Goal: Transaction & Acquisition: Purchase product/service

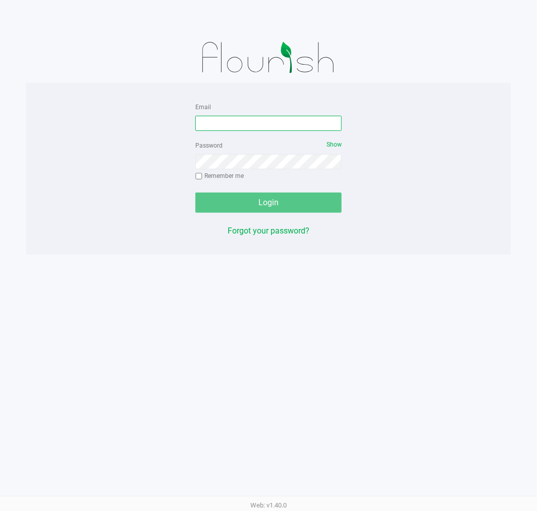
click at [261, 125] on input "Email" at bounding box center [268, 123] width 146 height 15
type input "[EMAIL_ADDRESS][DOMAIN_NAME]"
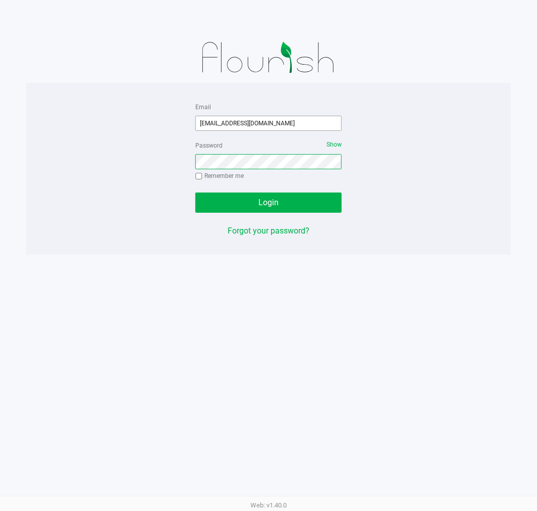
click at [195, 192] on button "Login" at bounding box center [268, 202] width 146 height 20
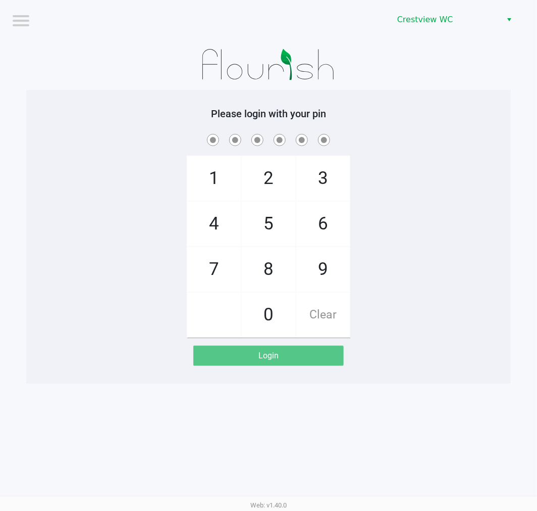
click at [100, 243] on div "1 4 7 2 5 8 0 3 6 9 Clear" at bounding box center [268, 235] width 485 height 206
checkbox input "true"
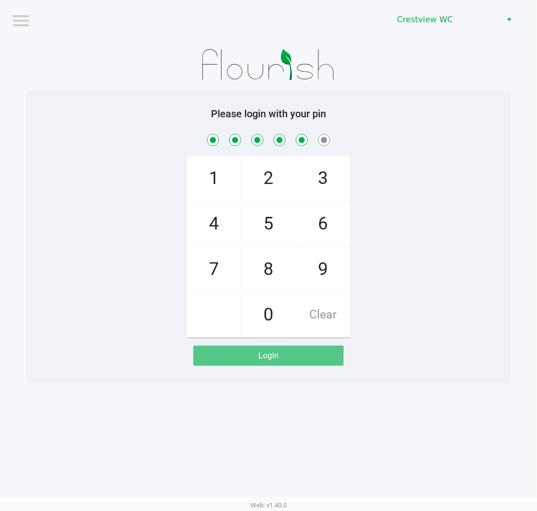
checkbox input "true"
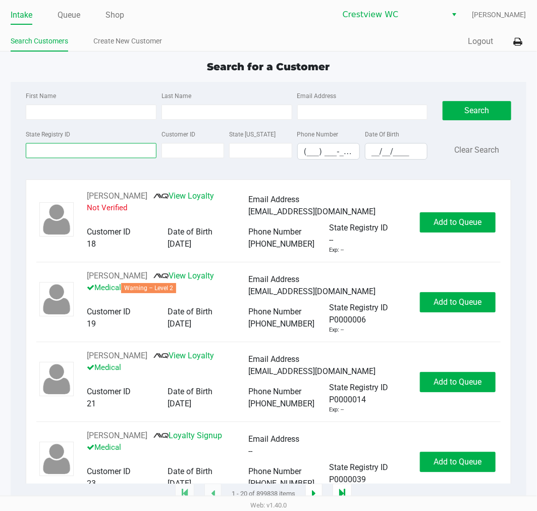
click at [108, 152] on input "State Registry ID" at bounding box center [91, 150] width 131 height 15
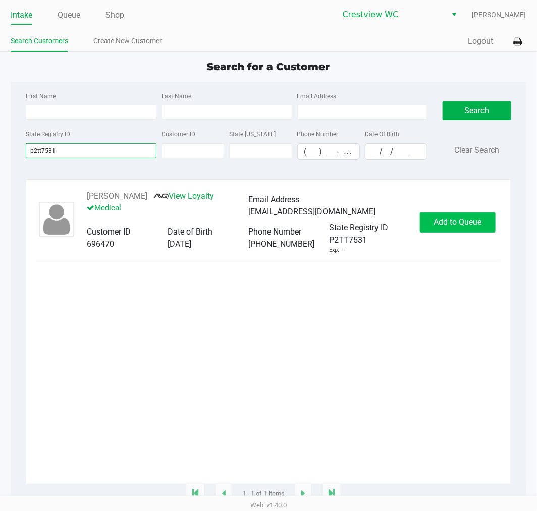
type input "p2tt7531"
drag, startPoint x: 468, startPoint y: 224, endPoint x: 468, endPoint y: 216, distance: 8.6
click at [468, 223] on span "Add to Queue" at bounding box center [458, 222] width 48 height 10
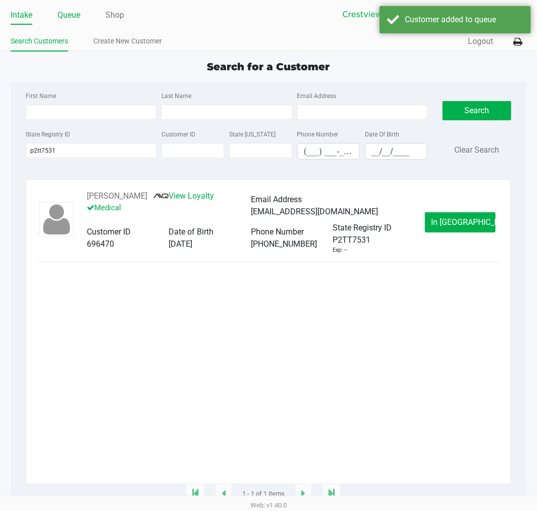
click at [73, 16] on link "Queue" at bounding box center [69, 15] width 23 height 14
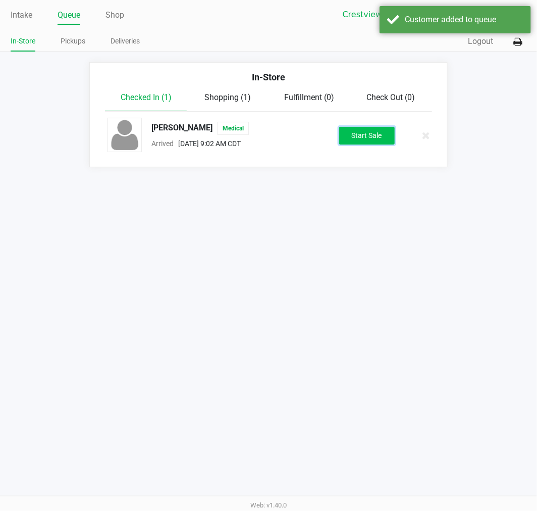
drag, startPoint x: 357, startPoint y: 140, endPoint x: 334, endPoint y: 138, distance: 23.3
click at [357, 139] on button "Start Sale" at bounding box center [367, 136] width 56 height 18
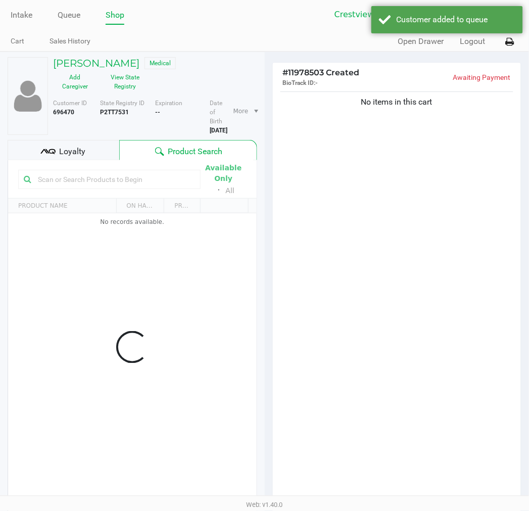
click at [78, 151] on span "Loyalty" at bounding box center [72, 151] width 26 height 12
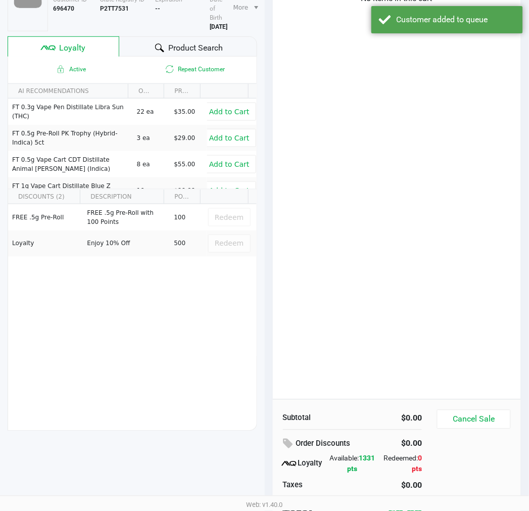
scroll to position [104, 0]
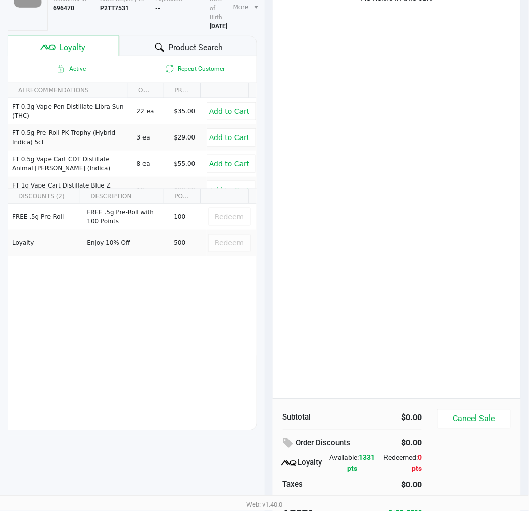
click at [357, 263] on div "No items in this cart" at bounding box center [397, 191] width 249 height 413
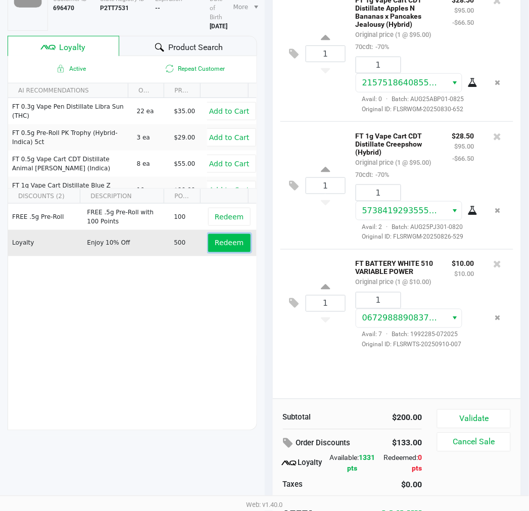
click at [236, 251] on button "Redeem" at bounding box center [229, 243] width 42 height 18
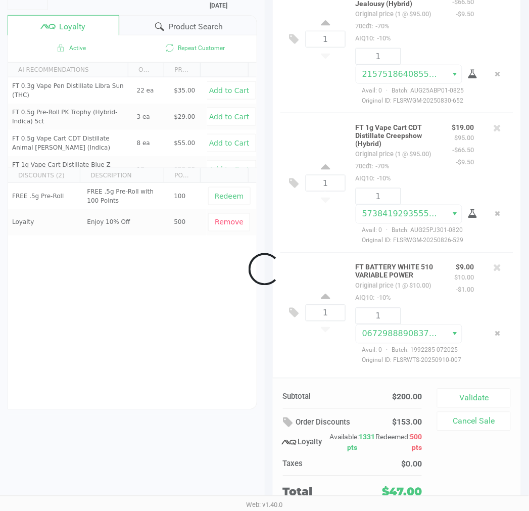
scroll to position [39, 0]
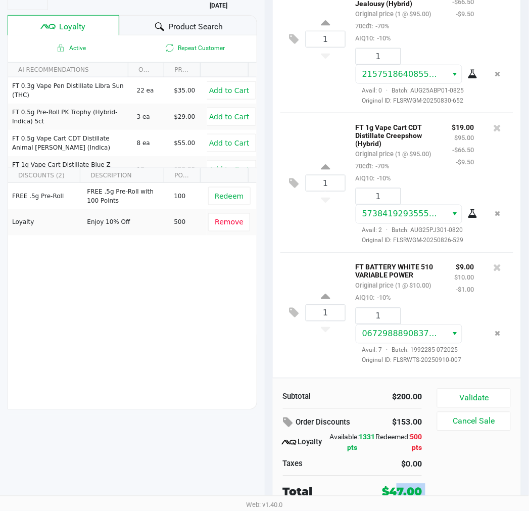
drag, startPoint x: 392, startPoint y: 491, endPoint x: 444, endPoint y: 488, distance: 51.6
click at [448, 493] on div "Subtotal $200.00 Order Discounts $153.00 Loyalty Available: 1331 pts Redeemed: …" at bounding box center [397, 444] width 249 height 132
click at [411, 483] on div "$47.00" at bounding box center [402, 491] width 40 height 17
drag, startPoint x: 418, startPoint y: 490, endPoint x: 423, endPoint y: 487, distance: 5.9
click at [422, 487] on div "$47.00" at bounding box center [401, 491] width 57 height 17
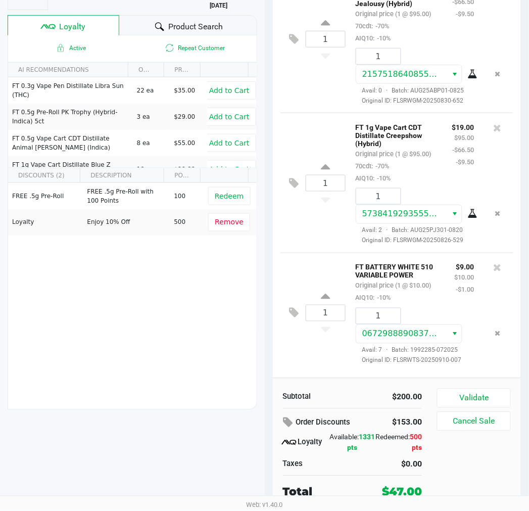
click at [408, 486] on div "$47.00" at bounding box center [402, 491] width 40 height 17
click at [397, 485] on div "$47.00" at bounding box center [402, 491] width 40 height 17
drag, startPoint x: 365, startPoint y: 489, endPoint x: 431, endPoint y: 477, distance: 66.7
click at [431, 479] on div "Subtotal $200.00 Order Discounts $153.00 Loyalty Available: 1331 pts Redeemed: …" at bounding box center [356, 444] width 162 height 112
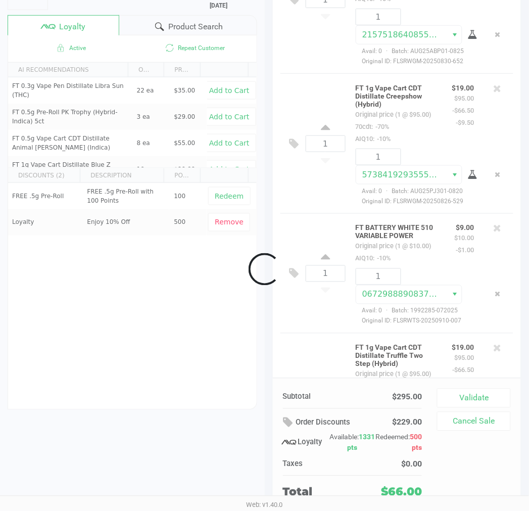
scroll to position [194, 0]
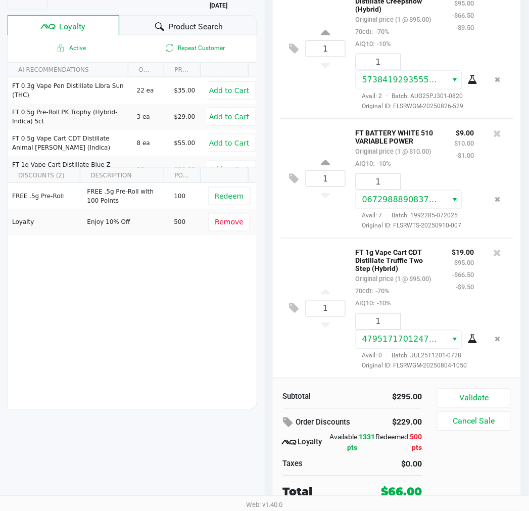
click at [376, 426] on div "Order Discounts" at bounding box center [326, 423] width 103 height 18
click at [479, 395] on button "Validate" at bounding box center [473, 397] width 73 height 19
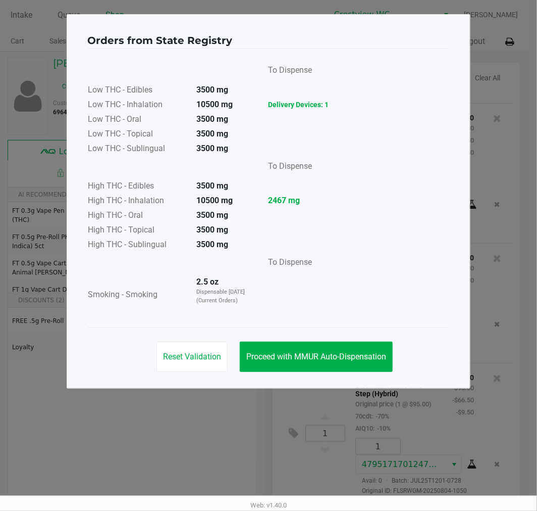
click at [354, 374] on div "Reset Validation Proceed with MMUR Auto-Dispensation" at bounding box center [268, 352] width 363 height 51
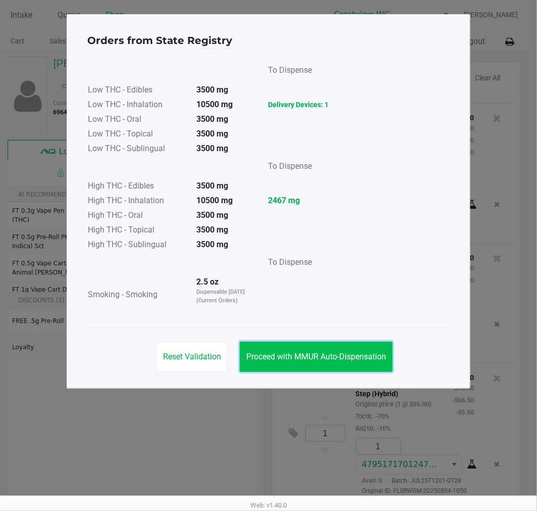
click at [357, 370] on button "Proceed with MMUR Auto-Dispensation" at bounding box center [316, 356] width 153 height 30
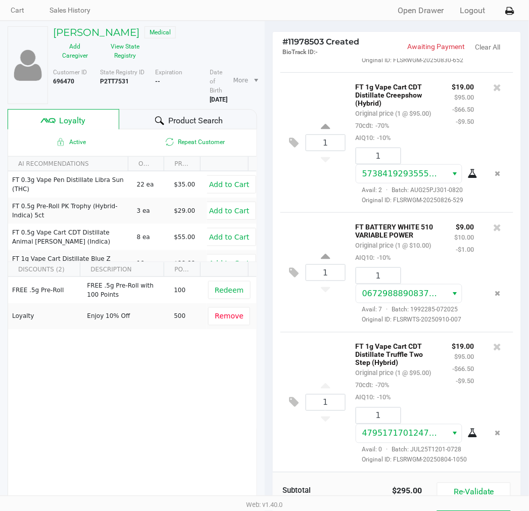
scroll to position [125, 0]
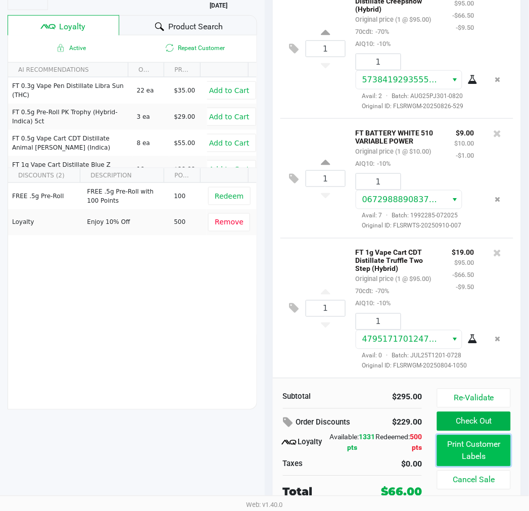
click at [482, 445] on button "Print Customer Labels" at bounding box center [473, 450] width 73 height 31
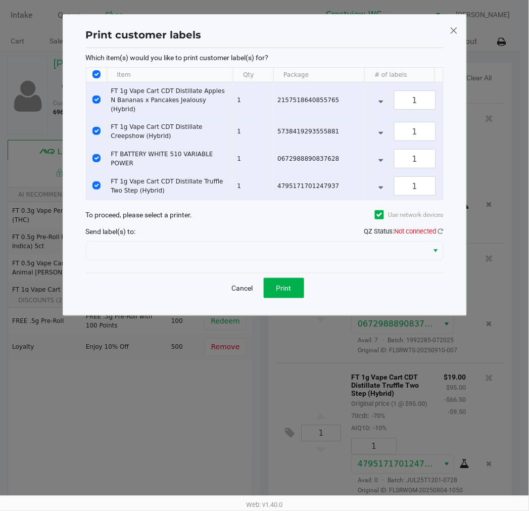
scroll to position [0, 0]
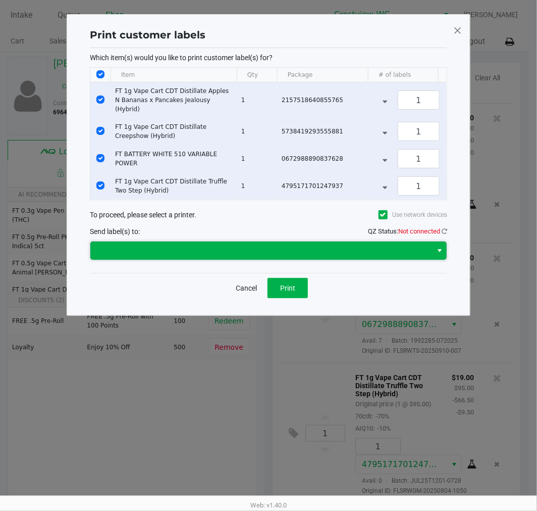
click at [341, 253] on span at bounding box center [261, 250] width 330 height 12
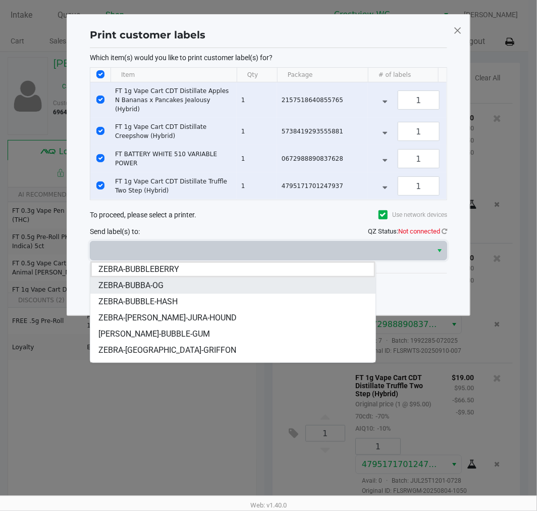
click at [153, 281] on span "ZEBRA-BUBBA-OG" at bounding box center [131, 285] width 65 height 12
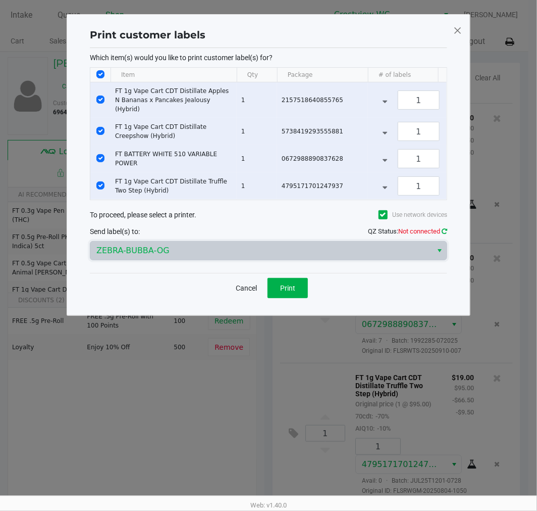
click at [445, 231] on icon at bounding box center [445, 231] width 6 height 7
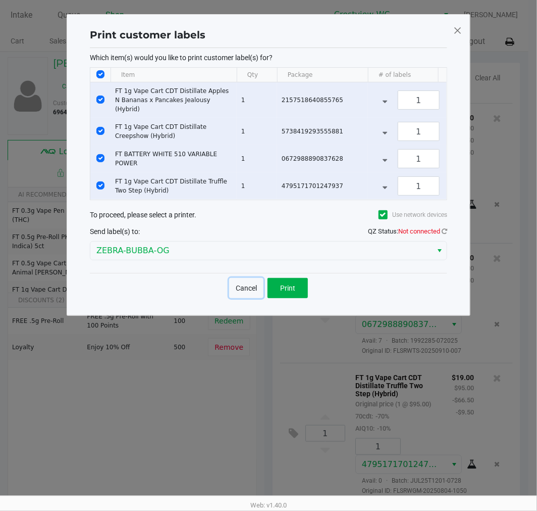
click at [245, 295] on button "Cancel" at bounding box center [246, 288] width 34 height 20
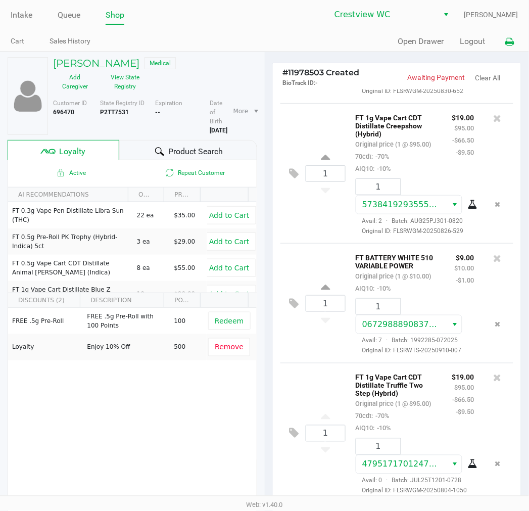
click at [511, 38] on icon at bounding box center [510, 41] width 9 height 7
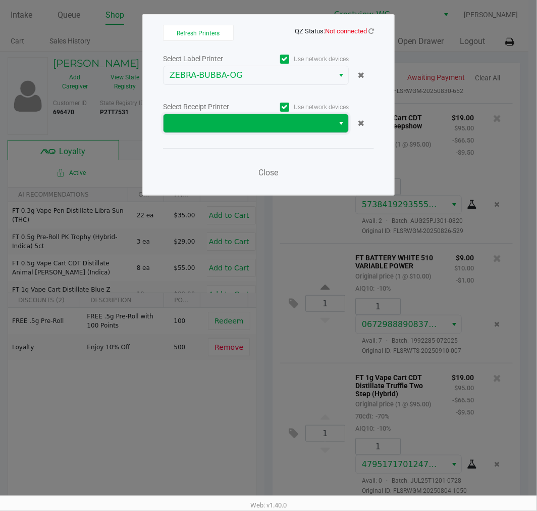
click at [276, 129] on span at bounding box center [249, 123] width 158 height 12
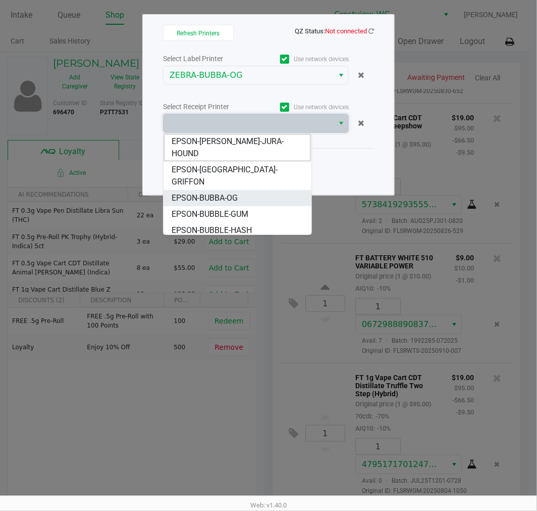
click at [226, 192] on span "EPSON-BUBBA-OG" at bounding box center [205, 198] width 66 height 12
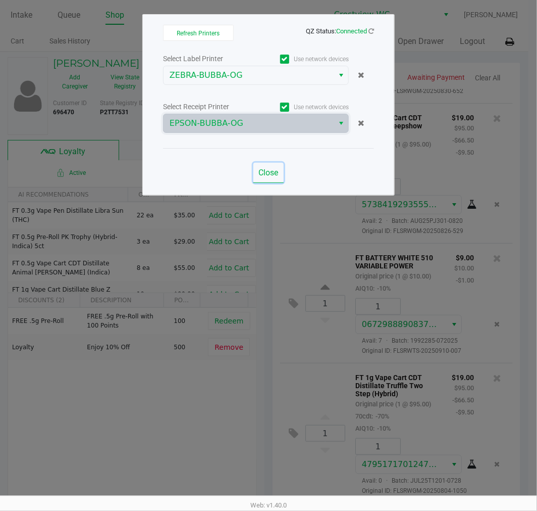
click at [259, 180] on button "Close" at bounding box center [269, 173] width 30 height 20
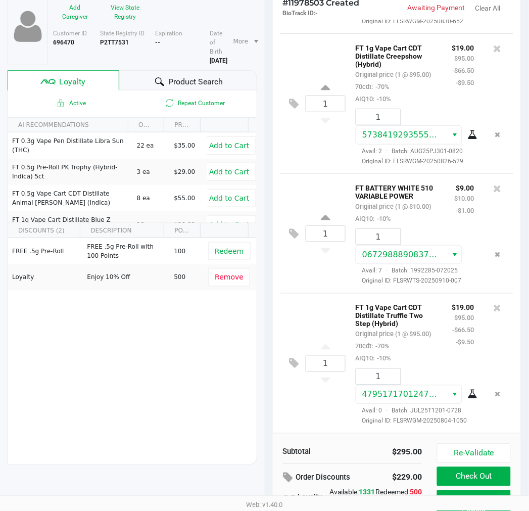
scroll to position [125, 0]
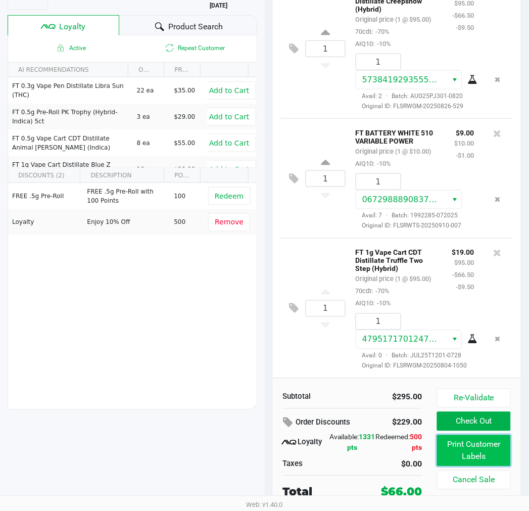
click at [469, 454] on button "Print Customer Labels" at bounding box center [473, 450] width 73 height 31
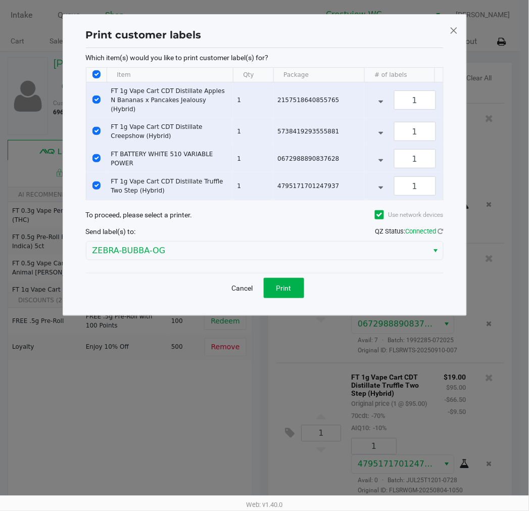
scroll to position [0, 0]
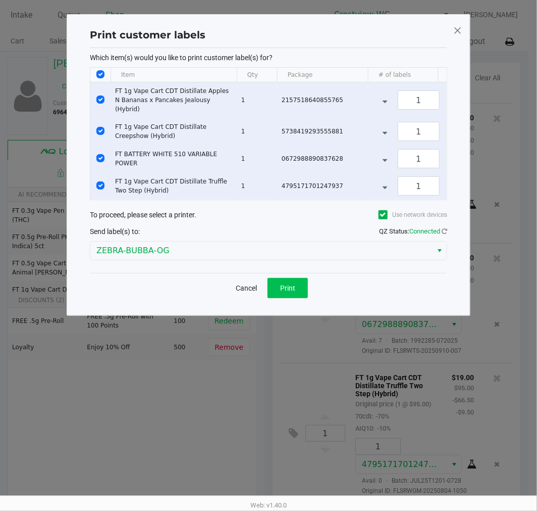
click at [307, 283] on div "Cancel Print" at bounding box center [269, 288] width 358 height 30
click at [299, 293] on button "Print" at bounding box center [288, 288] width 40 height 20
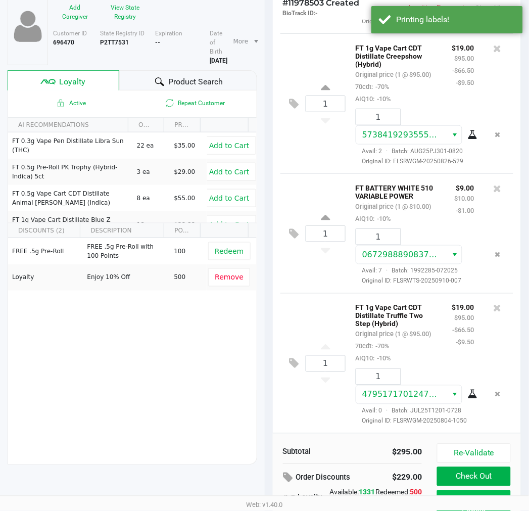
scroll to position [125, 0]
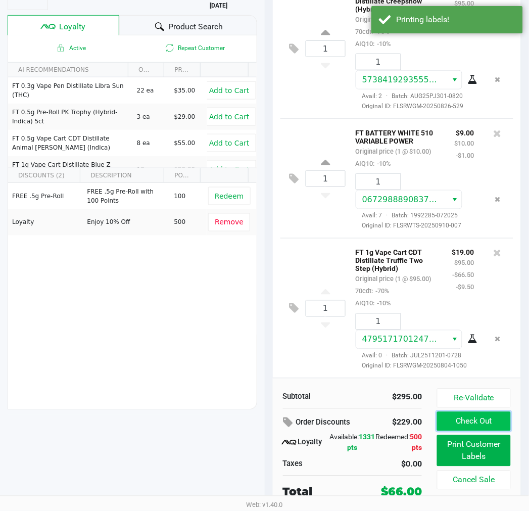
click at [492, 421] on button "Check Out" at bounding box center [473, 421] width 73 height 19
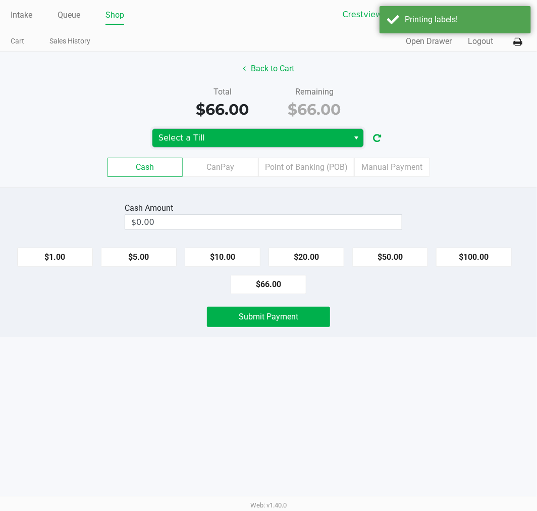
click at [307, 144] on span "Select a Till" at bounding box center [251, 138] width 184 height 12
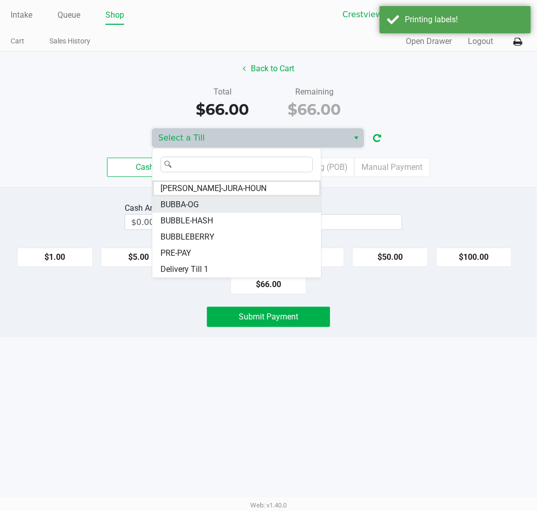
click at [201, 200] on li "BUBBA-OG" at bounding box center [237, 204] width 169 height 16
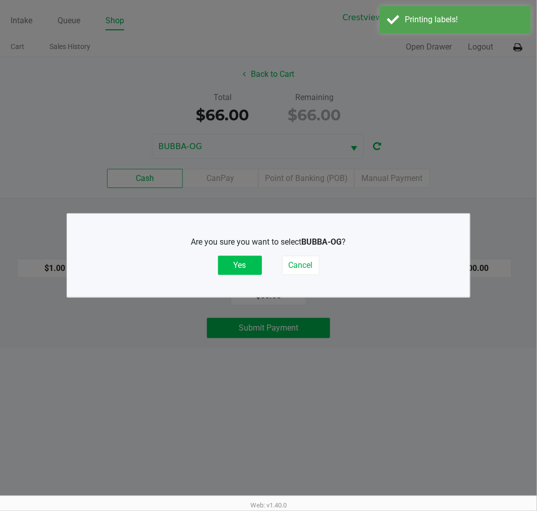
drag, startPoint x: 253, startPoint y: 264, endPoint x: 301, endPoint y: 198, distance: 81.3
click at [254, 264] on button "Yes" at bounding box center [240, 265] width 44 height 19
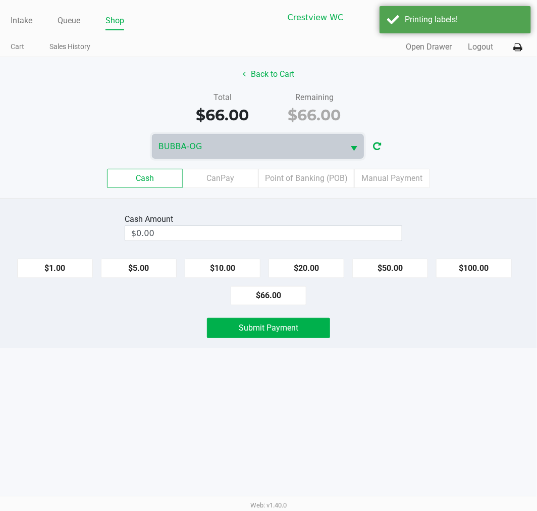
click at [305, 180] on label "Point of Banking (POB)" at bounding box center [307, 178] width 96 height 19
click at [0, 0] on 7 "Point of Banking (POB)" at bounding box center [0, 0] width 0 height 0
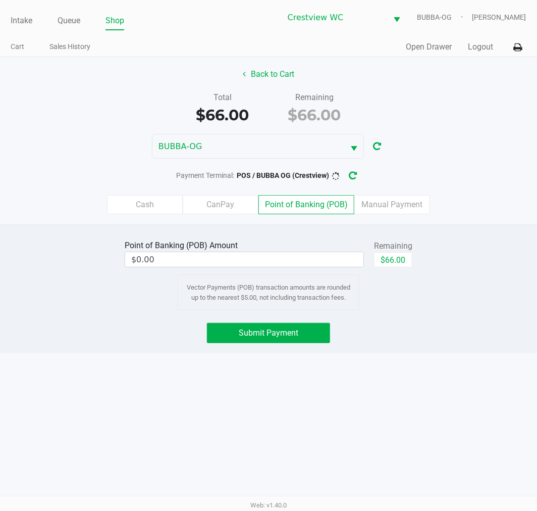
click at [389, 268] on div "$66.00" at bounding box center [393, 263] width 38 height 23
click at [396, 255] on button "$66.00" at bounding box center [393, 259] width 38 height 15
type input "$66.00"
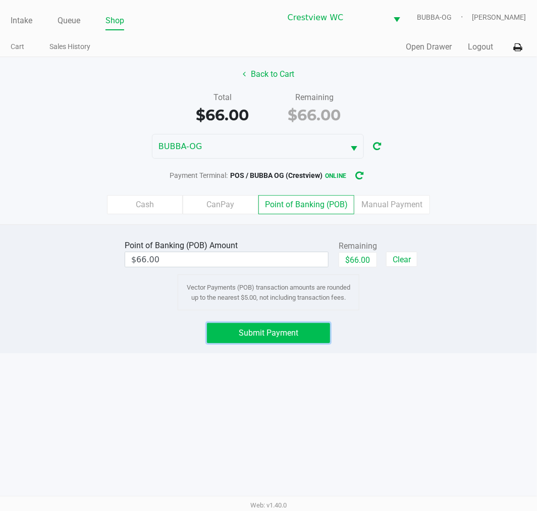
click at [296, 324] on button "Submit Payment" at bounding box center [268, 333] width 123 height 20
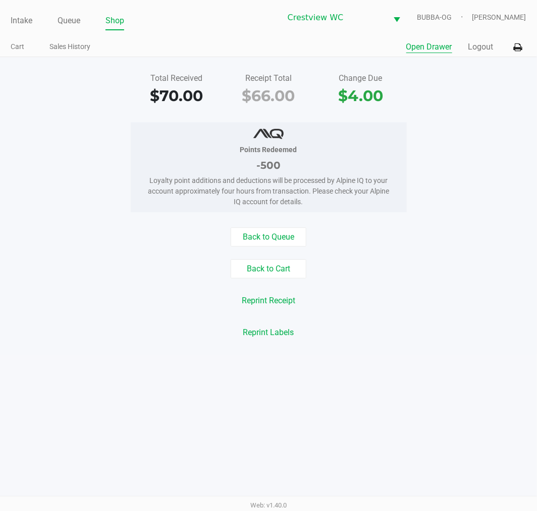
click at [427, 42] on button "Open Drawer" at bounding box center [430, 47] width 46 height 12
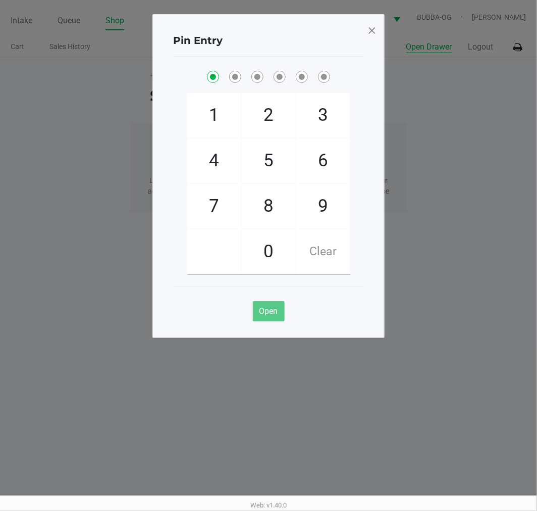
checkbox input "true"
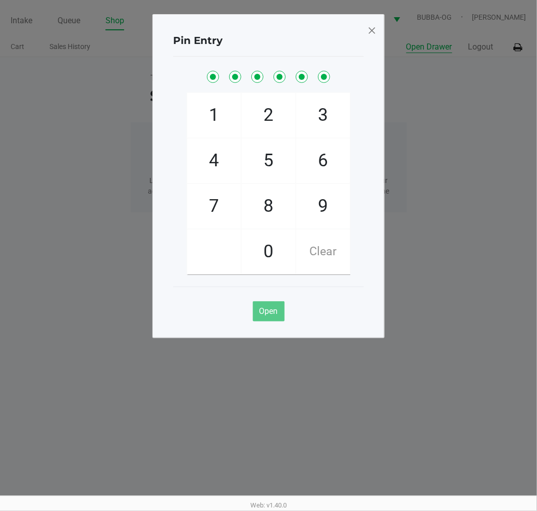
checkbox input "true"
click at [371, 36] on span at bounding box center [372, 30] width 9 height 16
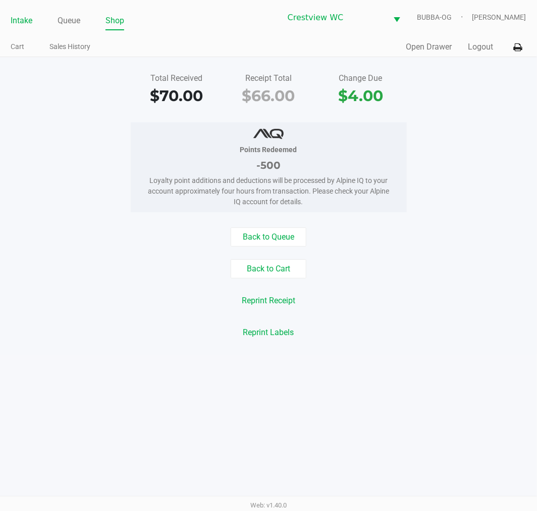
click at [29, 21] on link "Intake" at bounding box center [22, 21] width 22 height 14
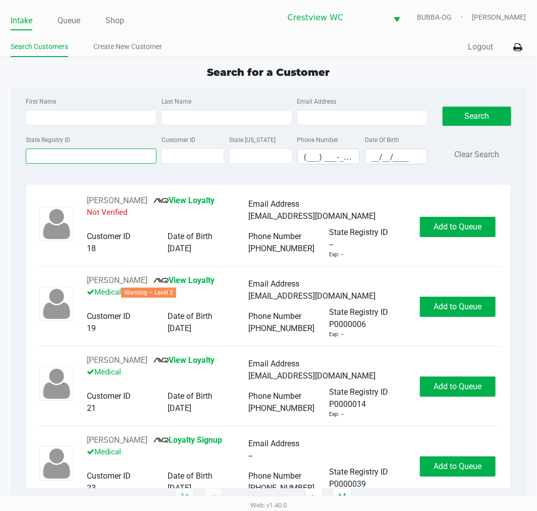
click at [54, 157] on input "State Registry ID" at bounding box center [91, 156] width 131 height 15
click at [54, 156] on input "State Registry ID" at bounding box center [91, 156] width 131 height 15
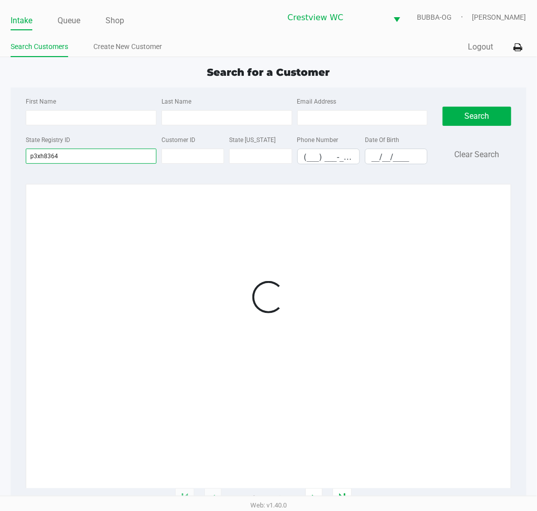
type input "p3xh8364"
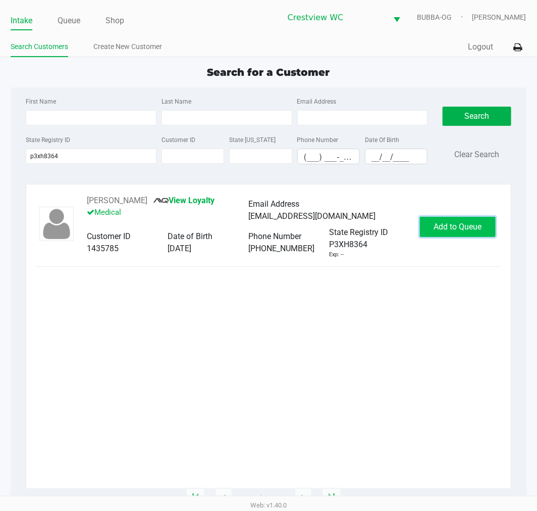
click at [478, 231] on span "Add to Queue" at bounding box center [458, 227] width 48 height 10
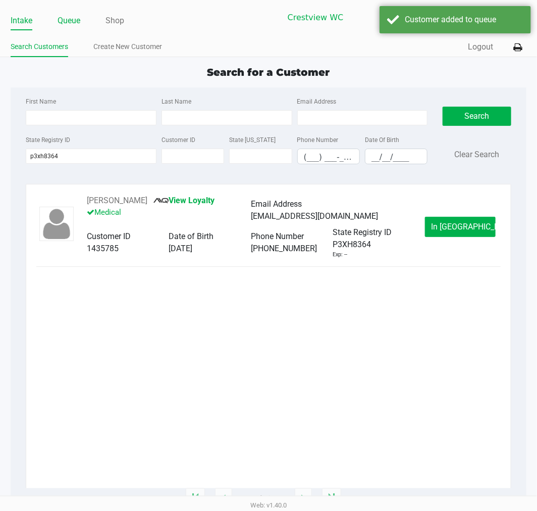
click at [77, 22] on link "Queue" at bounding box center [69, 21] width 23 height 14
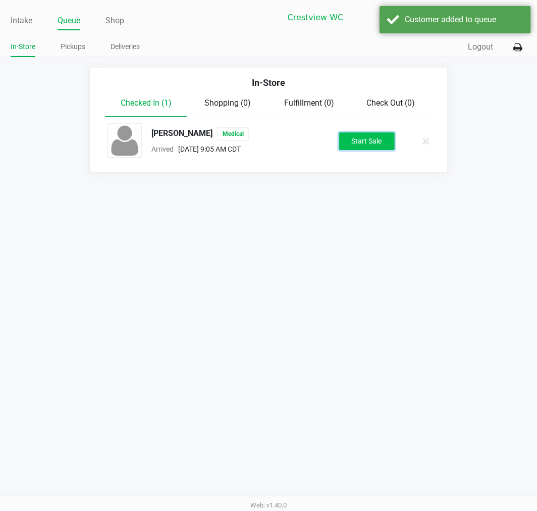
click at [374, 138] on button "Start Sale" at bounding box center [367, 141] width 56 height 18
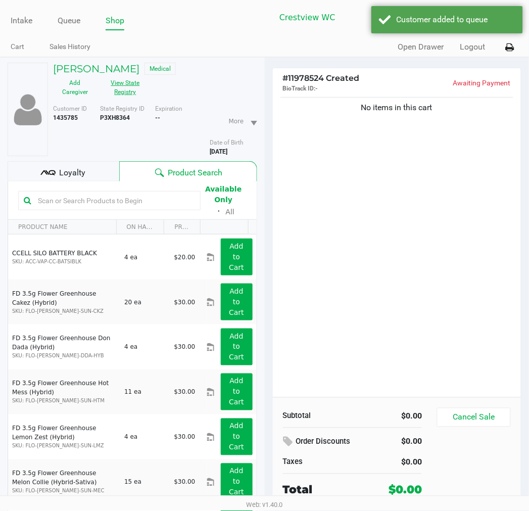
click at [140, 99] on button "View State Registry" at bounding box center [122, 87] width 51 height 25
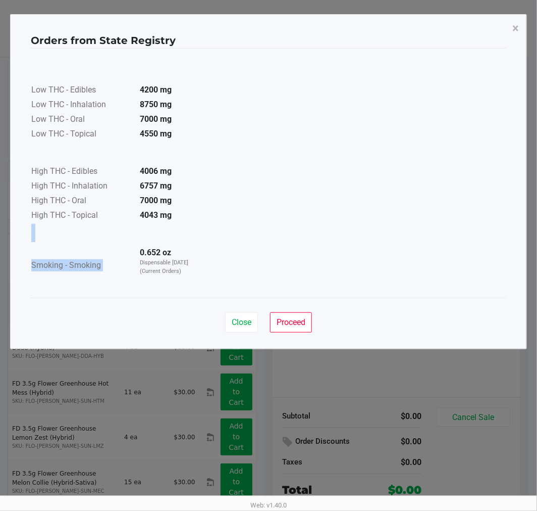
drag, startPoint x: 134, startPoint y: 247, endPoint x: 255, endPoint y: 265, distance: 122.6
click at [255, 265] on div "Low THC - Edibles 4200 mg Low THC - Inhalation 8750 mg Low THC - Oral 7000 mg L…" at bounding box center [269, 173] width 476 height 225
click at [229, 335] on div "Close Proceed" at bounding box center [269, 318] width 476 height 41
drag, startPoint x: 132, startPoint y: 257, endPoint x: 206, endPoint y: 257, distance: 73.2
click at [206, 257] on div "Low THC - Edibles 4200 mg Low THC - Inhalation 8750 mg Low THC - Oral 7000 mg L…" at bounding box center [269, 173] width 476 height 225
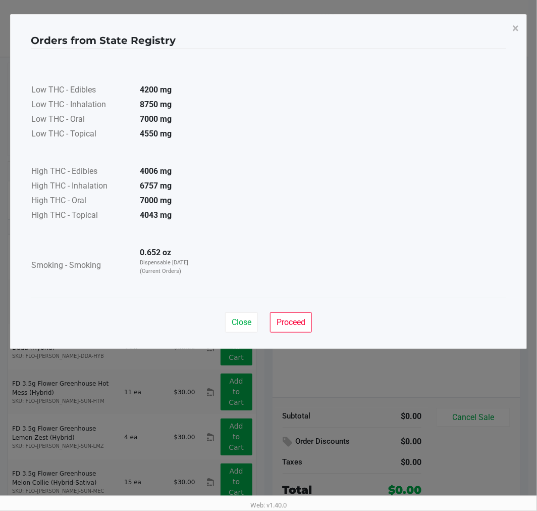
click at [213, 320] on div "Close Proceed" at bounding box center [269, 318] width 476 height 41
click at [232, 317] on span "Close" at bounding box center [242, 322] width 20 height 10
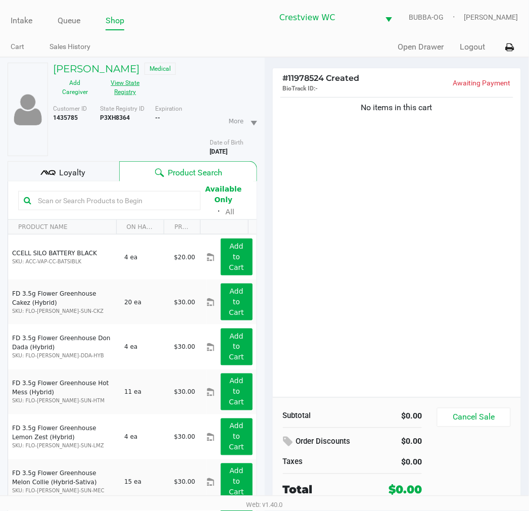
click at [130, 97] on button "View State Registry" at bounding box center [122, 87] width 51 height 25
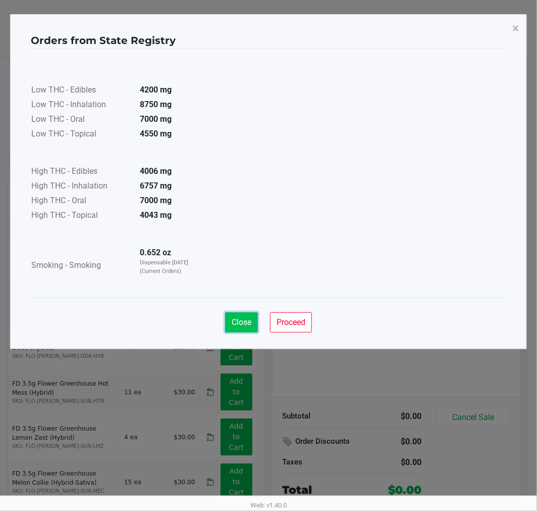
click at [247, 330] on button "Close" at bounding box center [241, 322] width 33 height 20
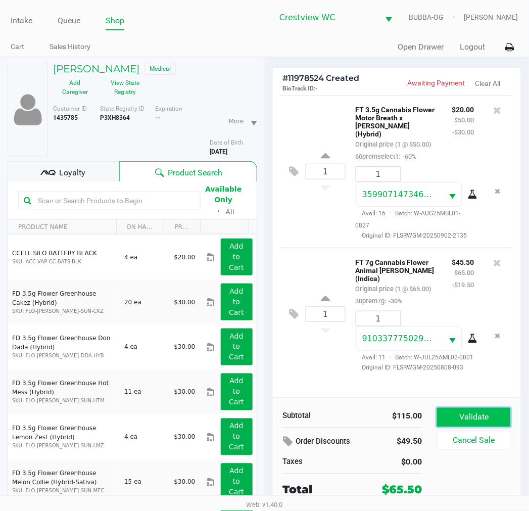
click at [488, 409] on button "Validate" at bounding box center [473, 417] width 73 height 19
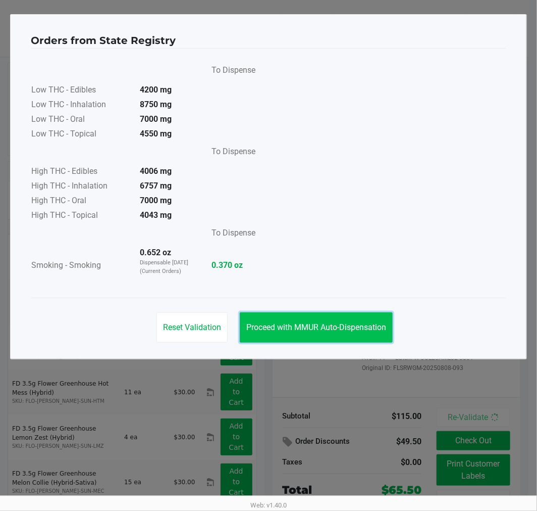
drag, startPoint x: 348, startPoint y: 317, endPoint x: 357, endPoint y: 329, distance: 15.1
click at [347, 317] on button "Proceed with MMUR Auto-Dispensation" at bounding box center [316, 327] width 153 height 30
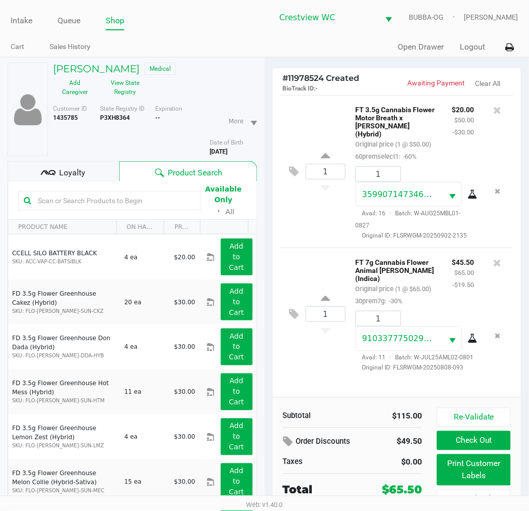
click at [92, 171] on div "Loyalty" at bounding box center [64, 171] width 112 height 20
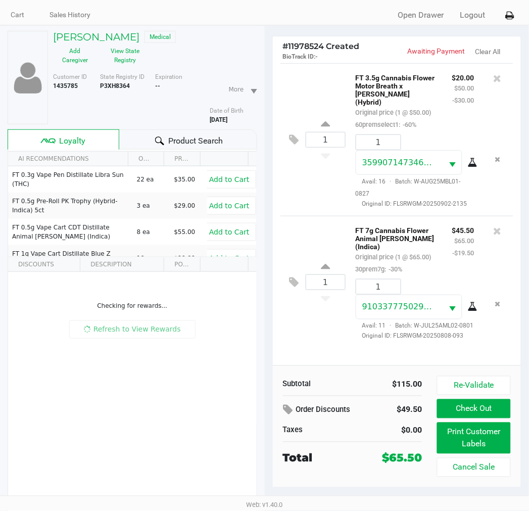
scroll to position [50, 0]
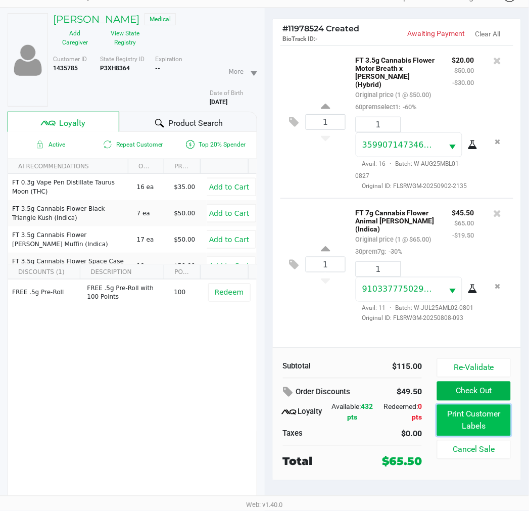
click at [460, 420] on button "Print Customer Labels" at bounding box center [473, 420] width 73 height 31
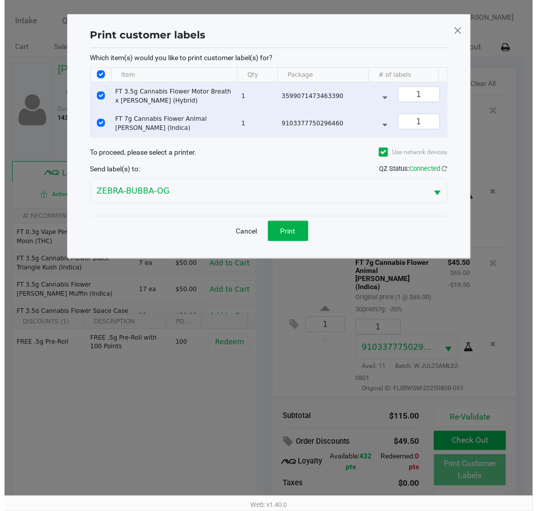
scroll to position [0, 0]
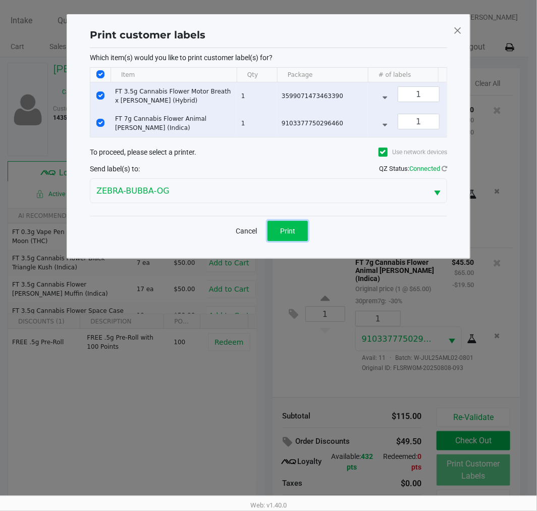
click at [292, 235] on span "Print" at bounding box center [287, 231] width 15 height 8
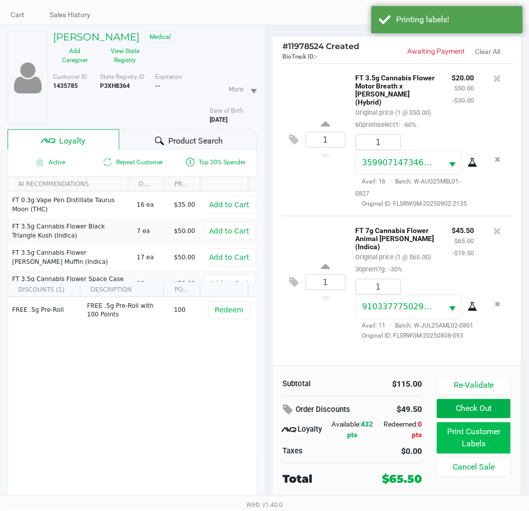
scroll to position [50, 0]
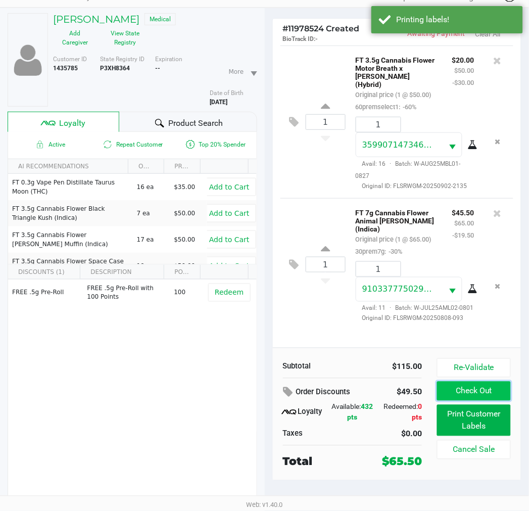
click at [491, 391] on button "Check Out" at bounding box center [473, 390] width 73 height 19
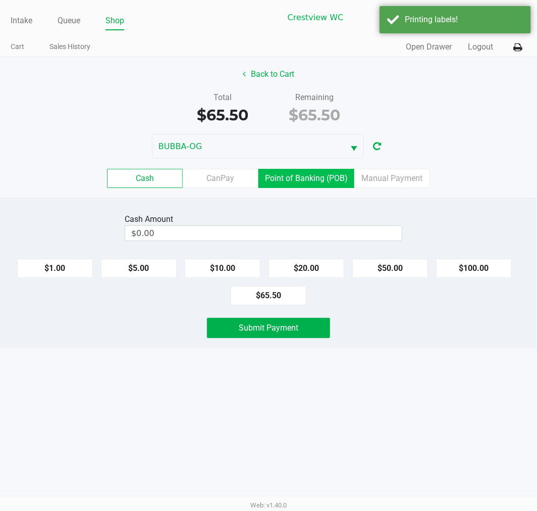
click at [305, 177] on label "Point of Banking (POB)" at bounding box center [307, 178] width 96 height 19
click at [0, 0] on 7 "Point of Banking (POB)" at bounding box center [0, 0] width 0 height 0
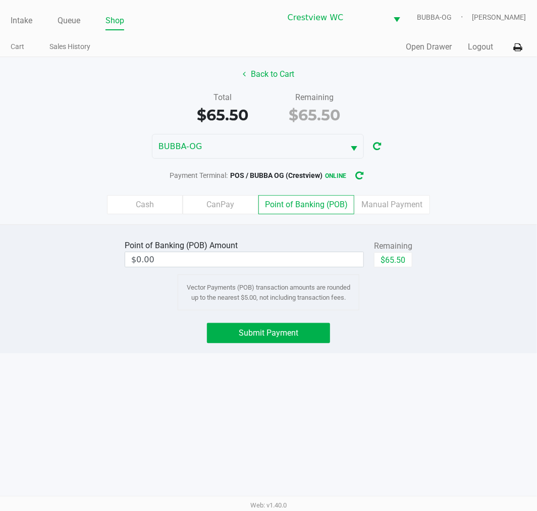
click at [398, 276] on div "Point of Banking (POB) Amount $0.00 Remaining $65.50 Vector Payments (POB) tran…" at bounding box center [268, 273] width 303 height 73
click at [280, 331] on span "Submit Payment" at bounding box center [269, 333] width 60 height 10
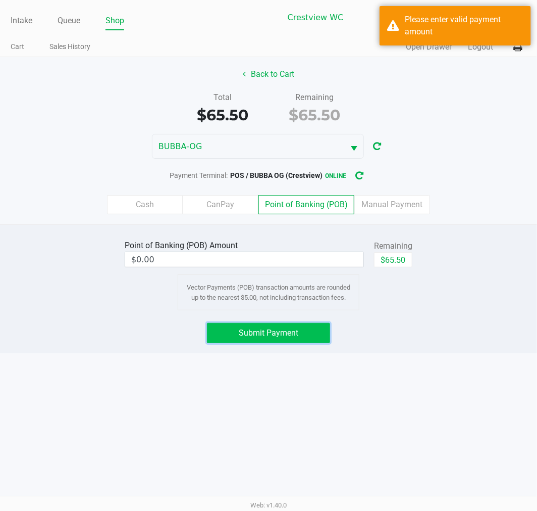
click at [388, 263] on button "$65.50" at bounding box center [393, 259] width 38 height 15
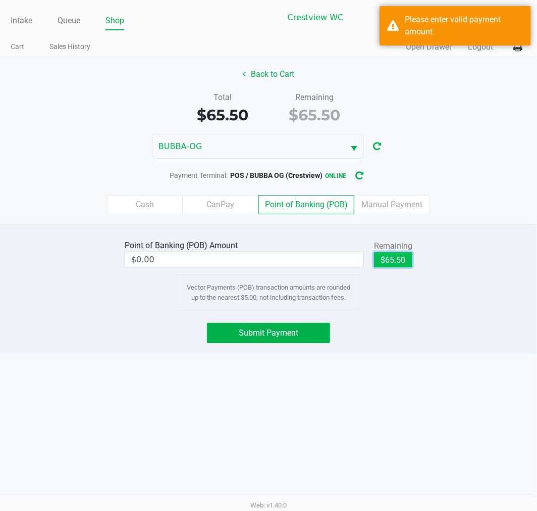
type input "$65.50"
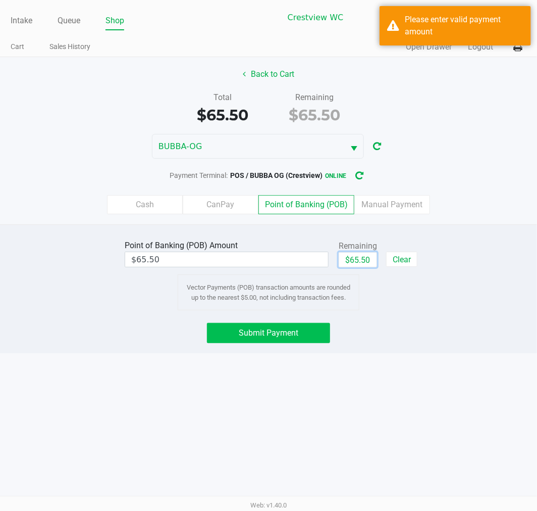
click at [285, 332] on span "Submit Payment" at bounding box center [269, 333] width 60 height 10
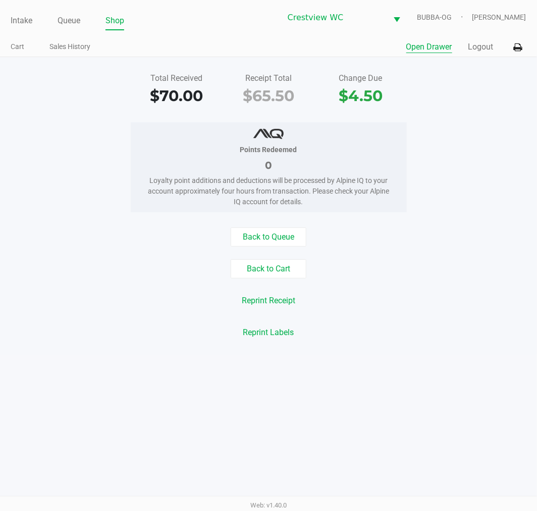
click at [430, 49] on button "Open Drawer" at bounding box center [430, 47] width 46 height 12
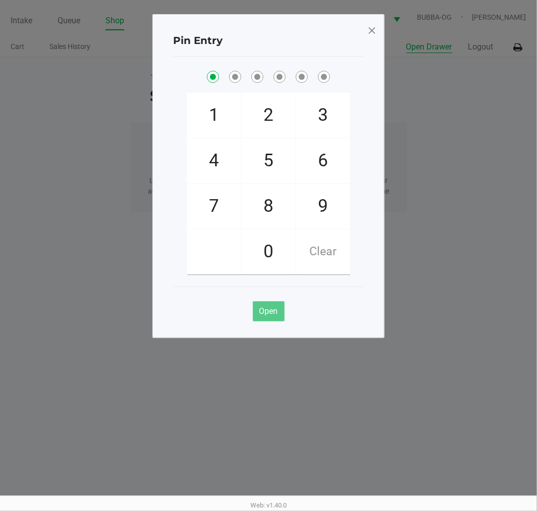
checkbox input "true"
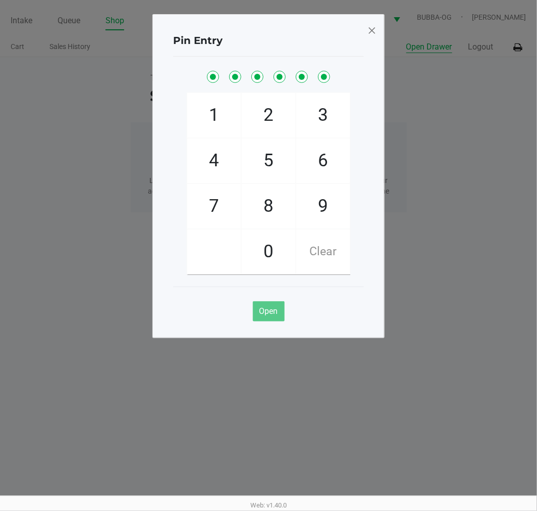
checkbox input "true"
click at [372, 30] on span at bounding box center [372, 30] width 9 height 16
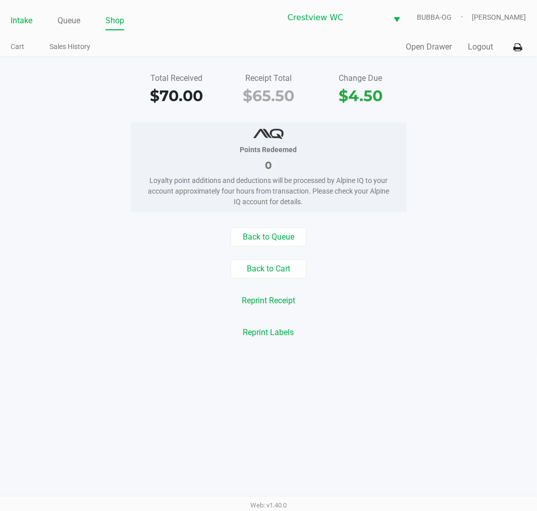
click at [30, 22] on link "Intake" at bounding box center [22, 21] width 22 height 14
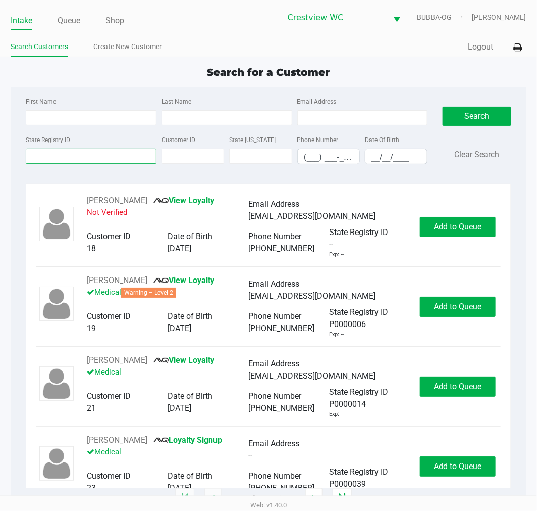
click at [73, 162] on input "State Registry ID" at bounding box center [91, 156] width 131 height 15
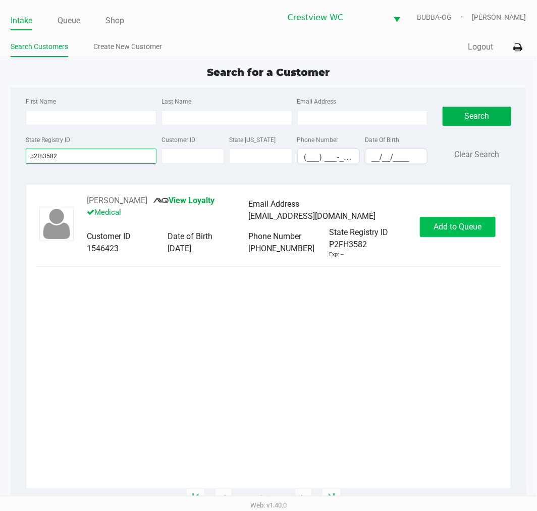
type input "p2fh3582"
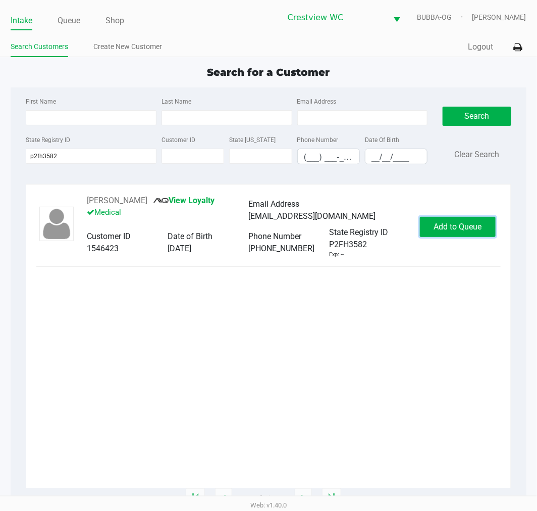
drag, startPoint x: 464, startPoint y: 220, endPoint x: 457, endPoint y: 220, distance: 7.1
click at [461, 221] on button "Add to Queue" at bounding box center [458, 227] width 76 height 20
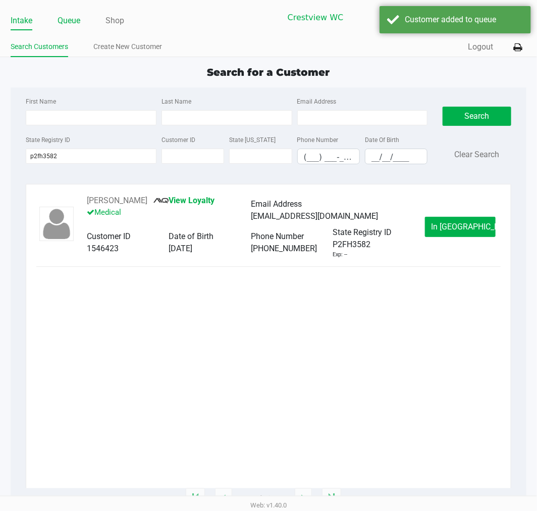
click at [73, 23] on link "Queue" at bounding box center [69, 21] width 23 height 14
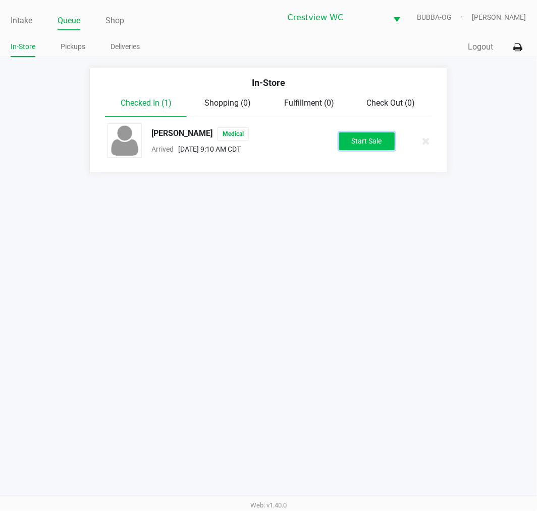
click at [356, 139] on button "Start Sale" at bounding box center [367, 141] width 56 height 18
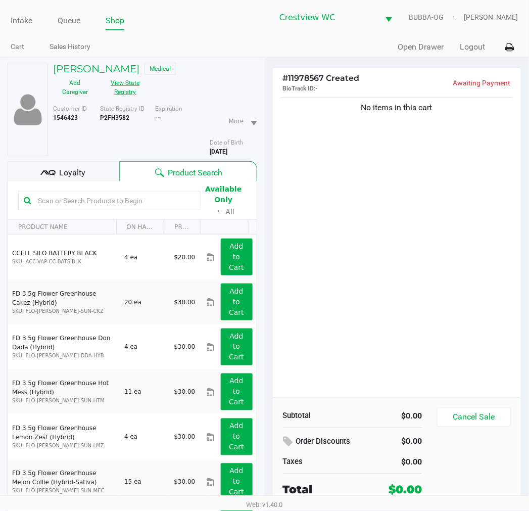
click at [119, 91] on button "View State Registry" at bounding box center [122, 87] width 51 height 25
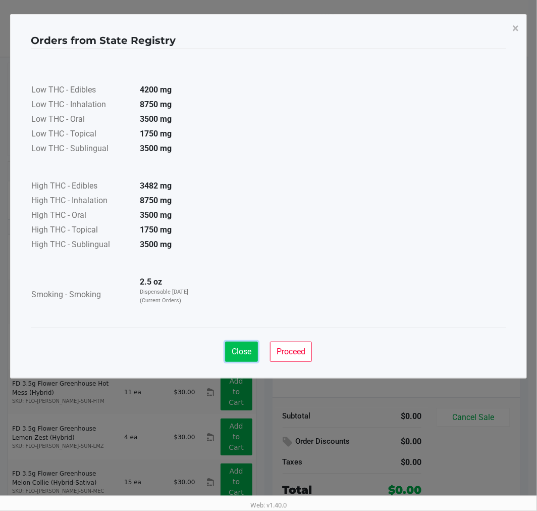
click at [250, 356] on button "Close" at bounding box center [241, 351] width 33 height 20
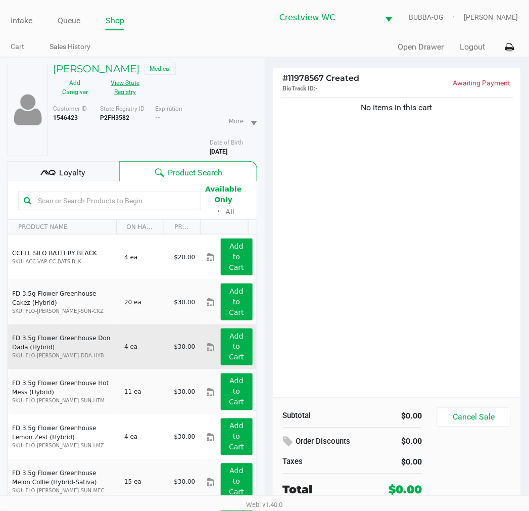
click at [134, 87] on button "View State Registry" at bounding box center [122, 87] width 51 height 25
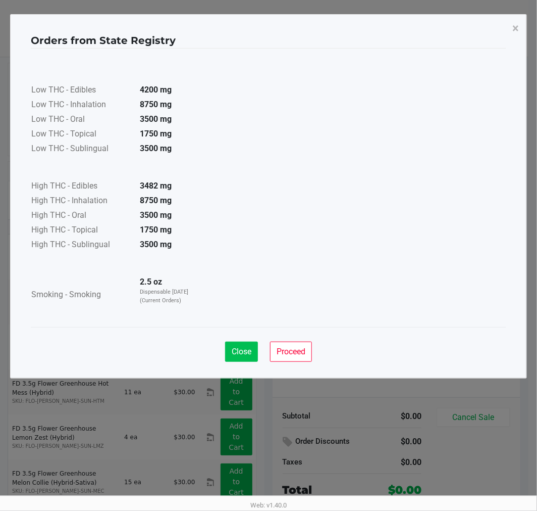
click at [230, 357] on button "Close" at bounding box center [241, 351] width 33 height 20
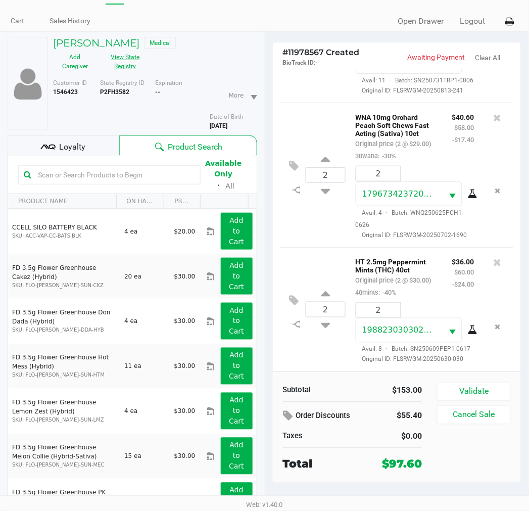
scroll to position [50, 0]
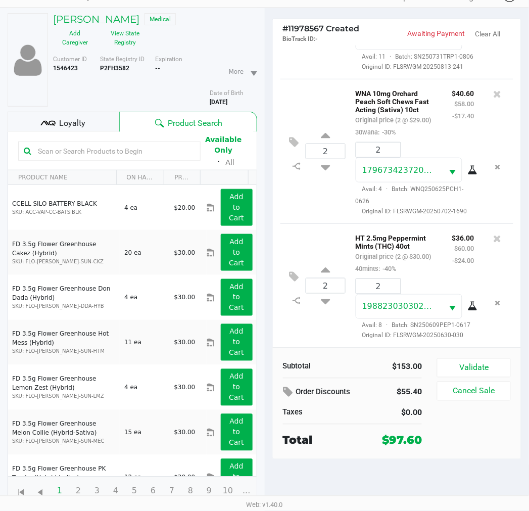
click at [93, 126] on div "Loyalty" at bounding box center [64, 122] width 112 height 20
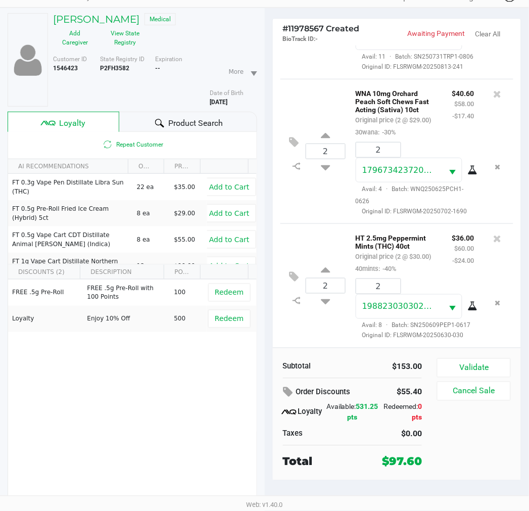
drag, startPoint x: 332, startPoint y: 404, endPoint x: 361, endPoint y: 417, distance: 31.0
click at [369, 408] on div "Available: 531.25 pts" at bounding box center [352, 412] width 52 height 21
click at [361, 417] on span "531.25 pts" at bounding box center [363, 412] width 31 height 19
drag, startPoint x: 377, startPoint y: 420, endPoint x: 331, endPoint y: 408, distance: 47.5
click at [331, 408] on div "Loyalty Available: 531.25 pts Redeemed: 0 pts" at bounding box center [352, 412] width 139 height 21
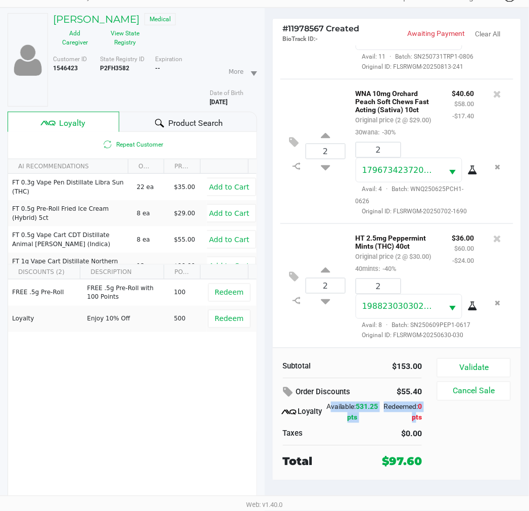
click at [331, 408] on div "Available: 531.25 pts" at bounding box center [352, 412] width 52 height 21
click at [332, 400] on div "Order Discounts" at bounding box center [327, 392] width 88 height 18
click at [462, 358] on button "Validate" at bounding box center [473, 367] width 73 height 19
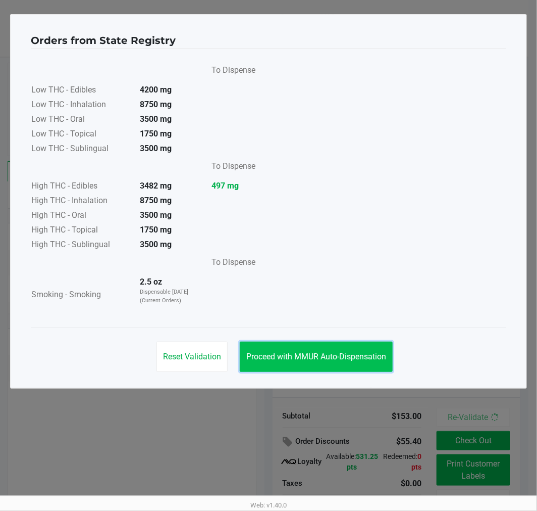
click at [320, 357] on span "Proceed with MMUR Auto-Dispensation" at bounding box center [317, 357] width 140 height 10
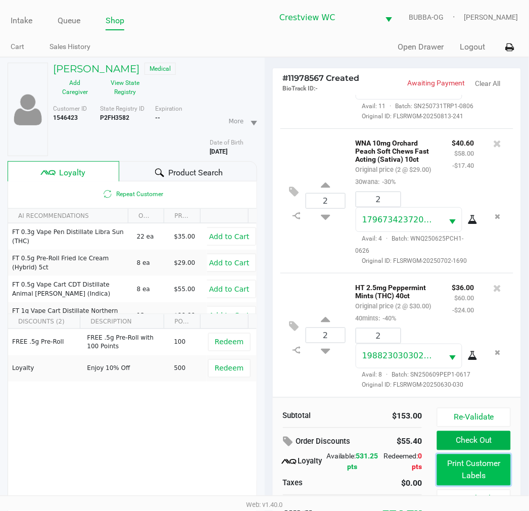
click at [464, 478] on button "Print Customer Labels" at bounding box center [473, 469] width 73 height 31
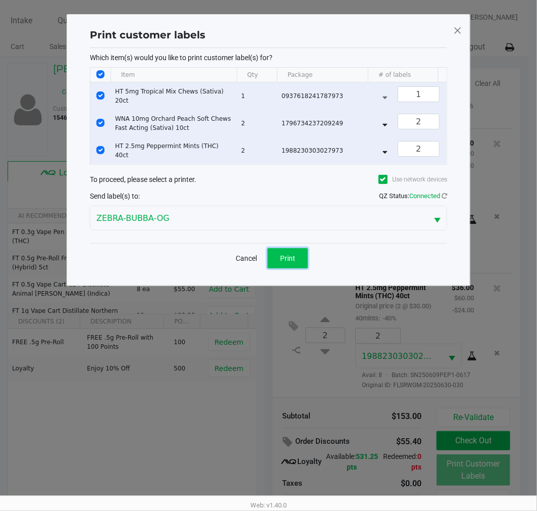
click at [300, 262] on button "Print" at bounding box center [288, 258] width 40 height 20
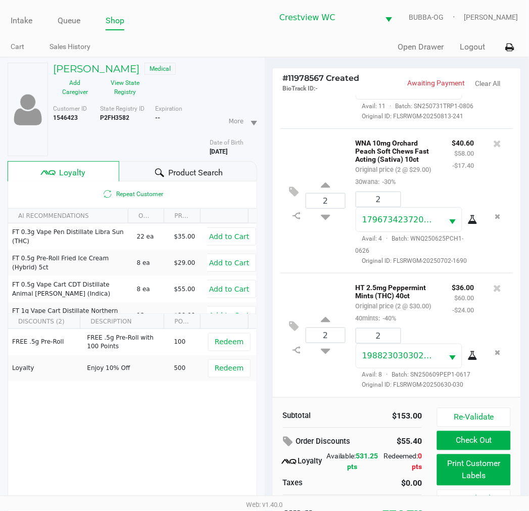
click at [489, 445] on button "Check Out" at bounding box center [473, 440] width 73 height 19
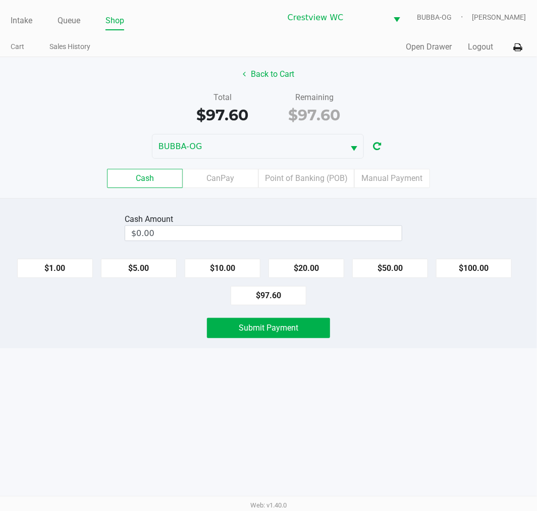
click at [484, 276] on button "$100.00" at bounding box center [474, 268] width 76 height 19
type input "$100.00"
click at [346, 332] on div "Submit Payment" at bounding box center [268, 328] width 553 height 20
click at [292, 365] on div "Intake Queue Shop Crestview WC BUBBA-OG Lewis Schilling Cart Sales History Quic…" at bounding box center [268, 255] width 537 height 511
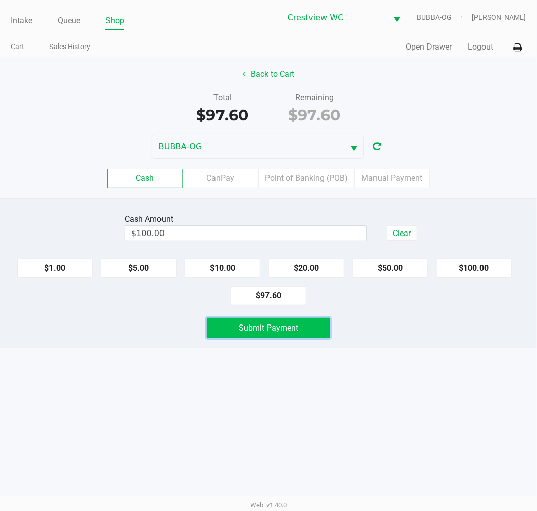
click at [285, 336] on button "Submit Payment" at bounding box center [268, 328] width 123 height 20
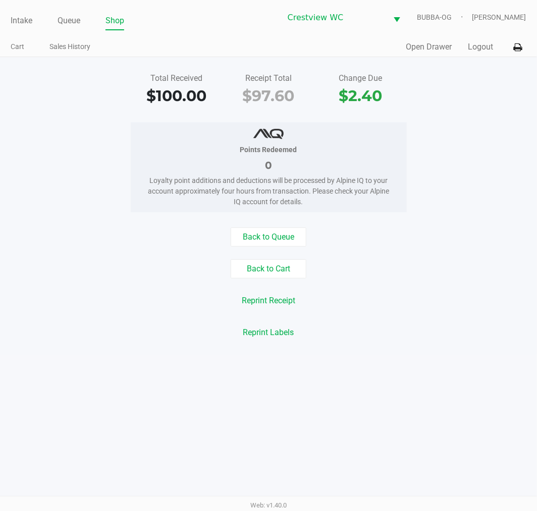
click at [8, 22] on div "Intake Queue Shop Crestview WC BUBBA-OG Lewis Schilling Cart Sales History Quic…" at bounding box center [268, 28] width 537 height 57
click at [11, 20] on link "Intake" at bounding box center [22, 21] width 22 height 14
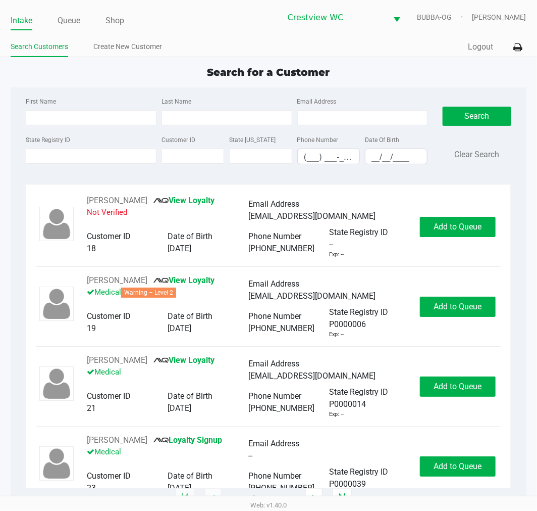
click at [392, 56] on div "Quick Sale Logout" at bounding box center [398, 47] width 258 height 19
click at [102, 157] on input "State Registry ID" at bounding box center [91, 156] width 131 height 15
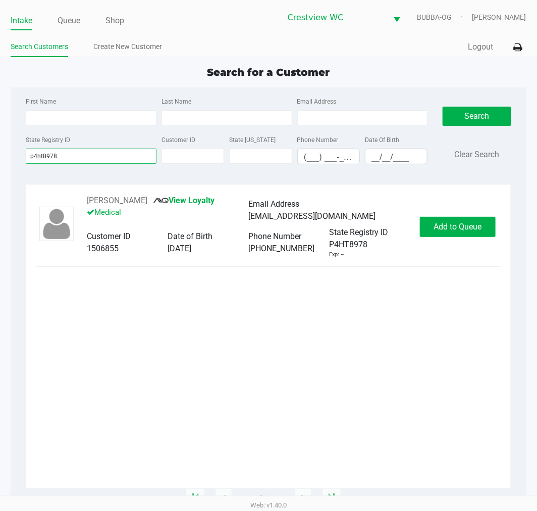
type input "p4ht8978"
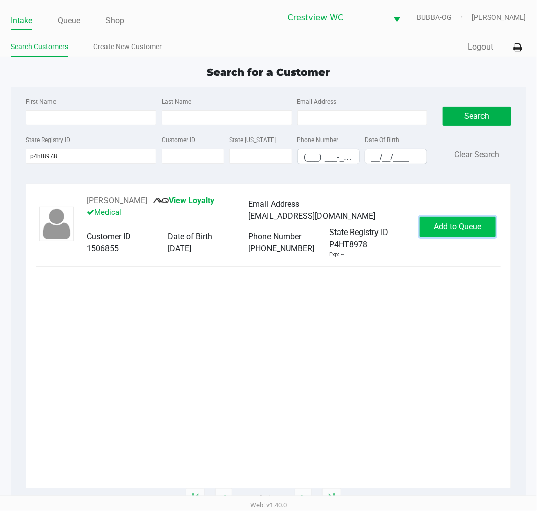
click at [441, 217] on button "Add to Queue" at bounding box center [458, 227] width 76 height 20
click at [62, 18] on link "Queue" at bounding box center [69, 21] width 23 height 14
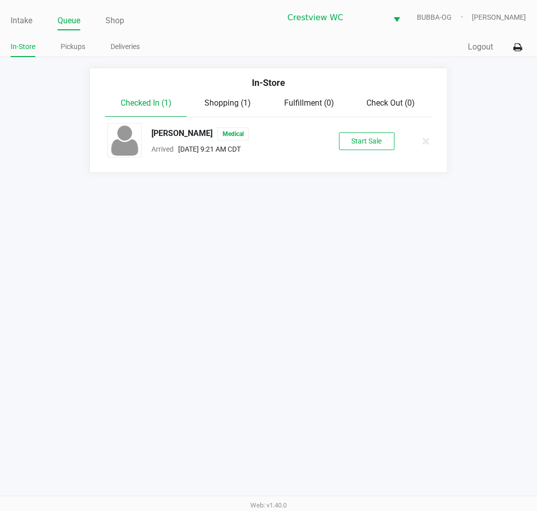
click at [360, 140] on button "Start Sale" at bounding box center [367, 141] width 56 height 18
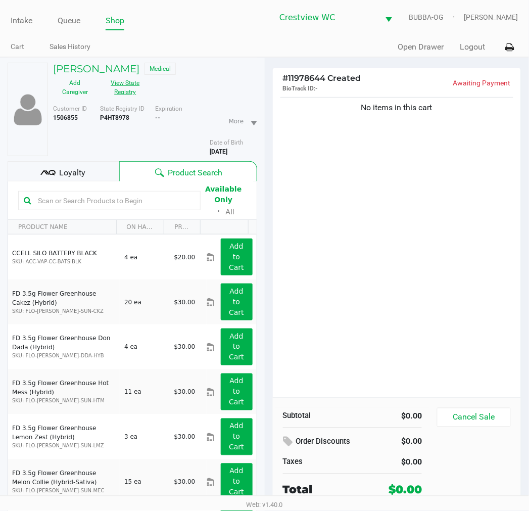
click at [125, 91] on button "View State Registry" at bounding box center [122, 87] width 51 height 25
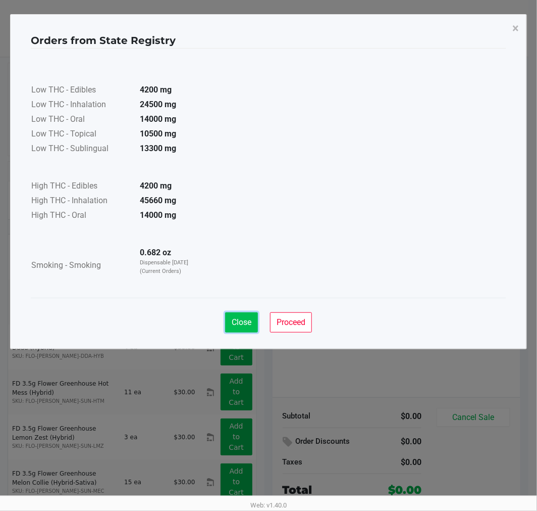
click at [246, 325] on span "Close" at bounding box center [242, 322] width 20 height 10
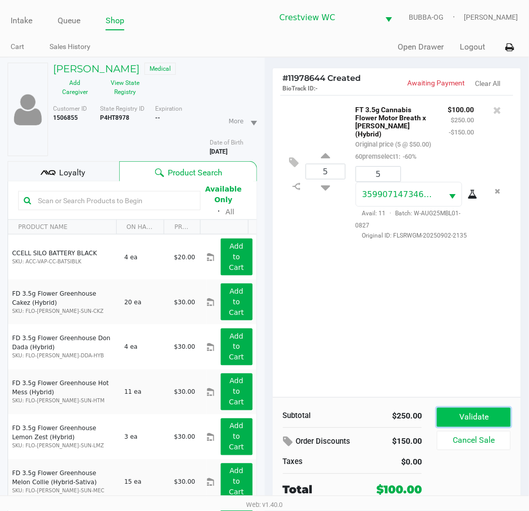
click at [449, 410] on button "Validate" at bounding box center [473, 417] width 73 height 19
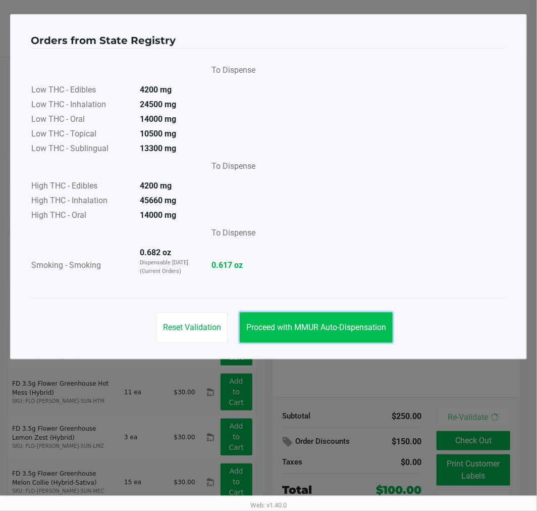
click at [330, 322] on span "Proceed with MMUR Auto-Dispensation" at bounding box center [317, 327] width 140 height 10
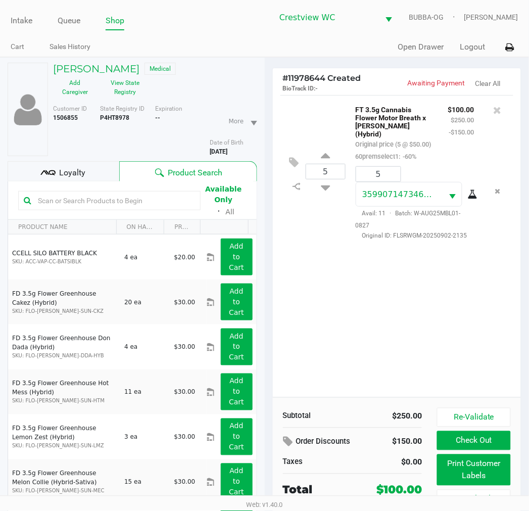
click at [117, 115] on b "P4HT8978" at bounding box center [114, 117] width 29 height 7
click at [497, 437] on button "Check Out" at bounding box center [473, 440] width 73 height 19
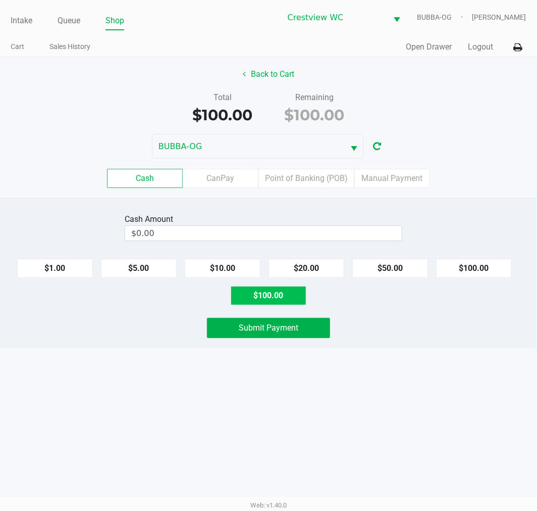
click at [287, 290] on button "$100.00" at bounding box center [269, 295] width 76 height 19
type input "$100.00"
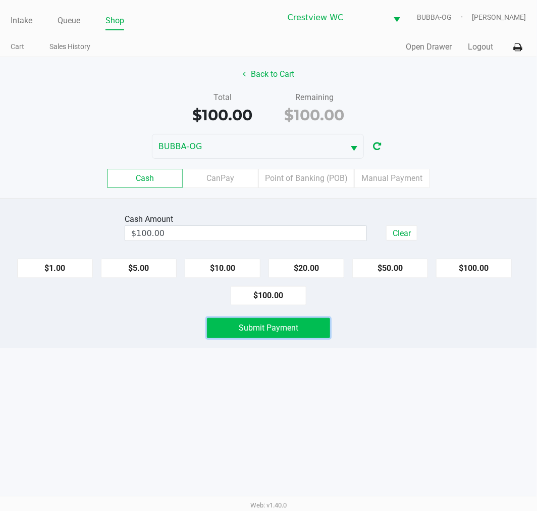
click at [291, 330] on span "Submit Payment" at bounding box center [269, 328] width 60 height 10
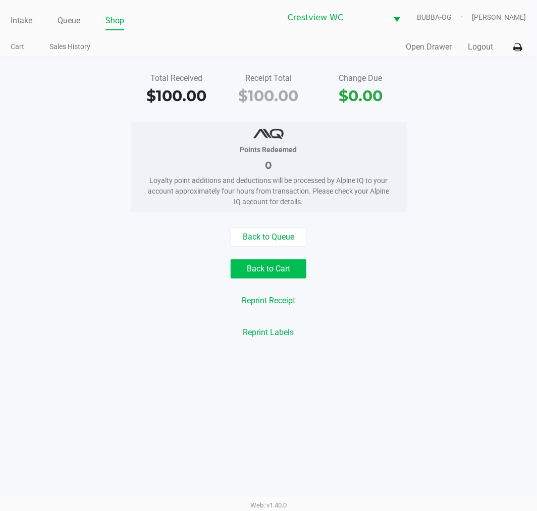
click at [281, 264] on button "Back to Cart" at bounding box center [269, 268] width 76 height 19
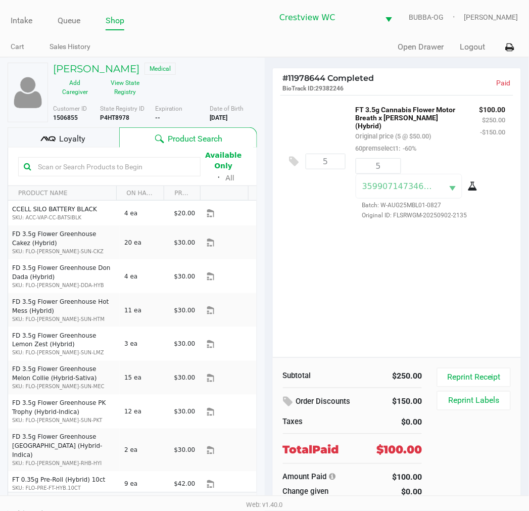
click at [458, 402] on button "Reprint Labels" at bounding box center [473, 400] width 73 height 19
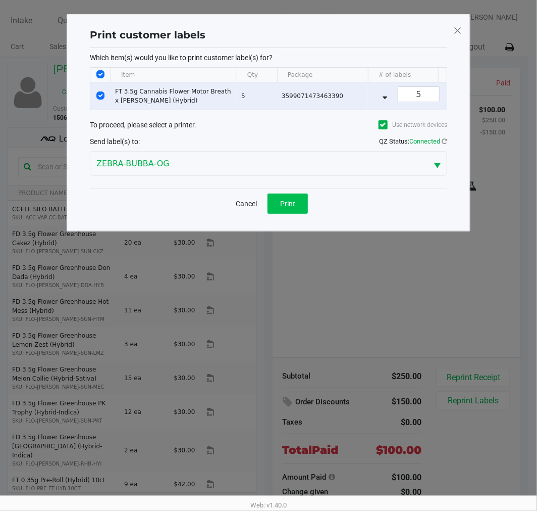
click at [292, 214] on button "Print" at bounding box center [288, 203] width 40 height 20
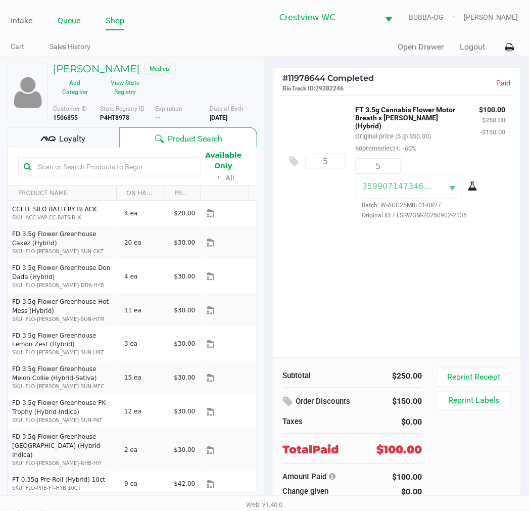
click at [66, 21] on link "Queue" at bounding box center [69, 21] width 23 height 14
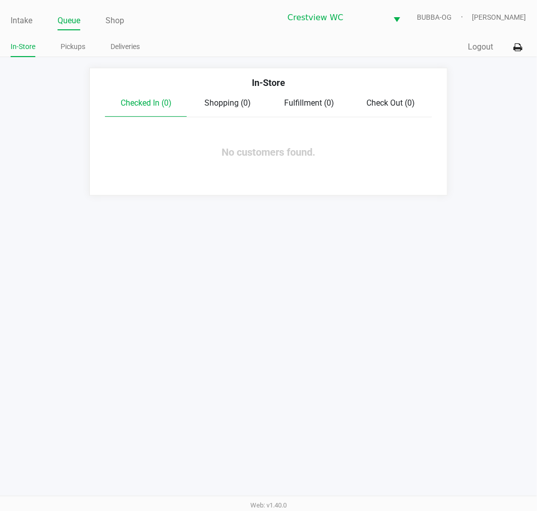
click at [80, 49] on link "Pickups" at bounding box center [73, 46] width 25 height 13
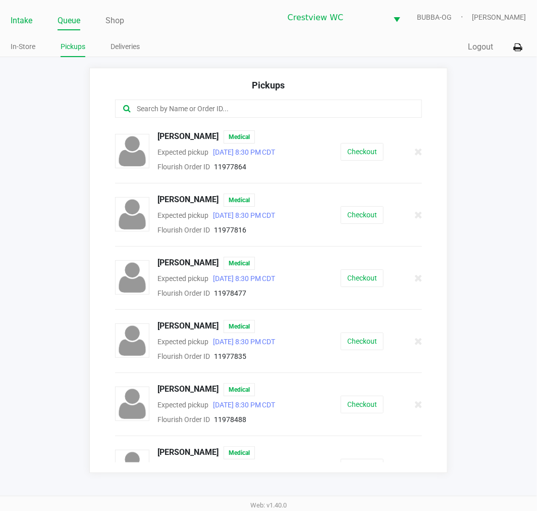
click at [18, 26] on link "Intake" at bounding box center [22, 21] width 22 height 14
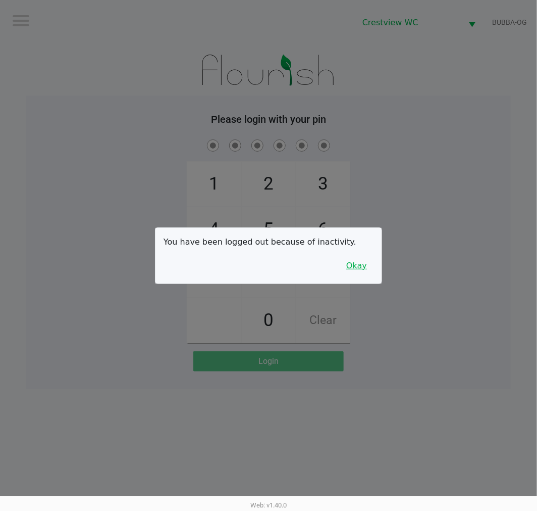
click at [365, 273] on button "Okay" at bounding box center [357, 265] width 34 height 19
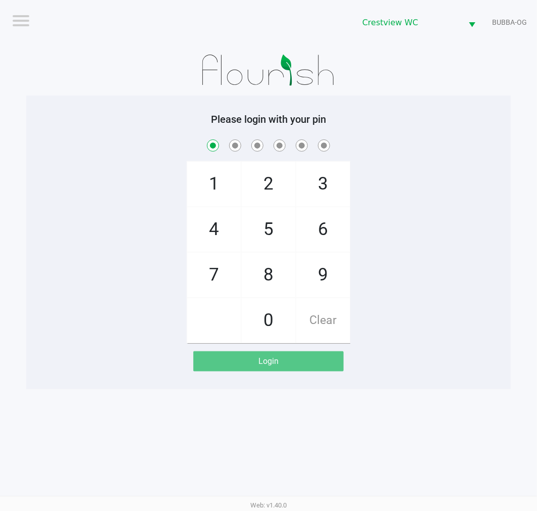
checkbox input "true"
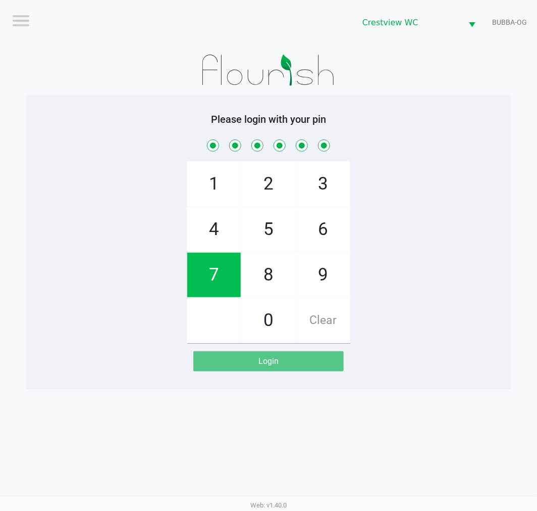
checkbox input "true"
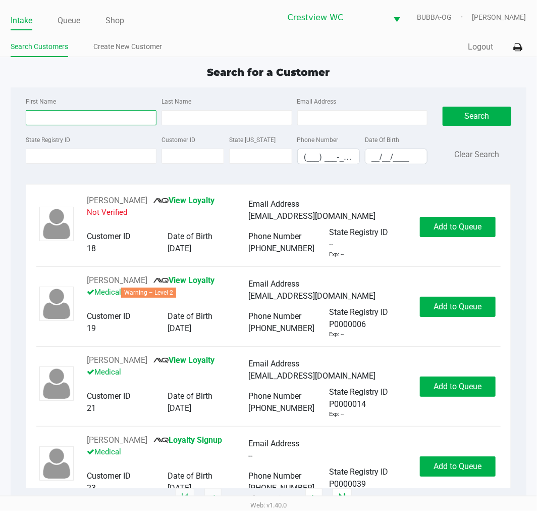
click at [41, 119] on input "First Name" at bounding box center [91, 117] width 131 height 15
click at [52, 157] on input "State Registry ID" at bounding box center [91, 156] width 131 height 15
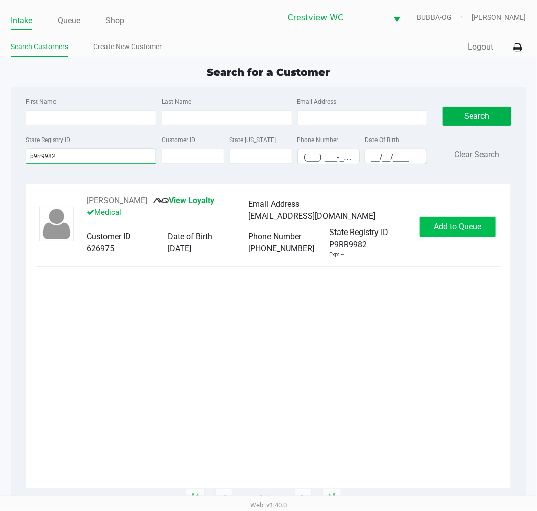
type input "p9rr9982"
click at [476, 222] on span "Add to Queue" at bounding box center [458, 227] width 48 height 10
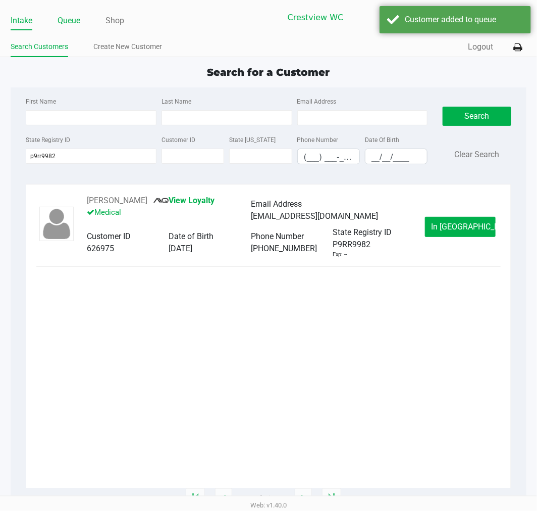
click at [69, 15] on link "Queue" at bounding box center [69, 21] width 23 height 14
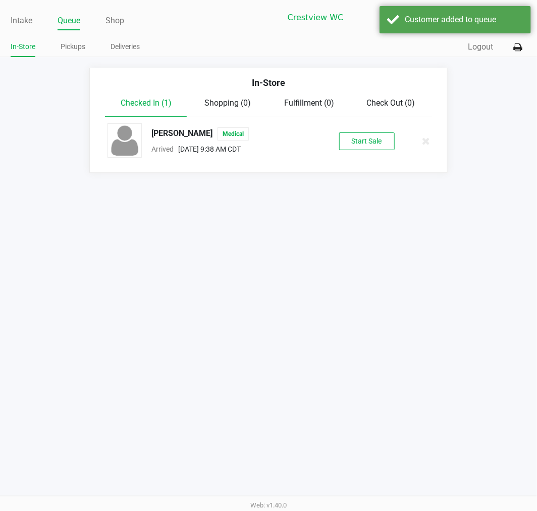
click at [384, 153] on div "Lacy EDWARDS Medical Arrived Sep 20, 2025 9:38 AM CDT Start Sale" at bounding box center [268, 140] width 337 height 35
click at [385, 152] on div "Lacy EDWARDS Medical Arrived Sep 20, 2025 9:38 AM CDT Start Sale" at bounding box center [268, 140] width 337 height 35
click at [384, 150] on div "Lacy EDWARDS Medical Arrived Sep 20, 2025 9:38 AM CDT Start Sale" at bounding box center [268, 140] width 337 height 35
click at [378, 142] on button "Start Sale" at bounding box center [367, 141] width 56 height 18
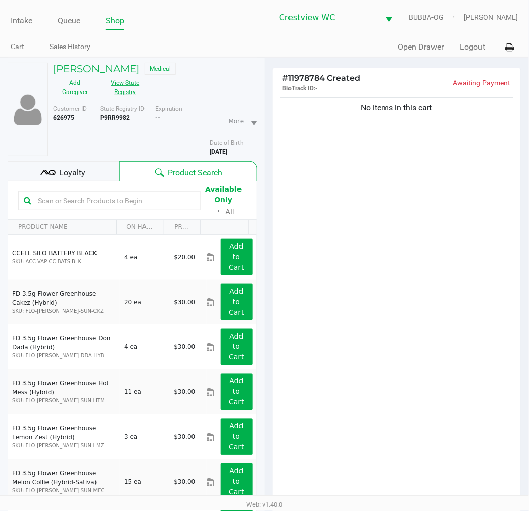
click at [112, 94] on button "View State Registry" at bounding box center [122, 87] width 51 height 25
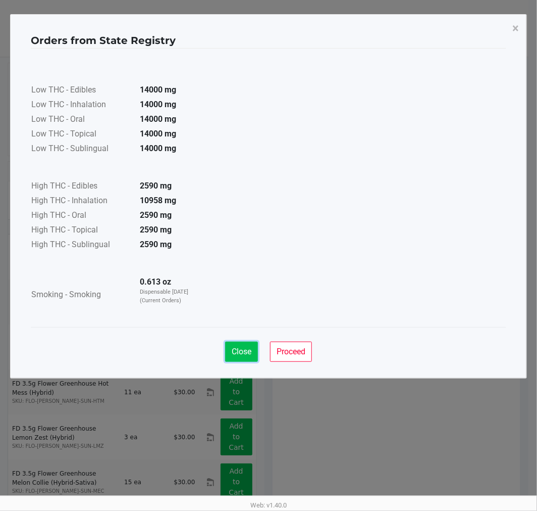
click at [251, 352] on span "Close" at bounding box center [242, 352] width 20 height 10
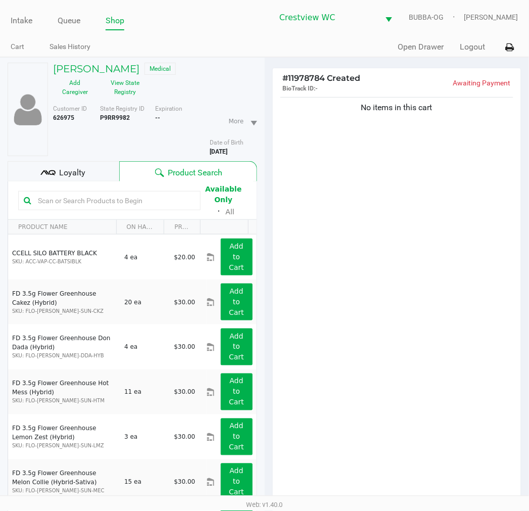
click at [437, 342] on div "No items in this cart" at bounding box center [397, 301] width 249 height 413
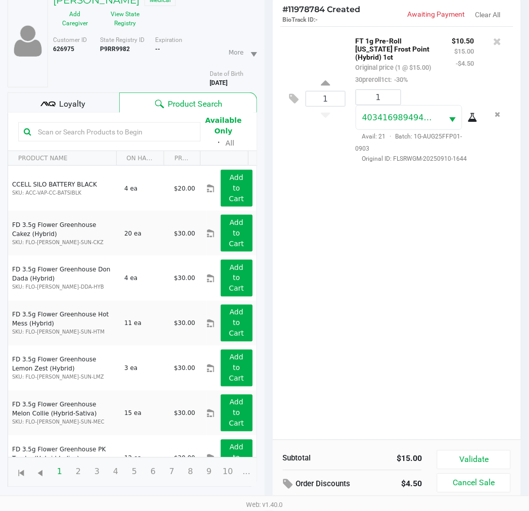
scroll to position [110, 0]
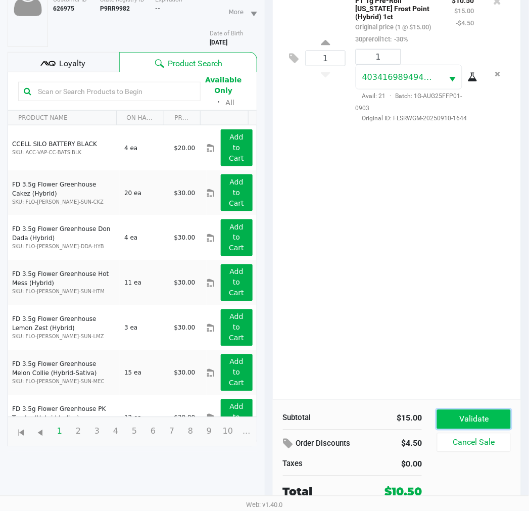
click at [452, 417] on button "Validate" at bounding box center [473, 419] width 73 height 19
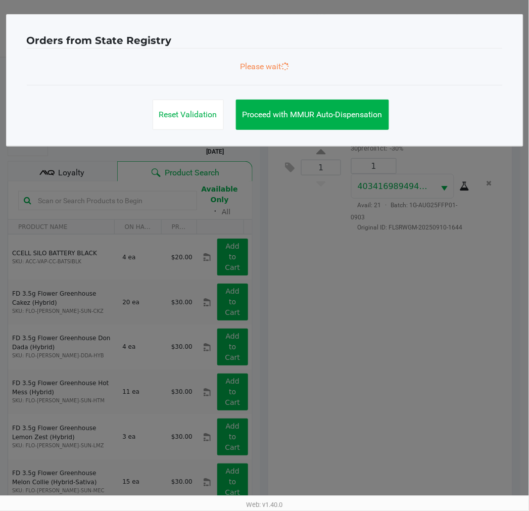
scroll to position [0, 0]
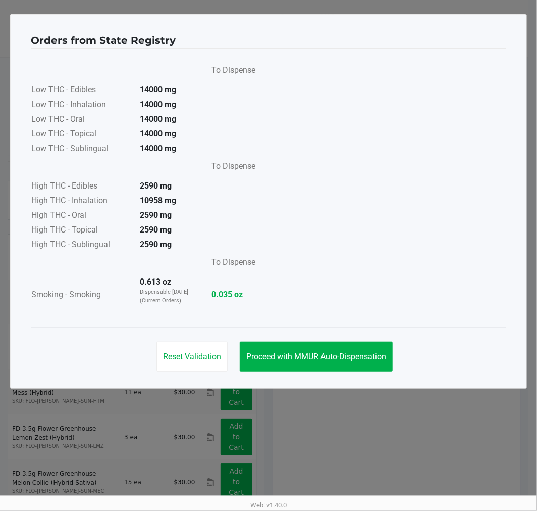
click at [321, 335] on div "Reset Validation Proceed with MMUR Auto-Dispensation" at bounding box center [269, 352] width 476 height 51
click at [327, 339] on div "Reset Validation Proceed with MMUR Auto-Dispensation" at bounding box center [269, 352] width 476 height 51
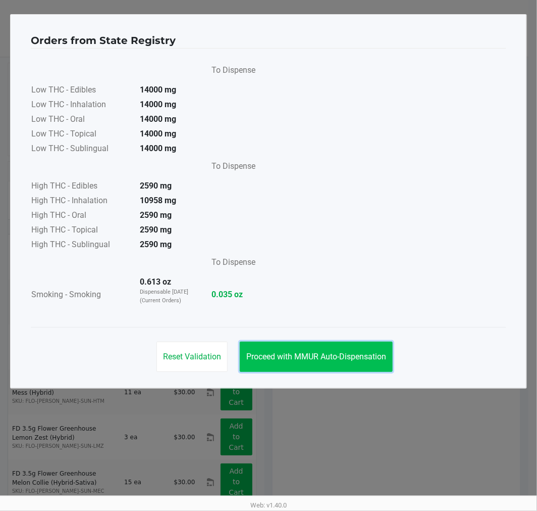
click at [335, 359] on span "Proceed with MMUR Auto-Dispensation" at bounding box center [317, 357] width 140 height 10
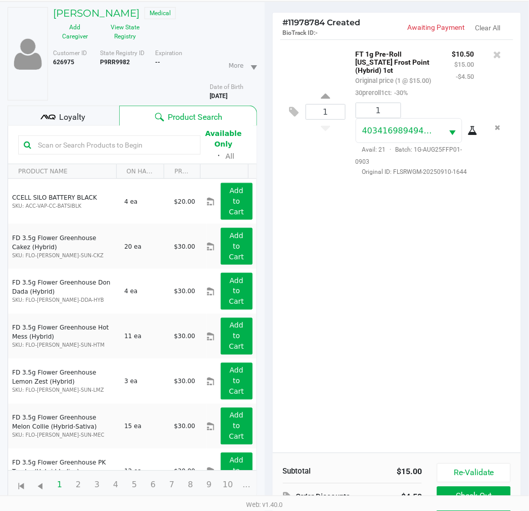
scroll to position [120, 0]
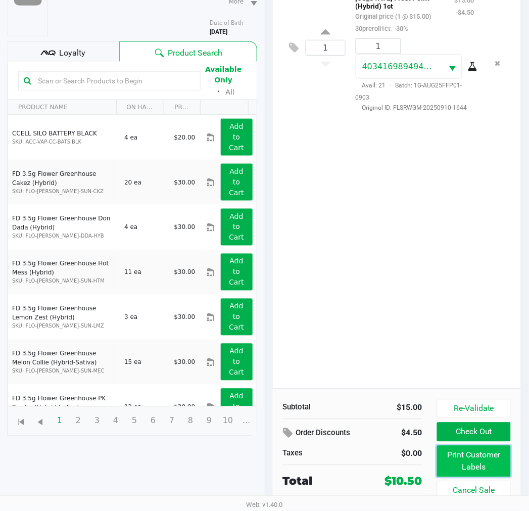
click at [484, 461] on button "Print Customer Labels" at bounding box center [473, 461] width 73 height 31
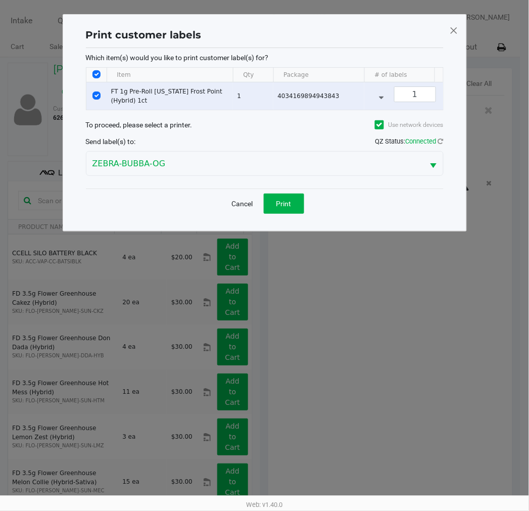
scroll to position [0, 0]
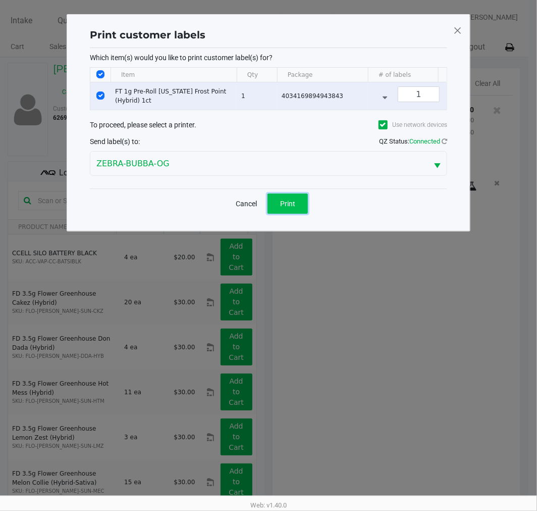
click at [294, 208] on span "Print" at bounding box center [287, 204] width 15 height 8
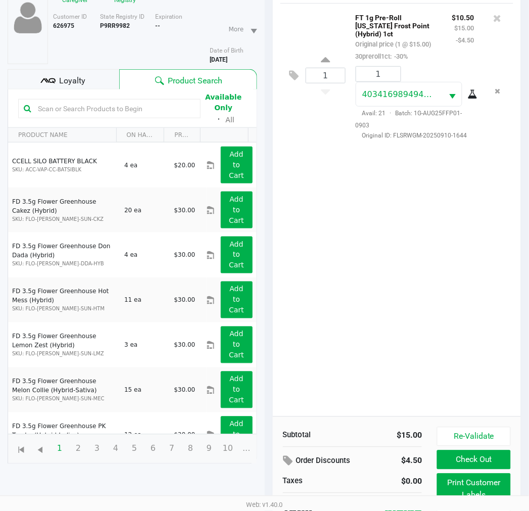
scroll to position [120, 0]
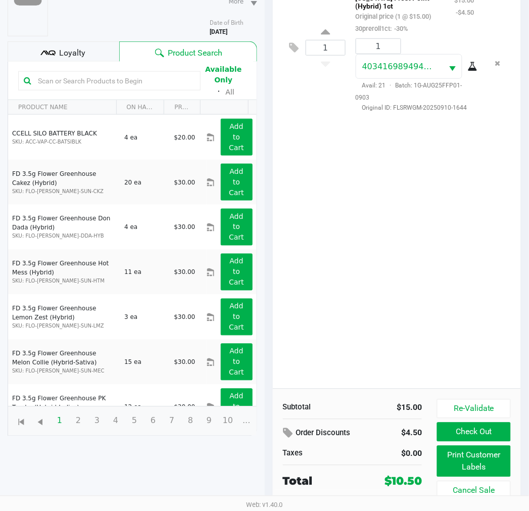
click at [480, 434] on button "Check Out" at bounding box center [473, 431] width 73 height 19
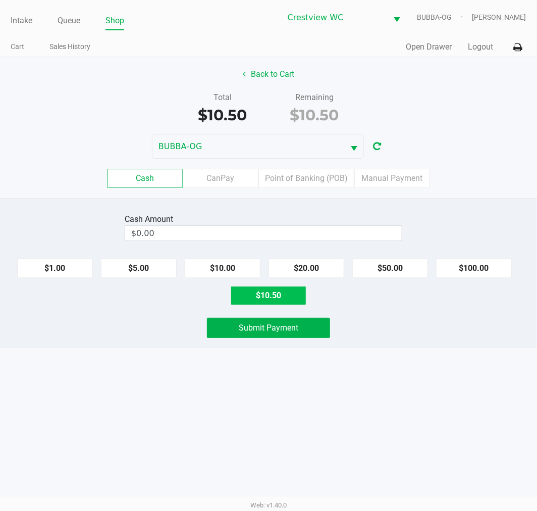
click at [276, 301] on button "$10.50" at bounding box center [269, 295] width 76 height 19
type input "$10.50"
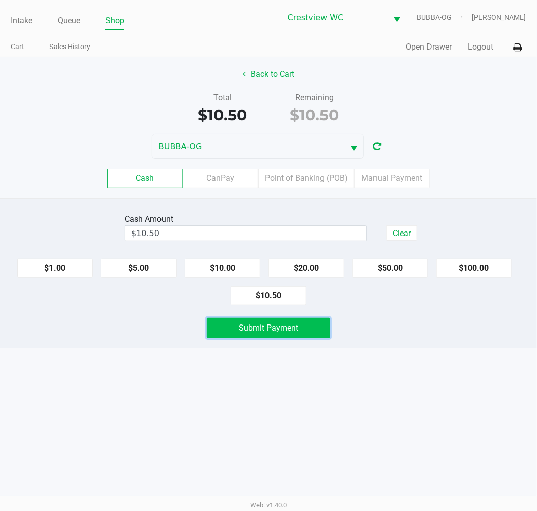
click at [275, 336] on button "Submit Payment" at bounding box center [268, 328] width 123 height 20
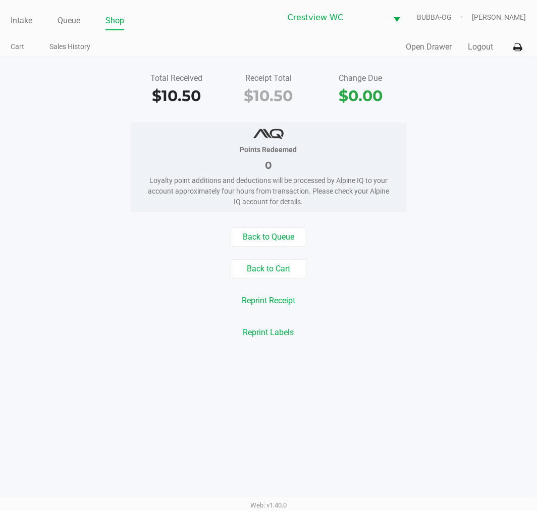
click at [32, 29] on li "Intake" at bounding box center [22, 22] width 22 height 18
click at [14, 20] on link "Intake" at bounding box center [22, 21] width 22 height 14
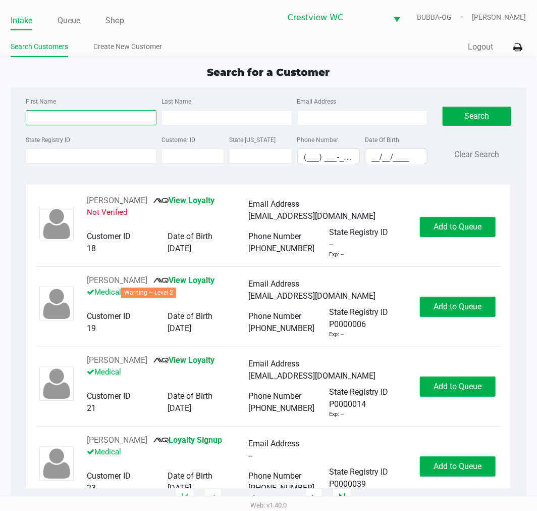
click at [92, 119] on input "First Name" at bounding box center [91, 117] width 131 height 15
type input "ryan"
type input "c"
type input "vail"
click at [389, 160] on input "__/__/____" at bounding box center [397, 157] width 62 height 16
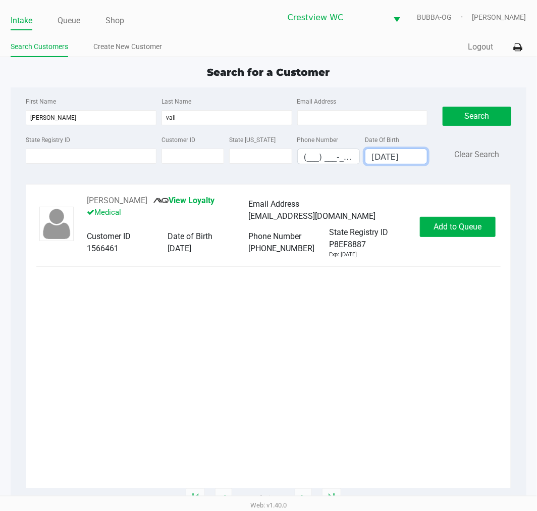
type input "07/21/1992"
click at [468, 235] on button "Add to Queue" at bounding box center [458, 227] width 76 height 20
click at [431, 218] on button "In Queue" at bounding box center [460, 227] width 71 height 20
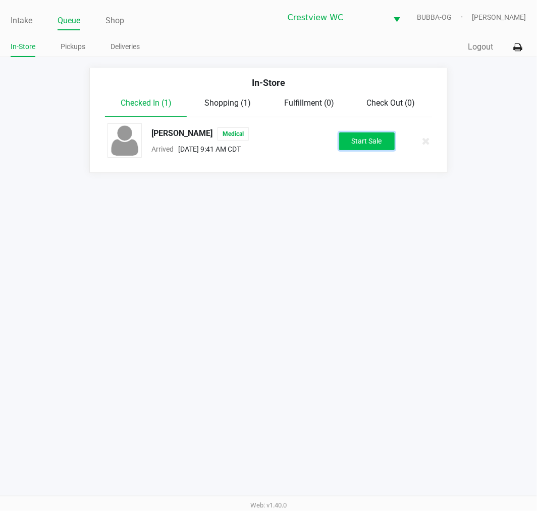
click at [366, 138] on button "Start Sale" at bounding box center [367, 141] width 56 height 18
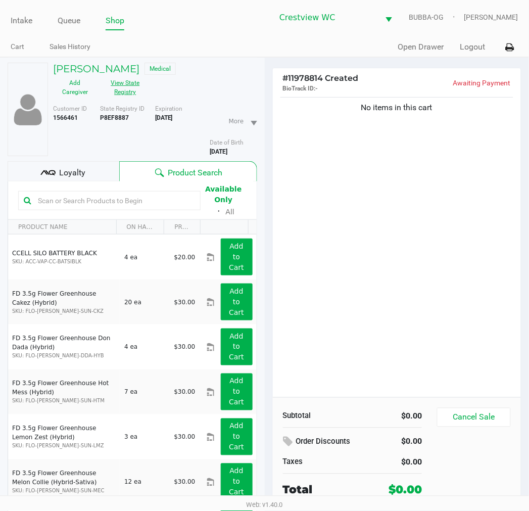
click at [117, 93] on button "View State Registry" at bounding box center [122, 87] width 51 height 25
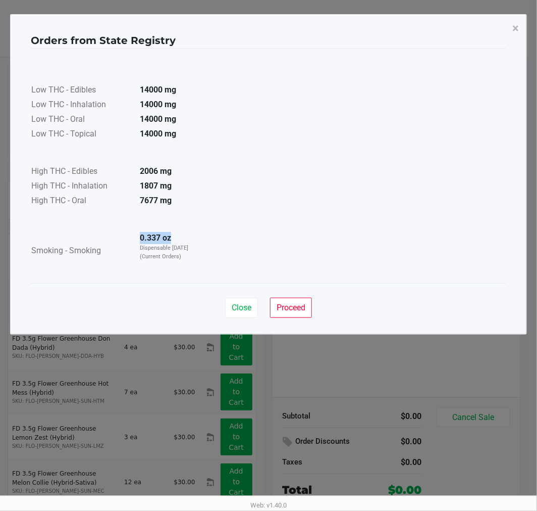
drag, startPoint x: 133, startPoint y: 236, endPoint x: 196, endPoint y: 243, distance: 63.1
click at [194, 239] on td "0.337 oz Dispensable Today (Current Orders)" at bounding box center [167, 250] width 71 height 39
click at [242, 304] on span "Close" at bounding box center [242, 308] width 20 height 10
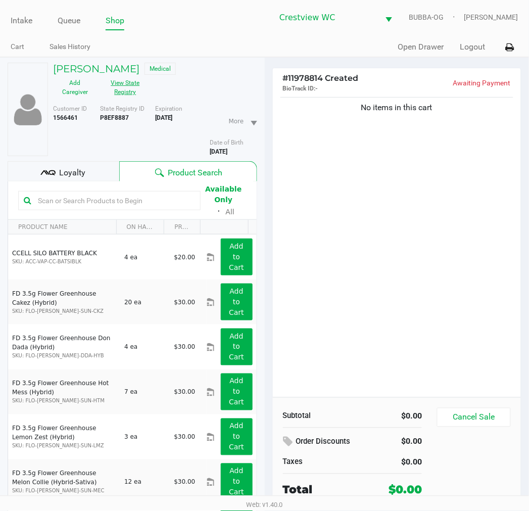
click at [470, 227] on div "No items in this cart" at bounding box center [397, 246] width 249 height 302
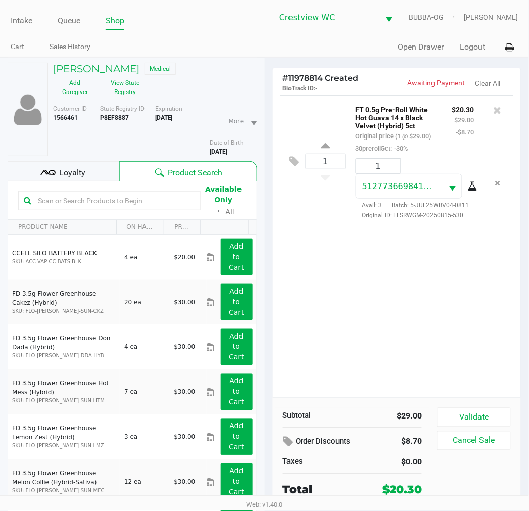
click at [483, 412] on button "Validate" at bounding box center [473, 417] width 73 height 19
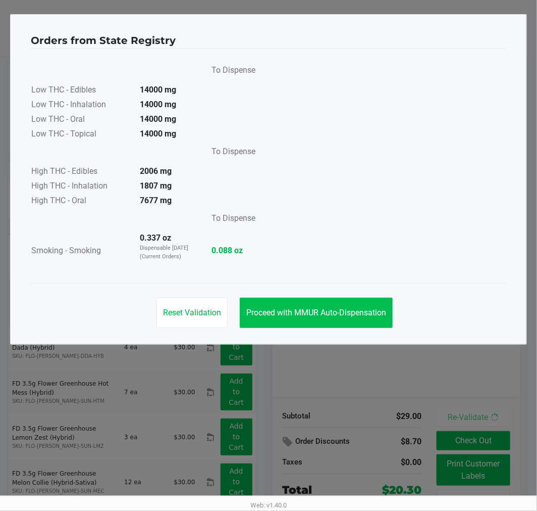
click at [361, 324] on button "Proceed with MMUR Auto-Dispensation" at bounding box center [316, 313] width 153 height 30
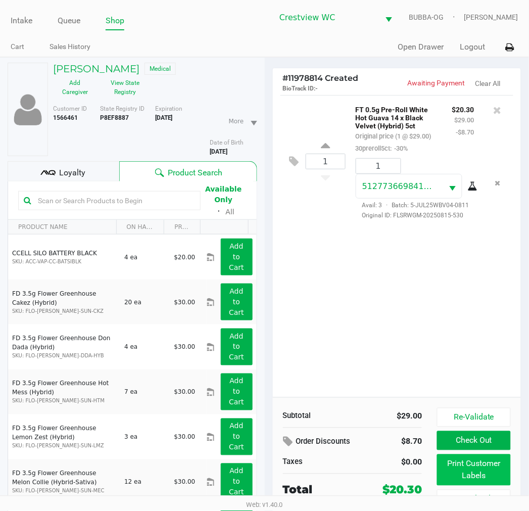
click at [467, 480] on button "Print Customer Labels" at bounding box center [473, 469] width 73 height 31
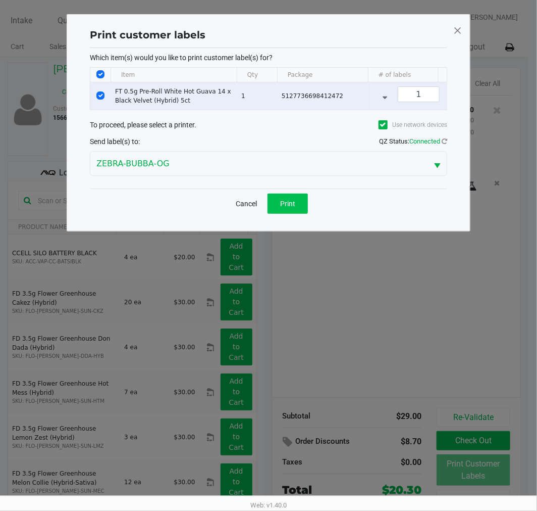
click at [285, 214] on button "Print" at bounding box center [288, 203] width 40 height 20
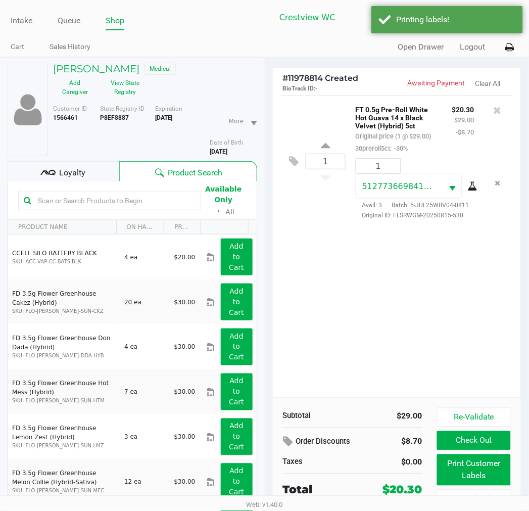
click at [493, 446] on button "Check Out" at bounding box center [473, 440] width 73 height 19
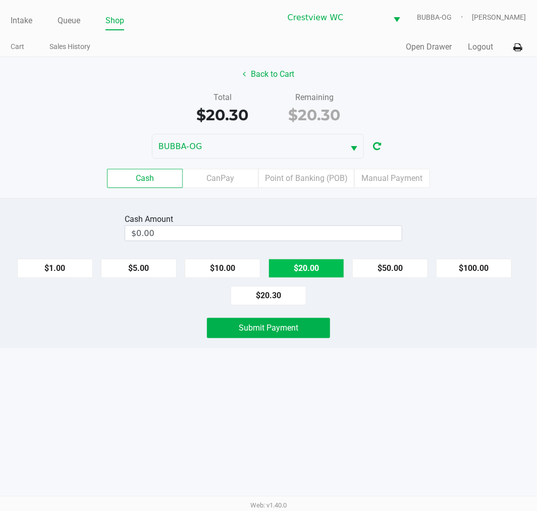
click at [296, 265] on button "$20.00" at bounding box center [307, 268] width 76 height 19
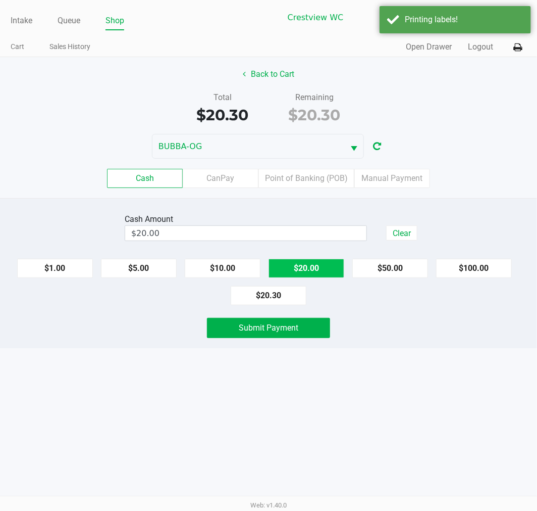
click at [70, 272] on button "$1.00" at bounding box center [55, 268] width 76 height 19
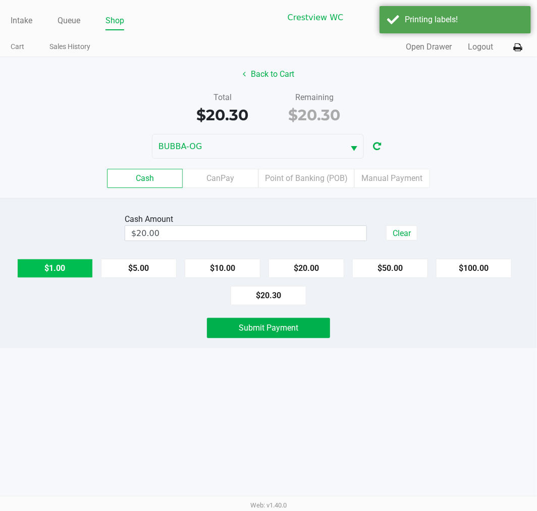
type input "$21.00"
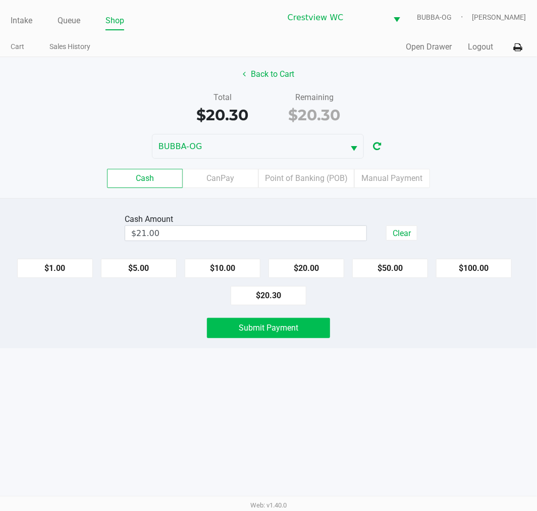
click at [290, 331] on span "Submit Payment" at bounding box center [269, 328] width 60 height 10
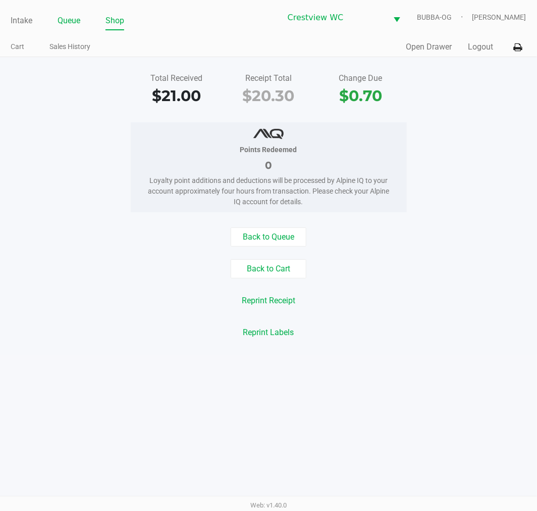
click at [62, 25] on link "Queue" at bounding box center [69, 21] width 23 height 14
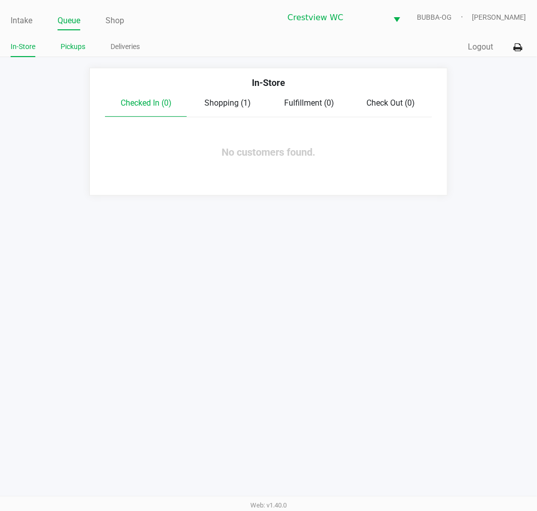
click at [76, 44] on link "Pickups" at bounding box center [73, 46] width 25 height 13
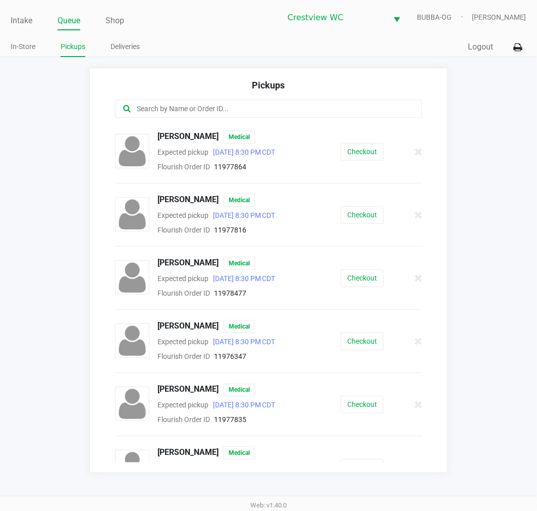
click at [370, 206] on button "Checkout" at bounding box center [362, 215] width 43 height 18
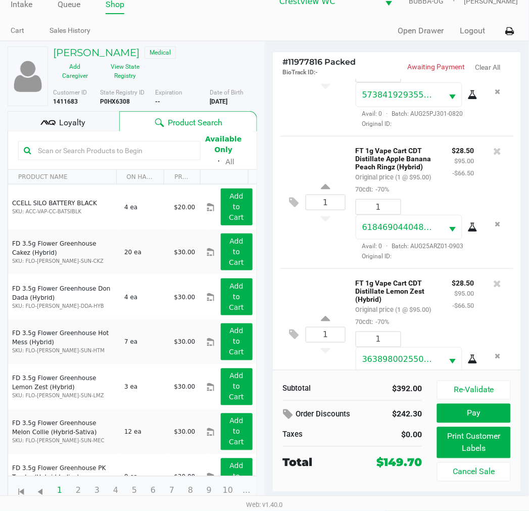
scroll to position [437, 0]
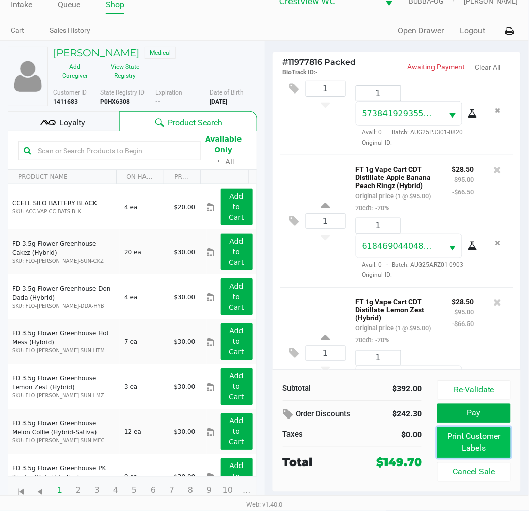
click at [483, 447] on button "Print Customer Labels" at bounding box center [473, 442] width 73 height 31
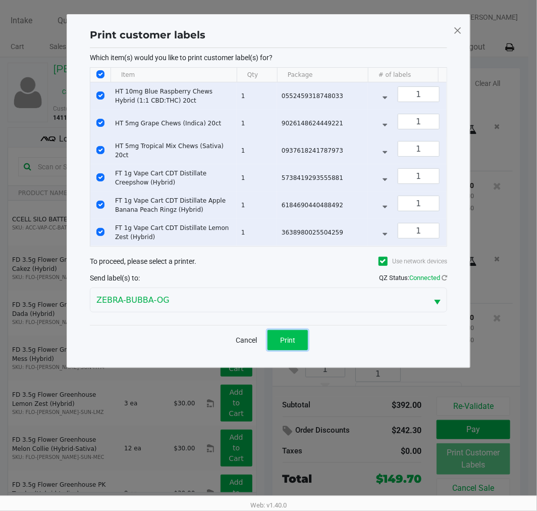
click at [290, 350] on button "Print" at bounding box center [288, 340] width 40 height 20
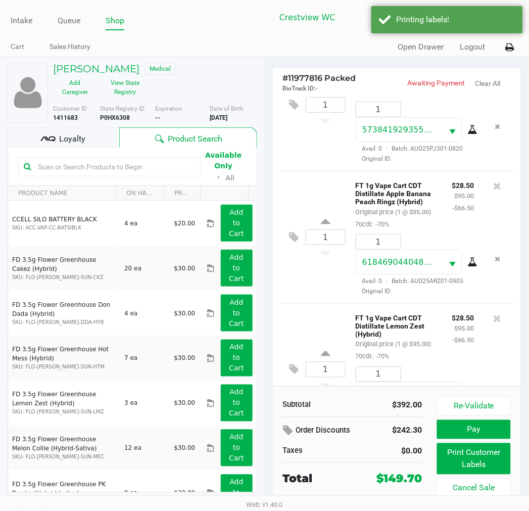
click at [81, 141] on span "Loyalty" at bounding box center [72, 139] width 26 height 12
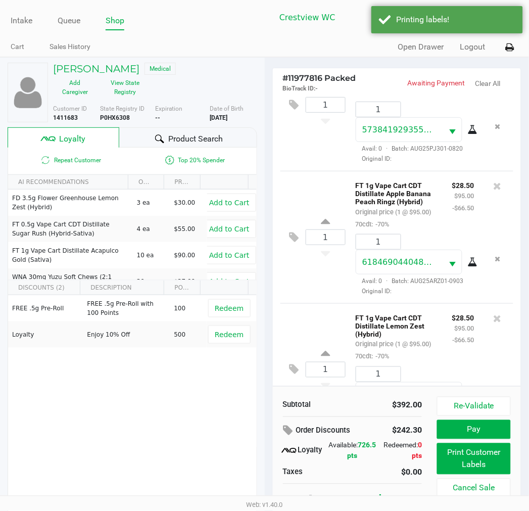
scroll to position [16, 0]
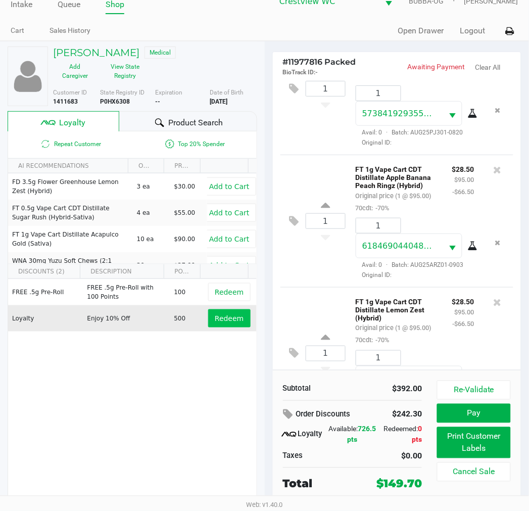
click at [217, 324] on button "Redeem" at bounding box center [229, 318] width 42 height 18
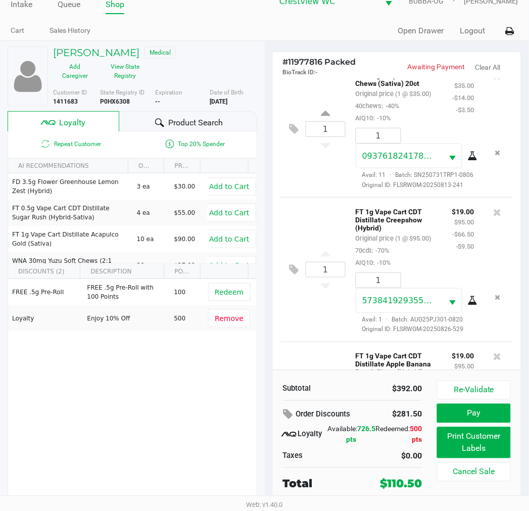
scroll to position [187, 0]
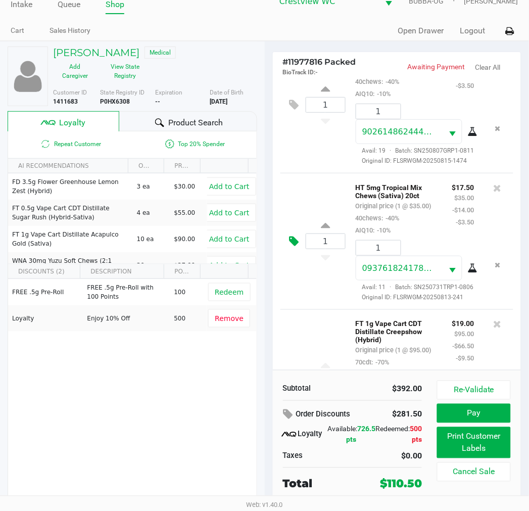
click at [293, 247] on icon at bounding box center [294, 241] width 10 height 12
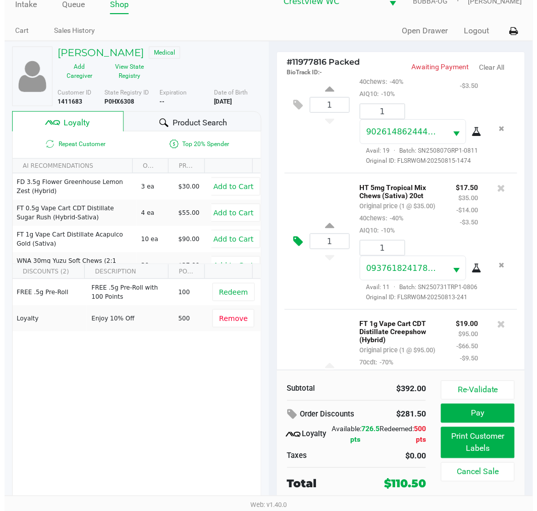
scroll to position [0, 0]
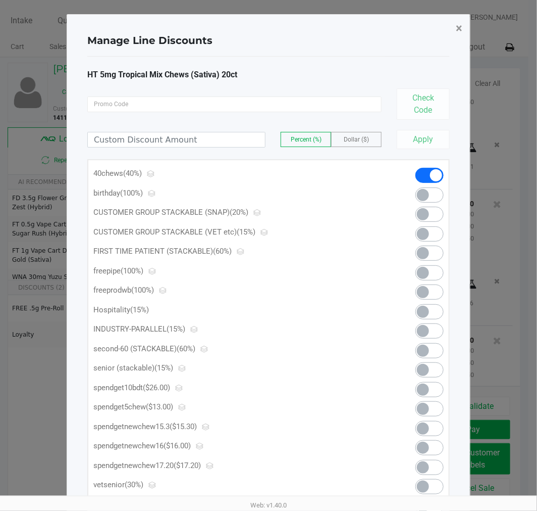
click at [465, 39] on button "×" at bounding box center [459, 28] width 23 height 28
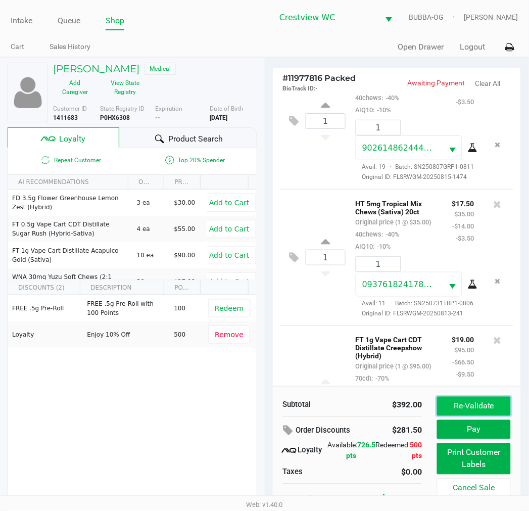
click at [481, 409] on button "Re-Validate" at bounding box center [473, 406] width 73 height 19
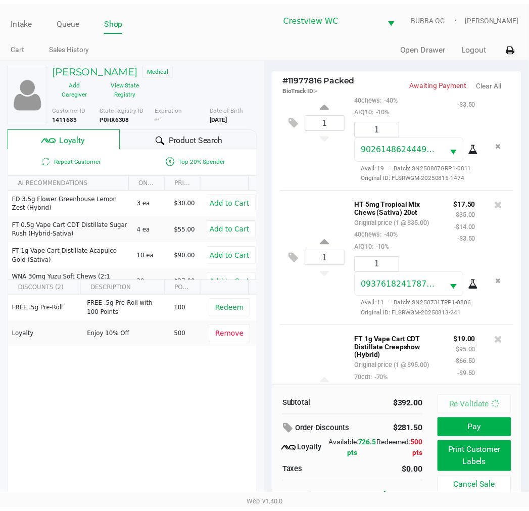
scroll to position [692, 0]
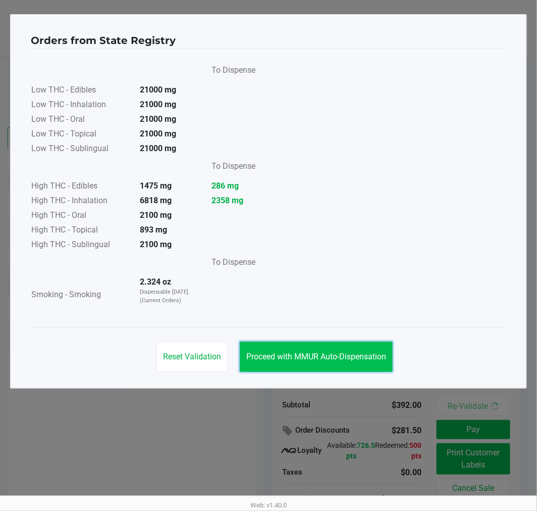
click at [326, 353] on span "Proceed with MMUR Auto-Dispensation" at bounding box center [317, 357] width 140 height 10
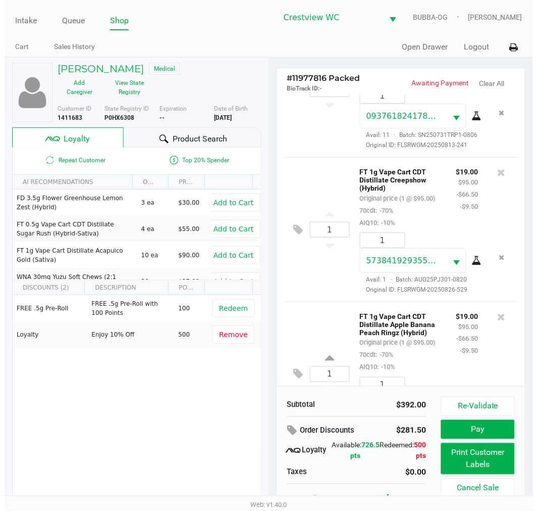
scroll to position [299, 0]
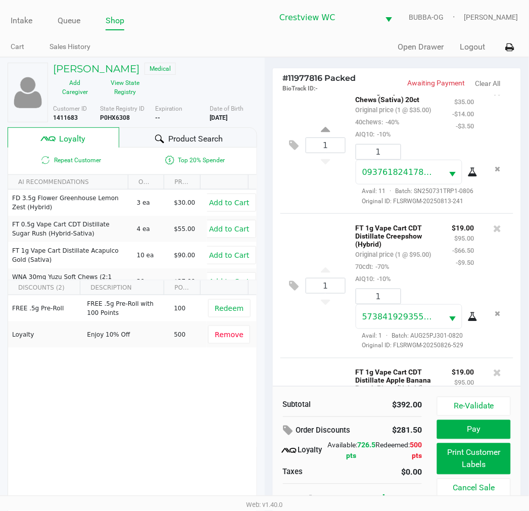
click at [294, 213] on div "1 HT 5mg Tropical Mix Chews (Sativa) 20ct Original price (1 @ $35.00) 40chews: …" at bounding box center [396, 145] width 233 height 136
click at [290, 151] on icon at bounding box center [294, 145] width 10 height 12
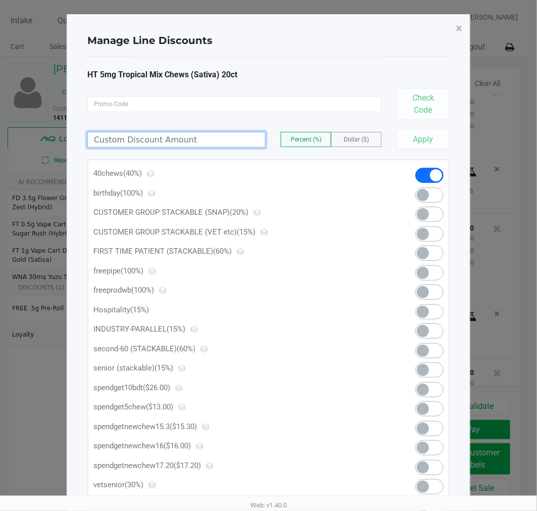
click at [153, 145] on input at bounding box center [176, 139] width 177 height 15
type input "12.50"
drag, startPoint x: 364, startPoint y: 123, endPoint x: 364, endPoint y: 144, distance: 20.7
click at [364, 142] on div "12.50 Percent (%) Dollar ($) Apply" at bounding box center [268, 134] width 363 height 29
click at [364, 144] on label "Dollar ($)" at bounding box center [357, 139] width 50 height 14
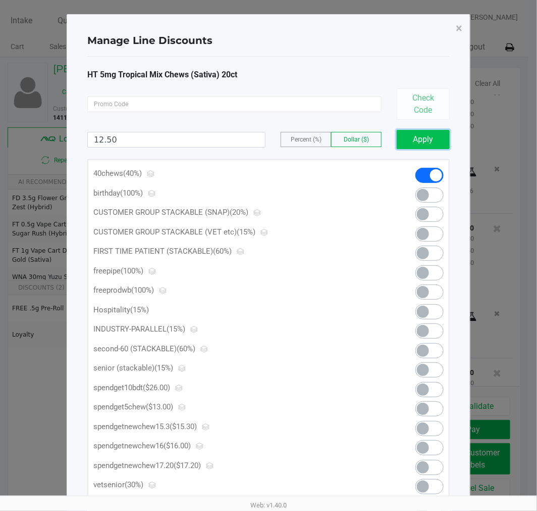
click at [420, 138] on button "Apply" at bounding box center [423, 139] width 53 height 19
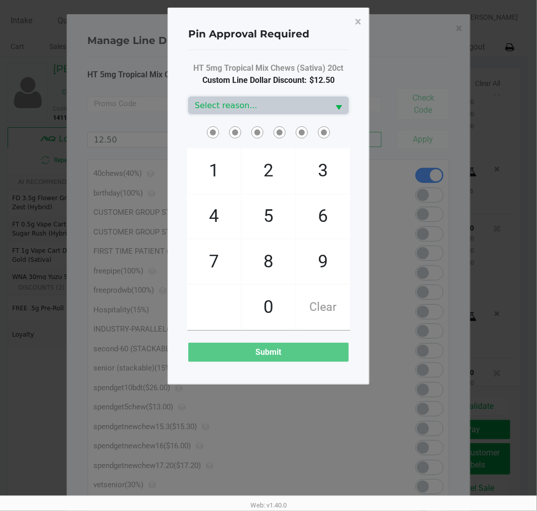
click at [330, 124] on span at bounding box center [330, 124] width 0 height 0
click at [329, 108] on button "Select" at bounding box center [338, 105] width 19 height 17
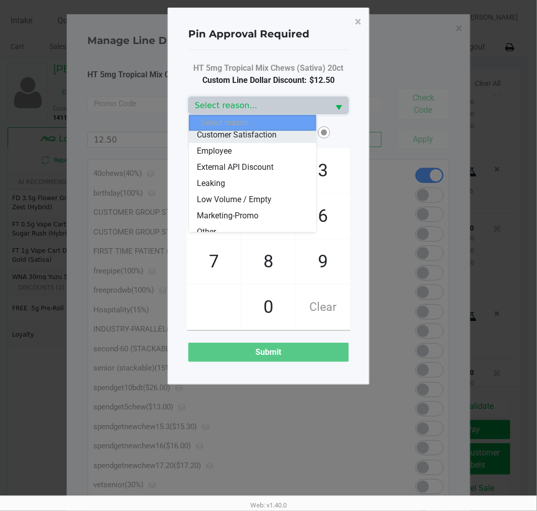
scroll to position [56, 0]
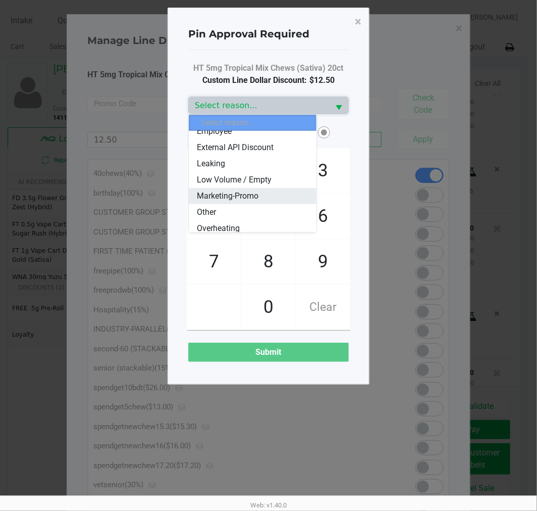
click at [241, 198] on span "Marketing-Promo" at bounding box center [228, 196] width 62 height 12
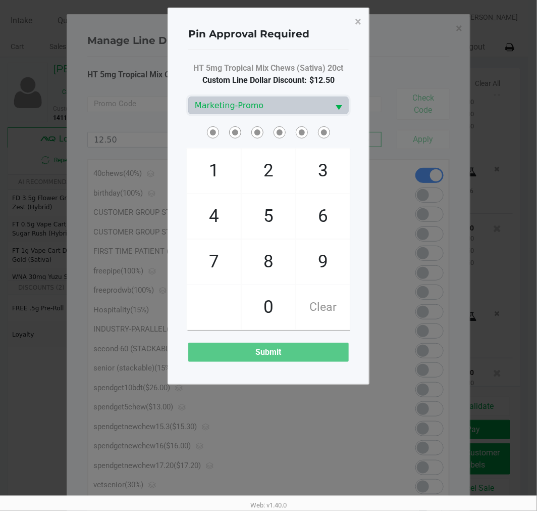
click at [322, 277] on span "9" at bounding box center [324, 261] width 54 height 44
click at [323, 290] on span "Clear" at bounding box center [324, 307] width 54 height 44
checkbox input "true"
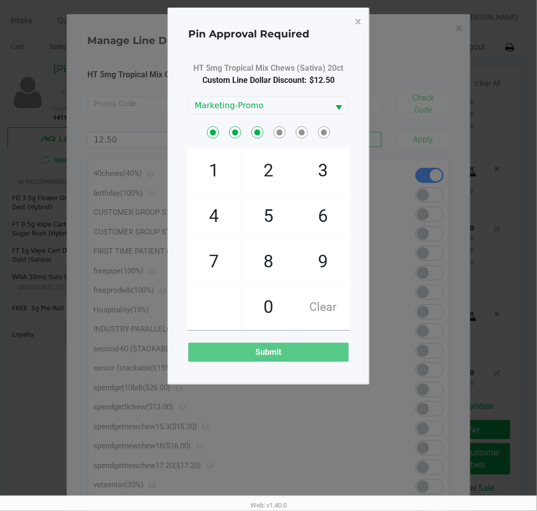
checkbox input "true"
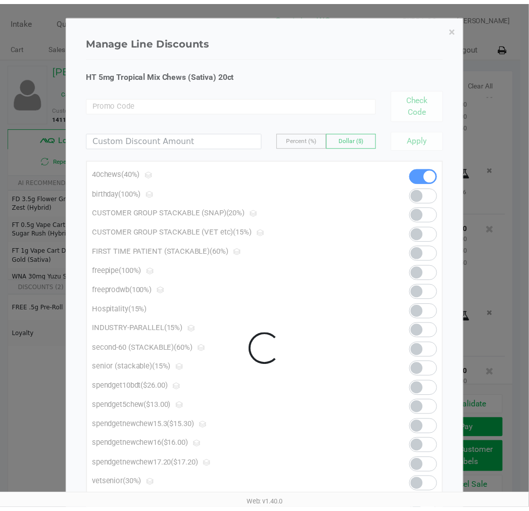
scroll to position [692, 0]
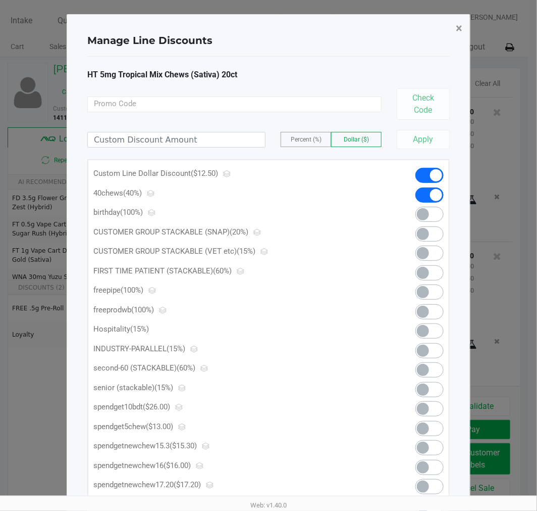
click at [451, 29] on button "×" at bounding box center [459, 28] width 23 height 28
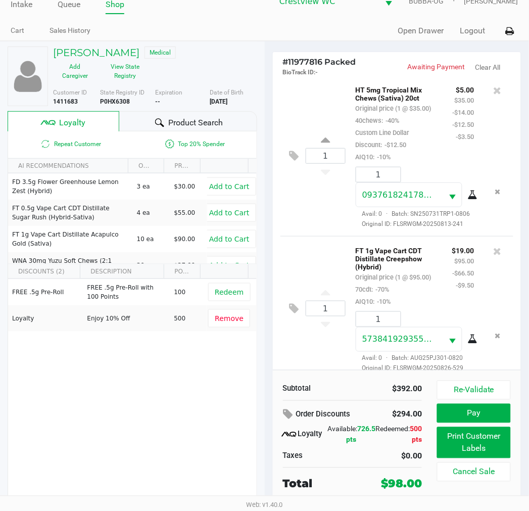
scroll to position [211, 0]
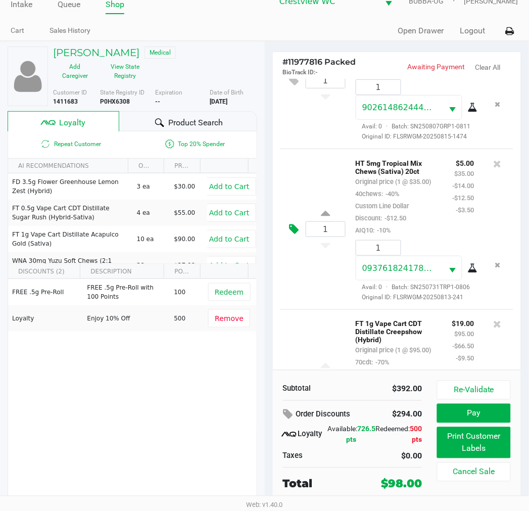
click at [288, 241] on button at bounding box center [297, 229] width 18 height 24
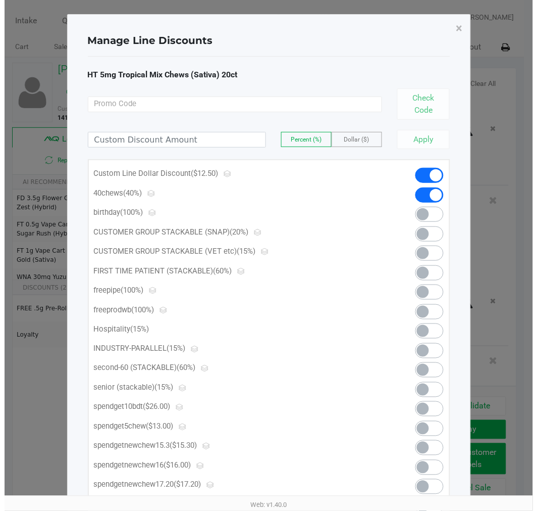
scroll to position [0, 0]
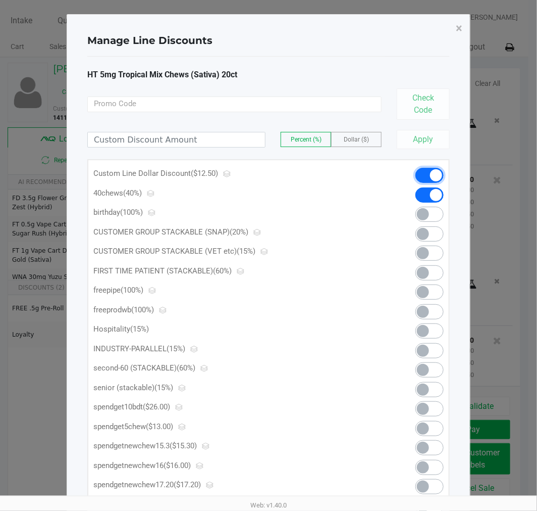
click at [422, 170] on span at bounding box center [430, 175] width 28 height 15
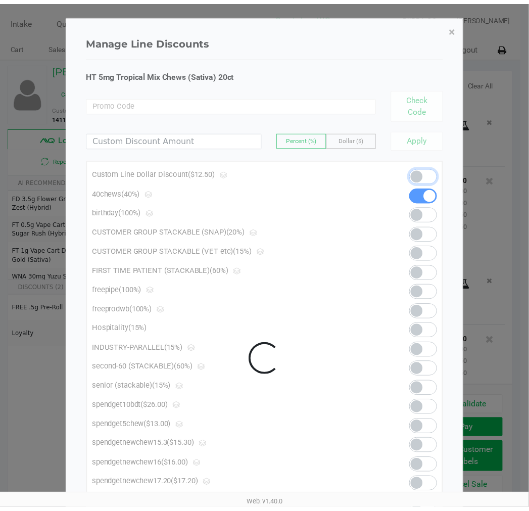
scroll to position [692, 0]
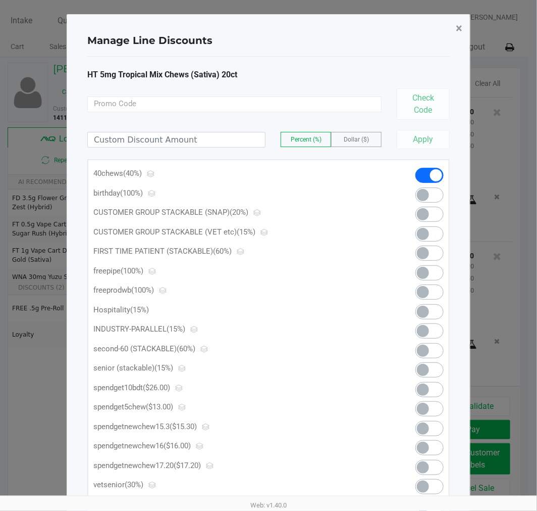
drag, startPoint x: 457, startPoint y: 22, endPoint x: 319, endPoint y: 391, distance: 394.3
click at [458, 22] on span "×" at bounding box center [459, 28] width 7 height 14
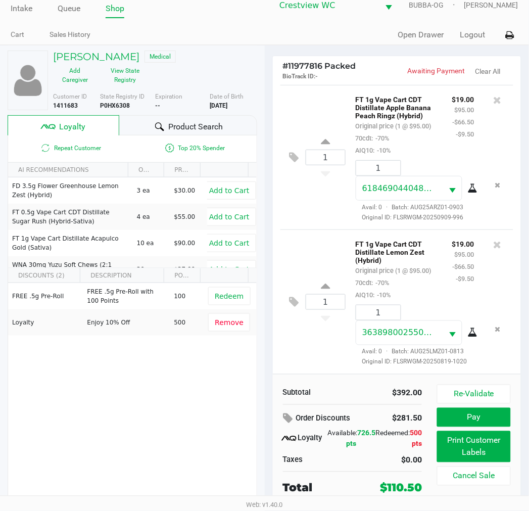
scroll to position [16, 0]
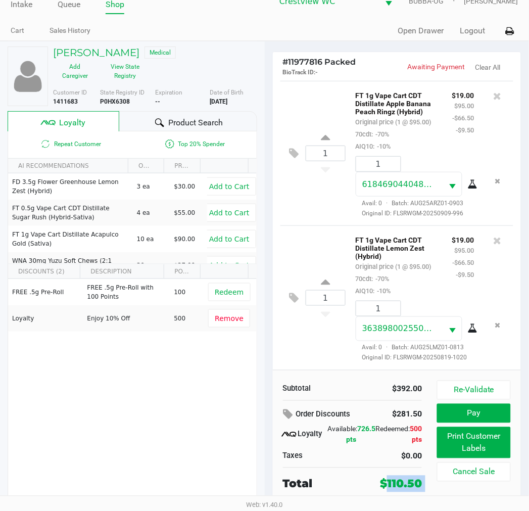
drag, startPoint x: 377, startPoint y: 483, endPoint x: 444, endPoint y: 490, distance: 66.5
click at [444, 490] on div "Subtotal $392.00 Order Discounts $281.50 Loyalty Available: 726.5 pts Redeemed:…" at bounding box center [397, 436] width 249 height 132
click at [430, 488] on div "Subtotal $392.00 Order Discounts $281.50 Loyalty Available: 726.5 pts Redeemed:…" at bounding box center [356, 436] width 162 height 112
drag, startPoint x: 426, startPoint y: 487, endPoint x: 379, endPoint y: 486, distance: 46.5
click at [379, 486] on div "$110.50" at bounding box center [400, 483] width 57 height 17
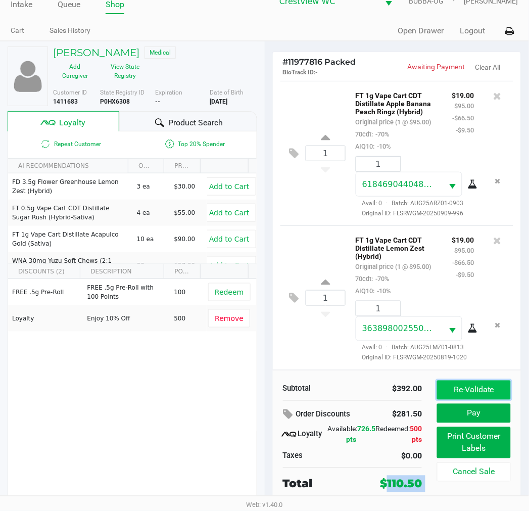
click at [499, 386] on button "Re-Validate" at bounding box center [473, 389] width 73 height 19
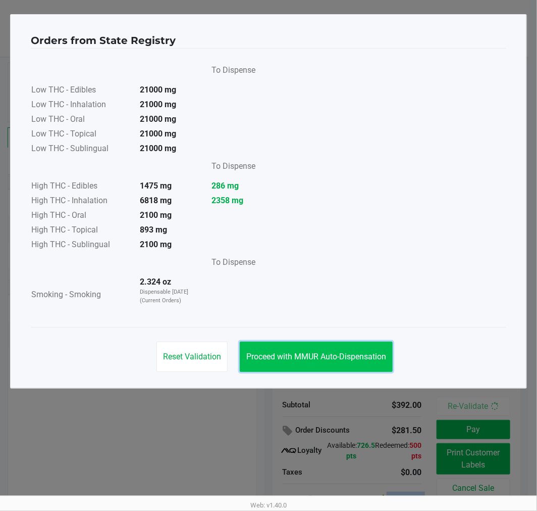
click at [284, 350] on button "Proceed with MMUR Auto-Dispensation" at bounding box center [316, 356] width 153 height 30
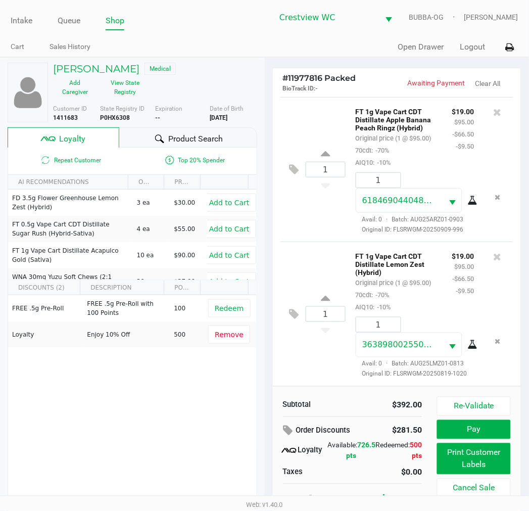
click at [354, 457] on span "726.5 pts" at bounding box center [361, 450] width 29 height 19
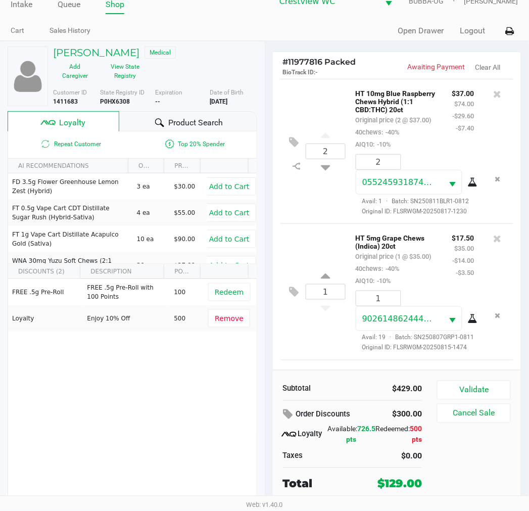
click at [301, 173] on inline-svg at bounding box center [297, 166] width 18 height 13
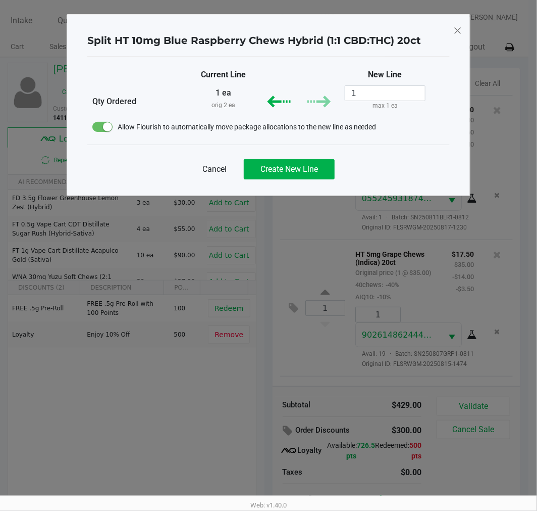
click at [298, 183] on div "Cancel Create New Line" at bounding box center [268, 164] width 363 height 41
click at [306, 176] on button "Create New Line" at bounding box center [289, 169] width 91 height 20
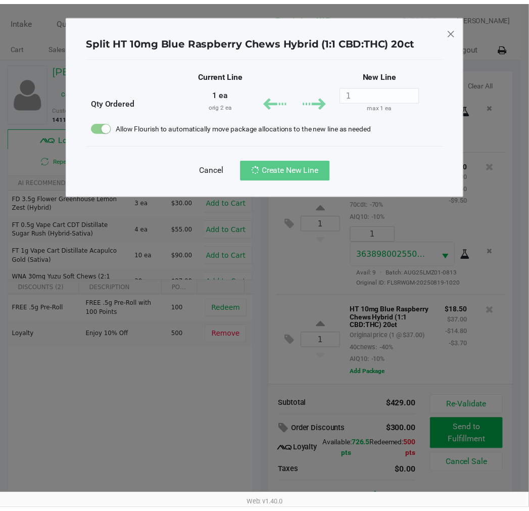
scroll to position [805, 0]
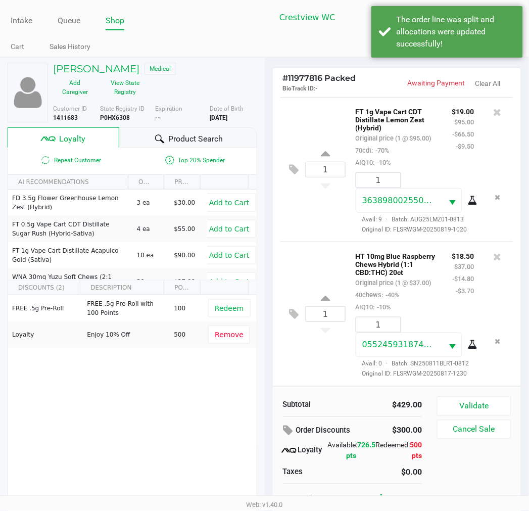
click at [457, 39] on div "The order line was split and allocations were updated successfully!" at bounding box center [456, 32] width 119 height 36
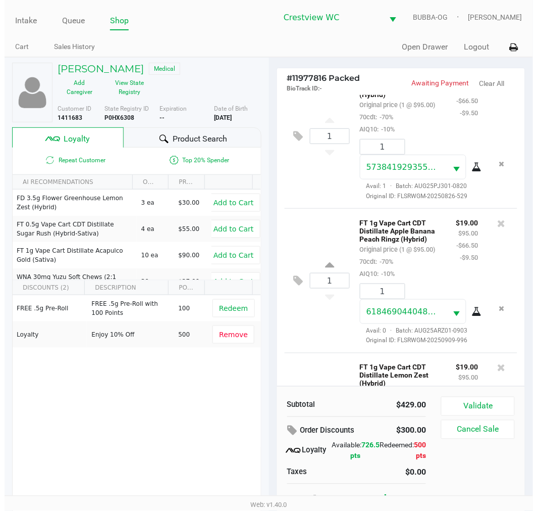
scroll to position [870, 0]
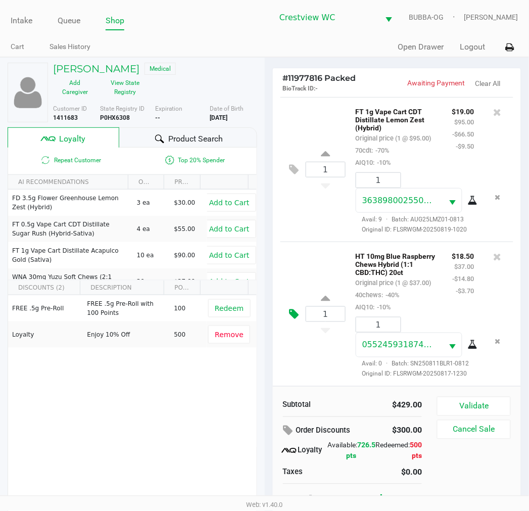
click at [297, 302] on button at bounding box center [297, 314] width 18 height 24
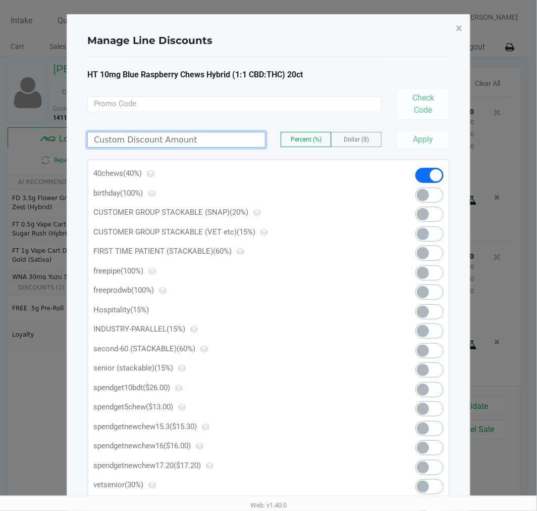
click at [216, 138] on input at bounding box center [176, 139] width 177 height 15
type input "13.50"
click at [352, 134] on label "Dollar ($)" at bounding box center [357, 139] width 50 height 14
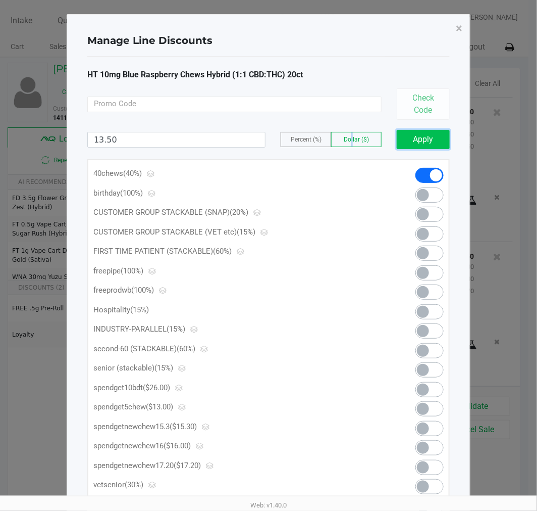
click at [434, 141] on button "Apply" at bounding box center [423, 139] width 53 height 19
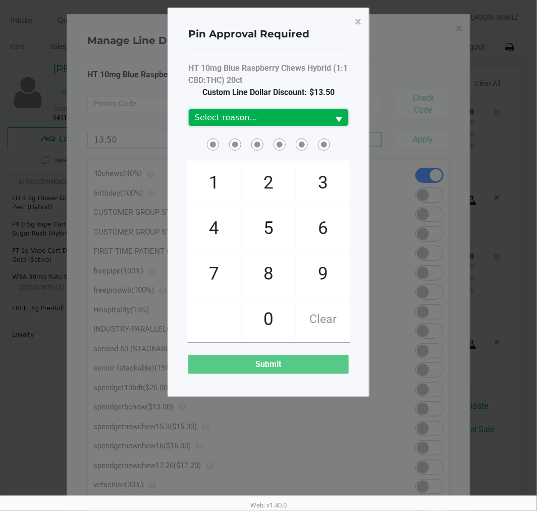
click at [309, 113] on span "Select reason..." at bounding box center [259, 118] width 128 height 12
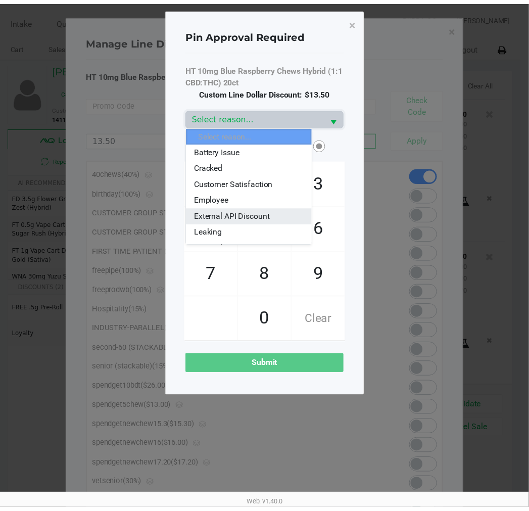
scroll to position [56, 0]
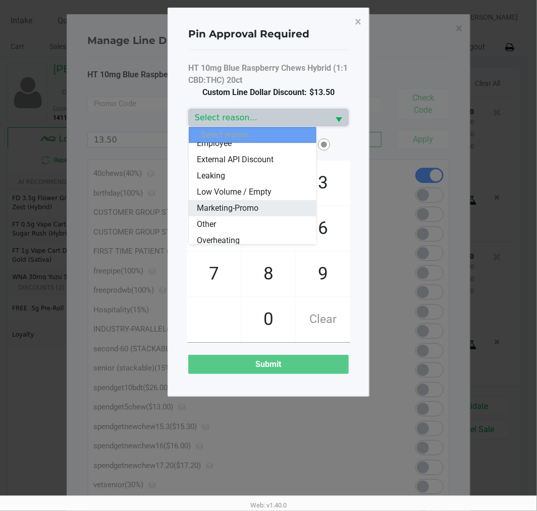
click at [277, 200] on li "Marketing-Promo" at bounding box center [252, 208] width 127 height 16
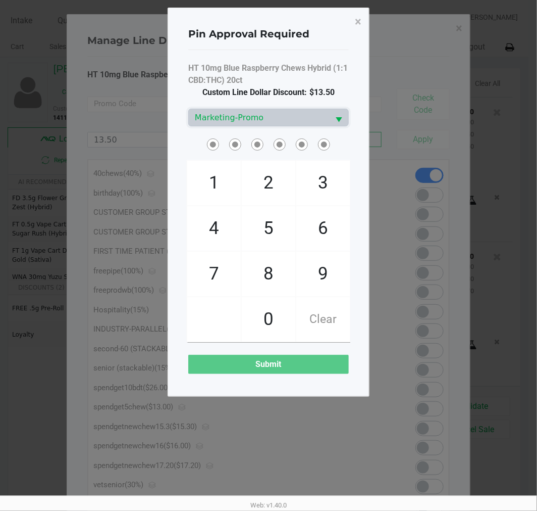
drag, startPoint x: 325, startPoint y: 321, endPoint x: 330, endPoint y: 312, distance: 10.4
click at [325, 321] on span "Clear" at bounding box center [324, 319] width 54 height 44
checkbox input "true"
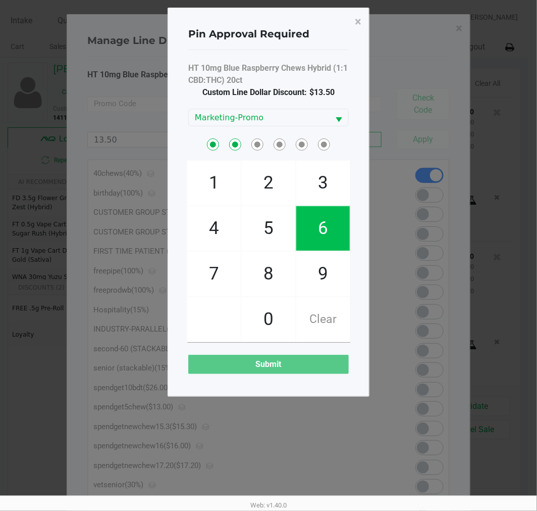
checkbox input "true"
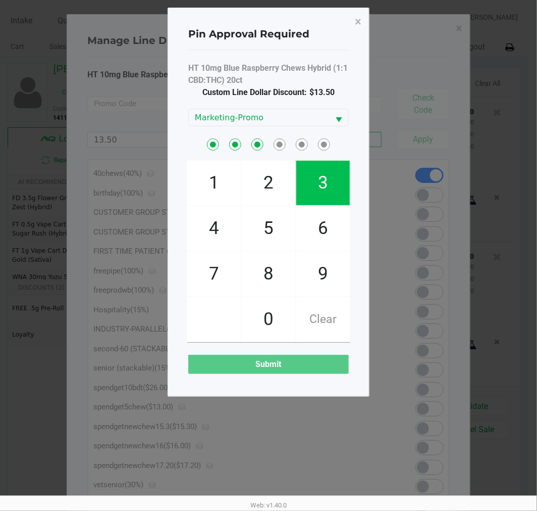
checkbox input "true"
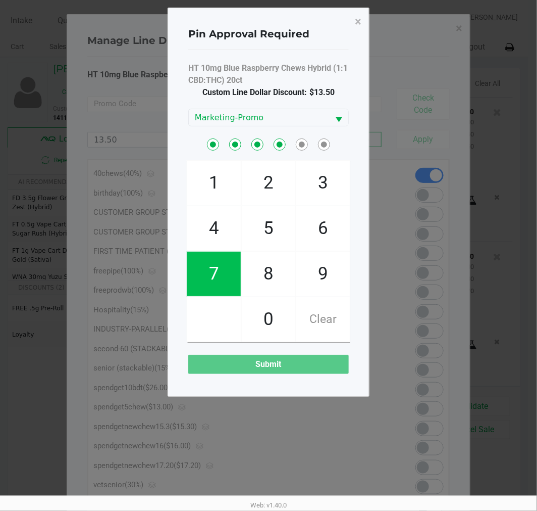
checkbox input "true"
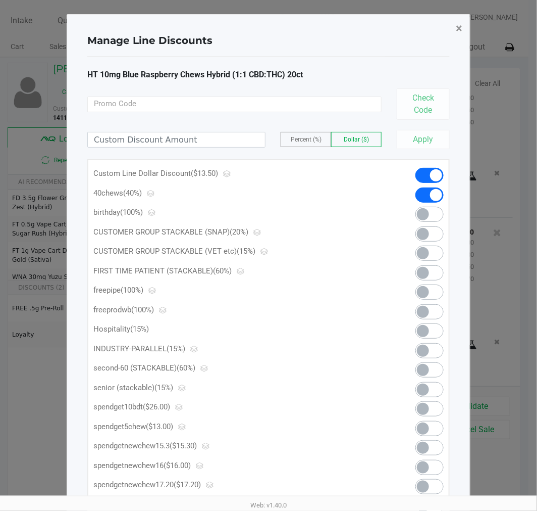
drag, startPoint x: 468, startPoint y: 29, endPoint x: 447, endPoint y: 267, distance: 238.9
click at [467, 30] on button "×" at bounding box center [459, 28] width 23 height 28
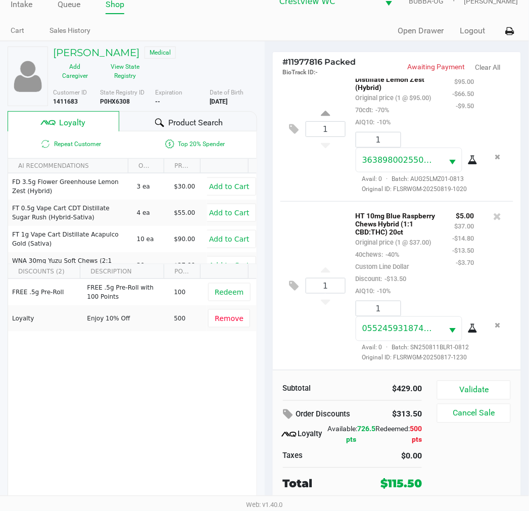
scroll to position [895, 0]
click at [474, 396] on button "Validate" at bounding box center [473, 389] width 73 height 19
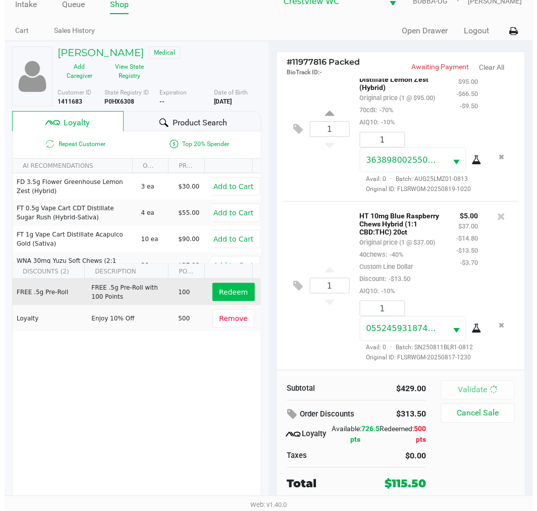
scroll to position [0, 0]
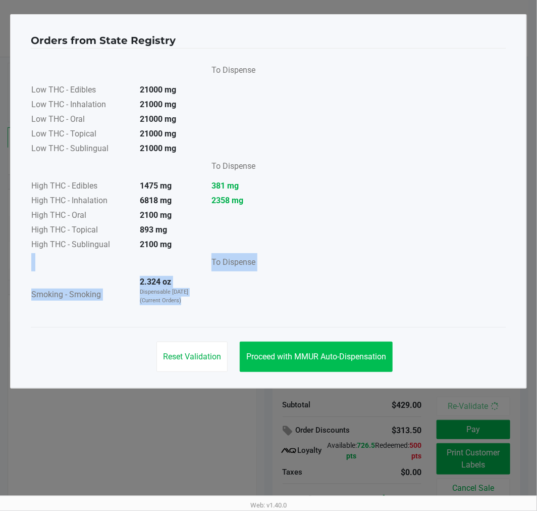
drag, startPoint x: 290, startPoint y: 325, endPoint x: 305, endPoint y: 354, distance: 32.3
click at [301, 346] on app-state-registry "Orders from State Registry To Dispense Low THC - Edibles 21000 mg Low THC - Inh…" at bounding box center [269, 201] width 476 height 353
click at [308, 352] on span "Proceed with MMUR Auto-Dispensation" at bounding box center [317, 357] width 140 height 10
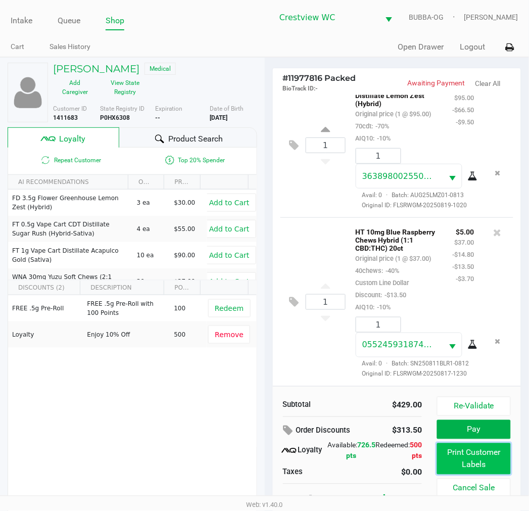
click at [503, 465] on button "Print Customer Labels" at bounding box center [473, 458] width 73 height 31
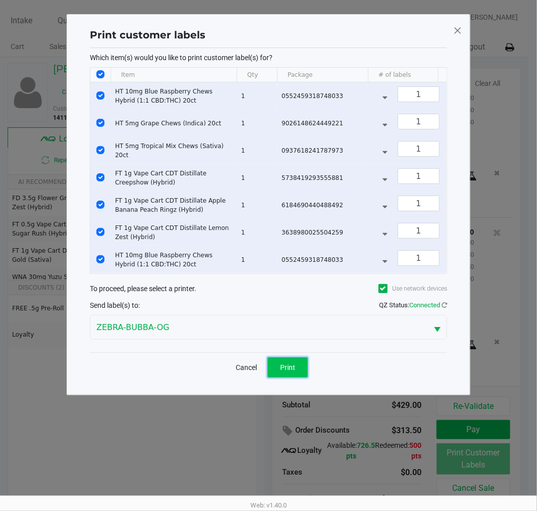
click at [281, 372] on button "Print" at bounding box center [288, 367] width 40 height 20
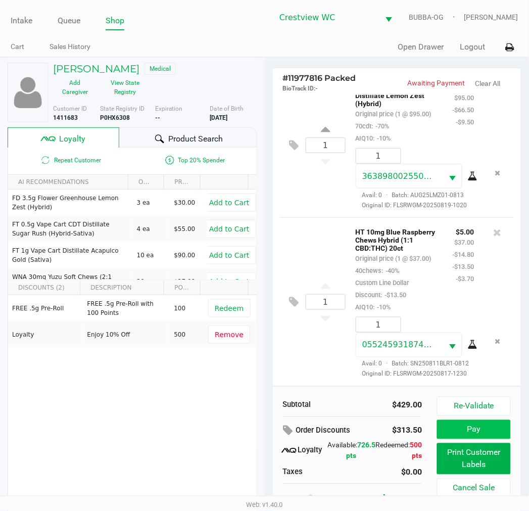
click at [478, 437] on button "Pay" at bounding box center [473, 429] width 73 height 19
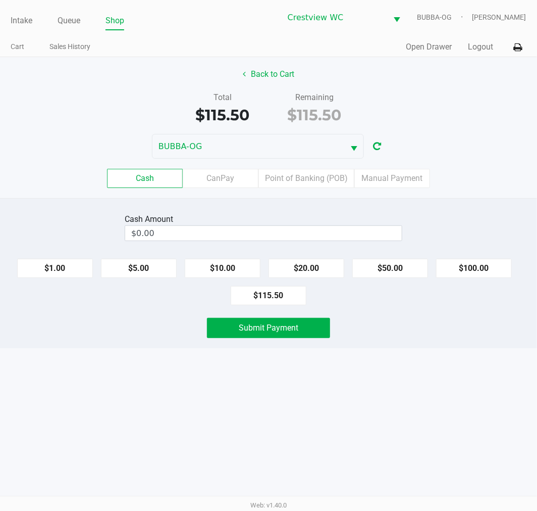
click at [284, 72] on button "Back to Cart" at bounding box center [268, 74] width 65 height 19
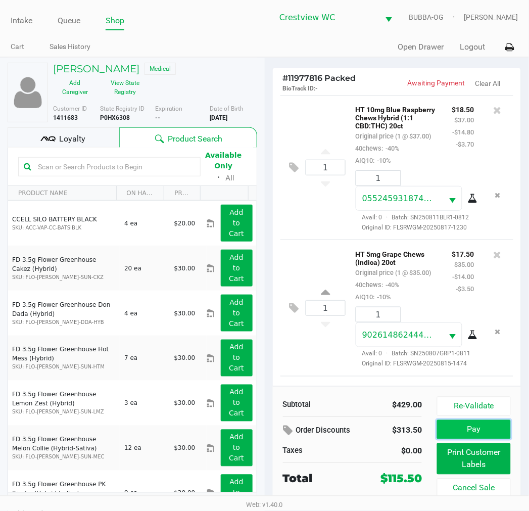
click at [451, 438] on button "Pay" at bounding box center [473, 429] width 73 height 19
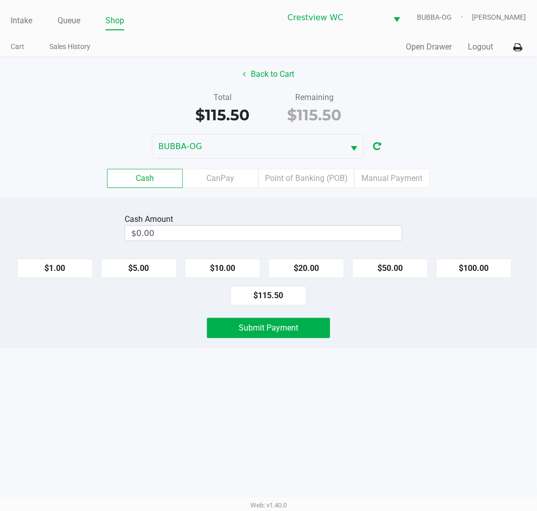
click at [291, 81] on button "Back to Cart" at bounding box center [268, 74] width 65 height 19
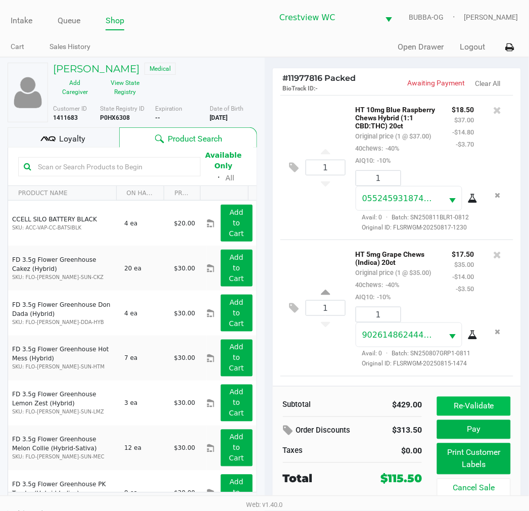
click at [473, 410] on button "Re-Validate" at bounding box center [473, 406] width 73 height 19
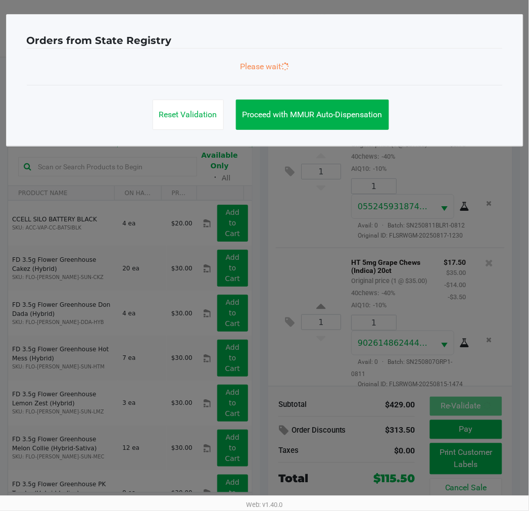
scroll to position [895, 0]
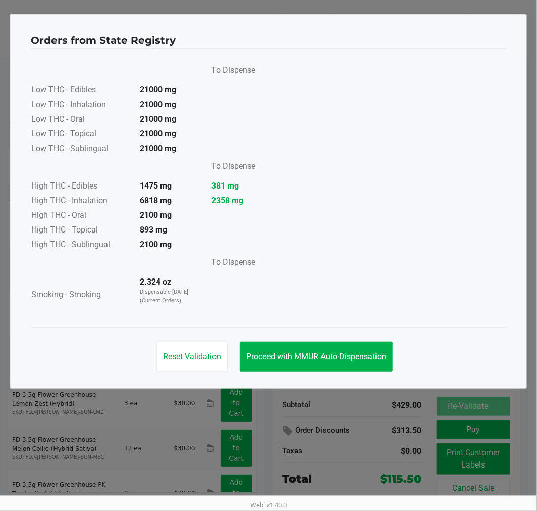
click at [338, 359] on span "Proceed with MMUR Auto-Dispensation" at bounding box center [317, 357] width 140 height 10
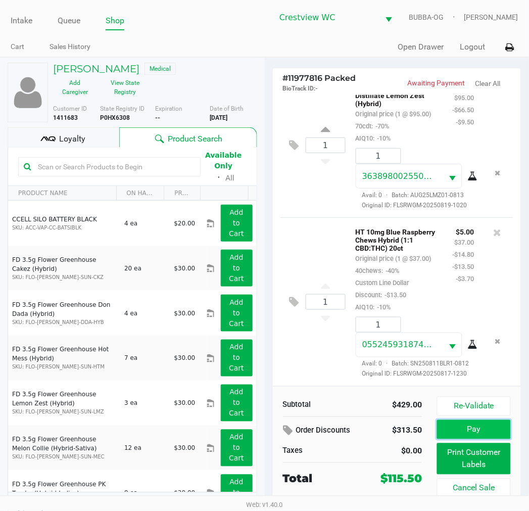
click at [458, 429] on button "Pay" at bounding box center [473, 429] width 73 height 19
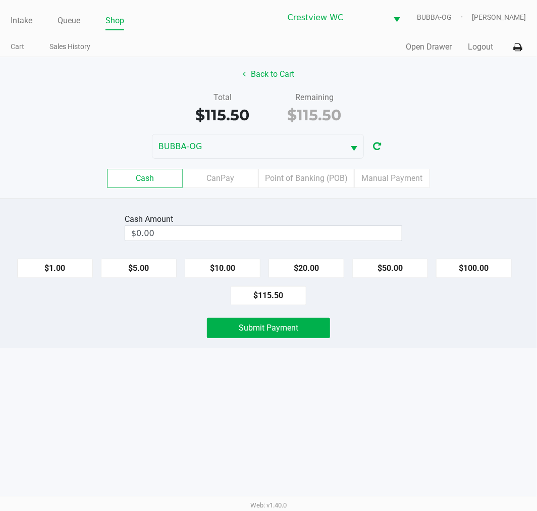
click at [309, 184] on label "Point of Banking (POB)" at bounding box center [307, 178] width 96 height 19
click at [0, 0] on 7 "Point of Banking (POB)" at bounding box center [0, 0] width 0 height 0
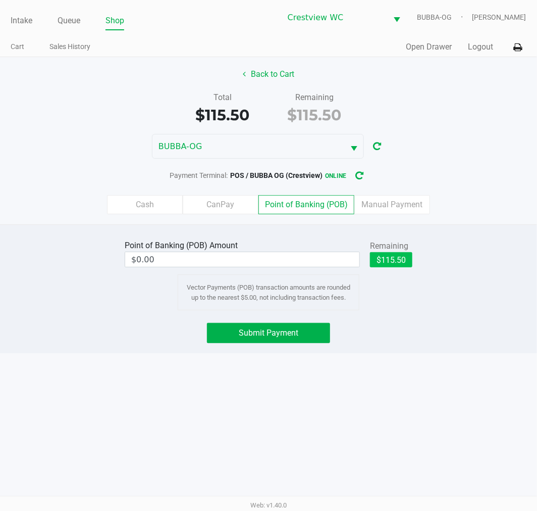
click at [391, 254] on button "$115.50" at bounding box center [391, 259] width 42 height 15
type input "$115.50"
click at [310, 337] on button "Submit Payment" at bounding box center [268, 333] width 123 height 20
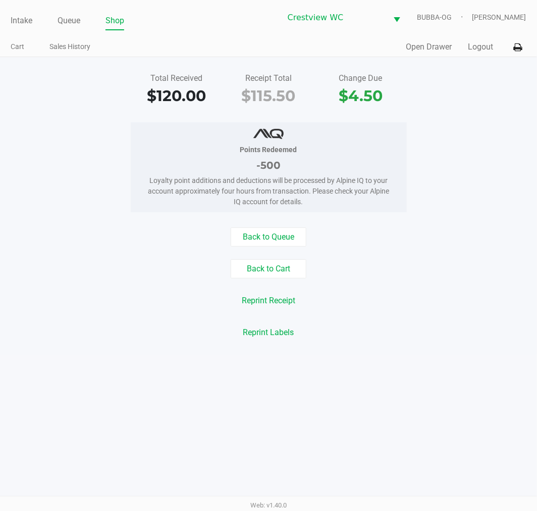
click at [451, 49] on button "Open Drawer" at bounding box center [430, 47] width 46 height 12
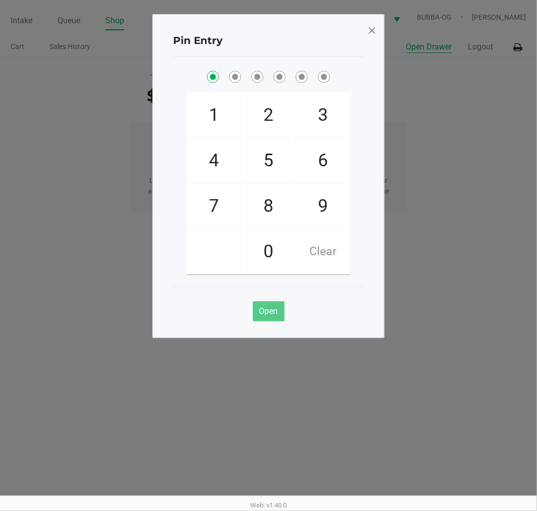
checkbox input "true"
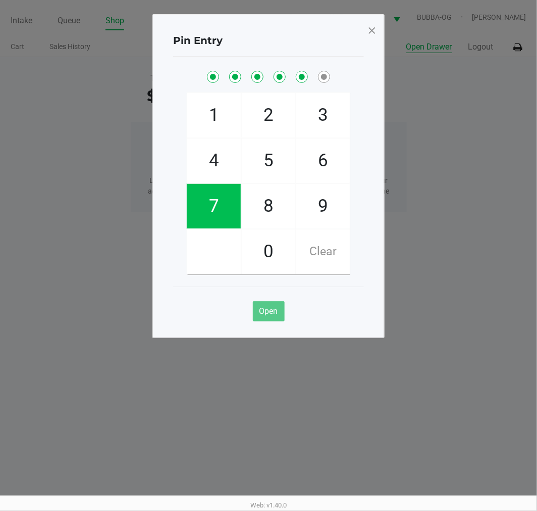
checkbox input "true"
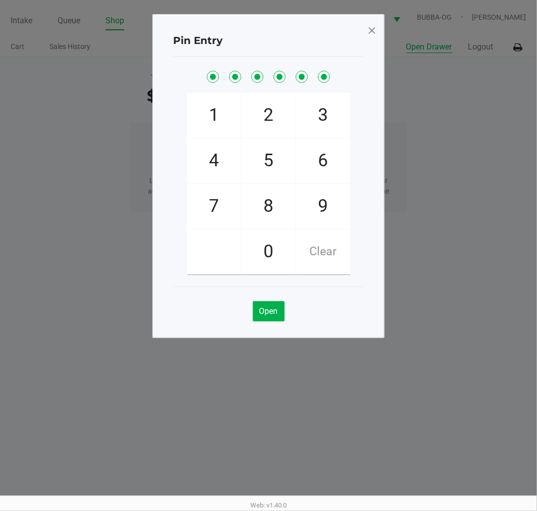
click at [374, 29] on span at bounding box center [372, 30] width 9 height 16
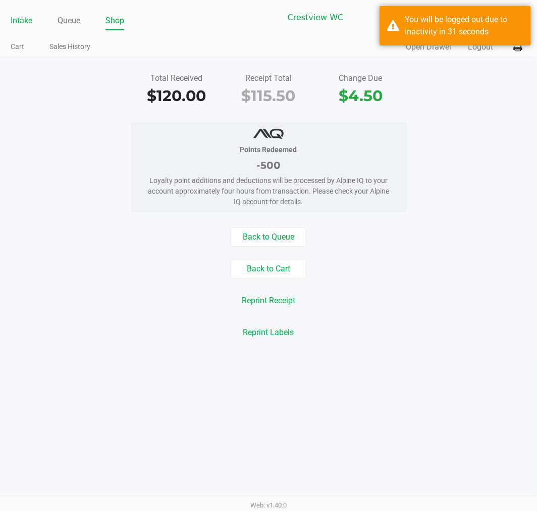
click at [12, 25] on link "Intake" at bounding box center [22, 21] width 22 height 14
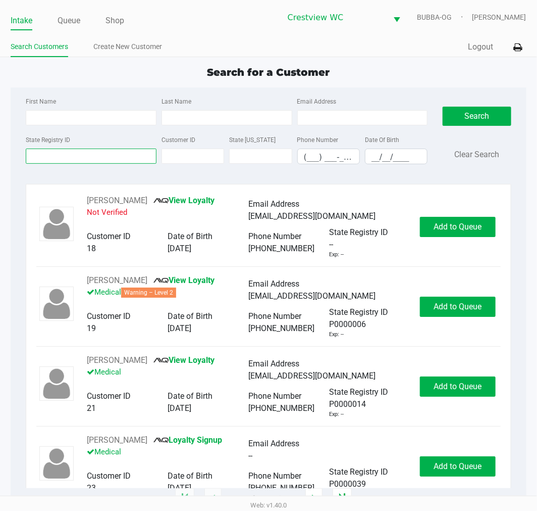
click at [76, 159] on input "State Registry ID" at bounding box center [91, 156] width 131 height 15
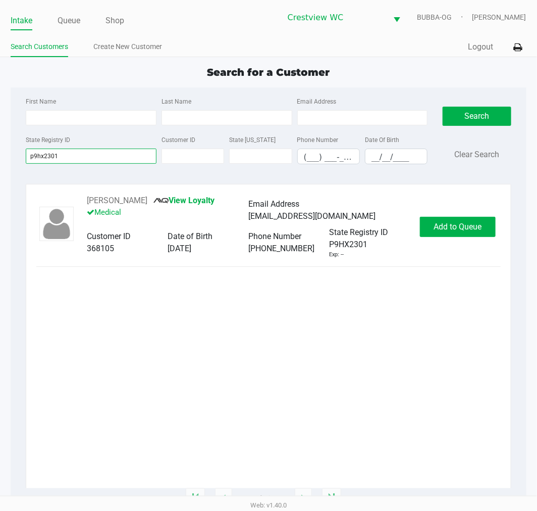
type input "p9hx2301"
drag, startPoint x: 439, startPoint y: 220, endPoint x: 471, endPoint y: 220, distance: 31.3
click at [465, 208] on div "RICKEY HENDERSON JR View Loyalty Medical Email Address rikjamez3@gmail.com Cust…" at bounding box center [268, 226] width 464 height 64
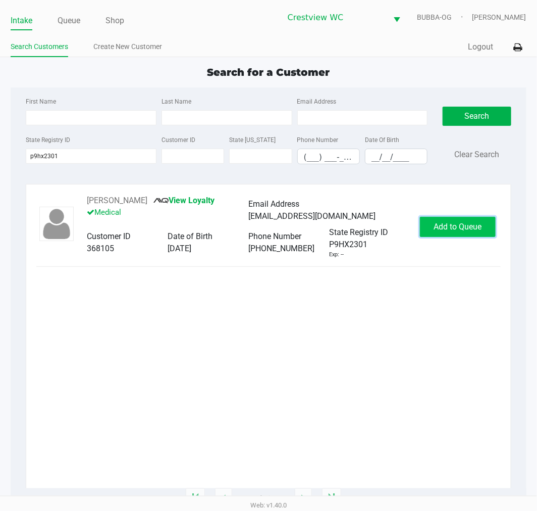
click at [471, 220] on button "Add to Queue" at bounding box center [458, 227] width 76 height 20
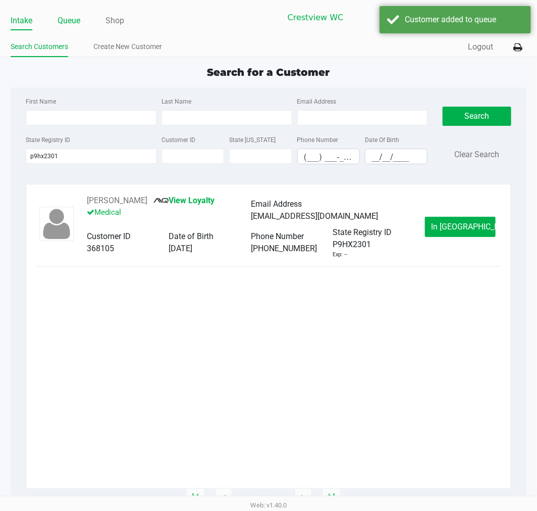
drag, startPoint x: 62, startPoint y: 17, endPoint x: 88, endPoint y: 31, distance: 29.4
click at [63, 17] on link "Queue" at bounding box center [69, 21] width 23 height 14
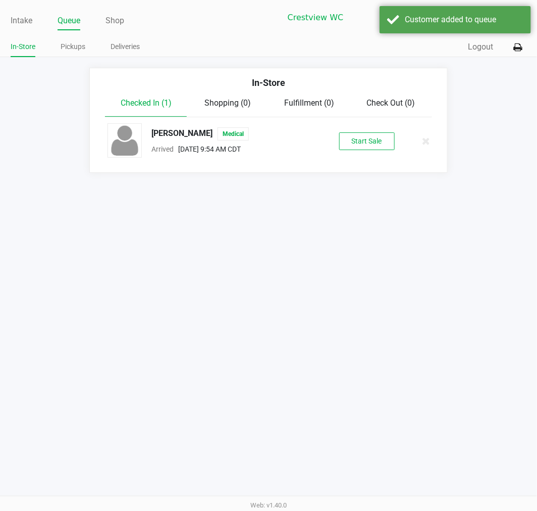
click at [395, 150] on div "RICKEY HENDERSON JR Medical Arrived Sep 20, 2025 9:54 AM CDT Start Sale" at bounding box center [268, 140] width 337 height 35
click at [390, 149] on button "Start Sale" at bounding box center [367, 141] width 56 height 18
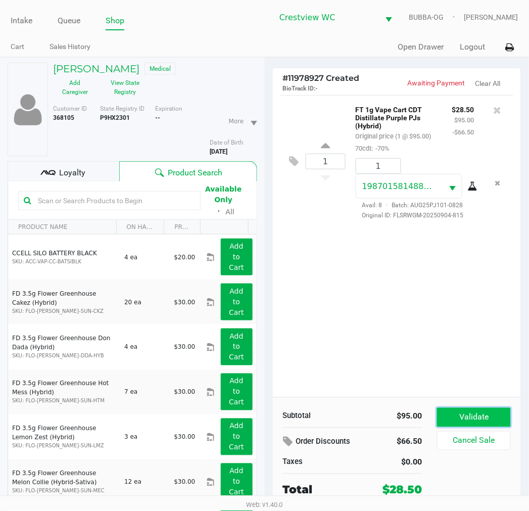
click at [472, 420] on button "Validate" at bounding box center [473, 417] width 73 height 19
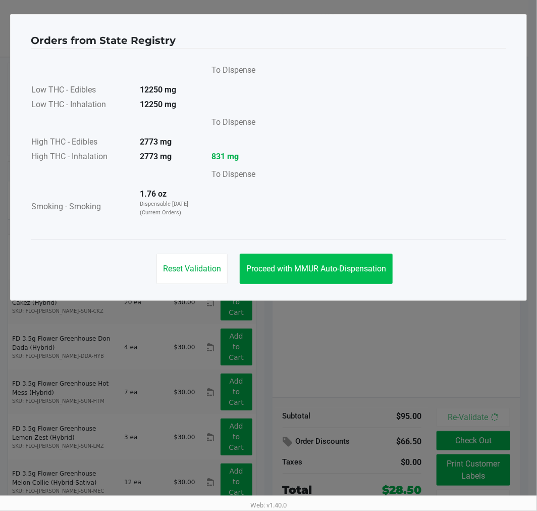
drag, startPoint x: 333, startPoint y: 305, endPoint x: 341, endPoint y: 280, distance: 25.6
click at [333, 300] on ngb-modal-window "Orders from State Registry To Dispense Low THC - Edibles 12250 mg Low THC - Inh…" at bounding box center [268, 255] width 537 height 511
click at [342, 280] on button "Proceed with MMUR Auto-Dispensation" at bounding box center [316, 269] width 153 height 30
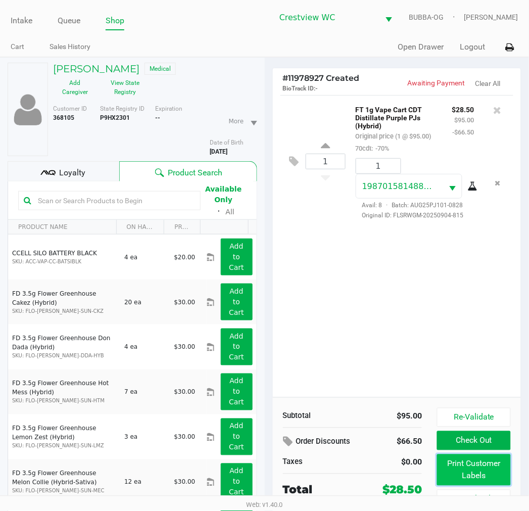
click at [477, 481] on button "Print Customer Labels" at bounding box center [473, 469] width 73 height 31
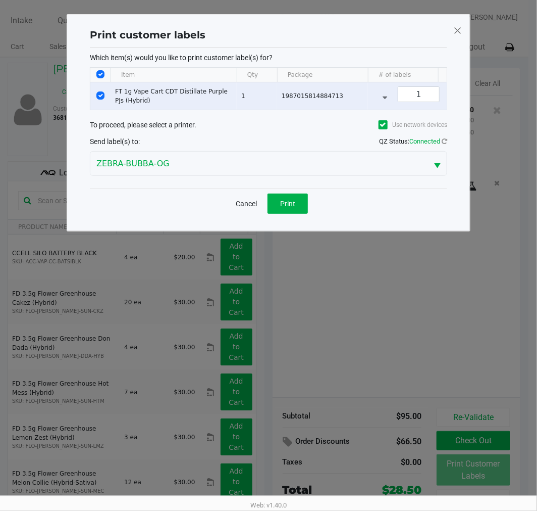
click at [285, 199] on div "Cancel Print" at bounding box center [269, 203] width 358 height 30
click at [290, 208] on span "Print" at bounding box center [287, 204] width 15 height 8
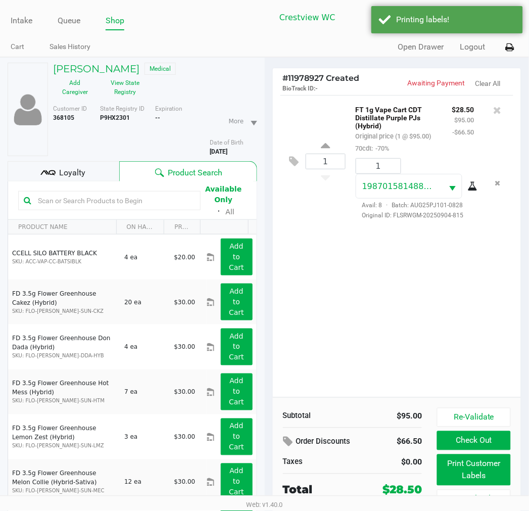
scroll to position [50, 0]
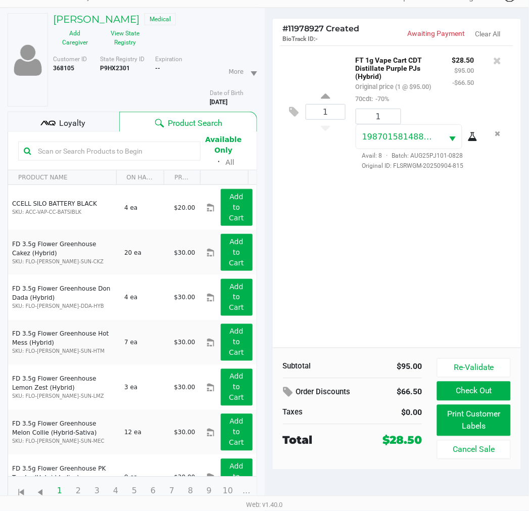
click at [481, 400] on button "Check Out" at bounding box center [473, 390] width 73 height 19
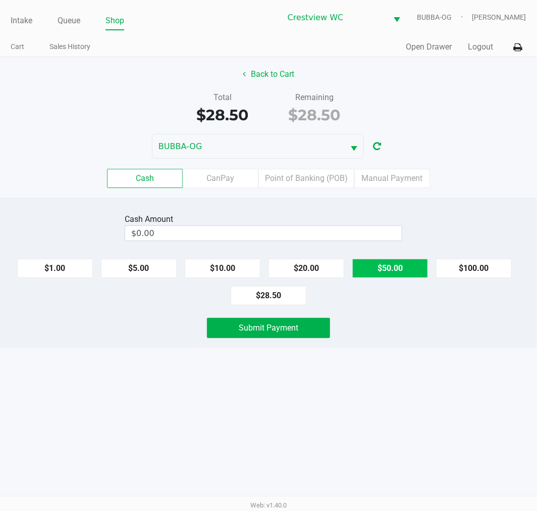
click at [389, 264] on button "$50.00" at bounding box center [391, 268] width 76 height 19
type input "$50.00"
click at [285, 331] on span "Submit Payment" at bounding box center [269, 328] width 60 height 10
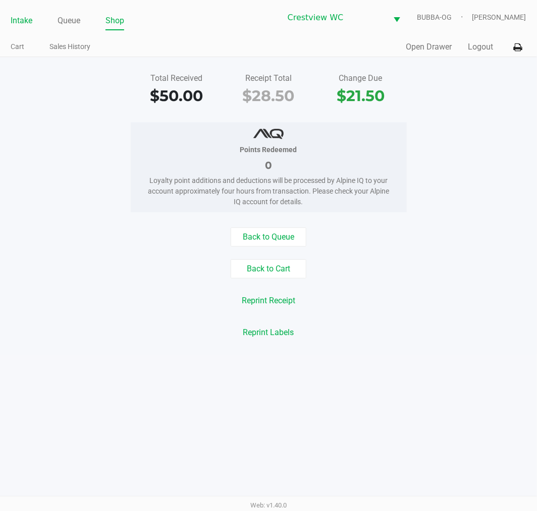
click at [22, 14] on link "Intake" at bounding box center [22, 21] width 22 height 14
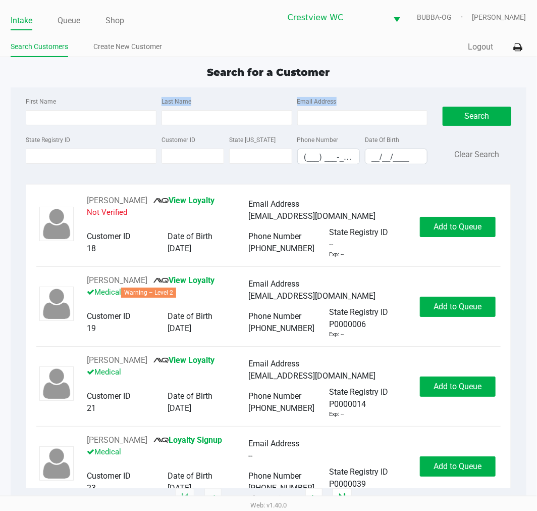
drag, startPoint x: 370, startPoint y: 84, endPoint x: 179, endPoint y: 82, distance: 191.5
click at [179, 82] on div "Search for a Customer First Name Last Name Email Address State Registry ID Cust…" at bounding box center [269, 282] width 516 height 434
drag, startPoint x: 183, startPoint y: 69, endPoint x: 539, endPoint y: 73, distance: 356.1
click at [537, 73] on html "Intake Queue Shop Crestview WC BUBBA-OG Lewis Schilling Search Customers Create…" at bounding box center [268, 255] width 537 height 511
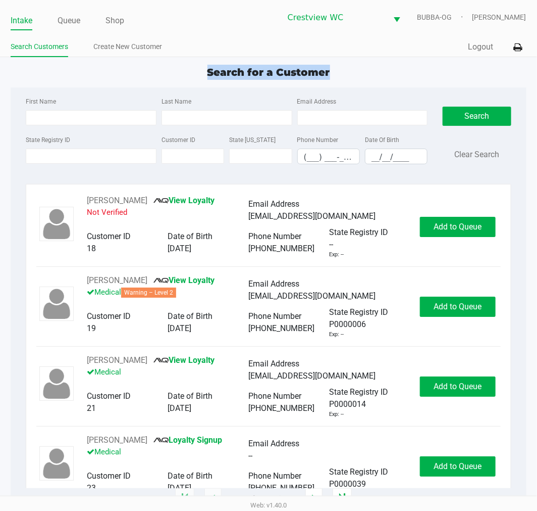
click at [366, 79] on div "Search for a Customer" at bounding box center [268, 72] width 531 height 15
drag, startPoint x: 346, startPoint y: 73, endPoint x: 108, endPoint y: 73, distance: 237.9
click at [108, 73] on div "Search for a Customer" at bounding box center [268, 72] width 531 height 15
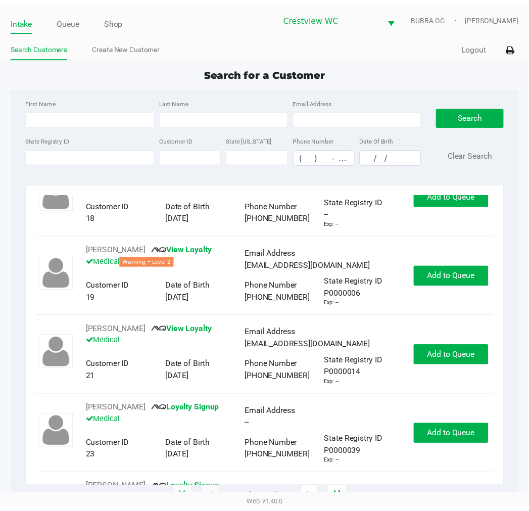
scroll to position [56, 0]
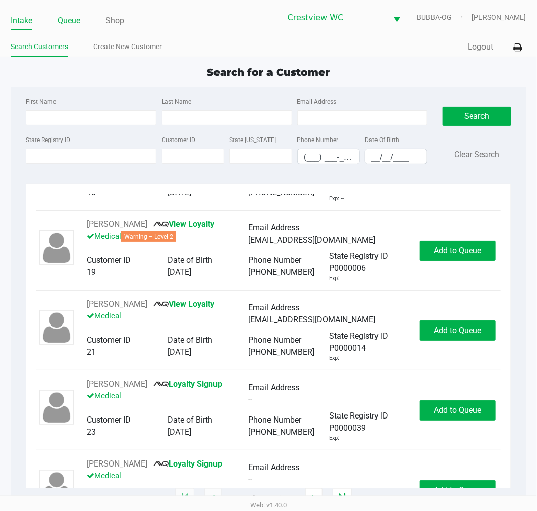
click at [69, 21] on link "Queue" at bounding box center [69, 21] width 23 height 14
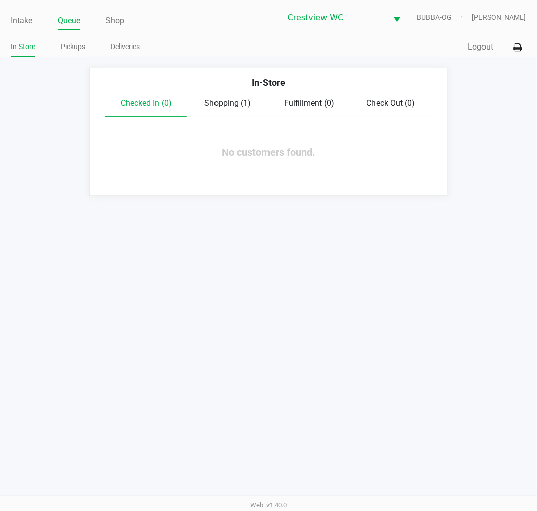
click at [166, 100] on span "Checked In (0)" at bounding box center [146, 103] width 51 height 10
click at [232, 100] on span "Shopping (1)" at bounding box center [228, 103] width 46 height 10
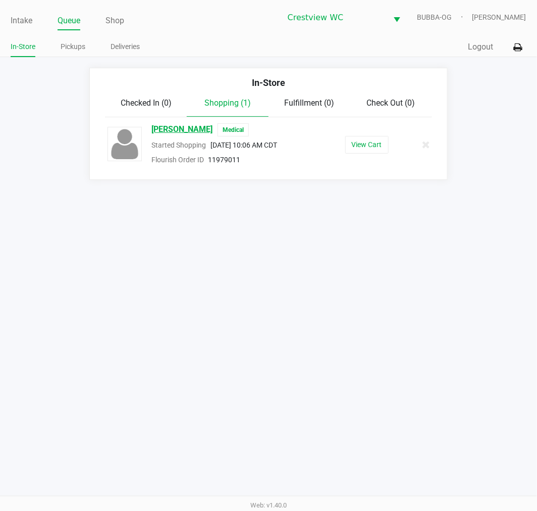
click at [176, 129] on span "MARGARET HENRY" at bounding box center [182, 129] width 61 height 13
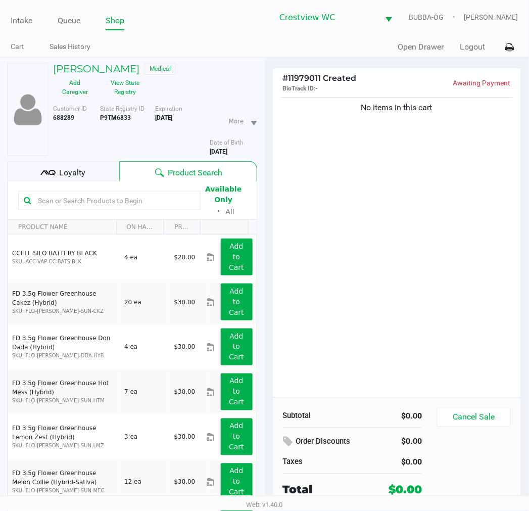
click at [83, 71] on h5 "MARGARET HENRY" at bounding box center [96, 69] width 86 height 12
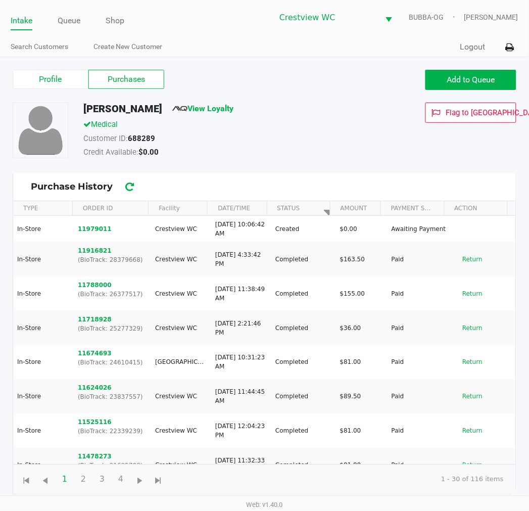
click at [131, 78] on label "Purchases" at bounding box center [126, 79] width 76 height 19
click at [0, 0] on 1 "Purchases" at bounding box center [0, 0] width 0 height 0
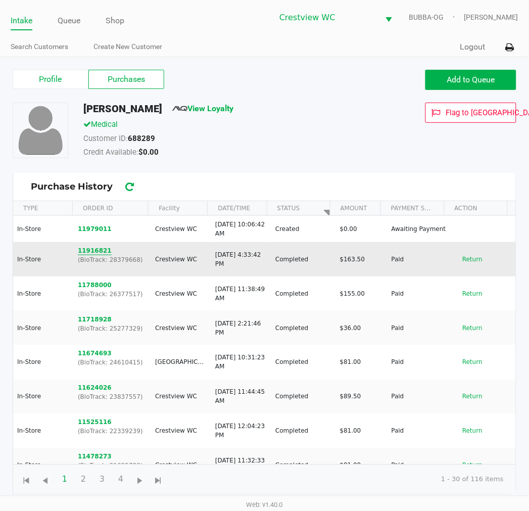
click at [99, 251] on button "11916821" at bounding box center [95, 250] width 34 height 9
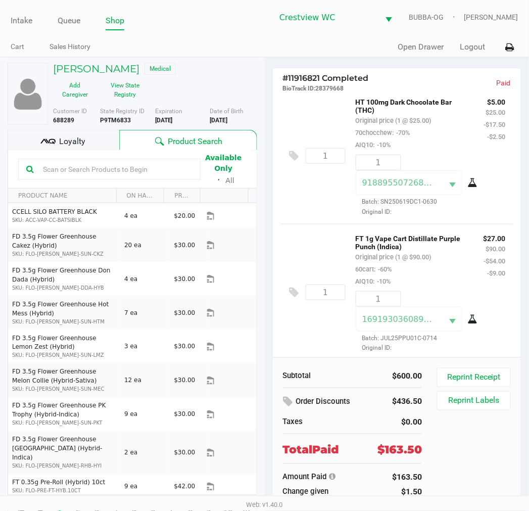
scroll to position [985, 0]
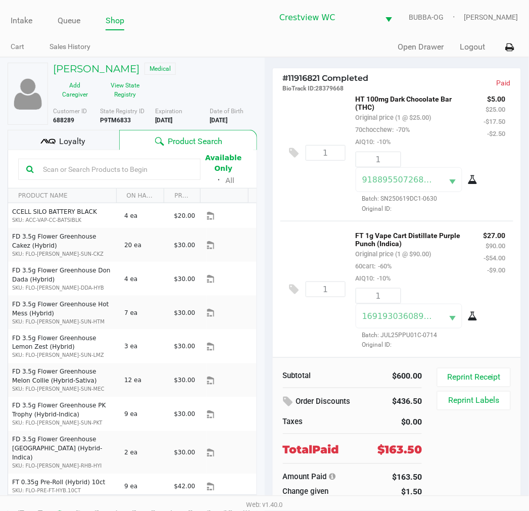
click at [494, 239] on div "$27.00 $90.00 -$54.00 -$9.00" at bounding box center [494, 256] width 37 height 55
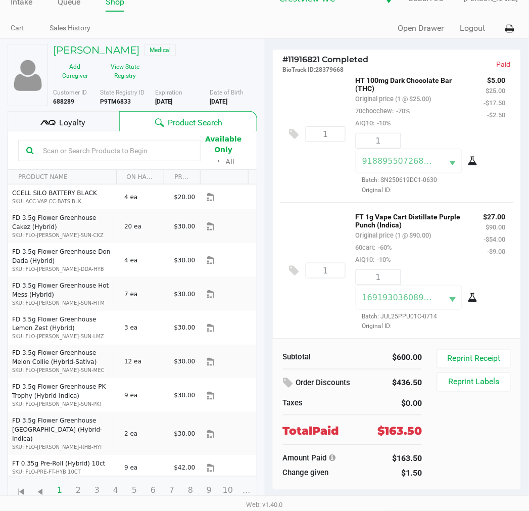
scroll to position [0, 0]
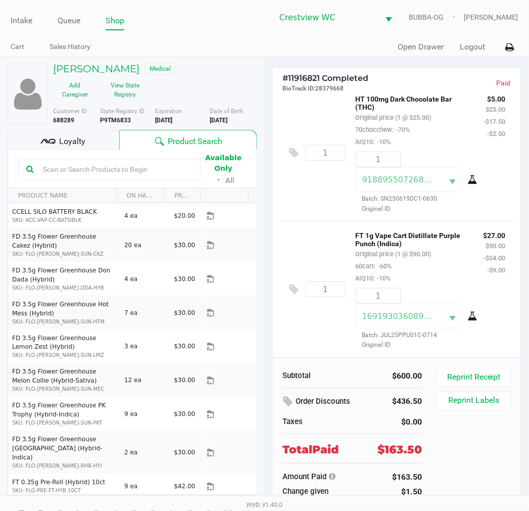
click at [61, 16] on link "Queue" at bounding box center [69, 21] width 23 height 14
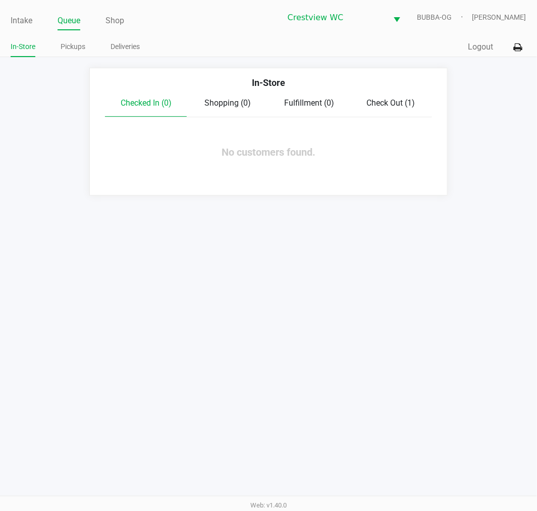
click at [390, 101] on span "Check Out (1)" at bounding box center [391, 103] width 48 height 10
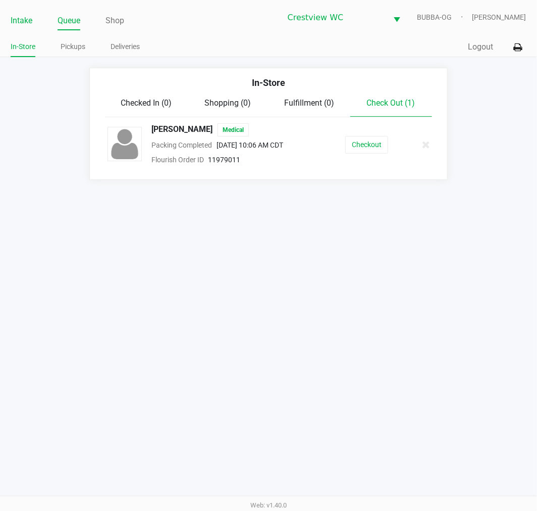
click at [20, 22] on link "Intake" at bounding box center [22, 21] width 22 height 14
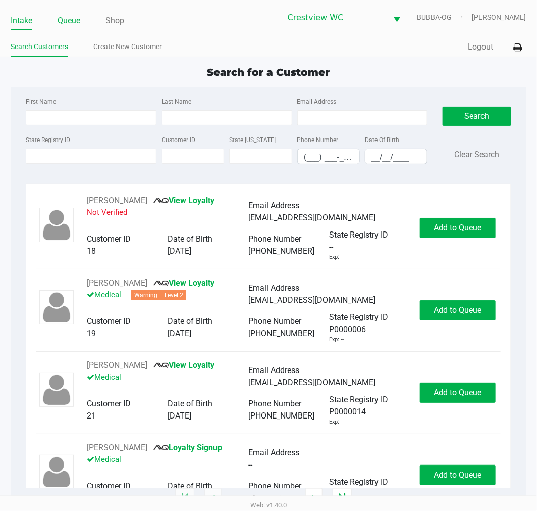
click at [71, 23] on link "Queue" at bounding box center [69, 21] width 23 height 14
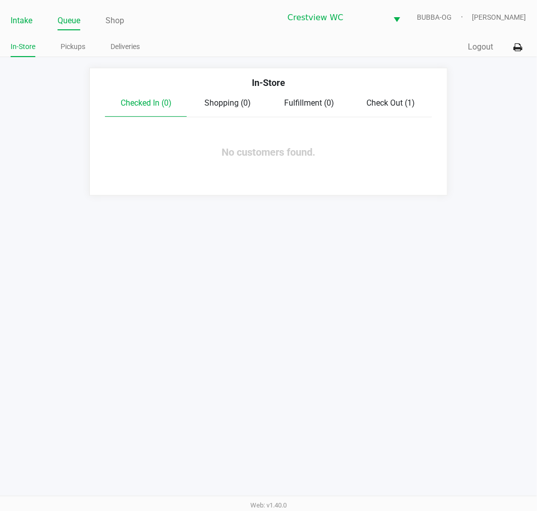
click at [21, 21] on link "Intake" at bounding box center [22, 21] width 22 height 14
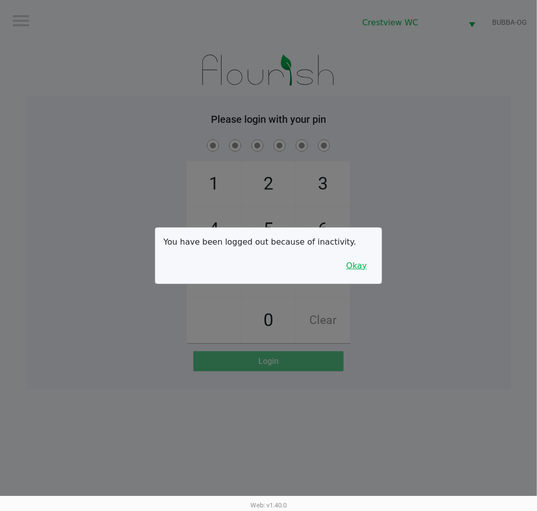
click at [355, 275] on button "Okay" at bounding box center [357, 265] width 34 height 19
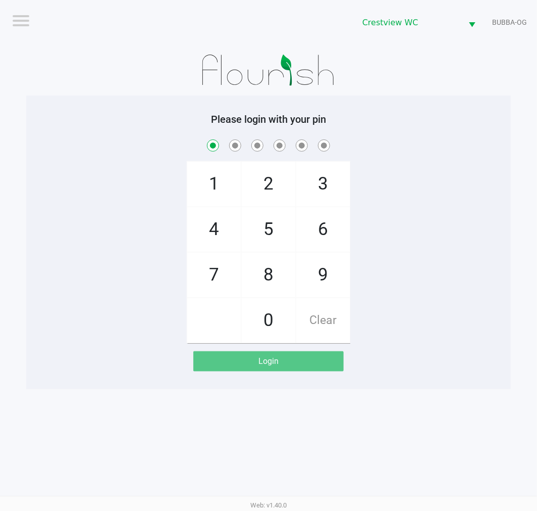
checkbox input "true"
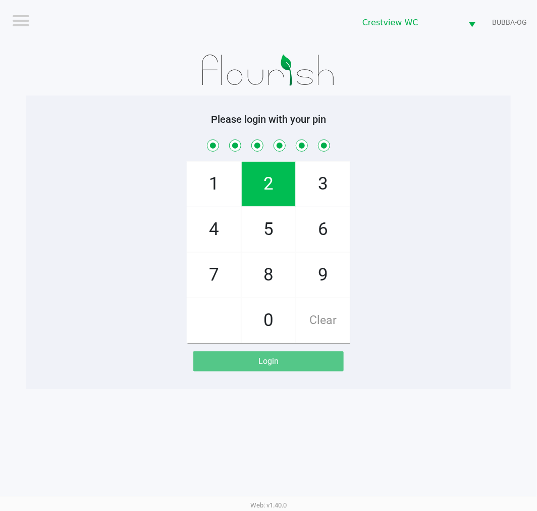
checkbox input "true"
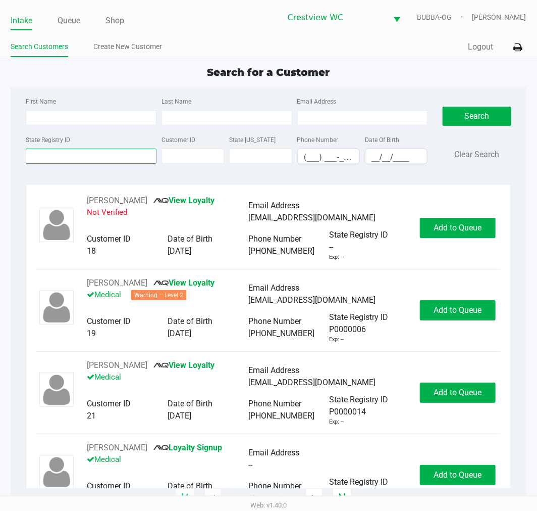
click at [51, 155] on input "State Registry ID" at bounding box center [91, 156] width 131 height 15
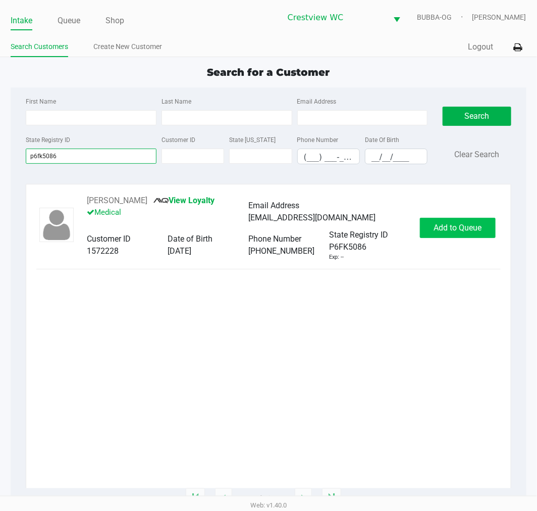
type input "p6fk5086"
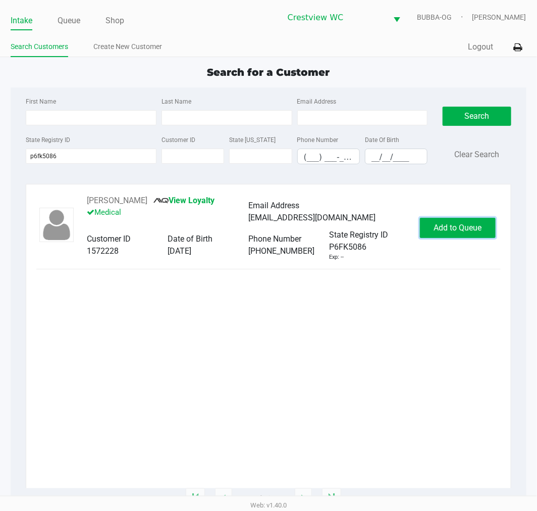
drag, startPoint x: 483, startPoint y: 233, endPoint x: 456, endPoint y: 226, distance: 27.7
click at [483, 233] on button "Add to Queue" at bounding box center [458, 228] width 76 height 20
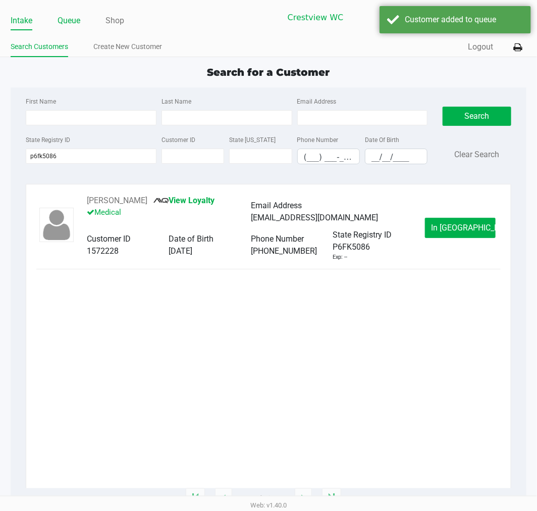
click at [60, 17] on link "Queue" at bounding box center [69, 21] width 23 height 14
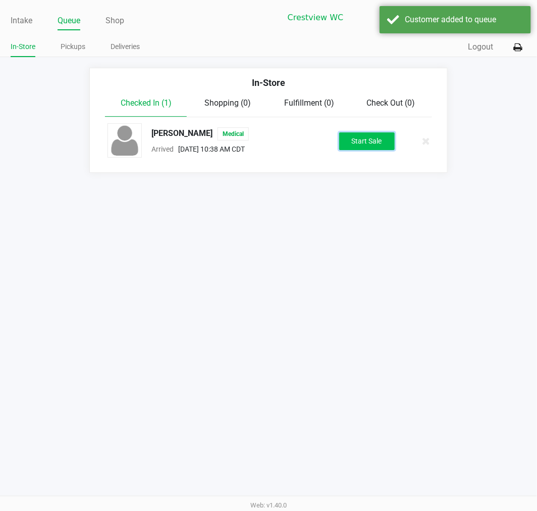
click at [375, 142] on button "Start Sale" at bounding box center [367, 141] width 56 height 18
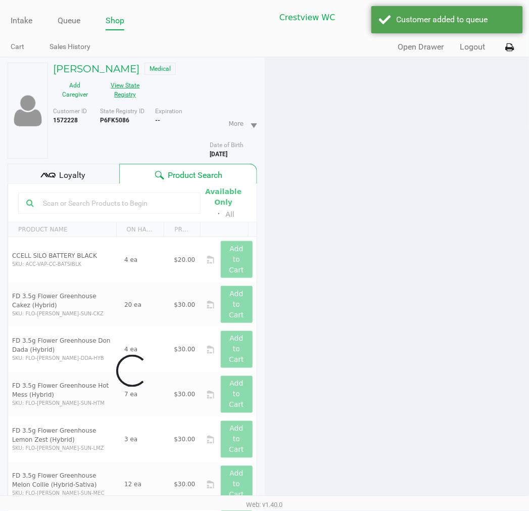
click at [127, 91] on button "View State Registry" at bounding box center [122, 89] width 51 height 25
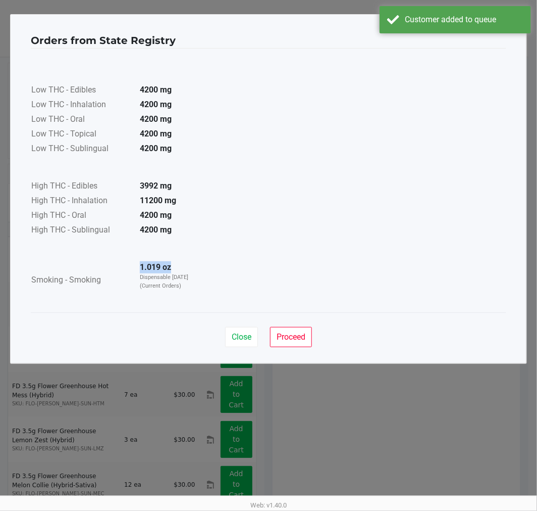
drag, startPoint x: 135, startPoint y: 267, endPoint x: 206, endPoint y: 266, distance: 71.2
click at [206, 266] on div "Low THC - Edibles 4200 mg Low THC - Inhalation 4200 mg Low THC - Oral 4200 mg L…" at bounding box center [269, 180] width 476 height 239
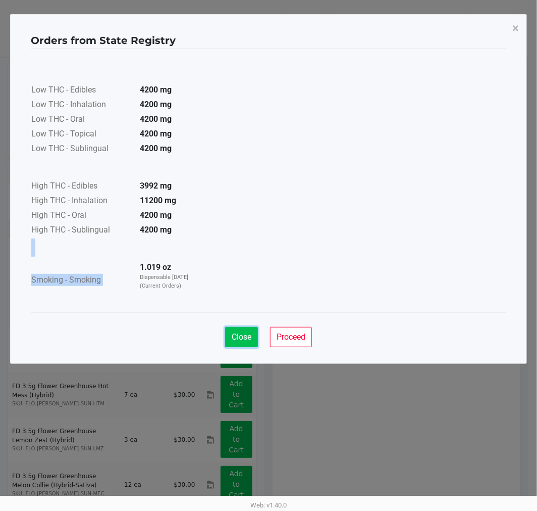
drag, startPoint x: 248, startPoint y: 335, endPoint x: 253, endPoint y: 339, distance: 6.5
click at [250, 336] on span "Close" at bounding box center [242, 337] width 20 height 10
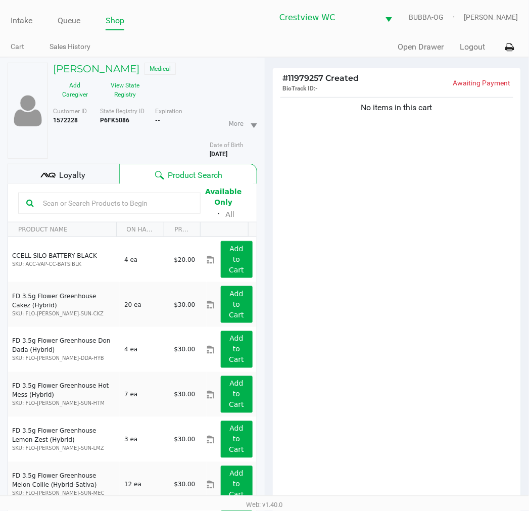
click at [98, 182] on div "Loyalty" at bounding box center [64, 174] width 112 height 20
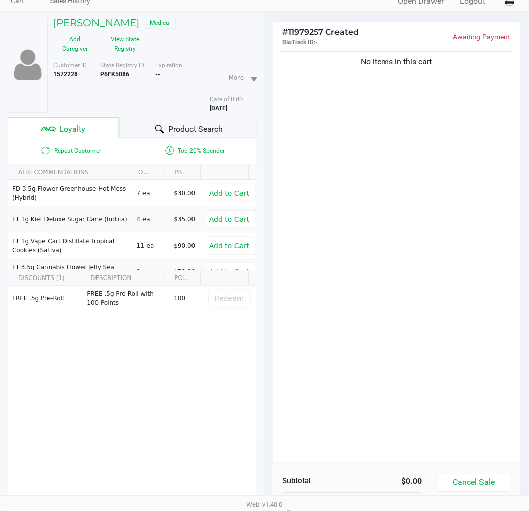
scroll to position [130, 0]
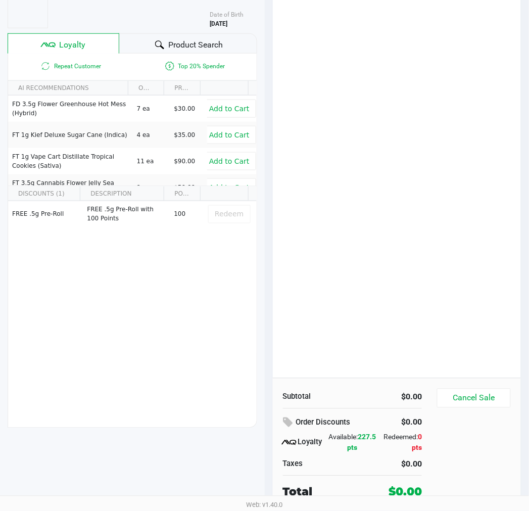
click at [369, 233] on div "No items in this cart" at bounding box center [397, 171] width 249 height 413
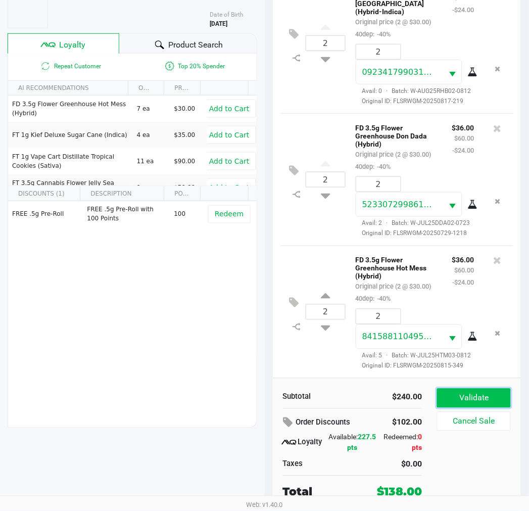
click at [477, 395] on button "Validate" at bounding box center [473, 397] width 73 height 19
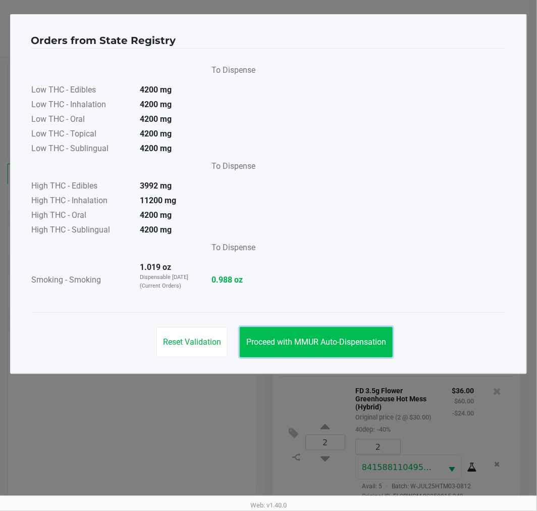
drag, startPoint x: 266, startPoint y: 346, endPoint x: 264, endPoint y: 327, distance: 18.3
click at [266, 345] on span "Proceed with MMUR Auto-Dispensation" at bounding box center [317, 342] width 140 height 10
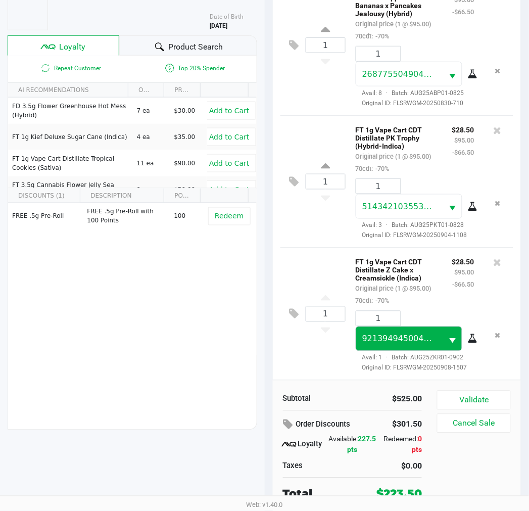
scroll to position [130, 0]
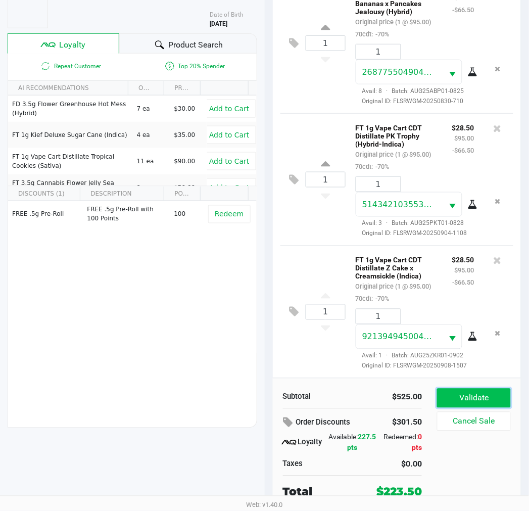
click at [468, 396] on button "Validate" at bounding box center [473, 397] width 73 height 19
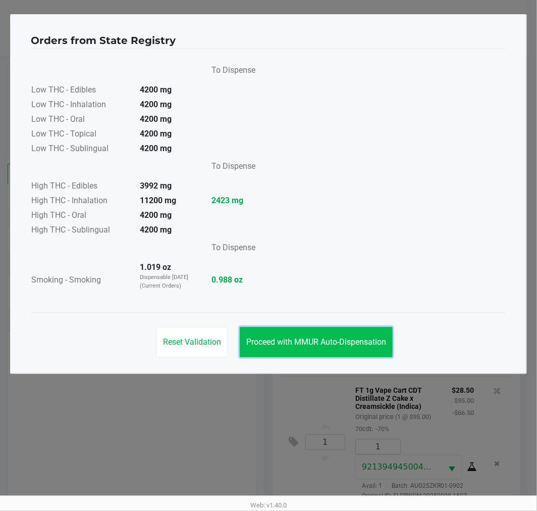
click at [340, 352] on button "Proceed with MMUR Auto-Dispensation" at bounding box center [316, 342] width 153 height 30
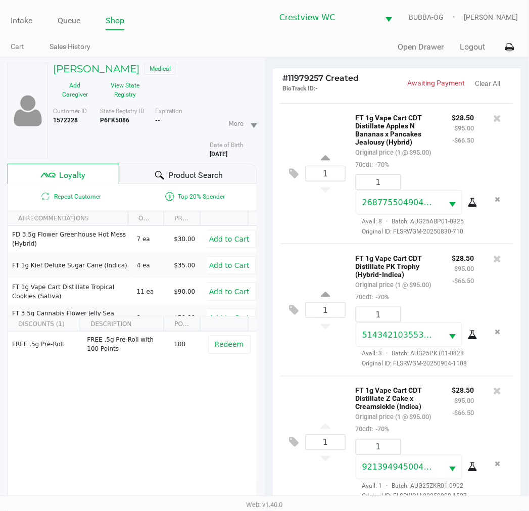
click at [132, 106] on div "Customer ID 1572228 State Registry ID P6FK5086 Expiration -- More Date of Birth…" at bounding box center [154, 131] width 219 height 56
click at [130, 96] on button "View State Registry" at bounding box center [122, 89] width 51 height 25
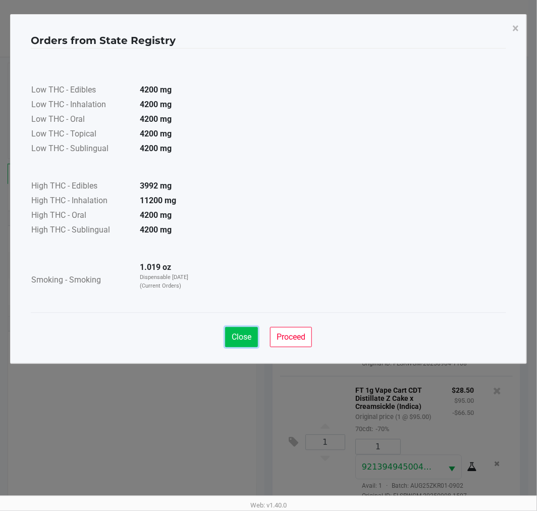
click at [230, 341] on button "Close" at bounding box center [241, 337] width 33 height 20
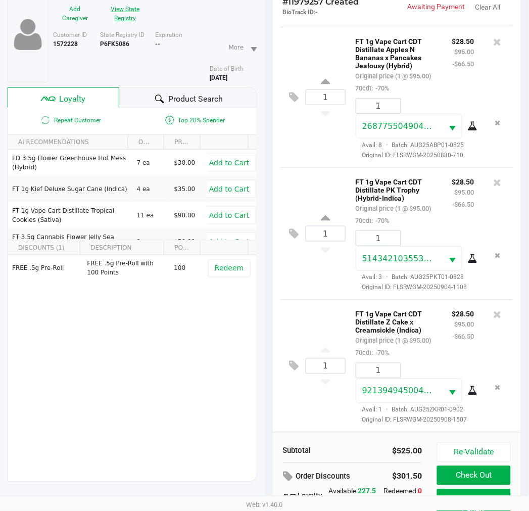
scroll to position [130, 0]
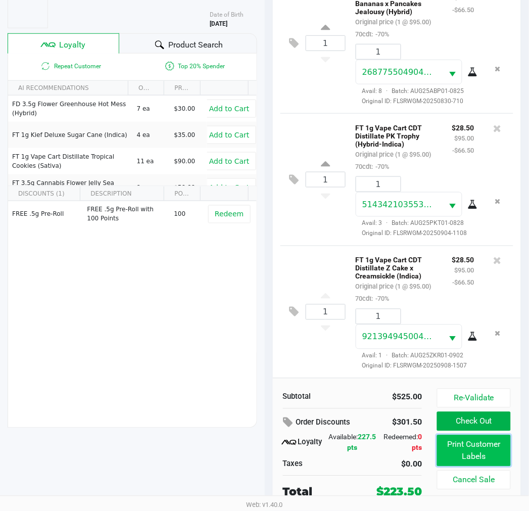
click at [463, 443] on button "Print Customer Labels" at bounding box center [473, 450] width 73 height 31
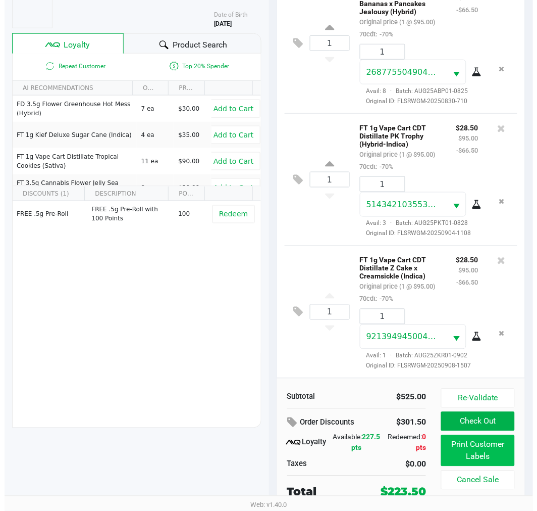
scroll to position [0, 0]
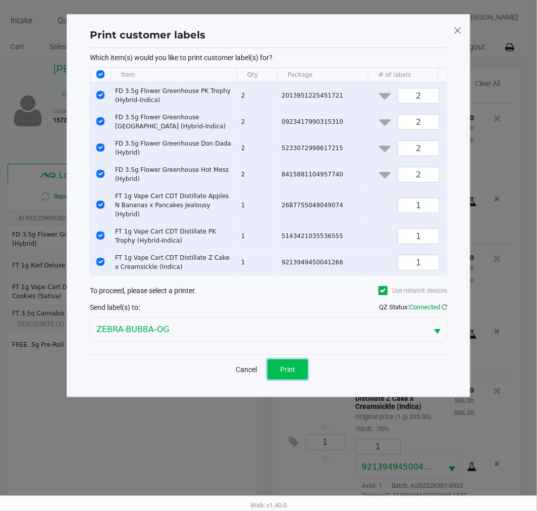
click at [300, 373] on button "Print" at bounding box center [288, 369] width 40 height 20
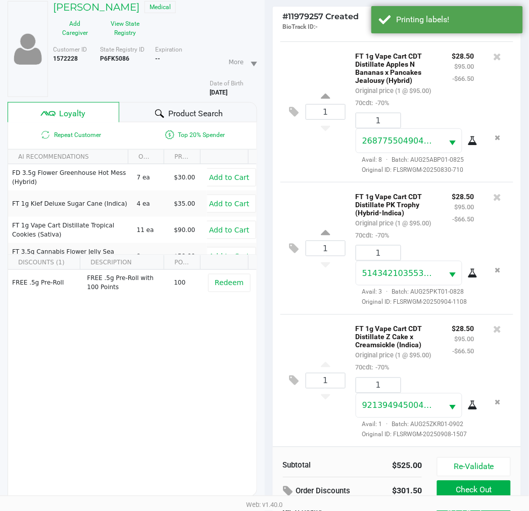
scroll to position [130, 0]
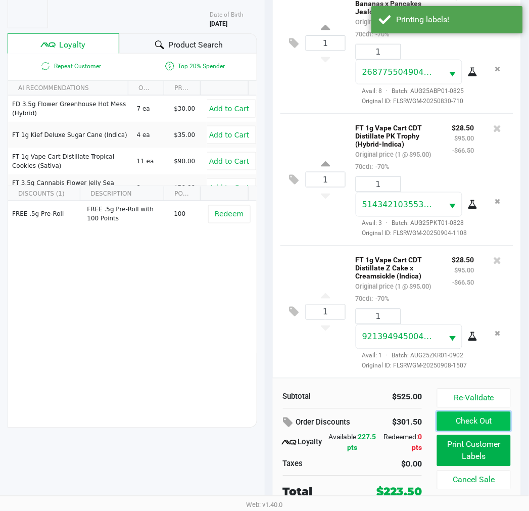
click at [467, 418] on button "Check Out" at bounding box center [473, 421] width 73 height 19
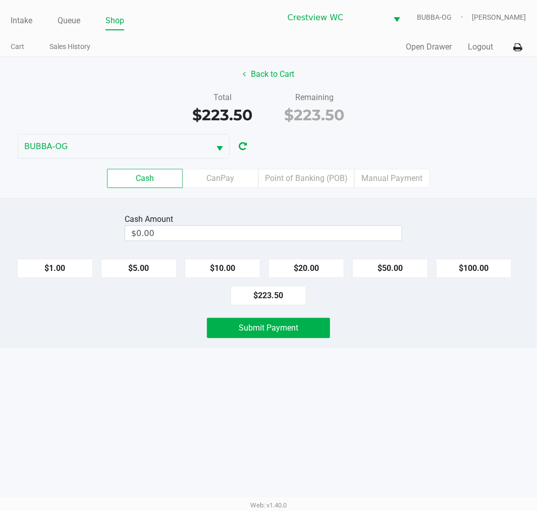
click at [280, 65] on button "Back to Cart" at bounding box center [268, 74] width 65 height 19
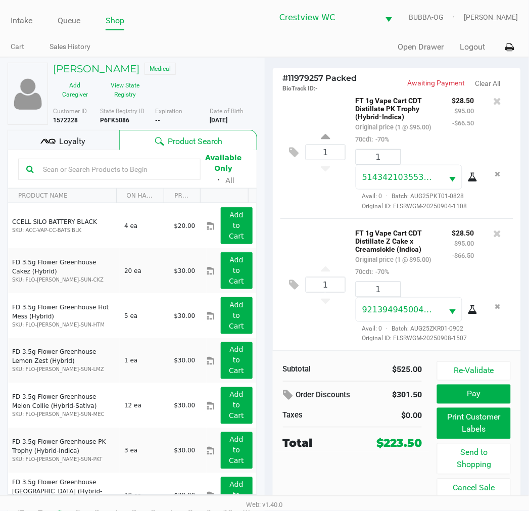
scroll to position [821, 0]
click at [480, 398] on button "Pay" at bounding box center [473, 393] width 73 height 19
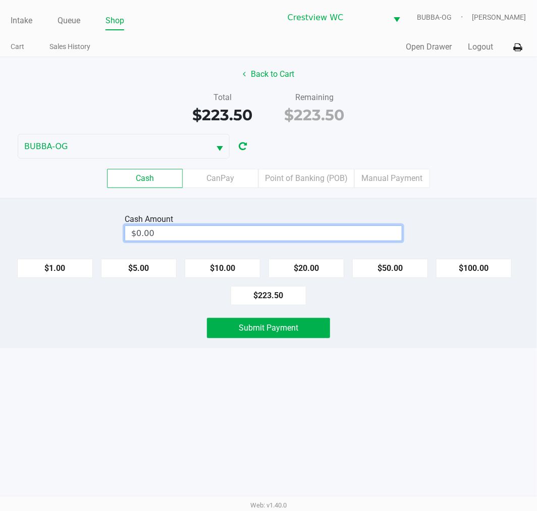
click at [299, 231] on input "$0.00" at bounding box center [263, 233] width 277 height 15
click at [286, 327] on span "Submit Payment" at bounding box center [269, 328] width 60 height 10
type input "$224.00"
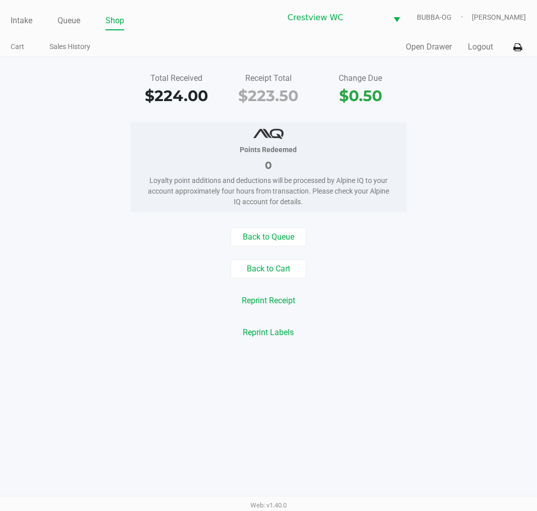
click at [281, 269] on button "Back to Cart" at bounding box center [269, 268] width 76 height 19
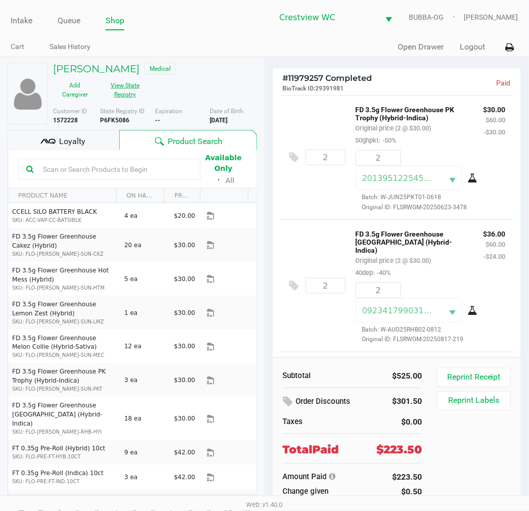
click at [116, 92] on button "View State Registry" at bounding box center [122, 89] width 51 height 25
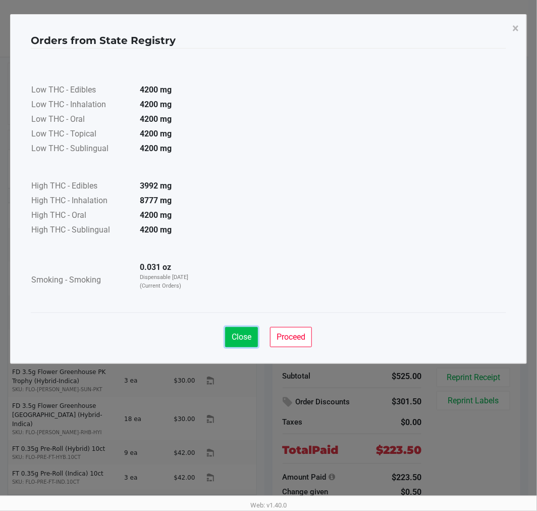
click at [233, 340] on span "Close" at bounding box center [242, 337] width 20 height 10
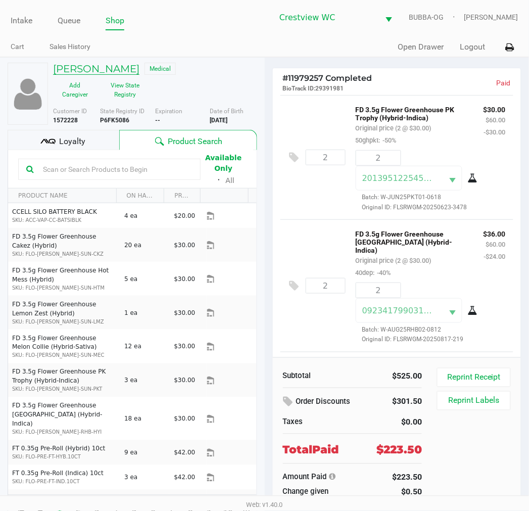
click at [124, 63] on h5 "SANDRA MOBLEY" at bounding box center [96, 69] width 86 height 12
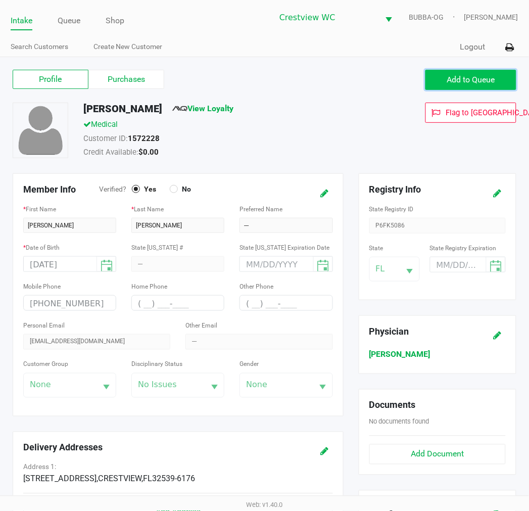
click at [429, 84] on button "Add to Queue" at bounding box center [470, 80] width 91 height 20
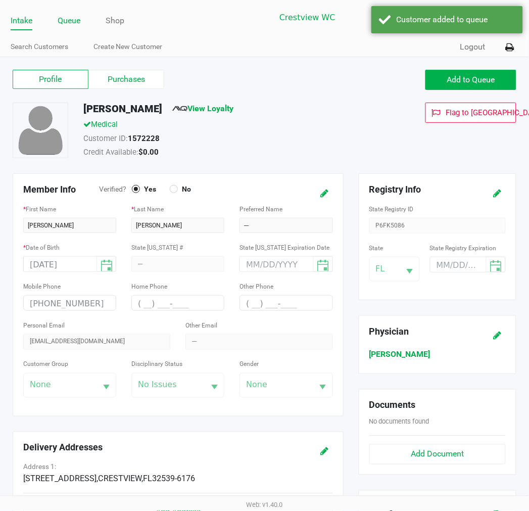
click at [68, 13] on li "Queue" at bounding box center [69, 22] width 23 height 18
click at [75, 19] on link "Queue" at bounding box center [69, 21] width 23 height 14
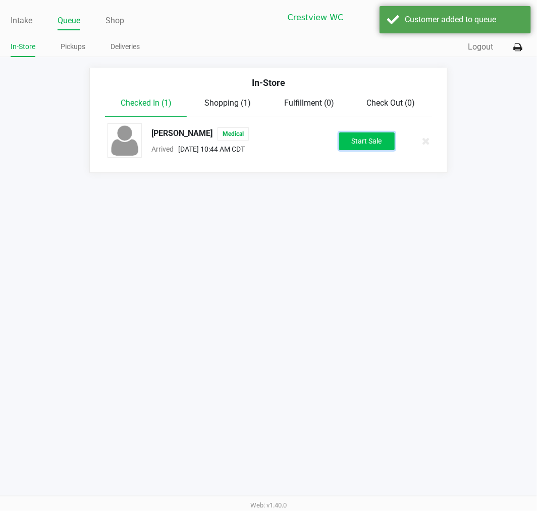
click at [363, 139] on button "Start Sale" at bounding box center [367, 141] width 56 height 18
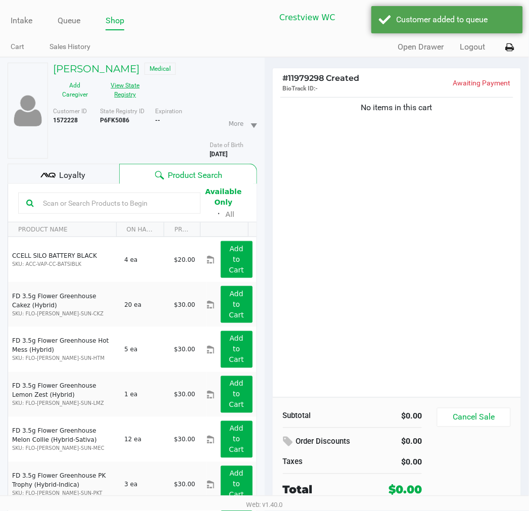
click at [124, 85] on button "View State Registry" at bounding box center [122, 89] width 51 height 25
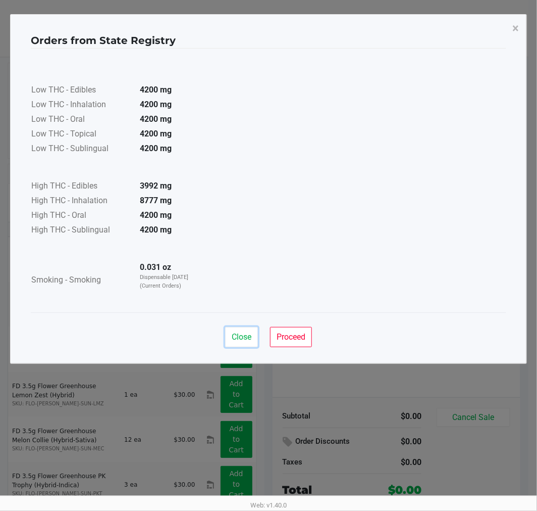
drag, startPoint x: 226, startPoint y: 340, endPoint x: 233, endPoint y: 341, distance: 6.6
click at [230, 342] on button "Close" at bounding box center [241, 337] width 33 height 20
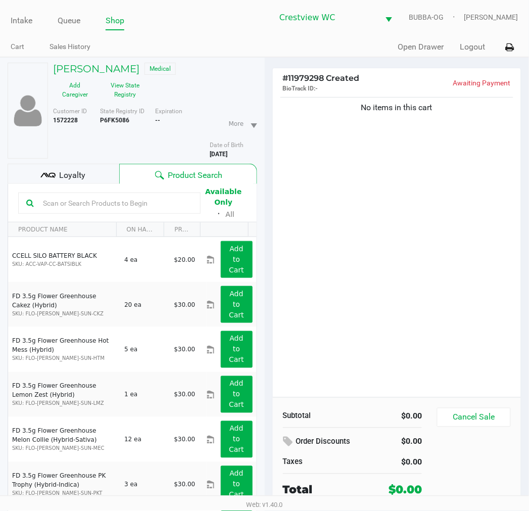
click at [440, 297] on div "No items in this cart" at bounding box center [397, 246] width 249 height 302
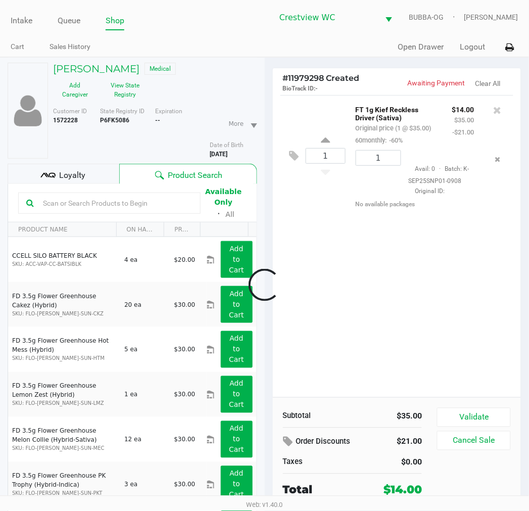
click at [486, 398] on div "Subtotal $35.00 Order Discounts $21.00 Taxes $0.00 Total $14.00 Validate Cancel…" at bounding box center [397, 452] width 249 height 111
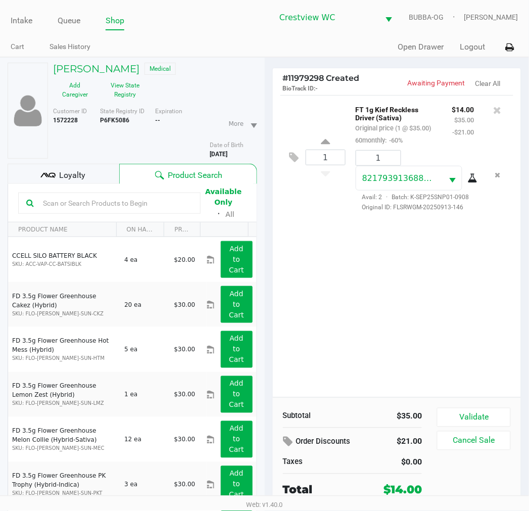
click at [484, 422] on button "Validate" at bounding box center [473, 417] width 73 height 19
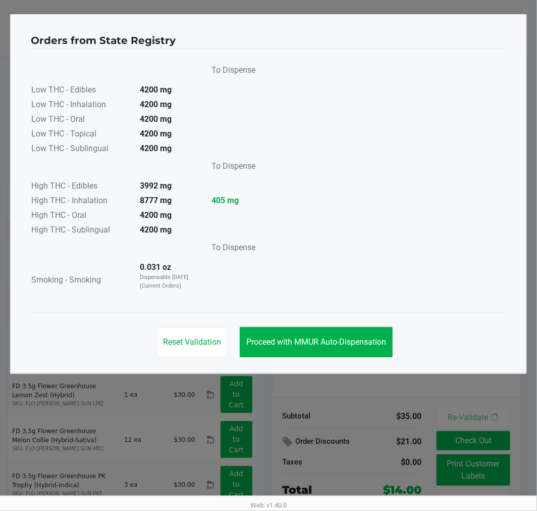
click at [351, 350] on button "Proceed with MMUR Auto-Dispensation" at bounding box center [316, 342] width 153 height 30
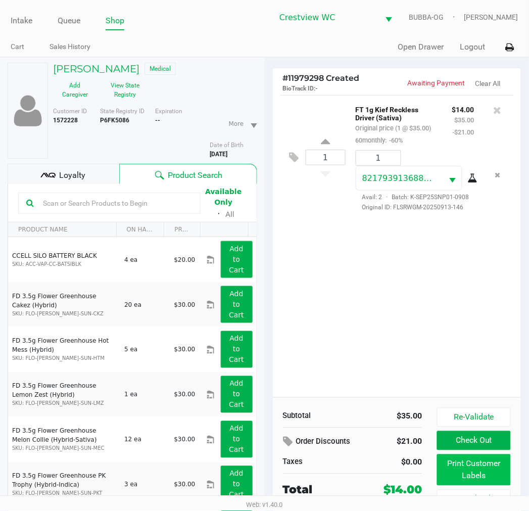
click at [468, 478] on button "Print Customer Labels" at bounding box center [473, 469] width 73 height 31
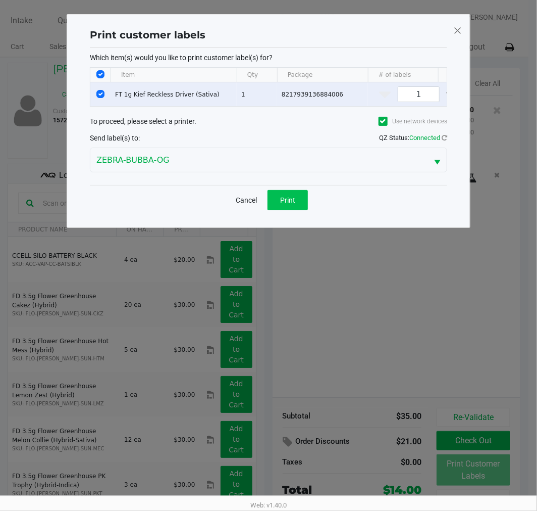
click at [292, 210] on button "Print" at bounding box center [288, 200] width 40 height 20
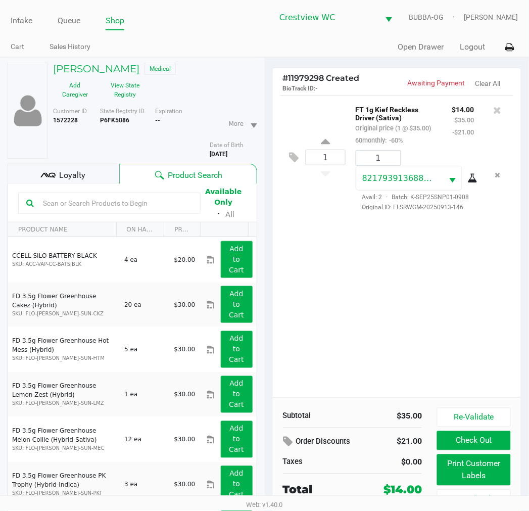
scroll to position [53, 0]
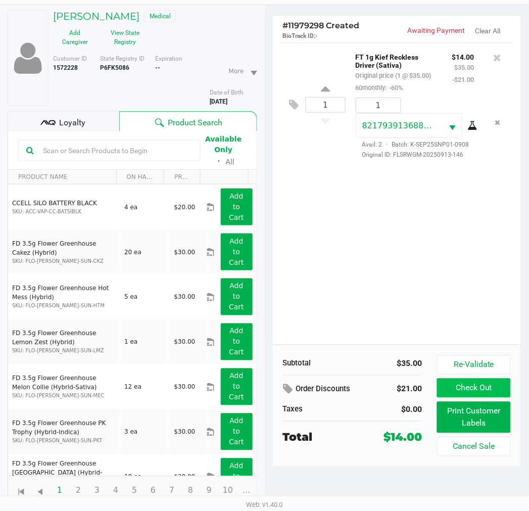
click at [465, 390] on button "Check Out" at bounding box center [473, 387] width 73 height 19
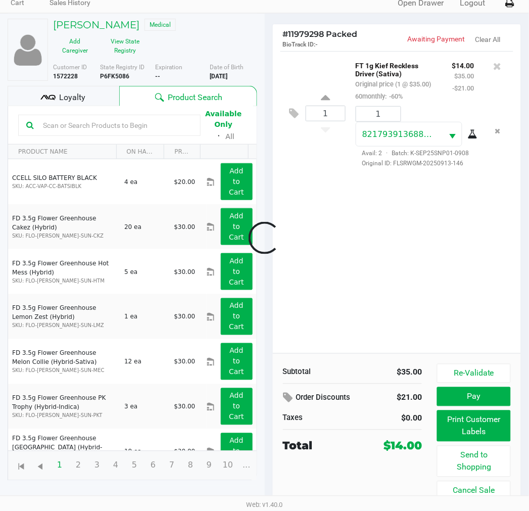
scroll to position [44, 0]
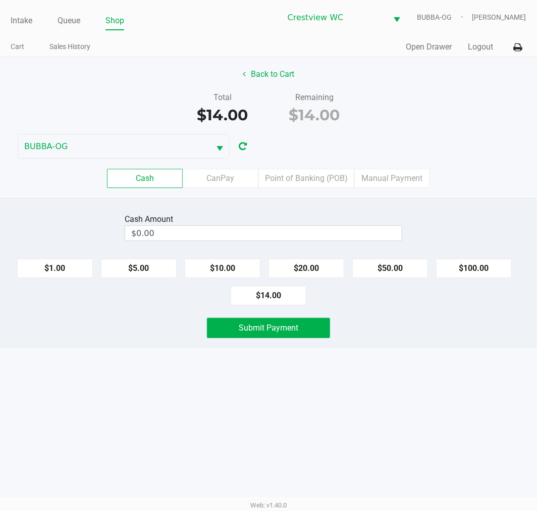
click at [281, 292] on button "$14.00" at bounding box center [269, 295] width 76 height 19
type input "$14.00"
click at [284, 320] on button "Submit Payment" at bounding box center [268, 328] width 123 height 20
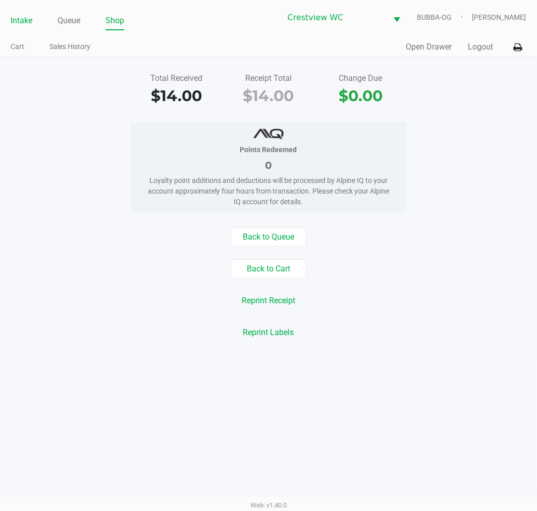
click at [29, 20] on link "Intake" at bounding box center [22, 21] width 22 height 14
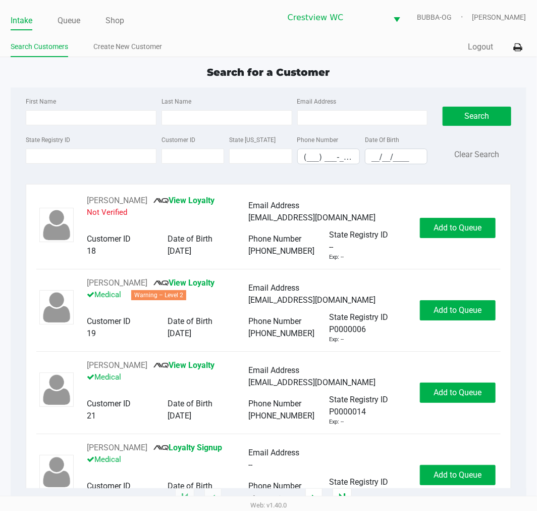
click at [256, 82] on div "Search for a Customer First Name Last Name Email Address State Registry ID Cust…" at bounding box center [269, 282] width 516 height 434
click at [60, 118] on input "First Name" at bounding box center [91, 117] width 131 height 15
type input "mar"
click at [249, 120] on input "Last Name" at bounding box center [227, 117] width 131 height 15
type input "irv"
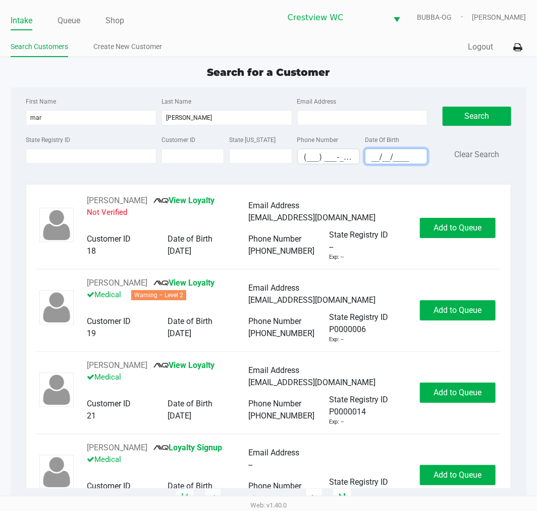
click at [386, 151] on input "__/__/____" at bounding box center [397, 157] width 62 height 16
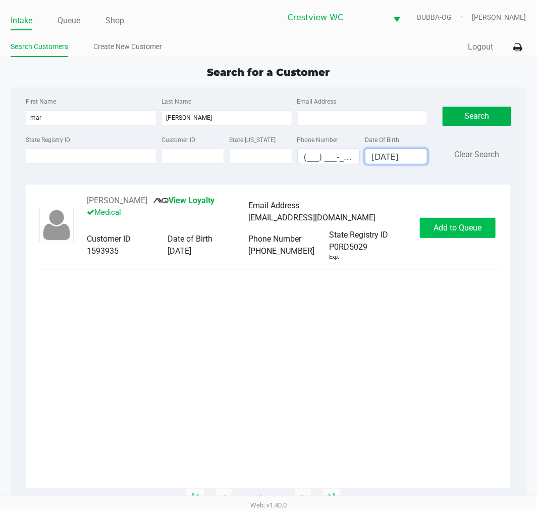
type input "11/02/1967"
click at [468, 231] on span "Add to Queue" at bounding box center [458, 228] width 48 height 10
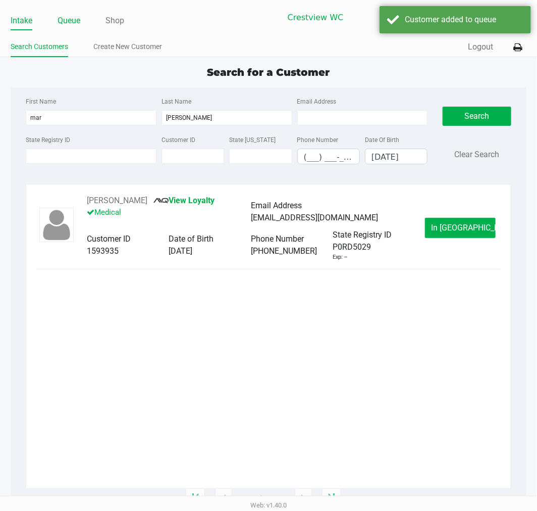
click at [73, 17] on link "Queue" at bounding box center [69, 21] width 23 height 14
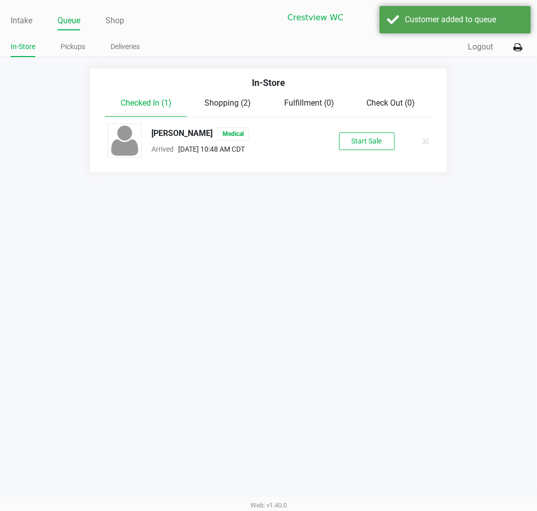
click at [373, 137] on button "Start Sale" at bounding box center [367, 141] width 56 height 18
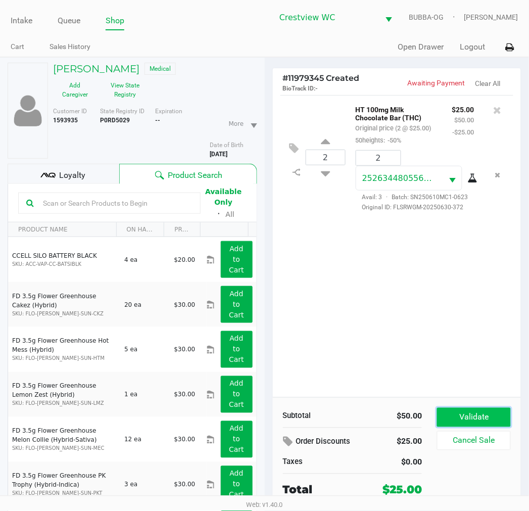
click at [477, 416] on button "Validate" at bounding box center [473, 417] width 73 height 19
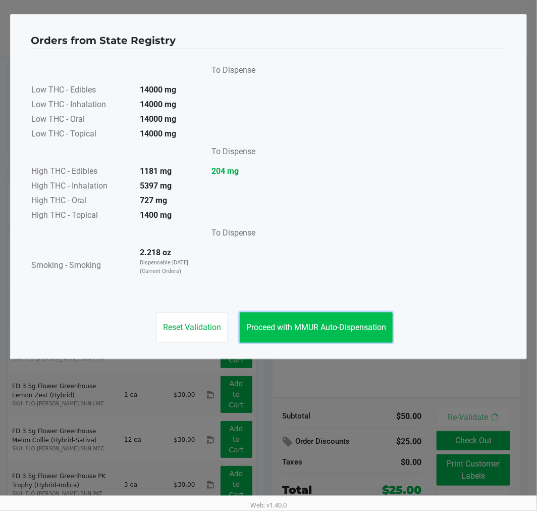
click at [370, 334] on button "Proceed with MMUR Auto-Dispensation" at bounding box center [316, 327] width 153 height 30
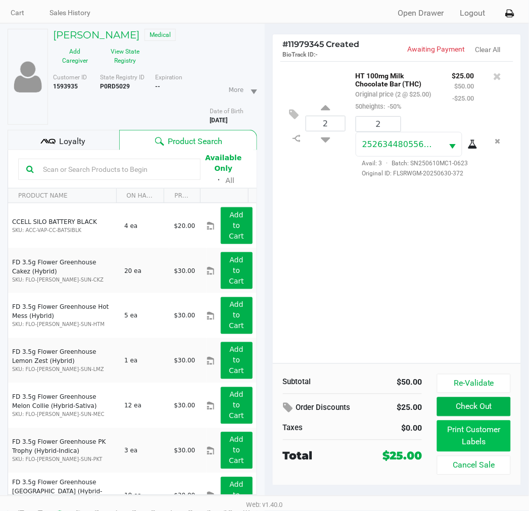
scroll to position [53, 0]
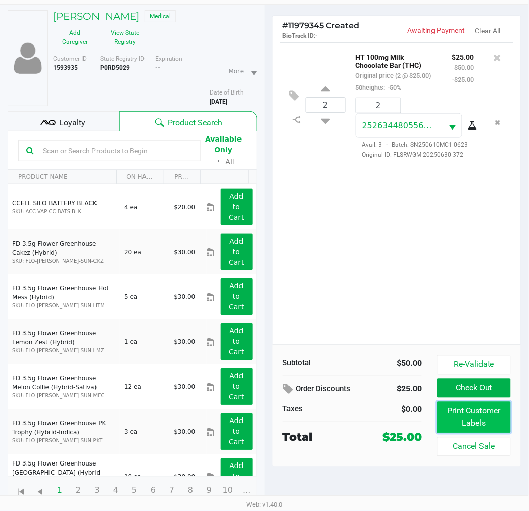
click at [460, 417] on button "Print Customer Labels" at bounding box center [473, 417] width 73 height 31
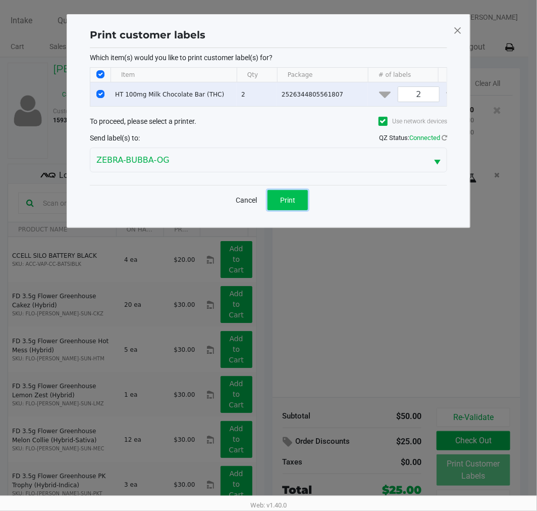
click at [296, 204] on button "Print" at bounding box center [288, 200] width 40 height 20
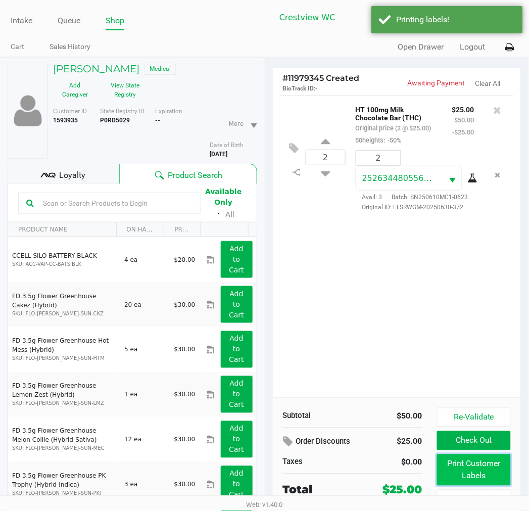
click at [468, 468] on button "Print Customer Labels" at bounding box center [473, 469] width 73 height 31
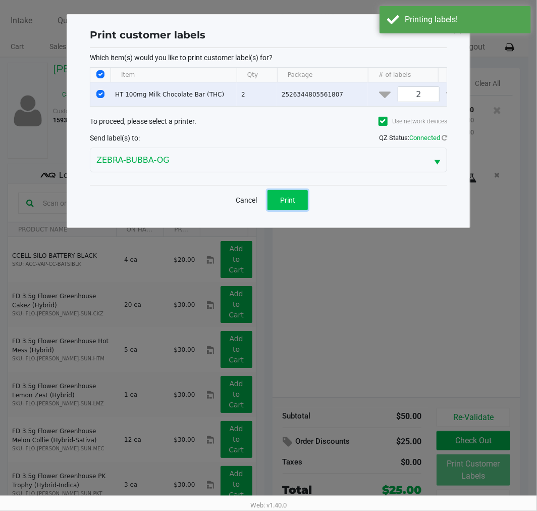
click at [296, 200] on button "Print" at bounding box center [288, 200] width 40 height 20
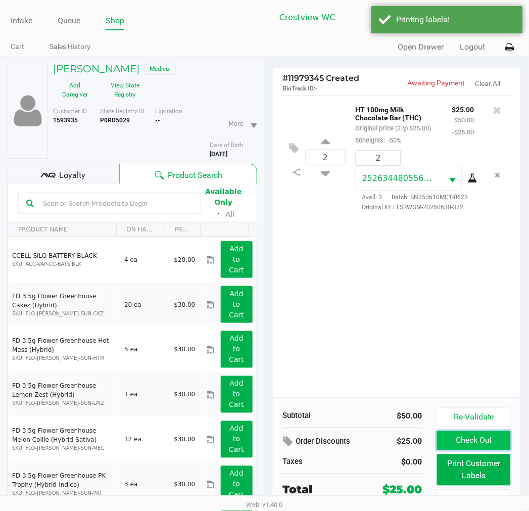
click at [491, 443] on button "Check Out" at bounding box center [473, 440] width 73 height 19
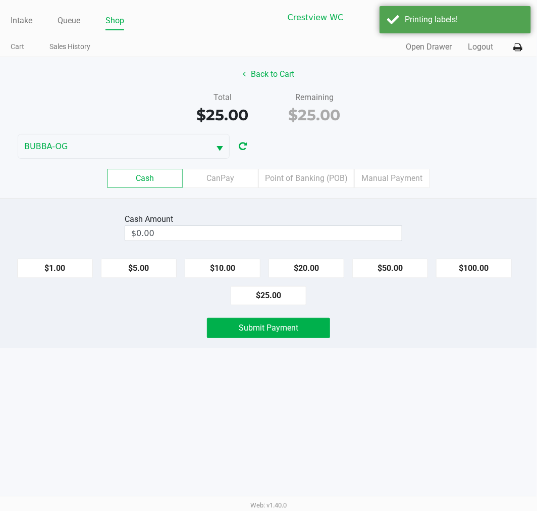
click at [314, 166] on div "Cash CanPay Point of Banking (POB) Manual Payment" at bounding box center [268, 178] width 553 height 39
click at [316, 176] on label "Point of Banking (POB)" at bounding box center [307, 178] width 96 height 19
click at [0, 0] on 7 "Point of Banking (POB)" at bounding box center [0, 0] width 0 height 0
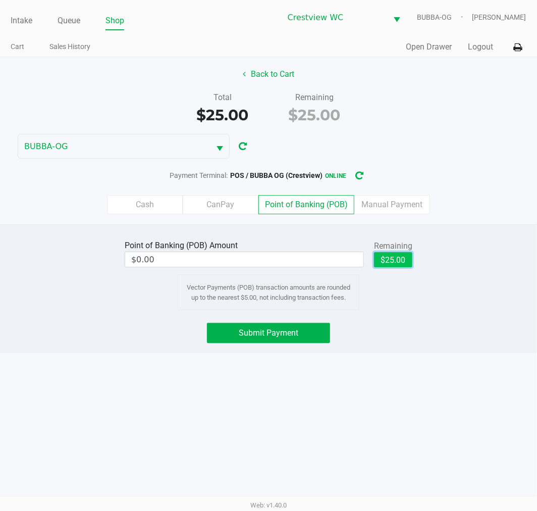
click at [392, 264] on button "$25.00" at bounding box center [393, 259] width 38 height 15
type input "$25.00"
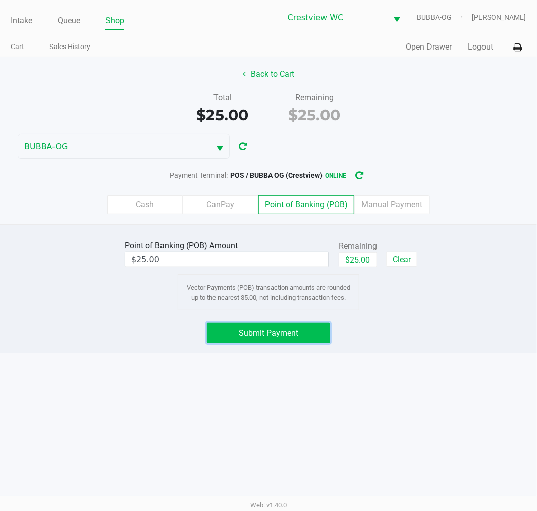
click at [290, 330] on span "Submit Payment" at bounding box center [269, 333] width 60 height 10
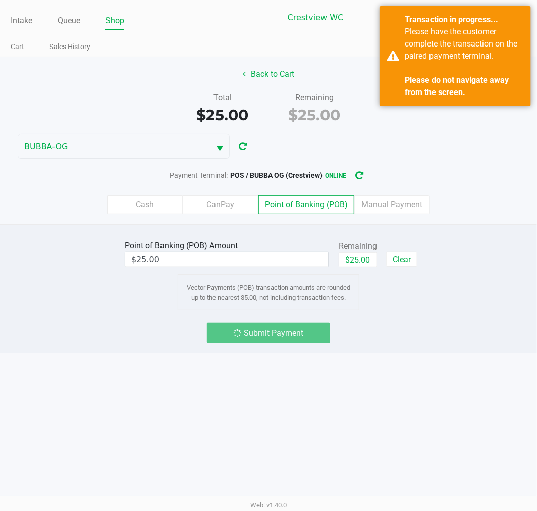
click at [428, 59] on div "Please have the customer complete the transaction on the paired payment termina…" at bounding box center [464, 62] width 119 height 73
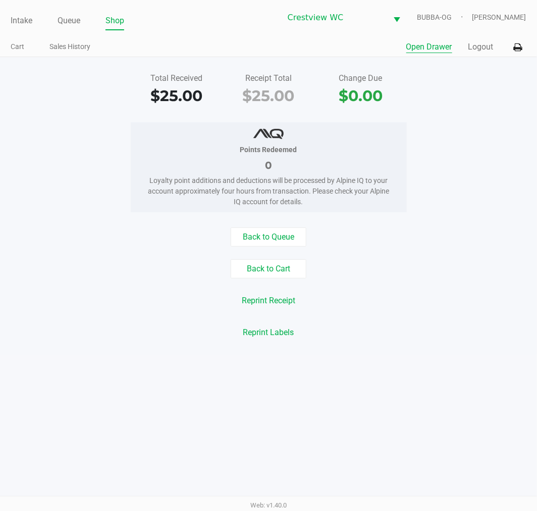
click at [432, 53] on button "Open Drawer" at bounding box center [430, 47] width 46 height 12
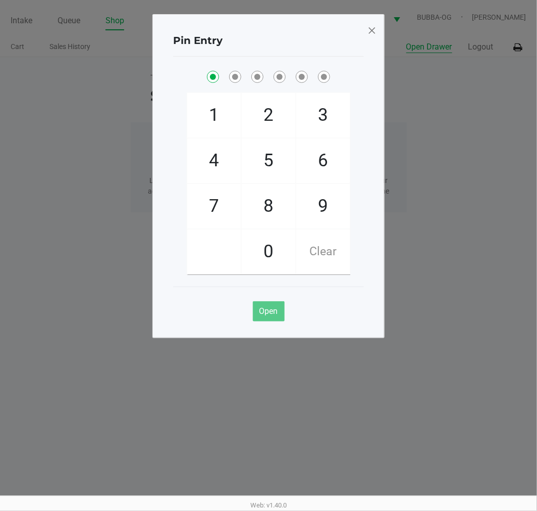
checkbox input "true"
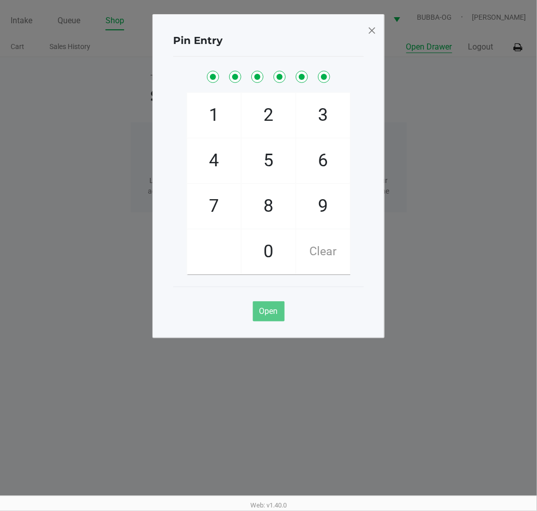
checkbox input "true"
click at [357, 48] on div "Pin Entry" at bounding box center [268, 41] width 191 height 32
click at [375, 32] on span at bounding box center [372, 30] width 9 height 16
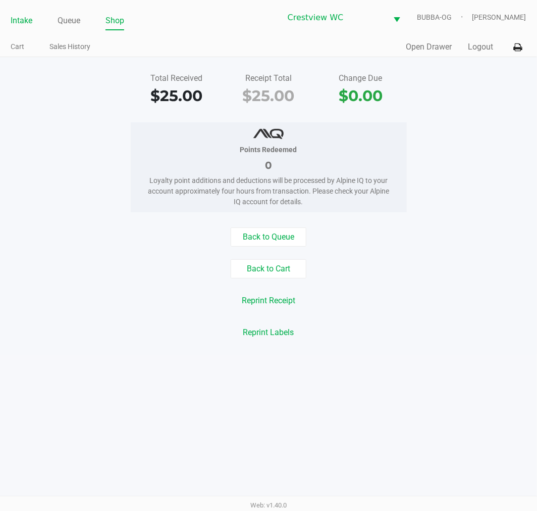
click at [27, 17] on link "Intake" at bounding box center [22, 21] width 22 height 14
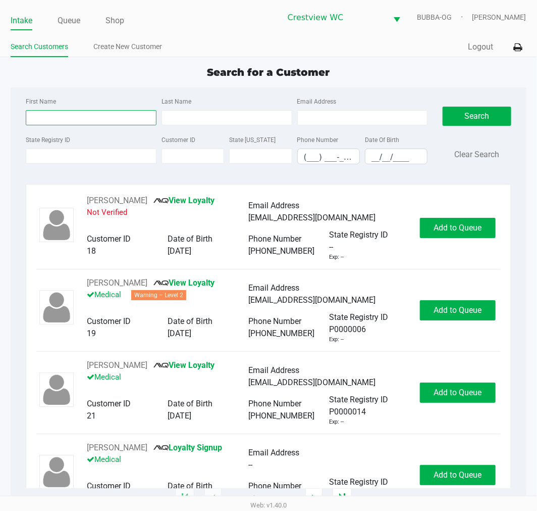
click at [44, 120] on input "First Name" at bounding box center [91, 117] width 131 height 15
type input "tony"
type input "car"
click at [399, 177] on div "First Name tony Last Name car Email Address State Registry ID Customer ID State…" at bounding box center [268, 133] width 501 height 92
click at [391, 151] on input "__/__/____" at bounding box center [397, 157] width 62 height 16
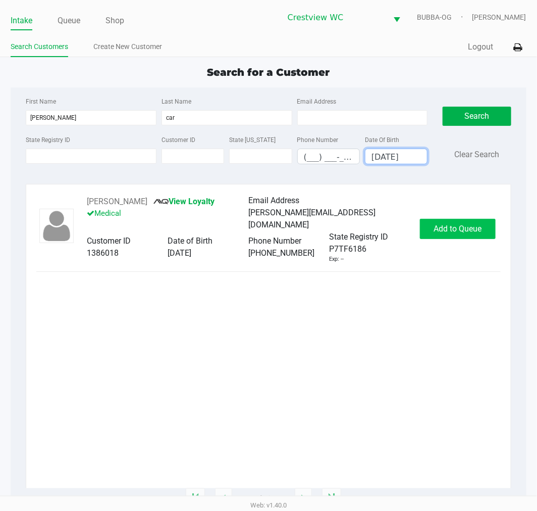
type input "02/24/1972"
click at [433, 217] on div "TONY CARROLL View Loyalty Medical Email Address tony.carroll224@yahoo.com Custo…" at bounding box center [268, 228] width 464 height 69
click at [434, 220] on button "Add to Queue" at bounding box center [458, 229] width 76 height 20
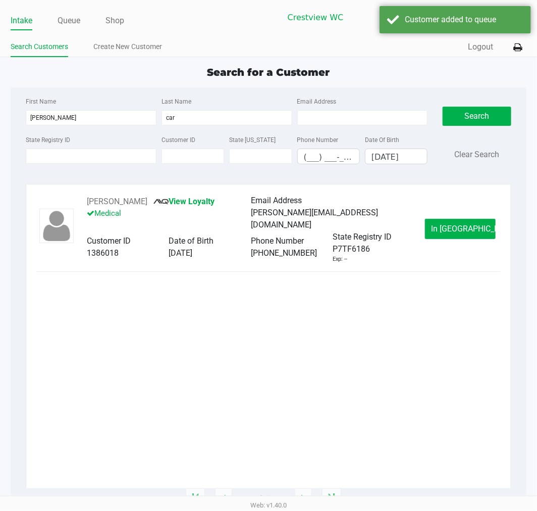
click at [71, 5] on div "Intake Queue Shop Crestview WC BUBBA-OG Lewis Schilling" at bounding box center [269, 17] width 516 height 25
click at [73, 19] on link "Queue" at bounding box center [69, 21] width 23 height 14
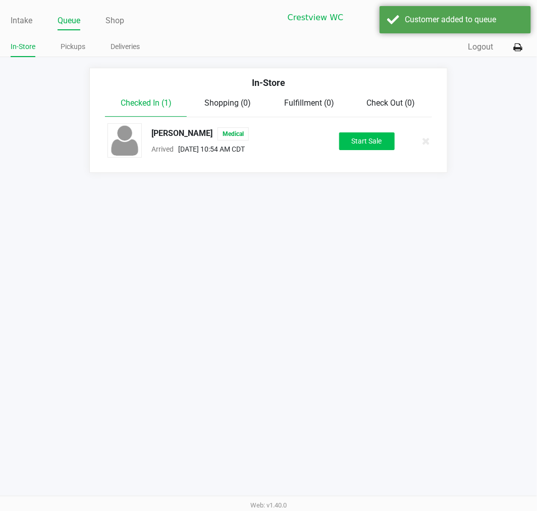
click at [385, 130] on div "TONY CARROLL Medical Arrived Sep 20, 2025 10:54 AM CDT Start Sale" at bounding box center [268, 140] width 337 height 35
click at [384, 134] on button "Start Sale" at bounding box center [367, 141] width 56 height 18
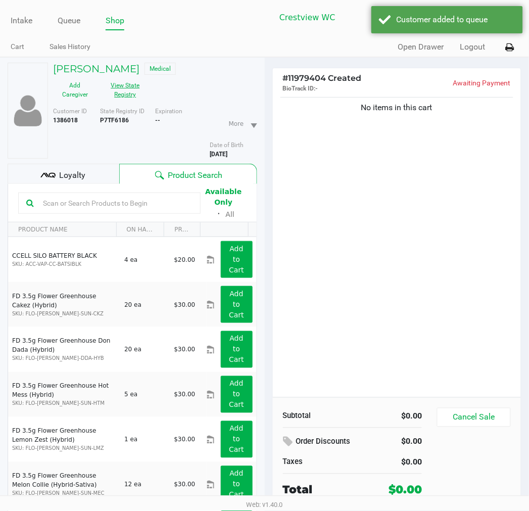
click at [120, 87] on button "View State Registry" at bounding box center [122, 89] width 51 height 25
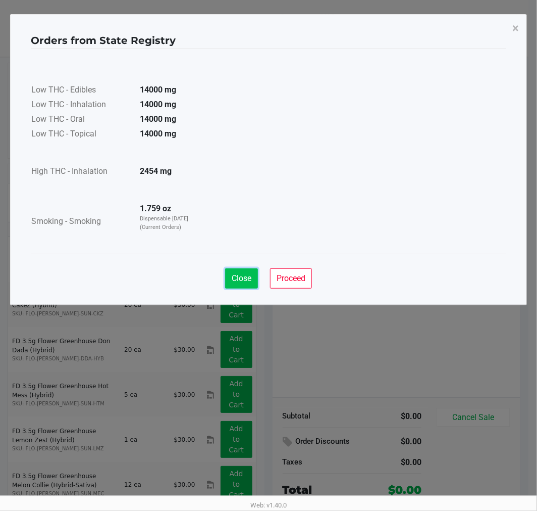
click at [243, 274] on span "Close" at bounding box center [242, 278] width 20 height 10
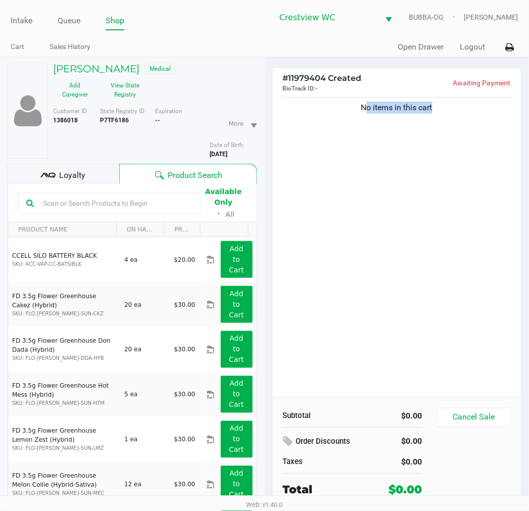
drag, startPoint x: 428, startPoint y: 105, endPoint x: 319, endPoint y: 100, distance: 109.7
click at [319, 100] on div "No items in this cart" at bounding box center [396, 105] width 233 height 17
click at [320, 100] on div "No items in this cart" at bounding box center [396, 105] width 233 height 17
click at [339, 100] on div "No items in this cart" at bounding box center [396, 105] width 233 height 17
drag, startPoint x: 359, startPoint y: 103, endPoint x: 486, endPoint y: 124, distance: 128.6
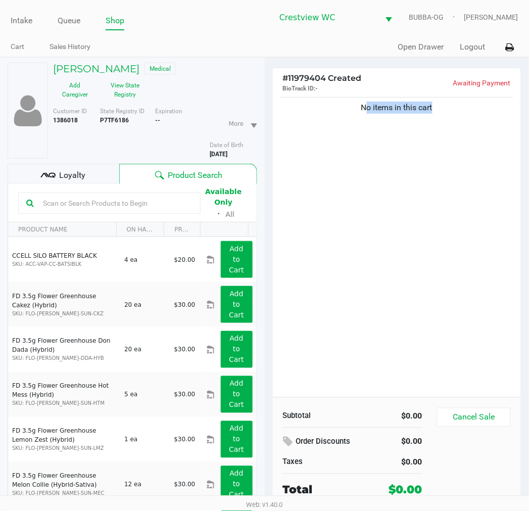
click at [486, 124] on div "No items in this cart" at bounding box center [397, 246] width 249 height 302
click at [459, 114] on div "No items in this cart" at bounding box center [396, 108] width 233 height 12
drag, startPoint x: 445, startPoint y: 109, endPoint x: 314, endPoint y: 94, distance: 131.6
click at [314, 94] on div "# 11979404 Created BioTrack ID: - Awaiting Payment No items in this cart Subtot…" at bounding box center [397, 288] width 250 height 441
click at [434, 109] on div "No items in this cart" at bounding box center [396, 108] width 233 height 12
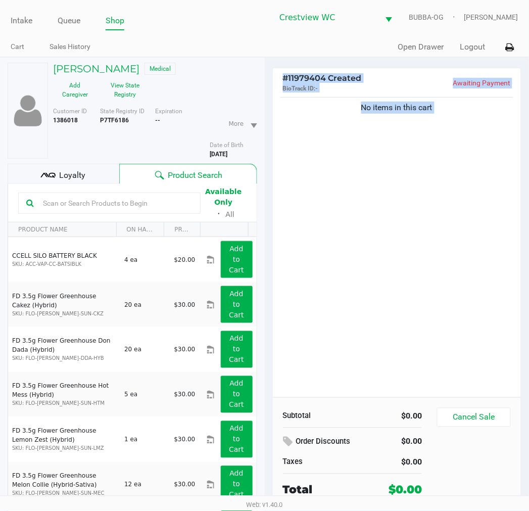
drag, startPoint x: 434, startPoint y: 109, endPoint x: 278, endPoint y: 76, distance: 159.9
click at [278, 76] on div "# 11979404 Created BioTrack ID: - Awaiting Payment No items in this cart Subtot…" at bounding box center [397, 288] width 250 height 441
click at [428, 106] on div "No items in this cart" at bounding box center [396, 108] width 233 height 12
drag, startPoint x: 441, startPoint y: 106, endPoint x: 278, endPoint y: 79, distance: 165.3
click at [278, 79] on div "# 11979404 Created BioTrack ID: - Awaiting Payment No items in this cart Subtot…" at bounding box center [397, 288] width 250 height 441
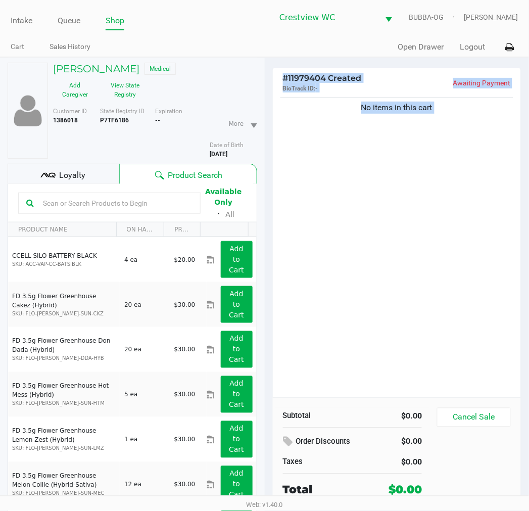
click at [409, 113] on div "No items in this cart" at bounding box center [396, 108] width 233 height 12
click at [431, 116] on div "No items in this cart" at bounding box center [397, 246] width 249 height 302
drag, startPoint x: 432, startPoint y: 113, endPoint x: 426, endPoint y: 111, distance: 6.2
click at [428, 112] on div "No items in this cart" at bounding box center [396, 108] width 233 height 12
click at [430, 111] on div "No items in this cart" at bounding box center [396, 108] width 233 height 12
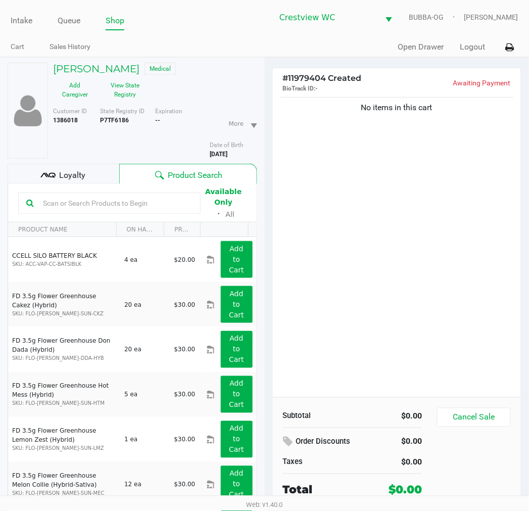
drag, startPoint x: 438, startPoint y: 111, endPoint x: 277, endPoint y: 73, distance: 165.5
click at [277, 73] on div "# 11979404 Created BioTrack ID: - Awaiting Payment No items in this cart Subtot…" at bounding box center [397, 288] width 250 height 441
click at [327, 87] on p "BioTrack ID: -" at bounding box center [340, 88] width 114 height 10
drag, startPoint x: 458, startPoint y: 112, endPoint x: 275, endPoint y: 74, distance: 186.7
click at [275, 74] on div "# 11979404 Created BioTrack ID: - Awaiting Payment No items in this cart Subtot…" at bounding box center [397, 288] width 250 height 441
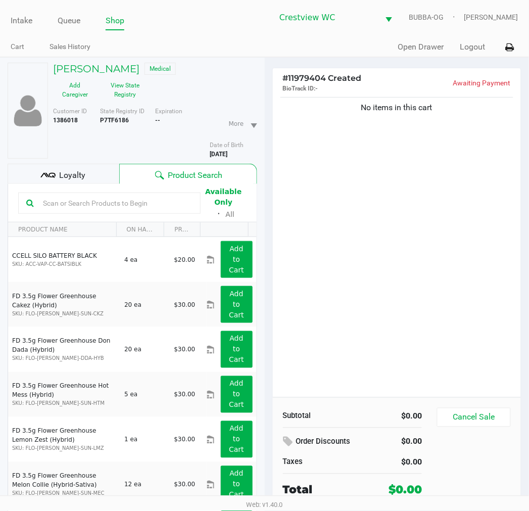
click at [314, 89] on span "BioTrack ID:" at bounding box center [299, 88] width 33 height 7
drag, startPoint x: 305, startPoint y: 92, endPoint x: 261, endPoint y: 76, distance: 46.8
click at [241, 82] on div "TONY CARROLL Medical Add Caregiver View State Registry Customer ID 1386018 Stat…" at bounding box center [264, 310] width 529 height 506
click at [261, 76] on div "TONY CARROLL Medical" at bounding box center [154, 70] width 219 height 15
drag, startPoint x: 363, startPoint y: 86, endPoint x: 423, endPoint y: 101, distance: 62.4
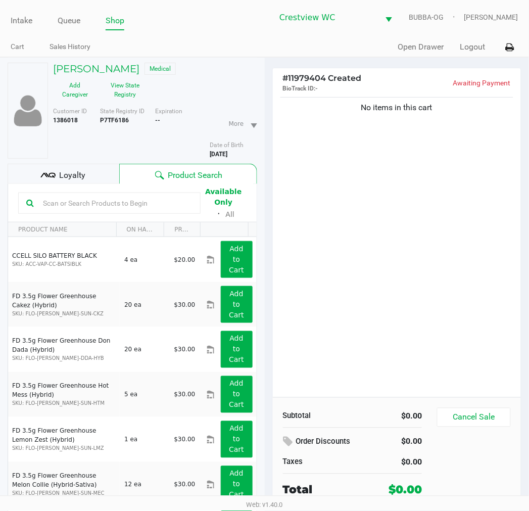
click at [364, 87] on p "BioTrack ID: -" at bounding box center [340, 88] width 114 height 10
click at [438, 108] on div "No items in this cart" at bounding box center [396, 108] width 233 height 12
drag, startPoint x: 438, startPoint y: 108, endPoint x: 276, endPoint y: 68, distance: 167.1
click at [276, 68] on div "# 11979404 Created BioTrack ID: - Awaiting Payment No items in this cart Subtot…" at bounding box center [397, 288] width 250 height 441
click at [376, 114] on div "No items in this cart" at bounding box center [396, 108] width 233 height 12
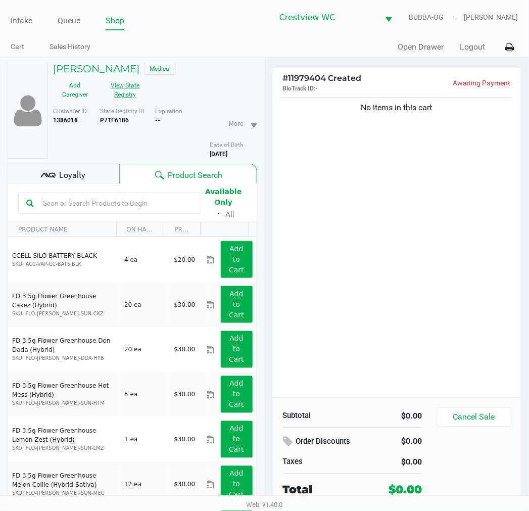
click at [134, 92] on button "View State Registry" at bounding box center [122, 89] width 51 height 25
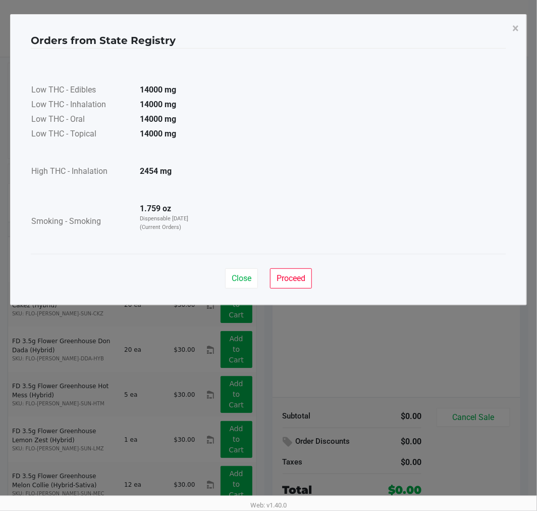
click at [232, 276] on span "Close" at bounding box center [242, 278] width 20 height 10
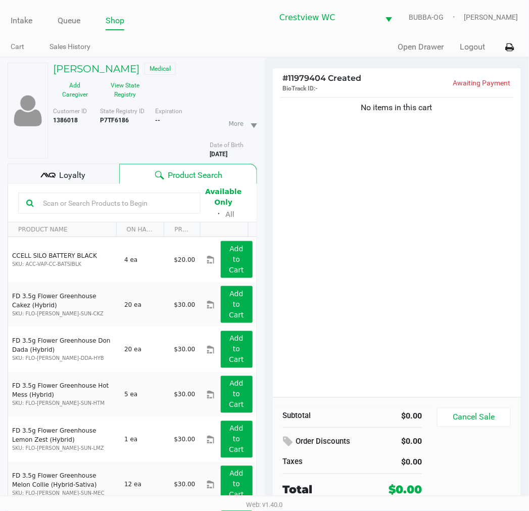
click at [423, 298] on div "No items in this cart" at bounding box center [397, 246] width 249 height 302
click at [133, 87] on button "View State Registry" at bounding box center [122, 89] width 51 height 25
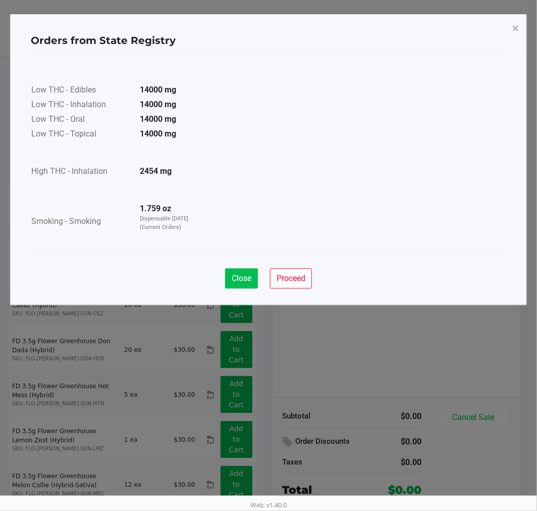
click at [232, 274] on span "Close" at bounding box center [242, 278] width 20 height 10
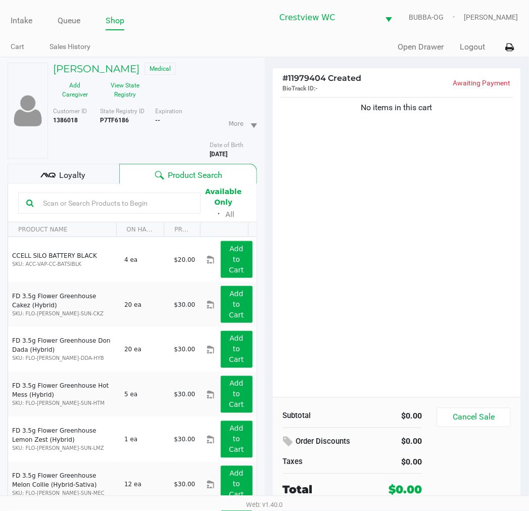
click at [335, 289] on ngb-modal-window "Orders from State Registry × Low THC - Edibles 14000 mg Low THC - Inhalation 14…" at bounding box center [264, 255] width 529 height 511
click at [117, 103] on button "View State Registry" at bounding box center [122, 89] width 51 height 25
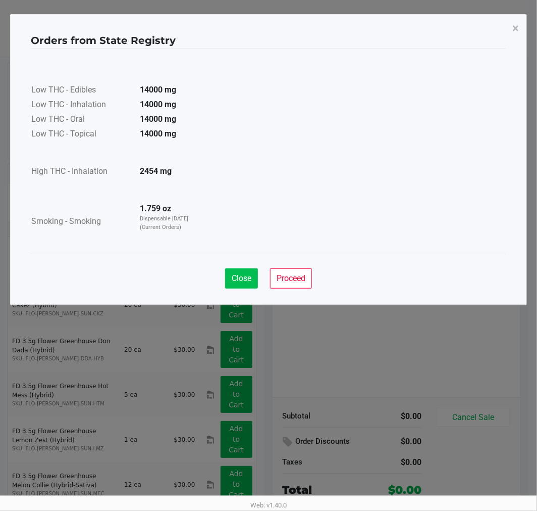
click at [240, 279] on span "Close" at bounding box center [242, 278] width 20 height 10
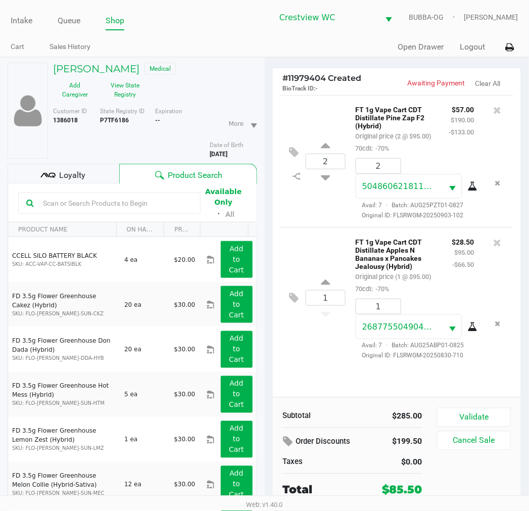
click at [88, 172] on div "Loyalty" at bounding box center [64, 174] width 112 height 20
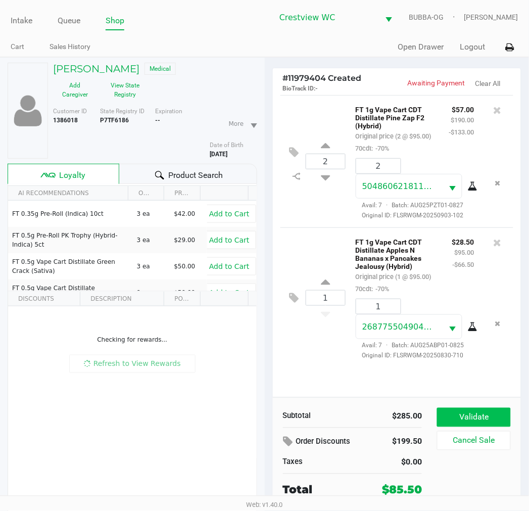
click at [467, 412] on button "Validate" at bounding box center [473, 417] width 73 height 19
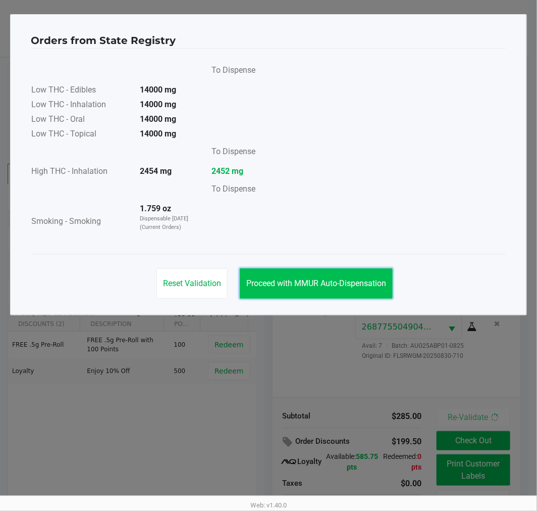
click at [350, 289] on button "Proceed with MMUR Auto-Dispensation" at bounding box center [316, 283] width 153 height 30
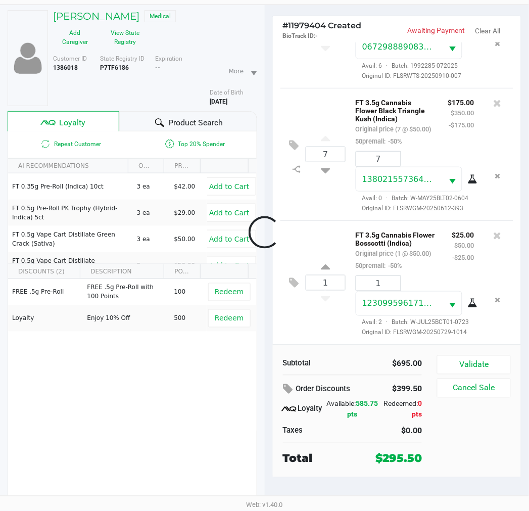
scroll to position [438, 0]
click at [471, 362] on button "Validate" at bounding box center [473, 364] width 73 height 19
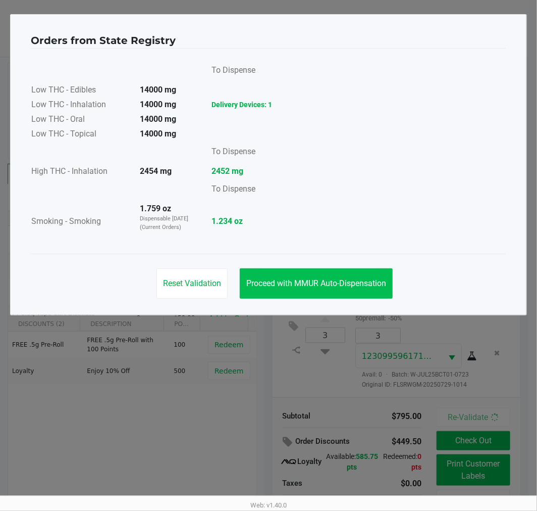
click at [315, 283] on span "Proceed with MMUR Auto-Dispensation" at bounding box center [317, 283] width 140 height 10
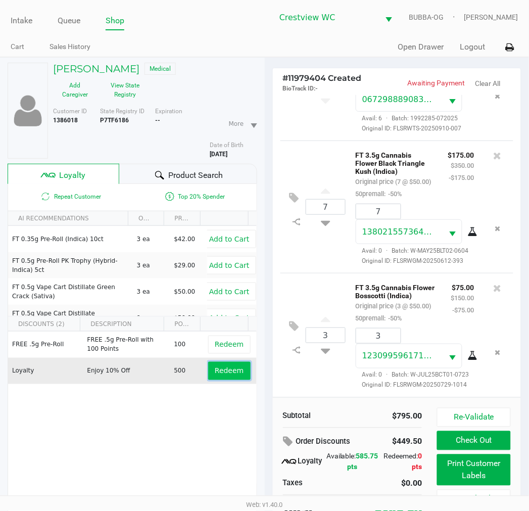
click at [218, 379] on button "Redeem" at bounding box center [229, 371] width 42 height 18
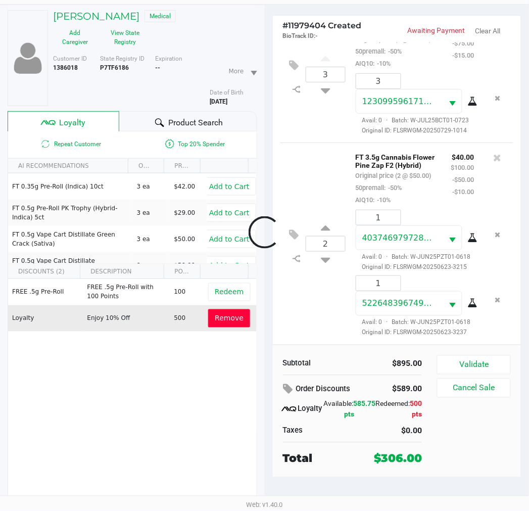
scroll to position [747, 0]
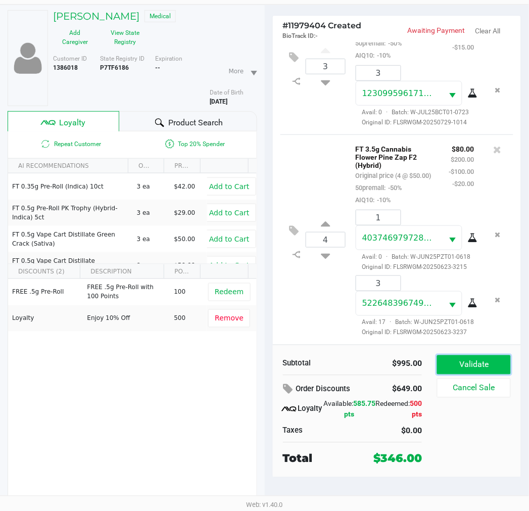
click at [485, 362] on button "Validate" at bounding box center [473, 364] width 73 height 19
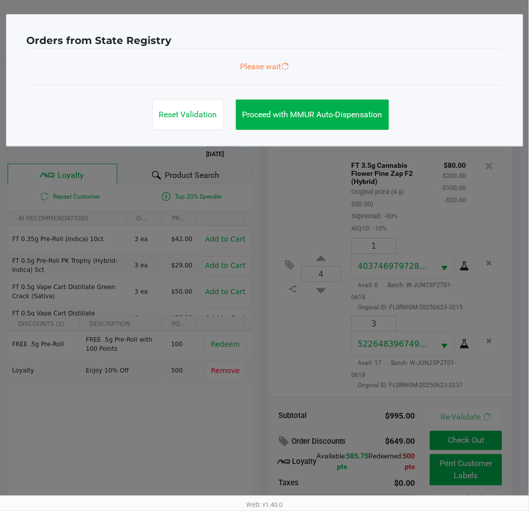
scroll to position [0, 0]
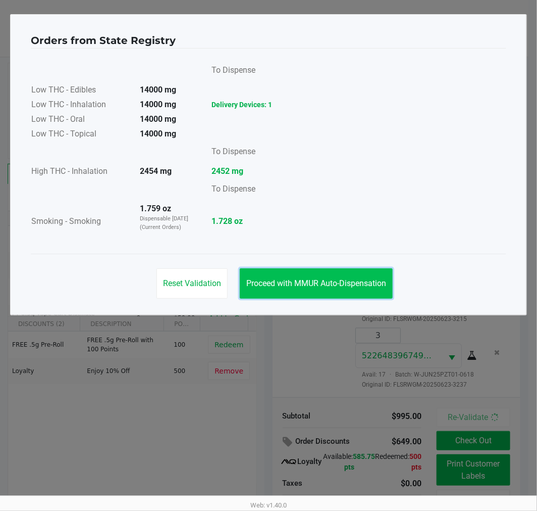
click at [342, 275] on button "Proceed with MMUR Auto-Dispensation" at bounding box center [316, 283] width 153 height 30
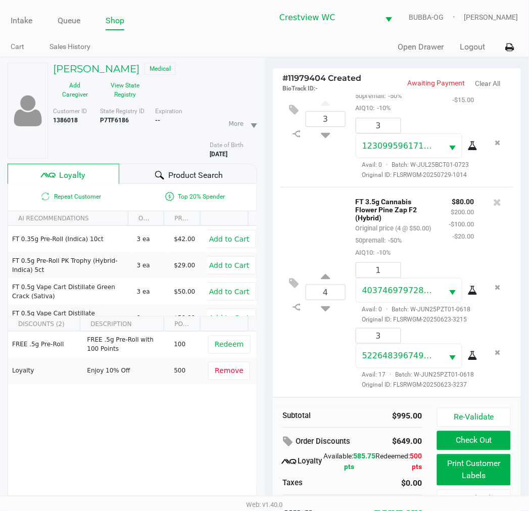
click at [460, 470] on button "Print Customer Labels" at bounding box center [473, 469] width 73 height 31
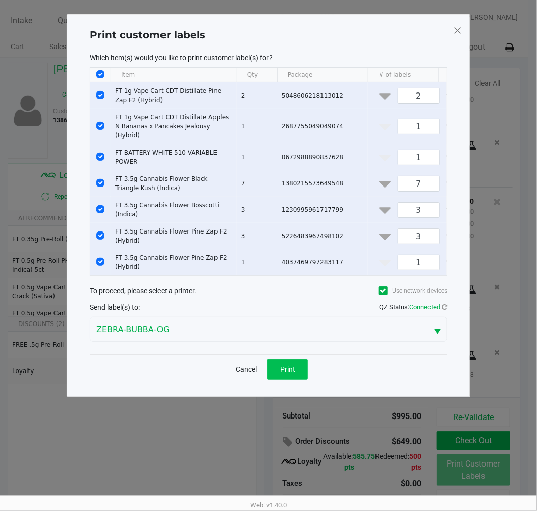
click at [302, 372] on button "Print" at bounding box center [288, 369] width 40 height 20
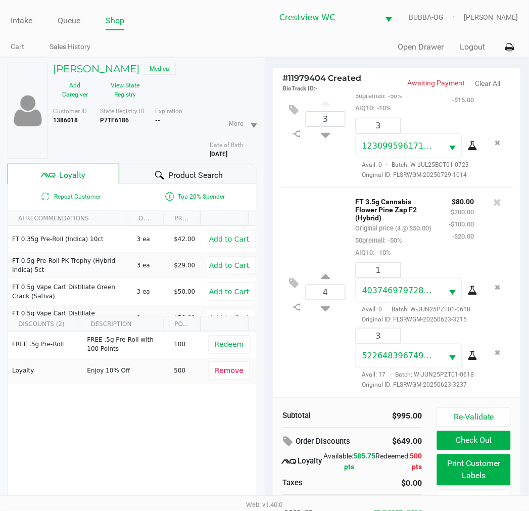
scroll to position [53, 0]
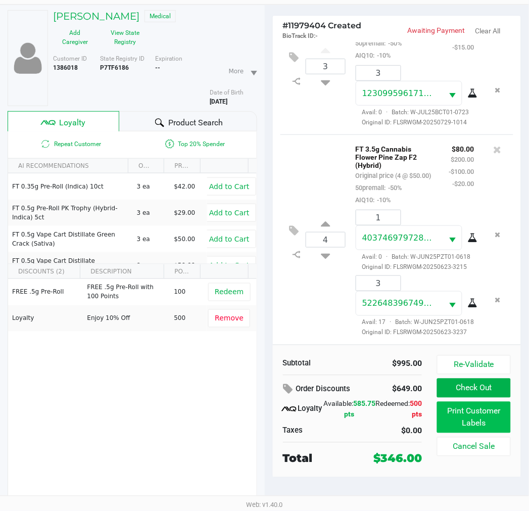
click at [458, 402] on button "Print Customer Labels" at bounding box center [473, 417] width 73 height 31
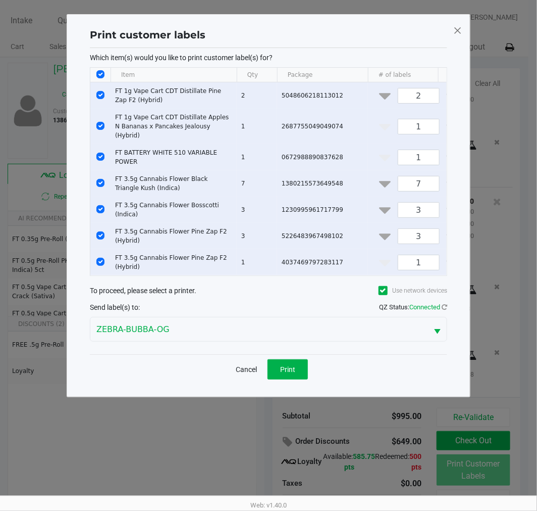
click at [236, 369] on button "Cancel" at bounding box center [246, 369] width 34 height 20
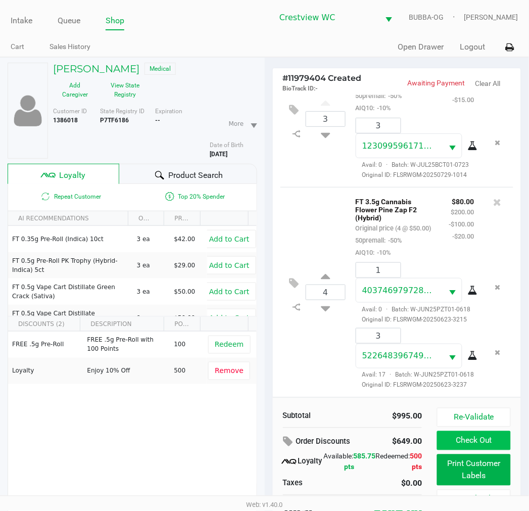
click at [472, 440] on button "Check Out" at bounding box center [473, 440] width 73 height 19
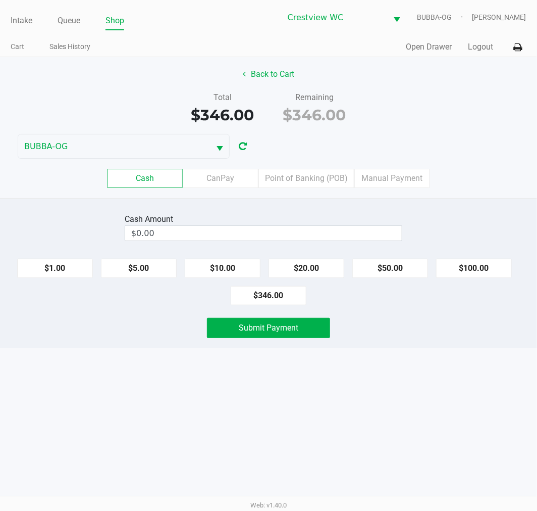
click at [307, 123] on div "$346.00" at bounding box center [314, 115] width 77 height 23
click at [306, 178] on label "Point of Banking (POB)" at bounding box center [307, 178] width 96 height 19
click at [0, 0] on 7 "Point of Banking (POB)" at bounding box center [0, 0] width 0 height 0
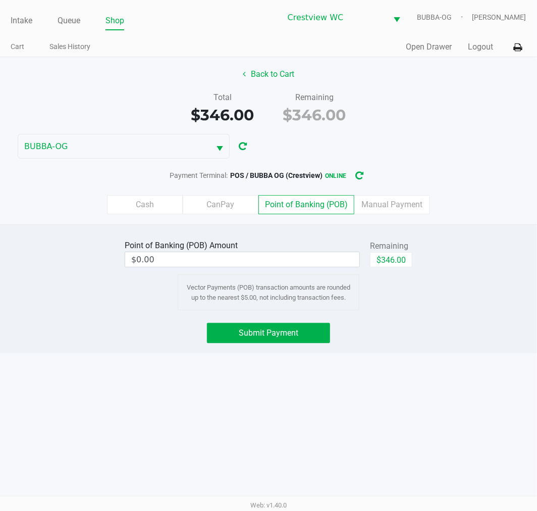
click at [405, 243] on div "Remaining" at bounding box center [391, 246] width 42 height 12
click at [407, 260] on button "$346.00" at bounding box center [391, 259] width 42 height 15
type input "$346.00"
click at [268, 324] on button "Submit Payment" at bounding box center [268, 333] width 123 height 20
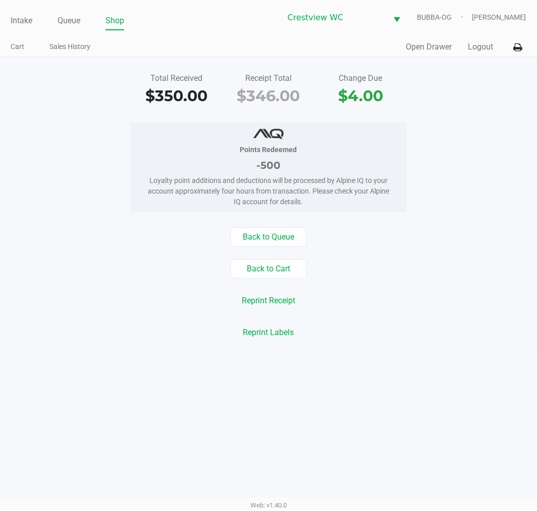
click at [433, 47] on button "Open Drawer" at bounding box center [430, 47] width 46 height 12
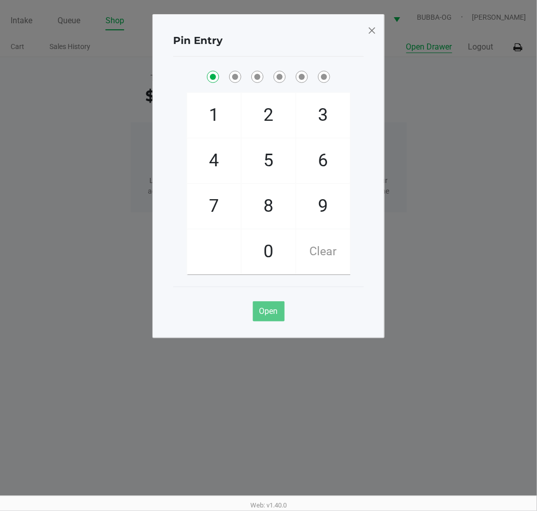
checkbox input "true"
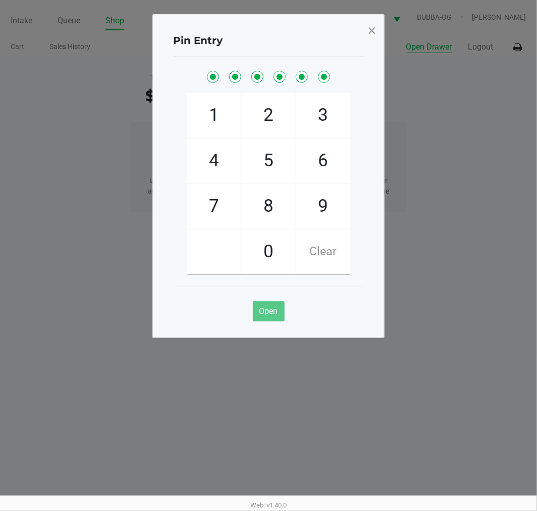
checkbox input "true"
click at [375, 31] on span at bounding box center [372, 30] width 9 height 16
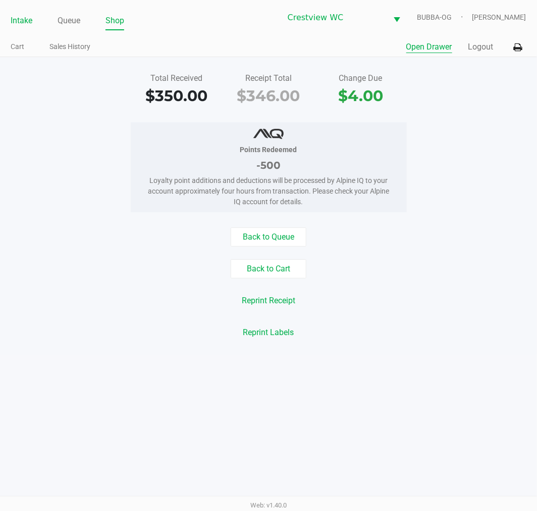
click at [28, 27] on link "Intake" at bounding box center [22, 21] width 22 height 14
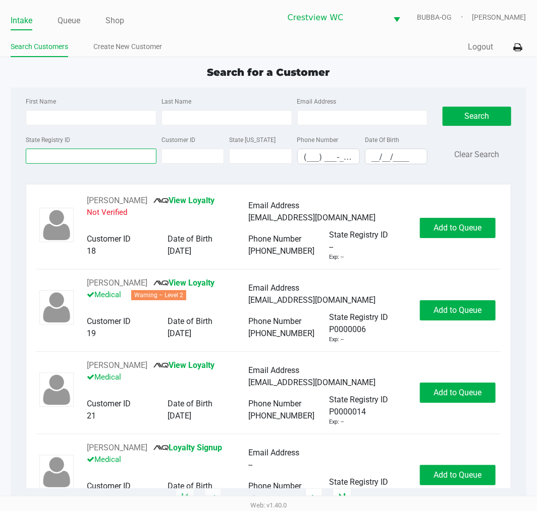
click at [88, 157] on input "State Registry ID" at bounding box center [91, 156] width 131 height 15
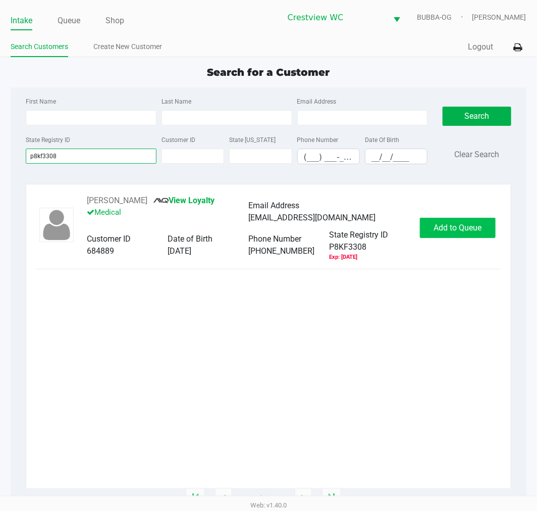
type input "p8kf3308"
click at [463, 225] on span "Add to Queue" at bounding box center [458, 228] width 48 height 10
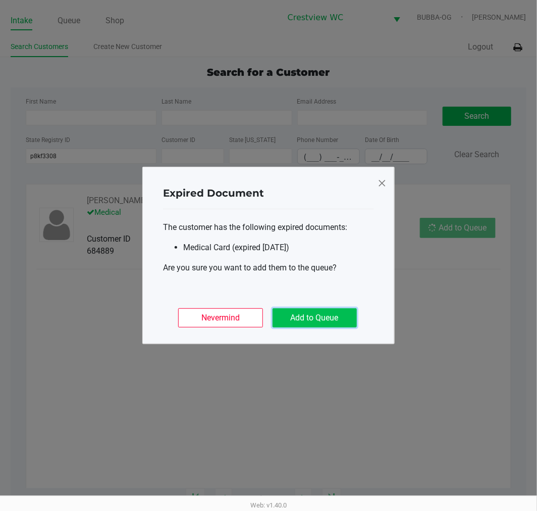
click at [347, 326] on button "Add to Queue" at bounding box center [315, 317] width 84 height 19
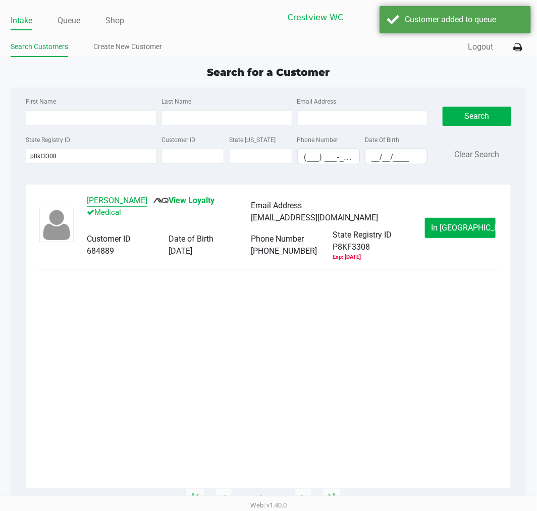
click at [127, 204] on button "STEVE ROWLEY" at bounding box center [117, 200] width 61 height 12
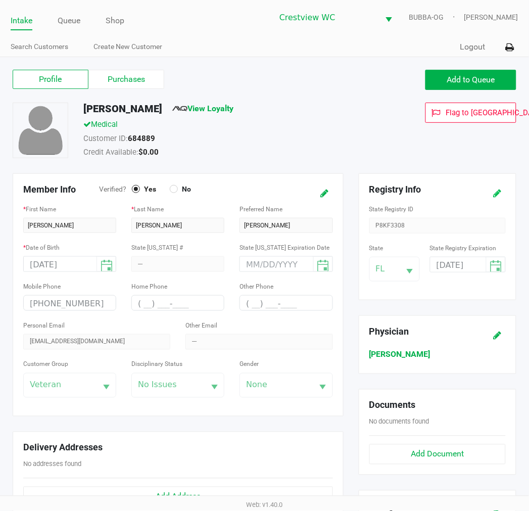
click at [501, 191] on icon at bounding box center [498, 193] width 8 height 7
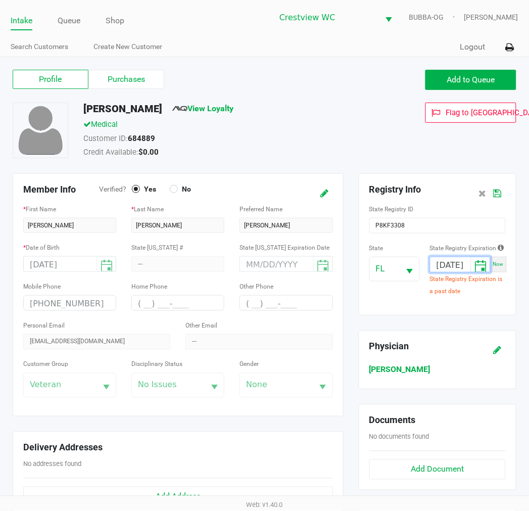
click at [461, 260] on input "08/18/2025" at bounding box center [450, 265] width 40 height 16
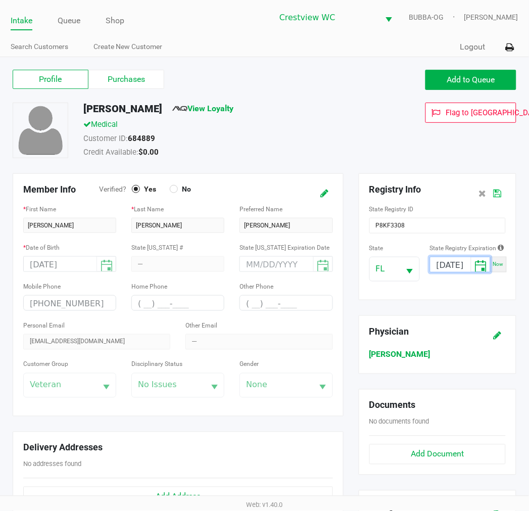
type input "08/18/2026"
click at [496, 190] on icon at bounding box center [498, 193] width 8 height 7
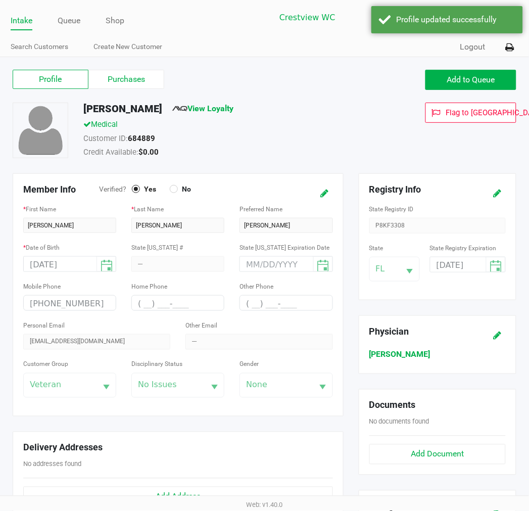
click at [113, 73] on label "Purchases" at bounding box center [126, 79] width 76 height 19
click at [0, 0] on 1 "Purchases" at bounding box center [0, 0] width 0 height 0
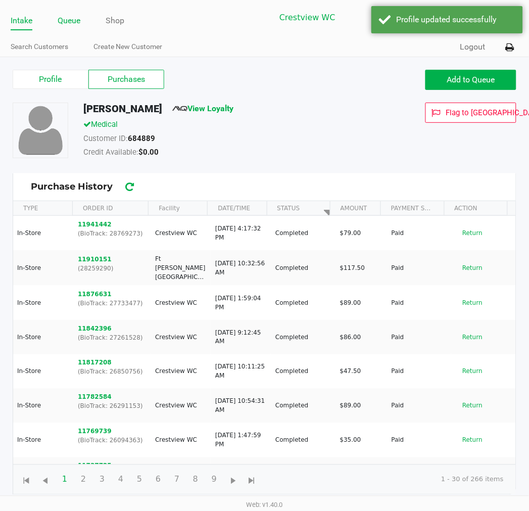
click at [73, 21] on link "Queue" at bounding box center [69, 21] width 23 height 14
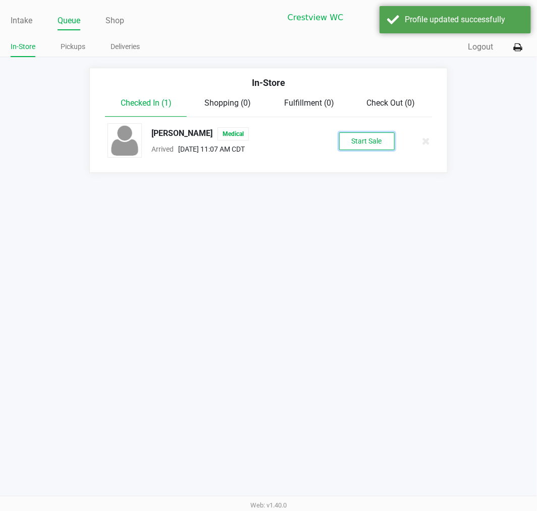
drag, startPoint x: 371, startPoint y: 144, endPoint x: 358, endPoint y: 141, distance: 13.9
click at [371, 143] on button "Start Sale" at bounding box center [367, 141] width 56 height 18
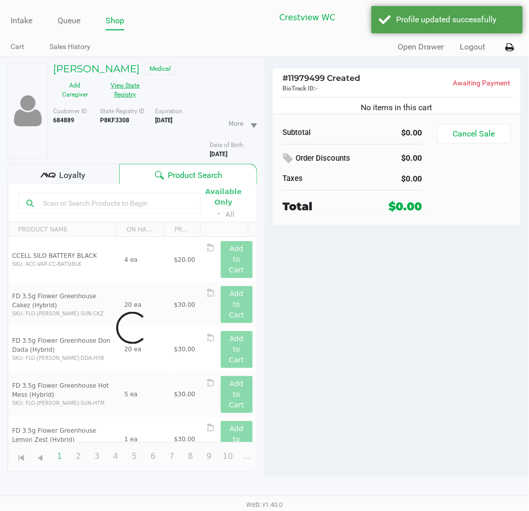
click at [130, 96] on button "View State Registry" at bounding box center [122, 89] width 51 height 25
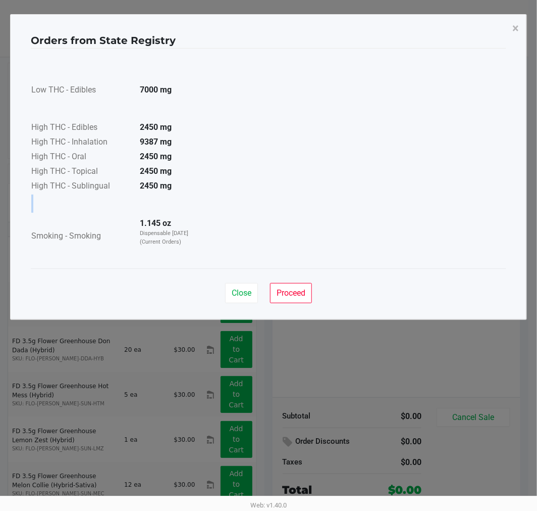
drag, startPoint x: 187, startPoint y: 215, endPoint x: 284, endPoint y: 228, distance: 97.9
click at [284, 228] on div "Low THC - Edibles 7000 mg High THC - Edibles 2450 mg High THC - Inhalation 9387…" at bounding box center [269, 158] width 476 height 195
click at [246, 297] on span "Close" at bounding box center [242, 293] width 20 height 10
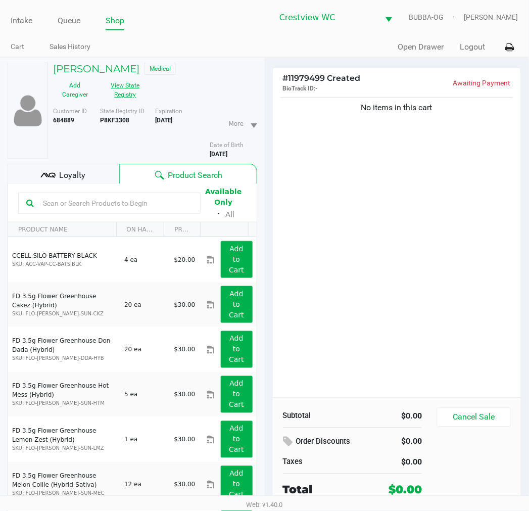
click at [123, 102] on button "View State Registry" at bounding box center [122, 89] width 51 height 25
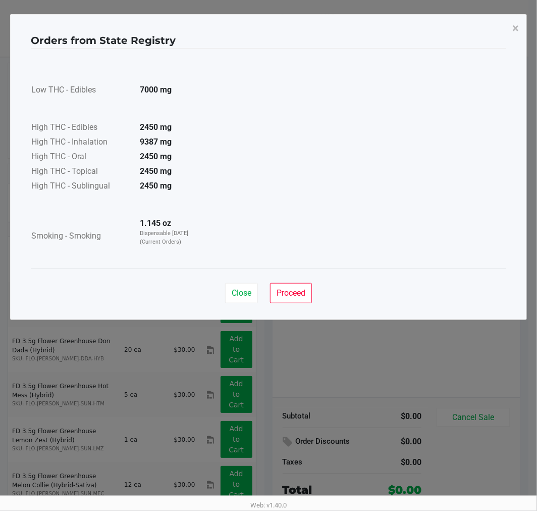
click at [244, 300] on button "Close" at bounding box center [241, 293] width 33 height 20
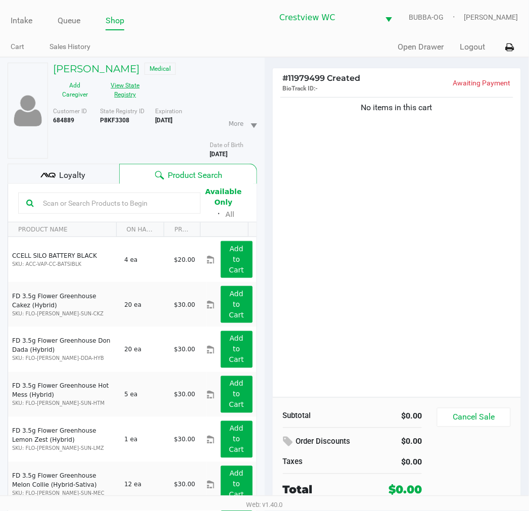
click at [311, 315] on div "No items in this cart" at bounding box center [397, 246] width 249 height 302
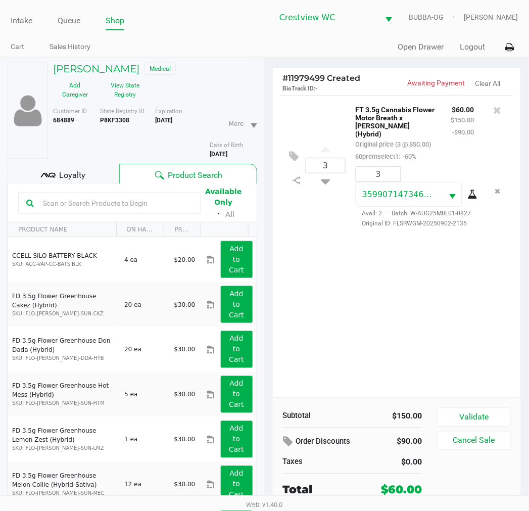
click at [391, 351] on div "3 FT 3.5g Cannabis Flower Motor Breath x Mike Larry (Hybrid) Original price (3 …" at bounding box center [397, 246] width 249 height 302
click at [301, 315] on div "3 FT 3.5g Cannabis Flower Motor Breath x Mike Larry (Hybrid) Original price (3 …" at bounding box center [397, 246] width 249 height 302
click at [122, 85] on button "View State Registry" at bounding box center [122, 89] width 51 height 25
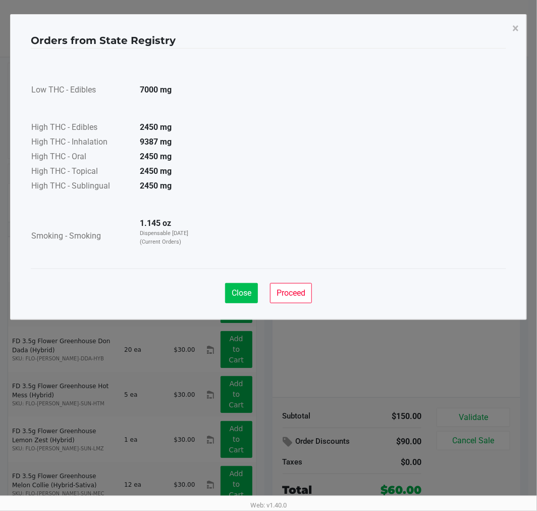
click at [232, 285] on button "Close" at bounding box center [241, 293] width 33 height 20
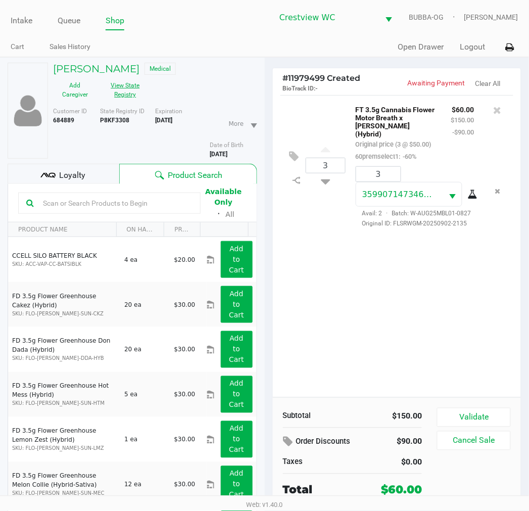
scroll to position [2, 0]
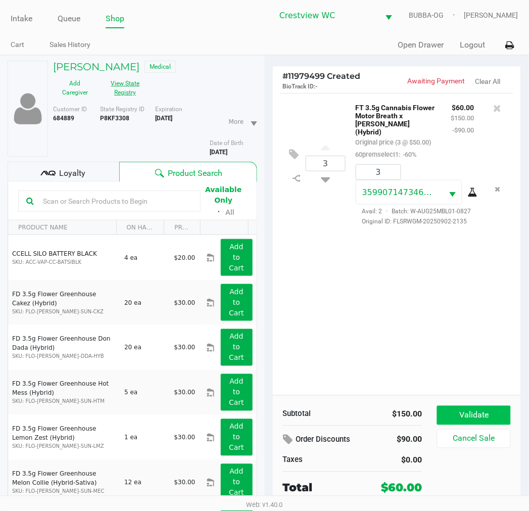
click at [468, 410] on button "Validate" at bounding box center [473, 415] width 73 height 19
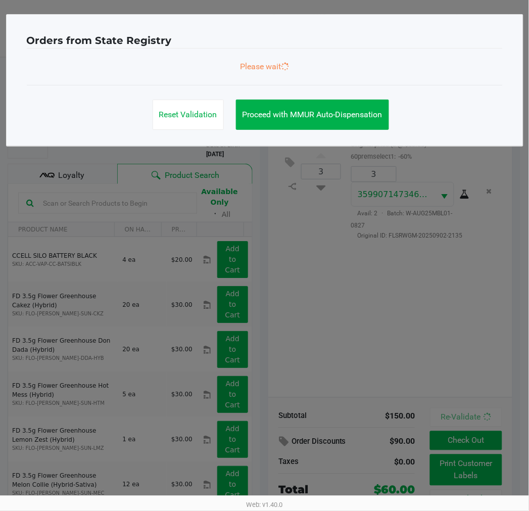
scroll to position [0, 0]
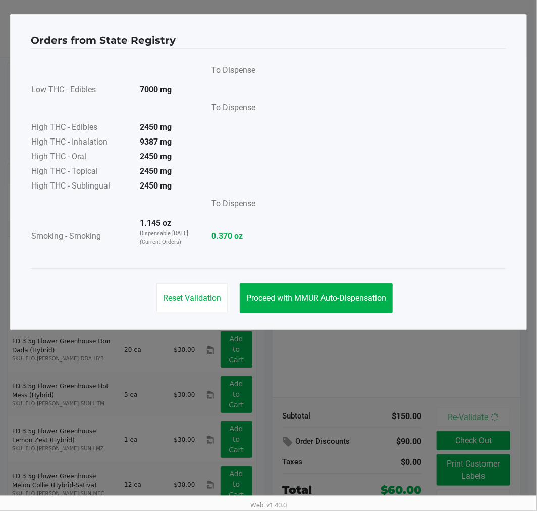
click at [351, 310] on button "Proceed with MMUR Auto-Dispensation" at bounding box center [316, 298] width 153 height 30
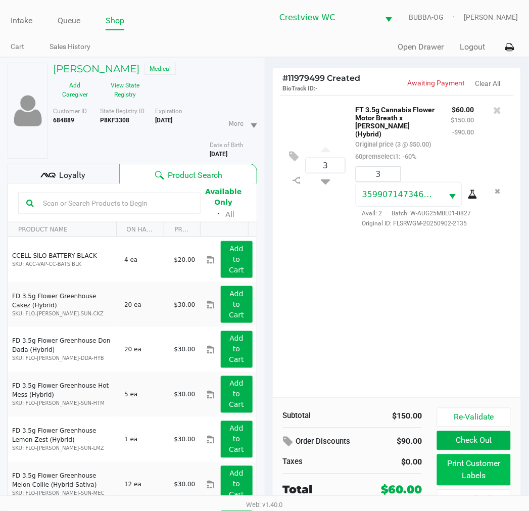
click at [466, 477] on button "Print Customer Labels" at bounding box center [473, 469] width 73 height 31
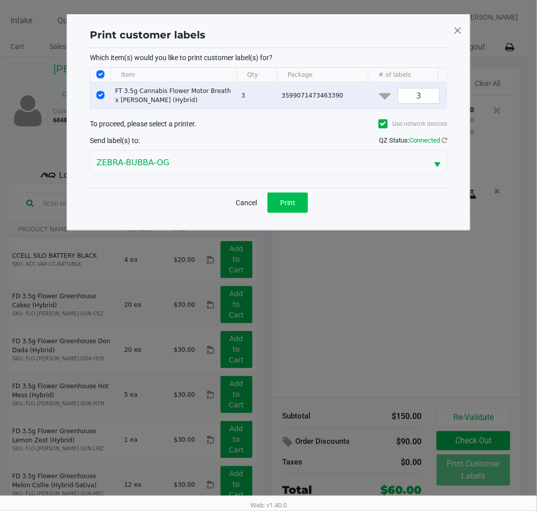
click at [297, 213] on button "Print" at bounding box center [288, 202] width 40 height 20
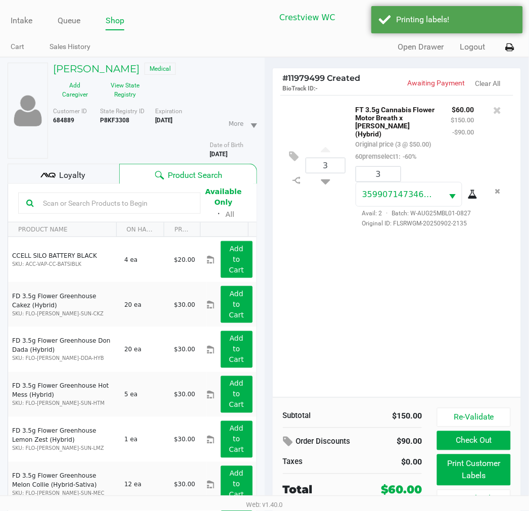
scroll to position [53, 0]
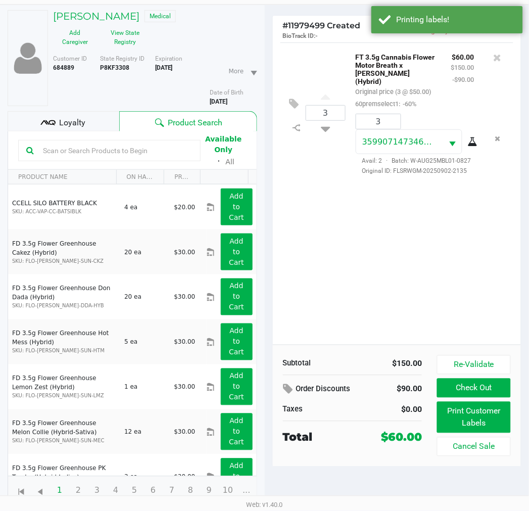
click at [487, 389] on button "Check Out" at bounding box center [473, 387] width 73 height 19
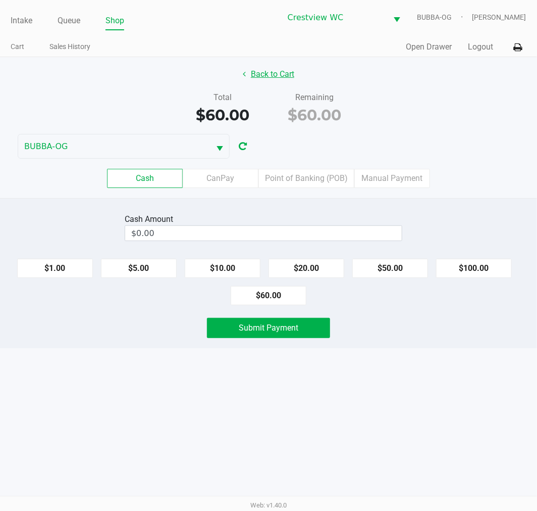
click at [291, 78] on button "Back to Cart" at bounding box center [268, 74] width 65 height 19
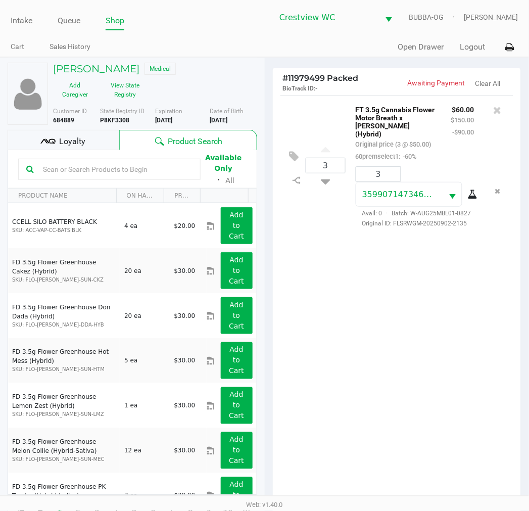
click at [97, 140] on div "Loyalty" at bounding box center [64, 140] width 112 height 20
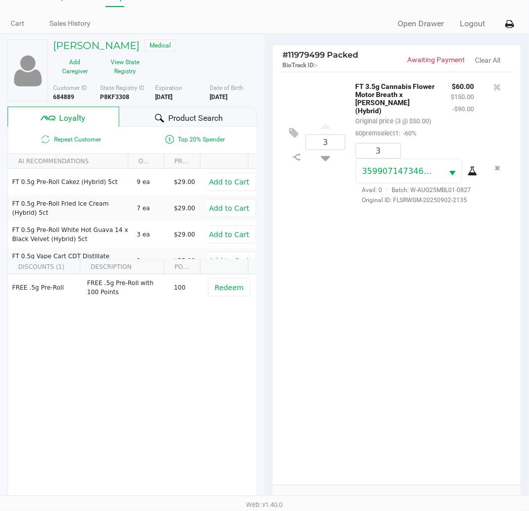
scroll to position [156, 0]
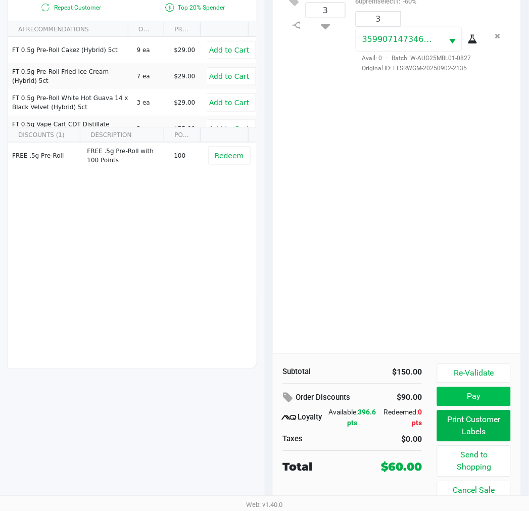
click at [487, 397] on button "Pay" at bounding box center [473, 396] width 73 height 19
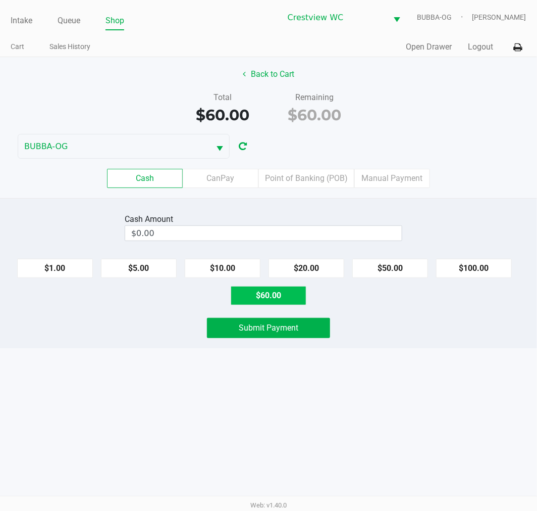
click at [280, 302] on button "$60.00" at bounding box center [269, 295] width 76 height 19
type input "$60.00"
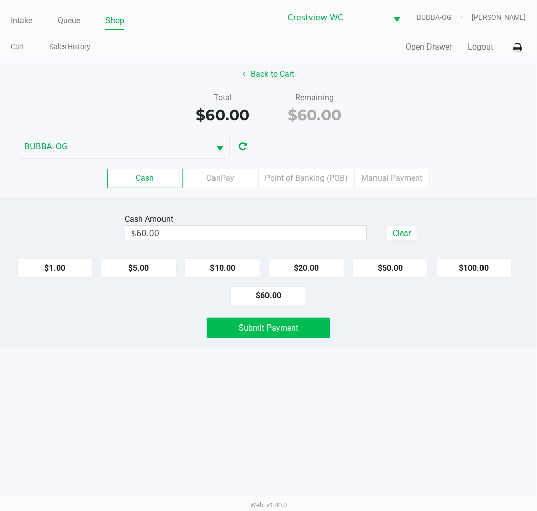
click at [259, 331] on span "Submit Payment" at bounding box center [269, 328] width 60 height 10
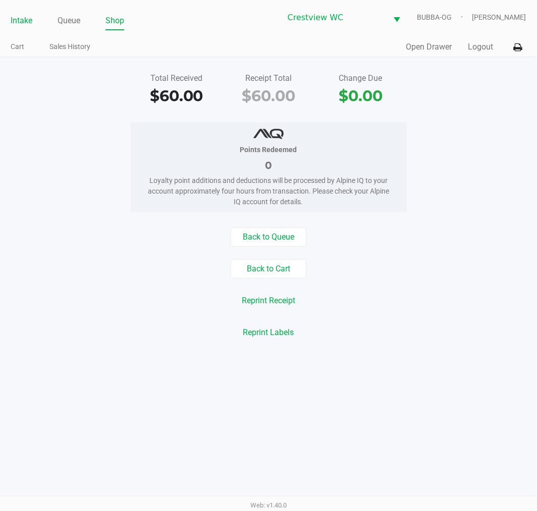
click at [27, 14] on li "Intake" at bounding box center [22, 22] width 22 height 18
click at [27, 15] on link "Intake" at bounding box center [22, 21] width 22 height 14
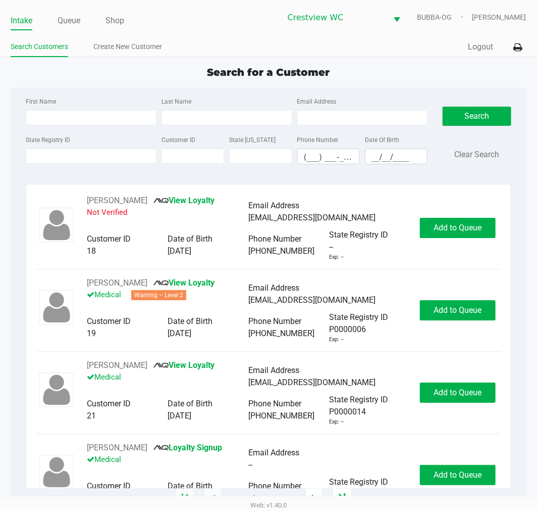
click at [81, 109] on div "First Name" at bounding box center [91, 110] width 136 height 30
click at [81, 119] on input "First Name" at bounding box center [91, 117] width 131 height 15
type input "mich"
type input "ball"
click at [464, 123] on button "Search" at bounding box center [477, 116] width 68 height 19
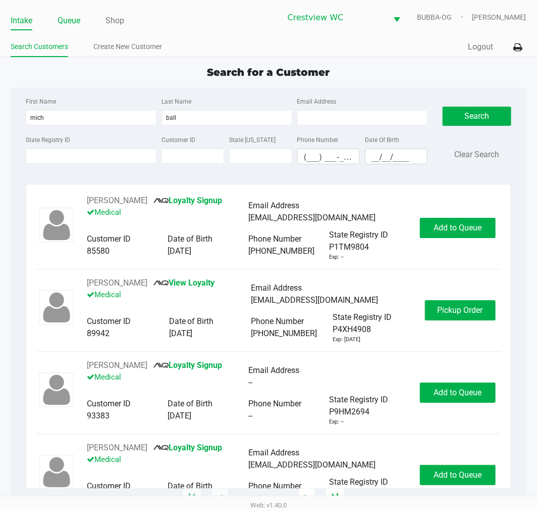
click at [67, 22] on link "Queue" at bounding box center [69, 21] width 23 height 14
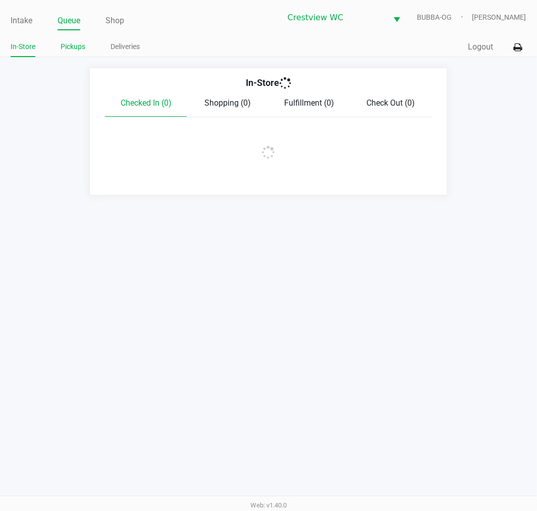
drag, startPoint x: 97, startPoint y: 52, endPoint x: 83, endPoint y: 47, distance: 14.2
click at [87, 47] on ul "In-Store Pickups Deliveries" at bounding box center [140, 47] width 258 height 17
click at [83, 47] on link "Pickups" at bounding box center [73, 46] width 25 height 13
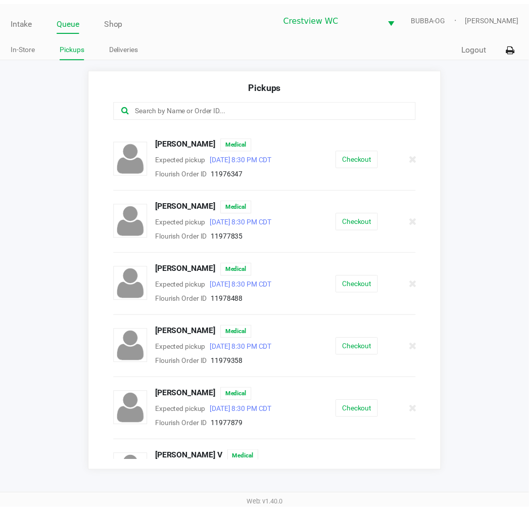
scroll to position [336, 0]
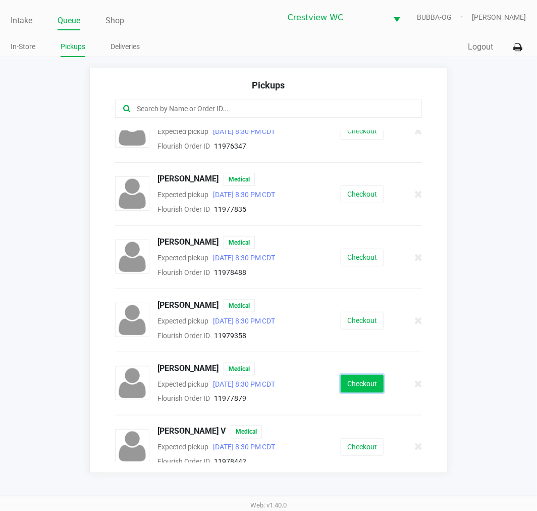
click at [361, 385] on button "Checkout" at bounding box center [362, 384] width 43 height 18
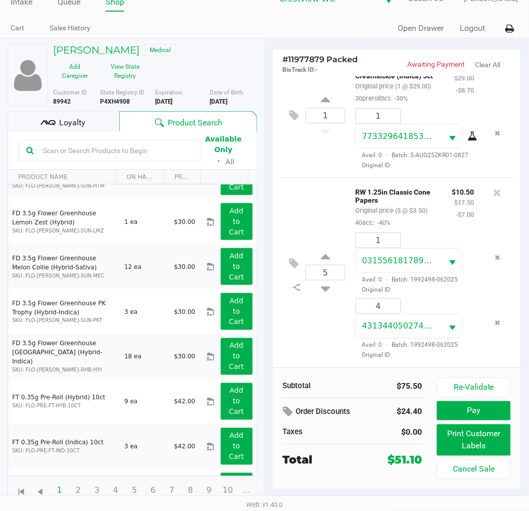
scroll to position [280, 0]
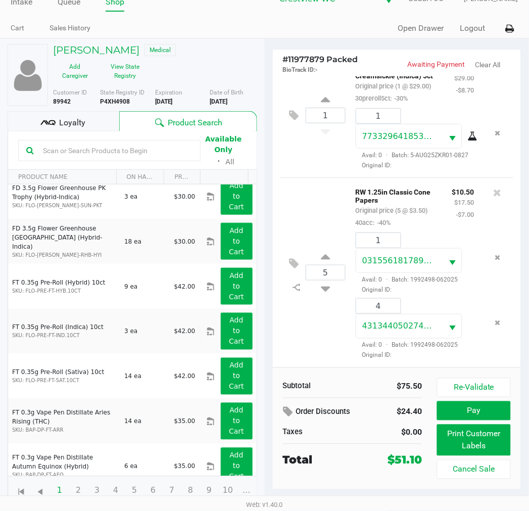
click at [110, 115] on div "Loyalty" at bounding box center [64, 121] width 112 height 20
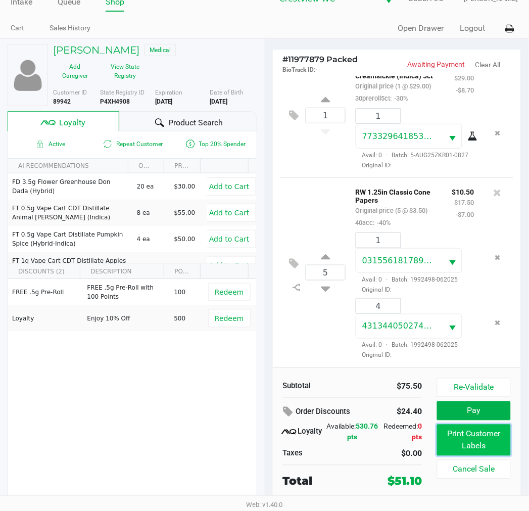
click at [472, 438] on button "Print Customer Labels" at bounding box center [473, 439] width 73 height 31
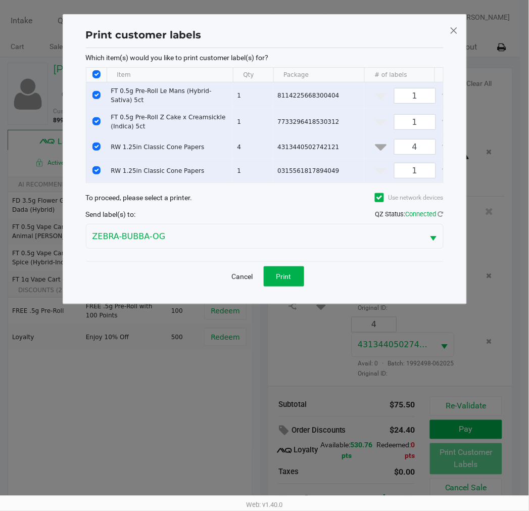
scroll to position [0, 0]
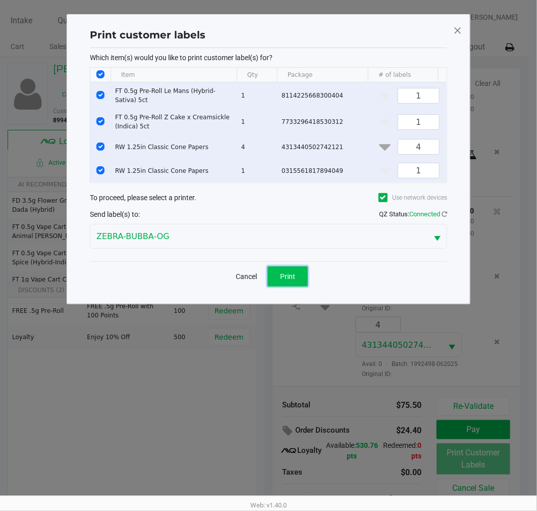
click at [290, 286] on button "Print" at bounding box center [288, 276] width 40 height 20
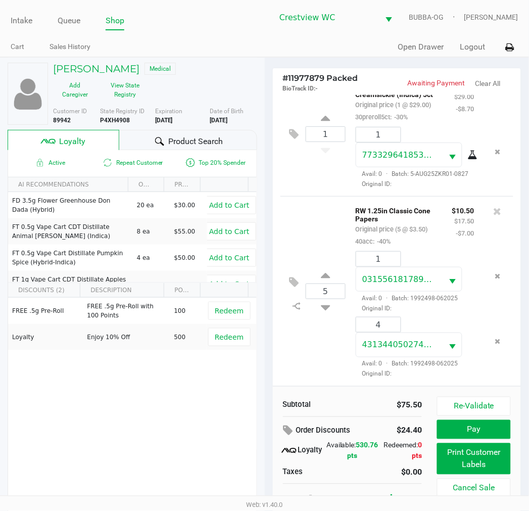
scroll to position [19, 0]
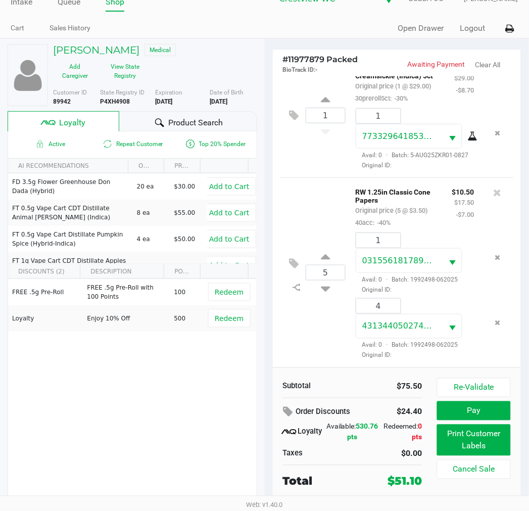
click at [478, 411] on button "Pay" at bounding box center [473, 410] width 73 height 19
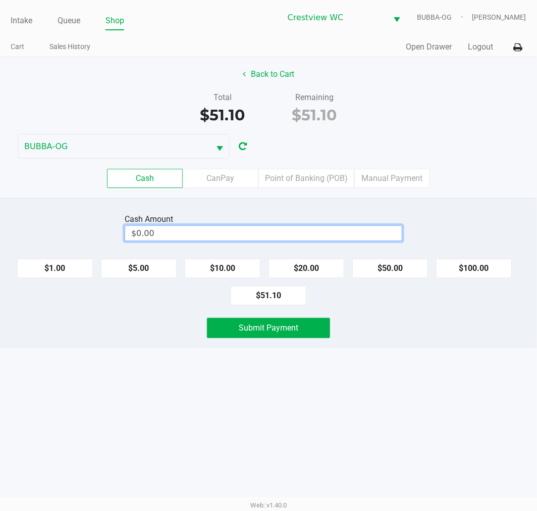
click at [336, 228] on input "$0.00" at bounding box center [263, 233] width 277 height 15
click at [311, 335] on button "Submit Payment" at bounding box center [268, 328] width 123 height 20
type input "$62.00"
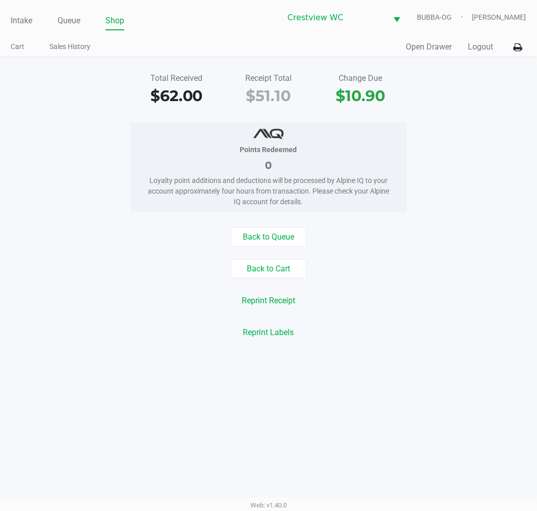
drag, startPoint x: 23, startPoint y: 18, endPoint x: 55, endPoint y: 33, distance: 35.5
click at [24, 18] on link "Intake" at bounding box center [22, 21] width 22 height 14
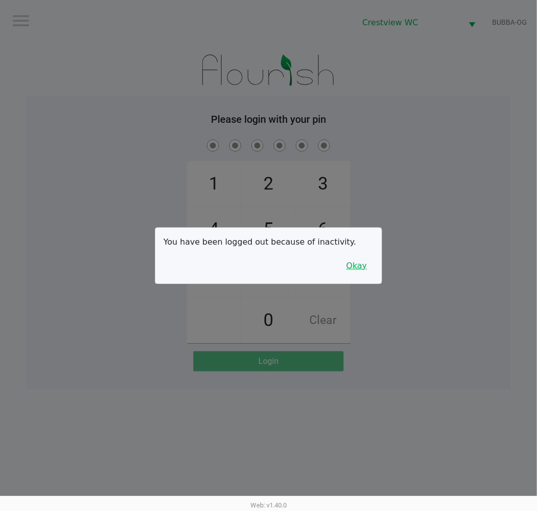
click at [349, 274] on button "Okay" at bounding box center [357, 265] width 34 height 19
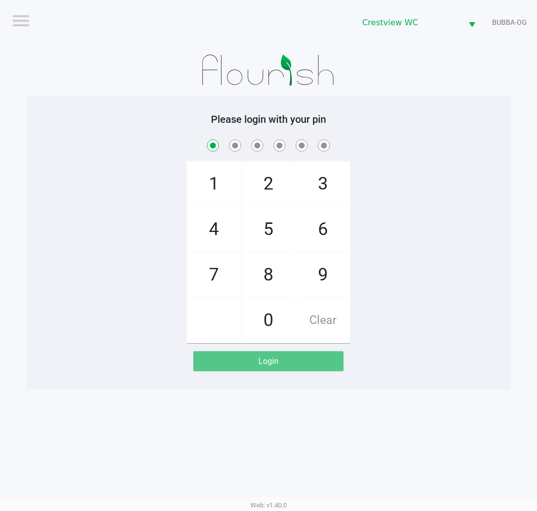
checkbox input "true"
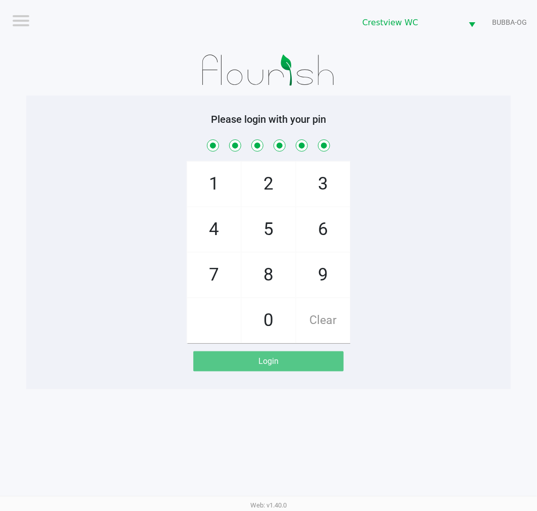
checkbox input "true"
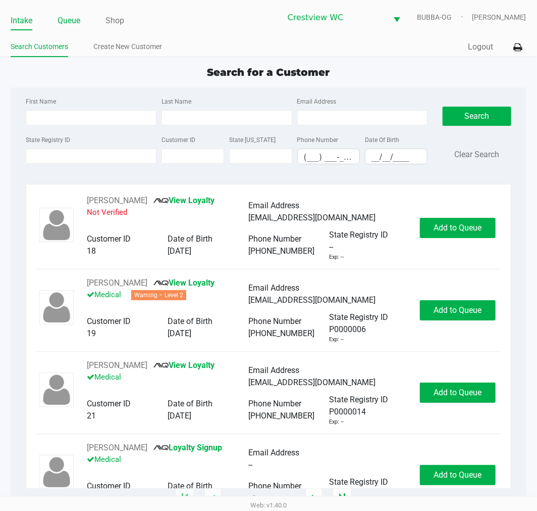
click at [67, 28] on li "Queue" at bounding box center [69, 22] width 23 height 18
drag, startPoint x: 69, startPoint y: 31, endPoint x: 69, endPoint y: 20, distance: 10.6
click at [69, 22] on div "Intake Queue Shop Crestview WC BUBBA-OG Lewis Schilling Search Customers Create…" at bounding box center [268, 28] width 537 height 57
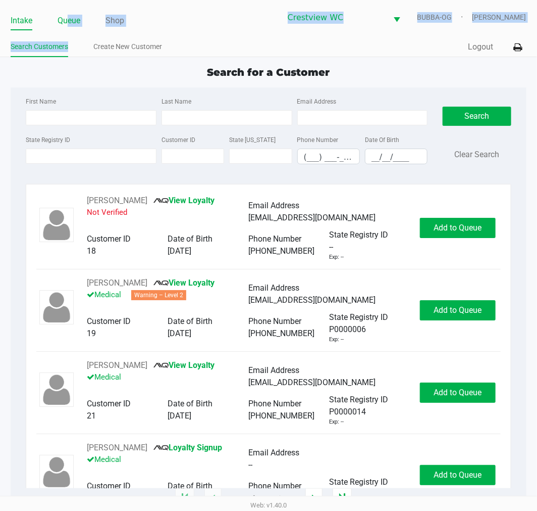
click at [69, 20] on link "Queue" at bounding box center [69, 21] width 23 height 14
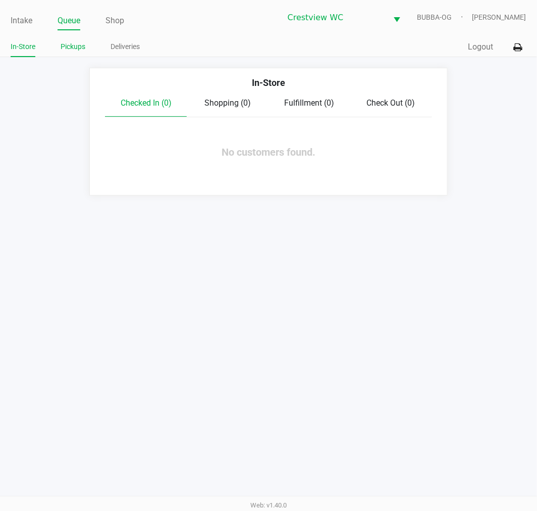
click at [78, 52] on link "Pickups" at bounding box center [73, 46] width 25 height 13
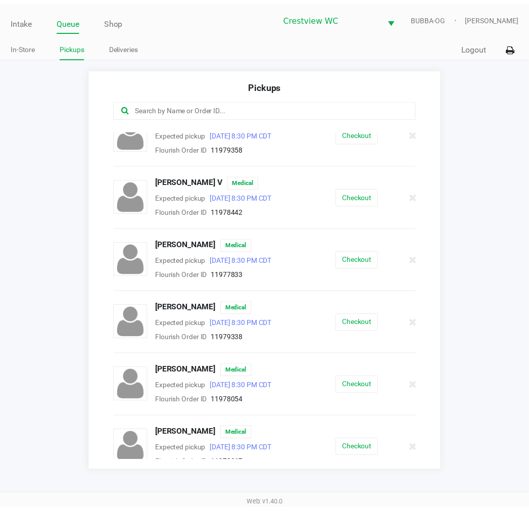
scroll to position [406, 0]
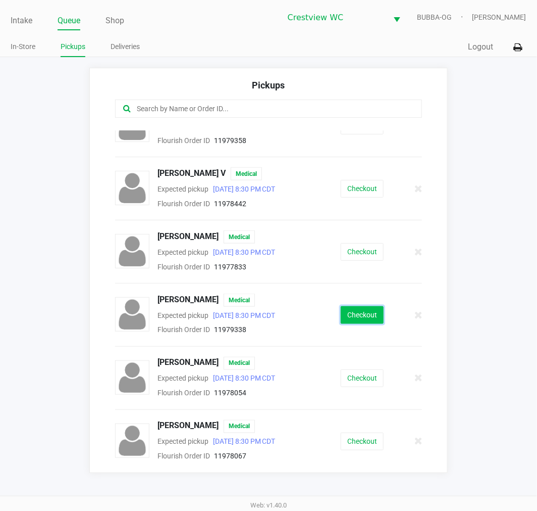
click at [348, 312] on button "Checkout" at bounding box center [362, 315] width 43 height 18
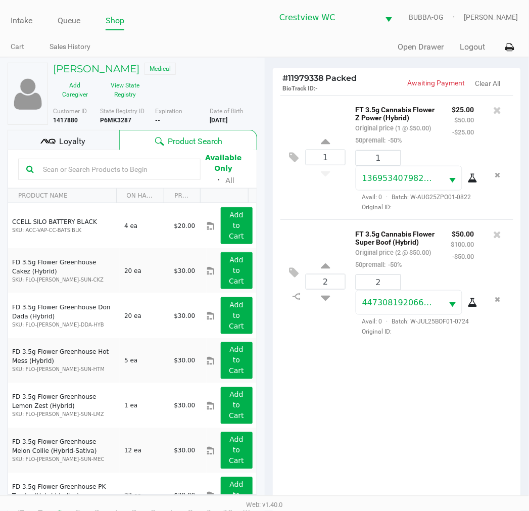
click at [66, 133] on div "Loyalty" at bounding box center [64, 140] width 112 height 20
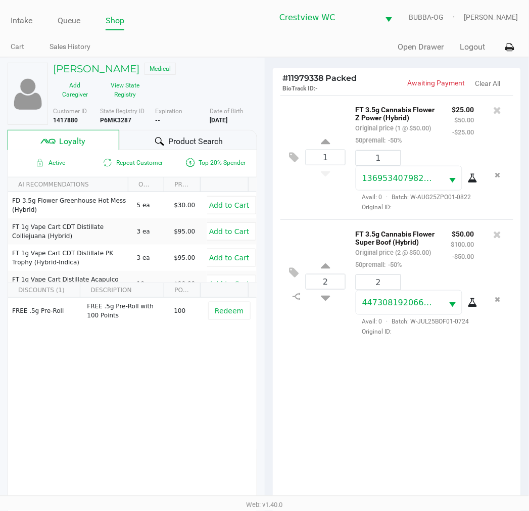
click at [448, 435] on div "1 FT 3.5g Cannabis Flower Z Power (Hybrid) Original price (1 @ $50.00) 50premal…" at bounding box center [397, 301] width 249 height 413
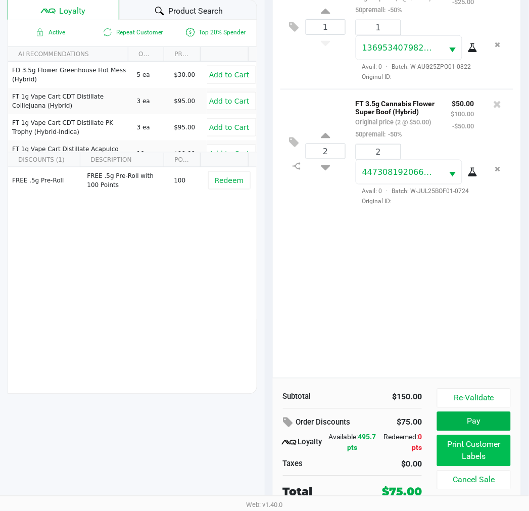
click at [482, 438] on button "Print Customer Labels" at bounding box center [473, 450] width 73 height 31
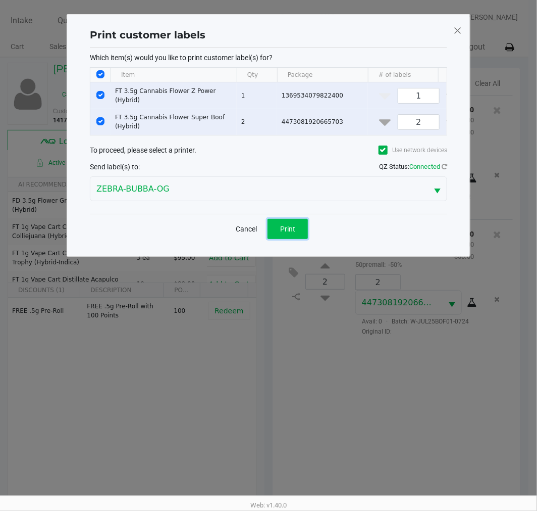
click at [295, 225] on button "Print" at bounding box center [288, 229] width 40 height 20
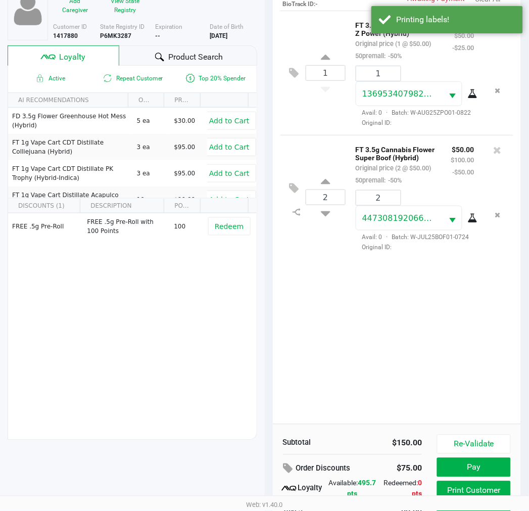
scroll to position [130, 0]
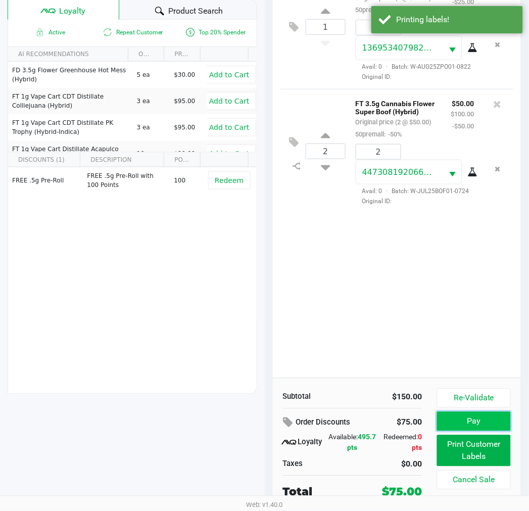
click at [482, 422] on button "Pay" at bounding box center [473, 421] width 73 height 19
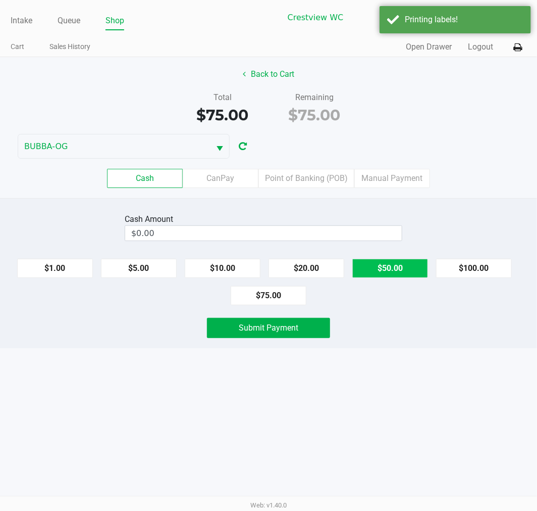
click at [395, 267] on button "$50.00" at bounding box center [391, 268] width 76 height 19
click at [310, 276] on button "$20.00" at bounding box center [307, 268] width 76 height 19
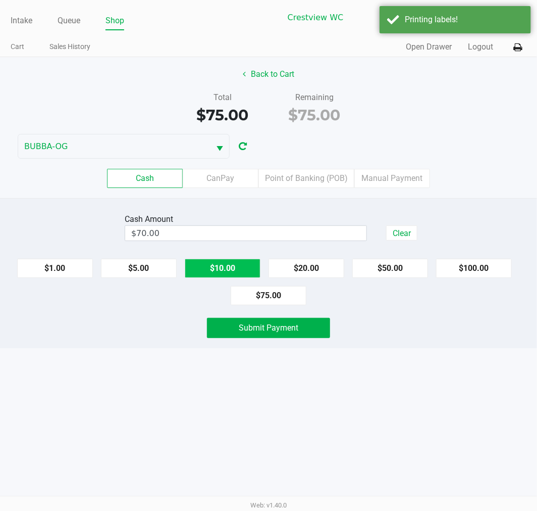
click at [223, 270] on button "$10.00" at bounding box center [223, 268] width 76 height 19
type input "$80.00"
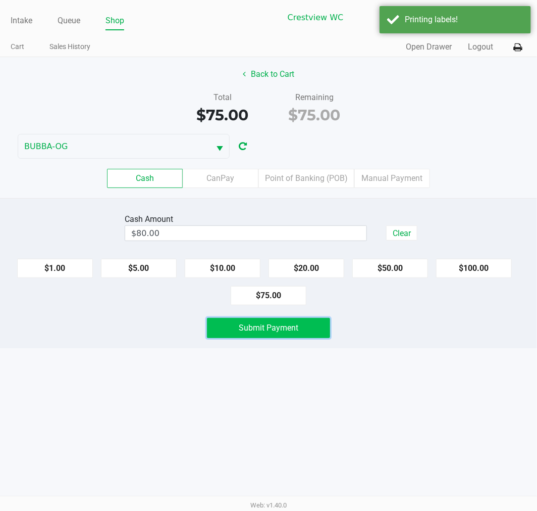
click at [252, 334] on button "Submit Payment" at bounding box center [268, 328] width 123 height 20
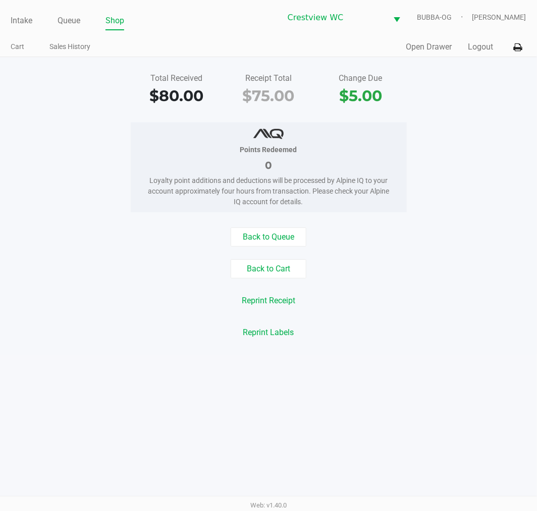
click at [270, 271] on button "Back to Cart" at bounding box center [269, 268] width 76 height 19
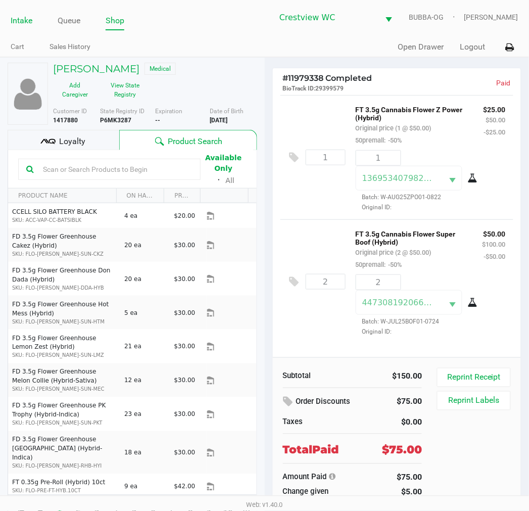
click at [18, 19] on link "Intake" at bounding box center [22, 21] width 22 height 14
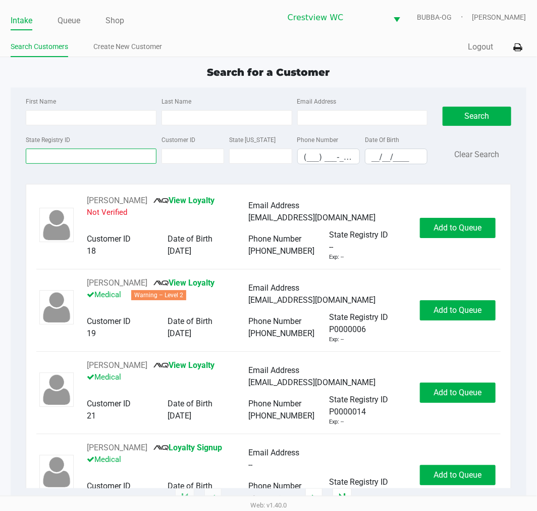
click at [56, 159] on input "State Registry ID" at bounding box center [91, 156] width 131 height 15
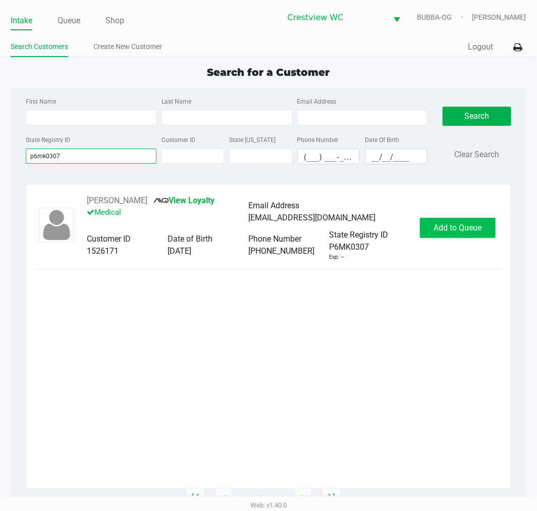
type input "p6mk0307"
click at [456, 238] on button "Add to Queue" at bounding box center [458, 228] width 76 height 20
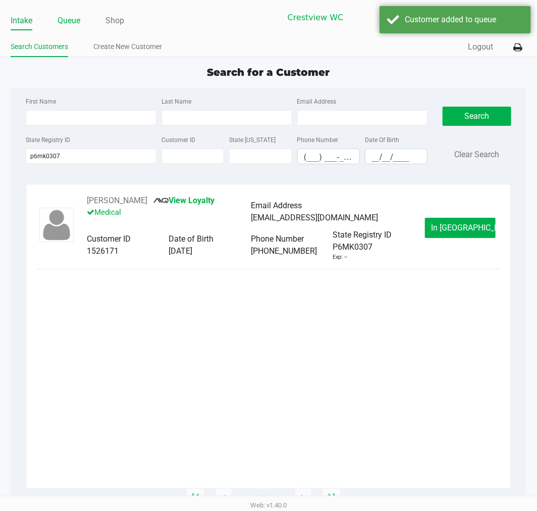
click at [74, 27] on link "Queue" at bounding box center [69, 21] width 23 height 14
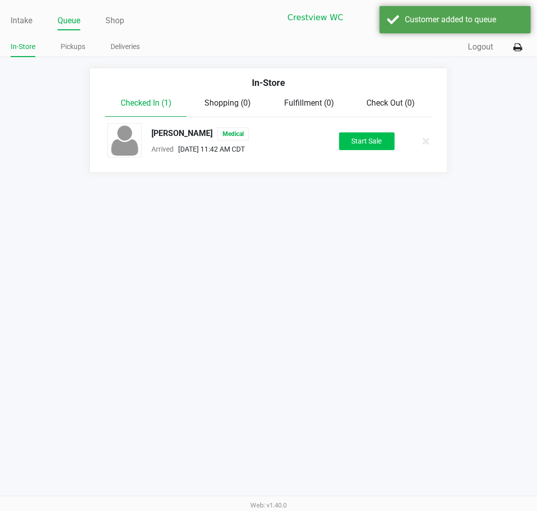
click at [371, 147] on div "ALBERT SAMPSON JR Medical Arrived Sep 20, 2025 11:42 AM CDT Start Sale" at bounding box center [268, 140] width 337 height 35
click at [371, 144] on button "Start Sale" at bounding box center [367, 141] width 56 height 18
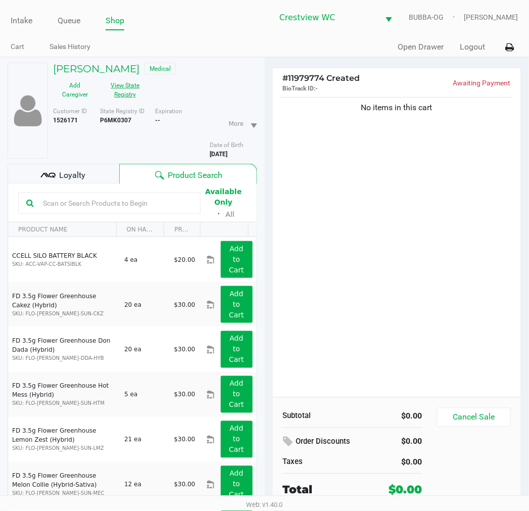
click at [139, 99] on button "View State Registry" at bounding box center [122, 89] width 51 height 25
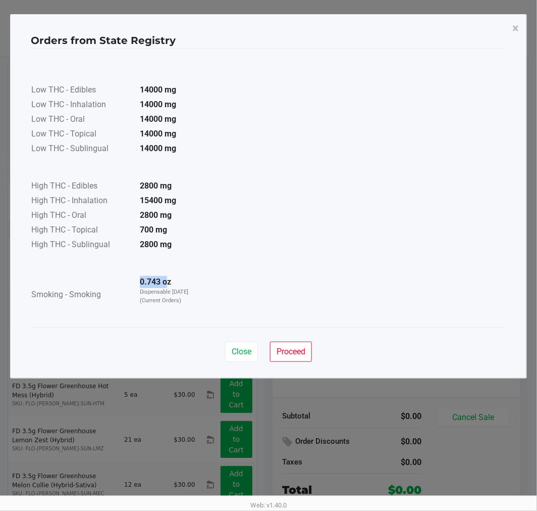
drag, startPoint x: 139, startPoint y: 279, endPoint x: 192, endPoint y: 286, distance: 53.4
click at [192, 286] on td "0.743 oz Dispensable Today (Current Orders)" at bounding box center [167, 294] width 71 height 39
click at [240, 347] on span "Close" at bounding box center [242, 352] width 20 height 10
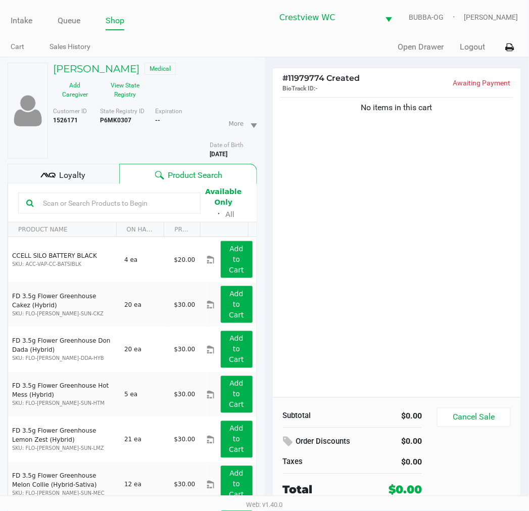
click at [299, 236] on div "No items in this cart" at bounding box center [397, 246] width 249 height 302
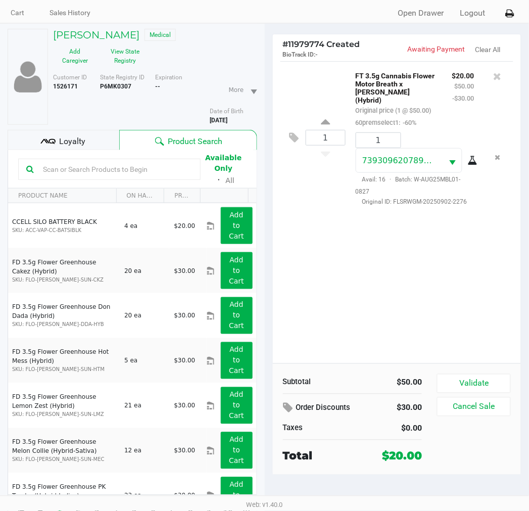
scroll to position [53, 0]
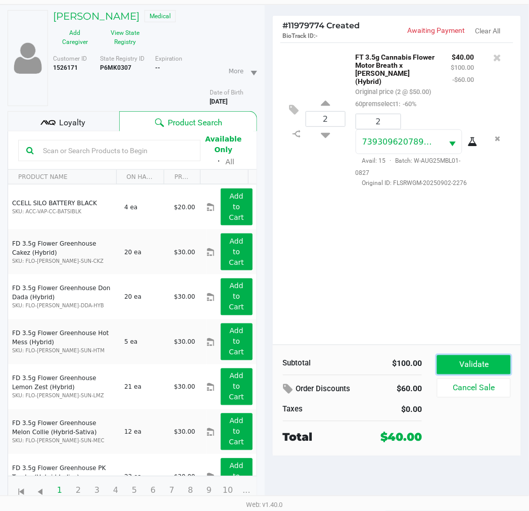
click at [469, 357] on button "Validate" at bounding box center [473, 364] width 73 height 19
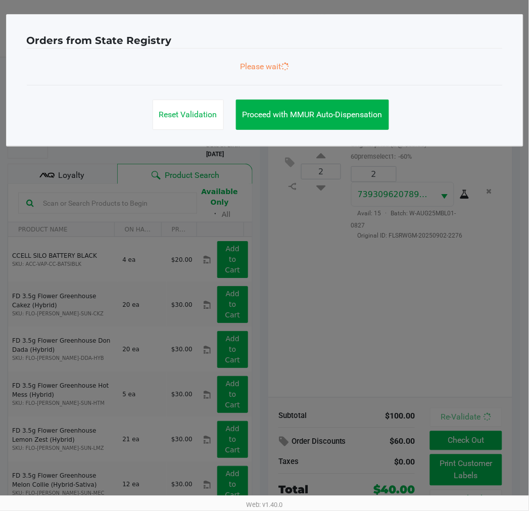
scroll to position [0, 0]
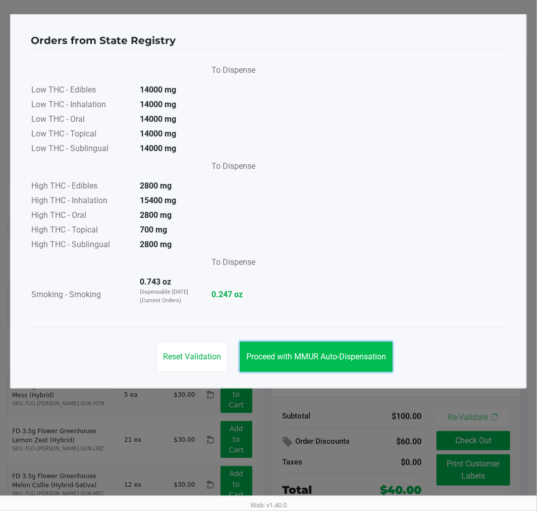
drag, startPoint x: 328, startPoint y: 347, endPoint x: 195, endPoint y: 324, distance: 134.9
click at [328, 349] on button "Proceed with MMUR Auto-Dispensation" at bounding box center [316, 356] width 153 height 30
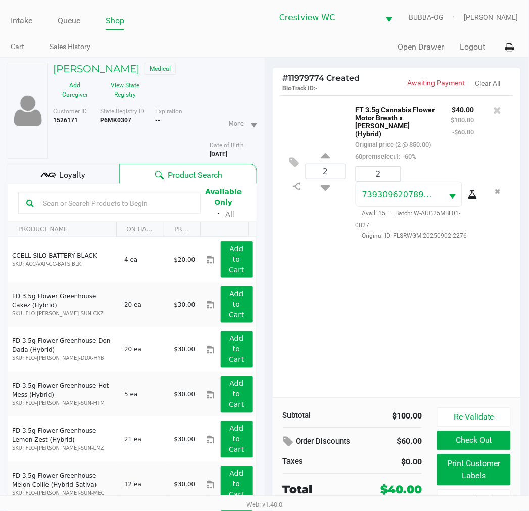
click at [68, 175] on span "Loyalty" at bounding box center [72, 175] width 26 height 12
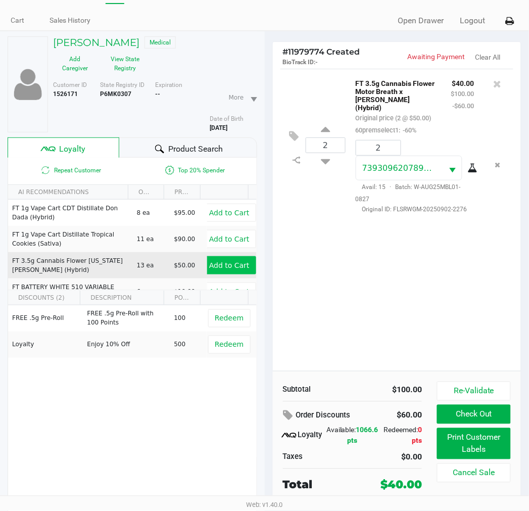
scroll to position [53, 0]
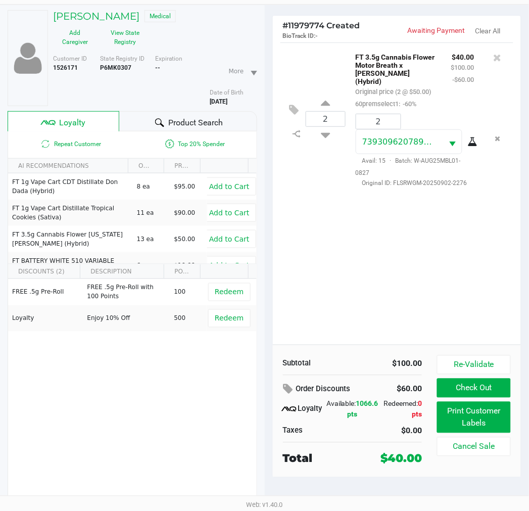
click at [465, 266] on div "2 FT 3.5g Cannabis Flower Motor Breath x Mike Larry (Hybrid) Original price (2 …" at bounding box center [397, 193] width 249 height 302
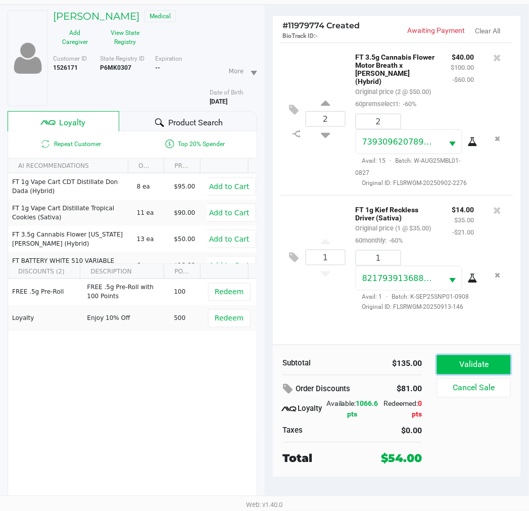
click at [455, 367] on button "Validate" at bounding box center [473, 364] width 73 height 19
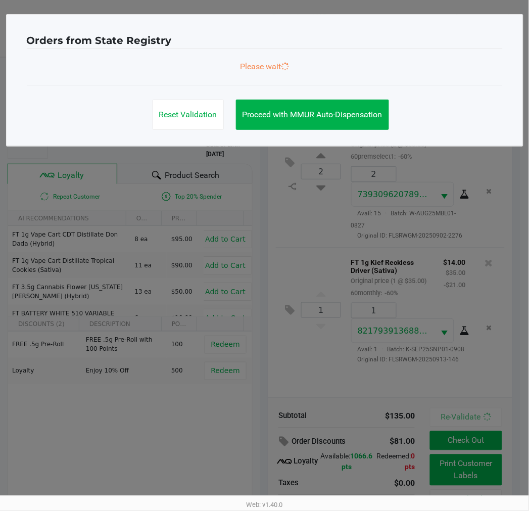
scroll to position [0, 0]
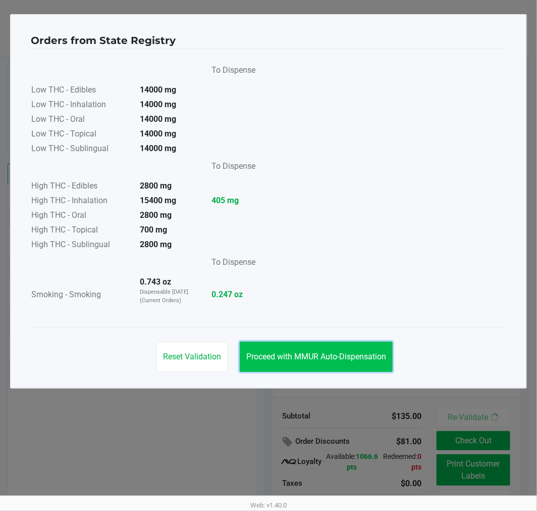
click at [339, 357] on button "Proceed with MMUR Auto-Dispensation" at bounding box center [316, 356] width 153 height 30
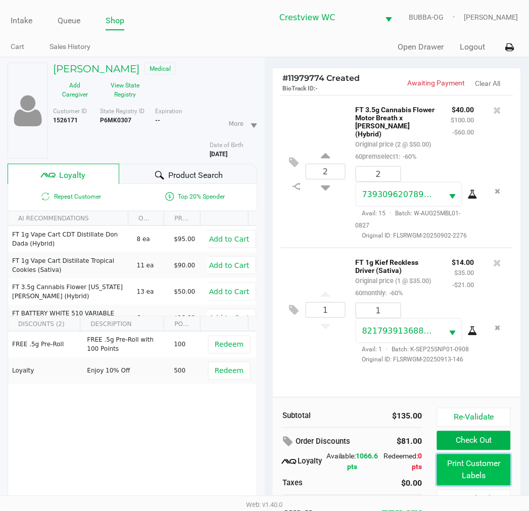
click at [469, 462] on button "Print Customer Labels" at bounding box center [473, 469] width 73 height 31
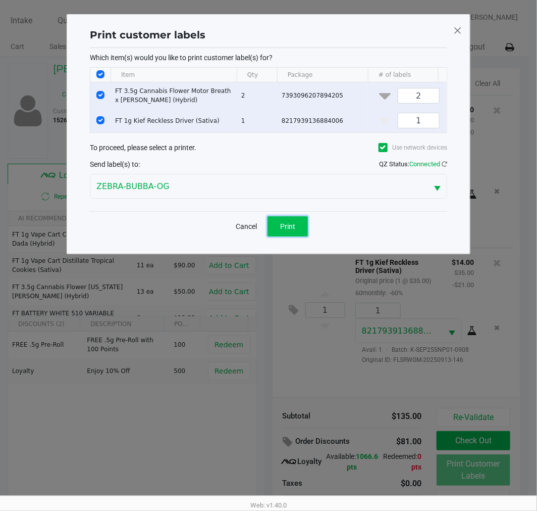
click at [295, 230] on span "Print" at bounding box center [287, 226] width 15 height 8
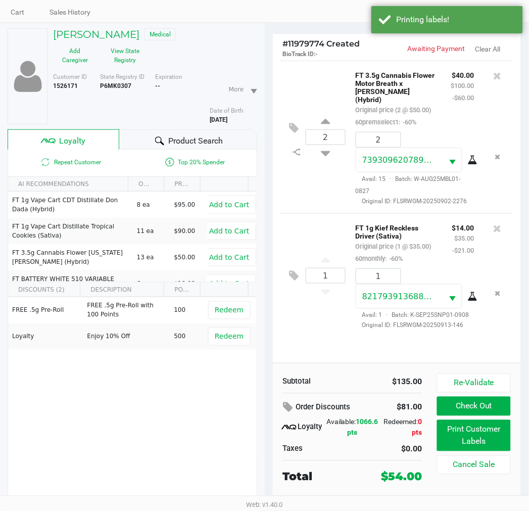
scroll to position [53, 0]
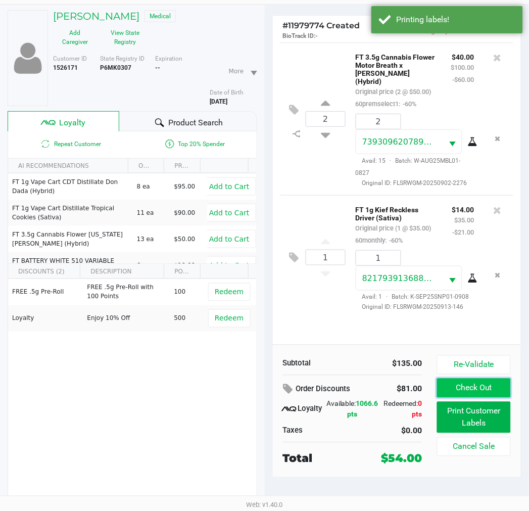
click at [453, 392] on button "Check Out" at bounding box center [473, 387] width 73 height 19
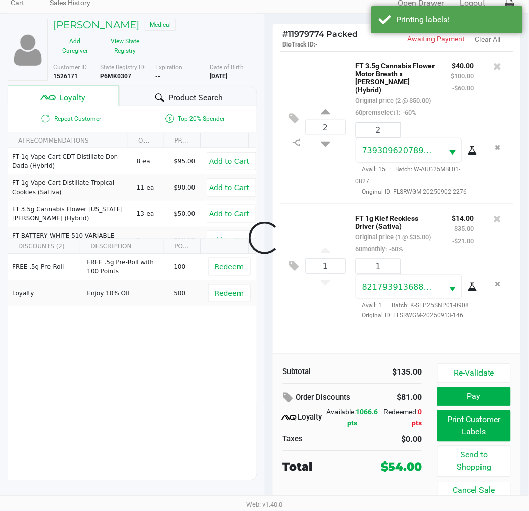
scroll to position [44, 0]
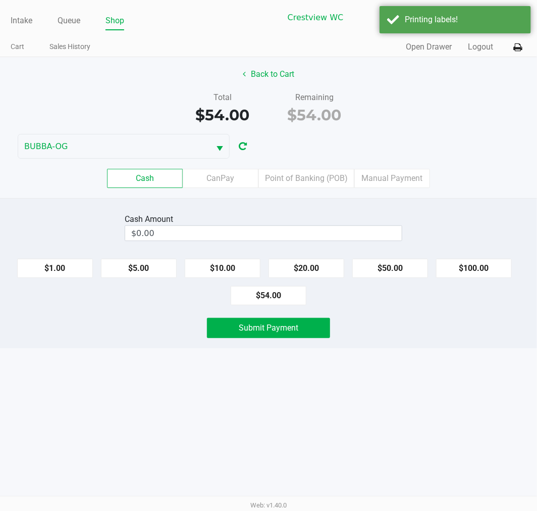
click at [327, 175] on label "Point of Banking (POB)" at bounding box center [307, 178] width 96 height 19
click at [0, 0] on 7 "Point of Banking (POB)" at bounding box center [0, 0] width 0 height 0
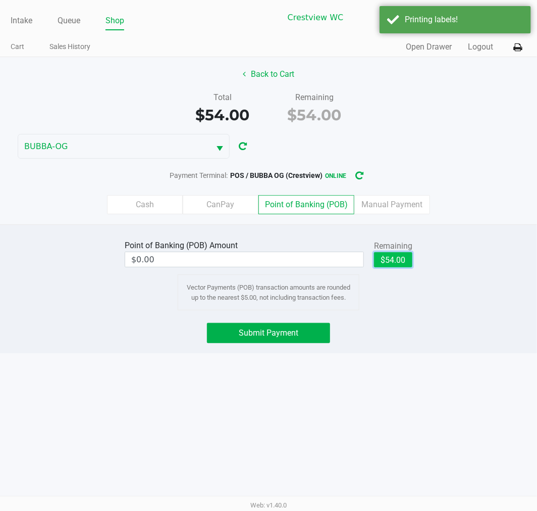
click at [405, 261] on button "$54.00" at bounding box center [393, 259] width 38 height 15
type input "$54.00"
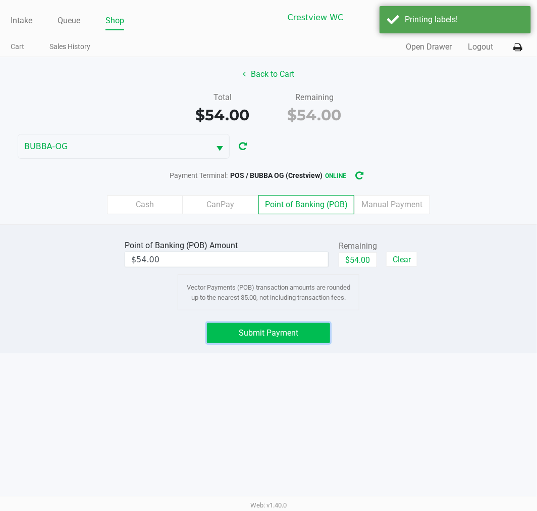
click at [302, 326] on button "Submit Payment" at bounding box center [268, 333] width 123 height 20
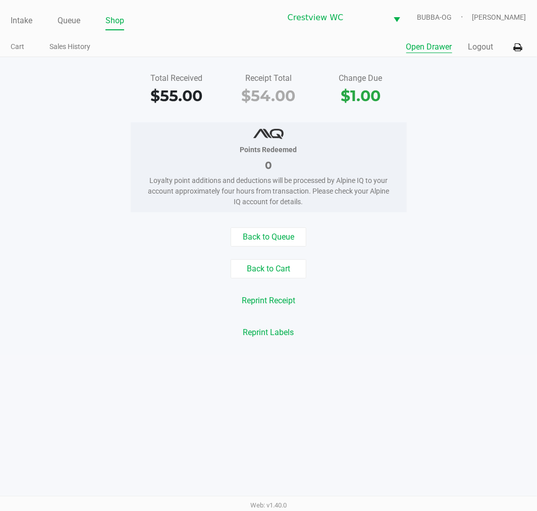
click at [420, 42] on button "Open Drawer" at bounding box center [430, 47] width 46 height 12
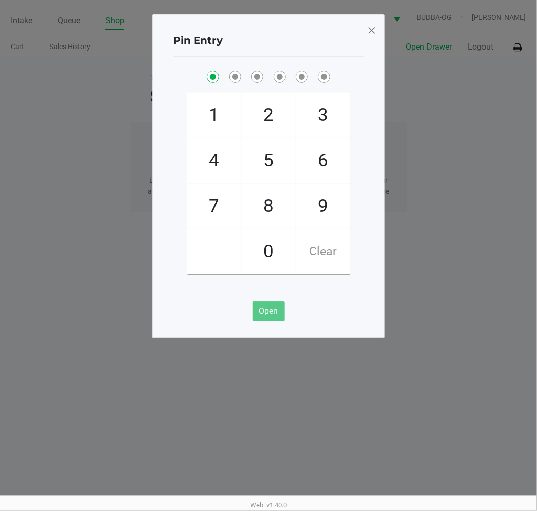
checkbox input "true"
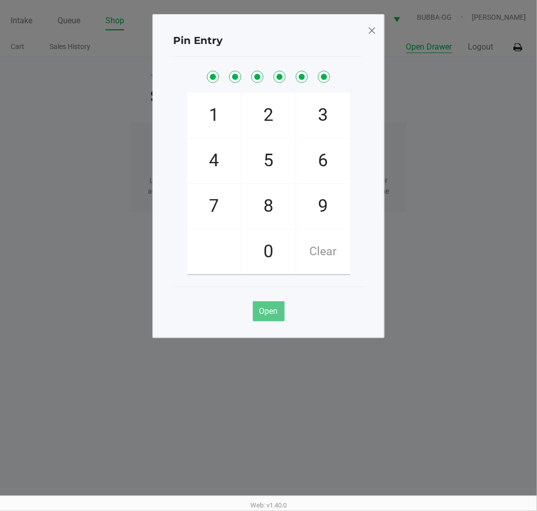
checkbox input "true"
click at [375, 30] on span at bounding box center [372, 30] width 9 height 16
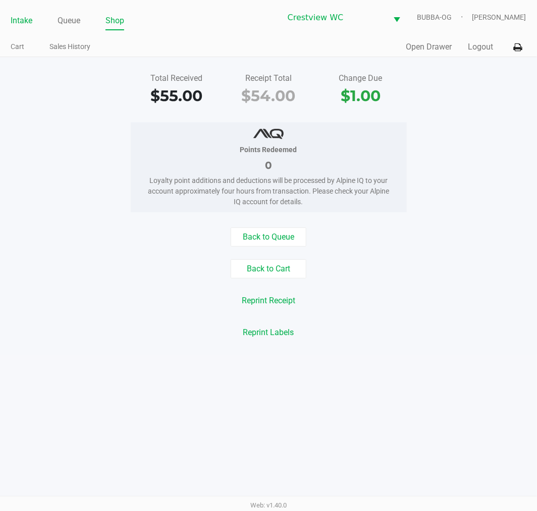
click at [28, 23] on link "Intake" at bounding box center [22, 21] width 22 height 14
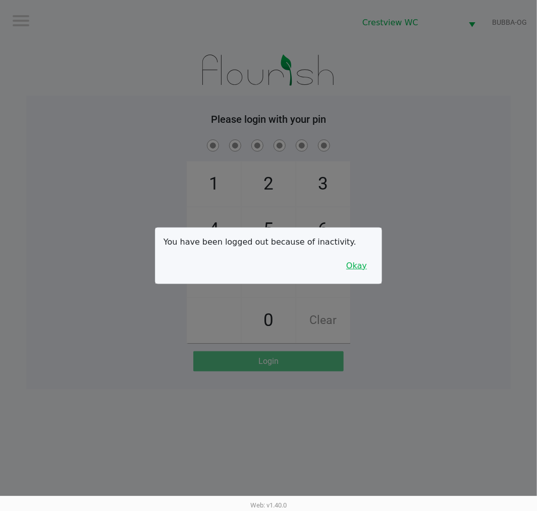
click at [356, 271] on button "Okay" at bounding box center [357, 265] width 34 height 19
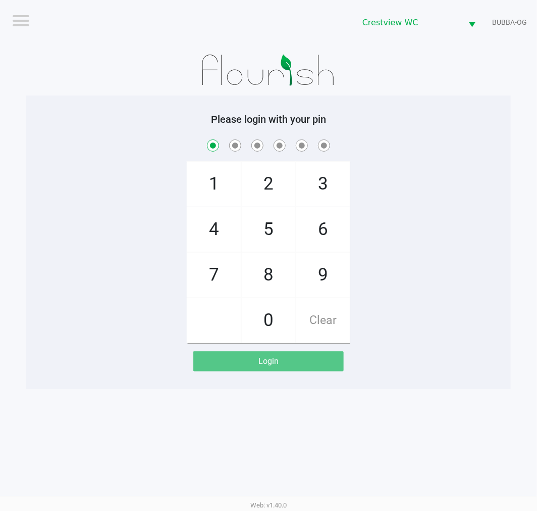
checkbox input "true"
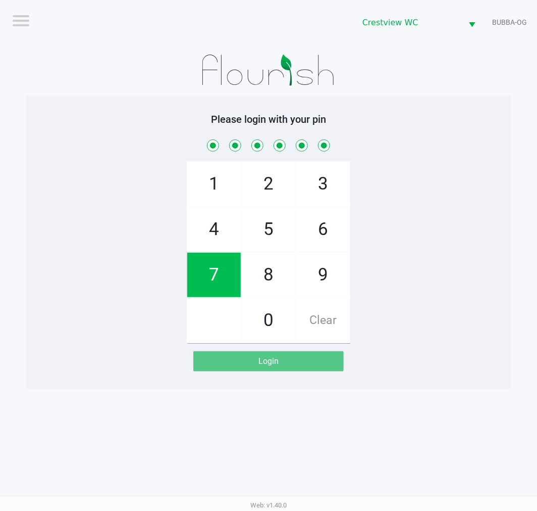
checkbox input "true"
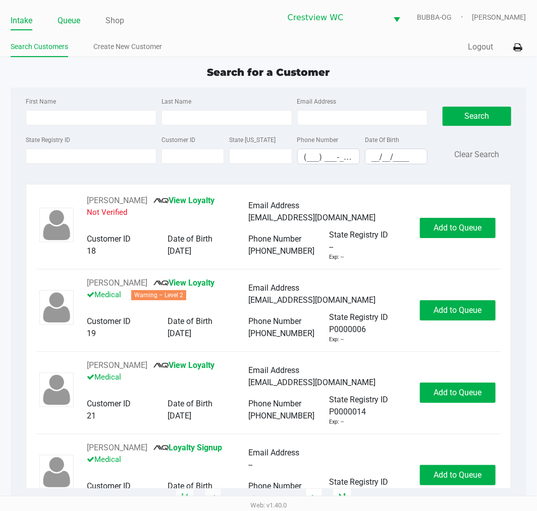
click at [77, 20] on link "Queue" at bounding box center [69, 21] width 23 height 14
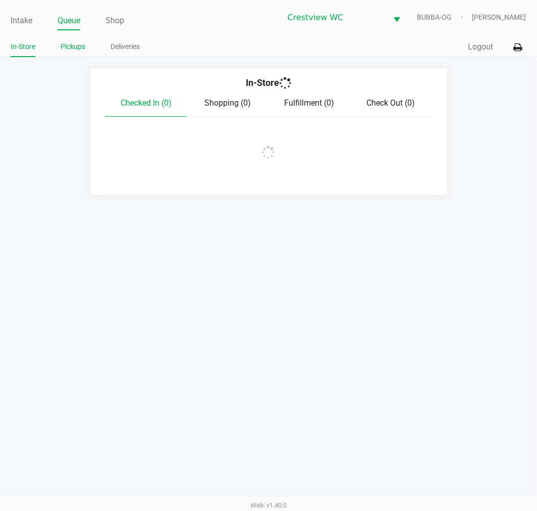
click at [67, 43] on link "Pickups" at bounding box center [73, 46] width 25 height 13
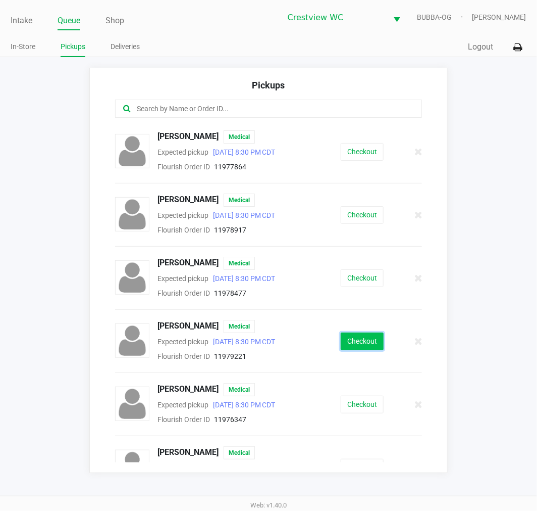
click at [359, 343] on button "Checkout" at bounding box center [362, 341] width 43 height 18
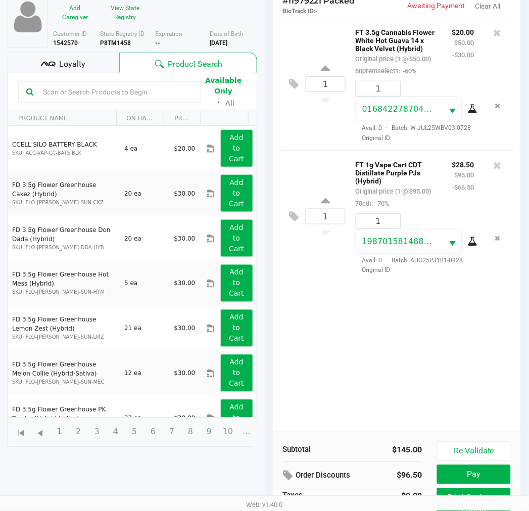
scroll to position [120, 0]
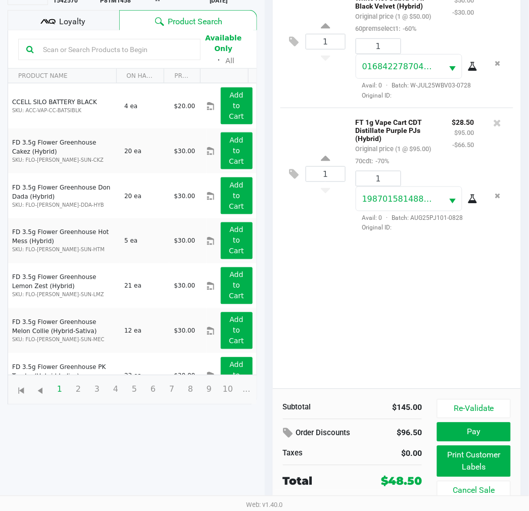
click at [486, 458] on button "Print Customer Labels" at bounding box center [473, 461] width 73 height 31
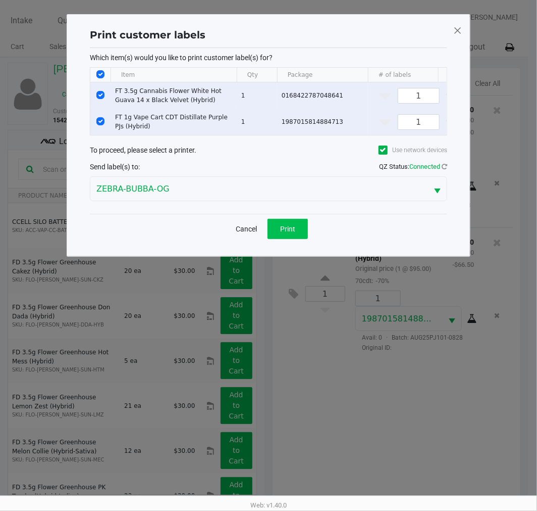
click at [281, 229] on button "Print" at bounding box center [288, 229] width 40 height 20
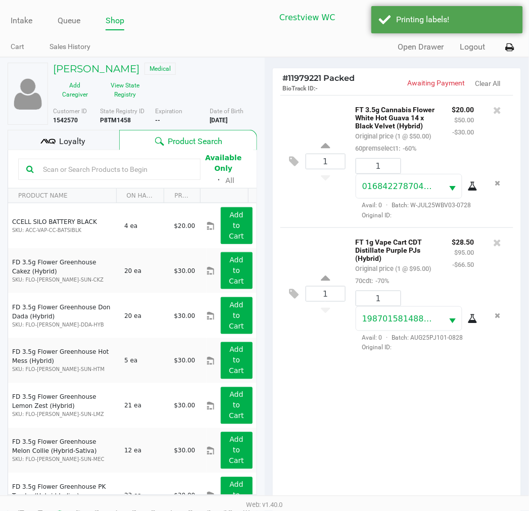
scroll to position [120, 0]
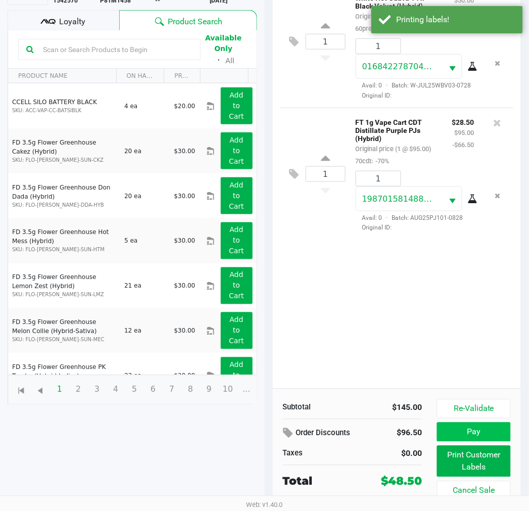
click at [483, 431] on button "Pay" at bounding box center [473, 431] width 73 height 19
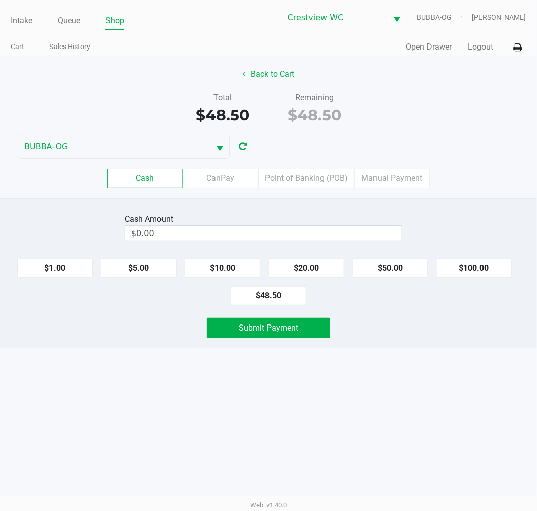
click at [305, 177] on label "Point of Banking (POB)" at bounding box center [307, 178] width 96 height 19
click at [0, 0] on 7 "Point of Banking (POB)" at bounding box center [0, 0] width 0 height 0
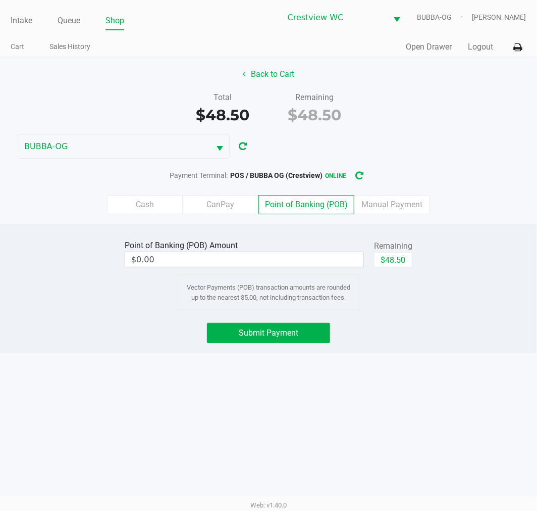
click at [431, 266] on div "Point of Banking (POB) Amount $0.00 Remaining $48.50 Vector Payments (POB) tran…" at bounding box center [268, 273] width 553 height 73
click at [392, 266] on button "$48.50" at bounding box center [393, 259] width 38 height 15
type input "$48.50"
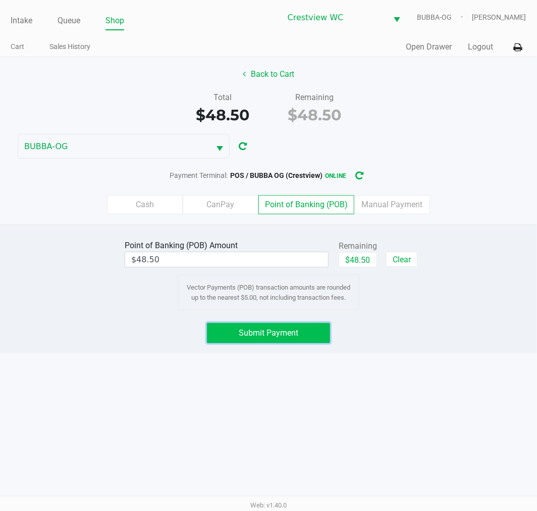
click at [299, 326] on button "Submit Payment" at bounding box center [268, 333] width 123 height 20
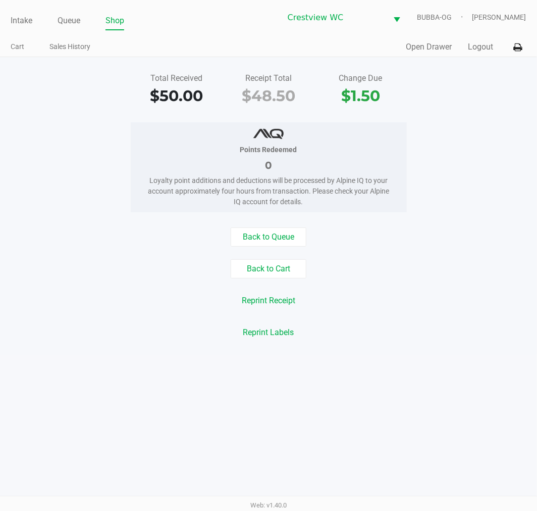
click at [431, 48] on button "Open Drawer" at bounding box center [430, 47] width 46 height 12
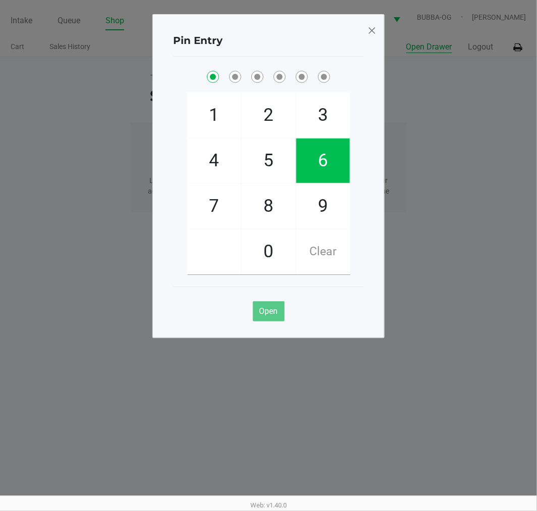
checkbox input "true"
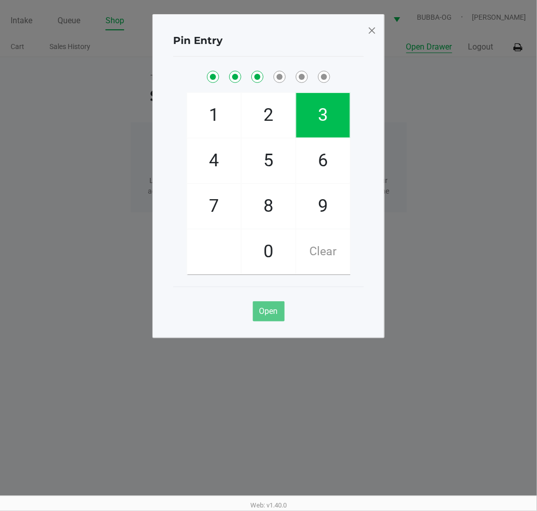
checkbox input "true"
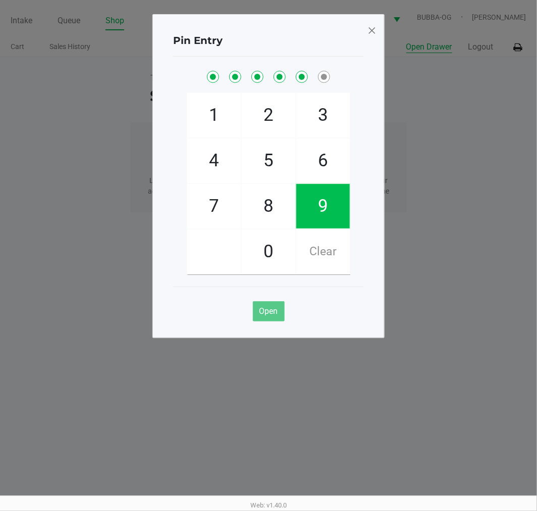
checkbox input "true"
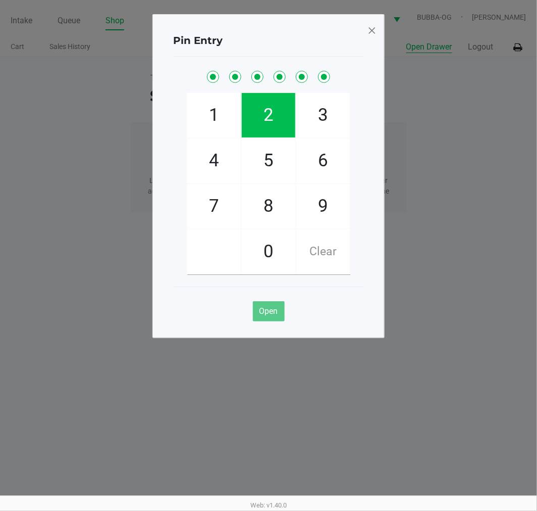
checkbox input "true"
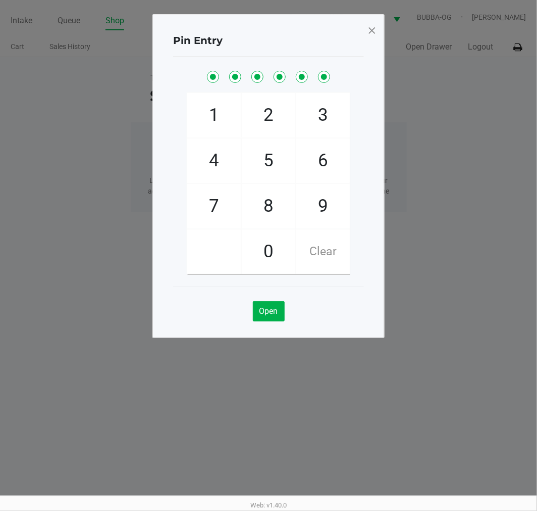
click at [377, 33] on div "Pin Entry 1 4 7 2 5 8 0 3 6 9 Clear Open" at bounding box center [269, 176] width 232 height 324
click at [375, 33] on span at bounding box center [372, 30] width 9 height 16
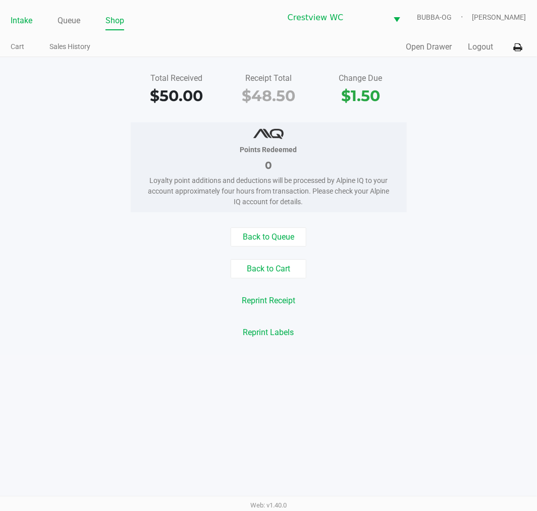
click at [14, 26] on link "Intake" at bounding box center [22, 21] width 22 height 14
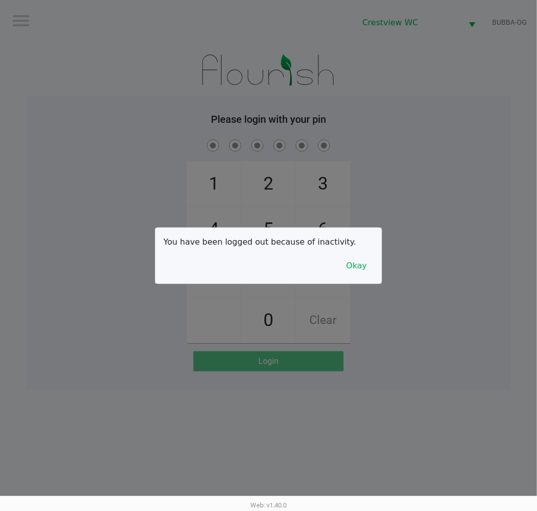
click at [376, 245] on div "You have been logged out because of inactivity. Okay" at bounding box center [269, 256] width 226 height 56
click at [362, 266] on button "Okay" at bounding box center [357, 265] width 34 height 19
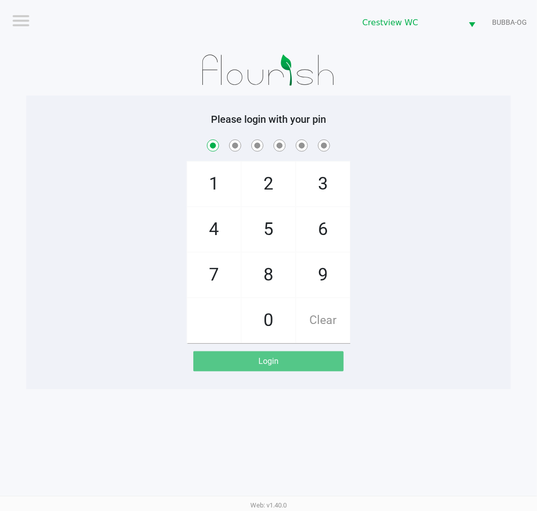
checkbox input "true"
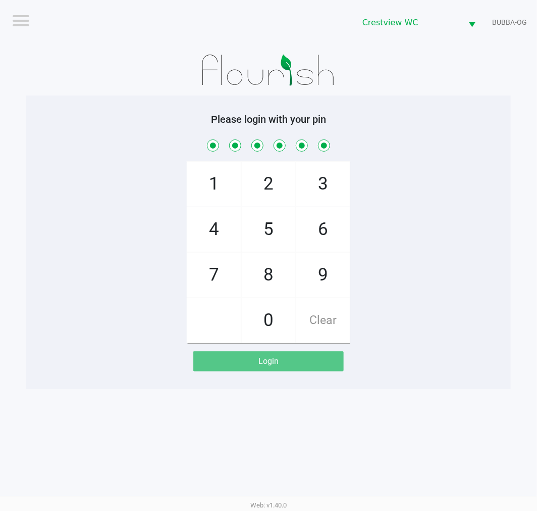
checkbox input "true"
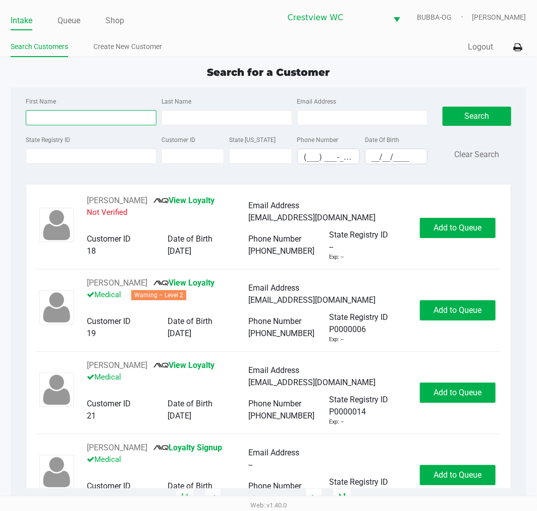
click at [83, 120] on input "First Name" at bounding box center [91, 117] width 131 height 15
type input "laur"
type input "scan"
click at [386, 180] on div "First Name laur Last Name scan Email Address State Registry ID Customer ID Stat…" at bounding box center [268, 133] width 501 height 92
click at [382, 160] on input "__/__/____" at bounding box center [397, 157] width 62 height 16
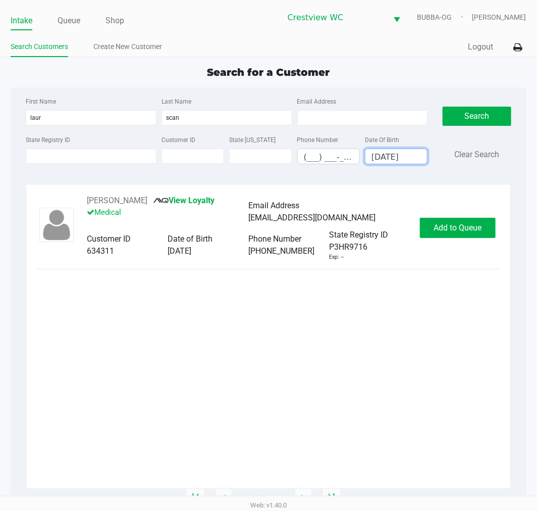
type input "06/01/1990"
drag, startPoint x: 407, startPoint y: 220, endPoint x: 413, endPoint y: 222, distance: 6.6
click at [410, 220] on div "lscandrett4@gmail.com" at bounding box center [330, 218] width 162 height 12
drag, startPoint x: 413, startPoint y: 222, endPoint x: 418, endPoint y: 223, distance: 5.6
click at [418, 223] on div "LAUREN SCANDRETT View Loyalty Medical Email Address lscandrett4@gmail.com Custo…" at bounding box center [248, 227] width 343 height 67
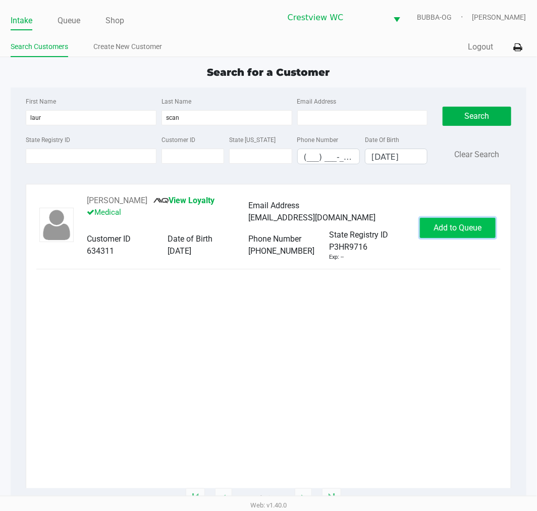
click at [425, 224] on button "Add to Queue" at bounding box center [458, 228] width 76 height 20
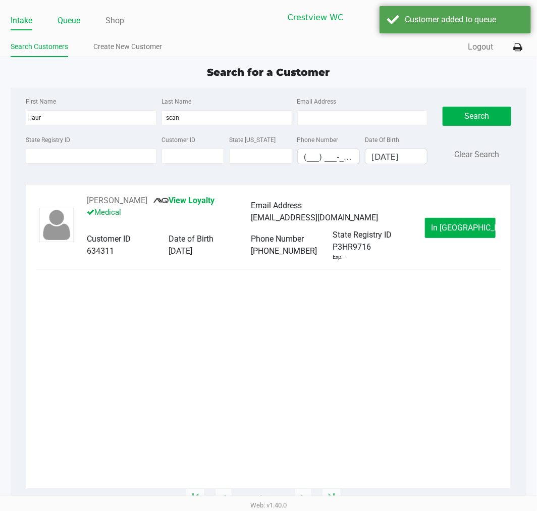
click at [72, 23] on link "Queue" at bounding box center [69, 21] width 23 height 14
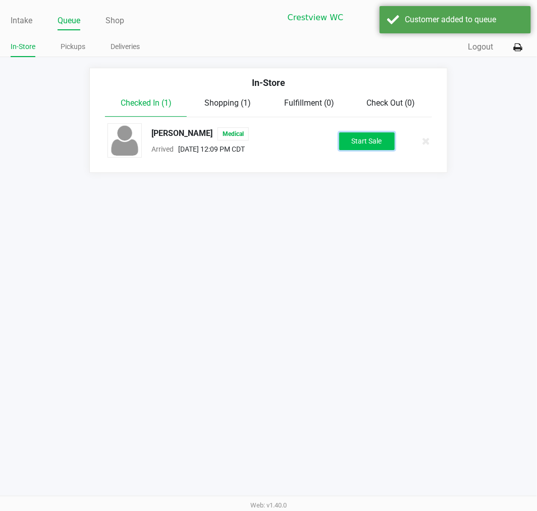
drag, startPoint x: 353, startPoint y: 135, endPoint x: 349, endPoint y: 141, distance: 7.0
click at [352, 134] on button "Start Sale" at bounding box center [367, 141] width 56 height 18
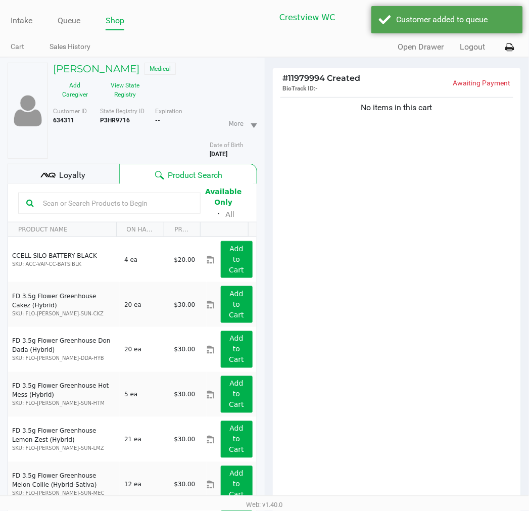
click at [405, 130] on div "No items in this cart" at bounding box center [397, 301] width 249 height 413
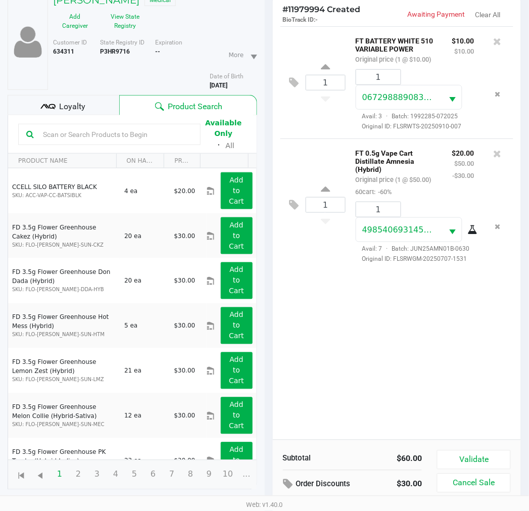
scroll to position [110, 0]
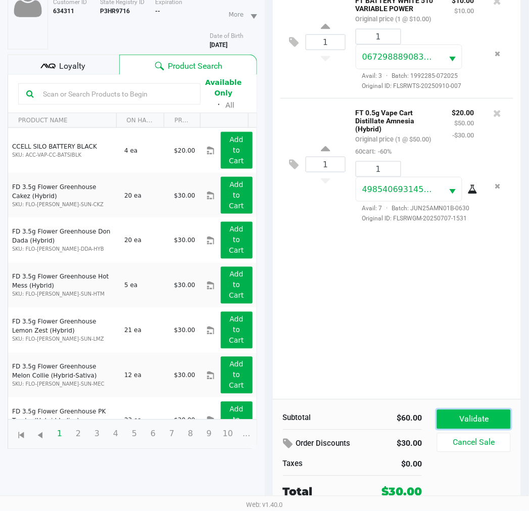
click at [505, 422] on button "Validate" at bounding box center [473, 419] width 73 height 19
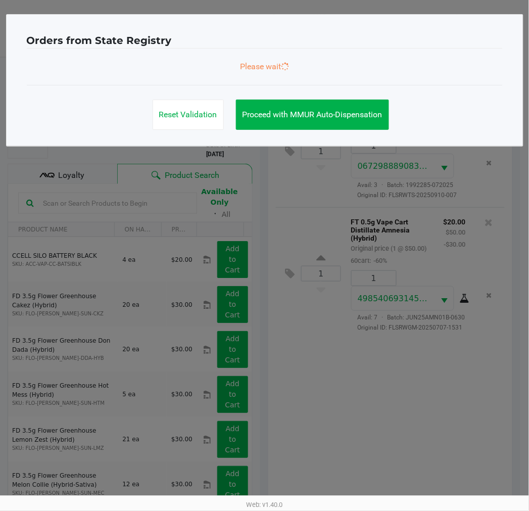
scroll to position [0, 0]
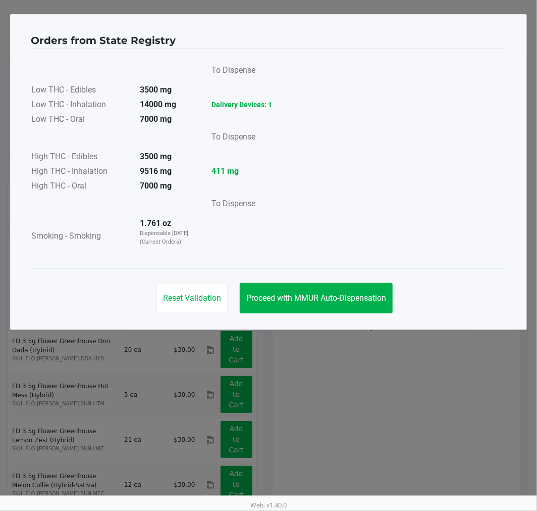
drag, startPoint x: 352, startPoint y: 314, endPoint x: 355, endPoint y: 301, distance: 13.1
click at [352, 310] on div "Reset Validation Proceed with MMUR Auto-Dispensation" at bounding box center [269, 293] width 476 height 51
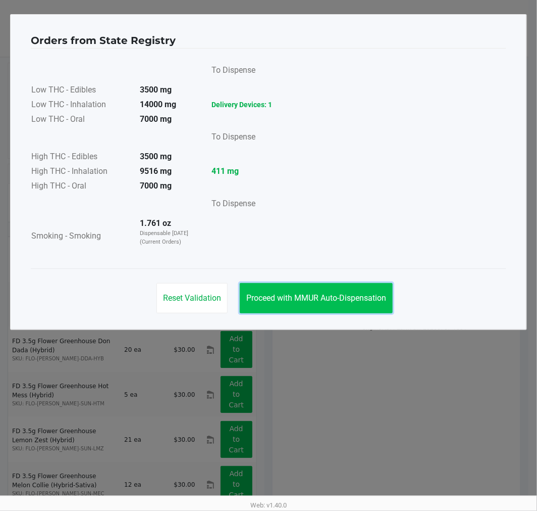
click at [355, 301] on span "Proceed with MMUR Auto-Dispensation" at bounding box center [317, 298] width 140 height 10
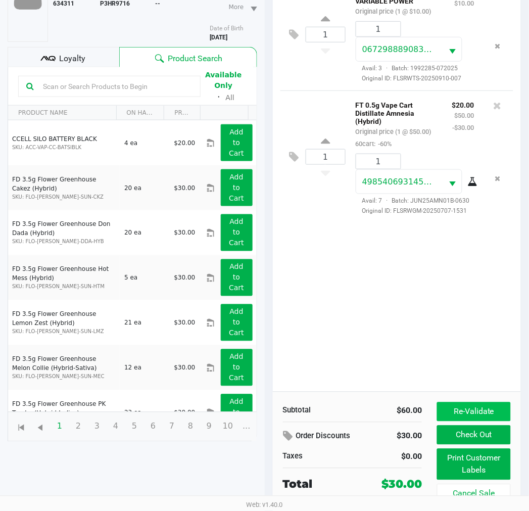
scroll to position [120, 0]
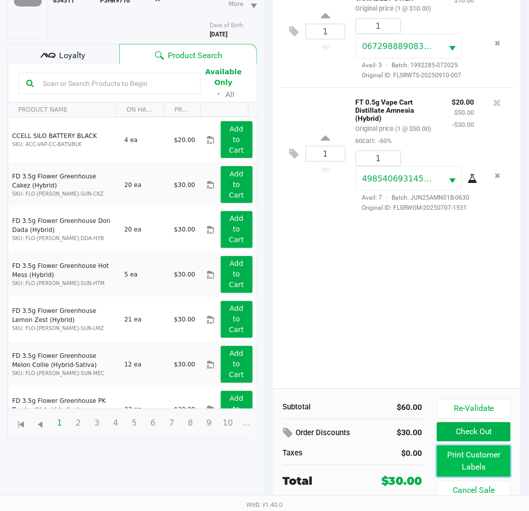
click at [463, 461] on button "Print Customer Labels" at bounding box center [473, 461] width 73 height 31
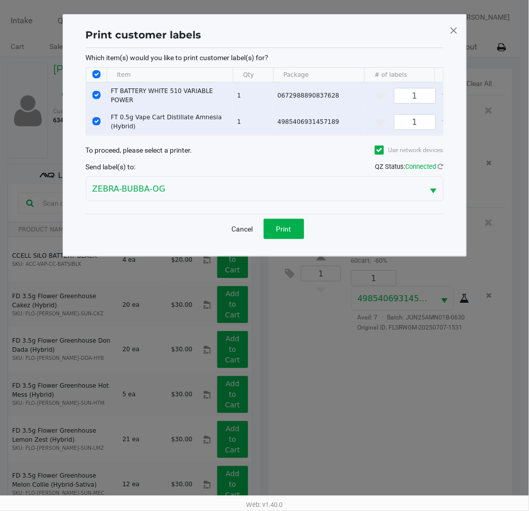
scroll to position [0, 0]
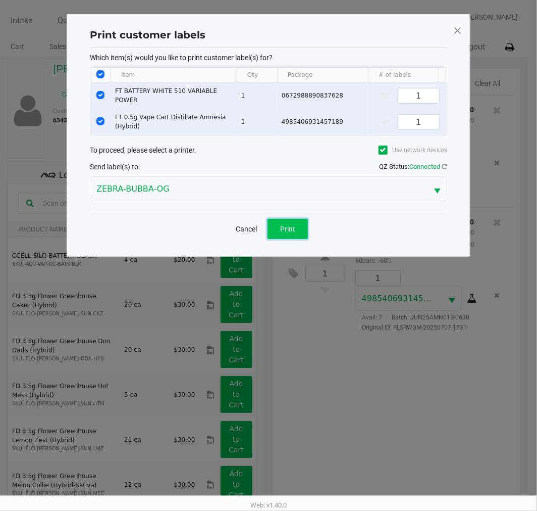
click at [307, 236] on button "Print" at bounding box center [288, 229] width 40 height 20
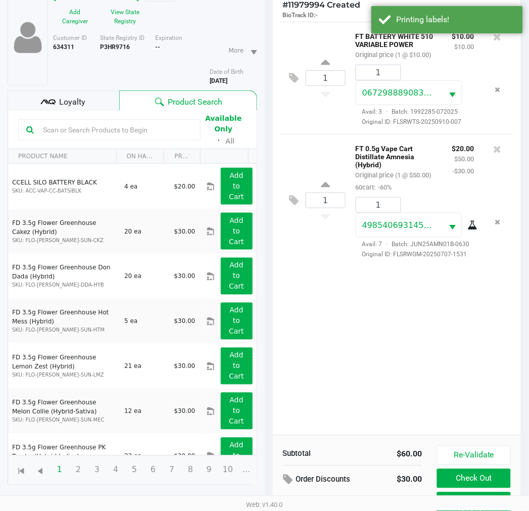
scroll to position [120, 0]
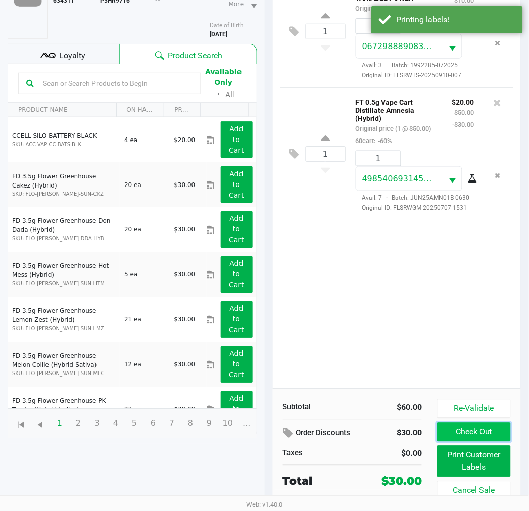
click at [471, 432] on button "Check Out" at bounding box center [473, 431] width 73 height 19
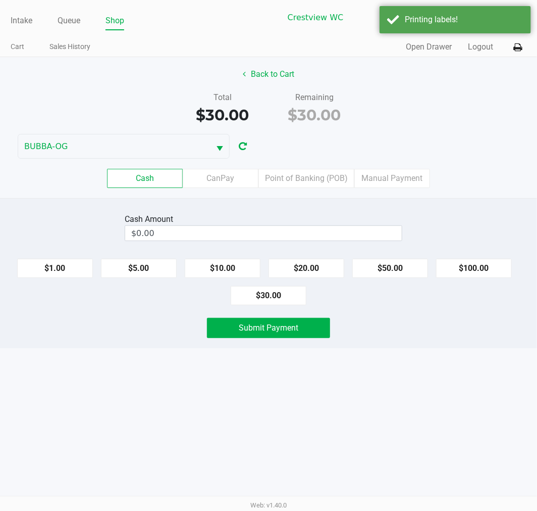
click at [306, 163] on div "Cash CanPay Point of Banking (POB) Manual Payment" at bounding box center [268, 178] width 553 height 39
click at [312, 173] on label "Point of Banking (POB)" at bounding box center [307, 178] width 96 height 19
click at [0, 0] on 7 "Point of Banking (POB)" at bounding box center [0, 0] width 0 height 0
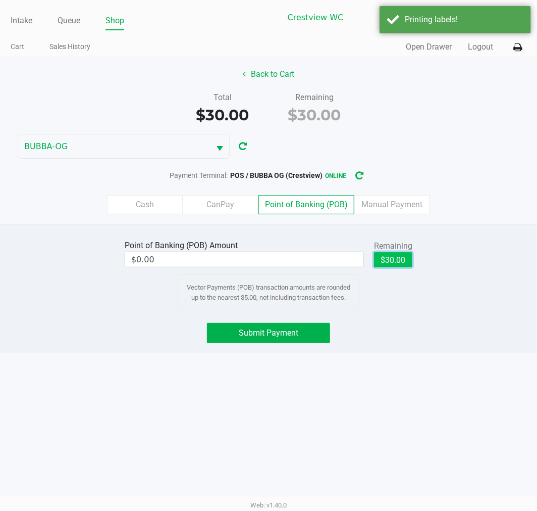
click at [396, 254] on button "$30.00" at bounding box center [393, 259] width 38 height 15
type input "$30.00"
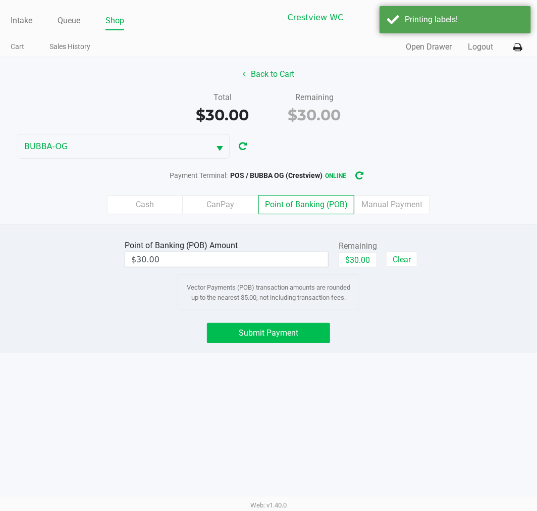
drag, startPoint x: 317, startPoint y: 320, endPoint x: 317, endPoint y: 329, distance: 9.1
click at [317, 327] on div "Point of Banking (POB) Amount $30.00 Remaining $30.00 Clear Vector Payments (PO…" at bounding box center [268, 288] width 537 height 129
click at [317, 329] on button "Submit Payment" at bounding box center [268, 333] width 123 height 20
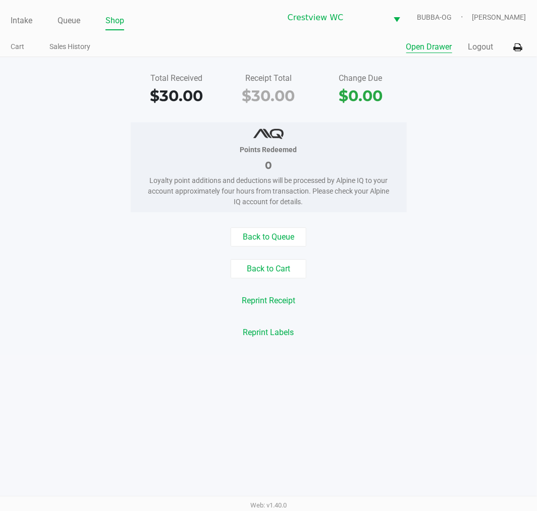
click at [432, 49] on button "Open Drawer" at bounding box center [430, 47] width 46 height 12
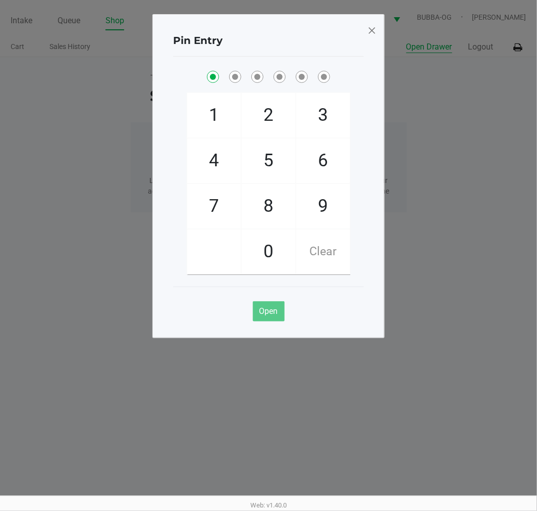
checkbox input "true"
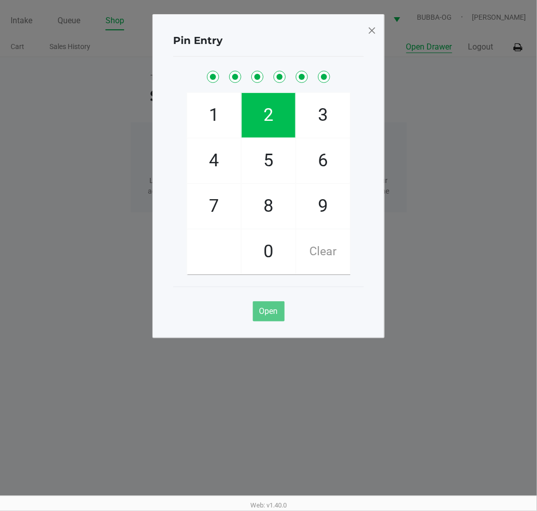
checkbox input "true"
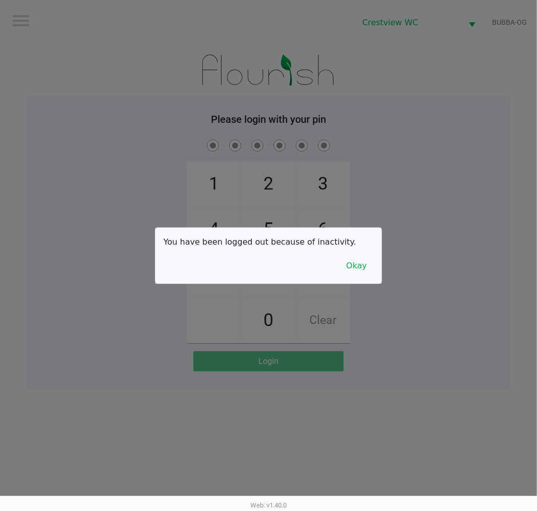
click at [361, 259] on button "Okay" at bounding box center [357, 265] width 34 height 19
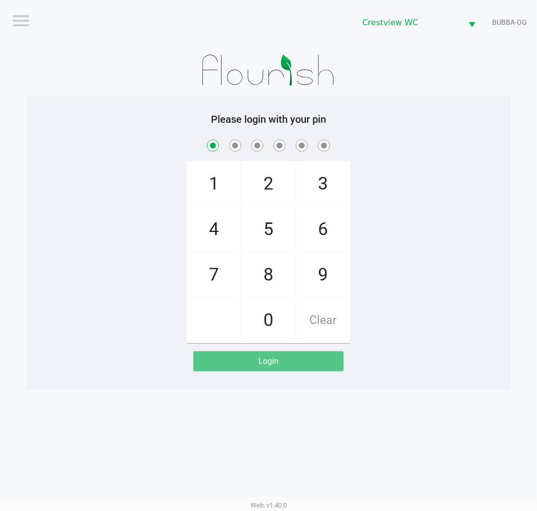
checkbox input "true"
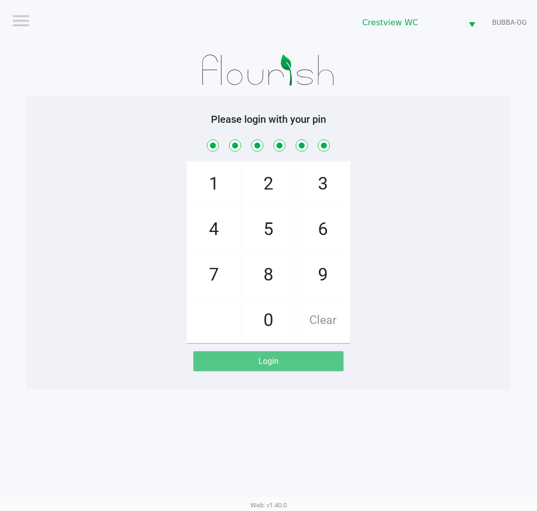
checkbox input "true"
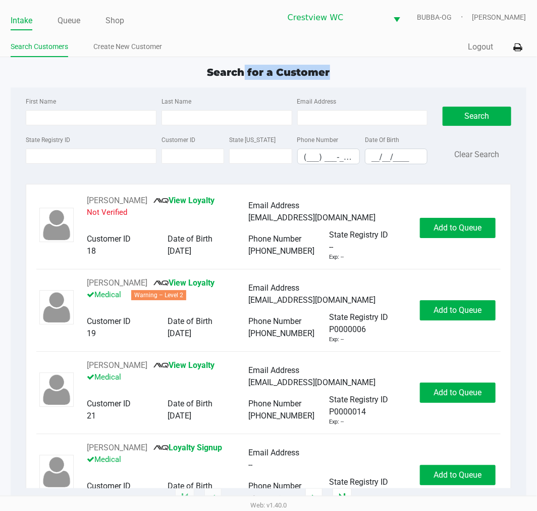
drag, startPoint x: 331, startPoint y: 71, endPoint x: 243, endPoint y: 67, distance: 88.0
click at [243, 67] on div "Search for a Customer" at bounding box center [268, 72] width 531 height 15
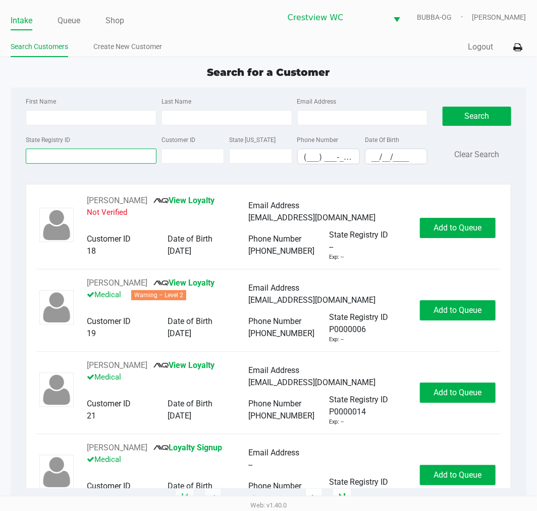
click at [92, 156] on input "State Registry ID" at bounding box center [91, 156] width 131 height 15
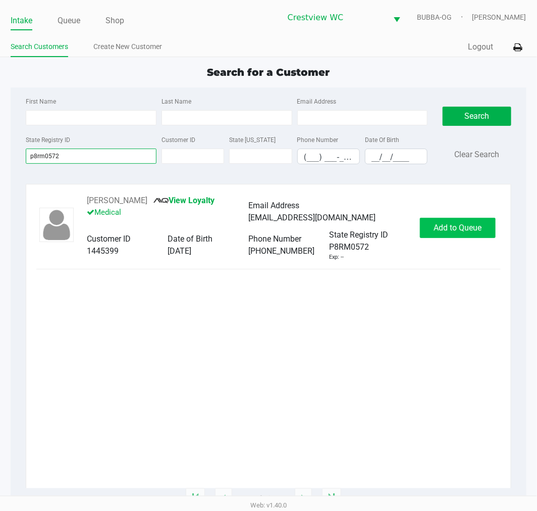
type input "p8rm0572"
drag, startPoint x: 447, startPoint y: 218, endPoint x: 386, endPoint y: 213, distance: 61.3
click at [447, 217] on div "RASHELL KYONO View Loyalty Medical Email Address rkyonoinfo@gmail.com Customer …" at bounding box center [268, 227] width 464 height 67
click at [479, 228] on span "Add to Queue" at bounding box center [458, 228] width 48 height 10
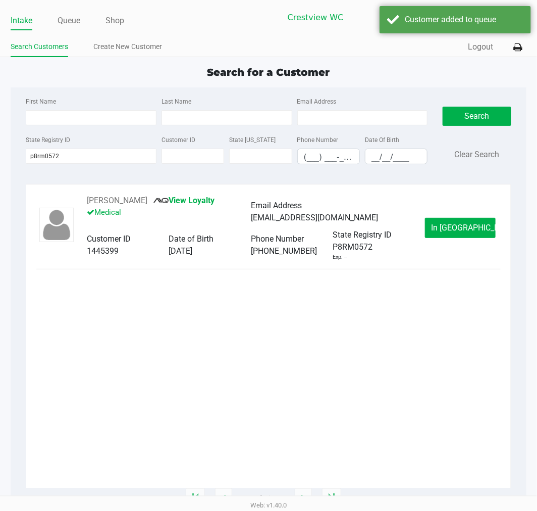
click at [56, 21] on ul "Intake Queue Shop" at bounding box center [140, 21] width 258 height 17
click at [57, 21] on ul "Intake Queue Shop" at bounding box center [140, 21] width 258 height 17
click at [61, 21] on link "Queue" at bounding box center [69, 21] width 23 height 14
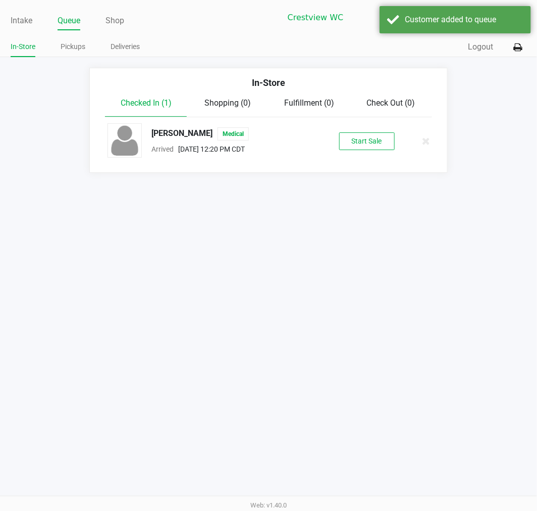
click at [376, 161] on li "RASHELL KYONO Medical Arrived Sep 20, 2025 12:20 PM CDT Start Sale" at bounding box center [268, 140] width 342 height 47
click at [372, 137] on button "Start Sale" at bounding box center [367, 141] width 56 height 18
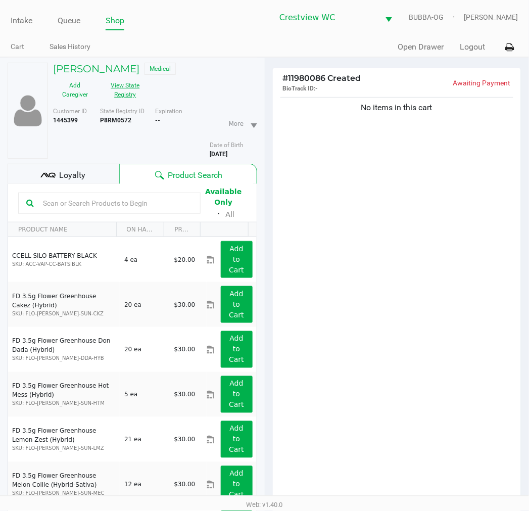
click at [129, 91] on button "View State Registry" at bounding box center [122, 89] width 51 height 25
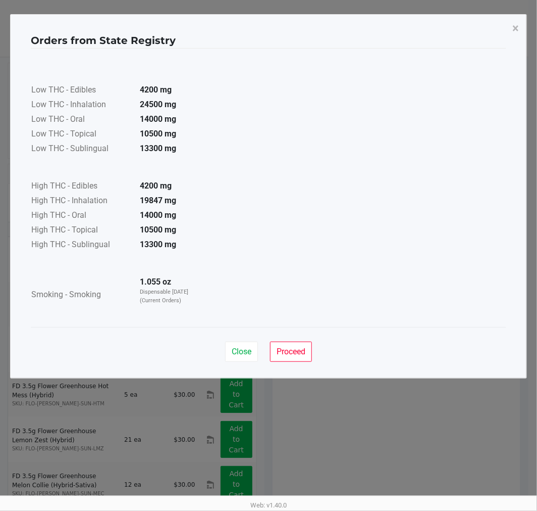
click at [217, 346] on div "Close Proceed" at bounding box center [269, 347] width 476 height 41
click at [226, 347] on button "Close" at bounding box center [241, 351] width 33 height 20
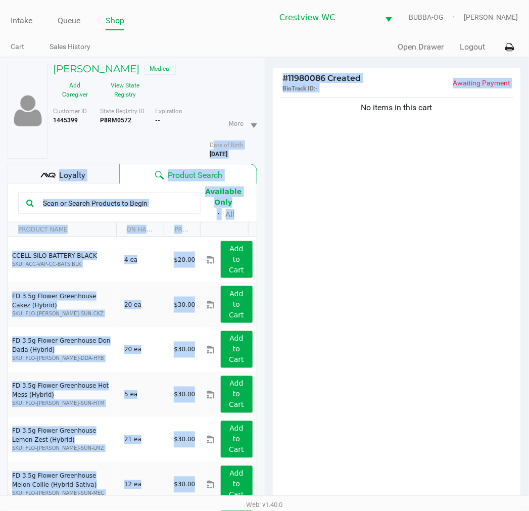
drag, startPoint x: 211, startPoint y: 143, endPoint x: 271, endPoint y: 173, distance: 67.1
click at [271, 173] on div "RASHELL KYONO Medical Add Caregiver View State Registry Customer ID 1445399 Sta…" at bounding box center [264, 338] width 529 height 563
click at [275, 165] on div "No items in this cart" at bounding box center [397, 301] width 249 height 413
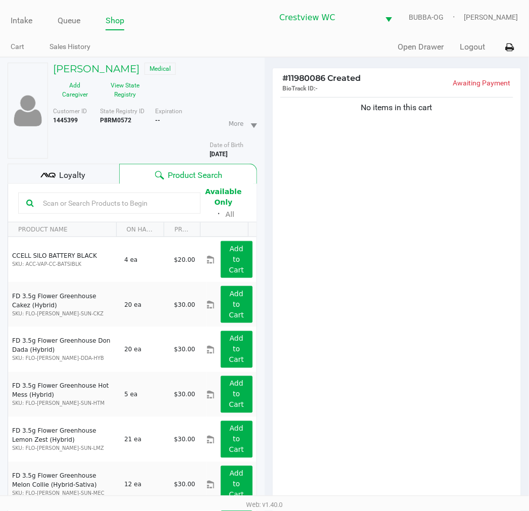
drag, startPoint x: 241, startPoint y: 154, endPoint x: 205, endPoint y: 146, distance: 37.5
click at [205, 146] on div "Customer ID 1445399 State Registry ID P8RM0572 Expiration -- More Date of Birth…" at bounding box center [154, 133] width 219 height 52
click at [214, 145] on span "Date of Birth" at bounding box center [227, 144] width 34 height 7
click at [457, 382] on div "No items in this cart" at bounding box center [397, 301] width 249 height 413
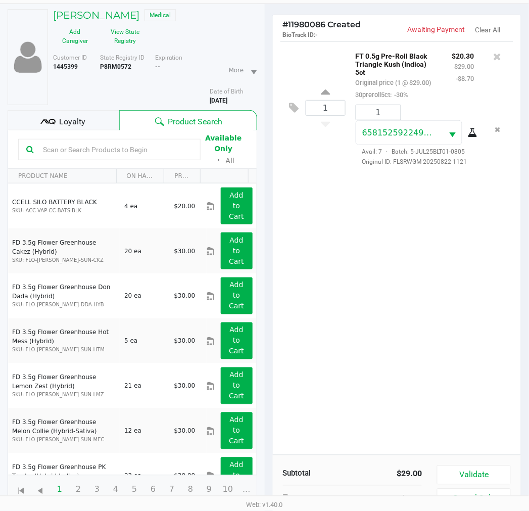
scroll to position [57, 0]
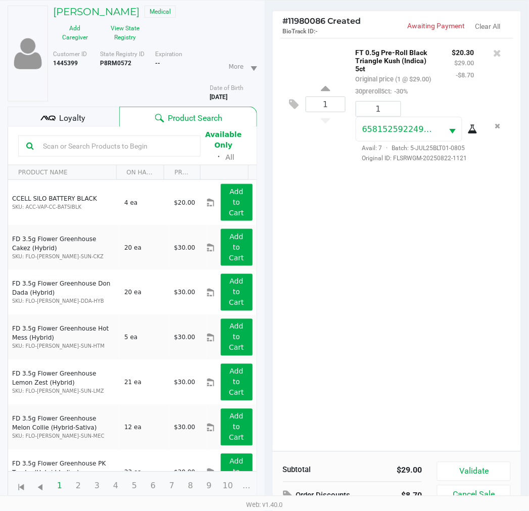
click at [103, 119] on div "Loyalty" at bounding box center [64, 117] width 112 height 20
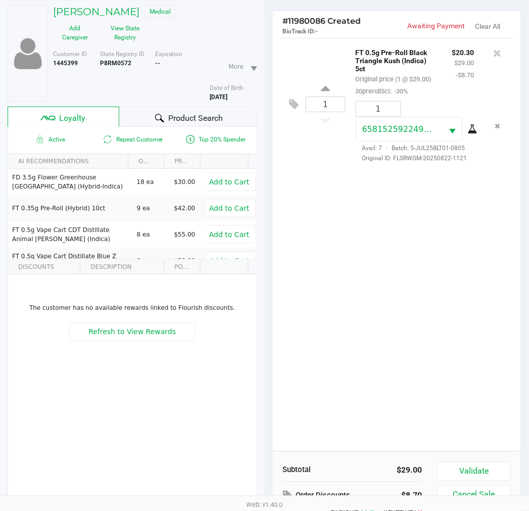
scroll to position [130, 0]
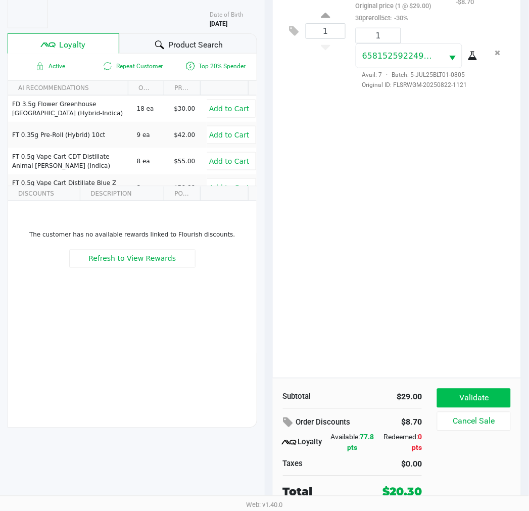
click at [484, 395] on button "Validate" at bounding box center [473, 397] width 73 height 19
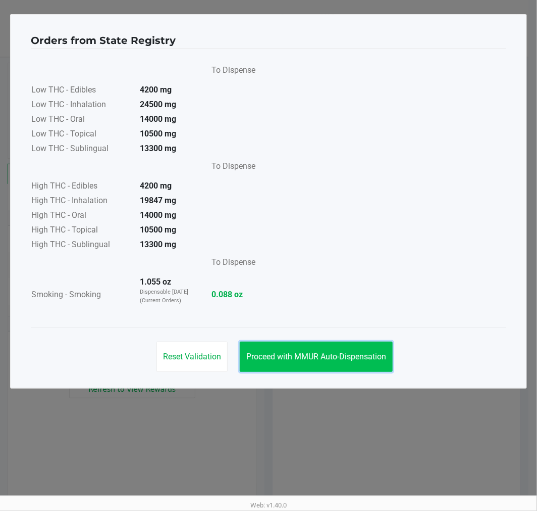
click at [291, 359] on span "Proceed with MMUR Auto-Dispensation" at bounding box center [317, 357] width 140 height 10
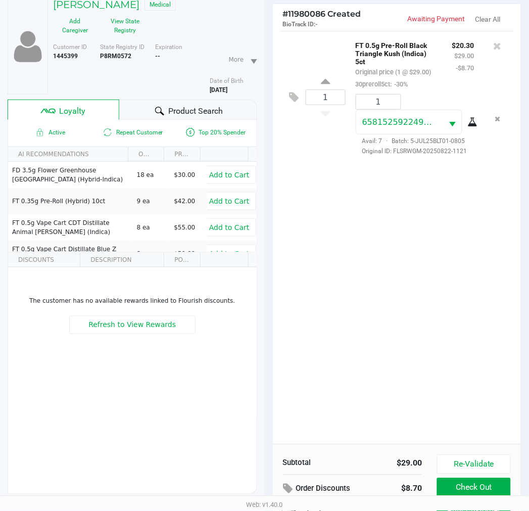
scroll to position [130, 0]
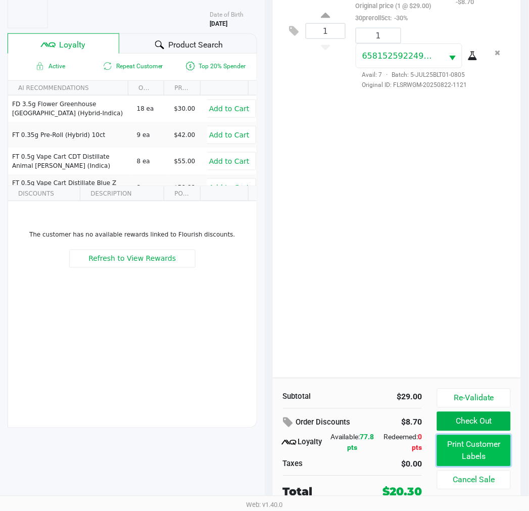
click at [480, 455] on button "Print Customer Labels" at bounding box center [473, 450] width 73 height 31
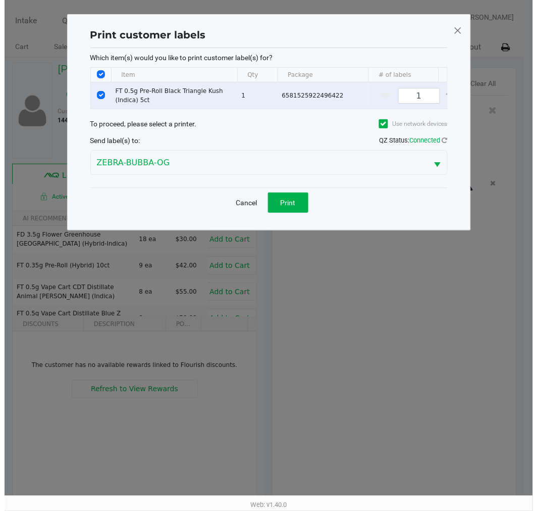
scroll to position [0, 0]
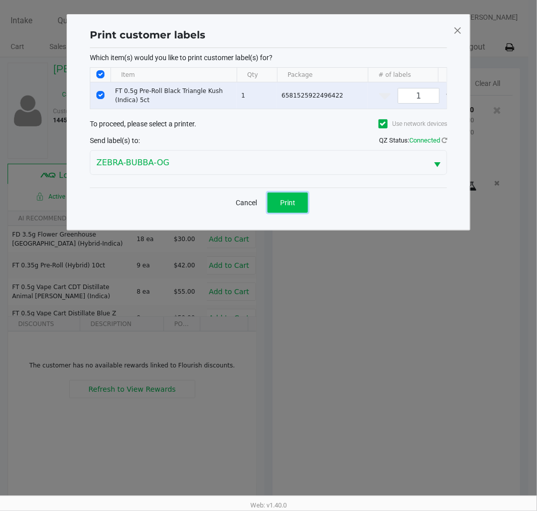
click at [292, 213] on button "Print" at bounding box center [288, 202] width 40 height 20
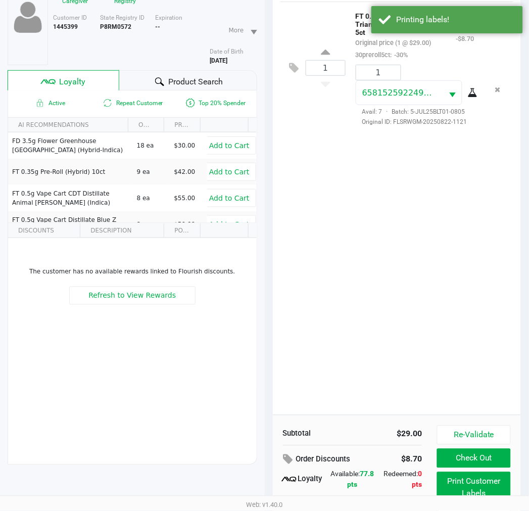
scroll to position [130, 0]
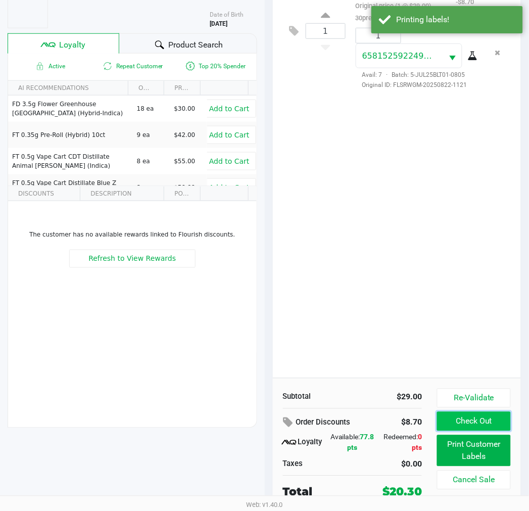
drag, startPoint x: 458, startPoint y: 422, endPoint x: 449, endPoint y: 415, distance: 11.9
click at [457, 420] on button "Check Out" at bounding box center [473, 421] width 73 height 19
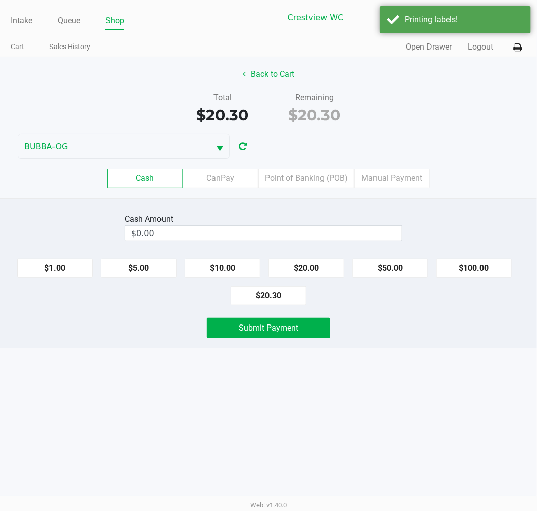
click at [288, 158] on div "Back to Cart Total $20.30 Remaining $20.30 BUBBA-OG Cash CanPay Point of Bankin…" at bounding box center [268, 127] width 537 height 141
click at [297, 173] on label "Point of Banking (POB)" at bounding box center [307, 178] width 96 height 19
click at [0, 0] on 7 "Point of Banking (POB)" at bounding box center [0, 0] width 0 height 0
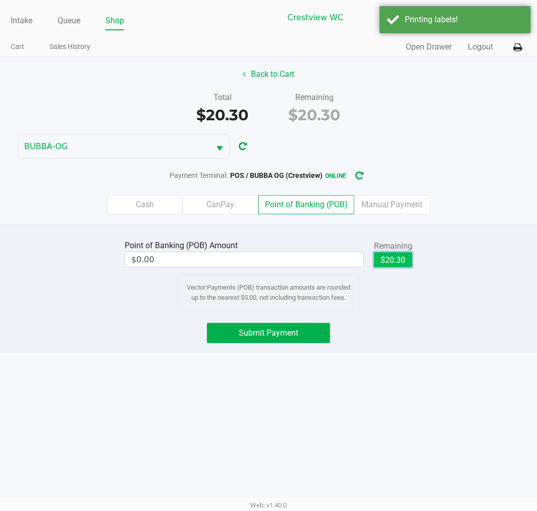
click at [400, 259] on button "$20.30" at bounding box center [393, 259] width 38 height 15
type input "$20.30"
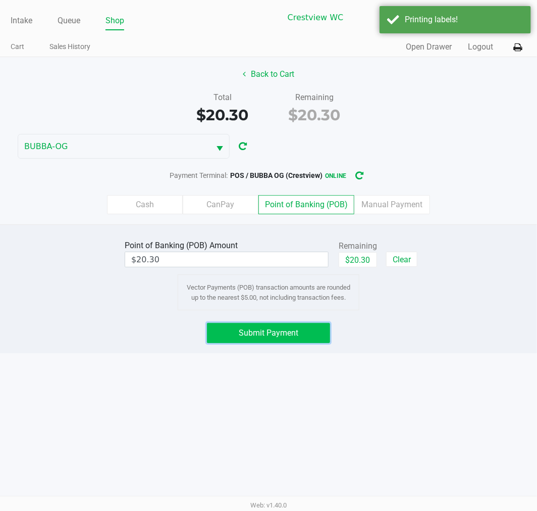
click at [305, 331] on button "Submit Payment" at bounding box center [268, 333] width 123 height 20
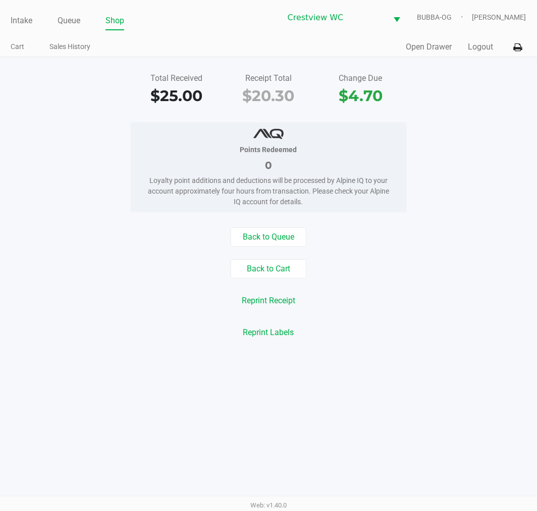
click at [72, 24] on link "Queue" at bounding box center [69, 21] width 23 height 14
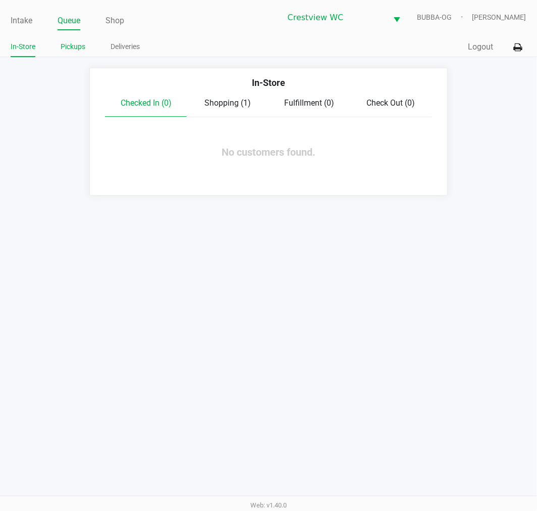
click at [72, 46] on link "Pickups" at bounding box center [73, 46] width 25 height 13
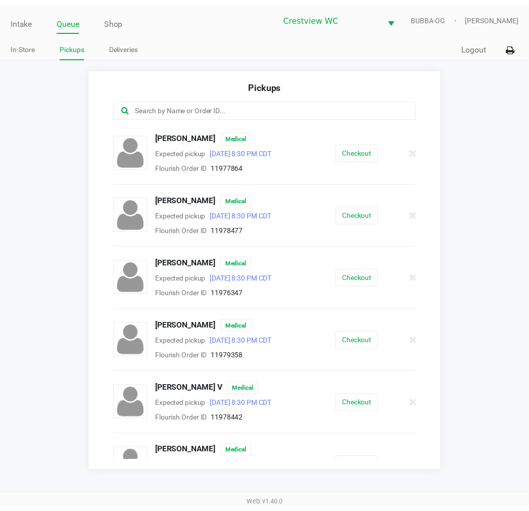
scroll to position [216, 0]
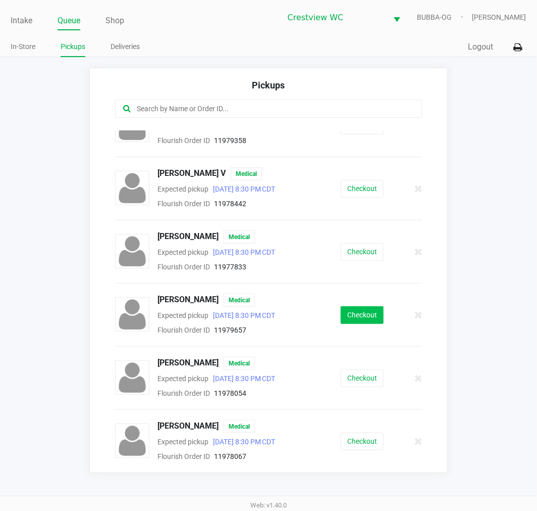
click at [347, 310] on button "Checkout" at bounding box center [362, 315] width 43 height 18
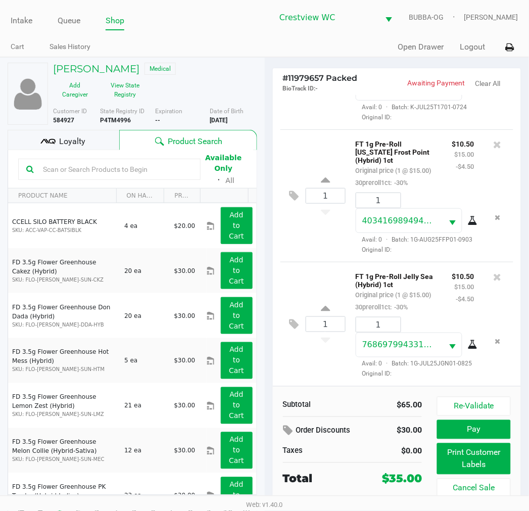
scroll to position [165, 0]
click at [419, 50] on button "Open Drawer" at bounding box center [421, 47] width 46 height 12
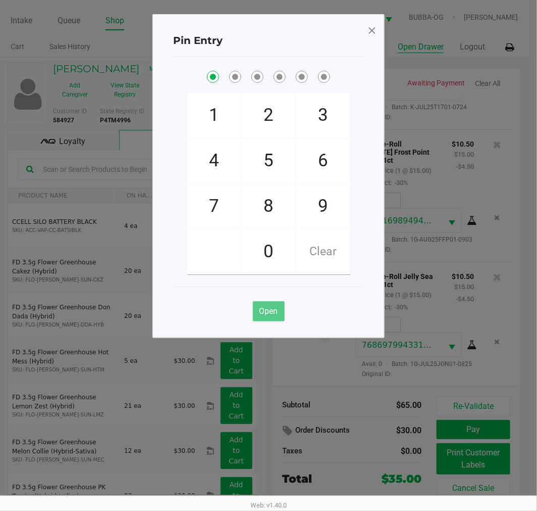
checkbox input "true"
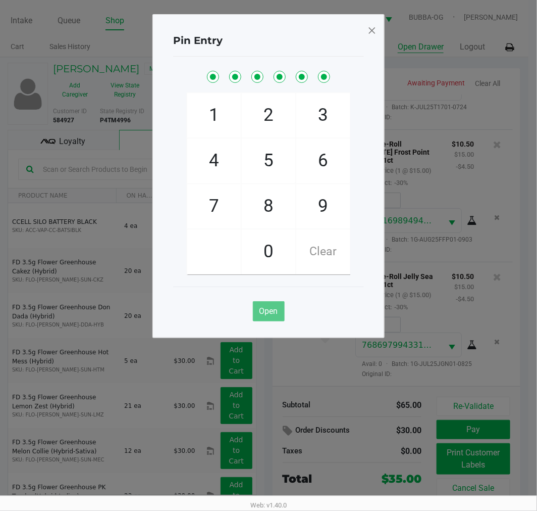
checkbox input "true"
click at [372, 31] on span at bounding box center [372, 30] width 9 height 16
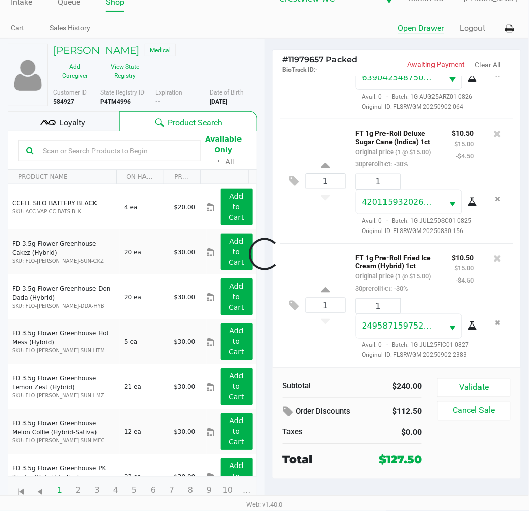
scroll to position [789, 0]
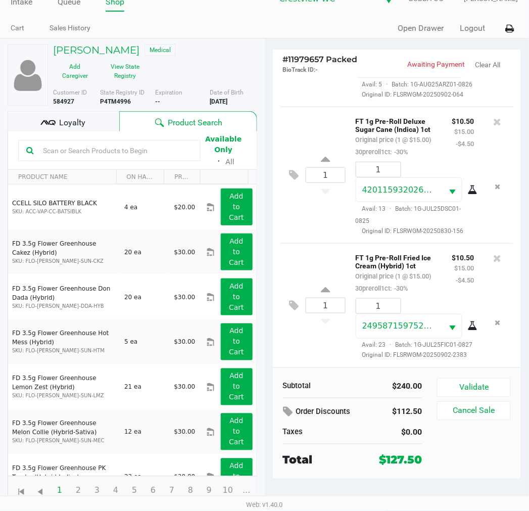
click at [306, 373] on div "Subtotal $240.00 Order Discounts $112.50 Taxes $0.00 Total $127.50 Validate Can…" at bounding box center [397, 422] width 249 height 111
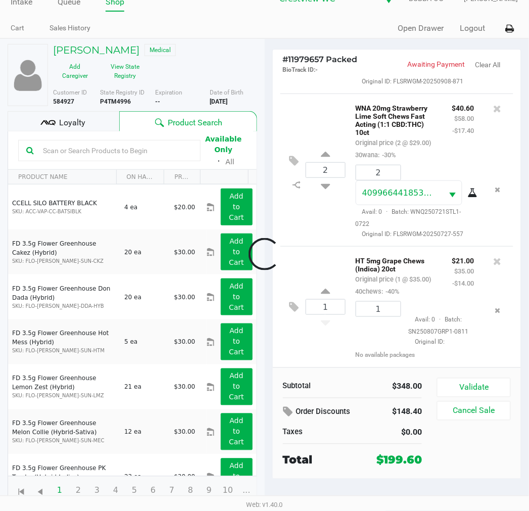
scroll to position [1250, 0]
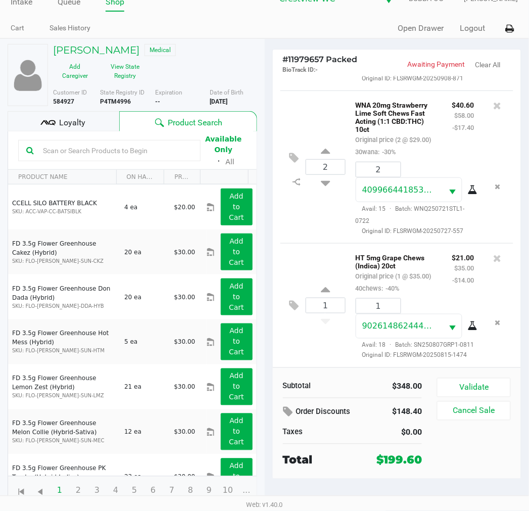
click at [286, 293] on div "1 HT 5mg Grape Chews (Indica) 20ct Original price (1 @ $35.00) 40chews: -40% $2…" at bounding box center [396, 305] width 233 height 124
click at [289, 300] on icon at bounding box center [294, 306] width 10 height 12
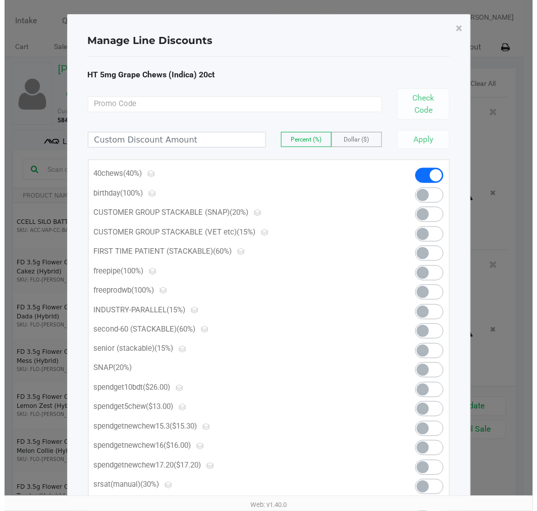
scroll to position [0, 0]
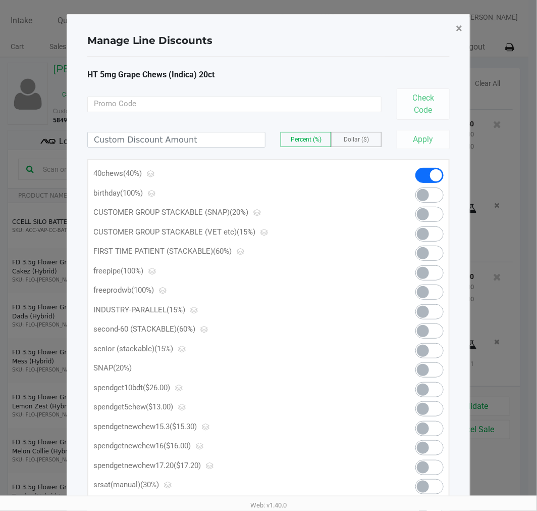
click at [463, 20] on button "×" at bounding box center [459, 28] width 23 height 28
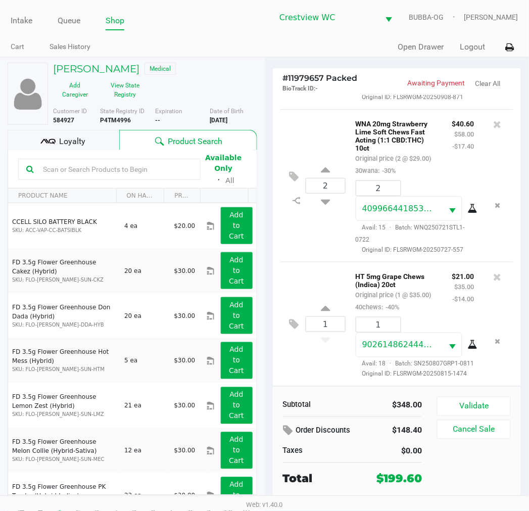
click at [83, 139] on span "Loyalty" at bounding box center [72, 141] width 26 height 12
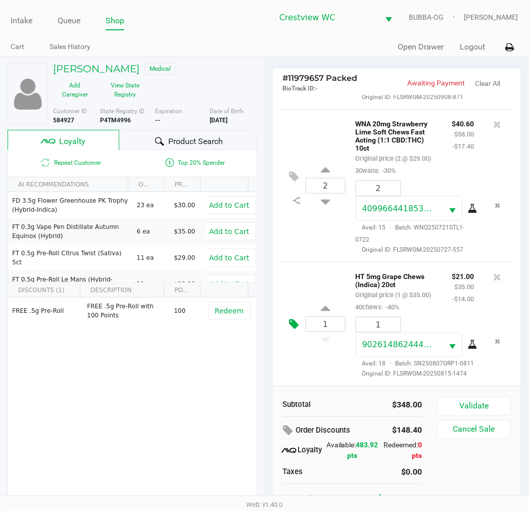
click at [292, 319] on icon at bounding box center [294, 324] width 10 height 12
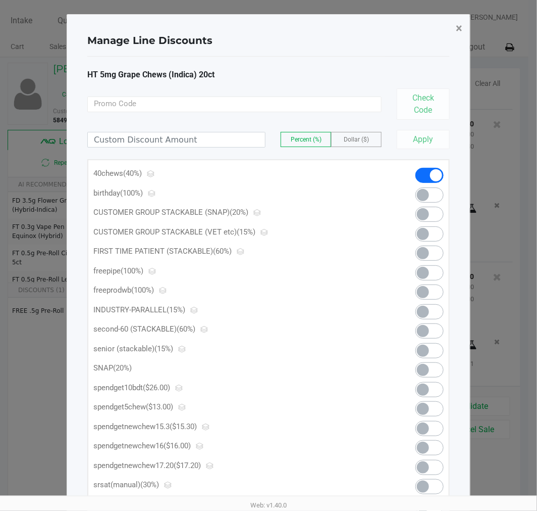
click at [448, 32] on button "×" at bounding box center [459, 28] width 23 height 28
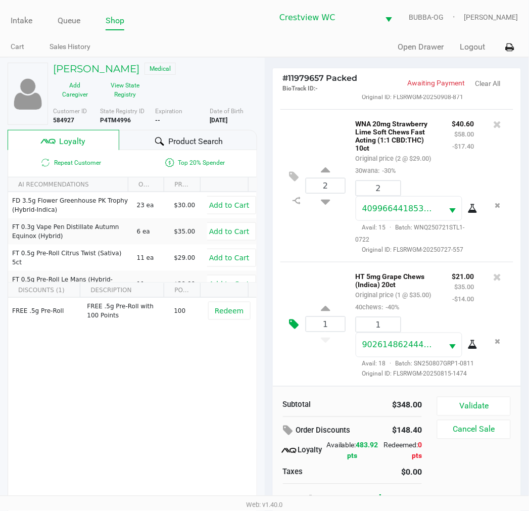
click at [290, 306] on div "1 HT 5mg Grape Chews (Indica) 20ct Original price (1 @ $35.00) 40chews: -40% $2…" at bounding box center [396, 324] width 233 height 124
click at [290, 318] on icon at bounding box center [294, 324] width 10 height 12
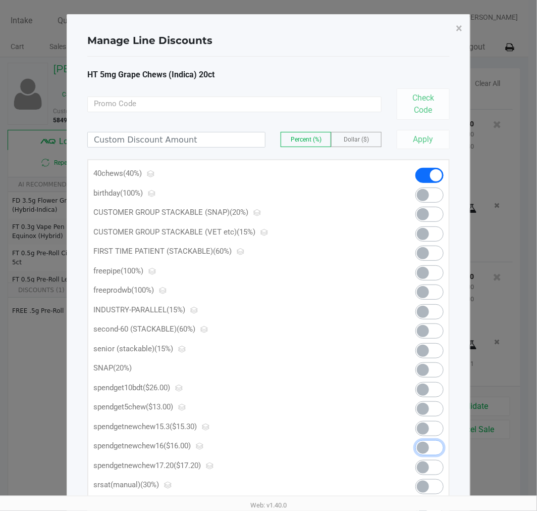
click at [438, 446] on span at bounding box center [430, 447] width 28 height 15
click at [458, 23] on span "×" at bounding box center [459, 28] width 7 height 14
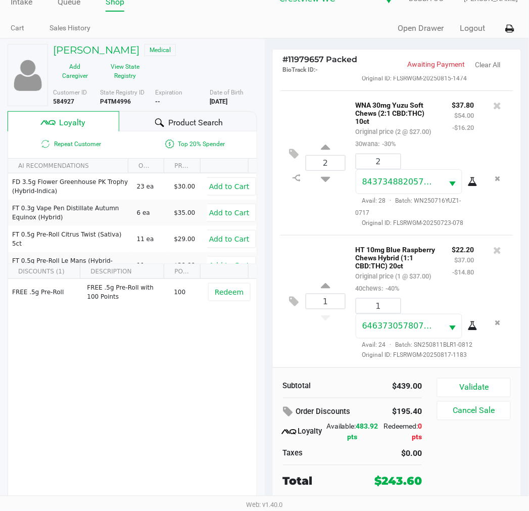
scroll to position [1586, 0]
click at [289, 297] on icon at bounding box center [294, 302] width 10 height 12
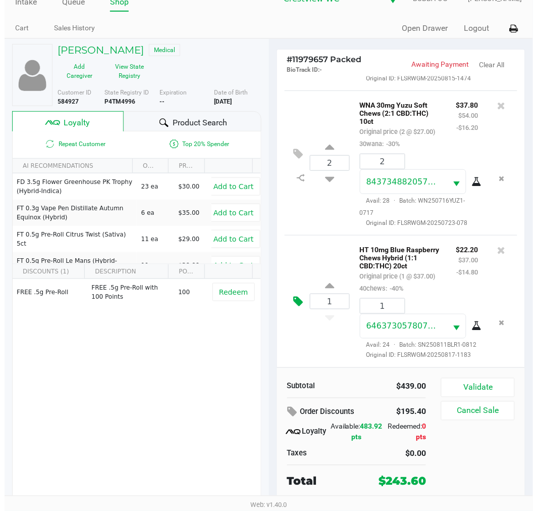
scroll to position [0, 0]
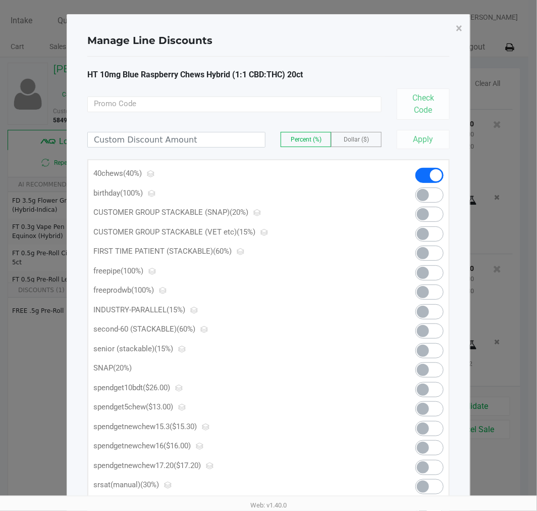
click at [431, 471] on span at bounding box center [430, 467] width 28 height 15
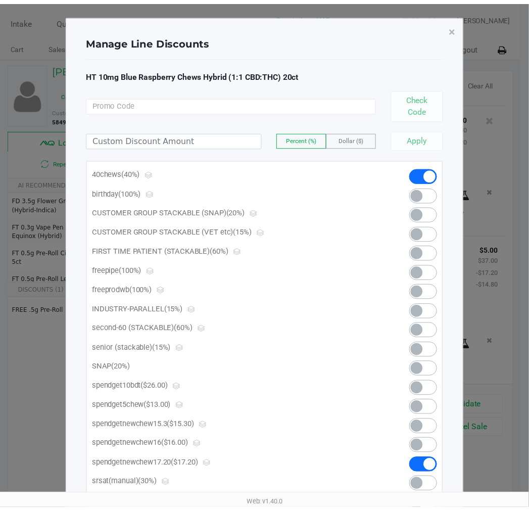
scroll to position [1601, 0]
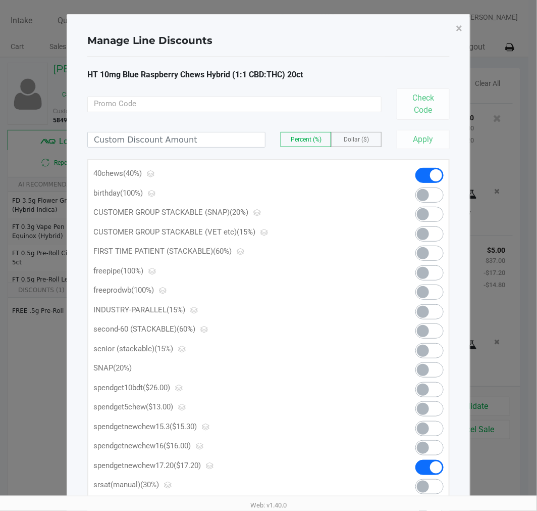
click at [458, 29] on span "×" at bounding box center [459, 28] width 7 height 14
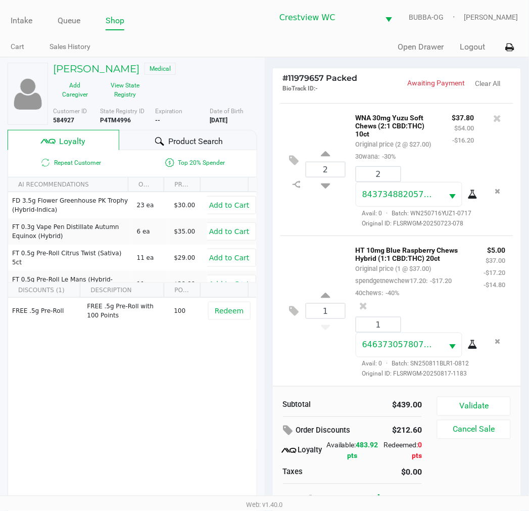
scroll to position [19, 0]
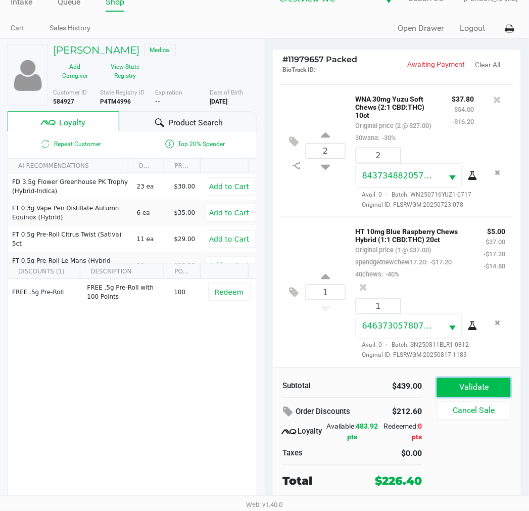
click at [483, 390] on button "Validate" at bounding box center [473, 387] width 73 height 19
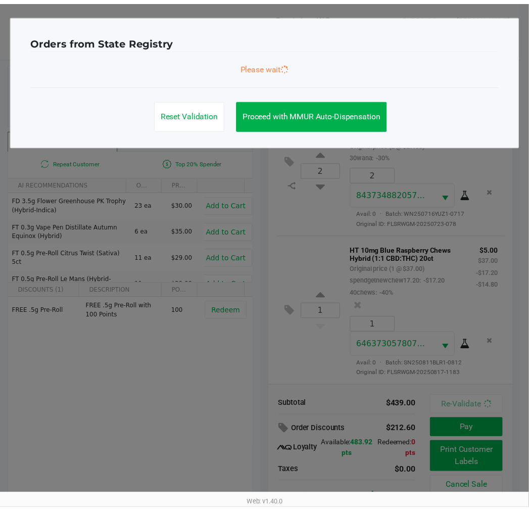
scroll to position [1626, 0]
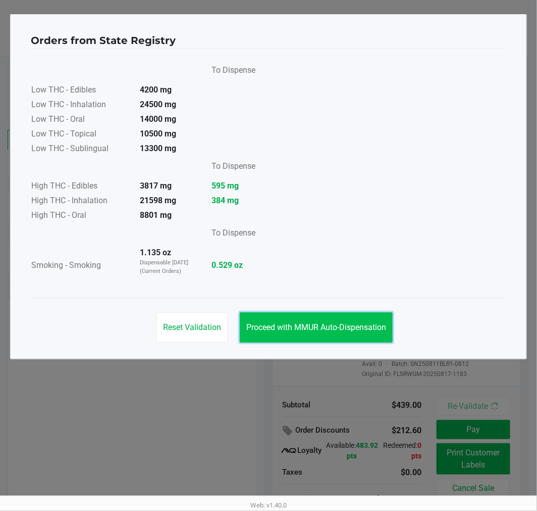
click at [331, 334] on button "Proceed with MMUR Auto-Dispensation" at bounding box center [316, 327] width 153 height 30
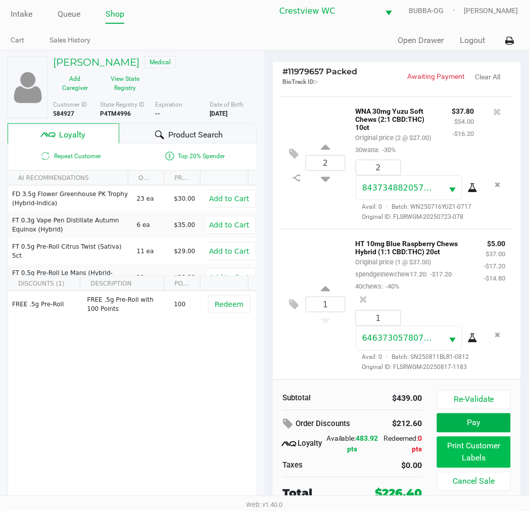
scroll to position [19, 0]
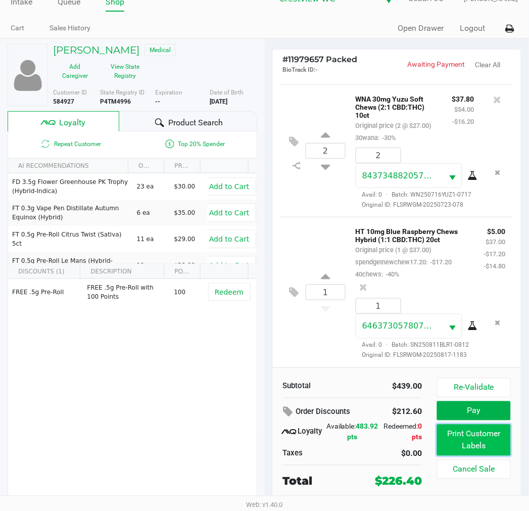
click at [472, 440] on button "Print Customer Labels" at bounding box center [473, 439] width 73 height 31
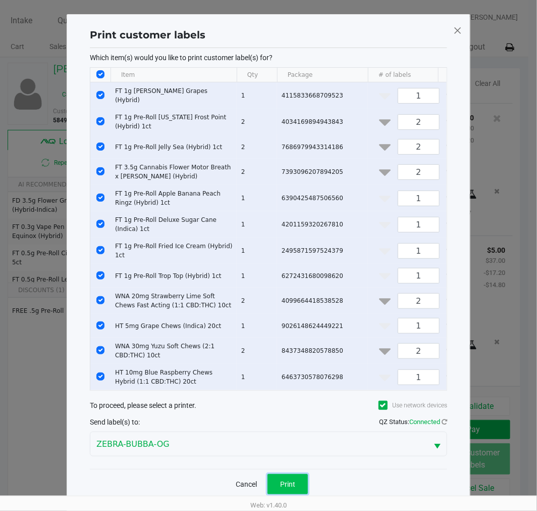
click at [306, 485] on button "Print" at bounding box center [288, 484] width 40 height 20
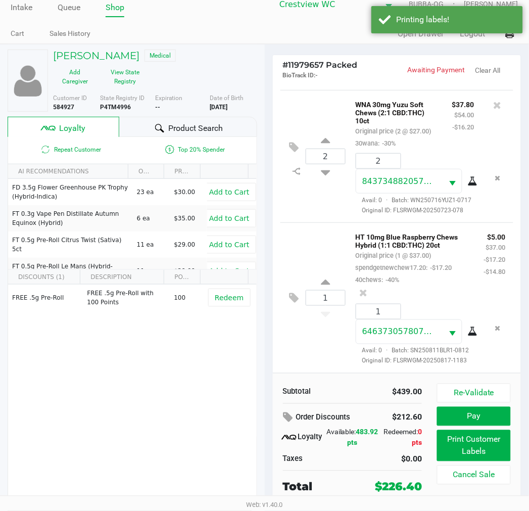
scroll to position [19, 0]
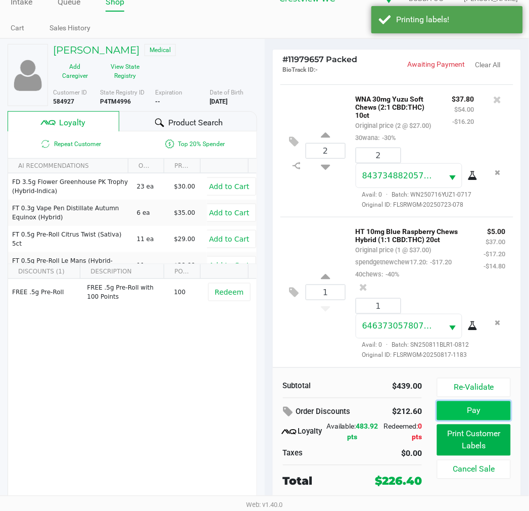
click at [500, 415] on button "Pay" at bounding box center [473, 410] width 73 height 19
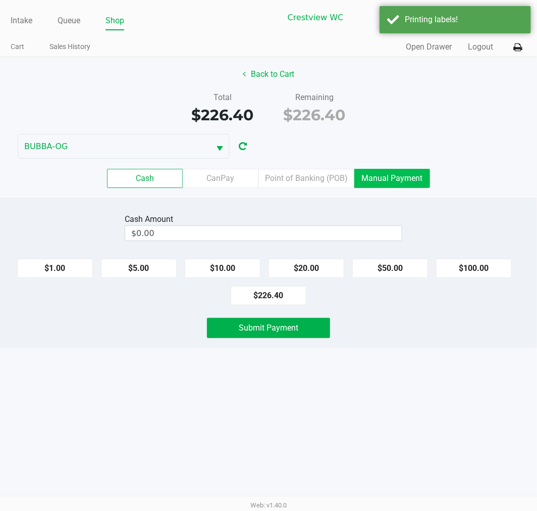
drag, startPoint x: 307, startPoint y: 178, endPoint x: 365, endPoint y: 214, distance: 68.3
click at [308, 178] on label "Point of Banking (POB)" at bounding box center [307, 178] width 96 height 19
click at [0, 0] on 7 "Point of Banking (POB)" at bounding box center [0, 0] width 0 height 0
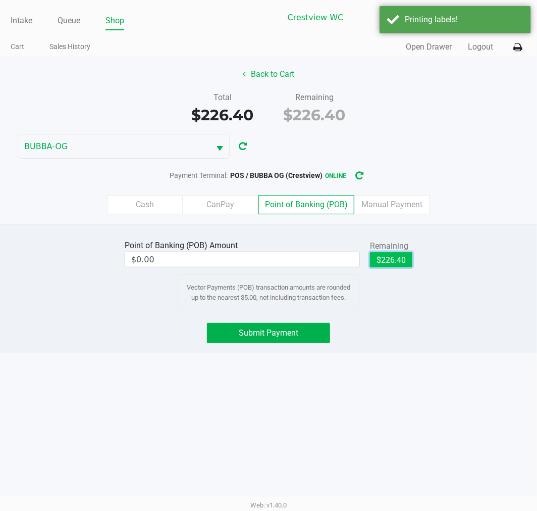
click at [392, 255] on button "$226.40" at bounding box center [391, 259] width 42 height 15
type input "$226.40"
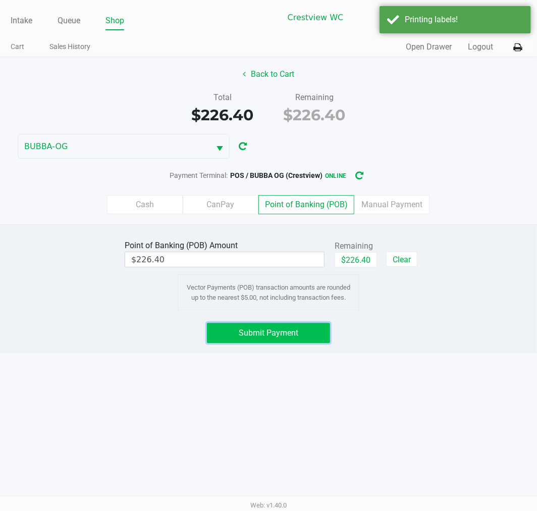
click at [299, 333] on button "Submit Payment" at bounding box center [268, 333] width 123 height 20
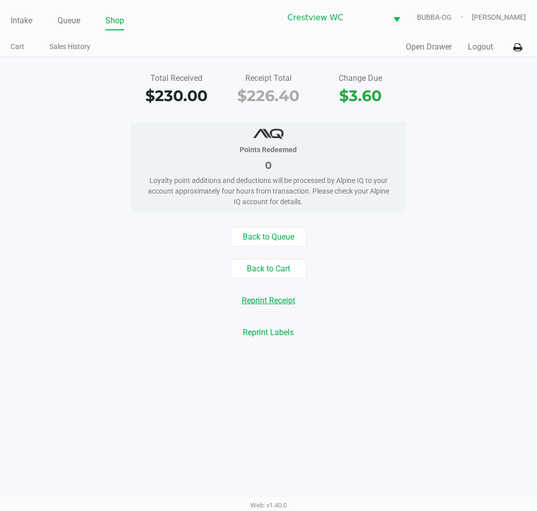
click at [266, 307] on button "Reprint Receipt" at bounding box center [268, 300] width 67 height 19
click at [395, 72] on div "Change Due" at bounding box center [360, 78] width 77 height 12
click at [275, 275] on button "Back to Cart" at bounding box center [269, 268] width 76 height 19
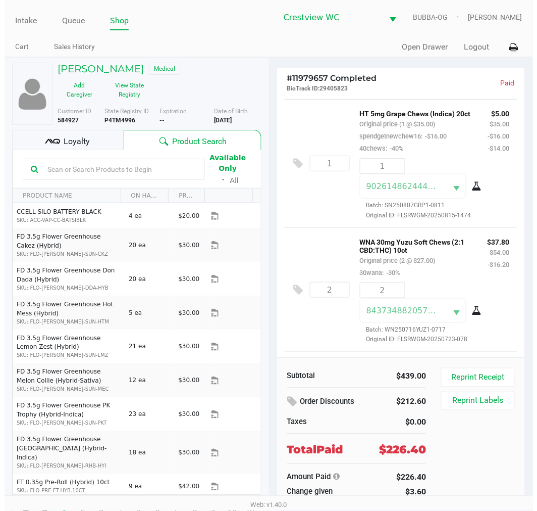
scroll to position [1271, 0]
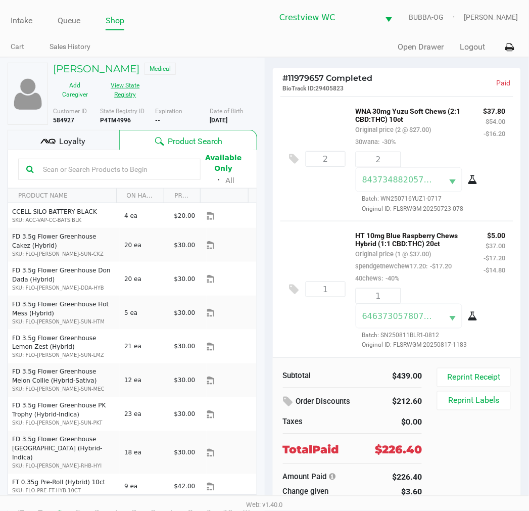
drag, startPoint x: 138, startPoint y: 105, endPoint x: 124, endPoint y: 93, distance: 18.2
click at [137, 105] on div "Customer ID 584927 State Registry ID P4TM4996 Expiration -- Date of Birth 2/22/…" at bounding box center [154, 114] width 219 height 22
click at [124, 93] on button "View State Registry" at bounding box center [122, 89] width 51 height 25
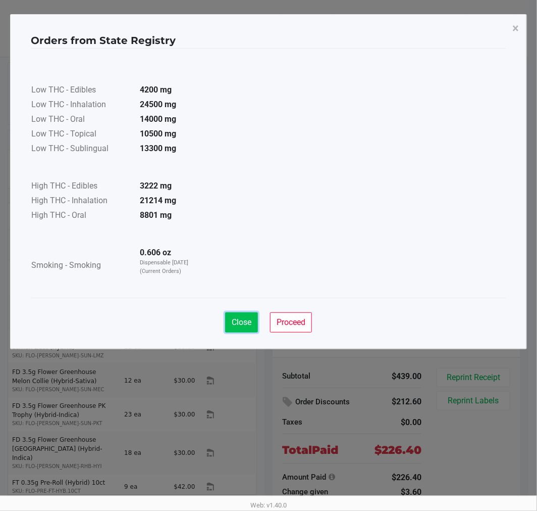
click at [246, 327] on button "Close" at bounding box center [241, 322] width 33 height 20
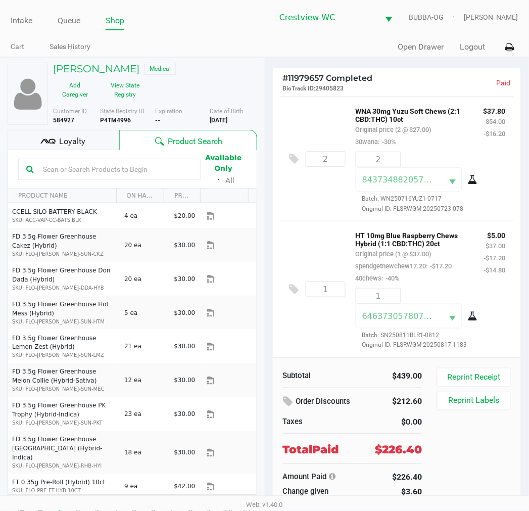
click at [107, 120] on b "P4TM4996" at bounding box center [115, 120] width 31 height 7
click at [97, 69] on h5 "Samantha Lemay" at bounding box center [96, 69] width 86 height 12
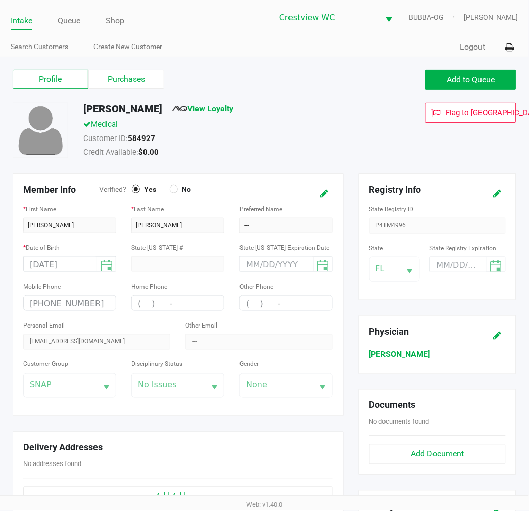
click at [113, 78] on label "Purchases" at bounding box center [126, 79] width 76 height 19
click at [0, 0] on 1 "Purchases" at bounding box center [0, 0] width 0 height 0
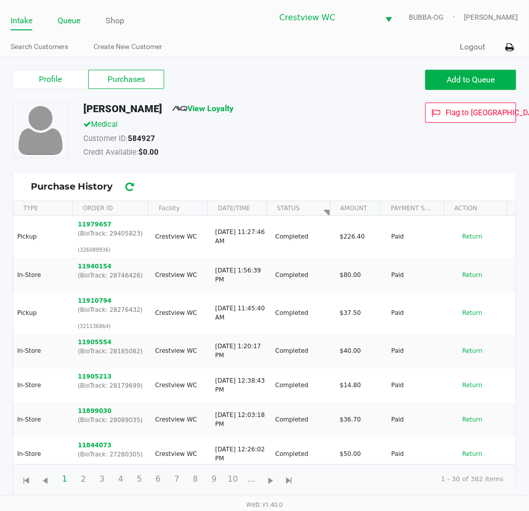
click at [62, 20] on link "Queue" at bounding box center [69, 21] width 23 height 14
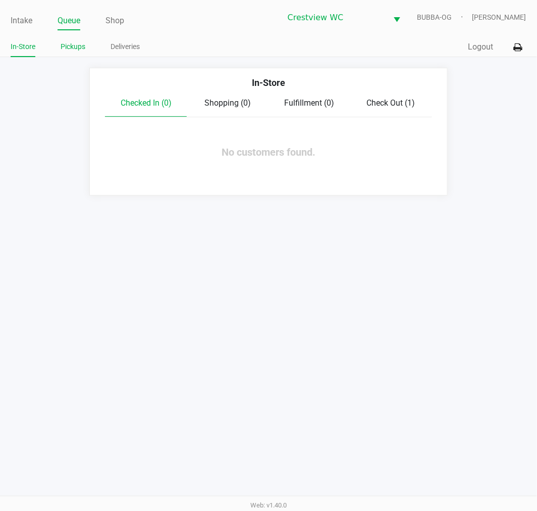
click at [76, 48] on link "Pickups" at bounding box center [73, 46] width 25 height 13
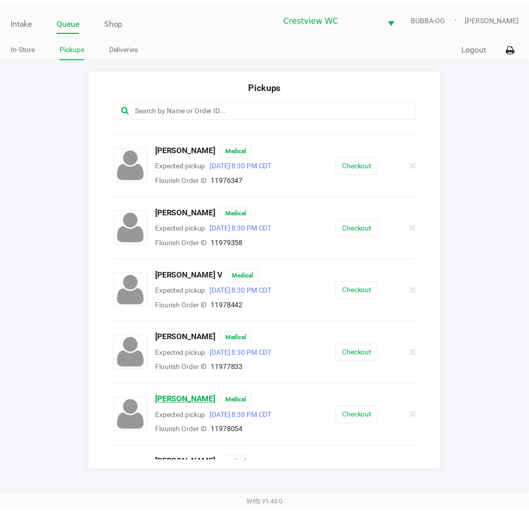
scroll to position [153, 0]
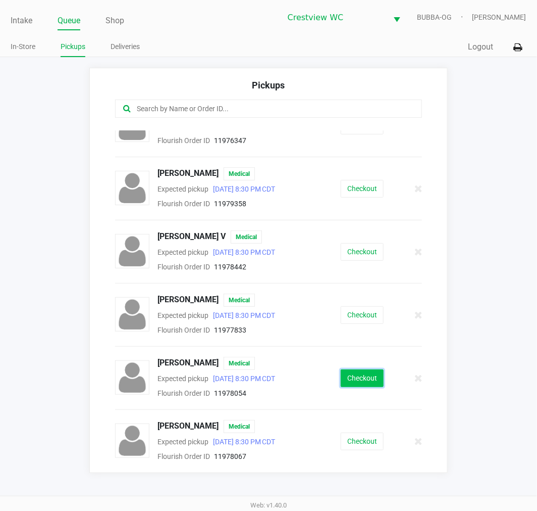
click at [369, 380] on button "Checkout" at bounding box center [362, 378] width 43 height 18
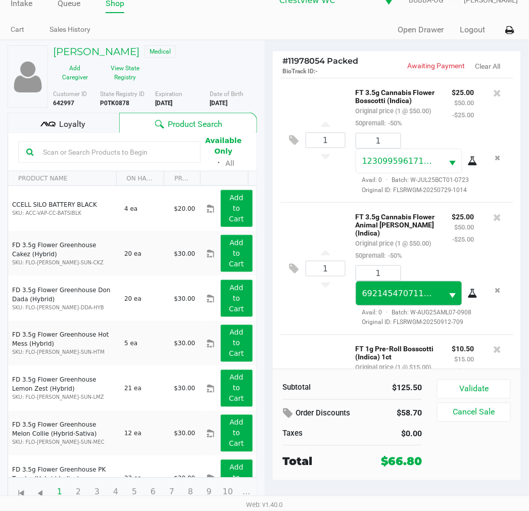
scroll to position [299, 0]
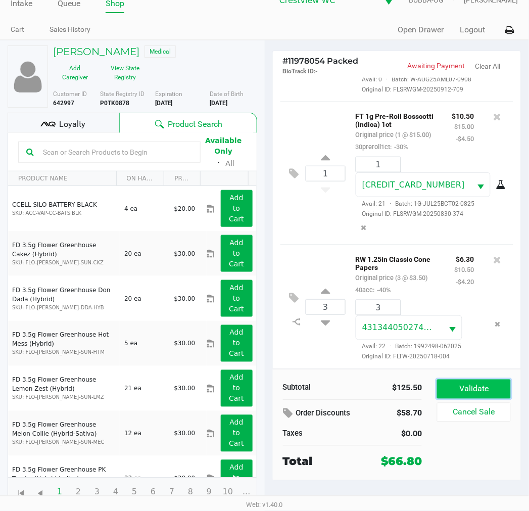
click at [470, 390] on button "Validate" at bounding box center [473, 388] width 73 height 19
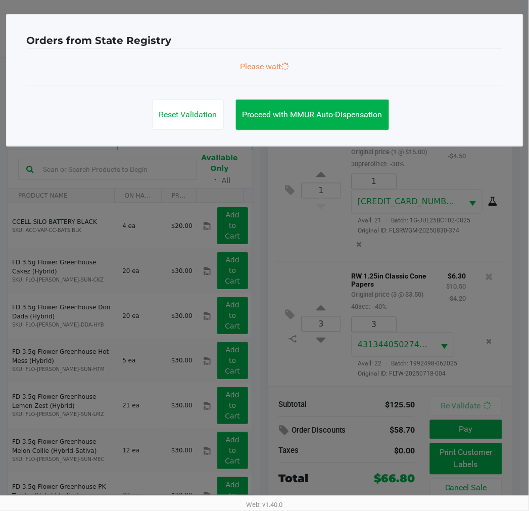
scroll to position [0, 0]
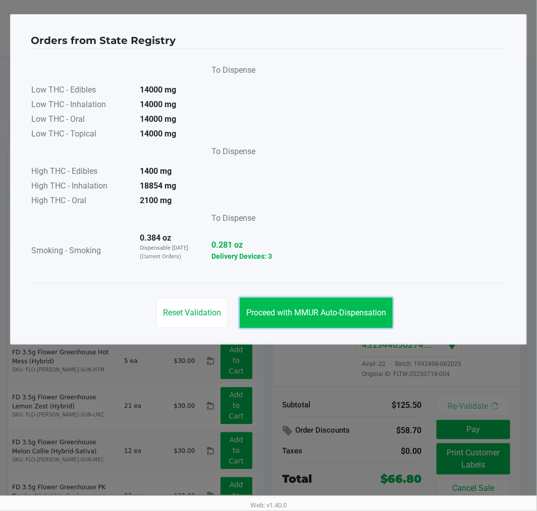
click at [386, 308] on span "Proceed with MMUR Auto-Dispensation" at bounding box center [317, 313] width 140 height 10
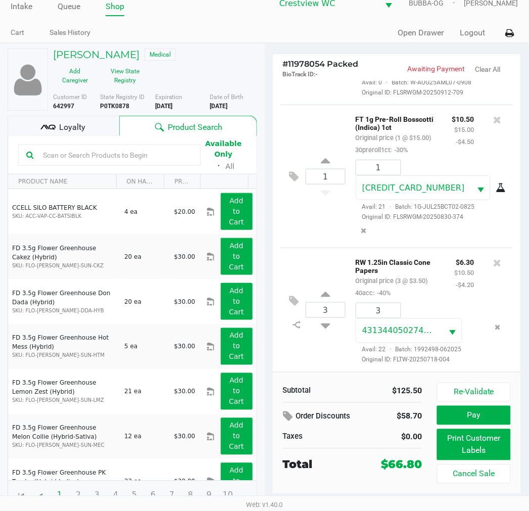
scroll to position [19, 0]
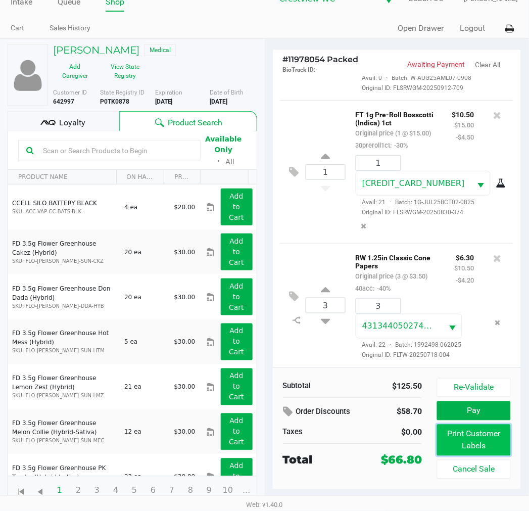
click at [460, 435] on button "Print Customer Labels" at bounding box center [473, 439] width 73 height 31
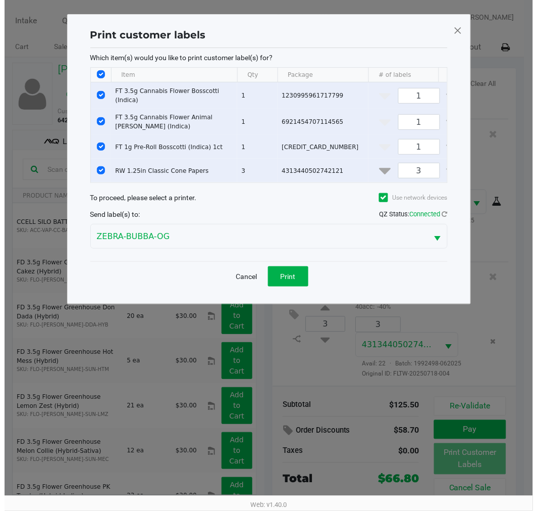
scroll to position [0, 0]
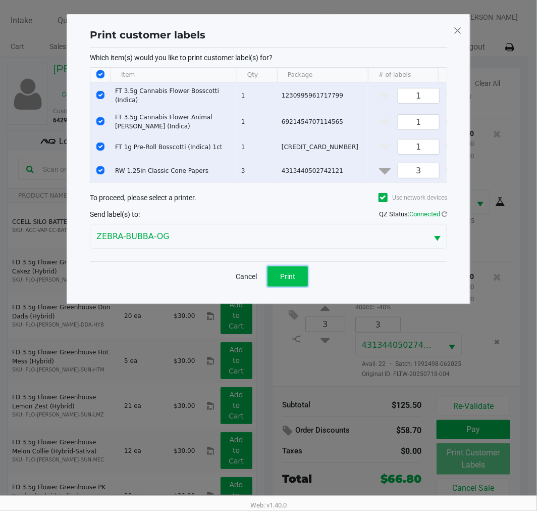
click at [304, 284] on button "Print" at bounding box center [288, 276] width 40 height 20
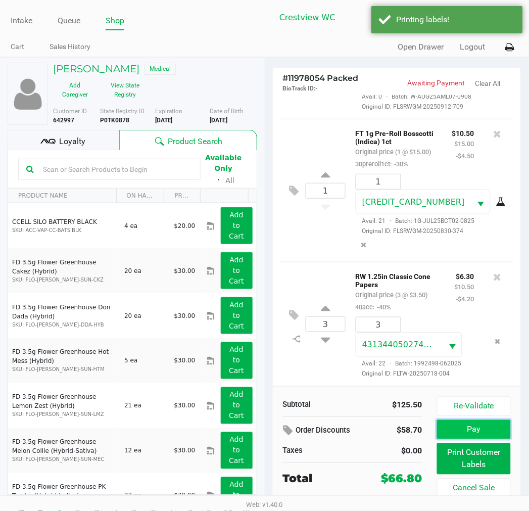
click at [466, 435] on button "Pay" at bounding box center [473, 429] width 73 height 19
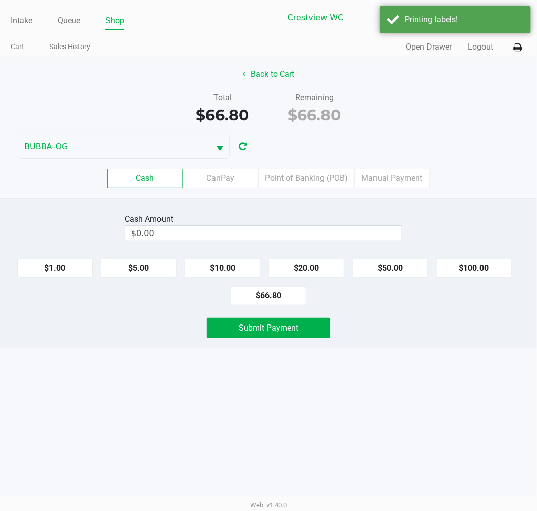
click at [269, 76] on button "Back to Cart" at bounding box center [268, 74] width 65 height 19
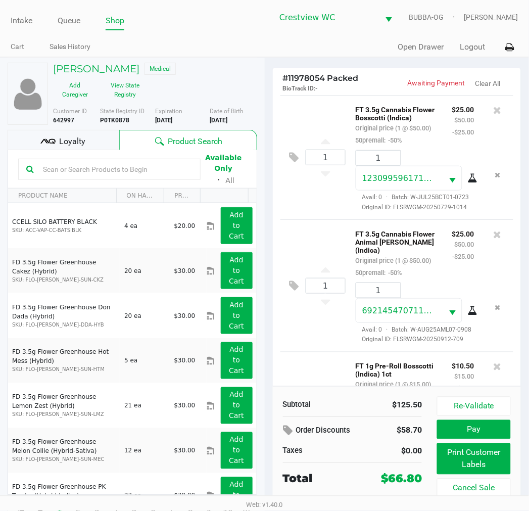
click at [486, 432] on button "Pay" at bounding box center [473, 429] width 73 height 19
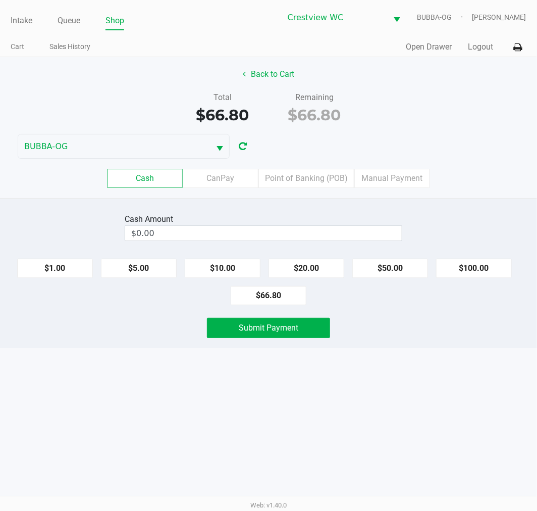
click at [382, 273] on button "$50.00" at bounding box center [391, 268] width 76 height 19
click at [314, 270] on button "$20.00" at bounding box center [307, 268] width 76 height 19
type input "$70.00"
click at [299, 329] on button "Submit Payment" at bounding box center [268, 328] width 123 height 20
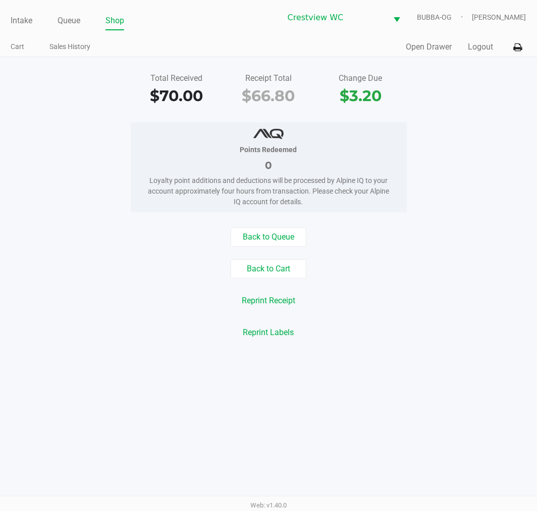
click at [76, 23] on link "Queue" at bounding box center [69, 21] width 23 height 14
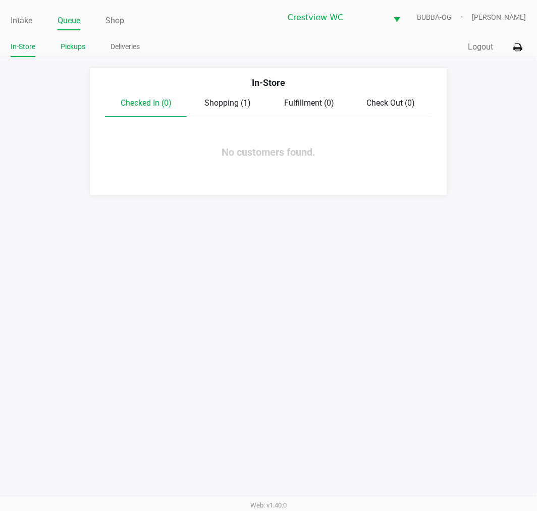
click at [83, 51] on link "Pickups" at bounding box center [73, 46] width 25 height 13
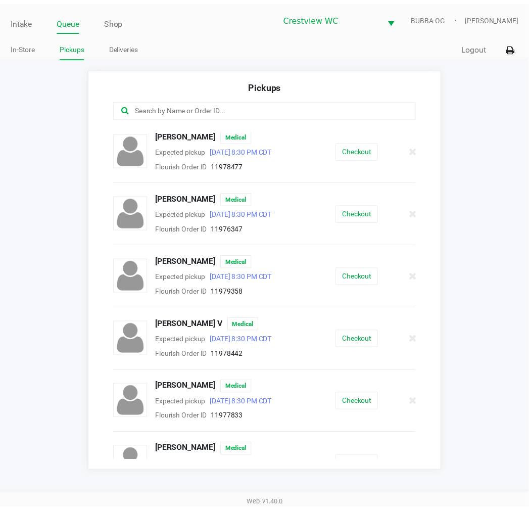
scroll to position [89, 0]
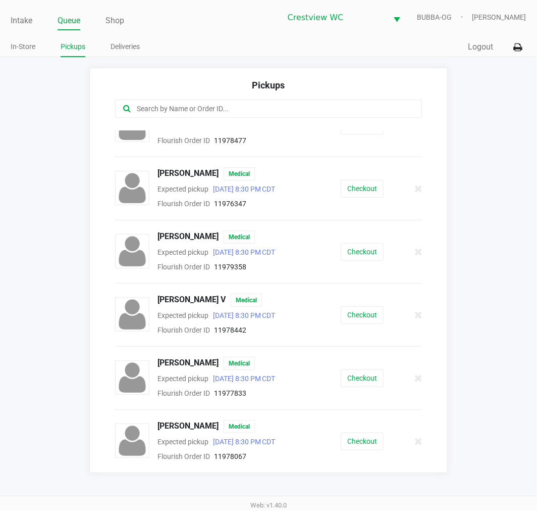
click at [62, 22] on link "Queue" at bounding box center [69, 21] width 23 height 14
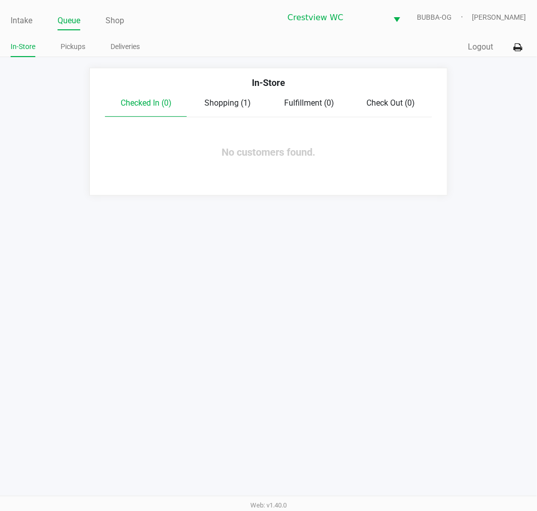
click at [26, 16] on link "Intake" at bounding box center [22, 21] width 22 height 14
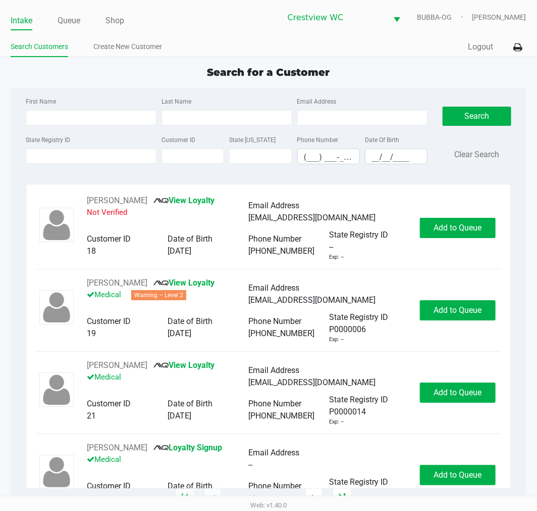
click at [59, 176] on div "First Name Last Name Email Address State Registry ID Customer ID State ID Phone…" at bounding box center [268, 133] width 501 height 92
click at [44, 157] on input "State Registry ID" at bounding box center [91, 156] width 131 height 15
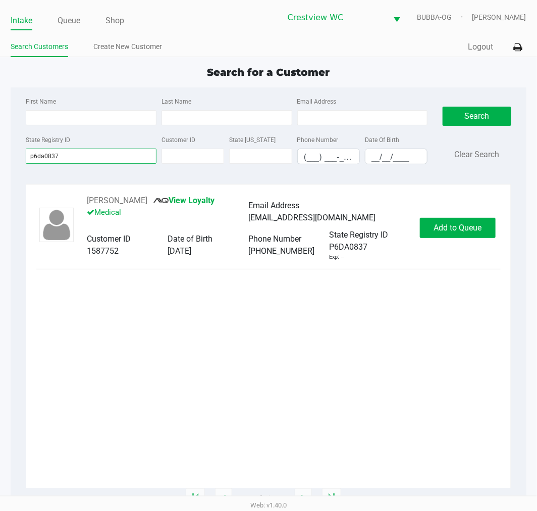
type input "p6da0837"
click at [468, 218] on button "Add to Queue" at bounding box center [458, 228] width 76 height 20
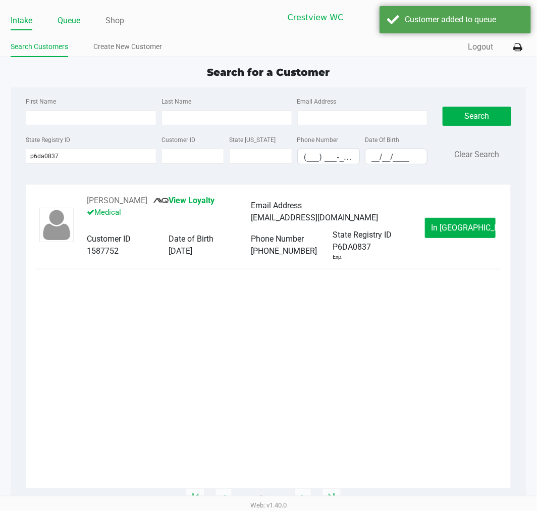
click at [66, 22] on link "Queue" at bounding box center [69, 21] width 23 height 14
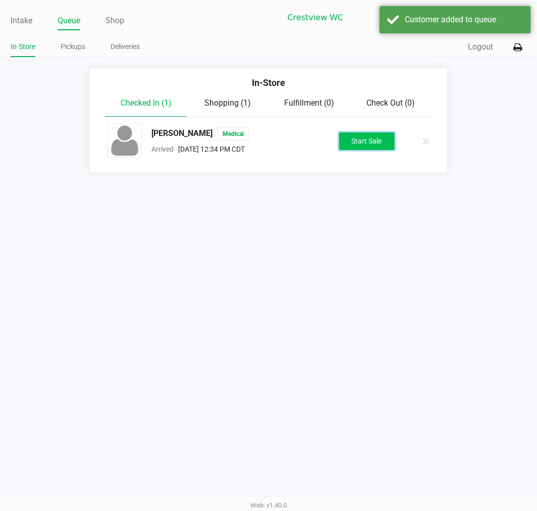
click at [358, 143] on button "Start Sale" at bounding box center [367, 141] width 56 height 18
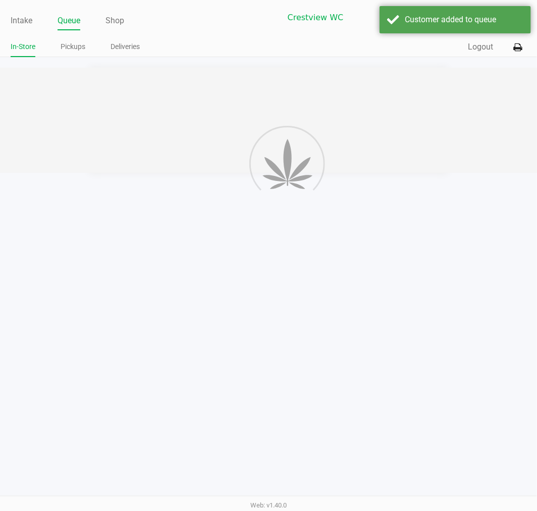
click at [69, 133] on div at bounding box center [268, 120] width 537 height 105
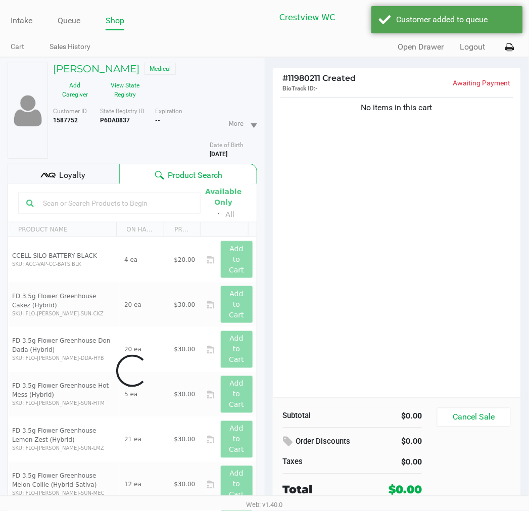
drag, startPoint x: 67, startPoint y: 135, endPoint x: 73, endPoint y: 165, distance: 31.0
click at [68, 146] on div "Customer ID 1587752" at bounding box center [72, 133] width 55 height 52
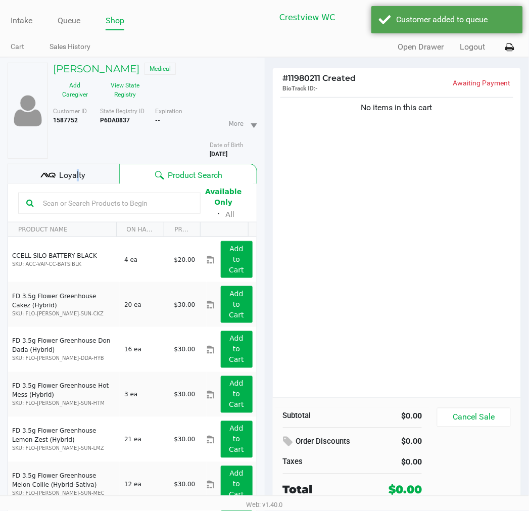
click at [74, 166] on div "Loyalty" at bounding box center [64, 174] width 112 height 20
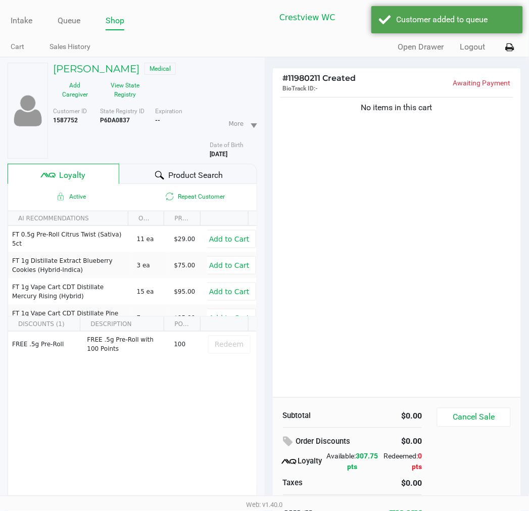
click at [360, 330] on div "No items in this cart" at bounding box center [397, 246] width 249 height 302
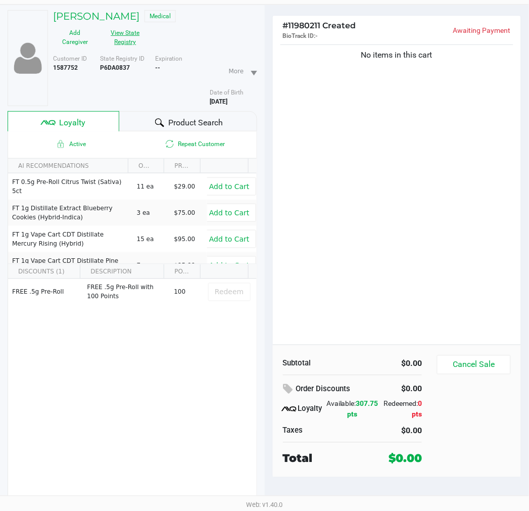
click at [144, 39] on button "View State Registry" at bounding box center [122, 37] width 51 height 25
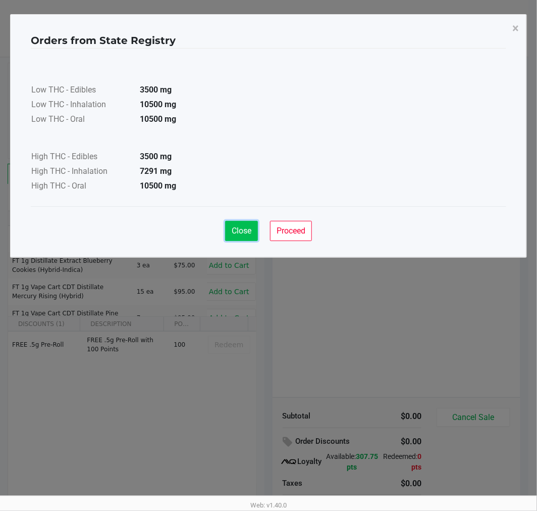
click at [251, 225] on button "Close" at bounding box center [241, 231] width 33 height 20
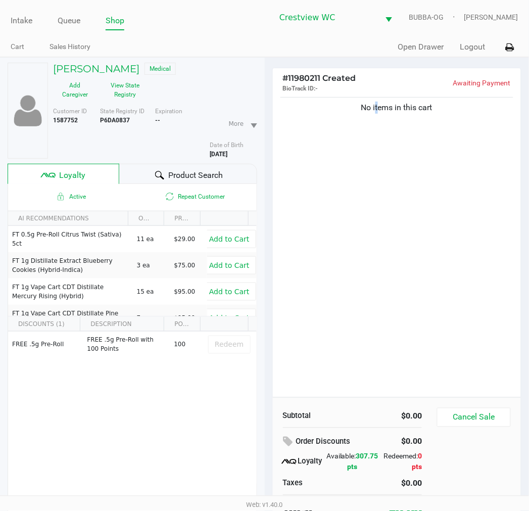
drag, startPoint x: 376, startPoint y: 188, endPoint x: 407, endPoint y: 178, distance: 32.9
click at [402, 180] on div "No items in this cart" at bounding box center [397, 246] width 249 height 302
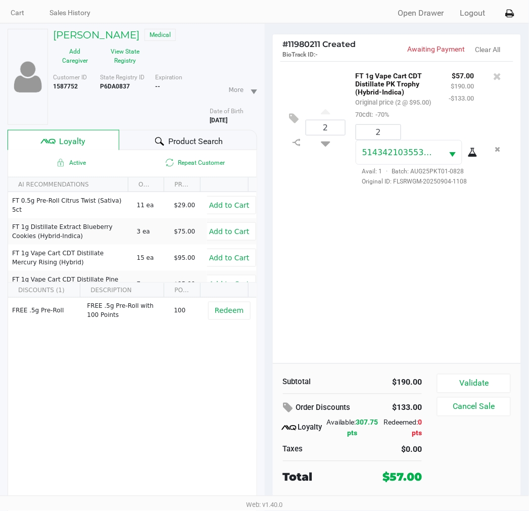
scroll to position [53, 0]
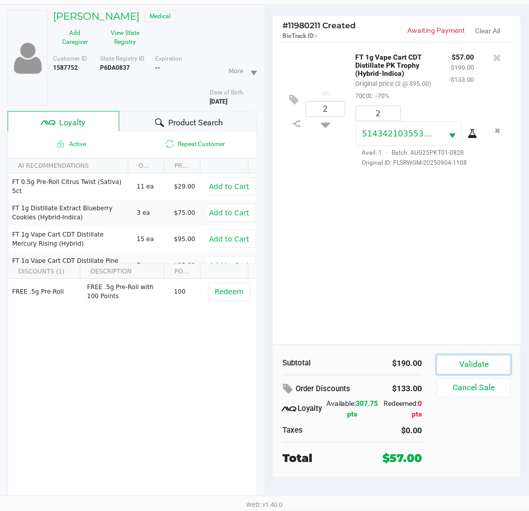
click at [449, 362] on button "Validate" at bounding box center [473, 364] width 73 height 19
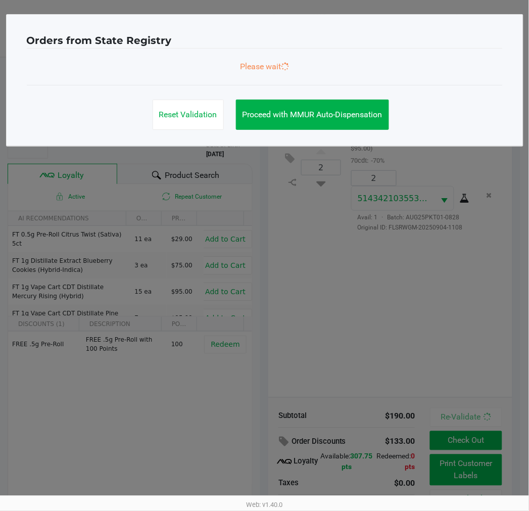
scroll to position [0, 0]
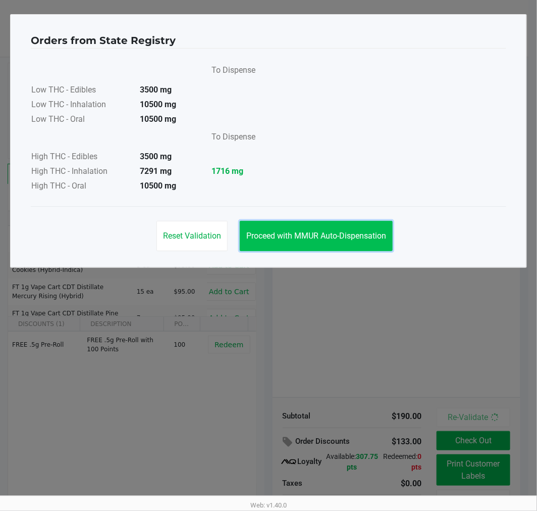
click at [310, 240] on button "Proceed with MMUR Auto-Dispensation" at bounding box center [316, 236] width 153 height 30
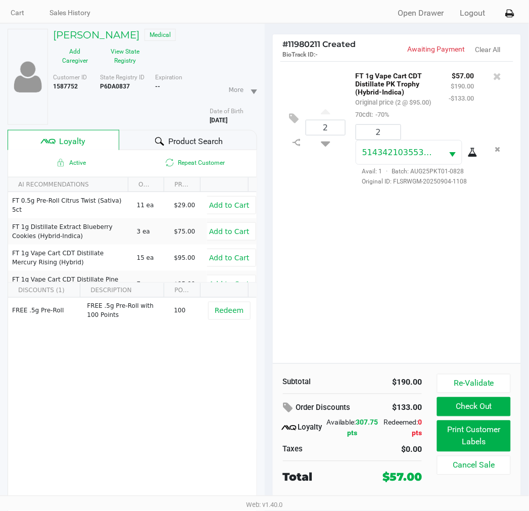
scroll to position [53, 0]
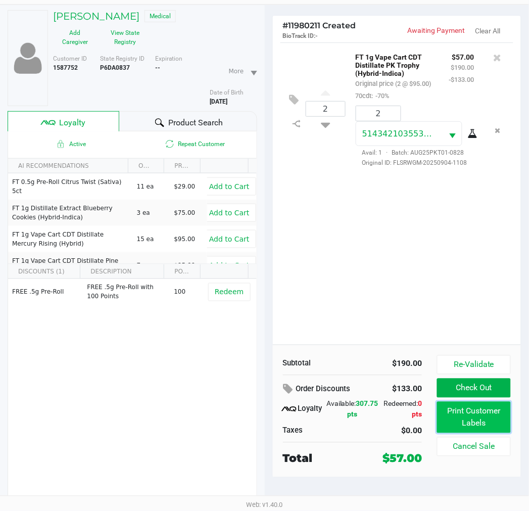
click at [461, 423] on button "Print Customer Labels" at bounding box center [473, 417] width 73 height 31
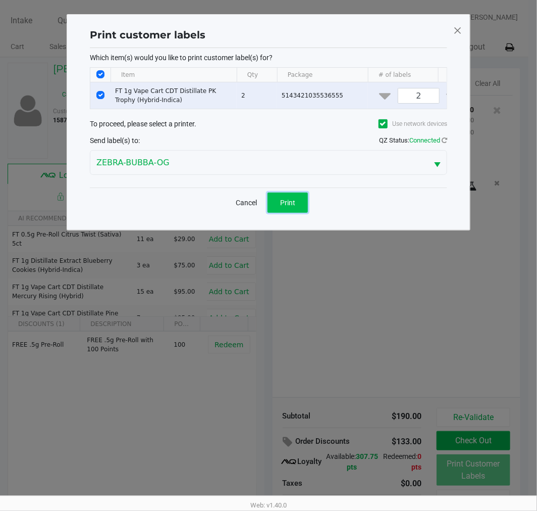
click at [300, 212] on button "Print" at bounding box center [288, 202] width 40 height 20
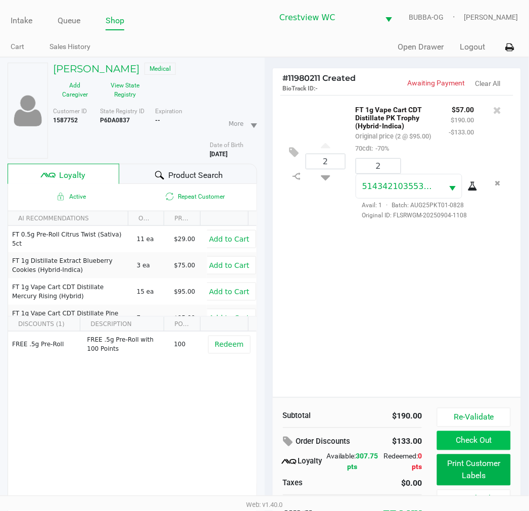
click at [480, 442] on button "Check Out" at bounding box center [473, 440] width 73 height 19
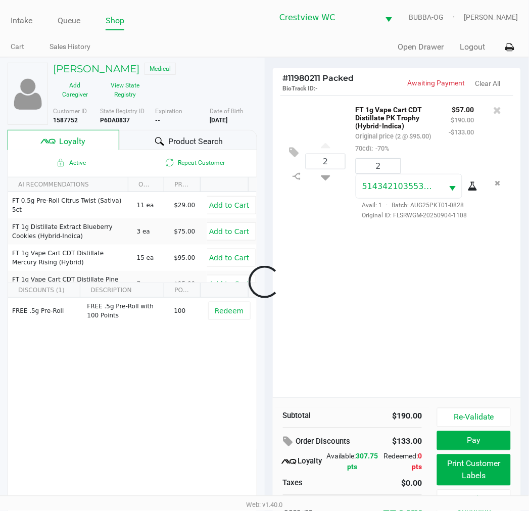
scroll to position [38, 0]
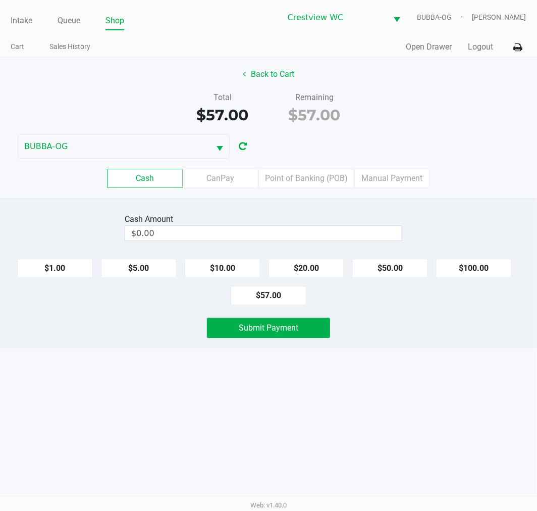
click at [328, 177] on label "Point of Banking (POB)" at bounding box center [307, 178] width 96 height 19
click at [0, 0] on 7 "Point of Banking (POB)" at bounding box center [0, 0] width 0 height 0
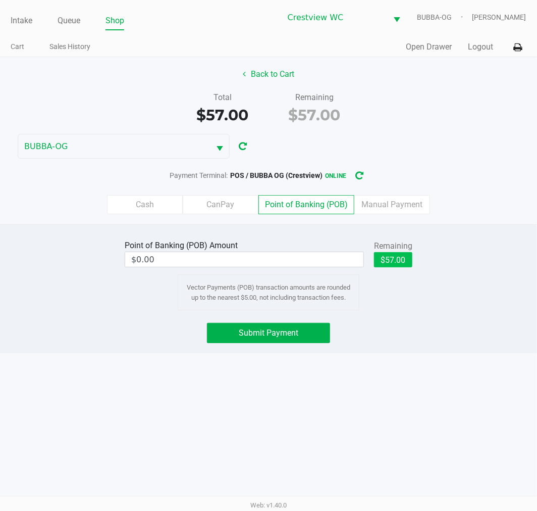
click at [395, 260] on button "$57.00" at bounding box center [393, 259] width 38 height 15
type input "$57.00"
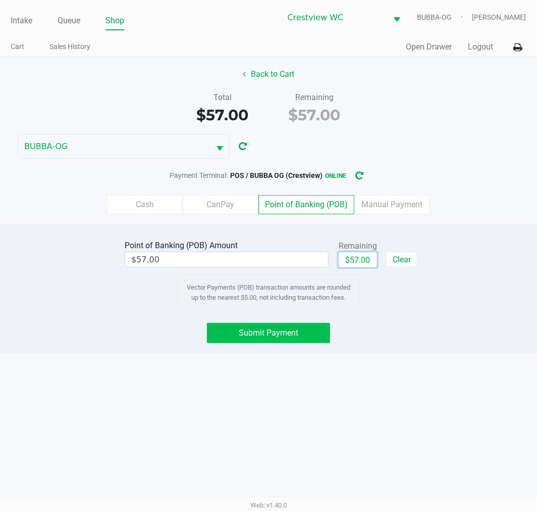
click at [277, 342] on button "Submit Payment" at bounding box center [268, 333] width 123 height 20
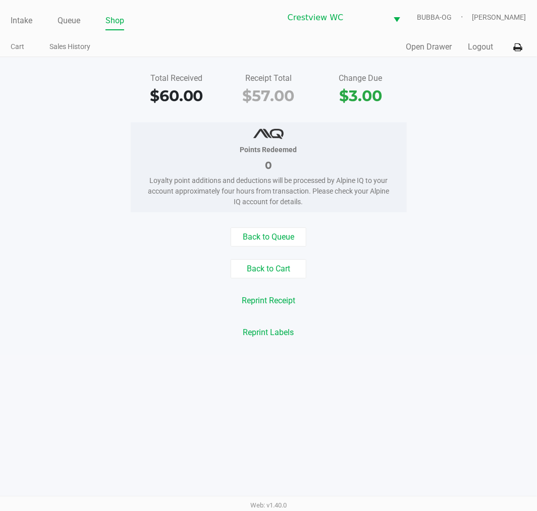
click at [25, 17] on link "Intake" at bounding box center [22, 21] width 22 height 14
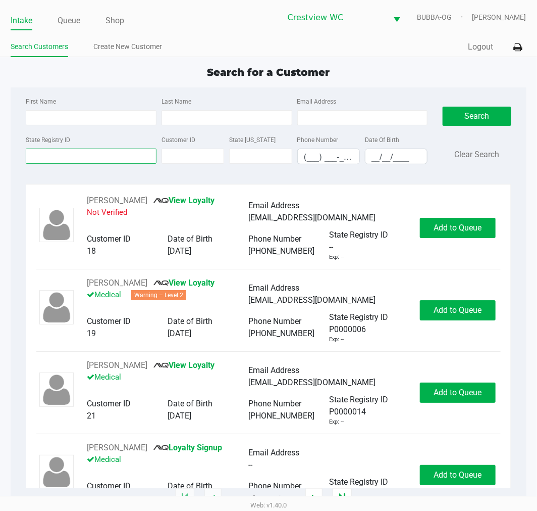
click at [77, 158] on input "State Registry ID" at bounding box center [91, 156] width 131 height 15
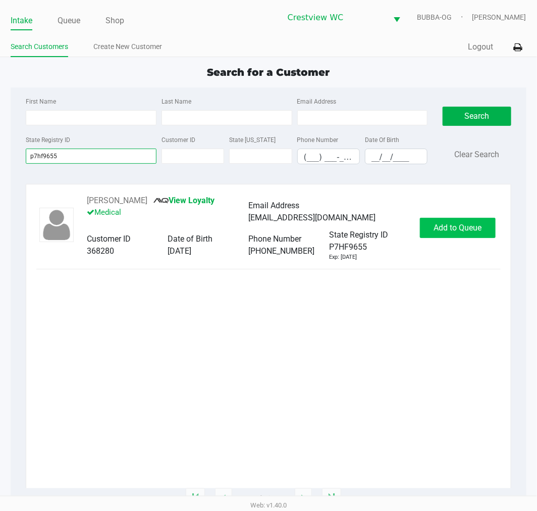
type input "p7hf9655"
click at [440, 220] on button "Add to Queue" at bounding box center [458, 228] width 76 height 20
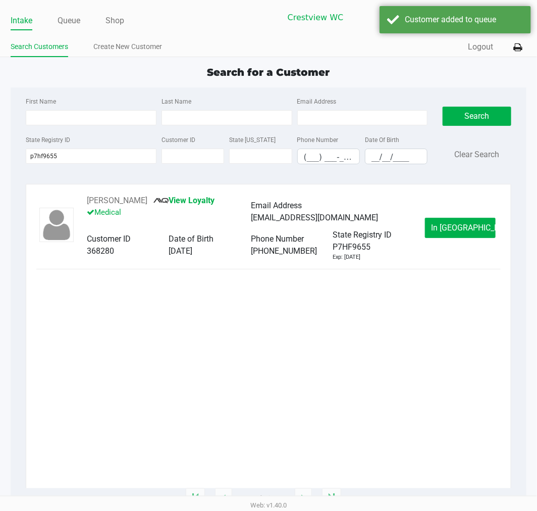
drag, startPoint x: 72, startPoint y: 21, endPoint x: 93, endPoint y: 29, distance: 22.2
click at [73, 21] on link "Queue" at bounding box center [69, 21] width 23 height 14
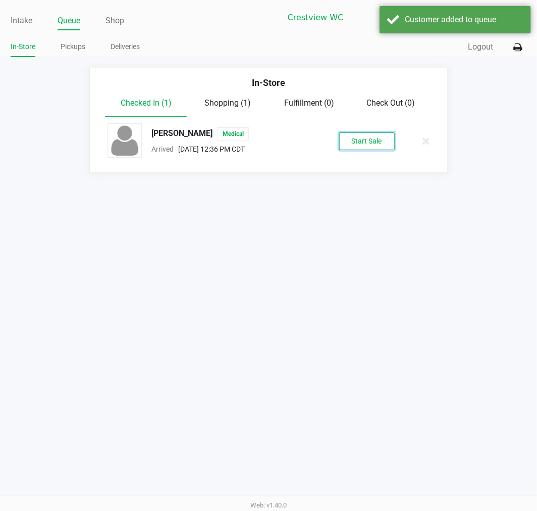
click at [351, 147] on button "Start Sale" at bounding box center [367, 141] width 56 height 18
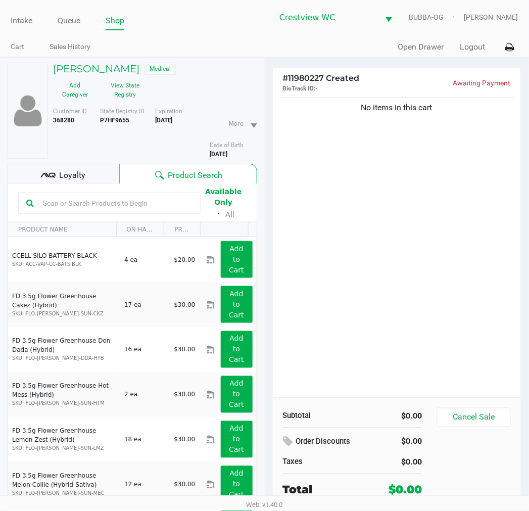
click at [155, 103] on div "Customer ID 368280 State Registry ID P7HF9655 Expiration 11/01/2025 More Date o…" at bounding box center [154, 131] width 219 height 56
click at [142, 99] on button "View State Registry" at bounding box center [122, 89] width 51 height 25
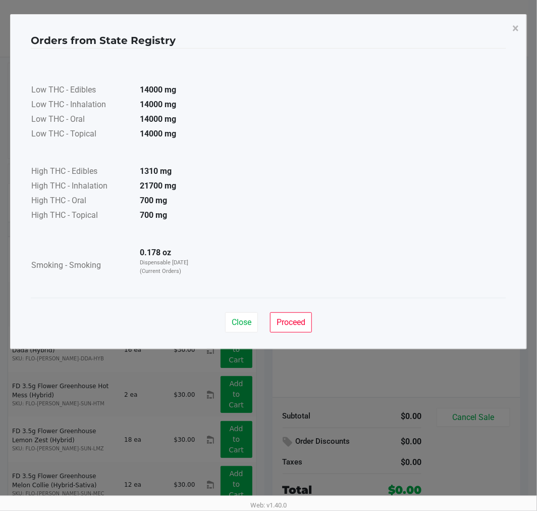
click at [249, 311] on div "Close Proceed" at bounding box center [269, 318] width 476 height 41
click at [250, 315] on button "Close" at bounding box center [241, 322] width 33 height 20
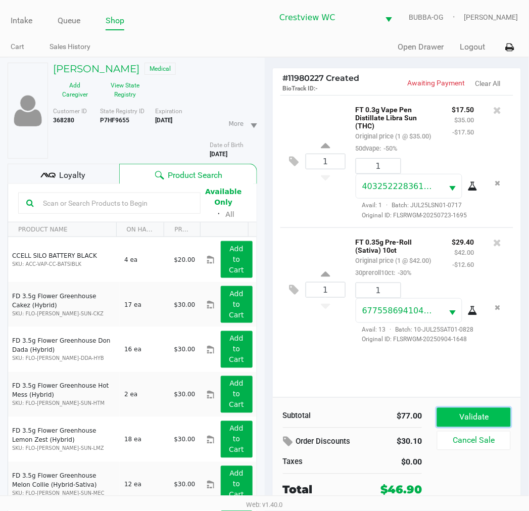
click at [478, 414] on button "Validate" at bounding box center [473, 417] width 73 height 19
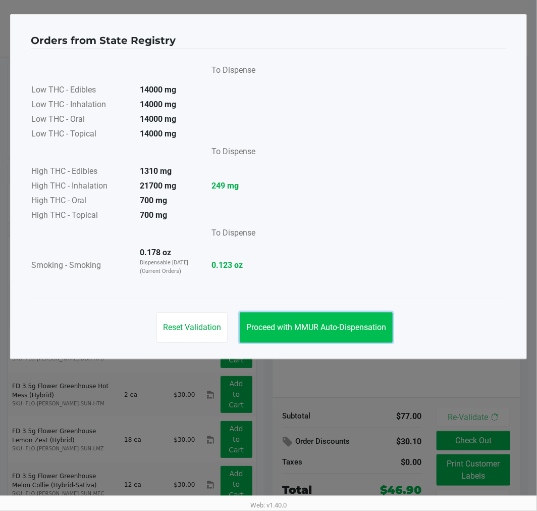
drag, startPoint x: 359, startPoint y: 334, endPoint x: 402, endPoint y: 374, distance: 58.3
click at [361, 334] on button "Proceed with MMUR Auto-Dispensation" at bounding box center [316, 327] width 153 height 30
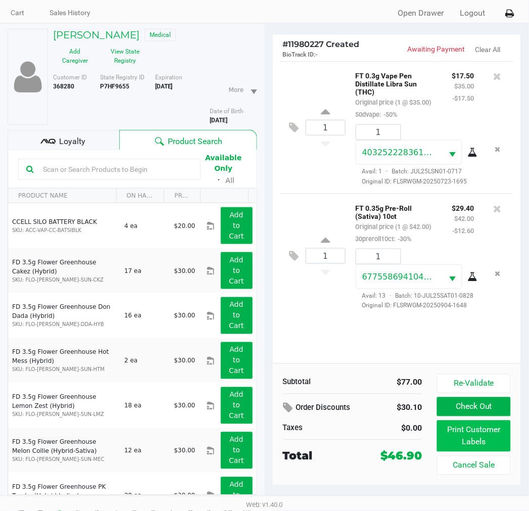
scroll to position [53, 0]
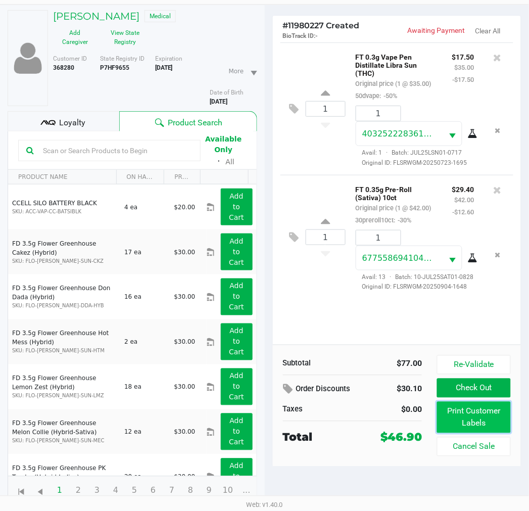
click at [463, 418] on button "Print Customer Labels" at bounding box center [473, 417] width 73 height 31
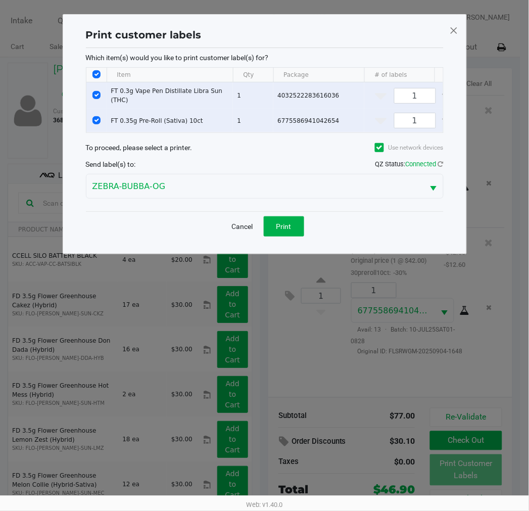
scroll to position [0, 0]
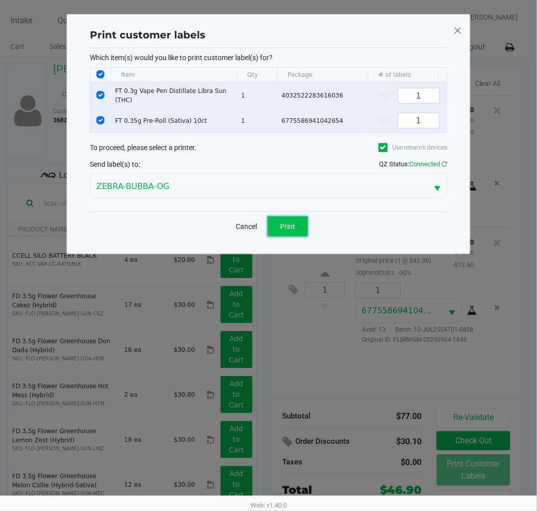
click at [290, 236] on button "Print" at bounding box center [288, 226] width 40 height 20
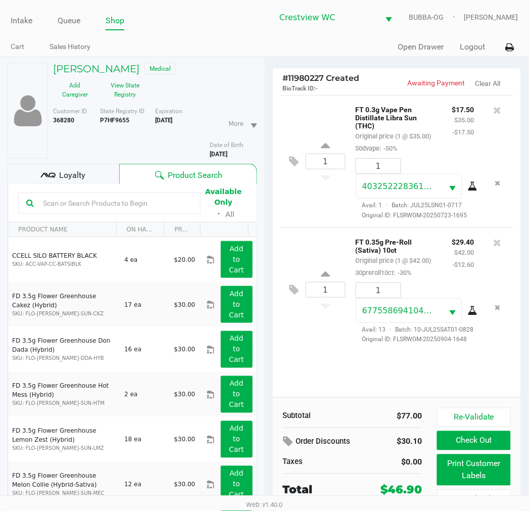
click at [69, 168] on div "Loyalty" at bounding box center [64, 174] width 112 height 20
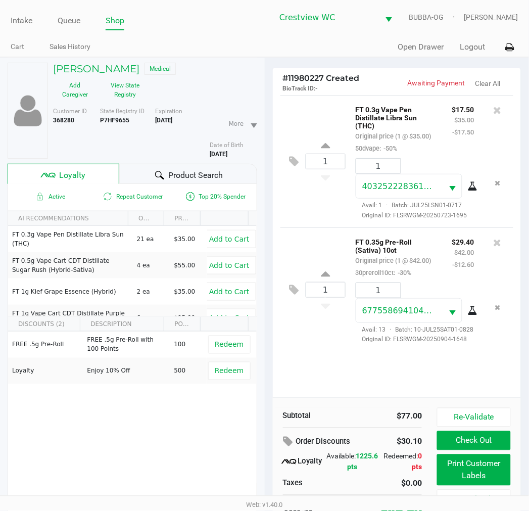
scroll to position [36, 0]
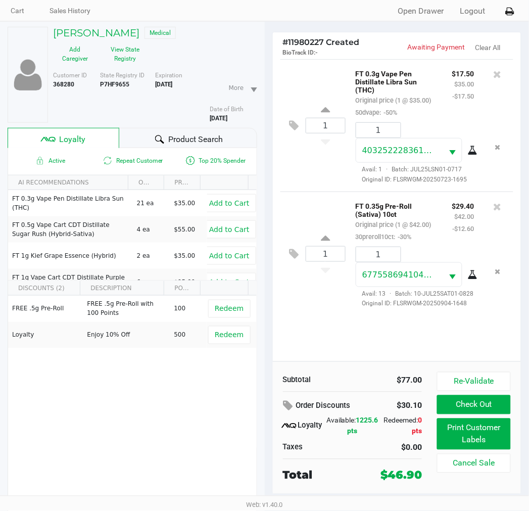
click at [485, 403] on button "Check Out" at bounding box center [473, 404] width 73 height 19
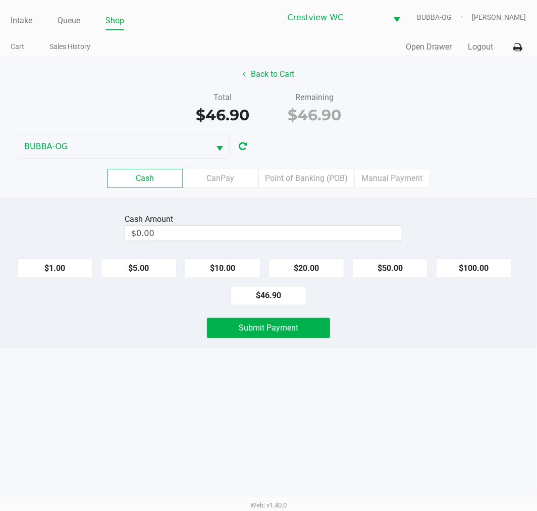
click at [401, 267] on button "$50.00" at bounding box center [391, 268] width 76 height 19
type input "$50.00"
click at [301, 334] on button "Submit Payment" at bounding box center [268, 328] width 123 height 20
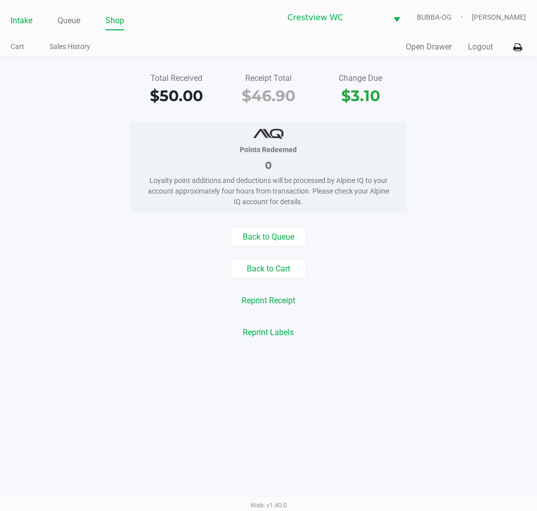
click at [14, 20] on link "Intake" at bounding box center [22, 21] width 22 height 14
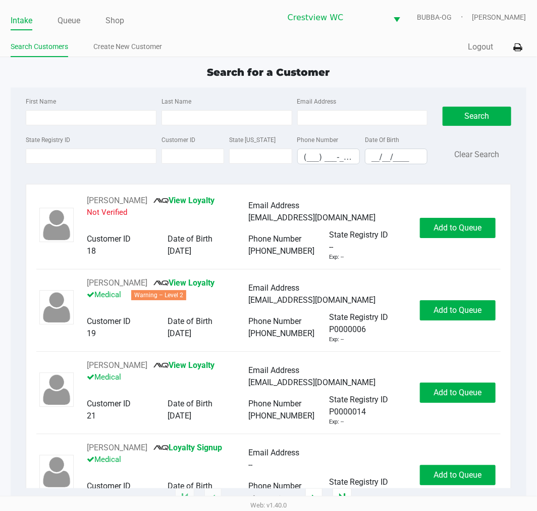
click at [43, 141] on label "State Registry ID" at bounding box center [48, 139] width 44 height 9
click at [43, 149] on input "State Registry ID" at bounding box center [91, 156] width 131 height 15
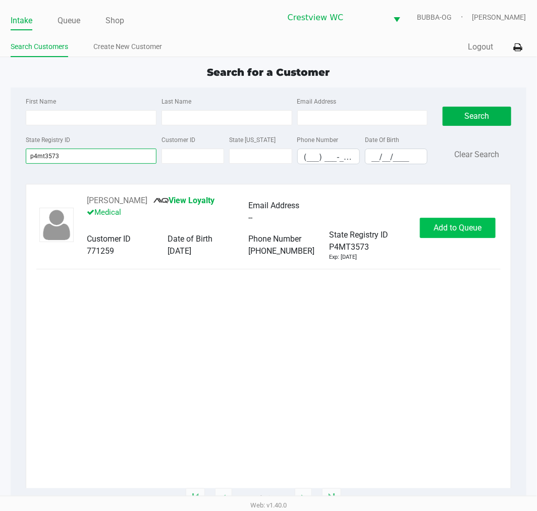
type input "p4mt3573"
click at [470, 236] on button "Add to Queue" at bounding box center [458, 228] width 76 height 20
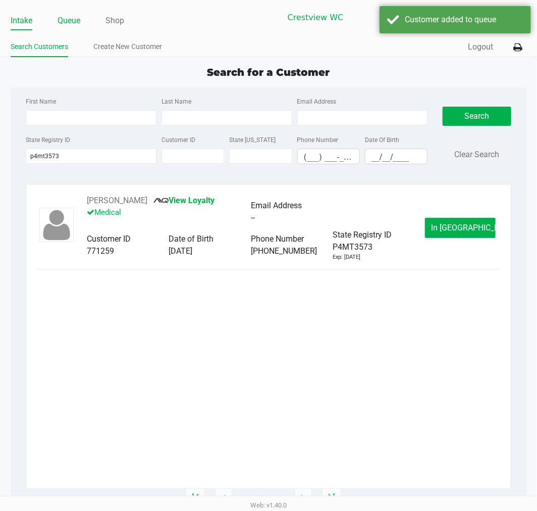
click at [65, 26] on link "Queue" at bounding box center [69, 21] width 23 height 14
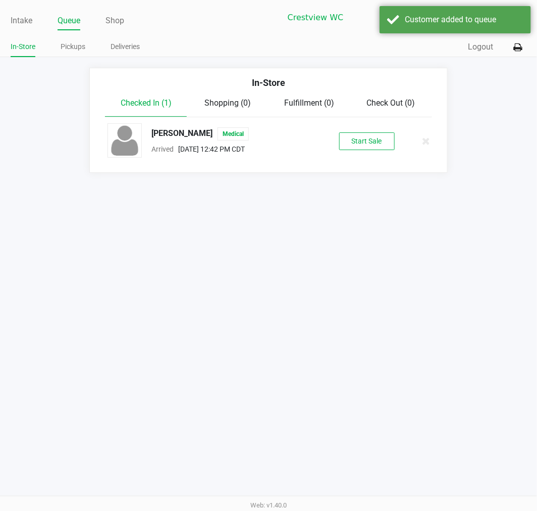
click at [349, 149] on div "KASEY HINRICHS Medical Arrived Sep 20, 2025 12:42 PM CDT Start Sale" at bounding box center [268, 140] width 337 height 35
click at [358, 150] on div "KASEY HINRICHS Medical Arrived Sep 20, 2025 12:42 PM CDT Start Sale" at bounding box center [268, 140] width 337 height 35
click at [357, 147] on button "Start Sale" at bounding box center [367, 141] width 56 height 18
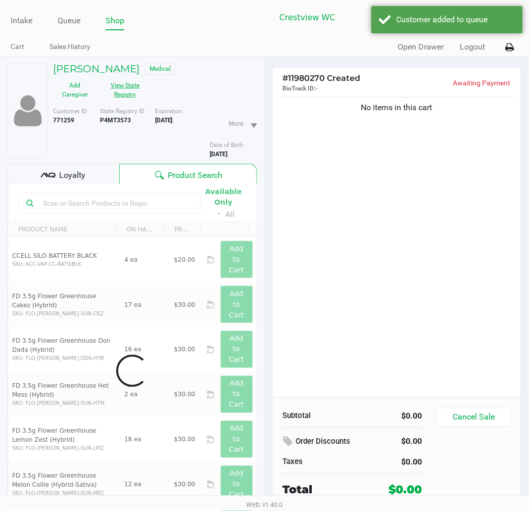
click at [128, 101] on button "View State Registry" at bounding box center [122, 89] width 51 height 25
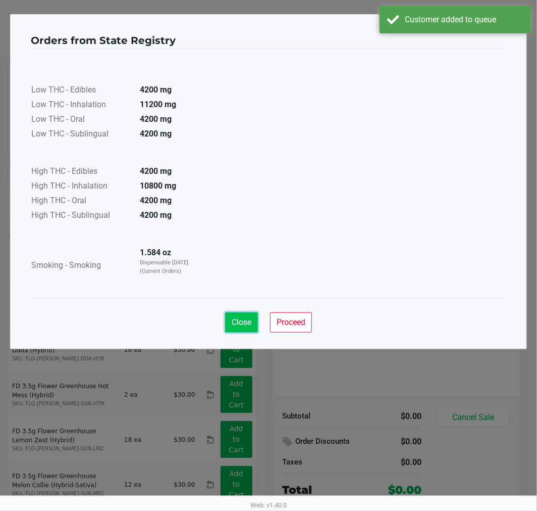
click at [243, 320] on span "Close" at bounding box center [242, 322] width 20 height 10
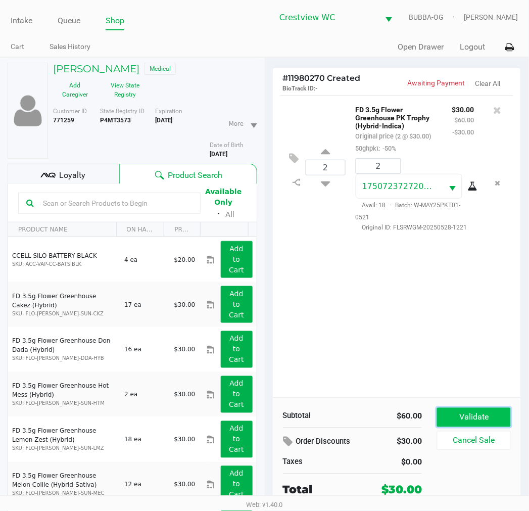
click at [480, 421] on button "Validate" at bounding box center [473, 417] width 73 height 19
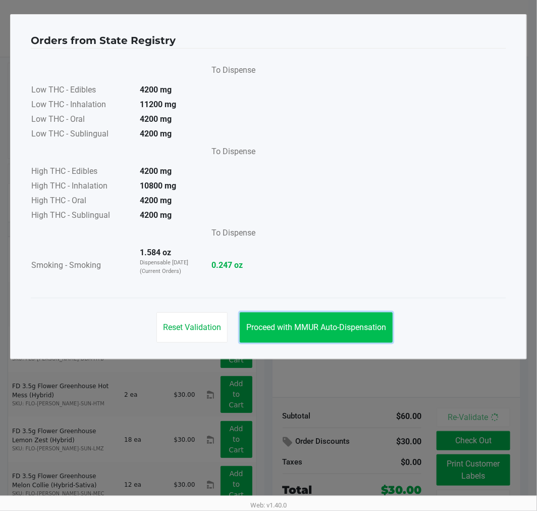
click at [374, 314] on button "Proceed with MMUR Auto-Dispensation" at bounding box center [316, 327] width 153 height 30
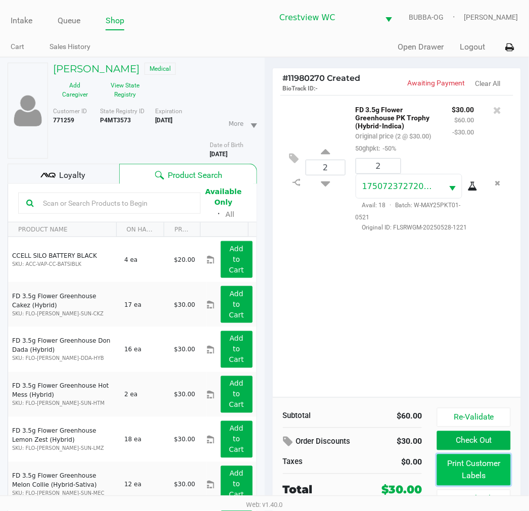
click at [481, 472] on button "Print Customer Labels" at bounding box center [473, 469] width 73 height 31
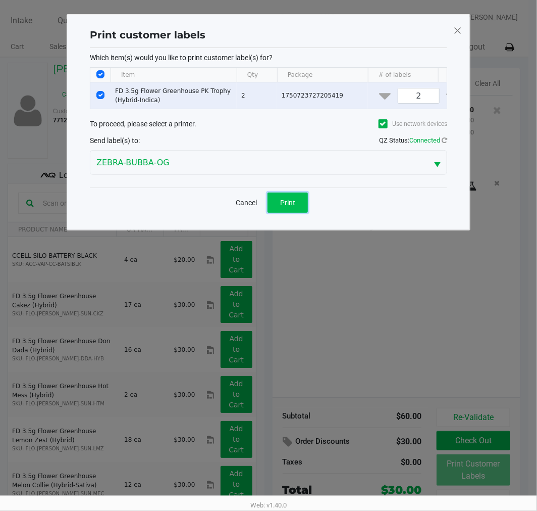
click at [293, 205] on button "Print" at bounding box center [288, 202] width 40 height 20
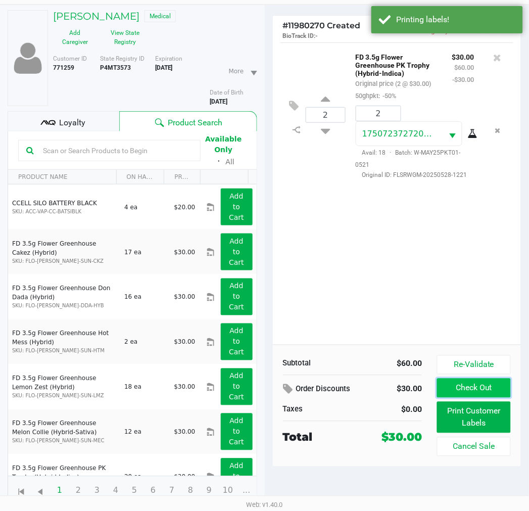
click at [452, 384] on button "Check Out" at bounding box center [473, 387] width 73 height 19
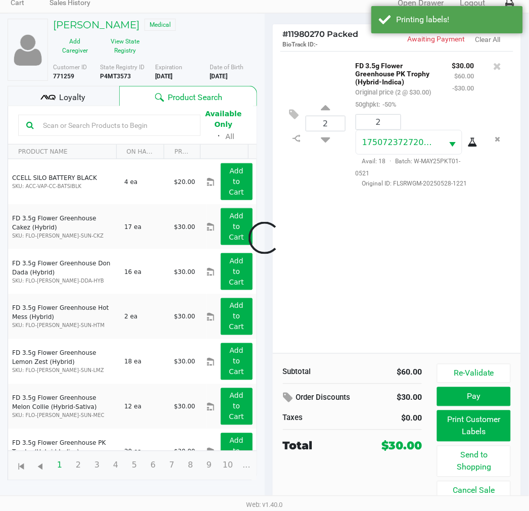
scroll to position [44, 0]
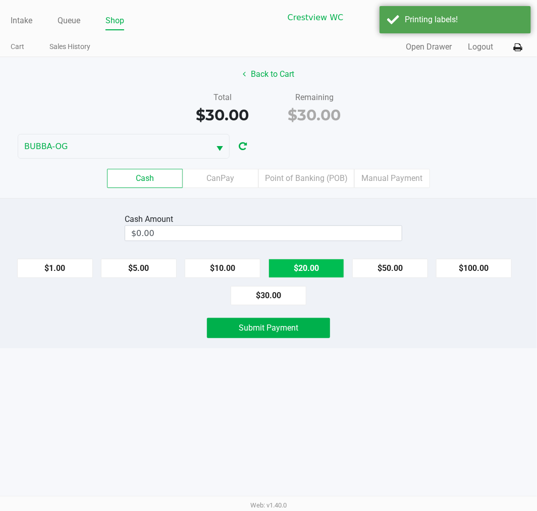
click at [308, 275] on button "$20.00" at bounding box center [307, 268] width 76 height 19
type input "$40.00"
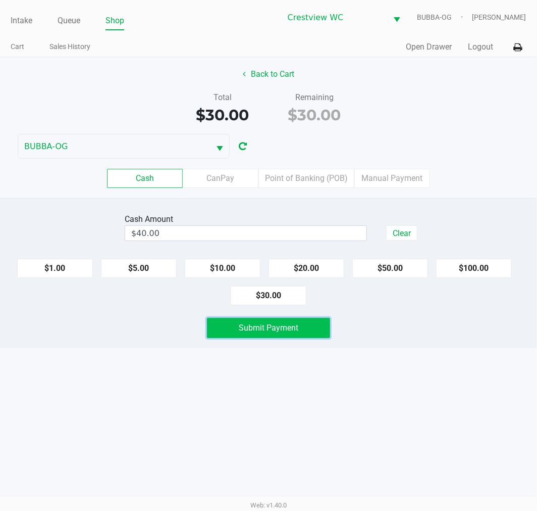
click at [261, 323] on span "Submit Payment" at bounding box center [269, 328] width 60 height 10
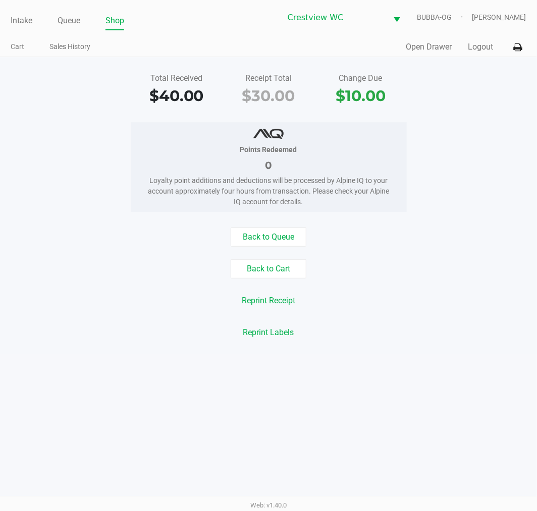
click at [16, 26] on link "Intake" at bounding box center [22, 21] width 22 height 14
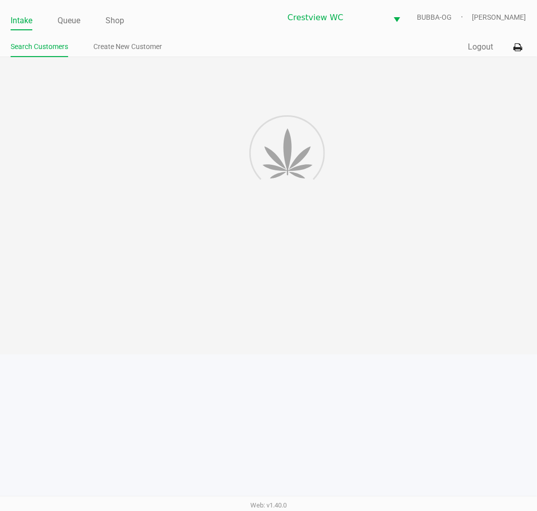
click at [17, 21] on link "Intake" at bounding box center [22, 21] width 22 height 14
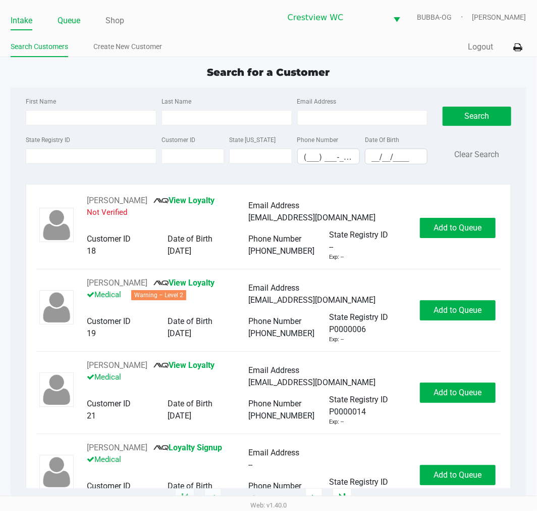
click at [73, 19] on link "Queue" at bounding box center [69, 21] width 23 height 14
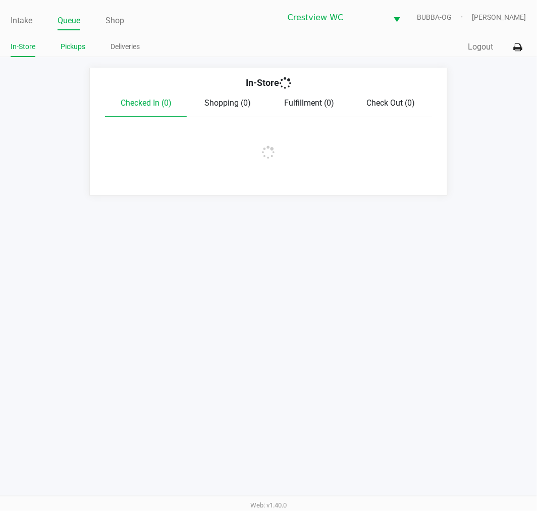
click at [82, 47] on link "Pickups" at bounding box center [73, 46] width 25 height 13
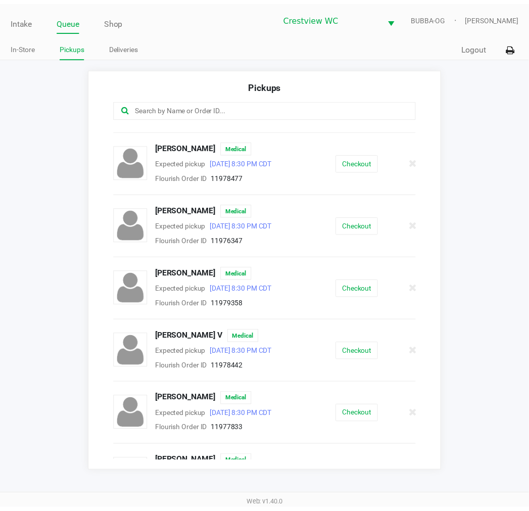
scroll to position [89, 0]
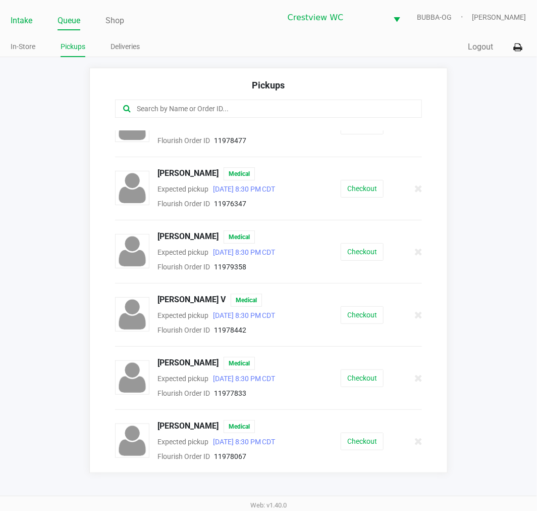
click at [13, 16] on link "Intake" at bounding box center [22, 21] width 22 height 14
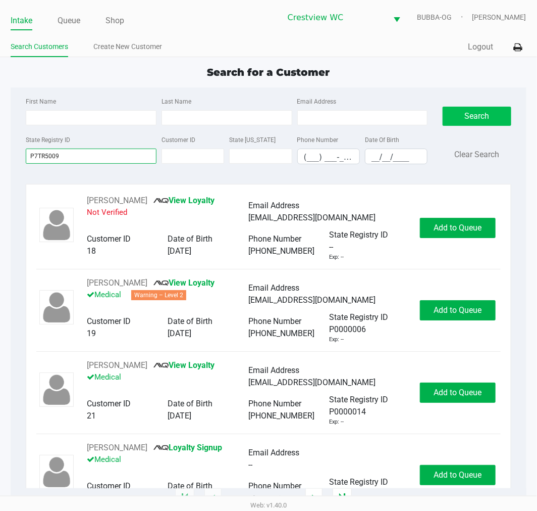
type input "P7TR5009"
click at [470, 119] on button "Search" at bounding box center [477, 116] width 68 height 19
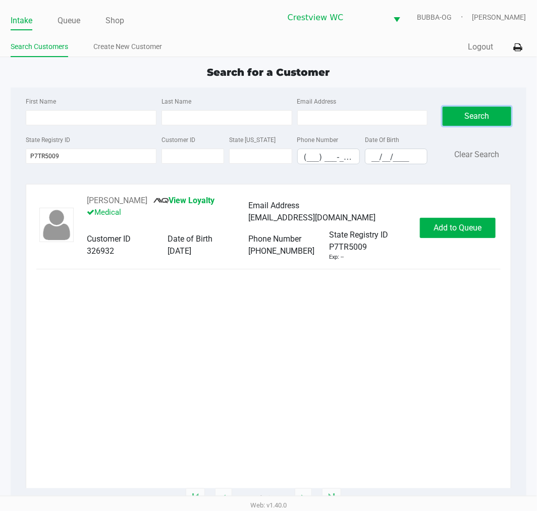
click at [121, 205] on button "TOMMY MANNING JR" at bounding box center [117, 200] width 61 height 12
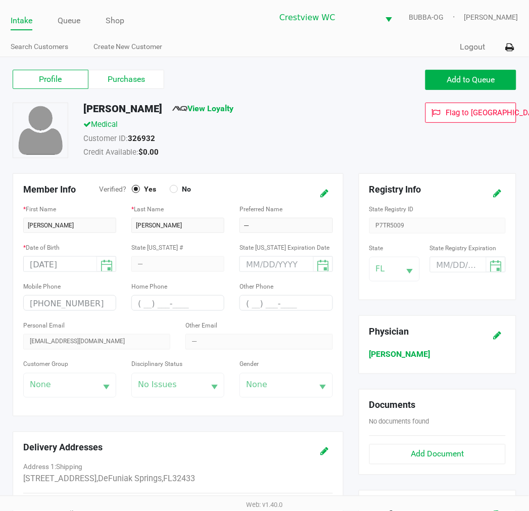
click at [105, 87] on label "Purchases" at bounding box center [126, 79] width 76 height 19
click at [0, 0] on 1 "Purchases" at bounding box center [0, 0] width 0 height 0
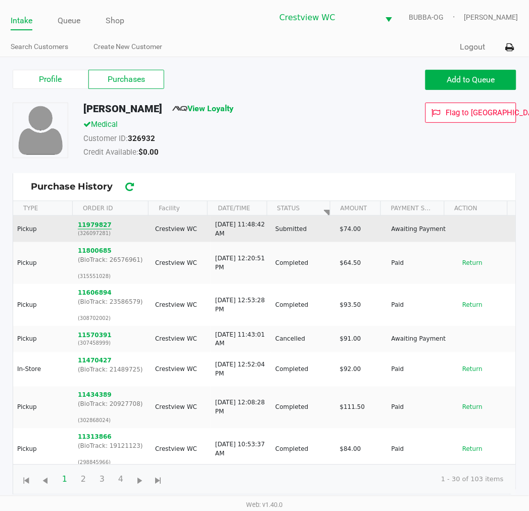
click at [86, 224] on button "11979827" at bounding box center [95, 224] width 34 height 9
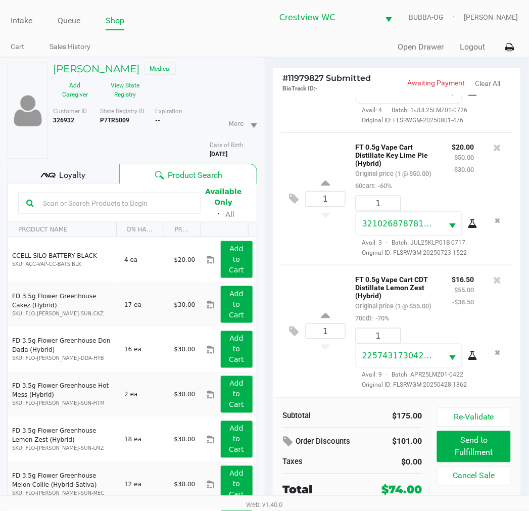
scroll to position [210, 0]
click at [302, 187] on button at bounding box center [297, 199] width 18 height 24
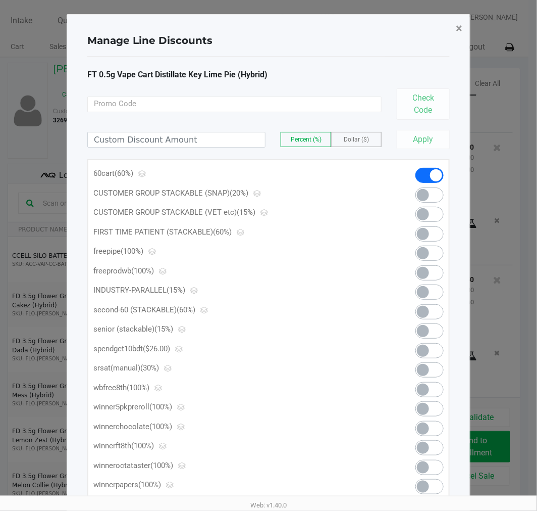
click at [460, 28] on span "×" at bounding box center [459, 28] width 7 height 14
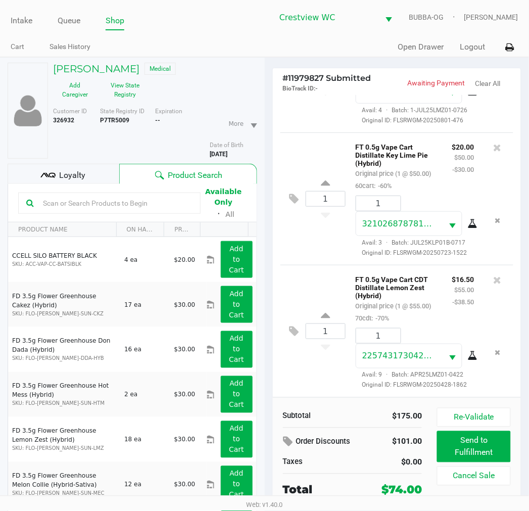
click at [309, 250] on div "1 FT 0.5g Vape Cart Distillate Key Lime Pie (Hybrid) Original price (1 @ $50.00…" at bounding box center [396, 198] width 233 height 132
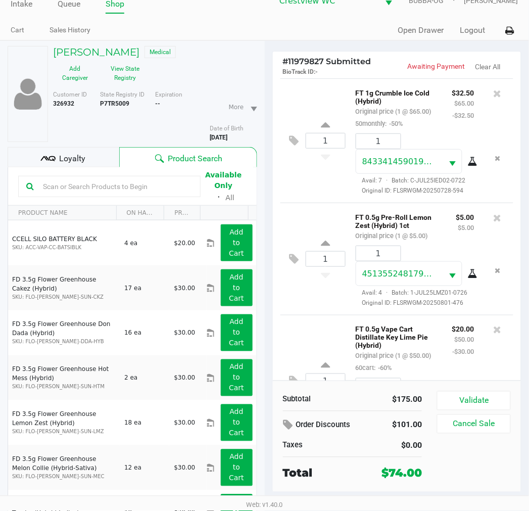
scroll to position [0, 0]
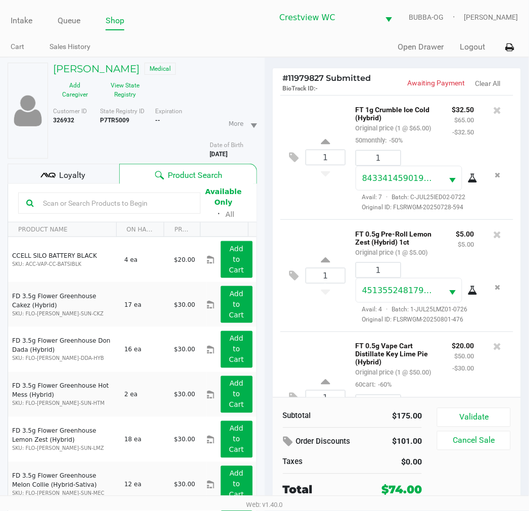
click at [103, 177] on div "Loyalty" at bounding box center [64, 174] width 112 height 20
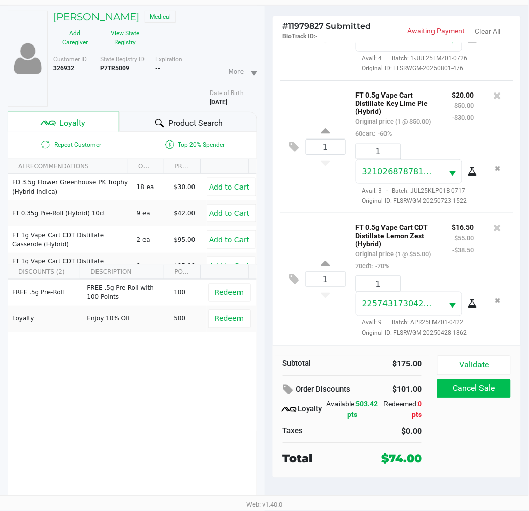
scroll to position [53, 0]
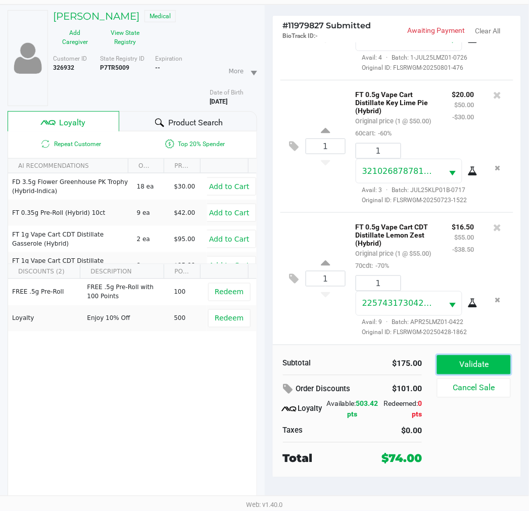
click at [457, 357] on button "Validate" at bounding box center [473, 364] width 73 height 19
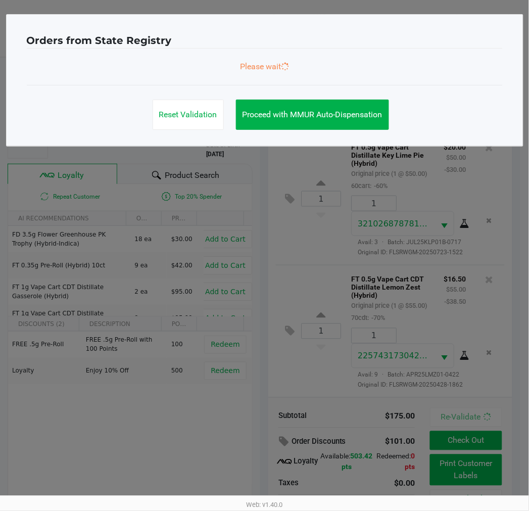
scroll to position [0, 0]
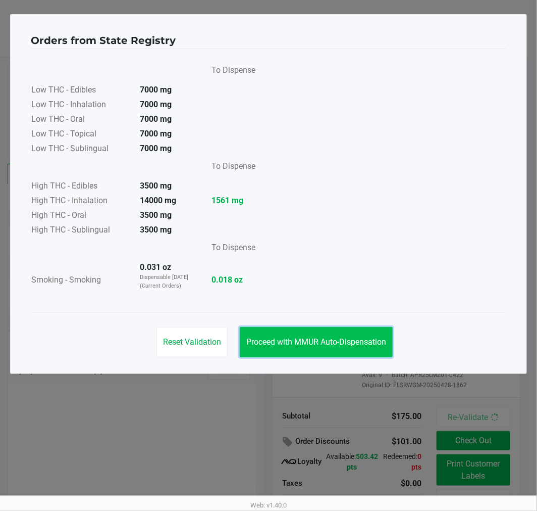
click at [324, 347] on button "Proceed with MMUR Auto-Dispensation" at bounding box center [316, 342] width 153 height 30
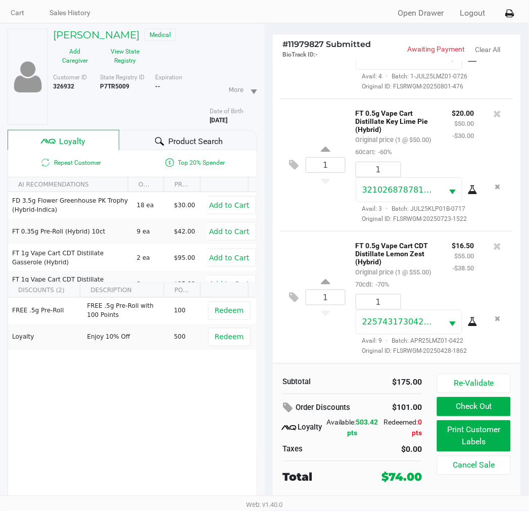
scroll to position [53, 0]
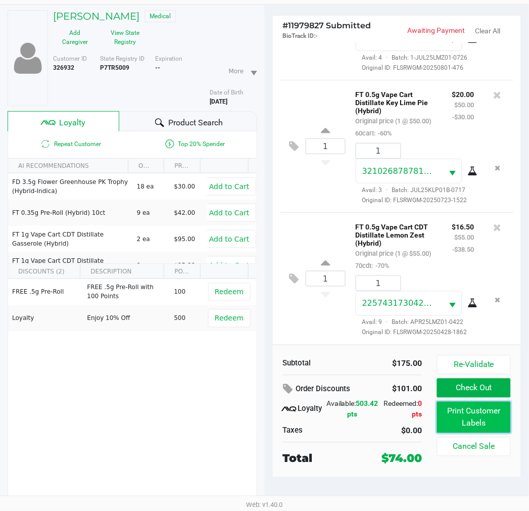
click at [466, 416] on button "Print Customer Labels" at bounding box center [473, 417] width 73 height 31
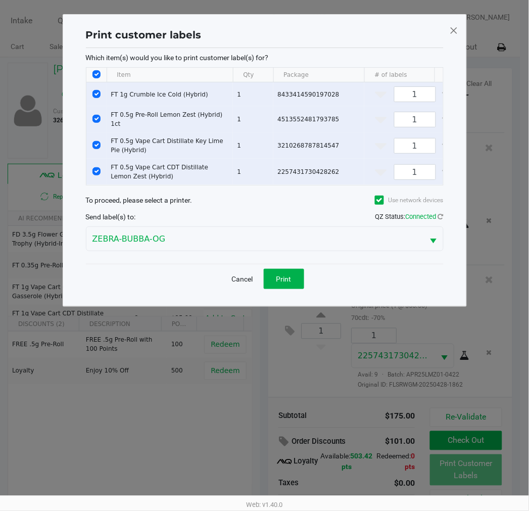
scroll to position [0, 0]
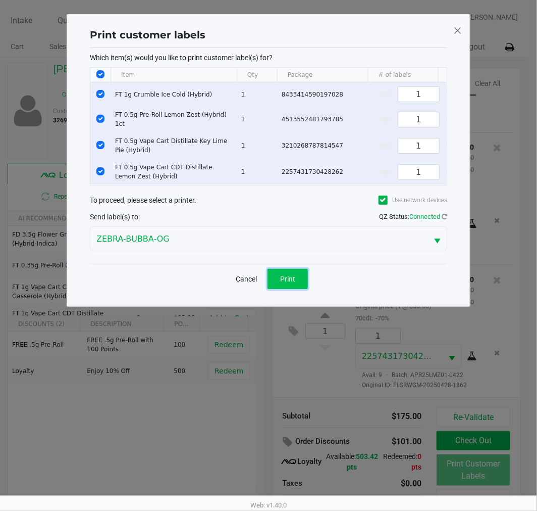
click at [292, 283] on span "Print" at bounding box center [287, 279] width 15 height 8
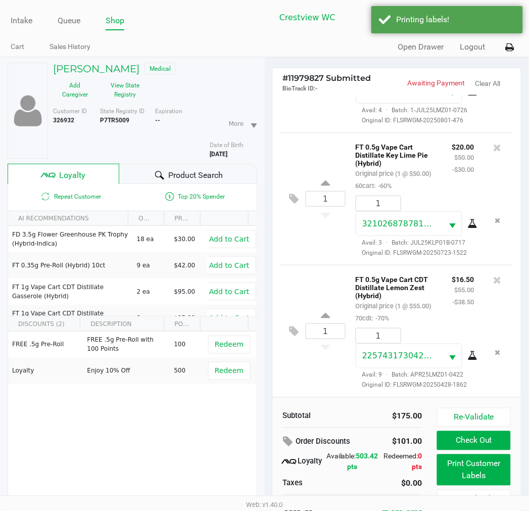
scroll to position [53, 0]
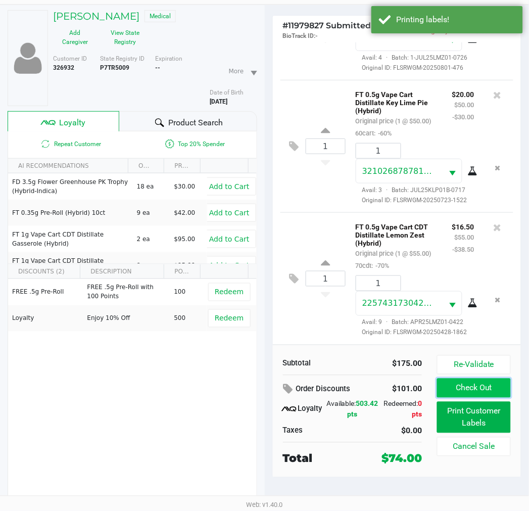
click at [453, 389] on button "Check Out" at bounding box center [473, 387] width 73 height 19
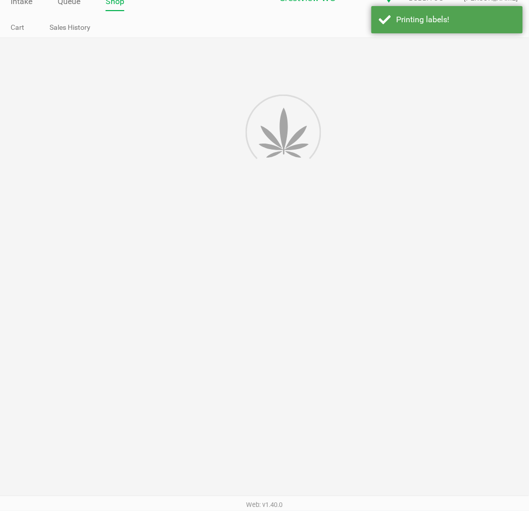
scroll to position [19, 0]
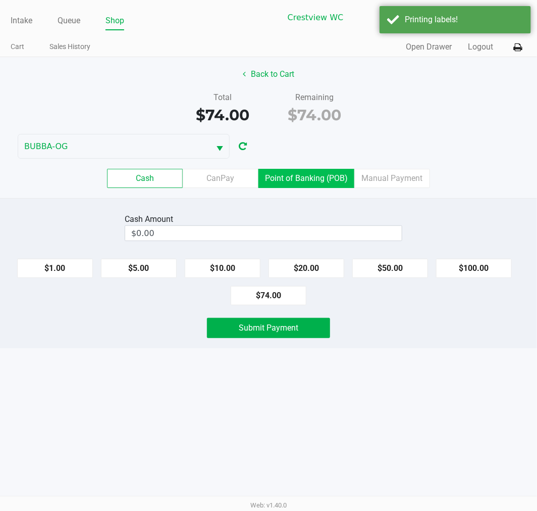
click at [314, 175] on label "Point of Banking (POB)" at bounding box center [307, 178] width 96 height 19
click at [0, 0] on 7 "Point of Banking (POB)" at bounding box center [0, 0] width 0 height 0
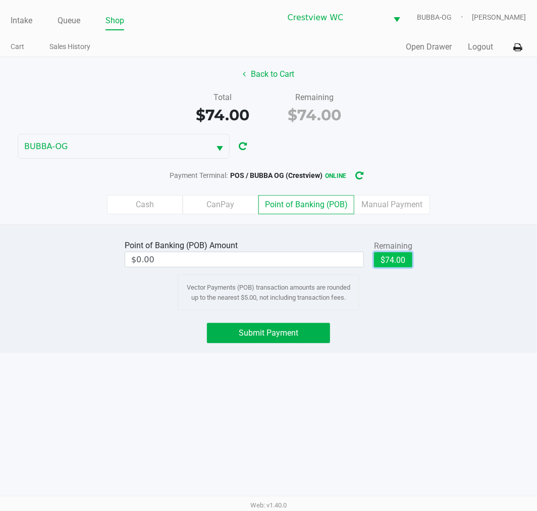
click at [392, 255] on button "$74.00" at bounding box center [393, 259] width 38 height 15
type input "$74.00"
click at [264, 319] on div "Point of Banking (POB) Amount $74.00 Remaining $74.00 Clear Vector Payments (PO…" at bounding box center [268, 288] width 537 height 129
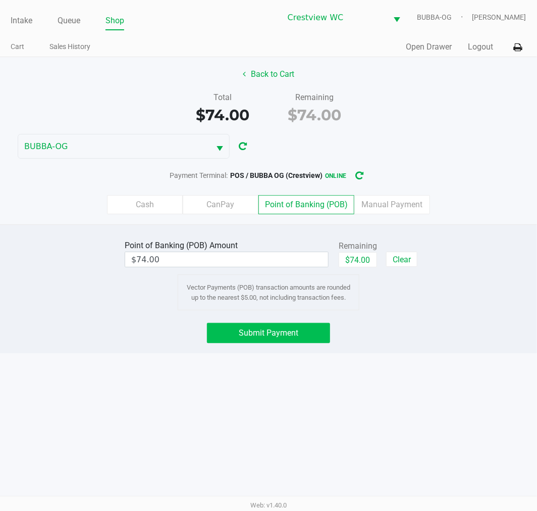
click at [279, 328] on span "Submit Payment" at bounding box center [269, 333] width 60 height 10
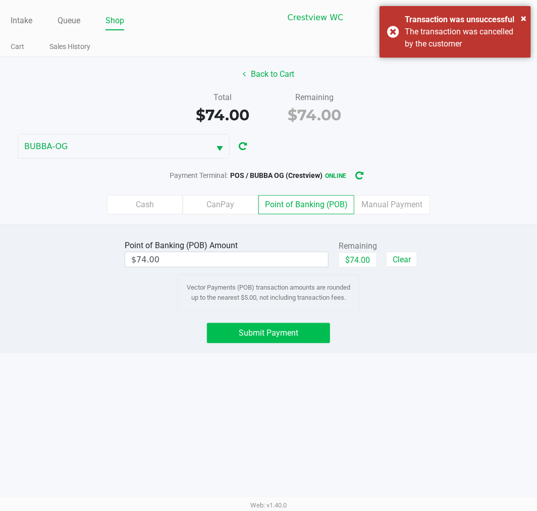
click at [430, 39] on div "The transaction was cancelled by the customer" at bounding box center [464, 38] width 119 height 24
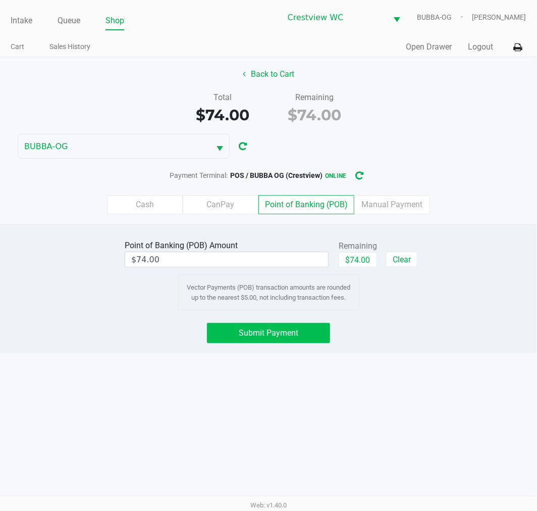
click at [270, 341] on button "Submit Payment" at bounding box center [268, 333] width 123 height 20
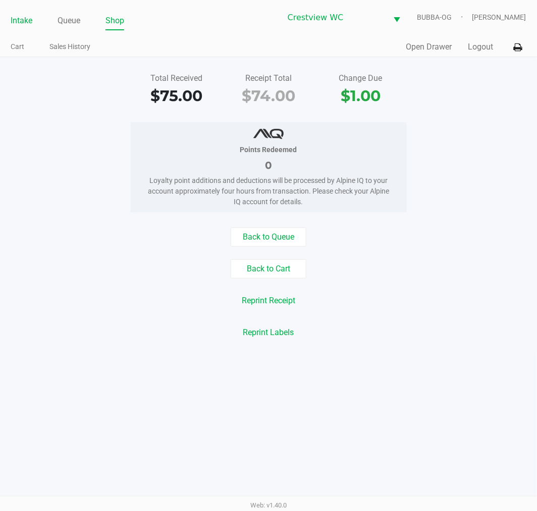
click at [14, 16] on link "Intake" at bounding box center [22, 21] width 22 height 14
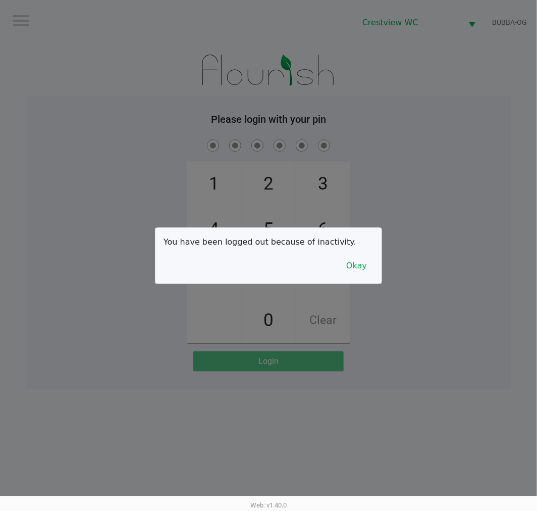
click at [373, 260] on button "Okay" at bounding box center [357, 265] width 34 height 19
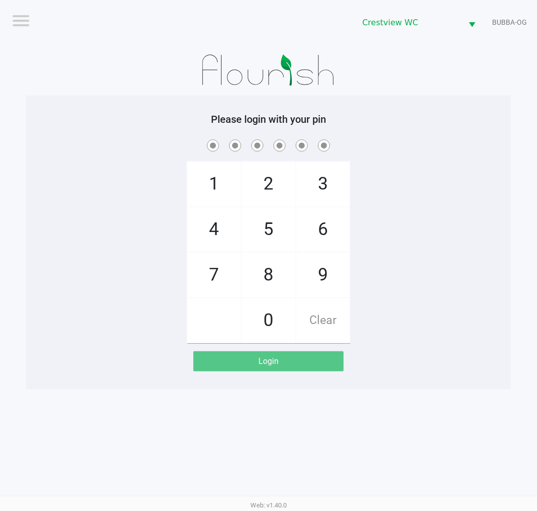
click at [456, 248] on div "1 4 7 2 5 8 0 3 6 9 Clear" at bounding box center [268, 240] width 485 height 206
checkbox input "true"
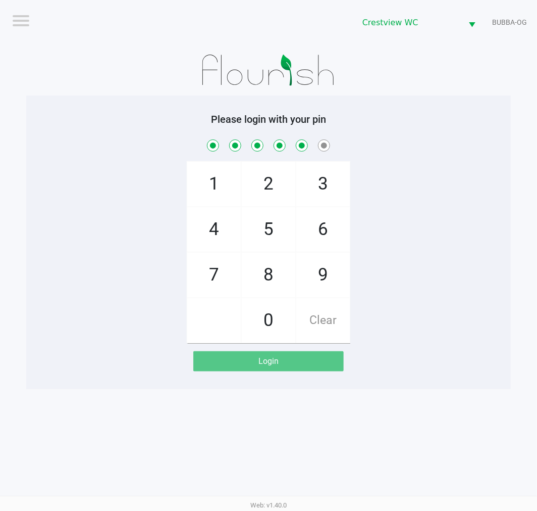
checkbox input "true"
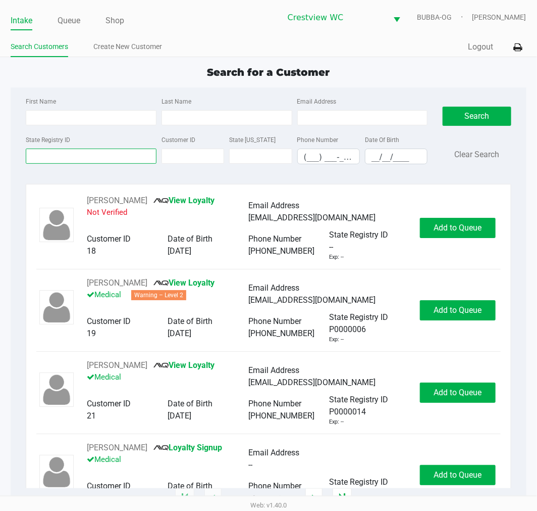
click at [83, 153] on input "State Registry ID" at bounding box center [91, 156] width 131 height 15
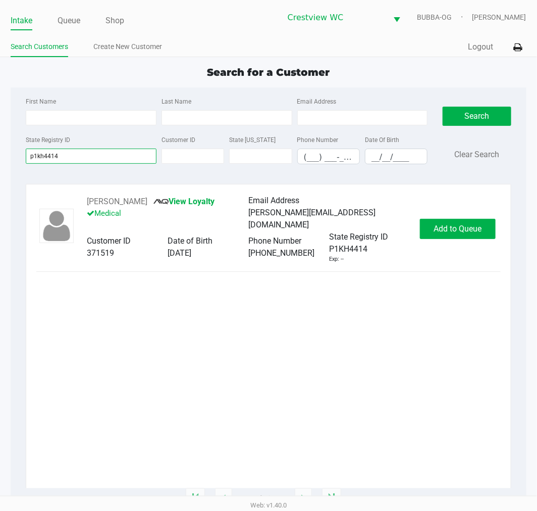
type input "p1kh4414"
click at [135, 199] on button "CAROLANN CLARK" at bounding box center [117, 201] width 61 height 12
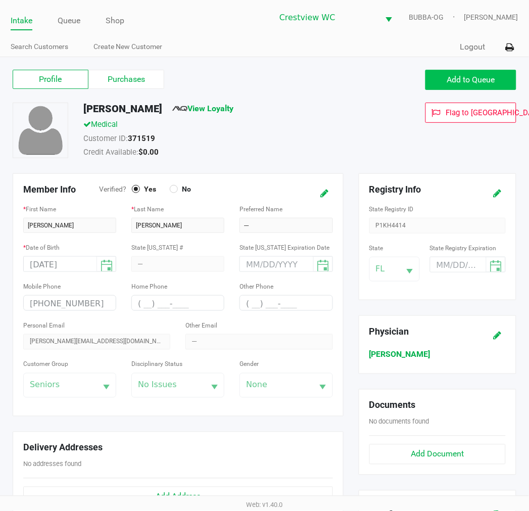
click at [458, 87] on button "Add to Queue" at bounding box center [470, 80] width 91 height 20
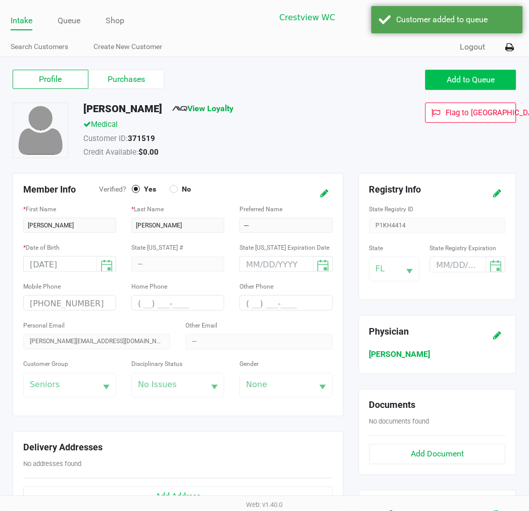
click at [129, 79] on label "Purchases" at bounding box center [126, 79] width 76 height 19
click at [0, 0] on 1 "Purchases" at bounding box center [0, 0] width 0 height 0
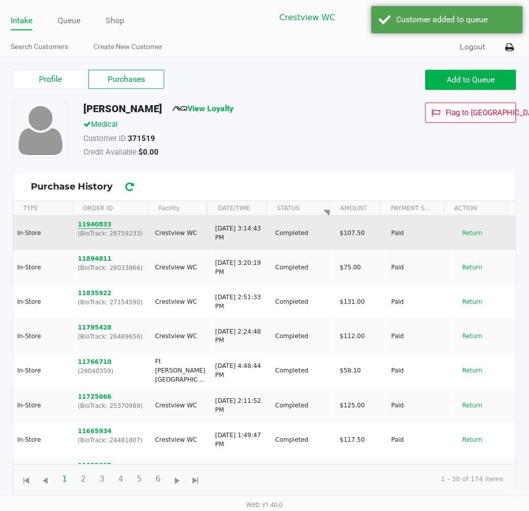
click at [103, 227] on button "11940833" at bounding box center [95, 224] width 34 height 9
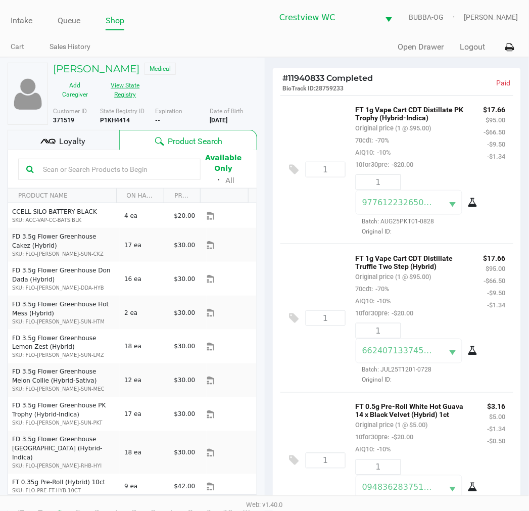
click at [134, 77] on div "CAROLANN CLARK Medical Add Caregiver View State Registry" at bounding box center [154, 83] width 219 height 40
click at [134, 69] on h5 "CAROLANN CLARK" at bounding box center [96, 69] width 86 height 12
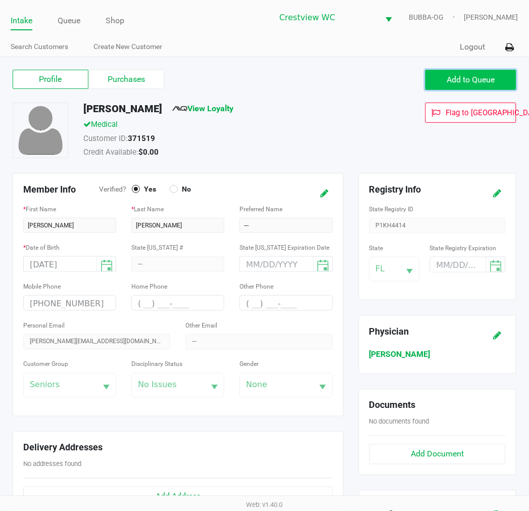
click at [441, 89] on button "Add to Queue" at bounding box center [470, 80] width 91 height 20
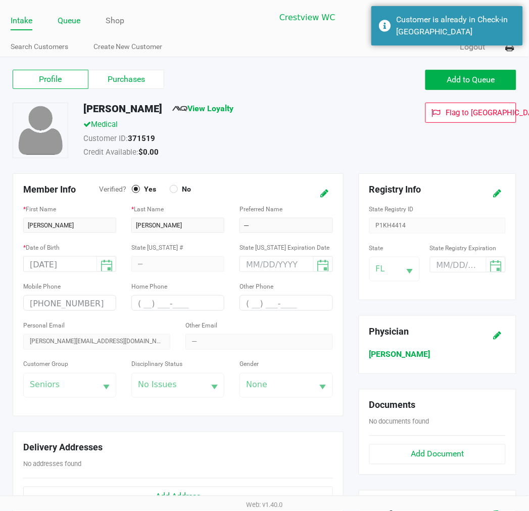
click at [77, 18] on link "Queue" at bounding box center [69, 21] width 23 height 14
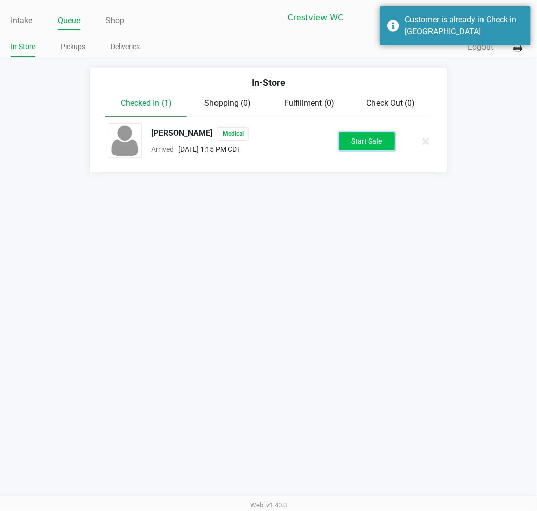
click at [364, 140] on button "Start Sale" at bounding box center [367, 141] width 56 height 18
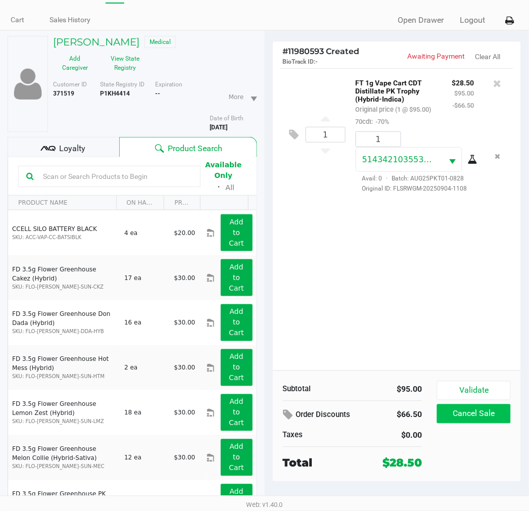
scroll to position [53, 0]
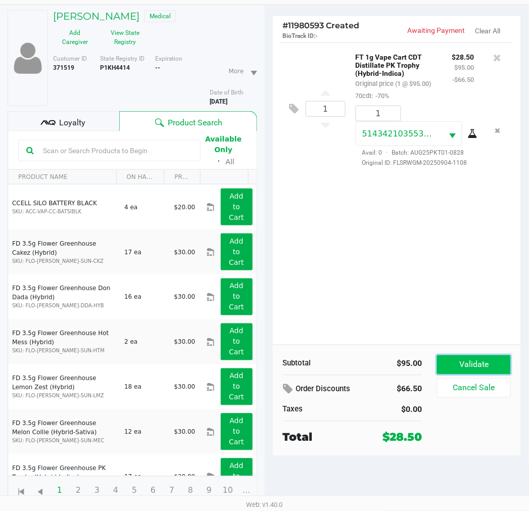
click at [501, 372] on button "Validate" at bounding box center [473, 364] width 73 height 19
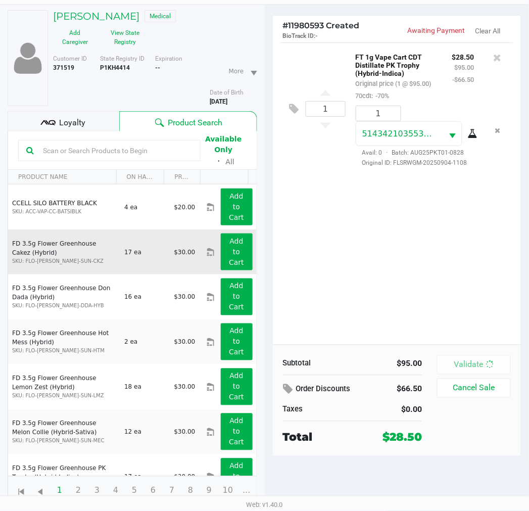
scroll to position [0, 0]
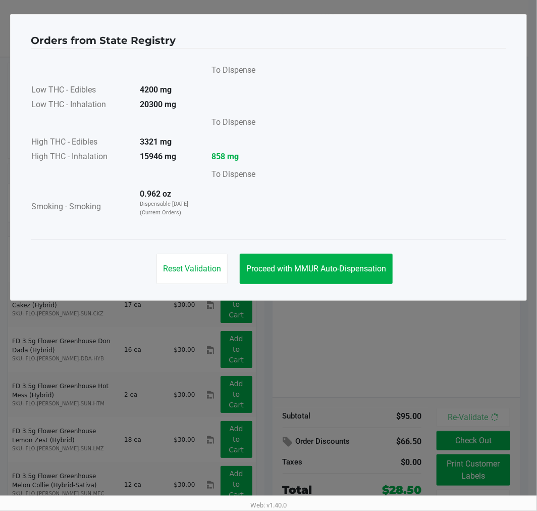
click at [337, 301] on ngb-modal-window "Orders from State Registry To Dispense Low THC - Edibles 4200 mg Low THC - Inha…" at bounding box center [268, 255] width 537 height 511
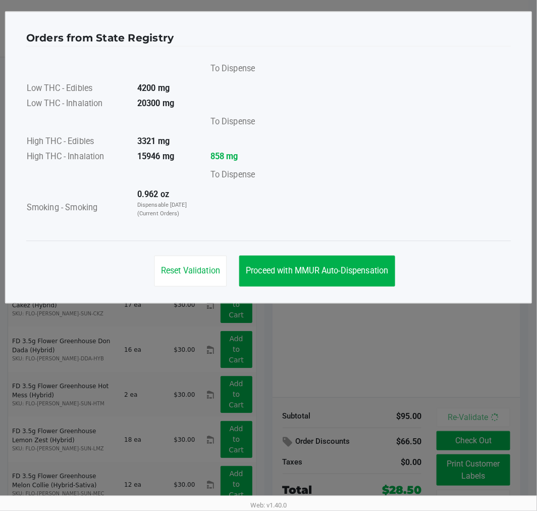
click at [338, 288] on div "Reset Validation Proceed with MMUR Auto-Dispensation" at bounding box center [268, 266] width 485 height 52
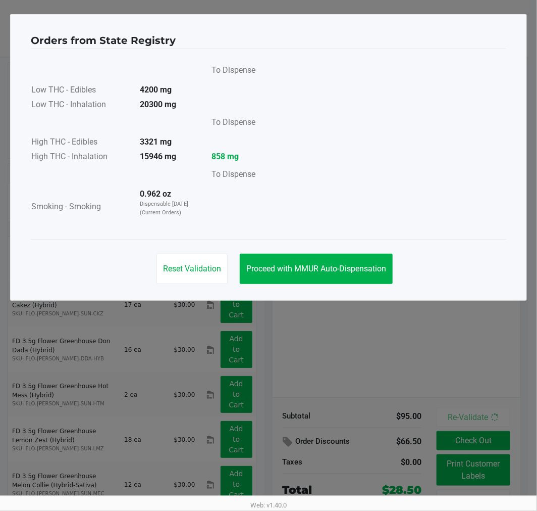
click at [341, 233] on div "To Dispense Low THC - Edibles 4200 mg Low THC - Inhalation 20300 mg To Dispense…" at bounding box center [269, 143] width 476 height 190
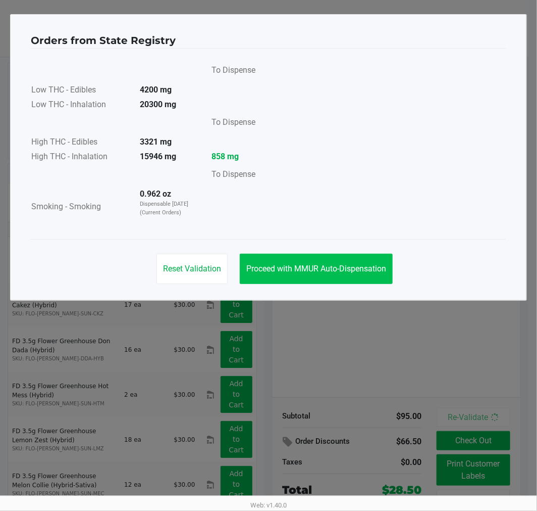
drag, startPoint x: 344, startPoint y: 249, endPoint x: 356, endPoint y: 260, distance: 16.1
click at [345, 249] on div "Reset Validation Proceed with MMUR Auto-Dispensation" at bounding box center [269, 264] width 476 height 51
click at [357, 260] on button "Proceed with MMUR Auto-Dispensation" at bounding box center [316, 269] width 153 height 30
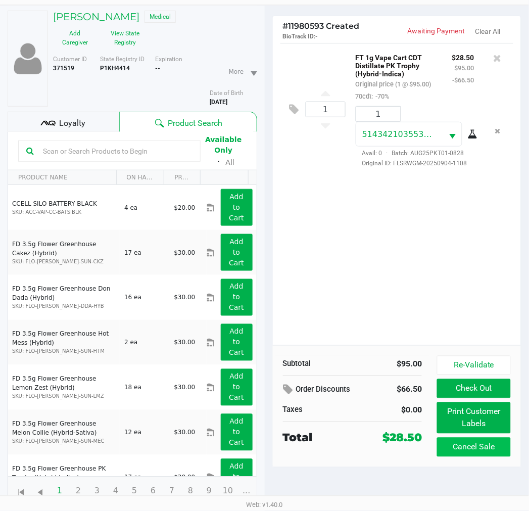
scroll to position [53, 0]
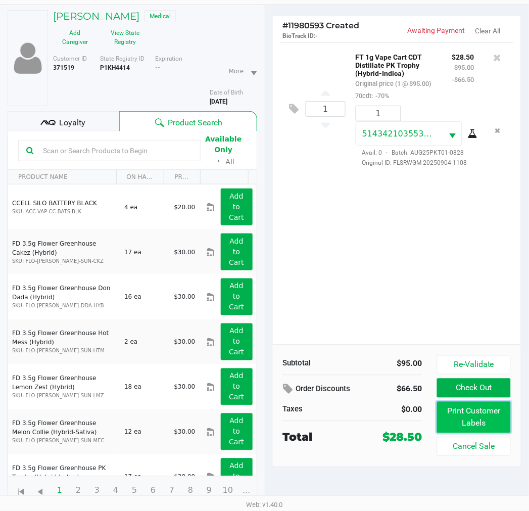
click at [465, 415] on button "Print Customer Labels" at bounding box center [473, 417] width 73 height 31
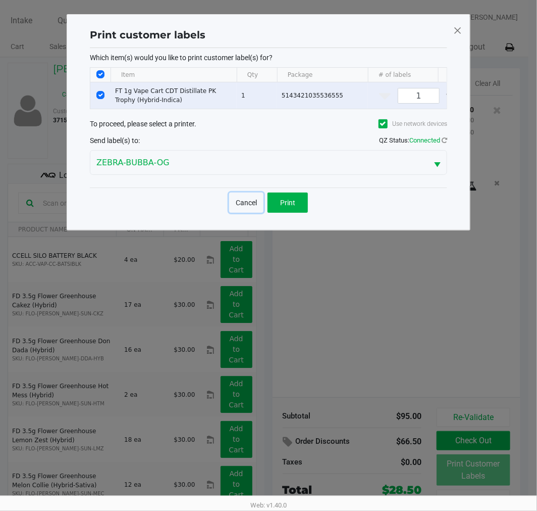
click at [253, 209] on button "Cancel" at bounding box center [246, 202] width 34 height 20
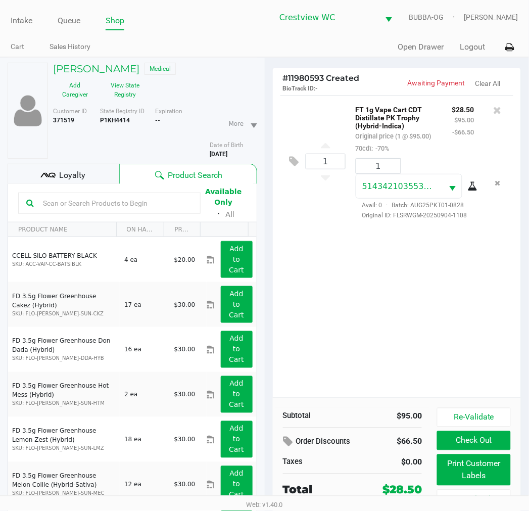
click at [94, 165] on div "Loyalty" at bounding box center [64, 174] width 112 height 20
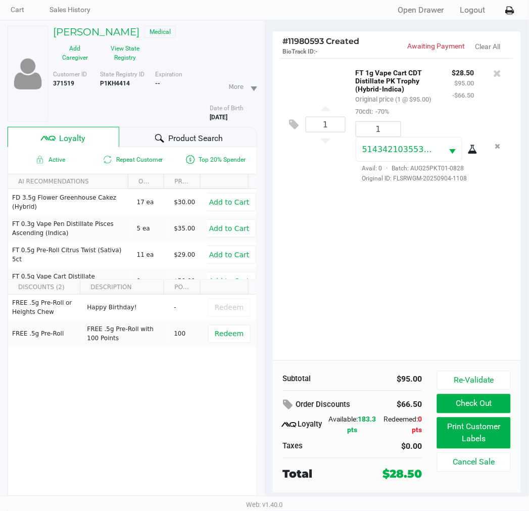
scroll to position [53, 0]
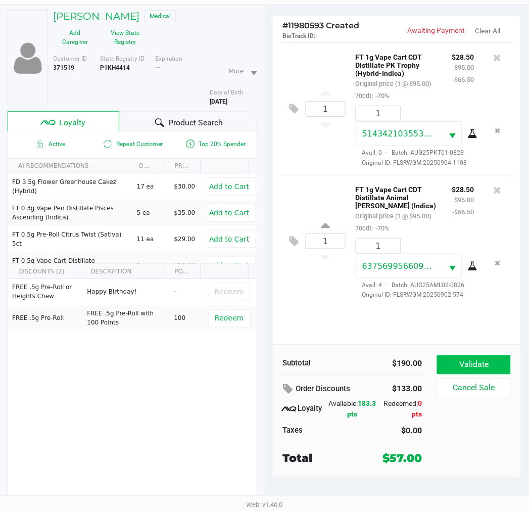
click at [461, 357] on button "Validate" at bounding box center [473, 364] width 73 height 19
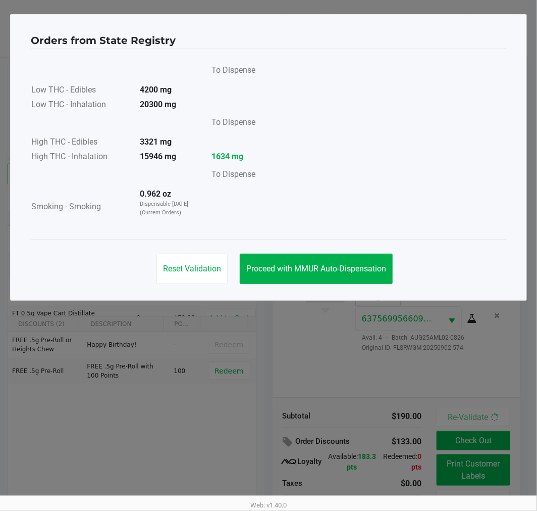
click at [292, 269] on span "Proceed with MMUR Auto-Dispensation" at bounding box center [317, 269] width 140 height 10
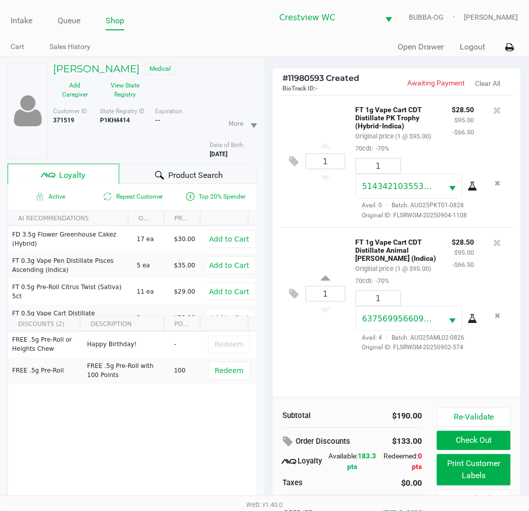
scroll to position [53, 0]
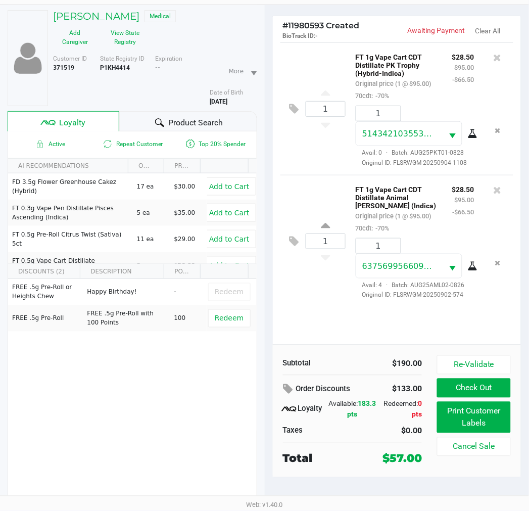
click at [335, 328] on div "1 FT 1g Vape Cart CDT Distillate PK Trophy (Hybrid-Indica) Original price (1 @ …" at bounding box center [397, 193] width 249 height 302
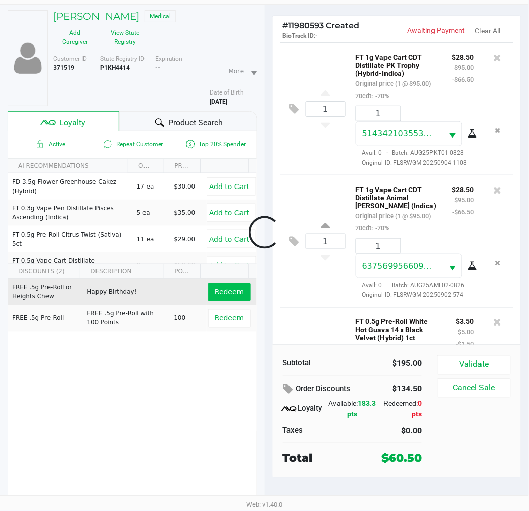
scroll to position [119, 0]
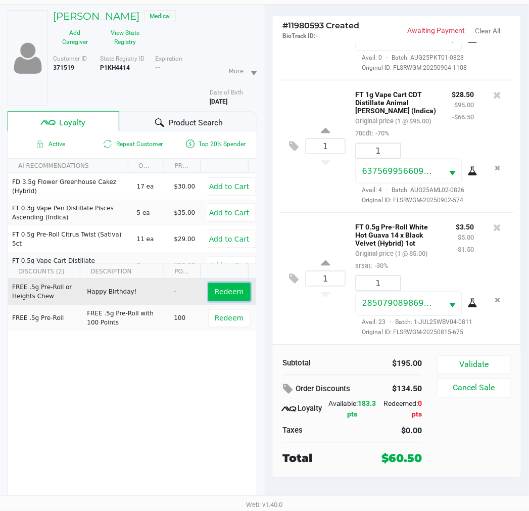
click at [235, 291] on button "Redeem" at bounding box center [229, 292] width 42 height 18
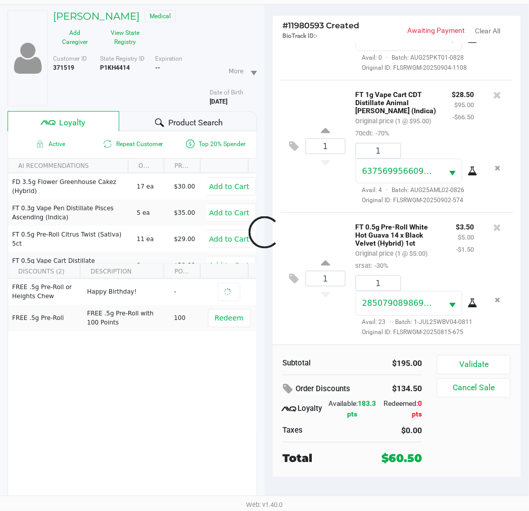
scroll to position [134, 0]
click at [486, 357] on button "Validate" at bounding box center [473, 364] width 73 height 19
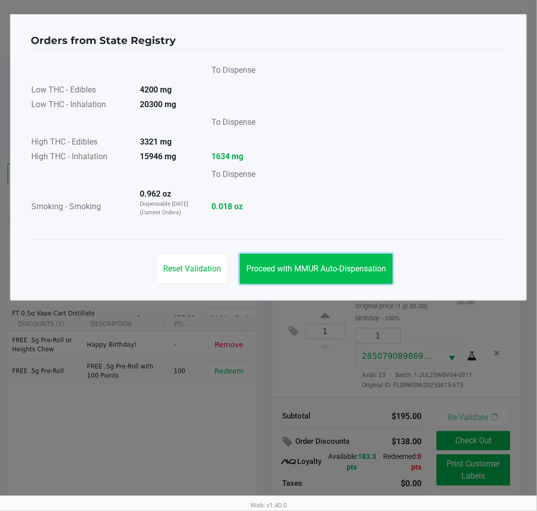
click at [350, 266] on span "Proceed with MMUR Auto-Dispensation" at bounding box center [317, 269] width 140 height 10
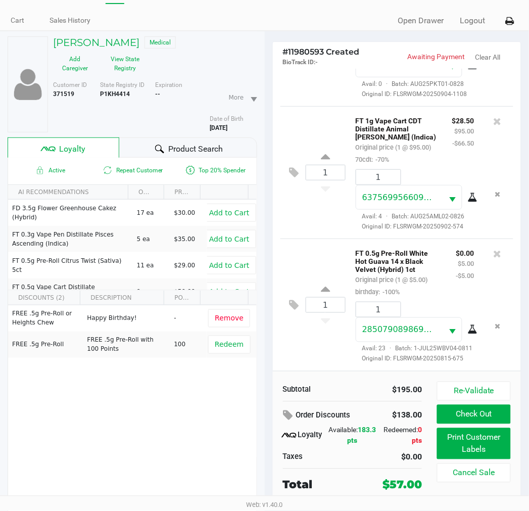
scroll to position [53, 0]
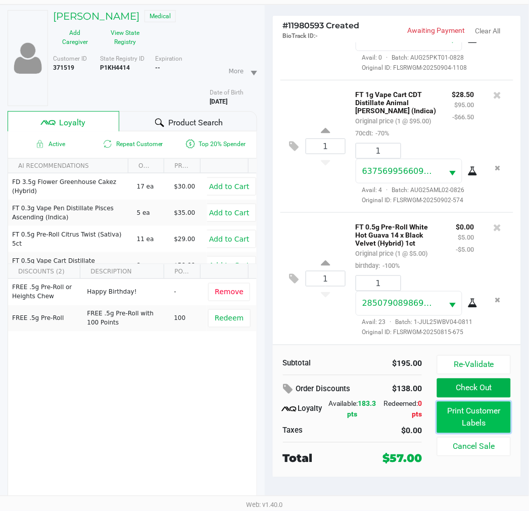
click at [502, 418] on button "Print Customer Labels" at bounding box center [473, 417] width 73 height 31
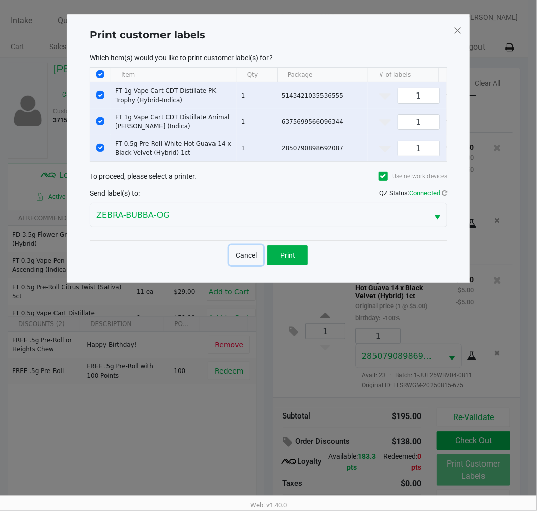
click at [245, 265] on button "Cancel" at bounding box center [246, 255] width 34 height 20
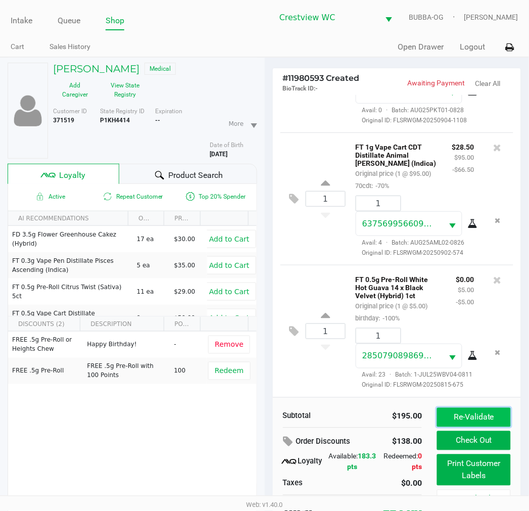
click at [462, 413] on button "Re-Validate" at bounding box center [473, 417] width 73 height 19
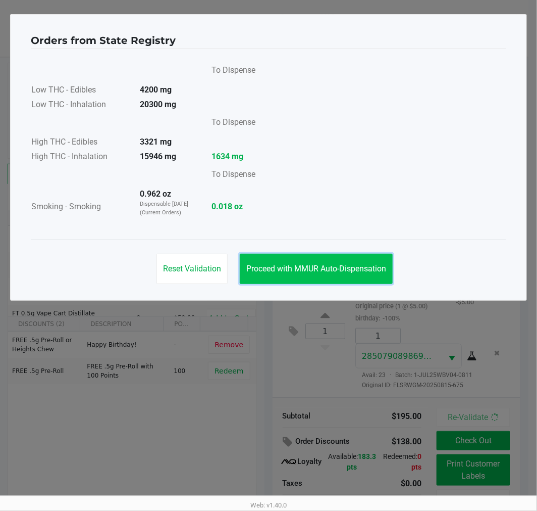
click at [377, 269] on span "Proceed with MMUR Auto-Dispensation" at bounding box center [317, 269] width 140 height 10
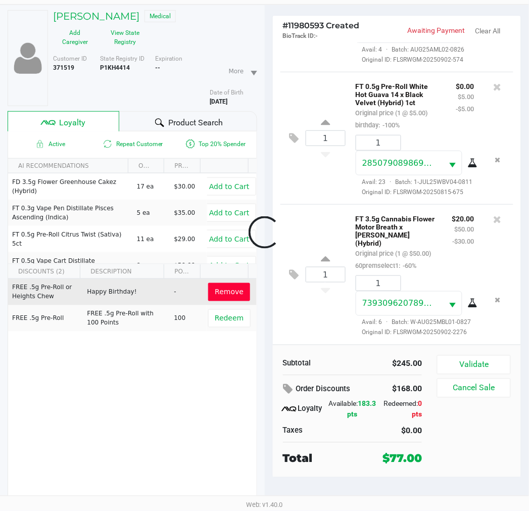
scroll to position [293, 0]
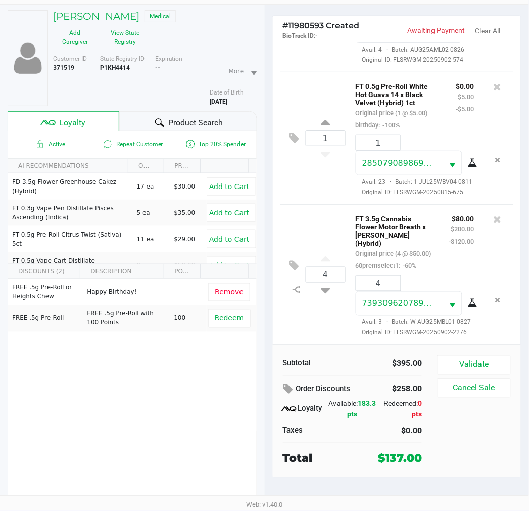
click at [117, 38] on button "View State Registry" at bounding box center [122, 37] width 51 height 25
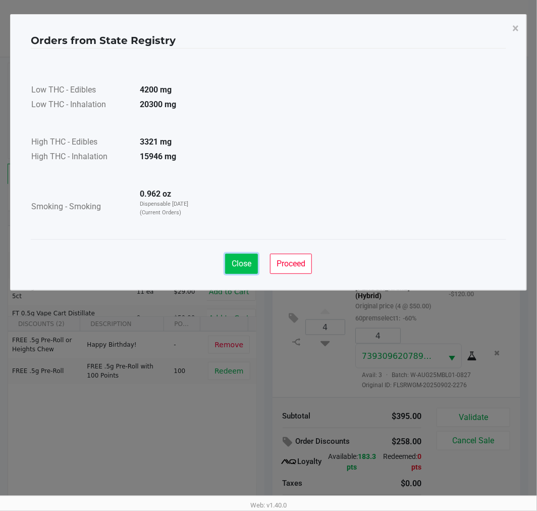
click at [239, 268] on span "Close" at bounding box center [242, 264] width 20 height 10
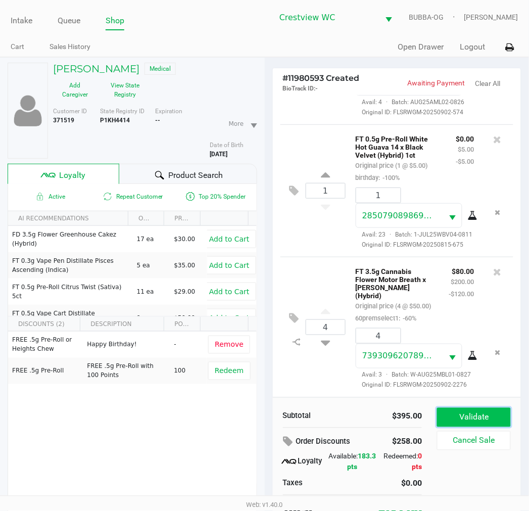
click at [472, 417] on button "Validate" at bounding box center [473, 417] width 73 height 19
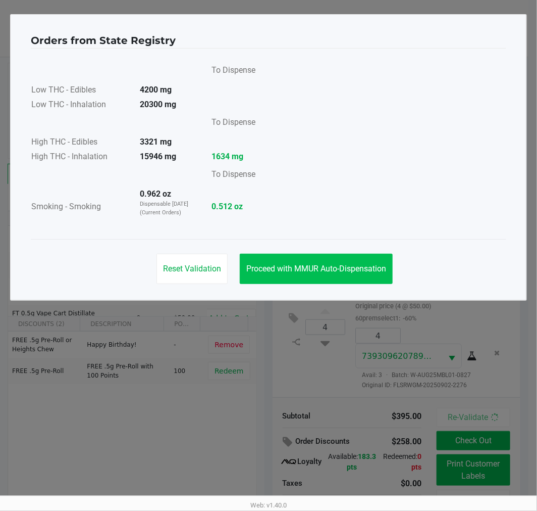
click at [341, 266] on span "Proceed with MMUR Auto-Dispensation" at bounding box center [317, 269] width 140 height 10
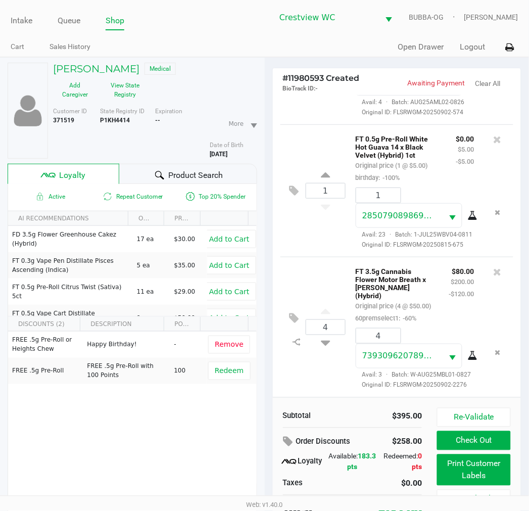
scroll to position [53, 0]
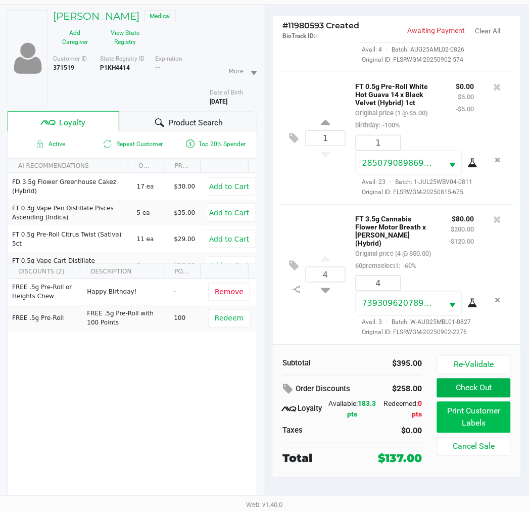
click at [479, 418] on button "Print Customer Labels" at bounding box center [473, 417] width 73 height 31
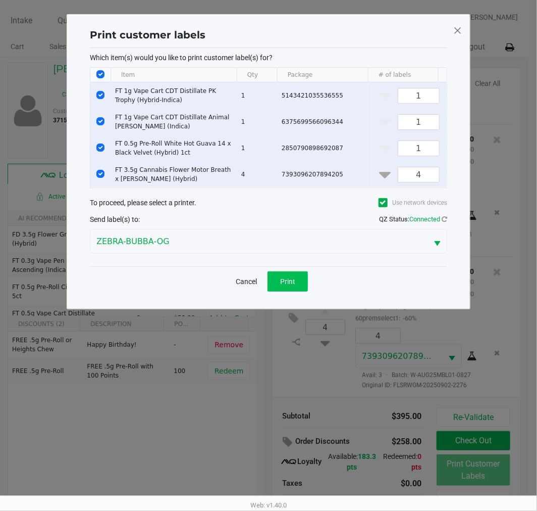
click at [294, 291] on button "Print" at bounding box center [288, 281] width 40 height 20
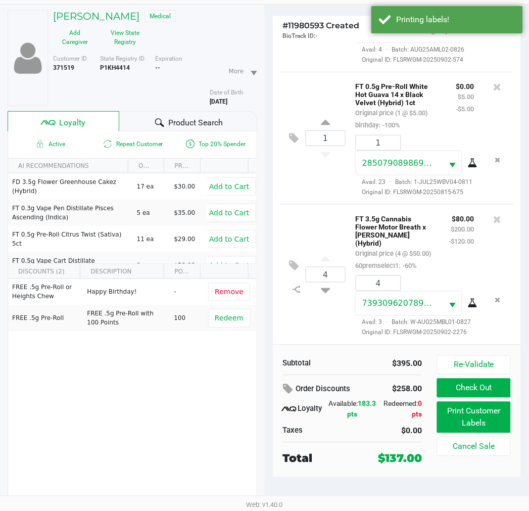
click at [487, 387] on button "Check Out" at bounding box center [473, 387] width 73 height 19
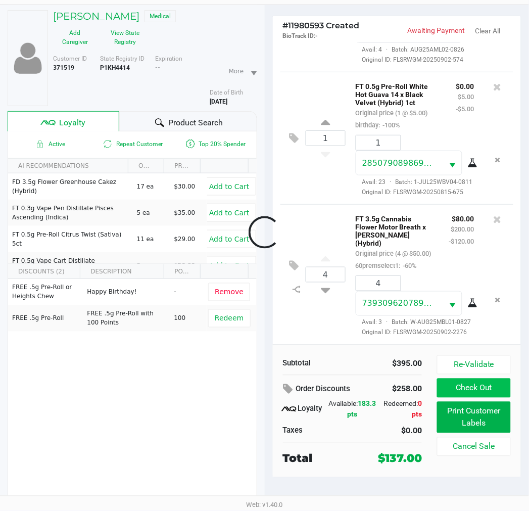
scroll to position [44, 0]
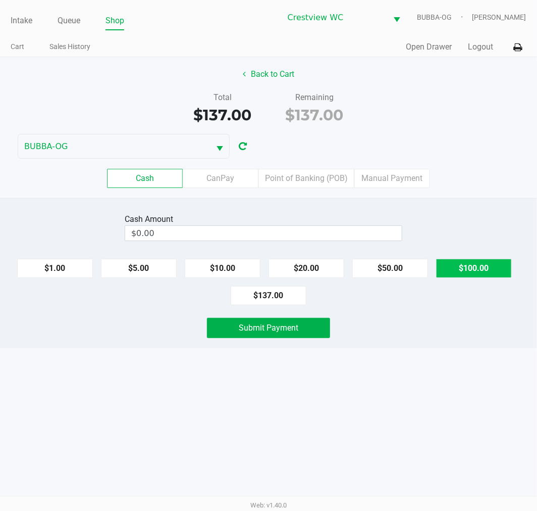
click at [487, 270] on button "$100.00" at bounding box center [474, 268] width 76 height 19
click at [315, 268] on button "$20.00" at bounding box center [307, 268] width 76 height 19
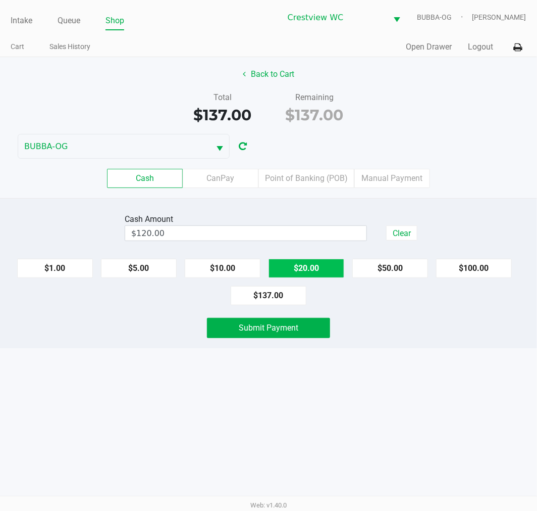
click at [307, 271] on button "$20.00" at bounding box center [307, 268] width 76 height 19
type input "$140.00"
click at [285, 336] on button "Submit Payment" at bounding box center [268, 328] width 123 height 20
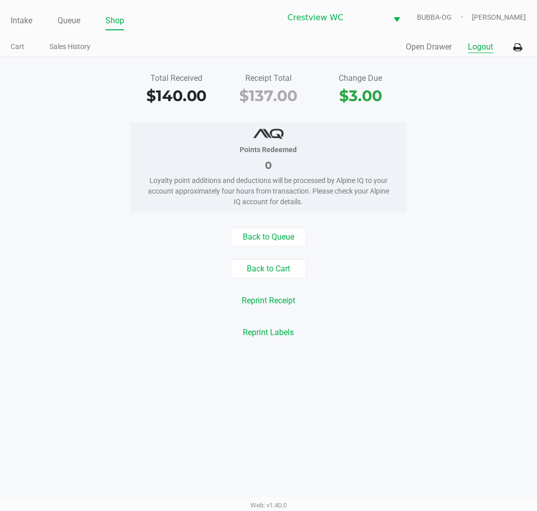
click at [472, 43] on button "Logout" at bounding box center [481, 47] width 25 height 12
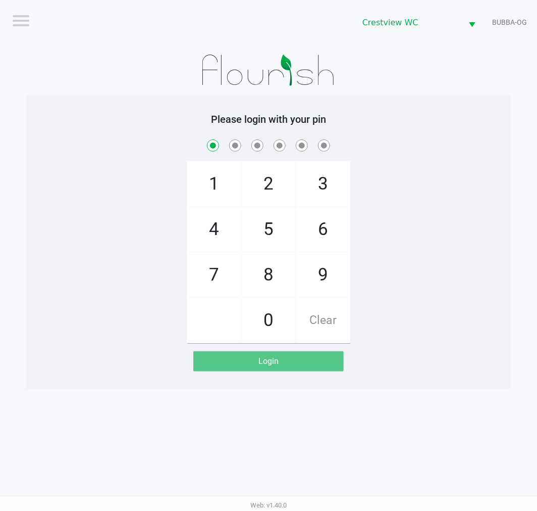
checkbox input "true"
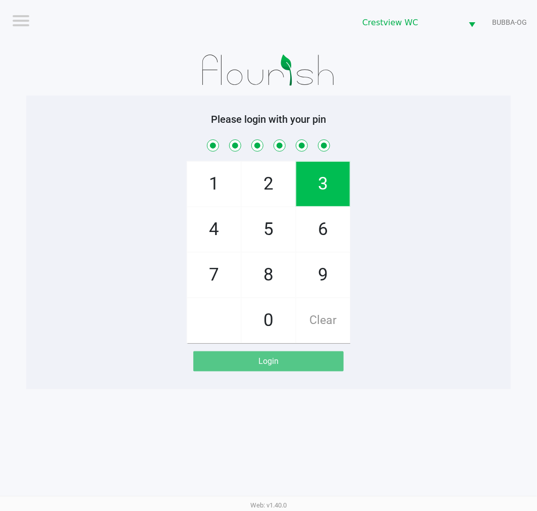
checkbox input "true"
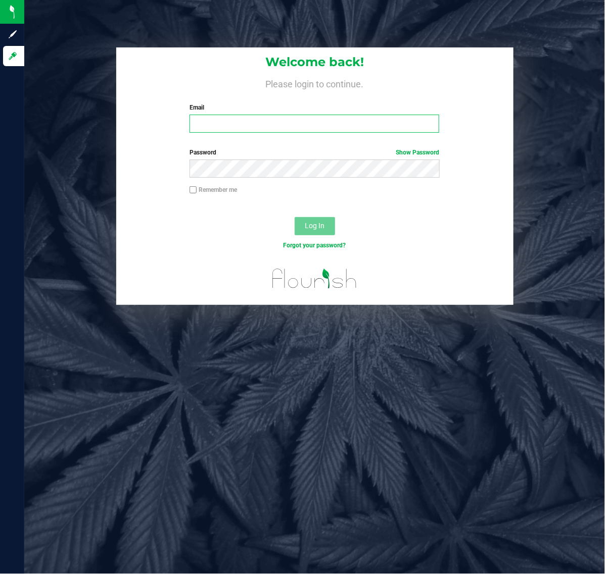
click at [242, 122] on input "Email" at bounding box center [314, 124] width 250 height 18
type input "[EMAIL_ADDRESS][DOMAIN_NAME]"
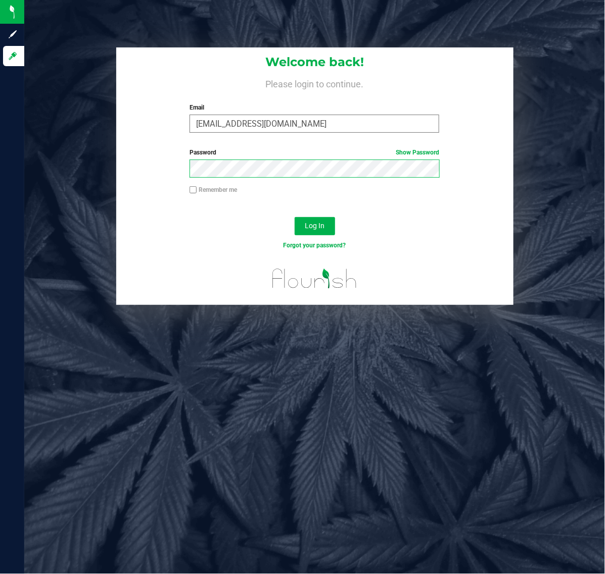
click at [294, 217] on button "Log In" at bounding box center [314, 226] width 40 height 18
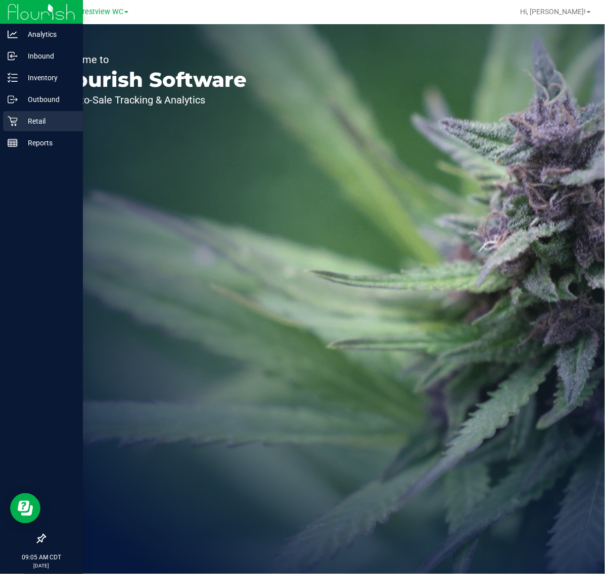
click at [13, 124] on icon at bounding box center [13, 121] width 10 height 10
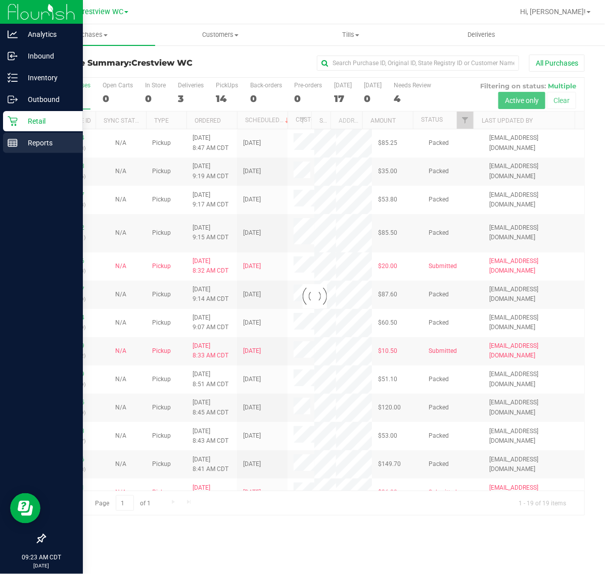
click at [11, 143] on line at bounding box center [12, 143] width 9 height 0
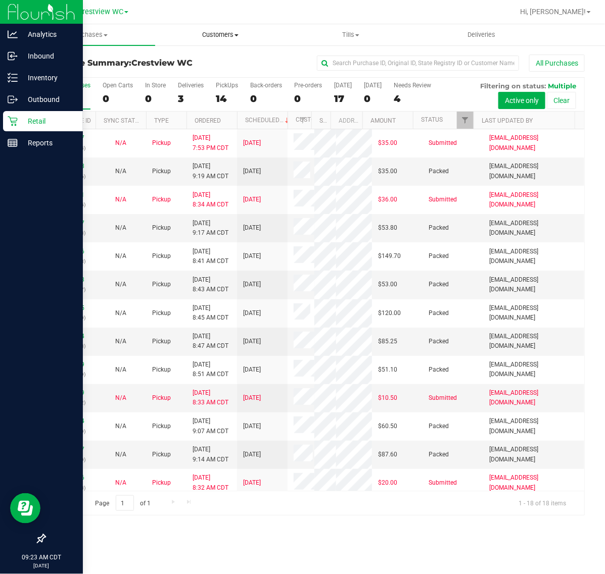
click at [236, 31] on span "Customers" at bounding box center [221, 34] width 130 height 9
click at [11, 145] on line at bounding box center [12, 145] width 9 height 0
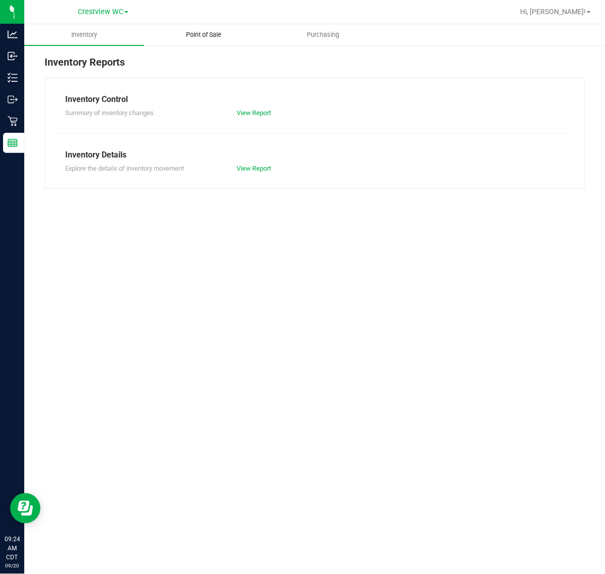
click at [215, 31] on span "Point of Sale" at bounding box center [203, 34] width 63 height 9
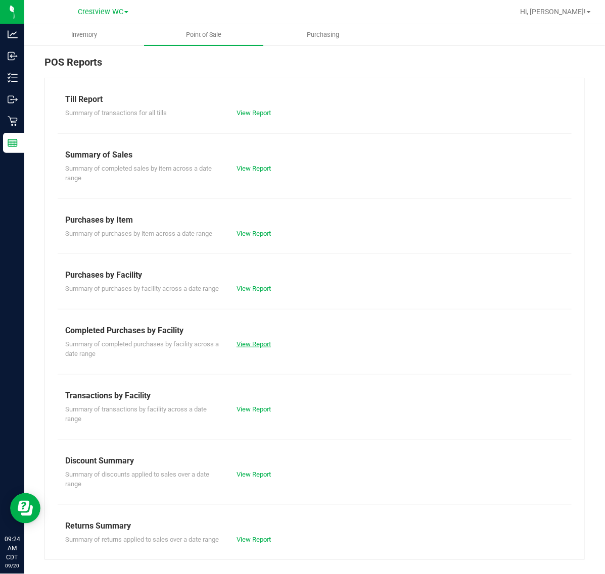
click at [259, 348] on link "View Report" at bounding box center [253, 344] width 34 height 8
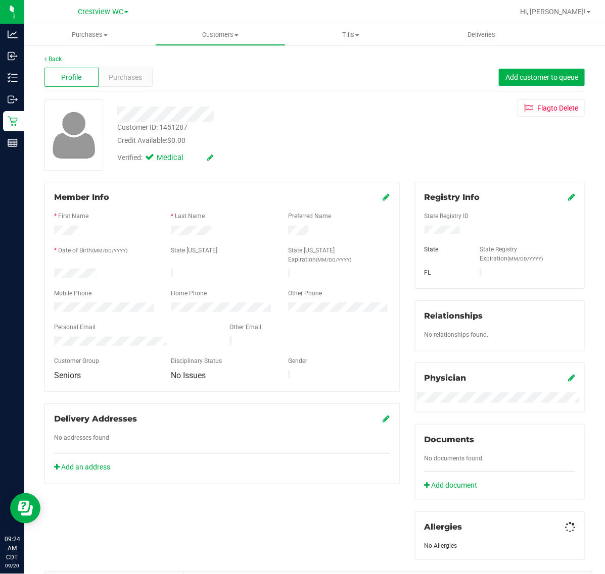
click at [136, 90] on div "Profile Purchases Add customer to queue" at bounding box center [314, 78] width 540 height 28
click at [135, 83] on div "Purchases" at bounding box center [126, 77] width 54 height 19
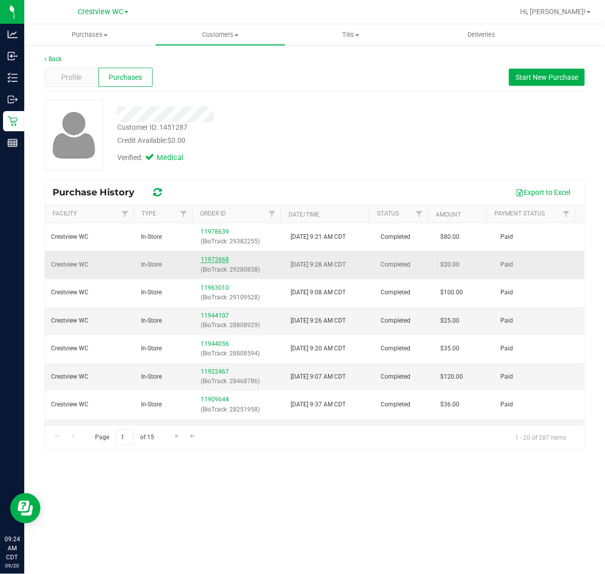
click at [215, 259] on link "11972668" at bounding box center [215, 259] width 28 height 7
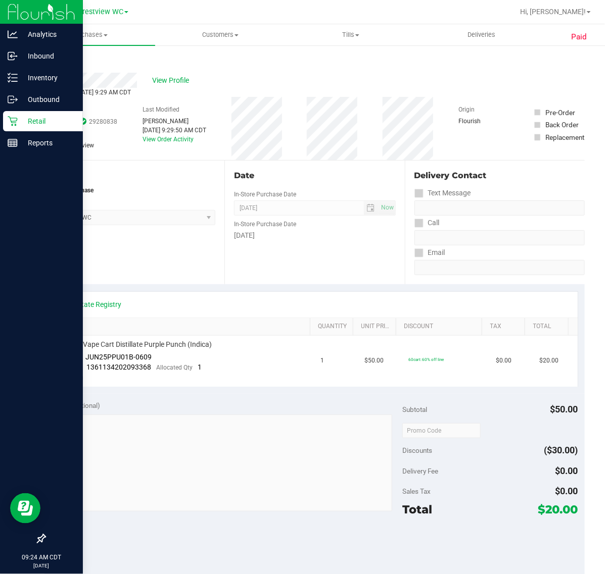
click at [23, 125] on p "Retail" at bounding box center [48, 121] width 61 height 12
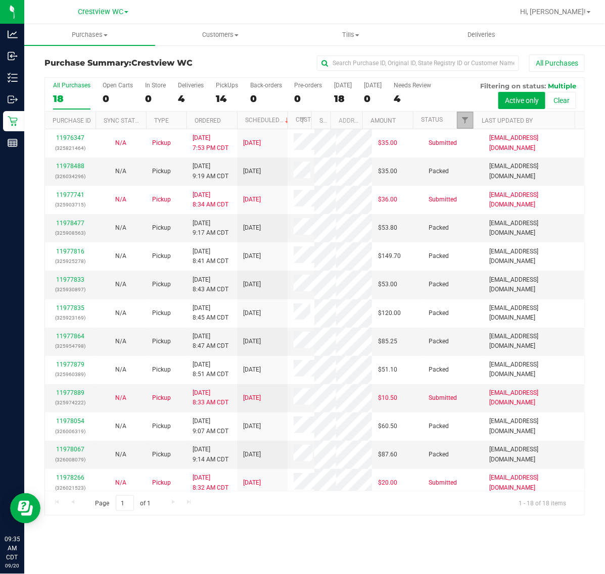
click at [466, 126] on link "Filter" at bounding box center [465, 120] width 17 height 17
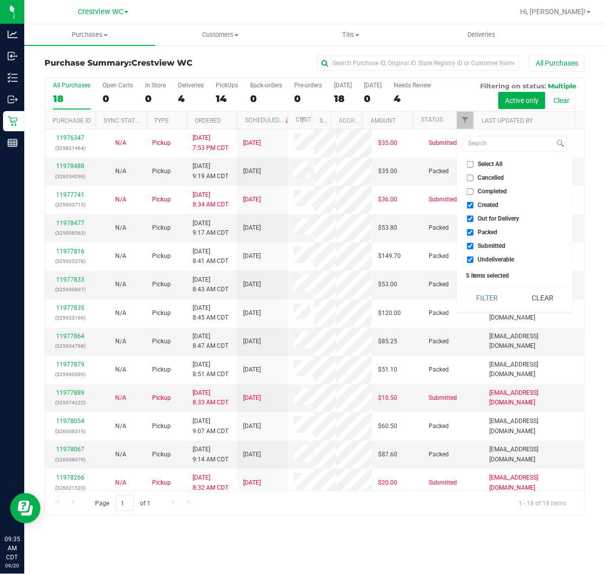
click at [476, 162] on label "Select All" at bounding box center [485, 164] width 36 height 7
click at [473, 162] on input "Select All" at bounding box center [470, 164] width 7 height 7
checkbox input "true"
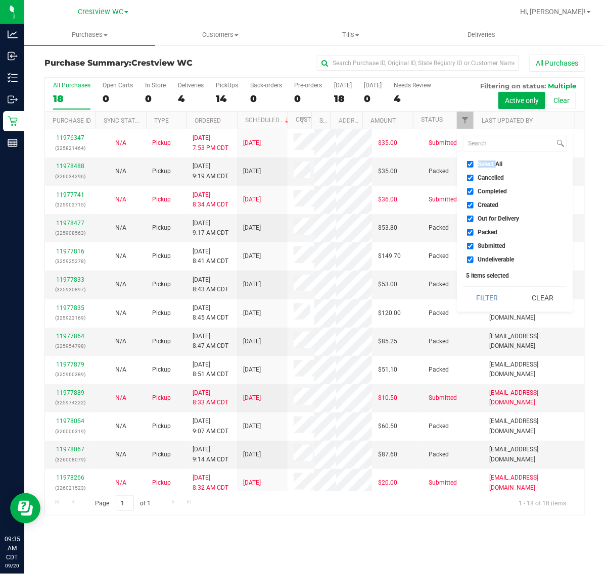
click at [476, 162] on label "Select All" at bounding box center [485, 164] width 36 height 7
click at [473, 162] on input "Select All" at bounding box center [470, 164] width 7 height 7
checkbox input "false"
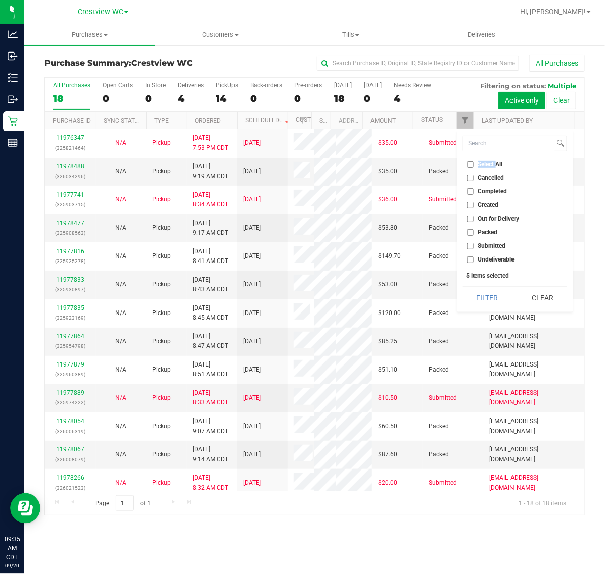
checkbox input "false"
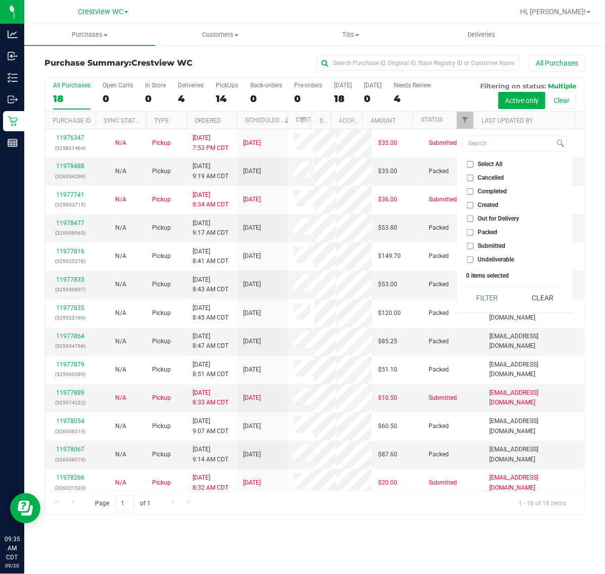
click at [494, 246] on span "Submitted" at bounding box center [492, 246] width 28 height 6
click at [473, 246] on input "Submitted" at bounding box center [470, 246] width 7 height 7
checkbox input "true"
click at [485, 298] on button "Filter" at bounding box center [487, 298] width 48 height 22
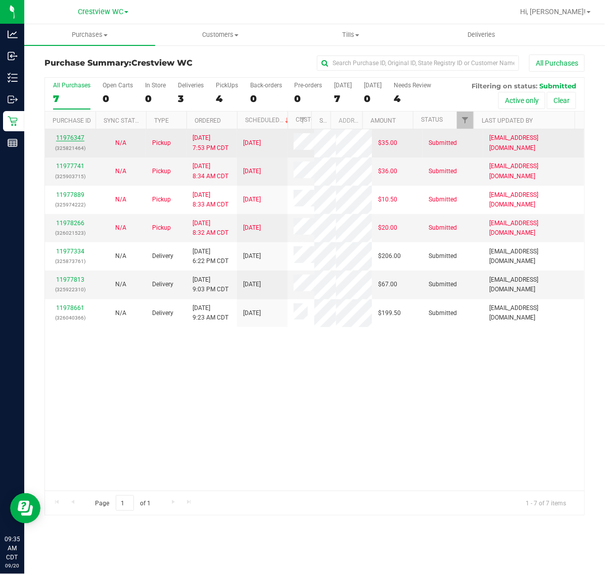
click at [73, 140] on link "11976347" at bounding box center [70, 137] width 28 height 7
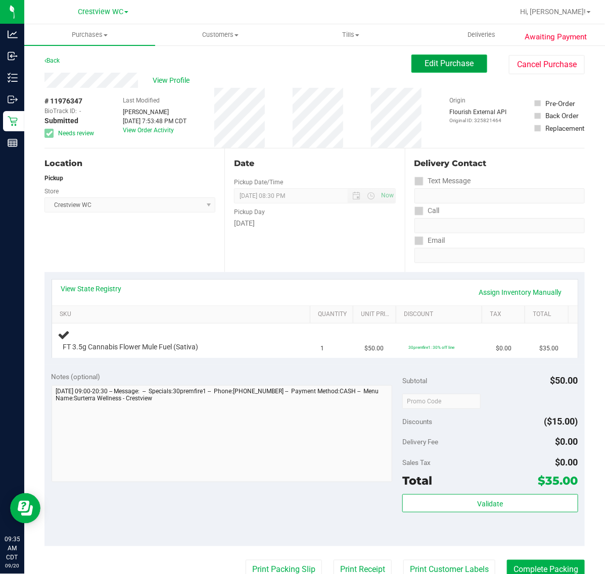
click at [427, 68] on span "Edit Purchase" at bounding box center [449, 64] width 49 height 10
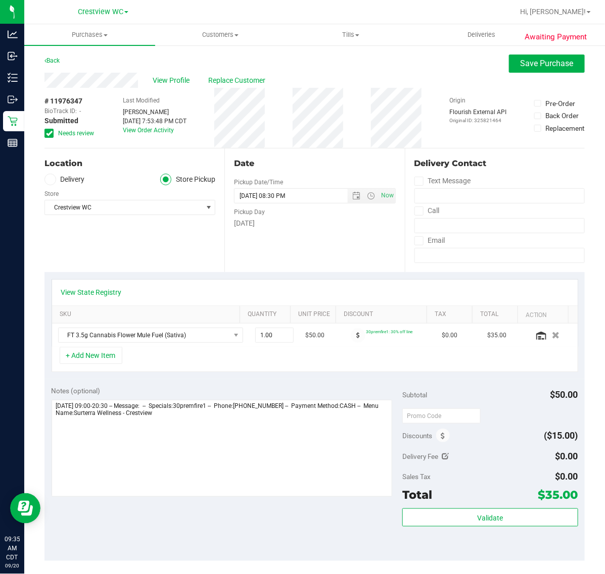
click at [71, 137] on span "Needs review" at bounding box center [76, 133] width 36 height 9
click at [0, 0] on input "Needs review" at bounding box center [0, 0] width 0 height 0
click at [532, 68] on span "Save Purchase" at bounding box center [546, 64] width 53 height 10
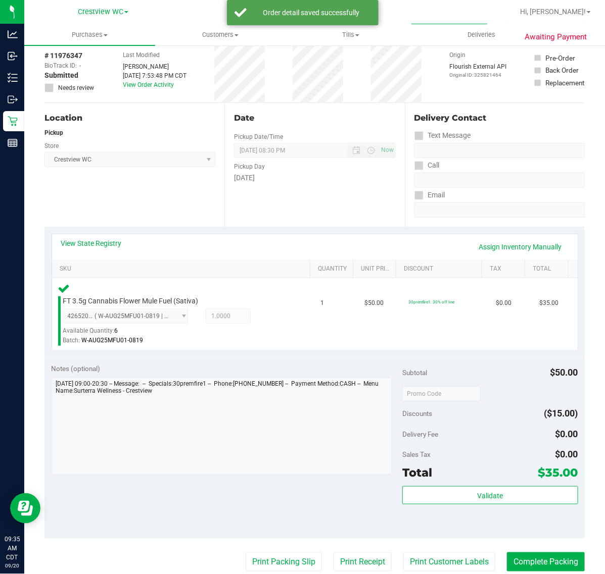
scroll to position [264, 0]
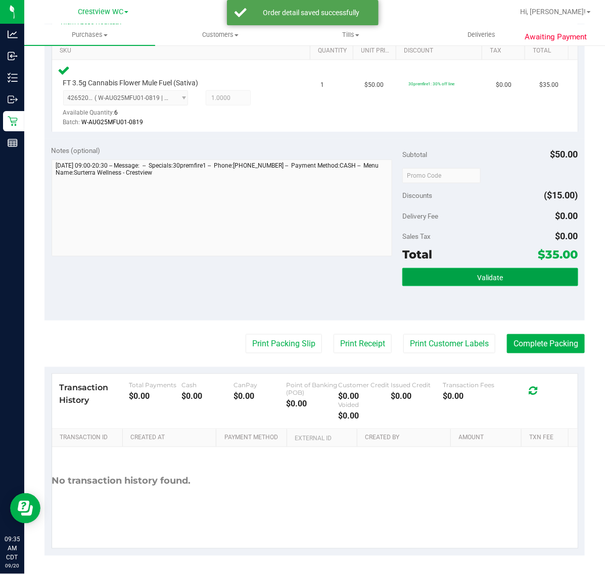
click at [518, 273] on button "Validate" at bounding box center [489, 277] width 175 height 18
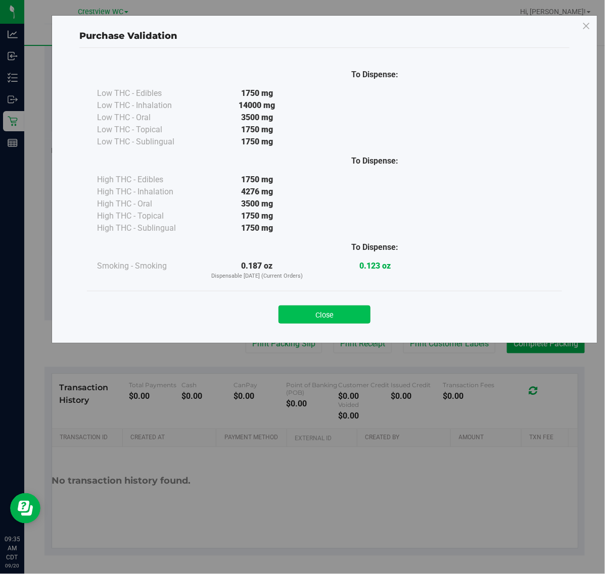
click at [326, 317] on button "Close" at bounding box center [324, 315] width 92 height 18
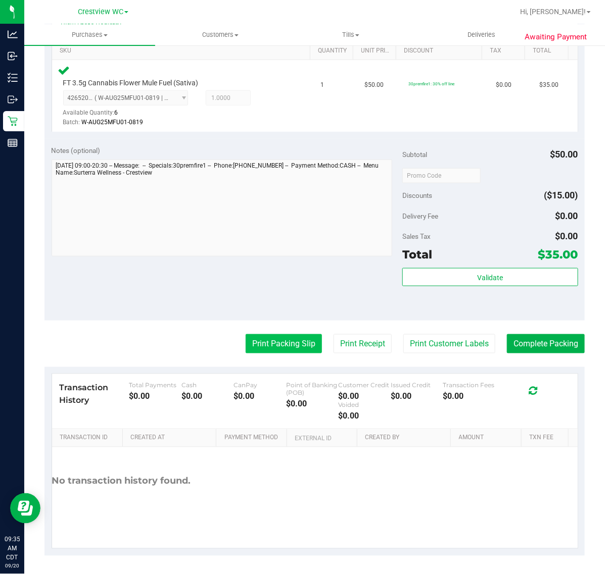
click at [258, 345] on button "Print Packing Slip" at bounding box center [283, 343] width 76 height 19
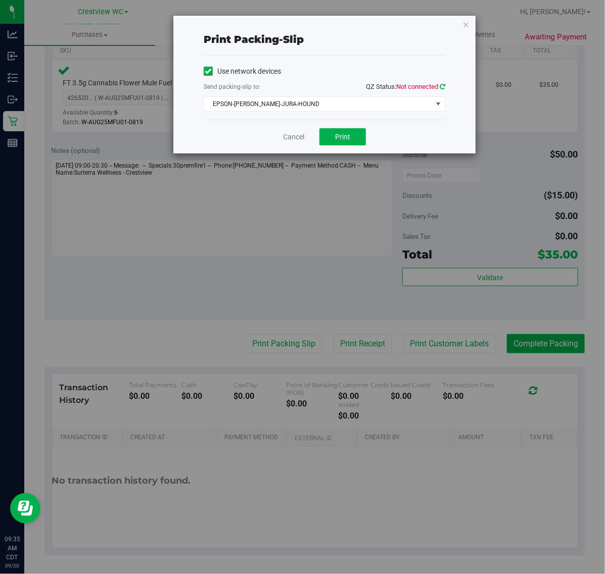
click at [440, 87] on icon at bounding box center [442, 86] width 6 height 7
click at [421, 97] on span "EPSON-BRUNO-JURA-HOUND" at bounding box center [318, 104] width 228 height 14
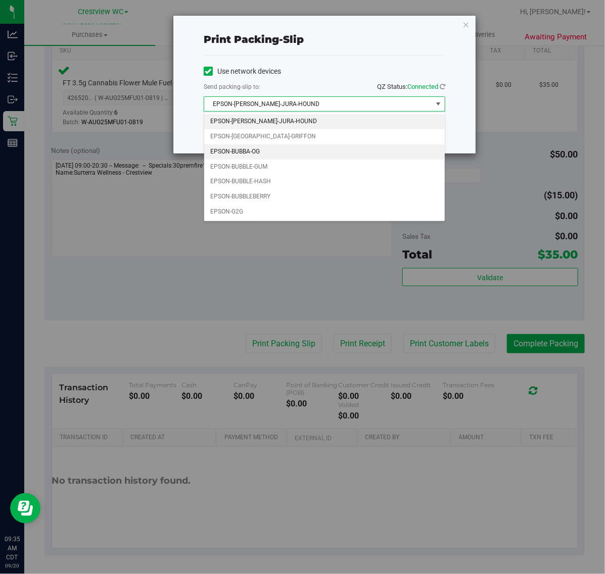
click at [305, 152] on li "EPSON-BUBBA-OG" at bounding box center [324, 151] width 240 height 15
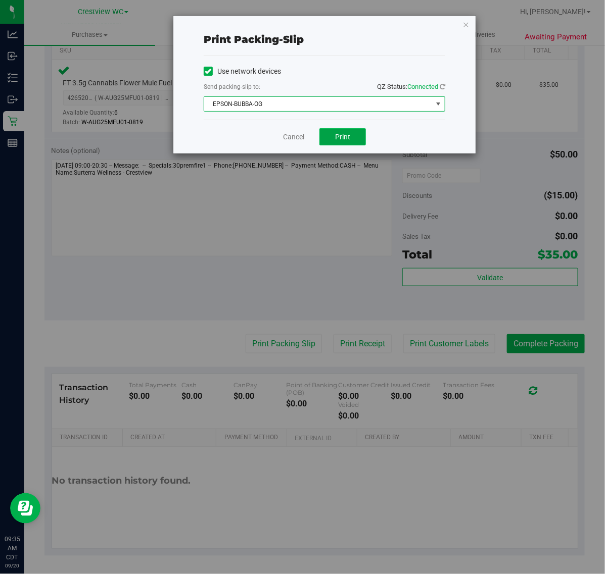
click at [332, 134] on button "Print" at bounding box center [342, 136] width 46 height 17
click at [290, 140] on link "Cancel" at bounding box center [293, 137] width 21 height 11
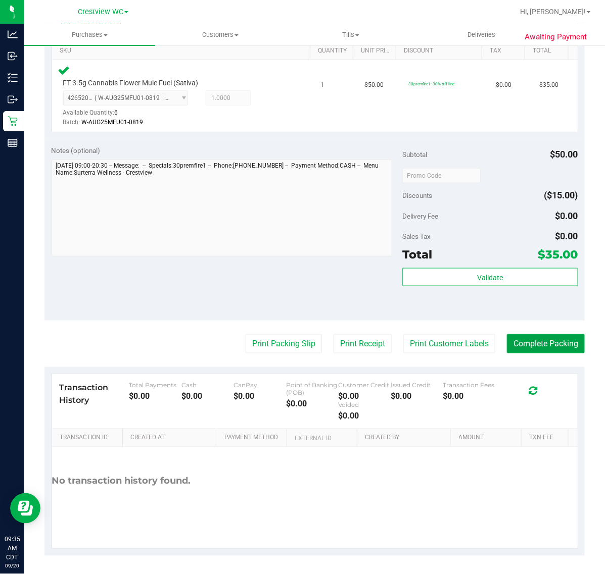
click at [535, 343] on button "Complete Packing" at bounding box center [546, 343] width 78 height 19
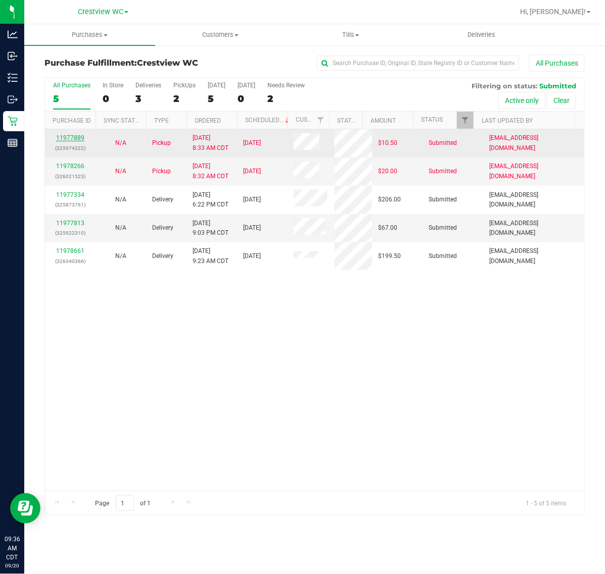
click at [76, 139] on link "11977889" at bounding box center [70, 137] width 28 height 7
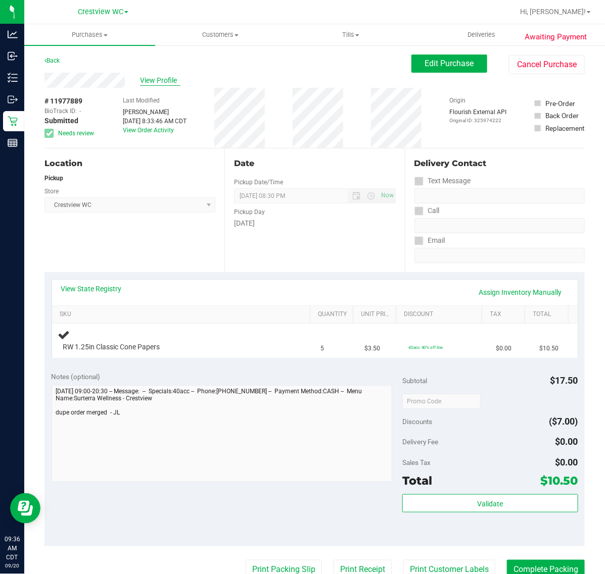
click at [163, 79] on span "View Profile" at bounding box center [160, 80] width 40 height 11
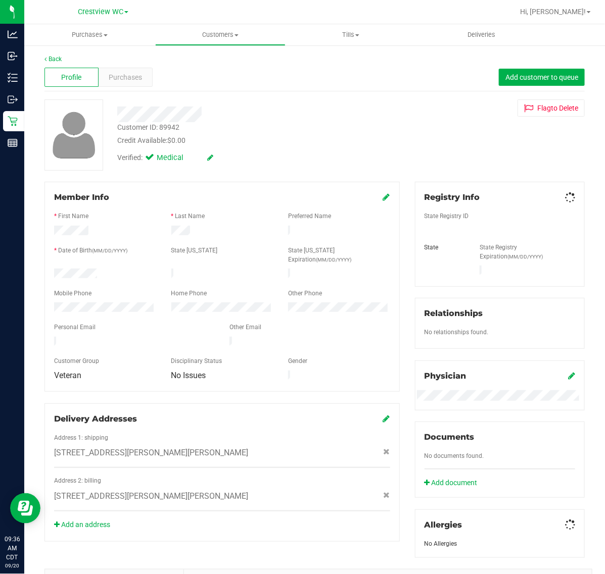
drag, startPoint x: 153, startPoint y: 80, endPoint x: 131, endPoint y: 83, distance: 22.0
click at [151, 81] on div "Profile Purchases Add customer to queue" at bounding box center [314, 78] width 540 height 28
click at [131, 83] on div "Purchases" at bounding box center [126, 77] width 54 height 19
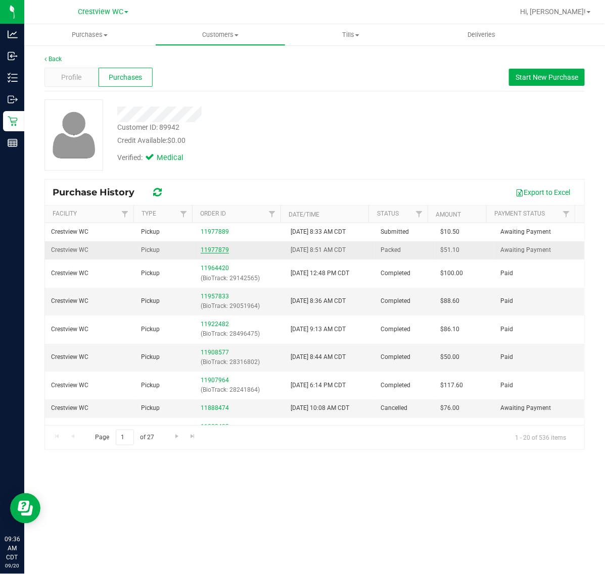
click at [215, 251] on link "11977879" at bounding box center [215, 250] width 28 height 7
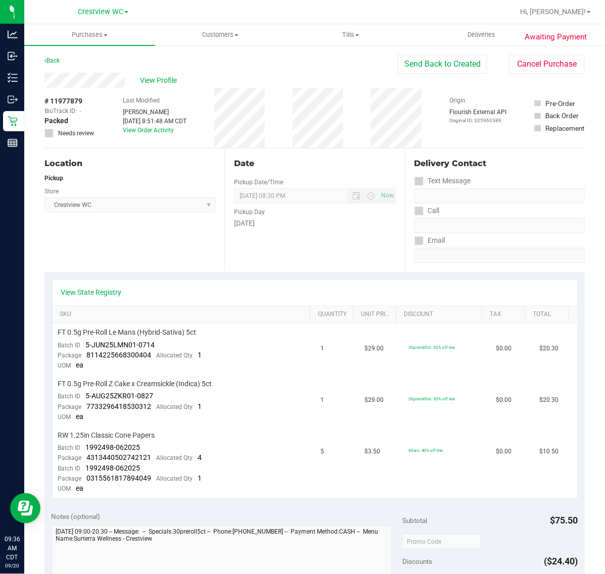
click at [63, 65] on div "Back Send Back to Created Cancel Purchase" at bounding box center [314, 64] width 540 height 18
click at [58, 61] on link "Back" at bounding box center [51, 60] width 15 height 7
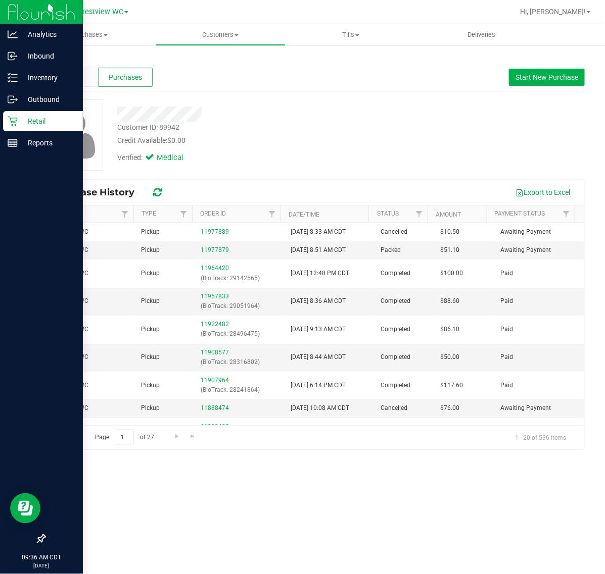
drag, startPoint x: 17, startPoint y: 117, endPoint x: 47, endPoint y: 126, distance: 31.6
click at [18, 118] on p "Retail" at bounding box center [48, 121] width 61 height 12
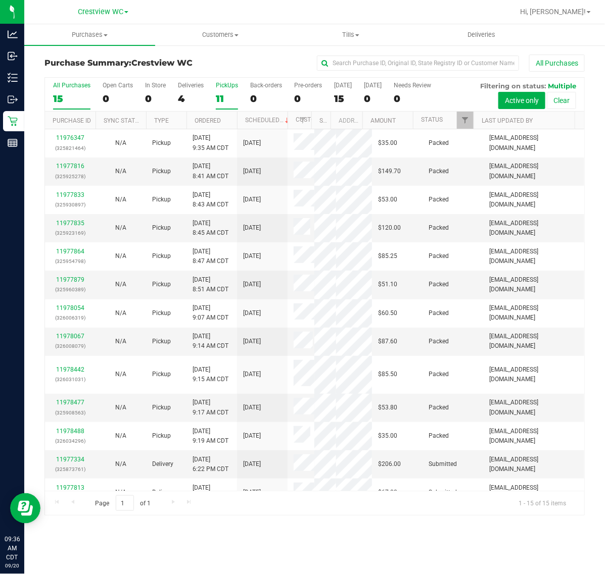
click at [236, 94] on div "11" at bounding box center [227, 99] width 22 height 12
click at [0, 0] on input "PickUps 11" at bounding box center [0, 0] width 0 height 0
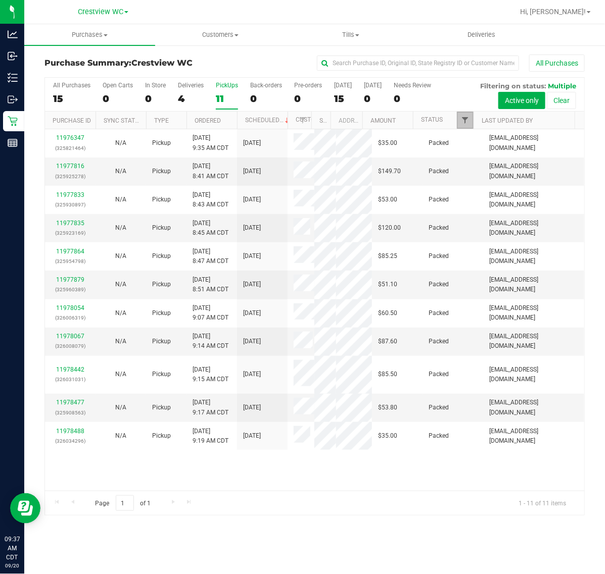
click at [458, 115] on link "Filter" at bounding box center [465, 120] width 17 height 17
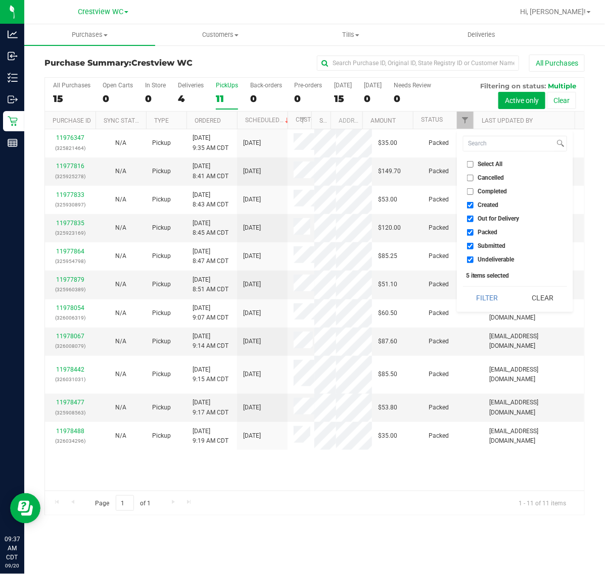
click at [480, 160] on li "Select All" at bounding box center [515, 164] width 104 height 11
click at [476, 160] on li "Select All" at bounding box center [515, 164] width 104 height 11
click at [475, 165] on label "Select All" at bounding box center [485, 164] width 36 height 7
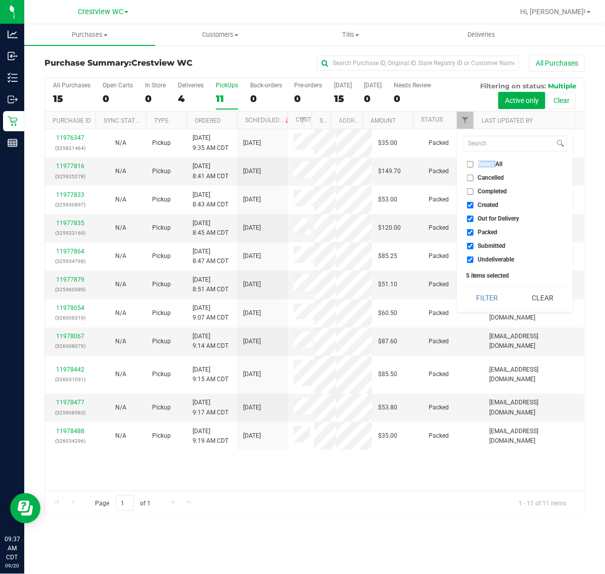
click at [473, 165] on input "Select All" at bounding box center [470, 164] width 7 height 7
checkbox input "true"
click at [471, 160] on li "Select All" at bounding box center [515, 164] width 104 height 11
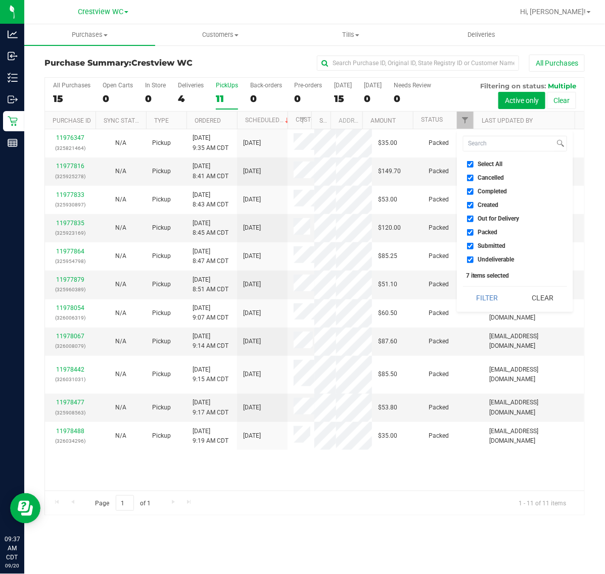
click at [474, 163] on label "Select All" at bounding box center [485, 164] width 36 height 7
click at [473, 163] on input "Select All" at bounding box center [470, 164] width 7 height 7
checkbox input "false"
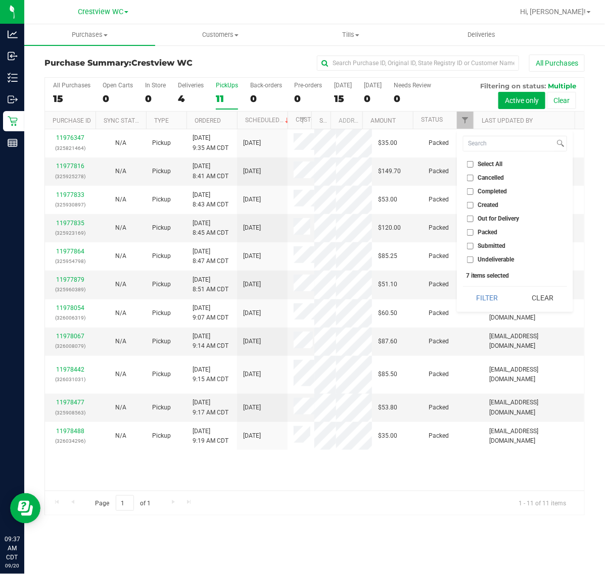
checkbox input "false"
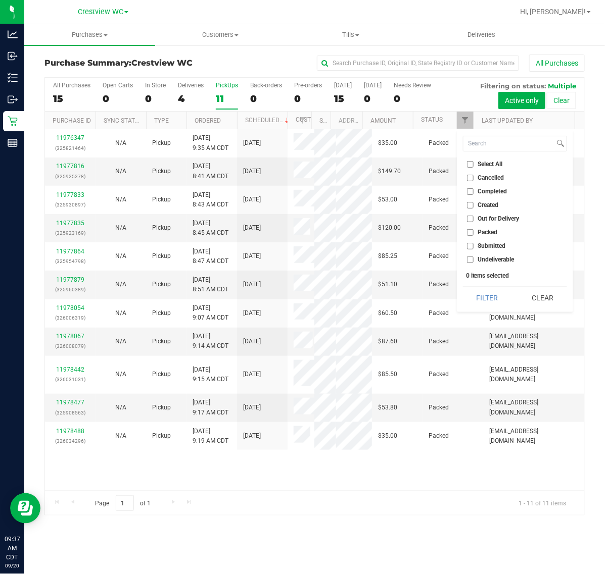
click at [478, 243] on span "Submitted" at bounding box center [492, 246] width 28 height 6
click at [473, 243] on input "Submitted" at bounding box center [470, 246] width 7 height 7
checkbox input "true"
click at [488, 288] on button "Filter" at bounding box center [487, 298] width 48 height 22
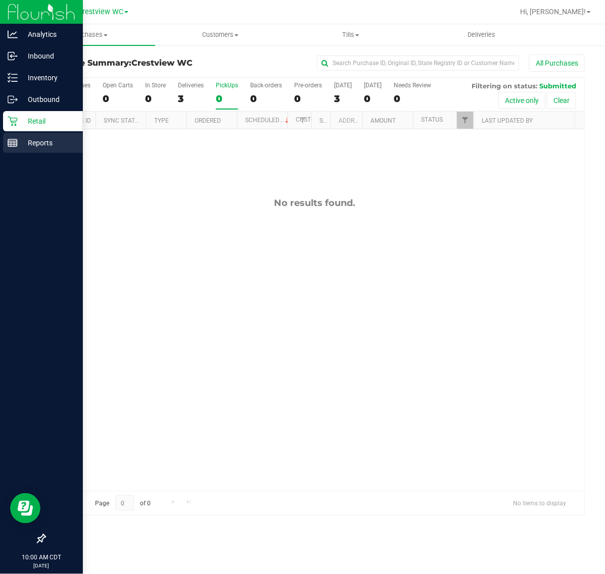
click at [10, 140] on icon at bounding box center [13, 143] width 10 height 10
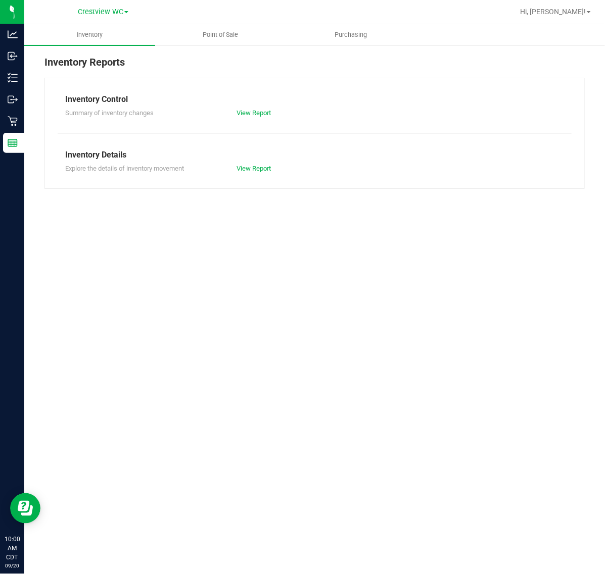
click at [225, 44] on link "Point of Sale" at bounding box center [220, 34] width 131 height 21
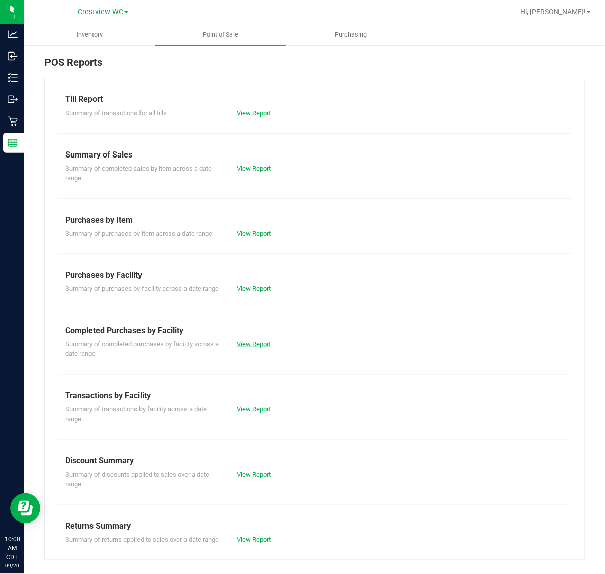
click at [254, 348] on link "View Report" at bounding box center [253, 344] width 34 height 8
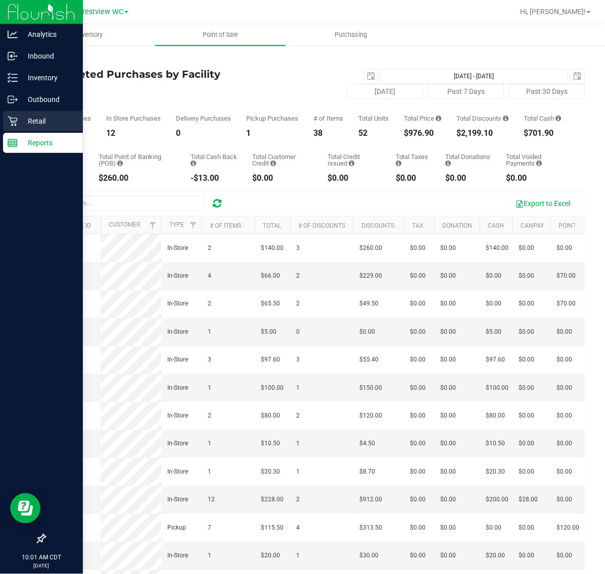
click at [10, 116] on icon at bounding box center [13, 121] width 10 height 10
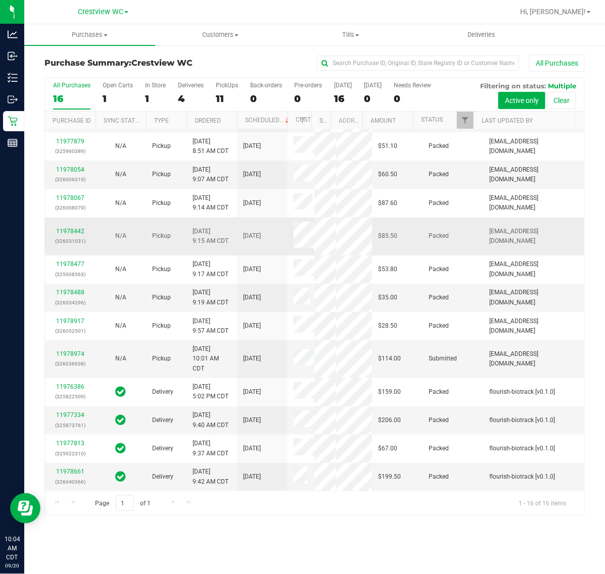
scroll to position [349, 0]
click at [79, 351] on link "11978974" at bounding box center [70, 354] width 28 height 7
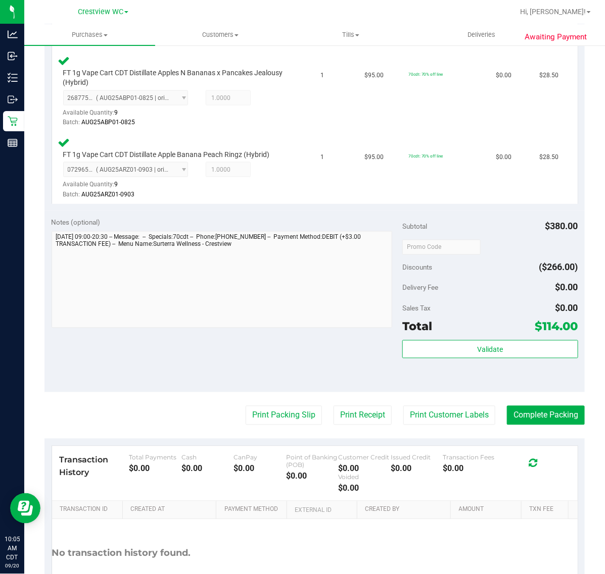
scroll to position [488, 0]
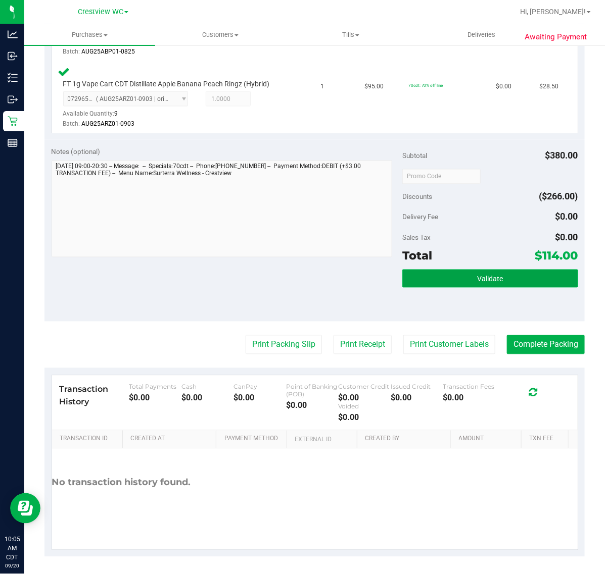
click at [426, 282] on button "Validate" at bounding box center [489, 279] width 175 height 18
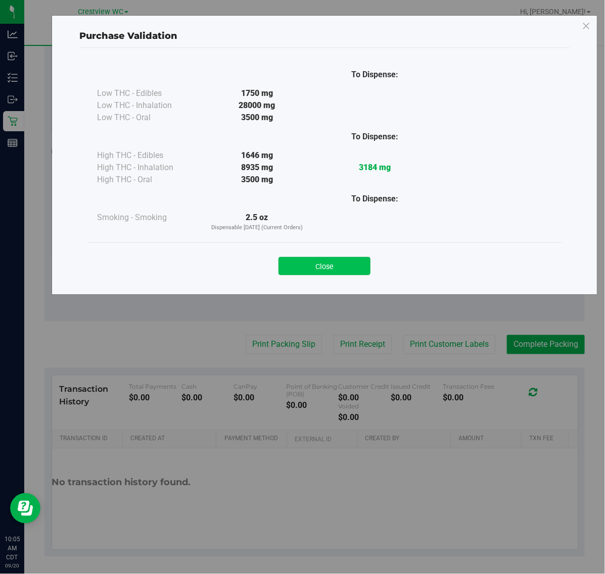
click at [314, 260] on button "Close" at bounding box center [324, 266] width 92 height 18
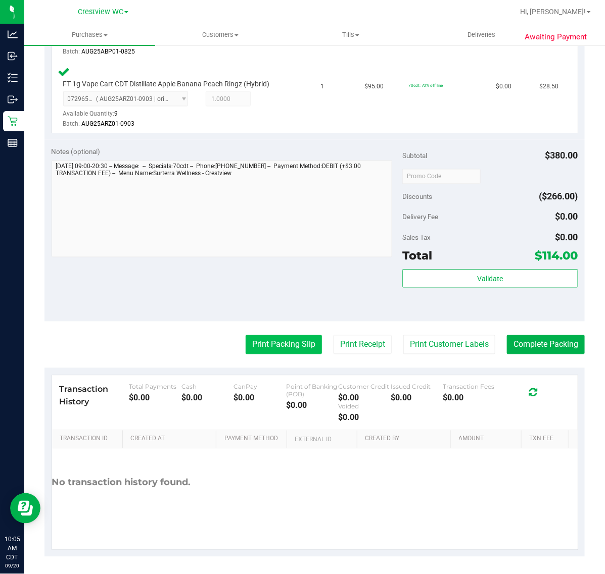
click at [277, 349] on button "Print Packing Slip" at bounding box center [283, 344] width 76 height 19
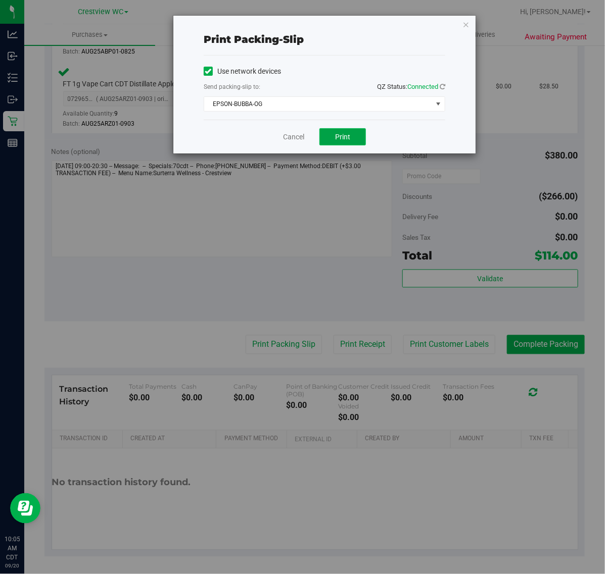
click at [339, 137] on span "Print" at bounding box center [342, 137] width 15 height 8
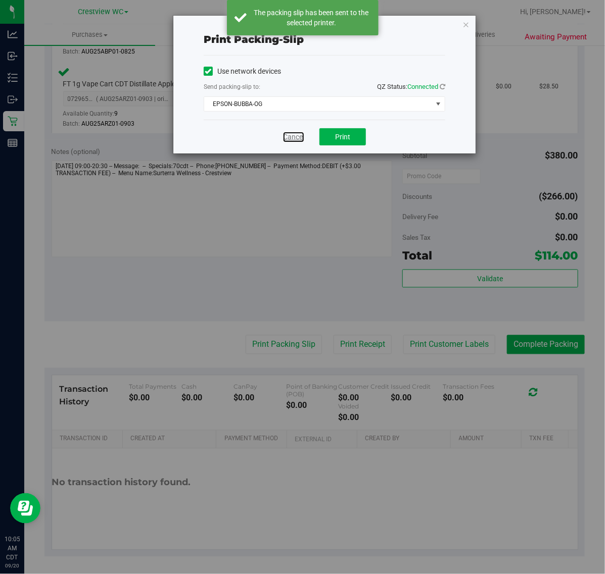
drag, startPoint x: 294, startPoint y: 138, endPoint x: 301, endPoint y: 137, distance: 6.6
click at [294, 137] on link "Cancel" at bounding box center [293, 137] width 21 height 11
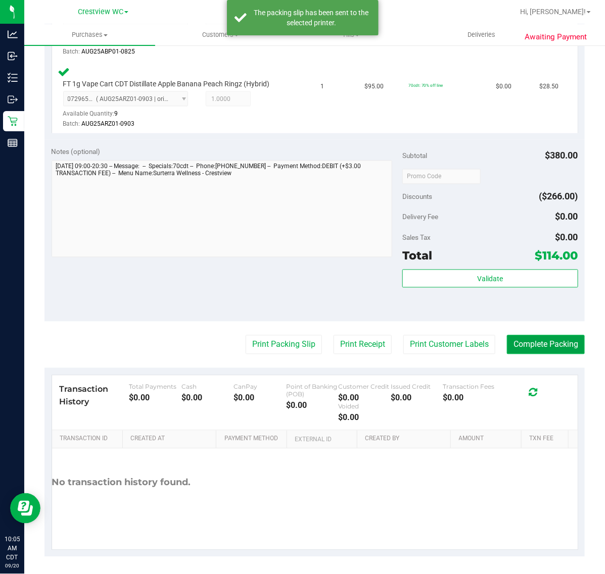
click at [528, 336] on button "Complete Packing" at bounding box center [546, 344] width 78 height 19
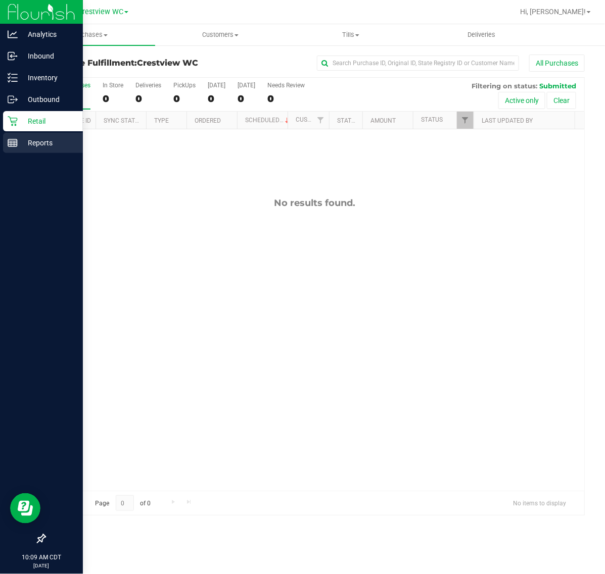
click at [22, 143] on p "Reports" at bounding box center [48, 143] width 61 height 12
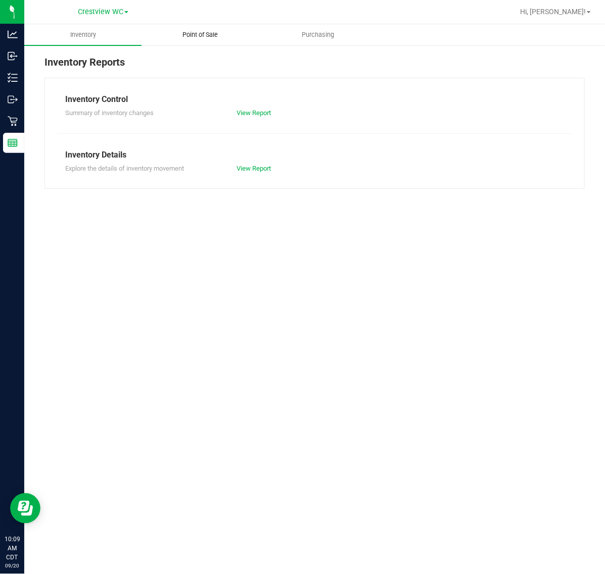
click at [195, 34] on span "Point of Sale" at bounding box center [200, 34] width 63 height 9
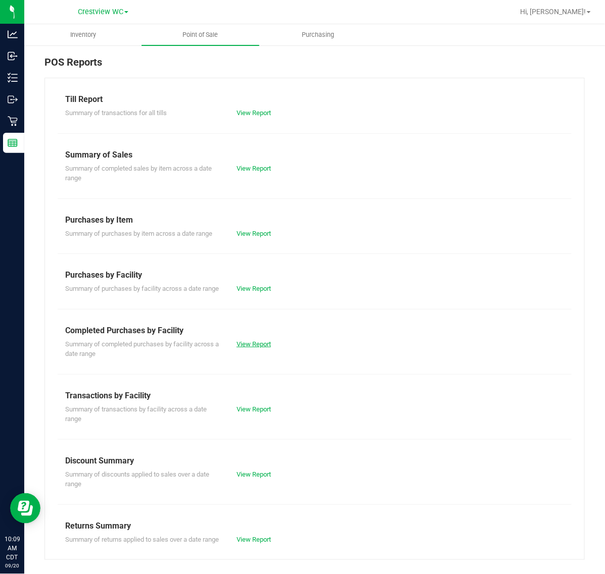
click at [246, 348] on link "View Report" at bounding box center [253, 344] width 34 height 8
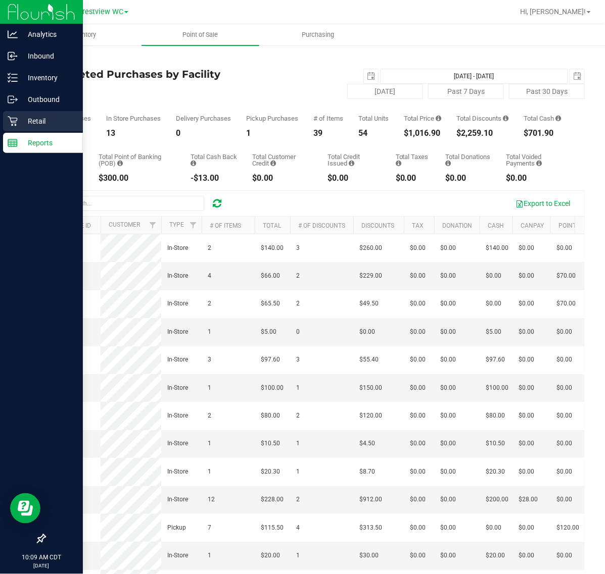
click at [16, 121] on icon at bounding box center [13, 122] width 10 height 10
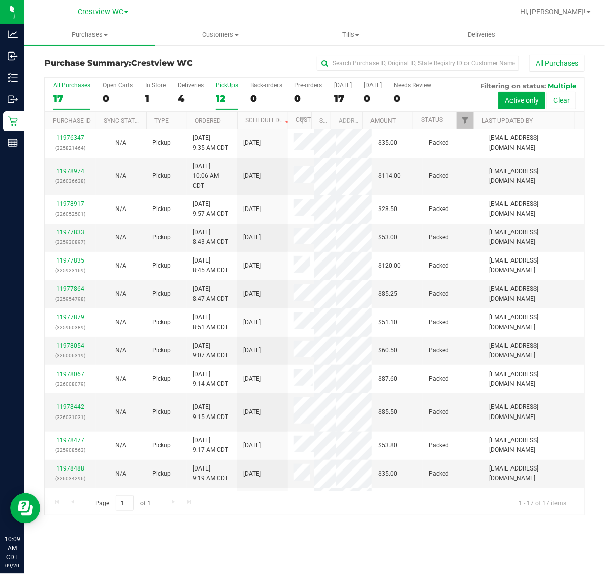
click at [216, 91] on label "PickUps 12" at bounding box center [227, 96] width 22 height 28
click at [0, 0] on input "PickUps 12" at bounding box center [0, 0] width 0 height 0
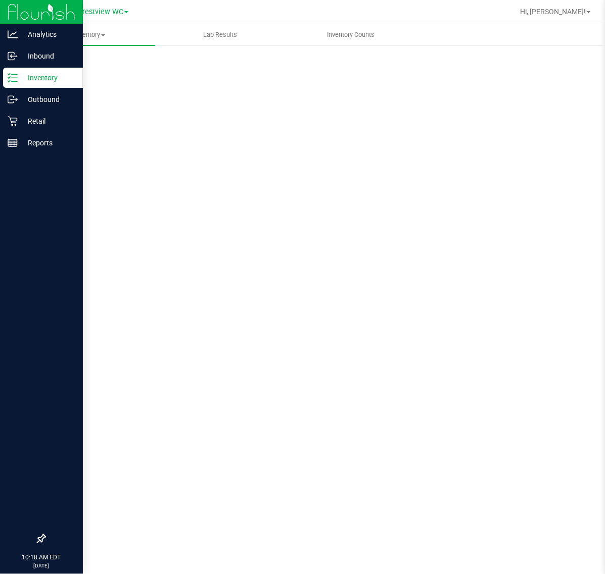
click at [18, 81] on p "Inventory" at bounding box center [48, 78] width 61 height 12
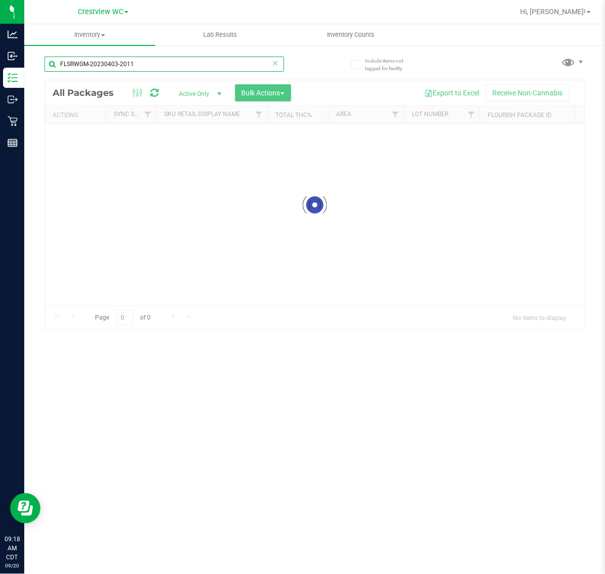
drag, startPoint x: 163, startPoint y: 62, endPoint x: -206, endPoint y: 106, distance: 371.9
click at [0, 106] on html "Analytics Inbound Inventory Outbound Retail Reports 09:18 AM CDT 09/20/2025 09/…" at bounding box center [302, 287] width 605 height 574
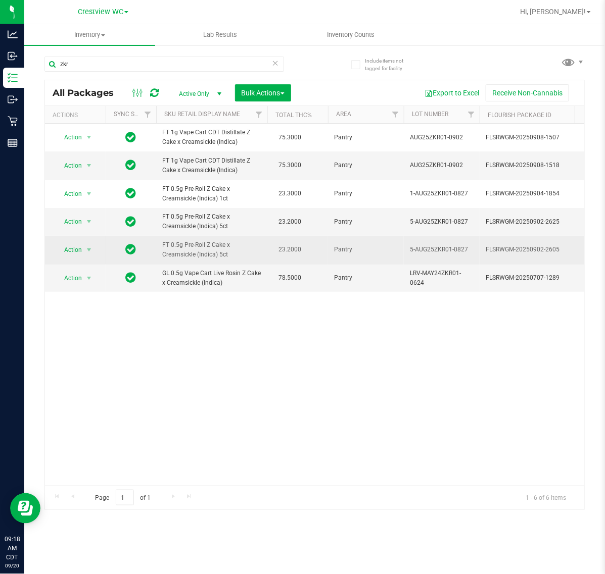
drag, startPoint x: 234, startPoint y: 252, endPoint x: 153, endPoint y: 239, distance: 81.8
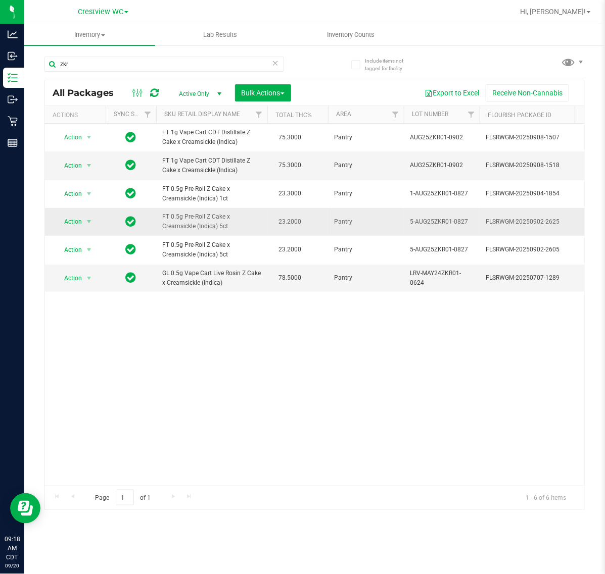
copy tr "FT 0.5g Pre-Roll Z Cake x Creamsickle (Indica) 5ct"
click at [74, 61] on input "zkr" at bounding box center [163, 64] width 239 height 15
paste input "FT 0.5g Pre-Roll Z Cake x Creamsickle (Indica) 5ct"
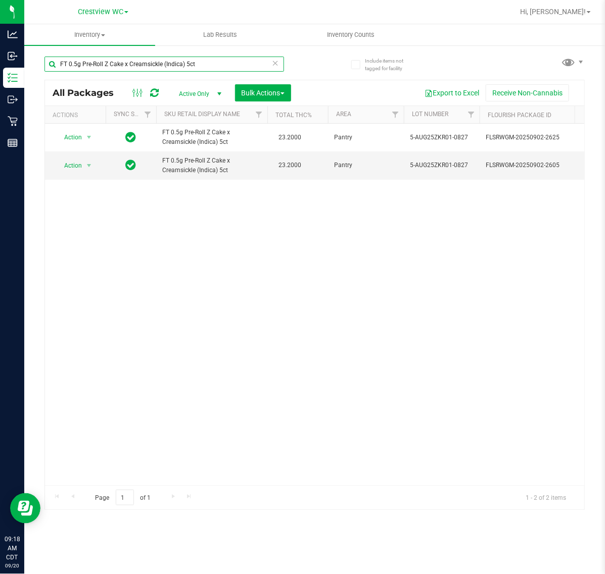
type input "FT 0.5g Pre-Roll Z Cake x Creamsickle (Indica) 5ct"
click at [279, 61] on input "FT 0.5g Pre-Roll Z Cake x Creamsickle (Indica) 5ct" at bounding box center [163, 64] width 239 height 15
click at [277, 61] on div "FT 0.5g Pre-Roll Z Cake x Creamsickle (Indica) 5ct" at bounding box center [163, 64] width 239 height 15
click at [275, 61] on icon at bounding box center [275, 63] width 7 height 12
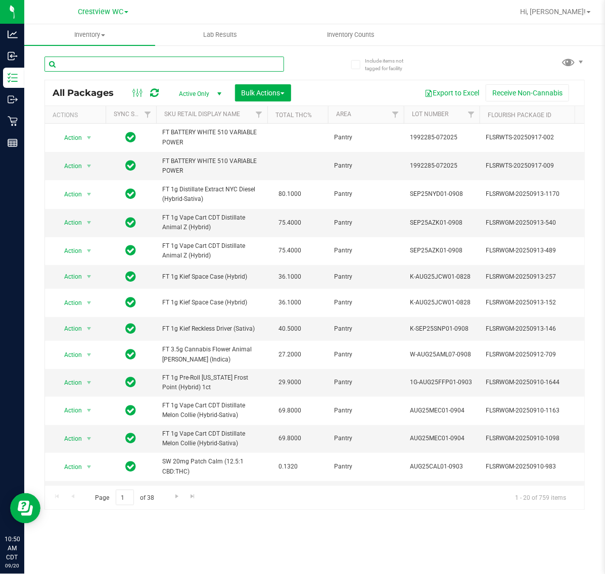
click at [148, 68] on input "text" at bounding box center [163, 64] width 239 height 15
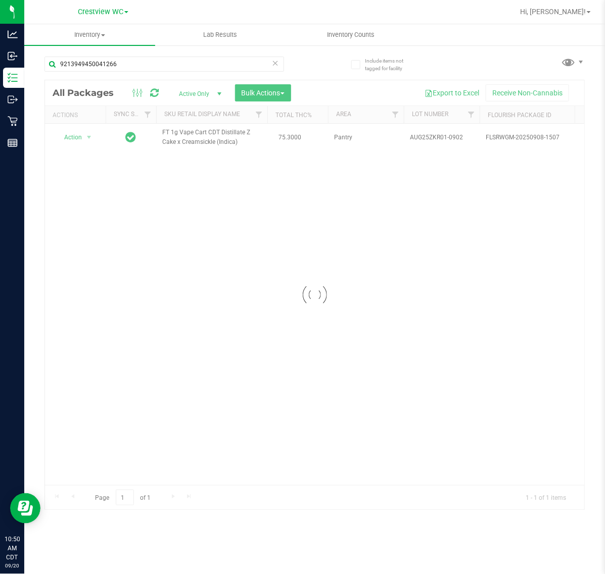
click at [76, 140] on div at bounding box center [314, 294] width 539 height 429
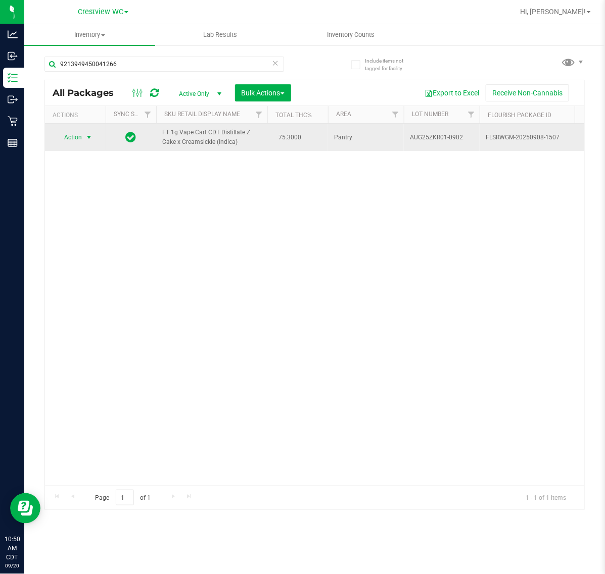
click at [81, 137] on span "Action" at bounding box center [68, 137] width 27 height 14
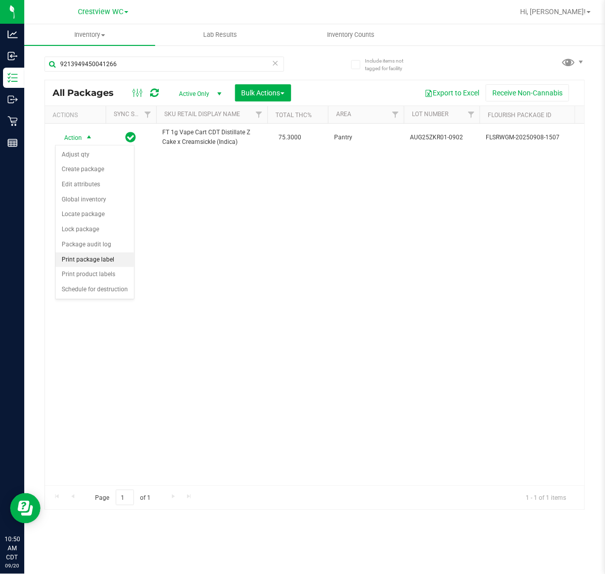
click at [112, 264] on li "Print package label" at bounding box center [95, 260] width 78 height 15
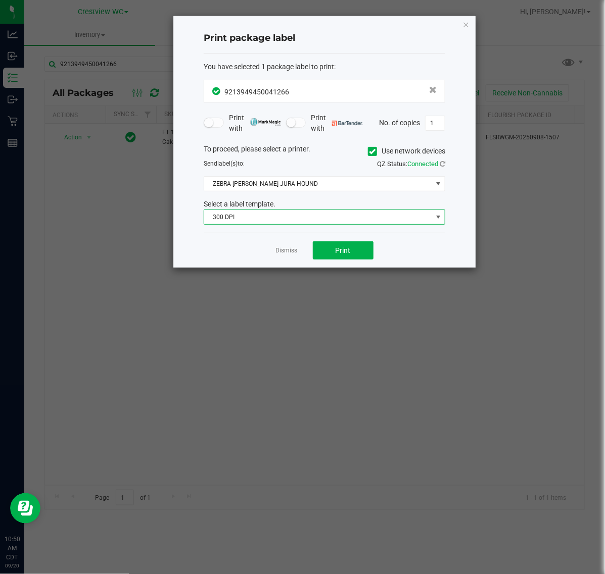
click at [327, 220] on span "300 DPI" at bounding box center [318, 217] width 228 height 14
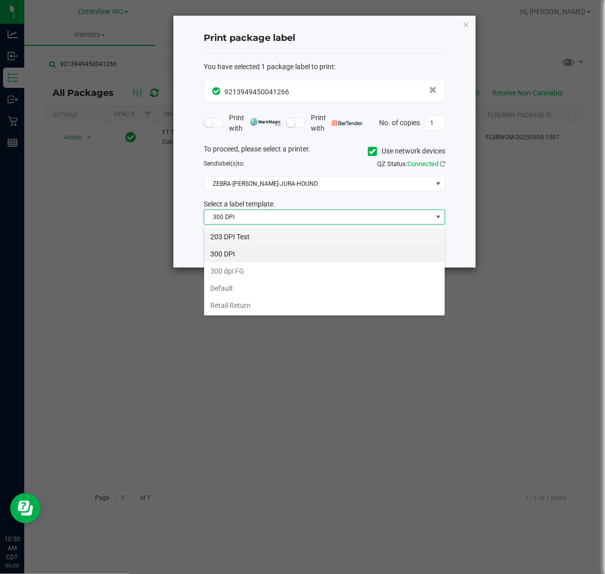
scroll to position [16, 241]
drag, startPoint x: 278, startPoint y: 237, endPoint x: 280, endPoint y: 206, distance: 31.4
click at [278, 236] on li "203 DPI Test" at bounding box center [324, 236] width 240 height 17
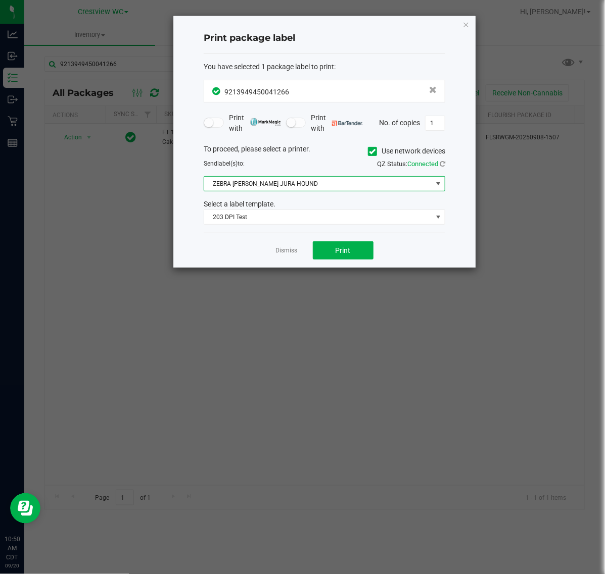
click at [285, 189] on span "ZEBRA-[PERSON_NAME]-JURA-HOUND" at bounding box center [318, 184] width 228 height 14
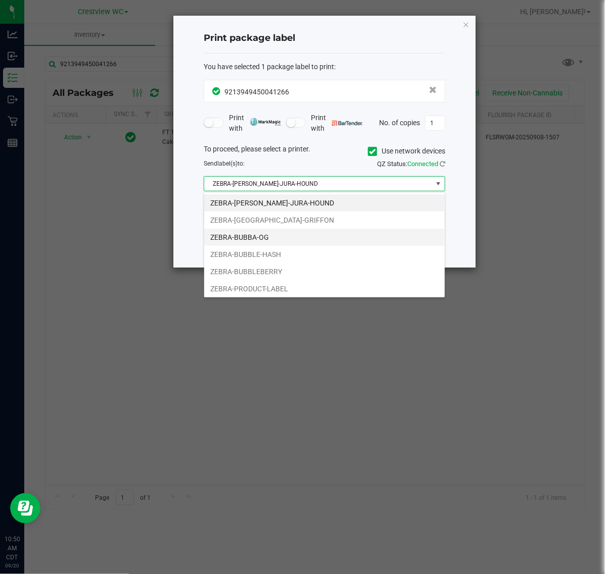
click at [269, 238] on li "ZEBRA-BUBBA-OG" at bounding box center [324, 237] width 240 height 17
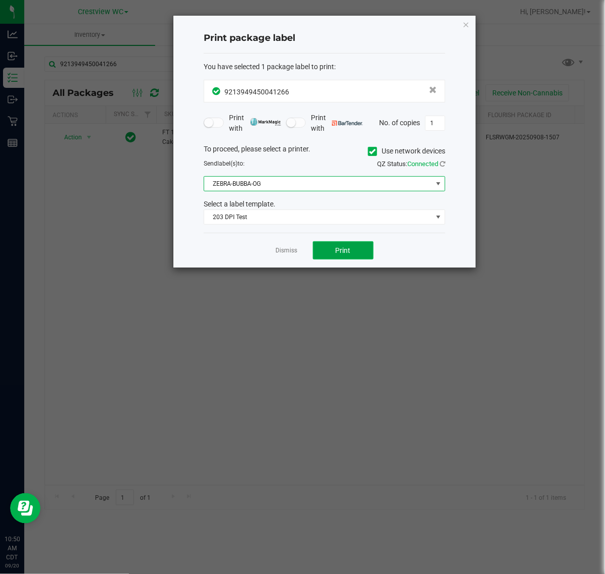
click at [341, 245] on button "Print" at bounding box center [343, 250] width 61 height 18
click at [281, 255] on link "Dismiss" at bounding box center [287, 251] width 22 height 9
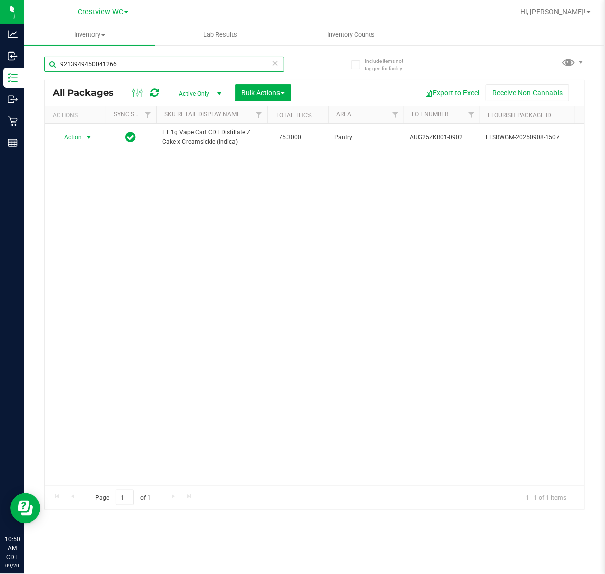
click at [153, 64] on input "9213949450041266" at bounding box center [163, 64] width 239 height 15
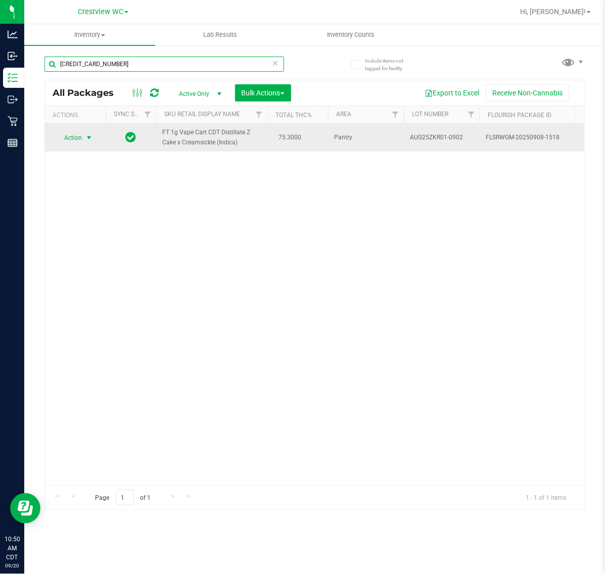
type input "[CREDIT_CARD_NUMBER]"
click at [87, 138] on span "select" at bounding box center [89, 138] width 8 height 8
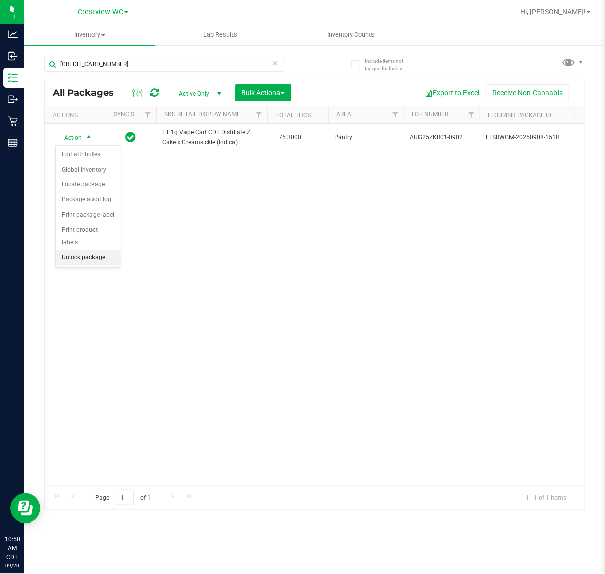
click at [88, 251] on li "Unlock package" at bounding box center [88, 258] width 65 height 15
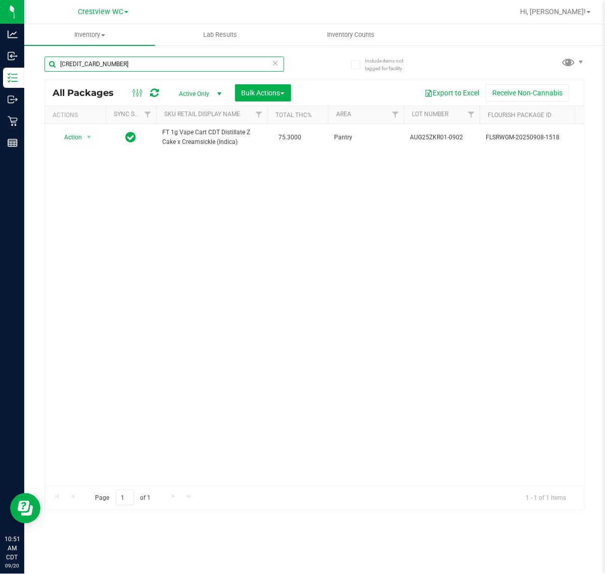
click at [132, 67] on input "[CREDIT_CARD_NUMBER]" at bounding box center [163, 64] width 239 height 15
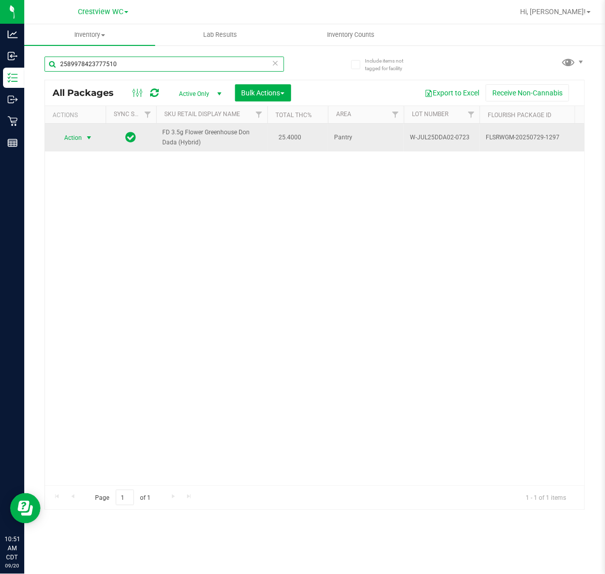
type input "2589978423777510"
click at [69, 138] on span "Action" at bounding box center [68, 138] width 27 height 14
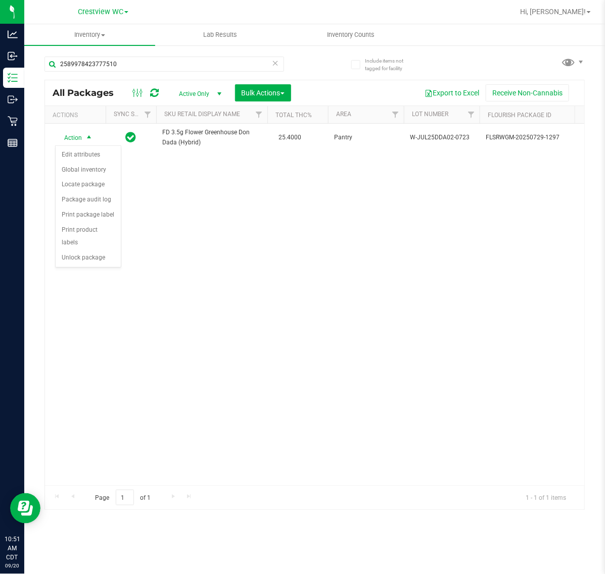
click at [99, 254] on div "Action Edit attributes Global inventory Locate package Package audit log Print …" at bounding box center [88, 206] width 66 height 123
click at [99, 251] on li "Unlock package" at bounding box center [88, 258] width 65 height 15
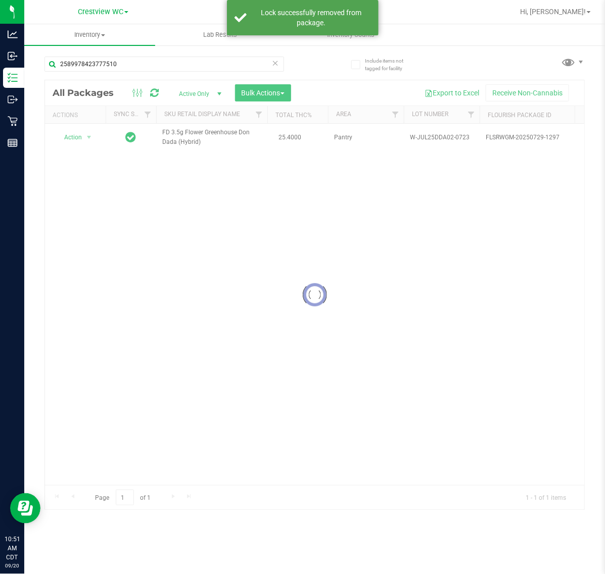
click at [81, 140] on div at bounding box center [314, 294] width 539 height 429
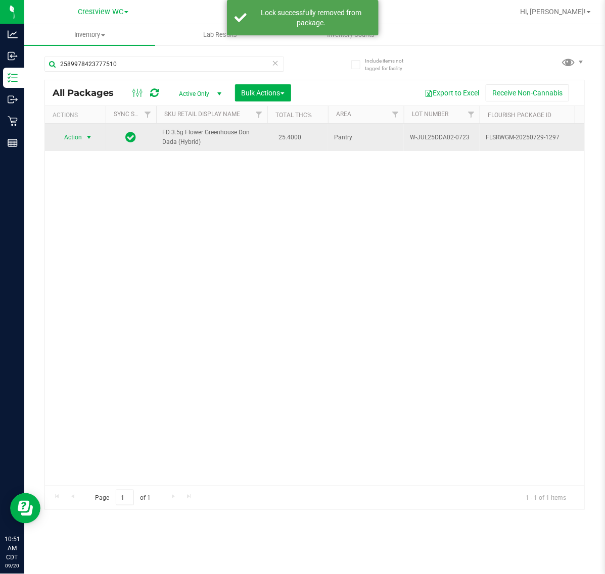
click at [85, 140] on span "select" at bounding box center [89, 137] width 8 height 8
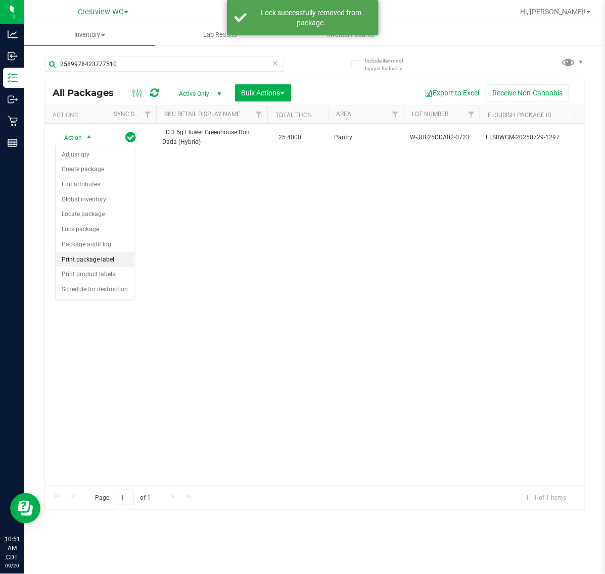
click at [87, 259] on li "Print package label" at bounding box center [95, 260] width 78 height 15
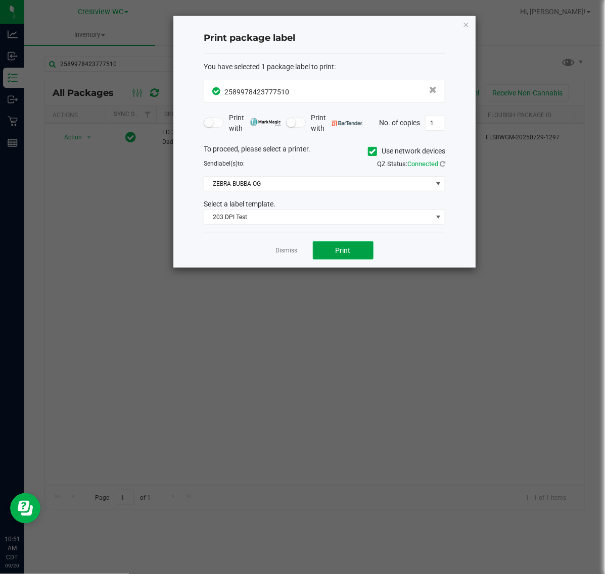
click at [337, 244] on button "Print" at bounding box center [343, 250] width 61 height 18
click at [282, 250] on link "Dismiss" at bounding box center [287, 251] width 22 height 9
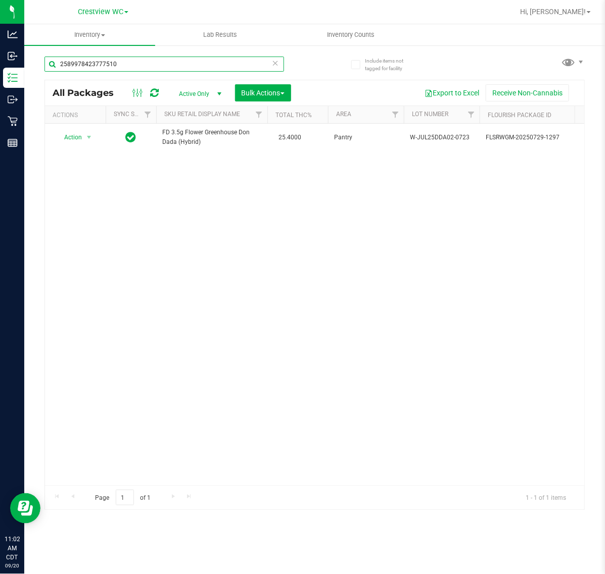
click at [140, 65] on input "2589978423777510" at bounding box center [163, 64] width 239 height 15
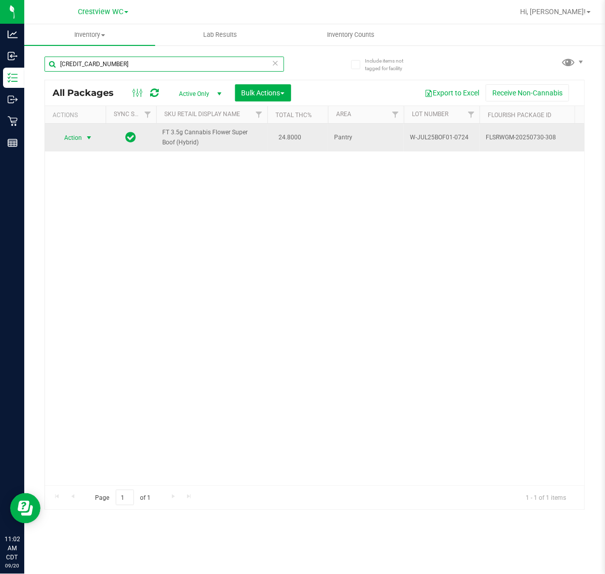
type input "[CREDIT_CARD_NUMBER]"
click at [86, 136] on span "select" at bounding box center [89, 138] width 8 height 8
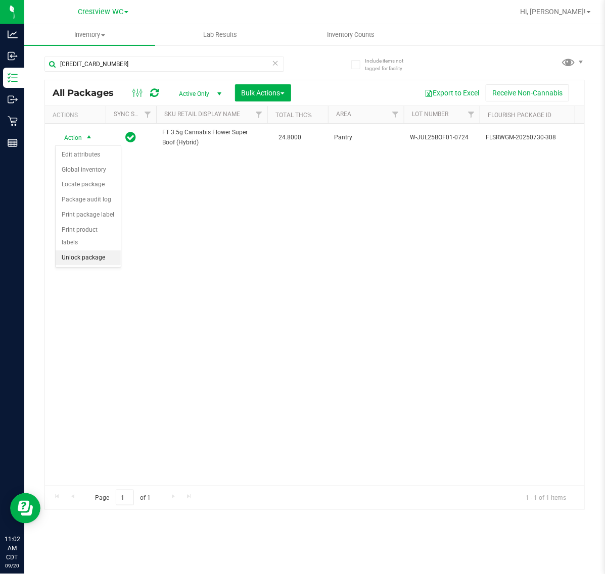
click at [92, 253] on li "Unlock package" at bounding box center [88, 258] width 65 height 15
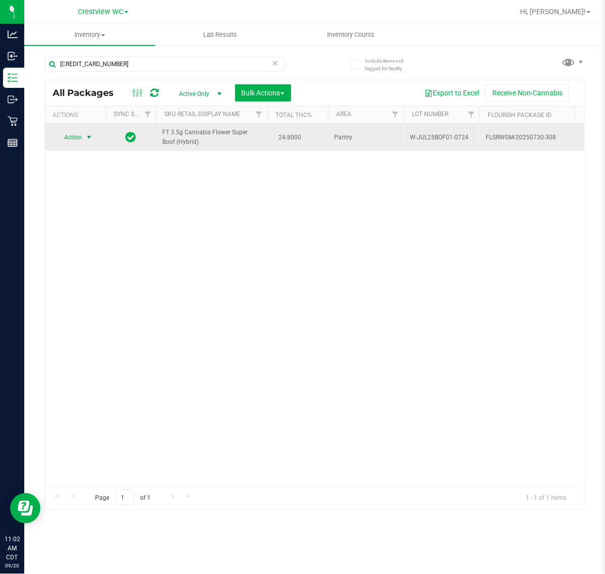
drag, startPoint x: 92, startPoint y: 138, endPoint x: 87, endPoint y: 137, distance: 5.2
click at [87, 137] on span "select" at bounding box center [89, 137] width 8 height 8
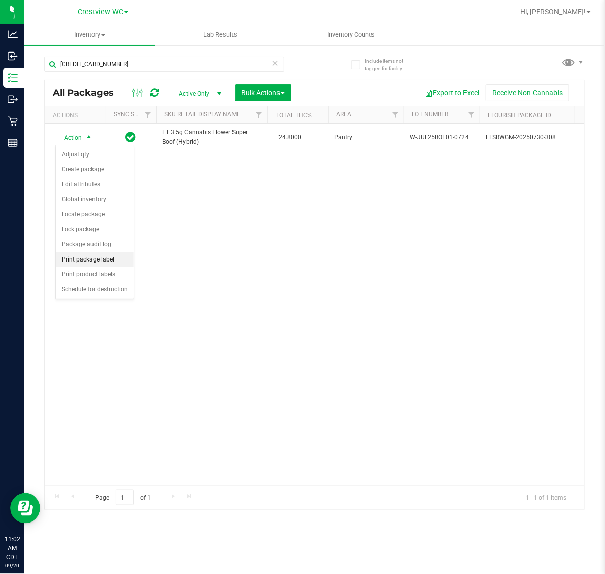
click at [107, 264] on li "Print package label" at bounding box center [95, 260] width 78 height 15
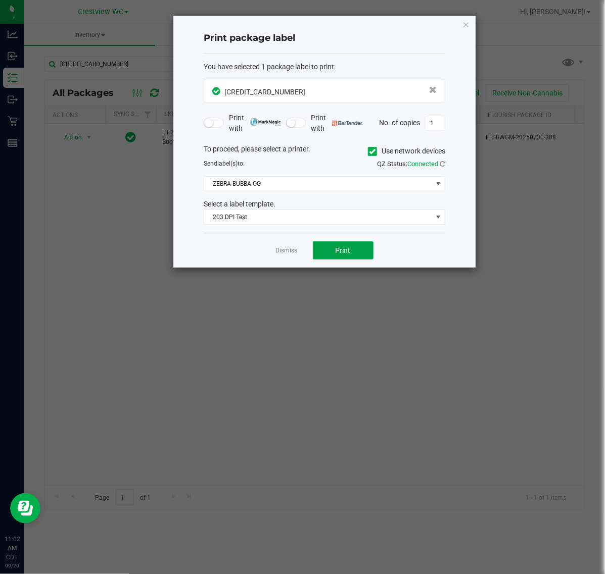
click at [345, 247] on span "Print" at bounding box center [342, 251] width 15 height 8
click at [289, 253] on link "Dismiss" at bounding box center [287, 251] width 22 height 9
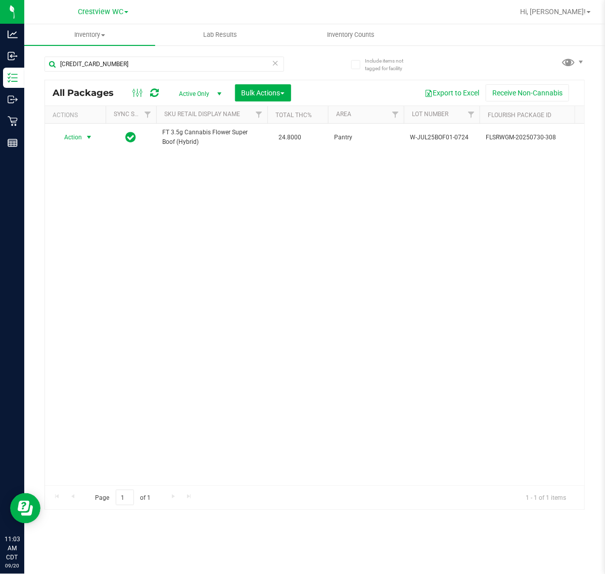
drag, startPoint x: 153, startPoint y: 72, endPoint x: 89, endPoint y: 72, distance: 64.2
click at [89, 72] on div "[CREDIT_CARD_NUMBER]" at bounding box center [163, 68] width 239 height 23
drag, startPoint x: 125, startPoint y: 68, endPoint x: -133, endPoint y: 68, distance: 258.1
click at [0, 68] on html "Analytics Inbound Inventory Outbound Retail Reports 11:03 AM CDT [DATE] 09/20 C…" at bounding box center [302, 287] width 605 height 574
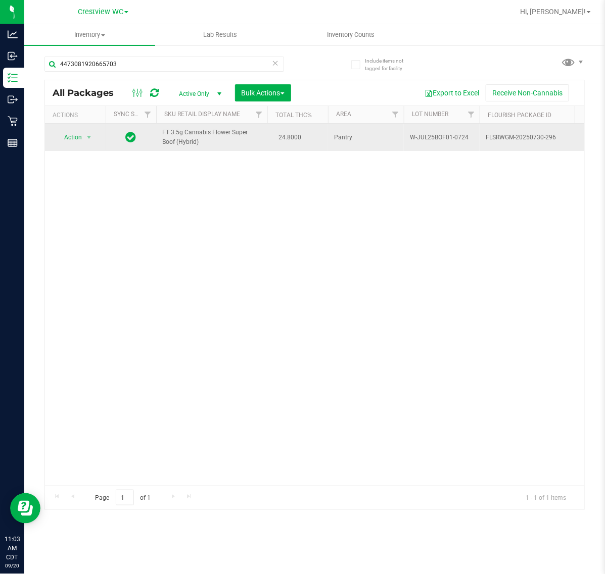
click at [57, 135] on span "Action" at bounding box center [68, 137] width 27 height 14
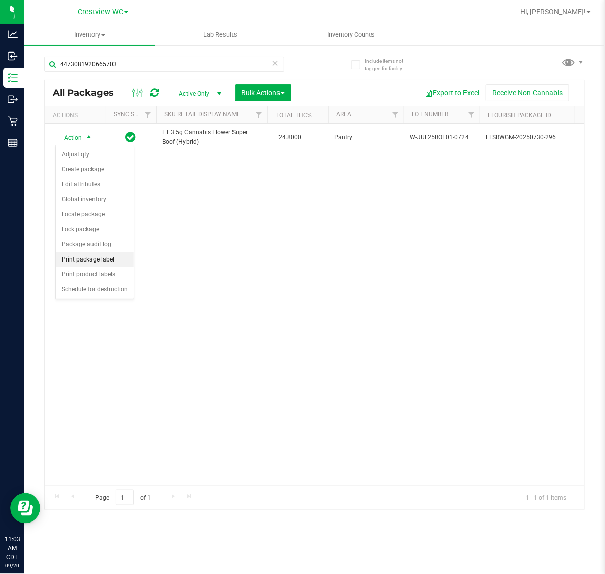
click at [104, 258] on li "Print package label" at bounding box center [95, 260] width 78 height 15
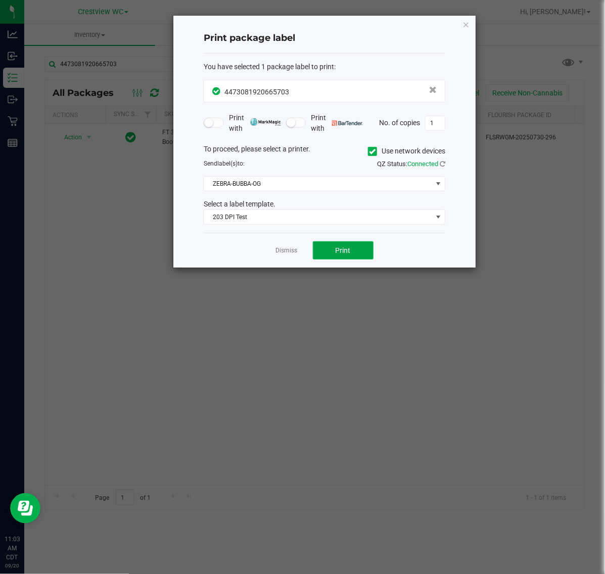
click at [340, 255] on span "Print" at bounding box center [342, 251] width 15 height 8
click at [293, 254] on link "Dismiss" at bounding box center [287, 251] width 22 height 9
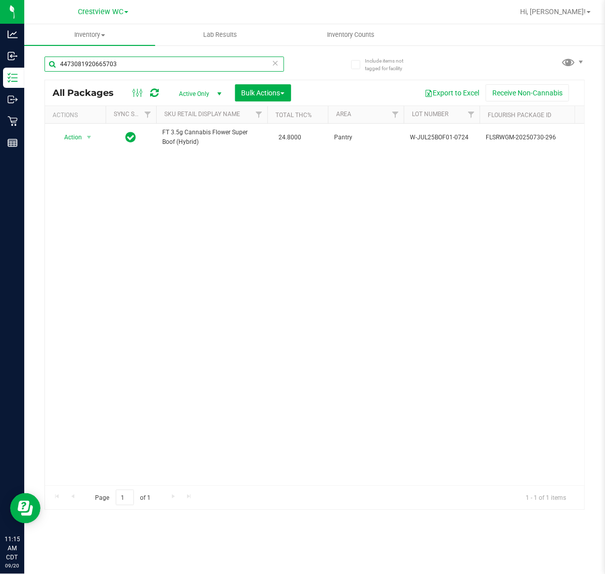
drag, startPoint x: 143, startPoint y: 65, endPoint x: -152, endPoint y: 79, distance: 294.8
click at [0, 79] on html "Analytics Inbound Inventory Outbound Retail Reports 11:15 AM CDT [DATE] 09/20 C…" at bounding box center [302, 287] width 605 height 574
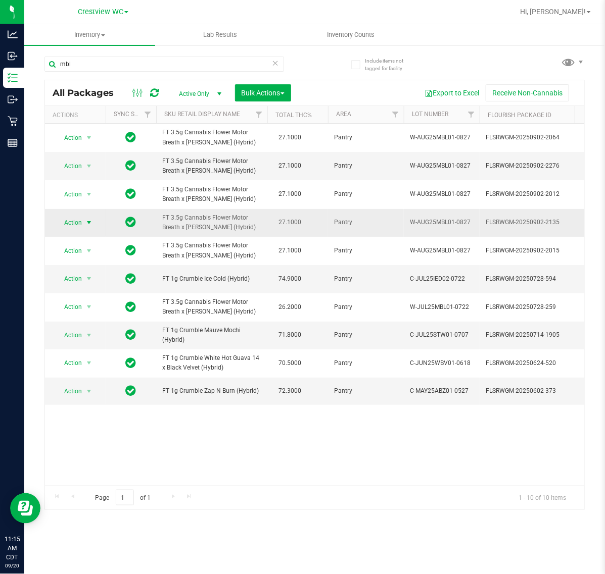
click at [59, 228] on span "Action" at bounding box center [68, 223] width 27 height 14
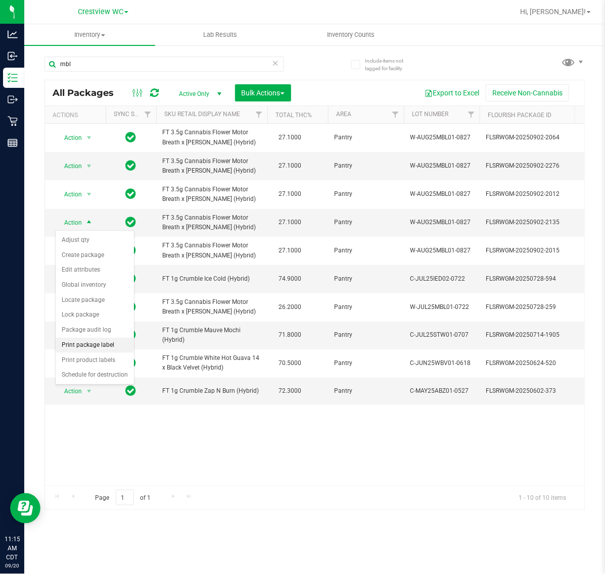
click at [83, 350] on li "Print package label" at bounding box center [95, 345] width 78 height 15
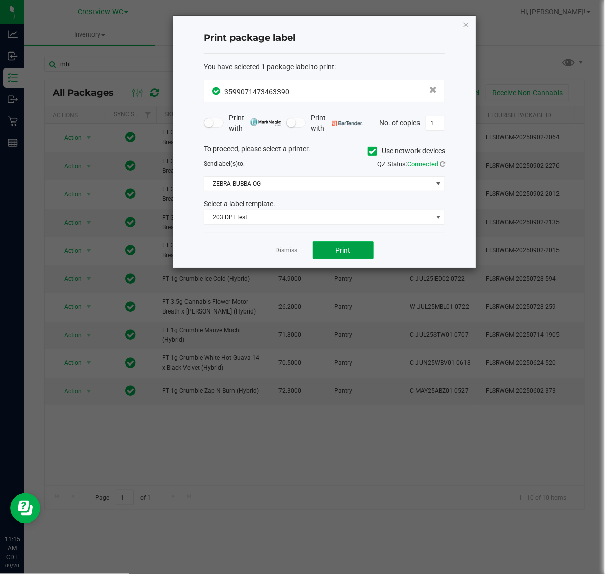
click at [339, 254] on span "Print" at bounding box center [342, 251] width 15 height 8
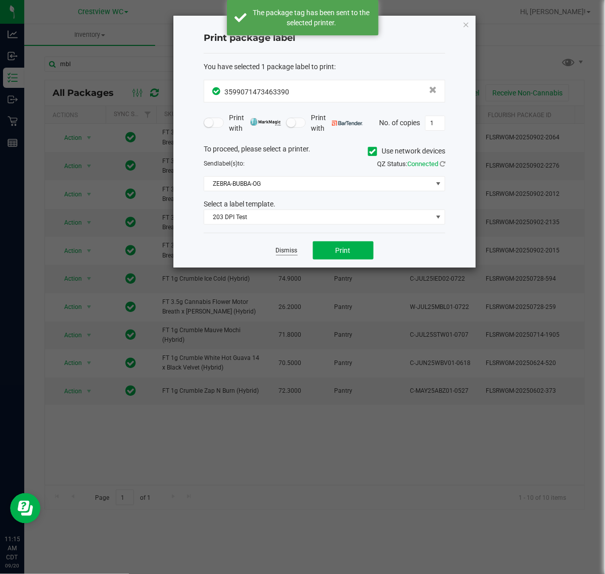
click at [291, 252] on link "Dismiss" at bounding box center [287, 251] width 22 height 9
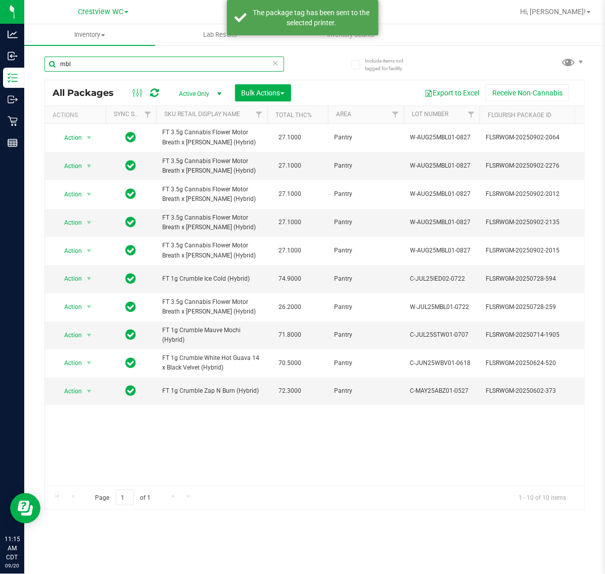
click at [114, 61] on input "mbl" at bounding box center [163, 64] width 239 height 15
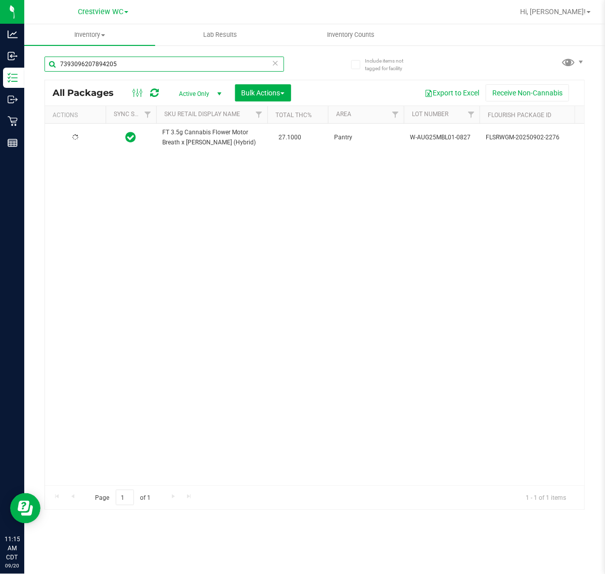
type input "7393096207894205"
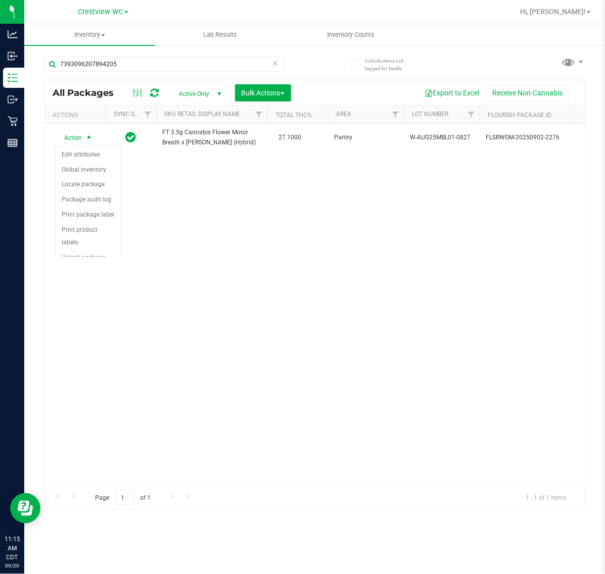
click at [86, 140] on span "select" at bounding box center [89, 138] width 8 height 8
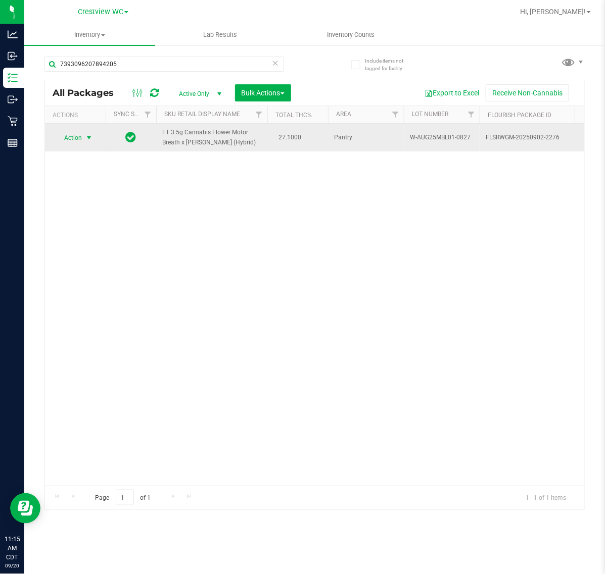
click at [79, 144] on span "Action" at bounding box center [68, 138] width 27 height 14
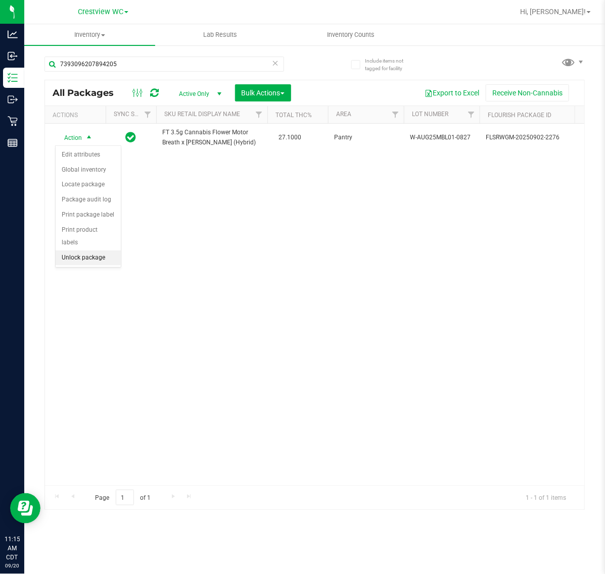
click at [89, 251] on li "Unlock package" at bounding box center [88, 258] width 65 height 15
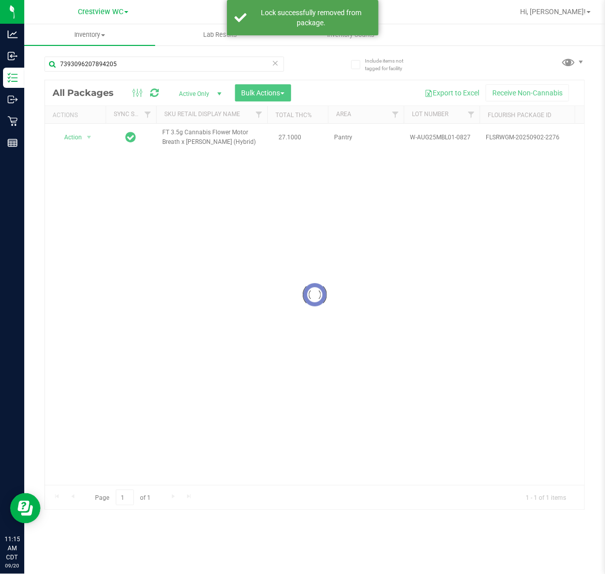
drag, startPoint x: 79, startPoint y: 130, endPoint x: 76, endPoint y: 135, distance: 5.2
click at [78, 132] on div at bounding box center [314, 294] width 539 height 429
click at [76, 135] on div at bounding box center [314, 294] width 539 height 429
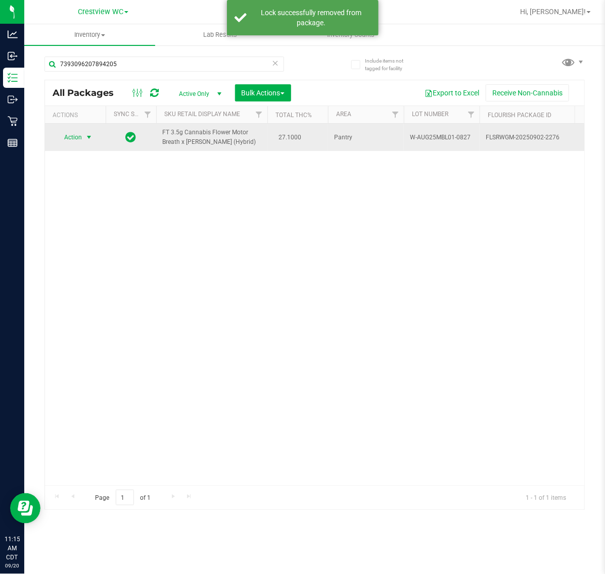
click at [87, 137] on span "select" at bounding box center [89, 137] width 8 height 8
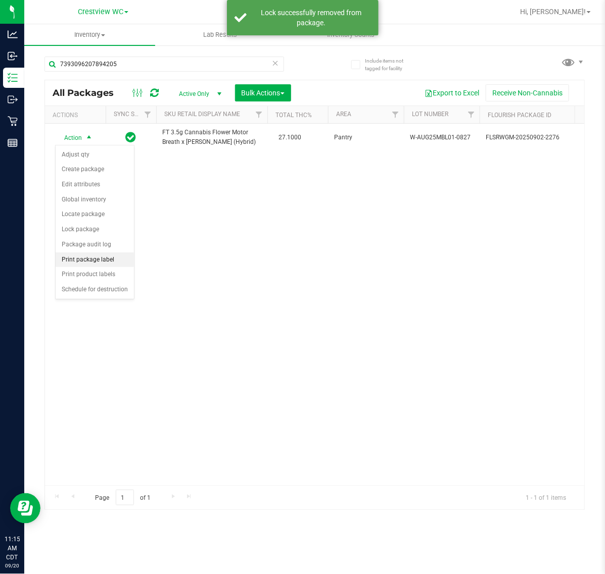
click at [97, 258] on li "Print package label" at bounding box center [95, 260] width 78 height 15
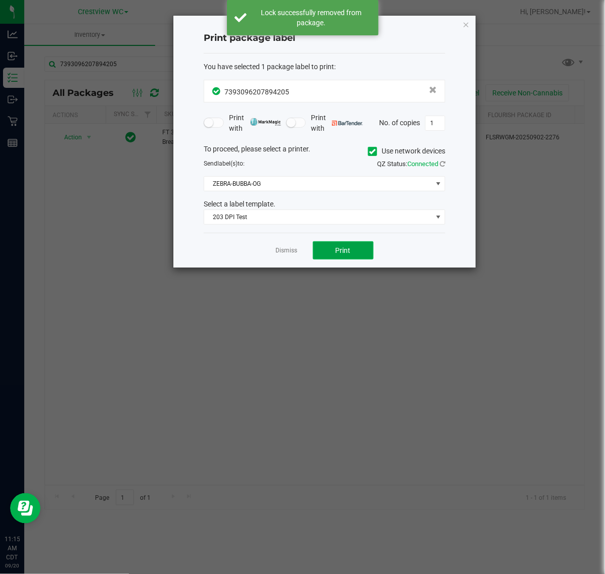
click at [372, 256] on button "Print" at bounding box center [343, 250] width 61 height 18
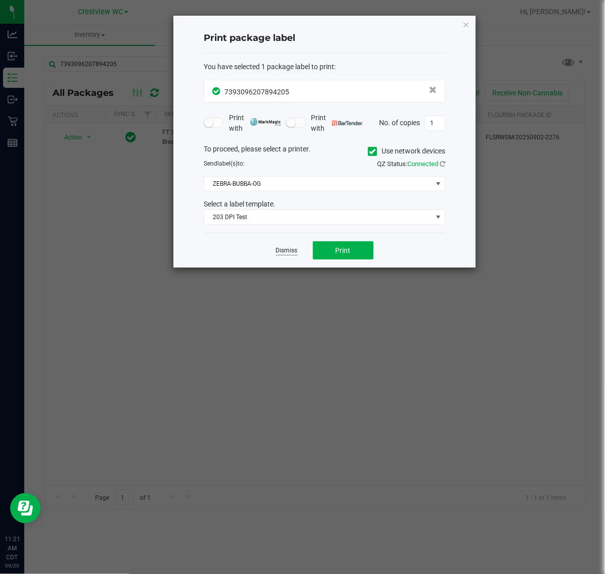
click at [282, 253] on link "Dismiss" at bounding box center [287, 251] width 22 height 9
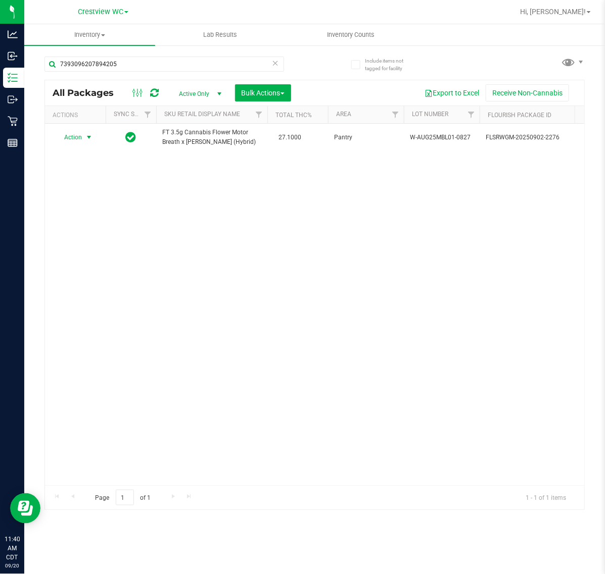
click at [190, 238] on div "Action Action Adjust qty Create package Edit attributes Global inventory Locate…" at bounding box center [314, 305] width 539 height 362
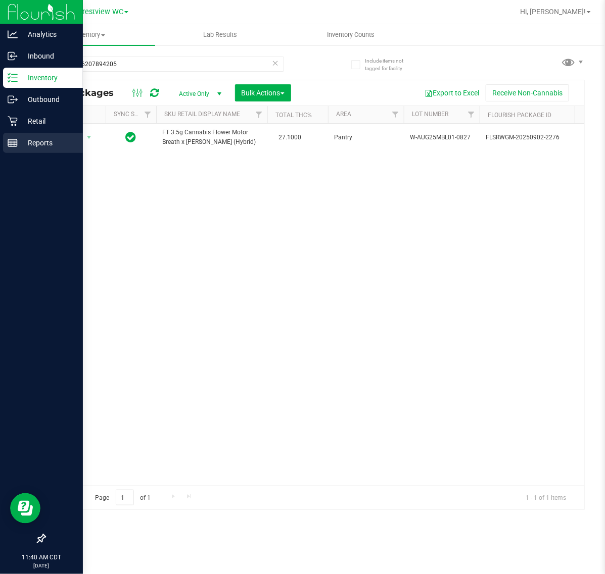
click at [6, 151] on div "Reports" at bounding box center [43, 143] width 80 height 20
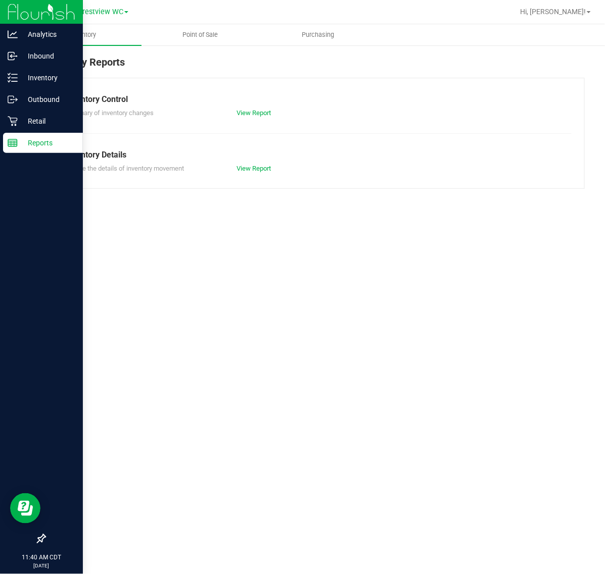
click at [193, 39] on span "Point of Sale" at bounding box center [200, 34] width 63 height 9
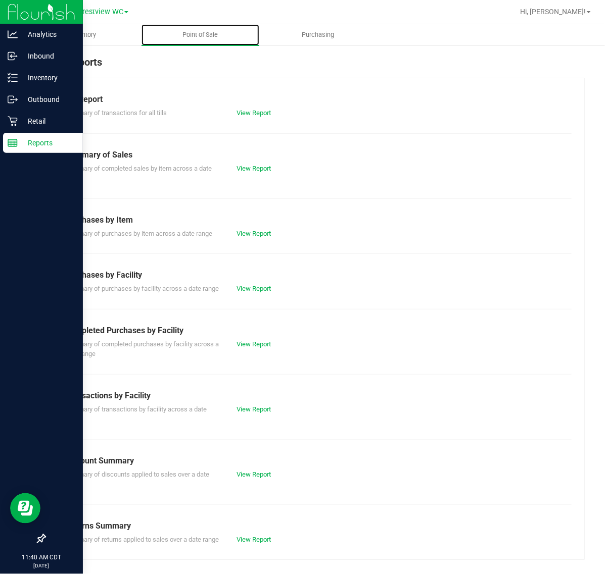
click at [264, 359] on div "Summary of completed purchases by facility across a date range View Report" at bounding box center [315, 348] width 514 height 22
click at [236, 348] on link "View Report" at bounding box center [253, 344] width 34 height 8
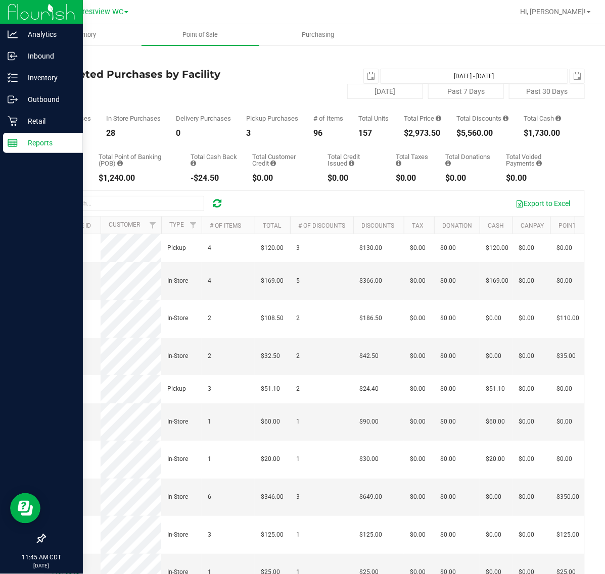
drag, startPoint x: 41, startPoint y: 74, endPoint x: 96, endPoint y: 84, distance: 56.0
click at [96, 84] on div "Back Completed Purchases by Facility Report 2025-09-20 Sep 20, 2025 - Sep 20, 2…" at bounding box center [314, 337] width 580 height 586
click at [96, 84] on h4 "Completed Purchases by Facility Report" at bounding box center [134, 80] width 180 height 22
drag, startPoint x: 90, startPoint y: 83, endPoint x: 43, endPoint y: 73, distance: 48.1
click at [43, 73] on div "Back Completed Purchases by Facility Report 2025-09-20 Sep 20, 2025 - Sep 20, 2…" at bounding box center [314, 337] width 580 height 586
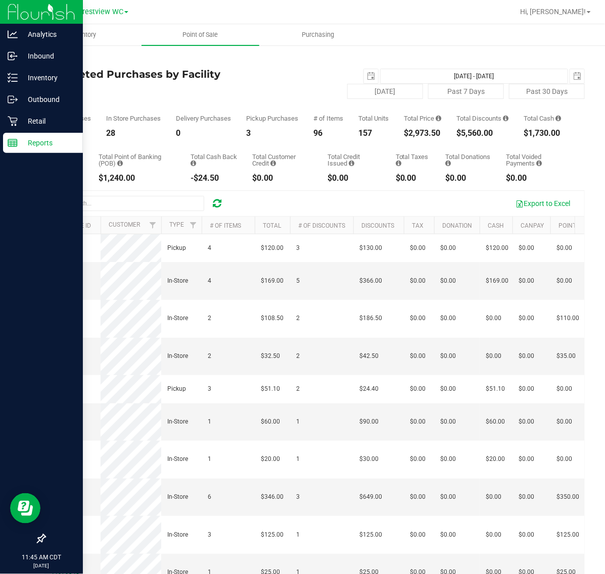
click at [60, 76] on h4 "Completed Purchases by Facility Report" at bounding box center [134, 80] width 180 height 22
click at [76, 80] on h4 "Completed Purchases by Facility Report" at bounding box center [134, 80] width 180 height 22
drag, startPoint x: 86, startPoint y: 86, endPoint x: 36, endPoint y: 74, distance: 52.1
click at [36, 74] on div "Back Completed Purchases by Facility Report 2025-09-20 Sep 20, 2025 - Sep 20, 2…" at bounding box center [314, 337] width 580 height 586
click at [121, 110] on div "Total Purchases 31 In Store Purchases 28 Delivery Purchases 0 Pickup Purchases …" at bounding box center [314, 118] width 540 height 38
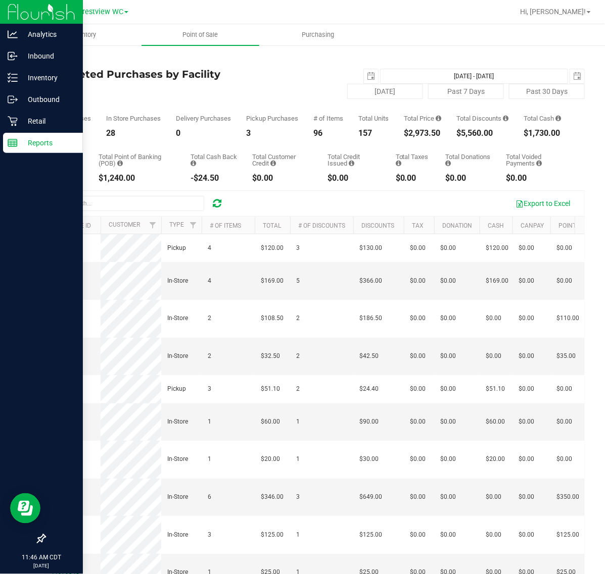
drag, startPoint x: 81, startPoint y: 89, endPoint x: 26, endPoint y: 72, distance: 57.5
click at [26, 72] on div "Back Completed Purchases by Facility Report 2025-09-20 Sep 20, 2025 - Sep 20, 2…" at bounding box center [314, 337] width 580 height 586
click at [69, 83] on h4 "Completed Purchases by Facility Report" at bounding box center [134, 80] width 180 height 22
click at [16, 77] on icon at bounding box center [13, 78] width 10 height 10
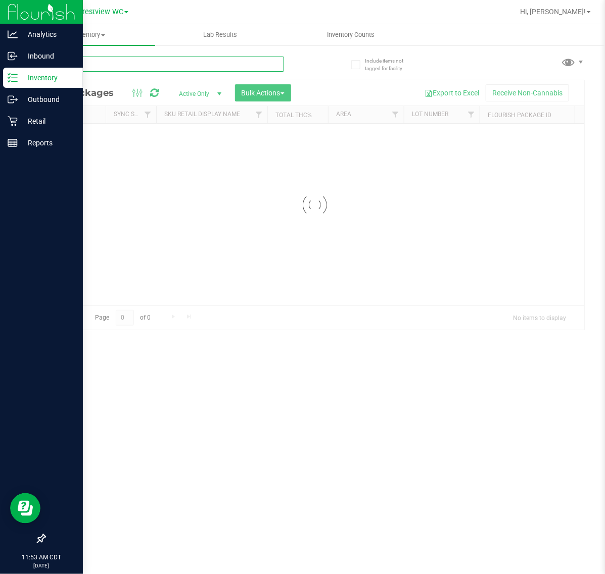
click at [96, 71] on input "text" at bounding box center [163, 64] width 239 height 15
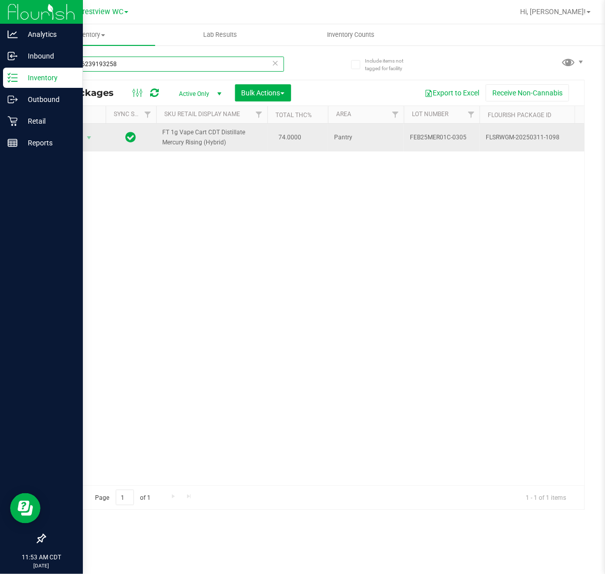
type input "6118076239193258"
click at [95, 145] on span "select" at bounding box center [89, 138] width 13 height 14
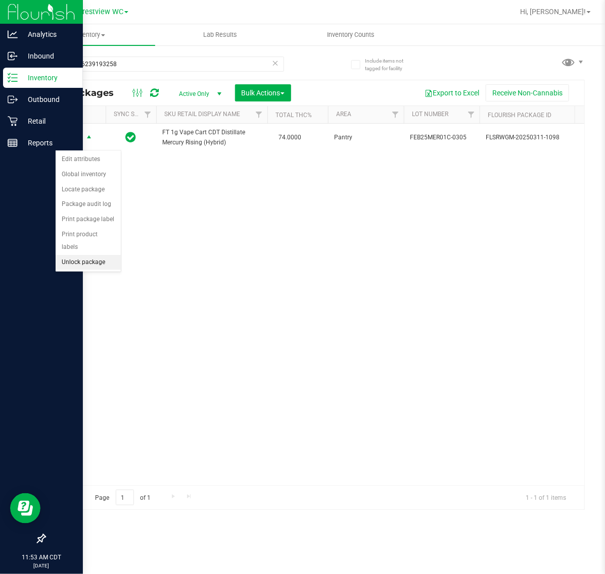
click at [104, 255] on li "Unlock package" at bounding box center [88, 262] width 65 height 15
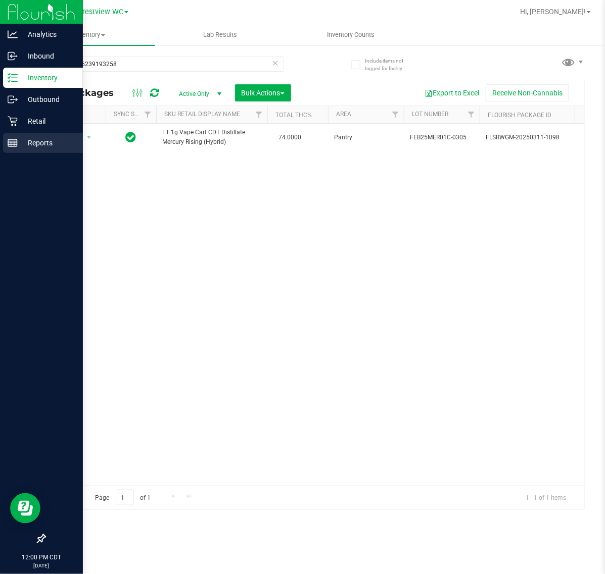
click at [21, 144] on p "Reports" at bounding box center [48, 143] width 61 height 12
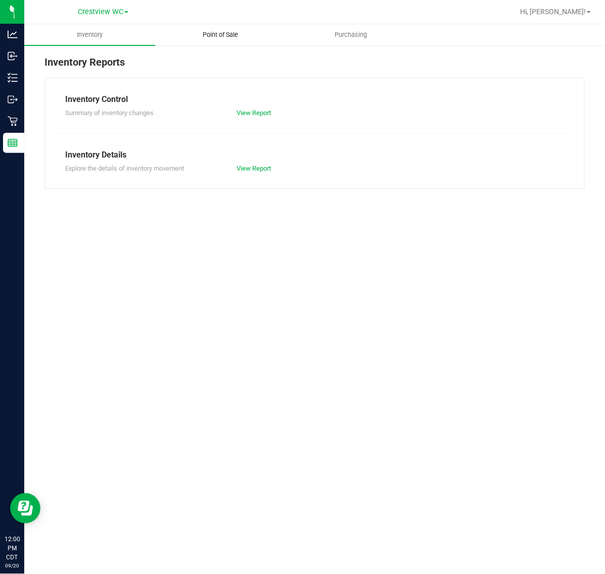
click at [239, 26] on uib-tab-heading "Point of Sale" at bounding box center [221, 35] width 130 height 20
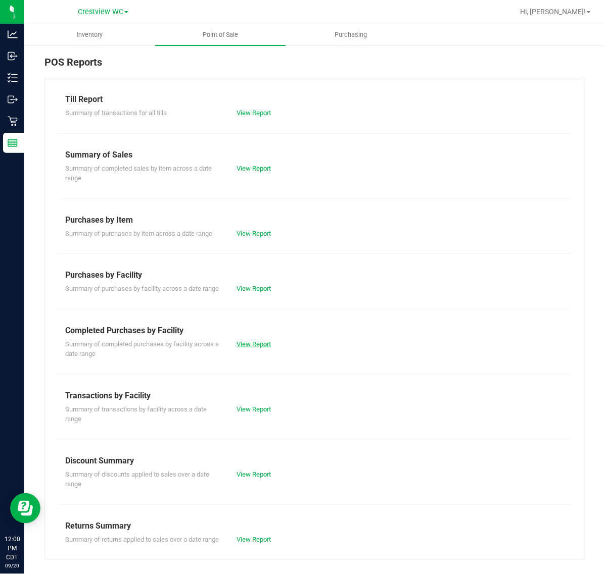
click at [258, 348] on link "View Report" at bounding box center [253, 344] width 34 height 8
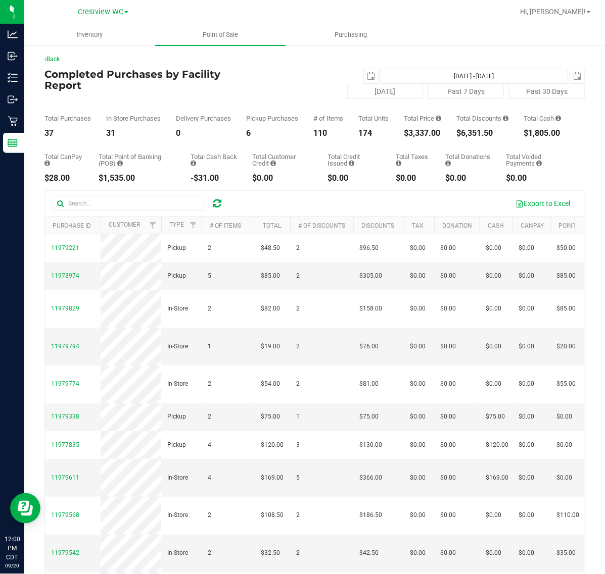
drag, startPoint x: 398, startPoint y: 138, endPoint x: 468, endPoint y: 139, distance: 70.2
click at [468, 137] on div "Total Purchases 37 In Store Purchases 31 Delivery Purchases 0 Pickup Purchases …" at bounding box center [314, 118] width 540 height 38
click at [448, 146] on div "Total CanPay $28.00 Total Point of Banking (POB) $1,535.00 Total Cash Back -$31…" at bounding box center [314, 159] width 540 height 45
drag, startPoint x: 446, startPoint y: 144, endPoint x: 371, endPoint y: 135, distance: 74.8
click at [371, 135] on div "Back Completed Purchases by Facility Report 2025-09-20 Sep 20, 2025 - Sep 20, 2…" at bounding box center [314, 338] width 540 height 566
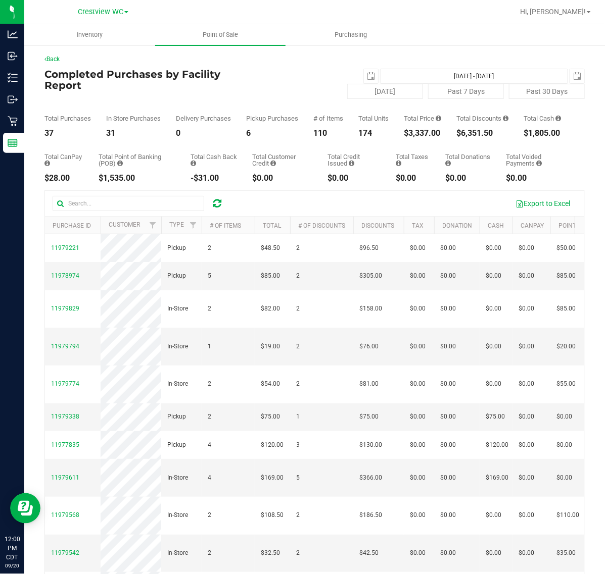
click at [371, 135] on div "174" at bounding box center [373, 133] width 30 height 8
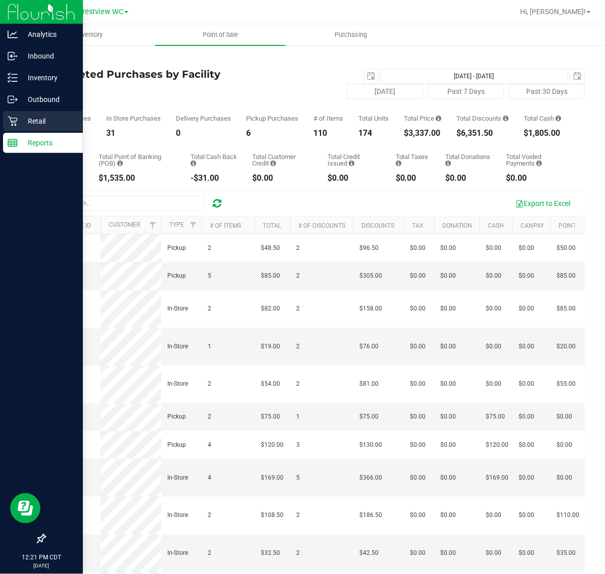
click at [31, 125] on p "Retail" at bounding box center [48, 121] width 61 height 12
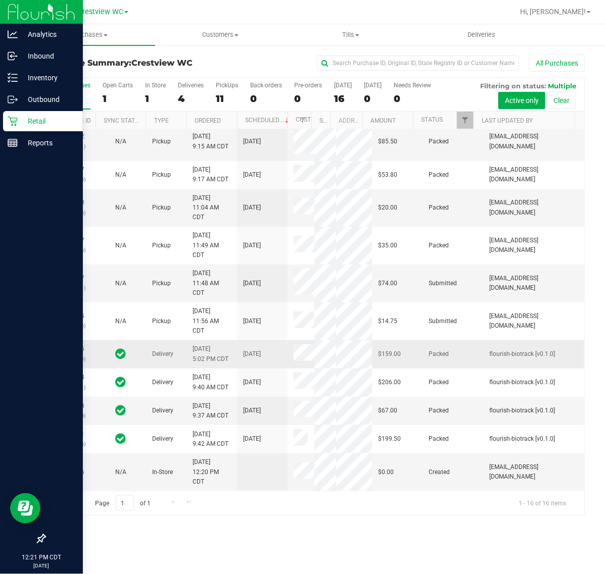
scroll to position [198, 0]
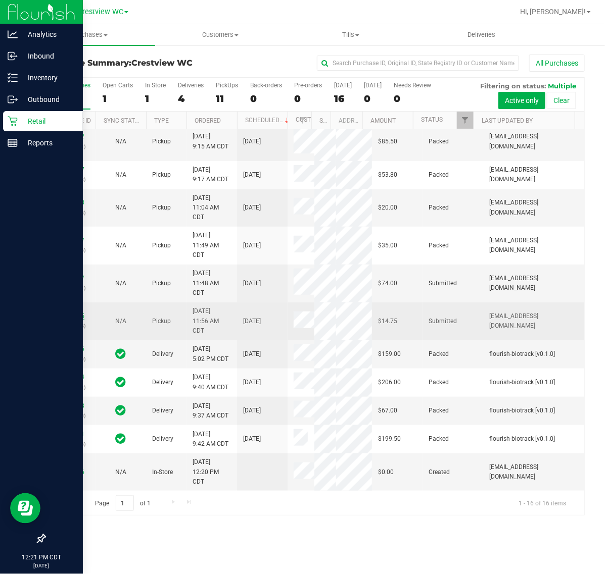
click at [71, 320] on link "11979885" at bounding box center [70, 316] width 28 height 7
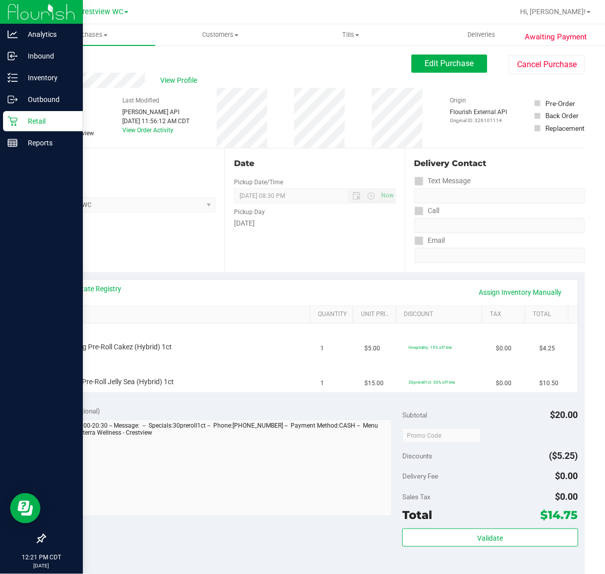
click at [15, 127] on div "Retail" at bounding box center [43, 121] width 80 height 20
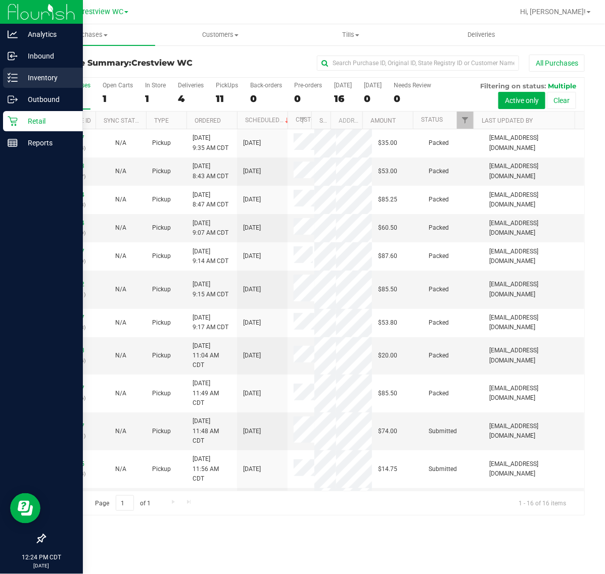
click at [46, 81] on p "Inventory" at bounding box center [48, 78] width 61 height 12
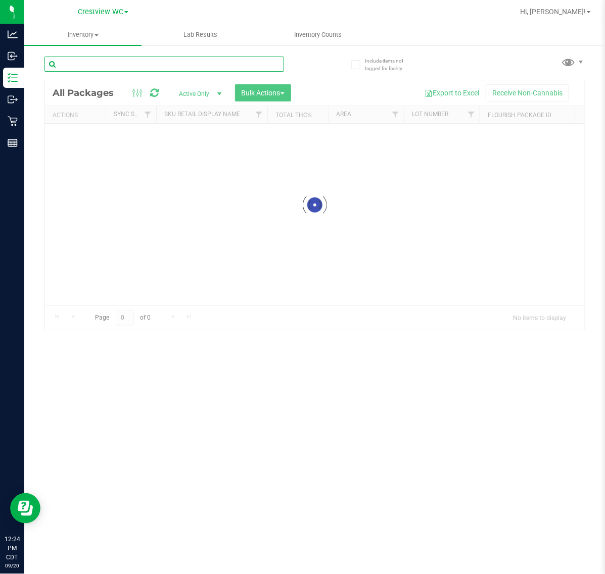
click at [157, 59] on input "text" at bounding box center [163, 64] width 239 height 15
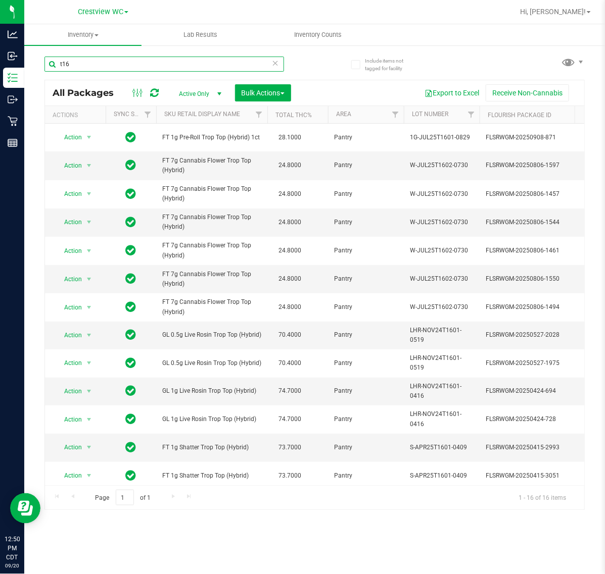
drag, startPoint x: 128, startPoint y: 57, endPoint x: -224, endPoint y: 87, distance: 353.4
click at [0, 87] on html "Analytics Inbound Inventory Outbound Retail Reports 12:50 PM CDT 09/20/2025 09/…" at bounding box center [302, 287] width 605 height 574
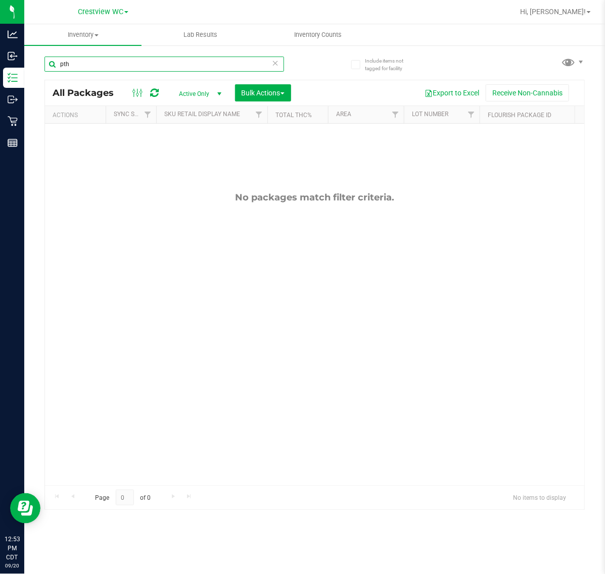
type input "pth"
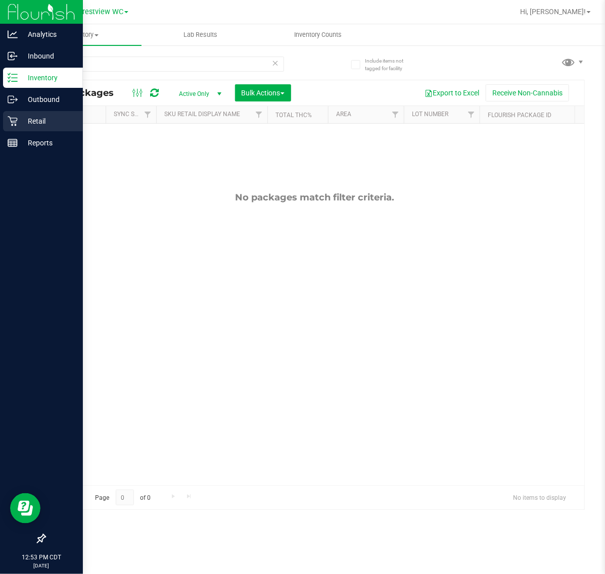
click at [8, 122] on icon at bounding box center [13, 121] width 10 height 10
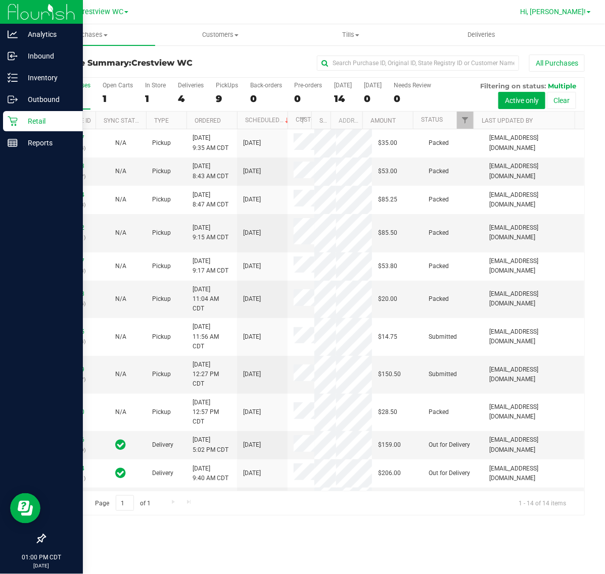
click at [584, 16] on link "Hi, [PERSON_NAME]!" at bounding box center [555, 12] width 79 height 11
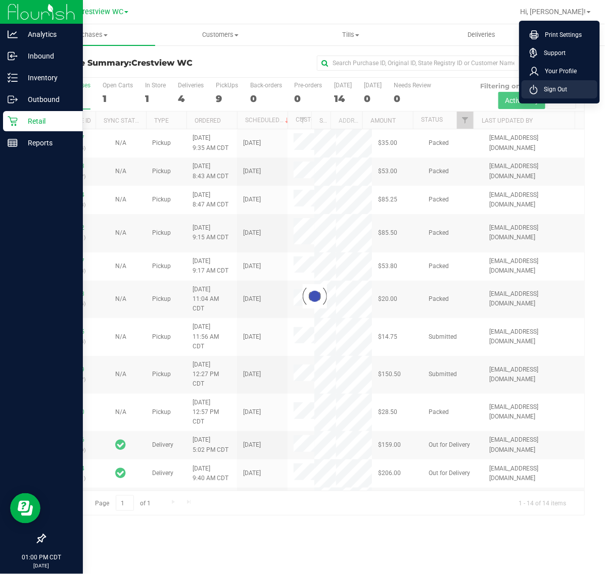
click at [562, 91] on span "Sign Out" at bounding box center [551, 89] width 29 height 10
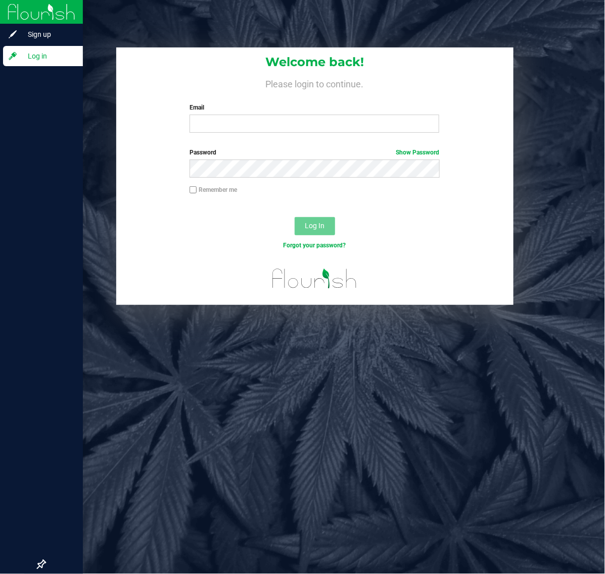
click at [310, 110] on label "Email" at bounding box center [314, 107] width 250 height 9
click at [310, 115] on input "Email" at bounding box center [314, 124] width 250 height 18
type input "lallen@liveparallel.com"
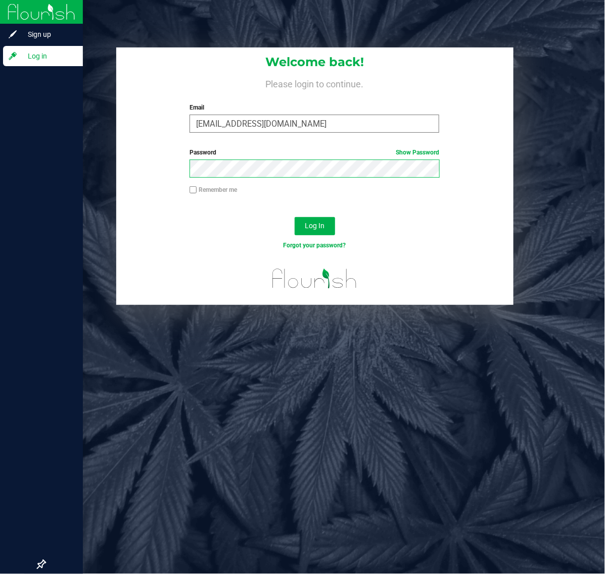
click at [294, 217] on button "Log In" at bounding box center [314, 226] width 40 height 18
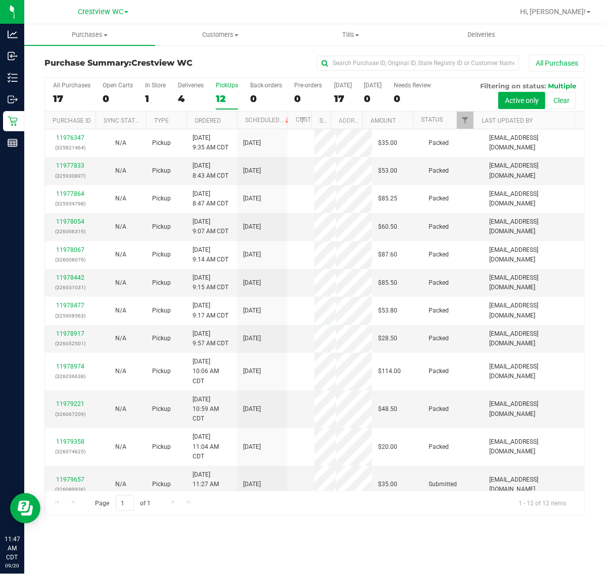
scroll to position [110, 0]
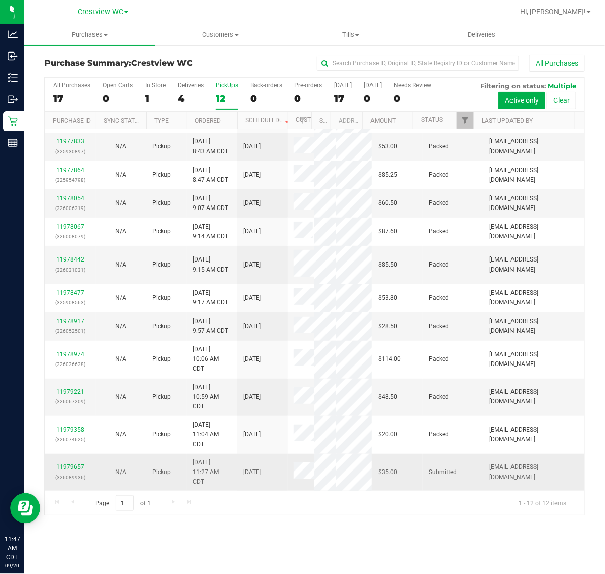
click at [69, 463] on td "11979657 (326089936)" at bounding box center [70, 472] width 51 height 37
click at [69, 466] on link "11979657" at bounding box center [70, 467] width 28 height 7
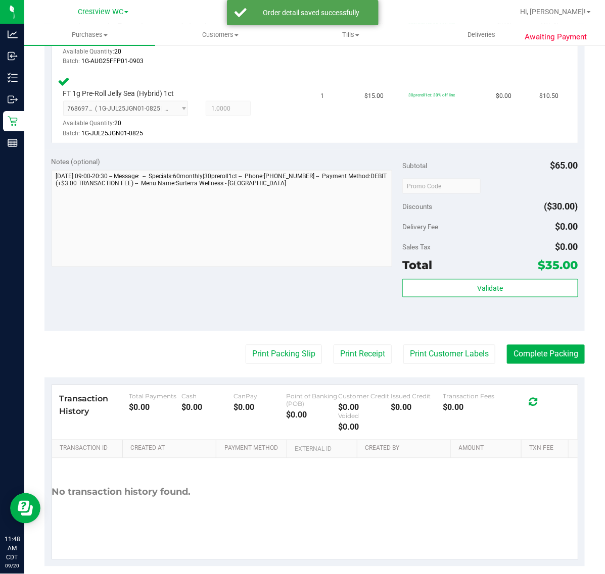
scroll to position [407, 0]
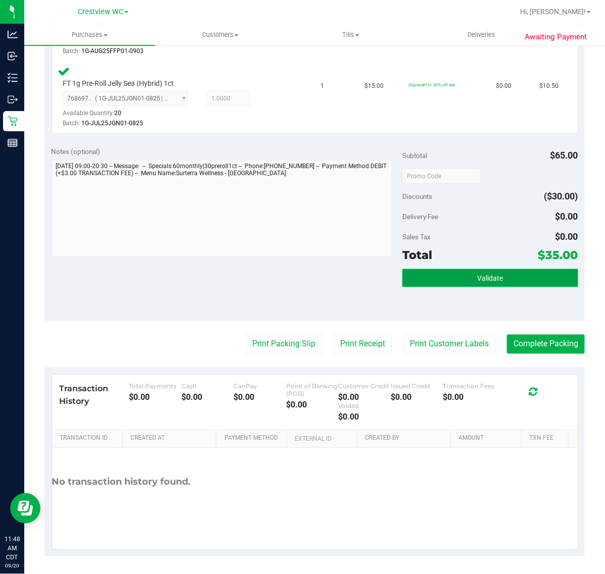
click at [532, 278] on button "Validate" at bounding box center [489, 278] width 175 height 18
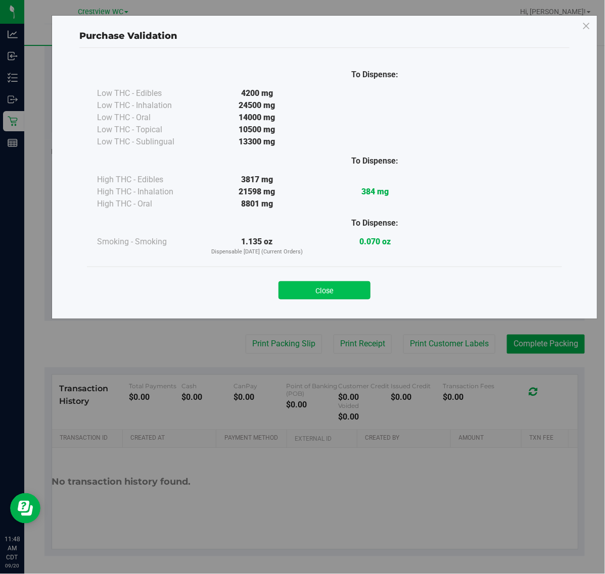
click at [301, 289] on button "Close" at bounding box center [324, 290] width 92 height 18
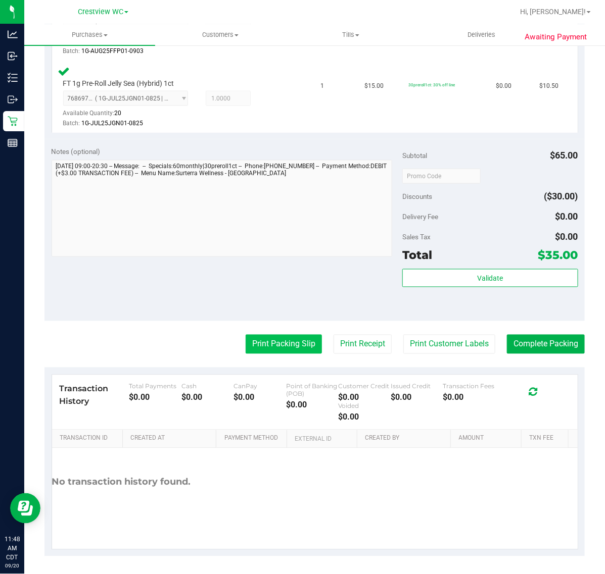
click at [284, 343] on button "Print Packing Slip" at bounding box center [283, 344] width 76 height 19
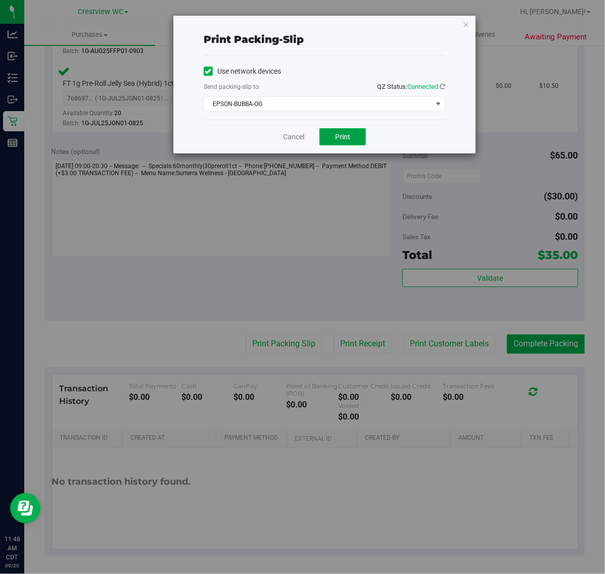
click at [346, 136] on span "Print" at bounding box center [342, 137] width 15 height 8
click at [291, 142] on link "Cancel" at bounding box center [293, 137] width 21 height 11
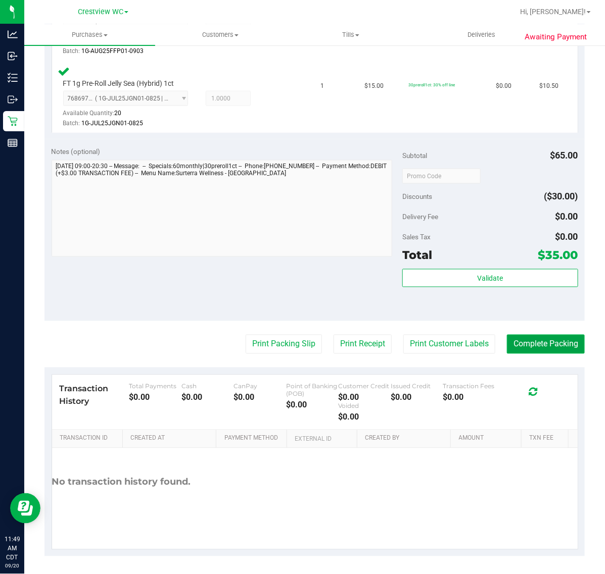
click at [534, 339] on button "Complete Packing" at bounding box center [546, 344] width 78 height 19
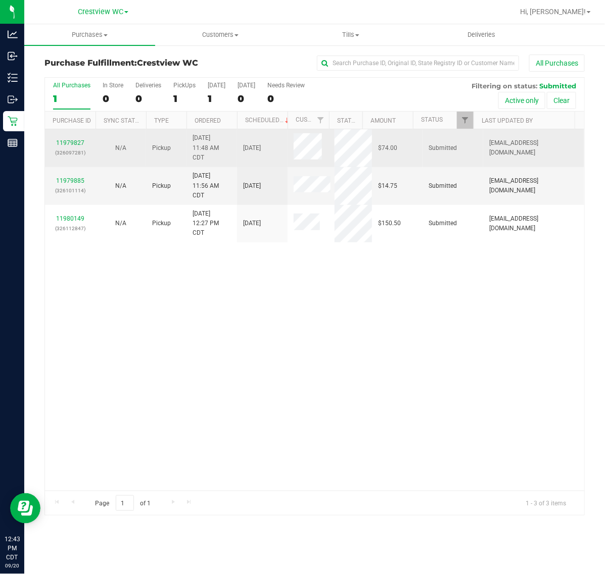
click at [67, 150] on p "(326097281)" at bounding box center [70, 153] width 38 height 10
click at [71, 146] on link "11979827" at bounding box center [70, 142] width 28 height 7
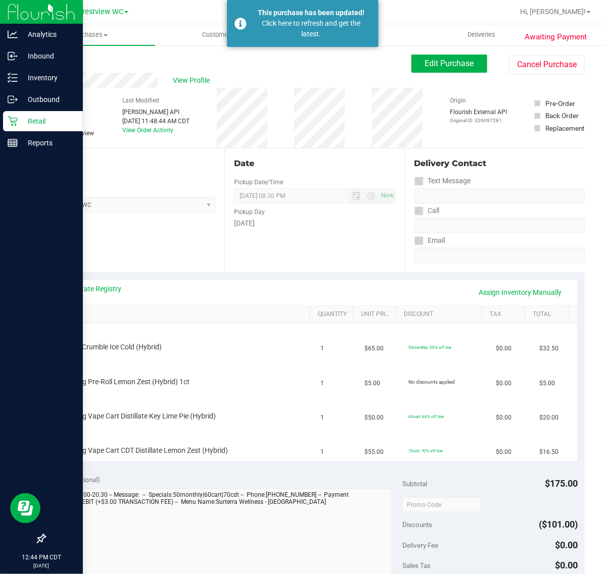
click at [13, 125] on icon at bounding box center [13, 121] width 10 height 10
